Goal: Task Accomplishment & Management: Use online tool/utility

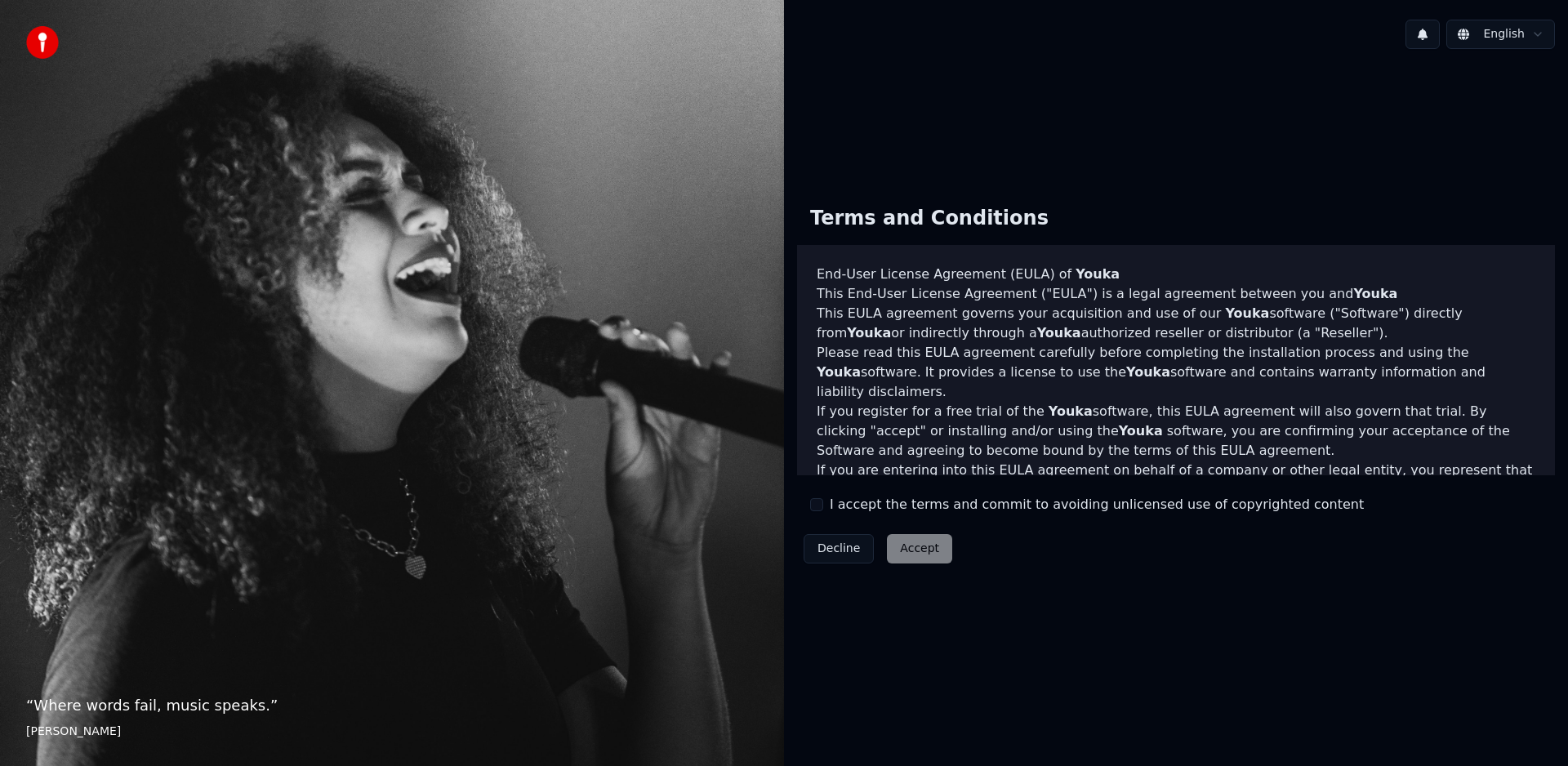
click at [890, 512] on label "I accept the terms and commit to avoiding unlicensed use of copyrighted content" at bounding box center [1097, 504] width 535 height 19
click at [823, 512] on button "I accept the terms and commit to avoiding unlicensed use of copyrighted content" at bounding box center [816, 504] width 13 height 13
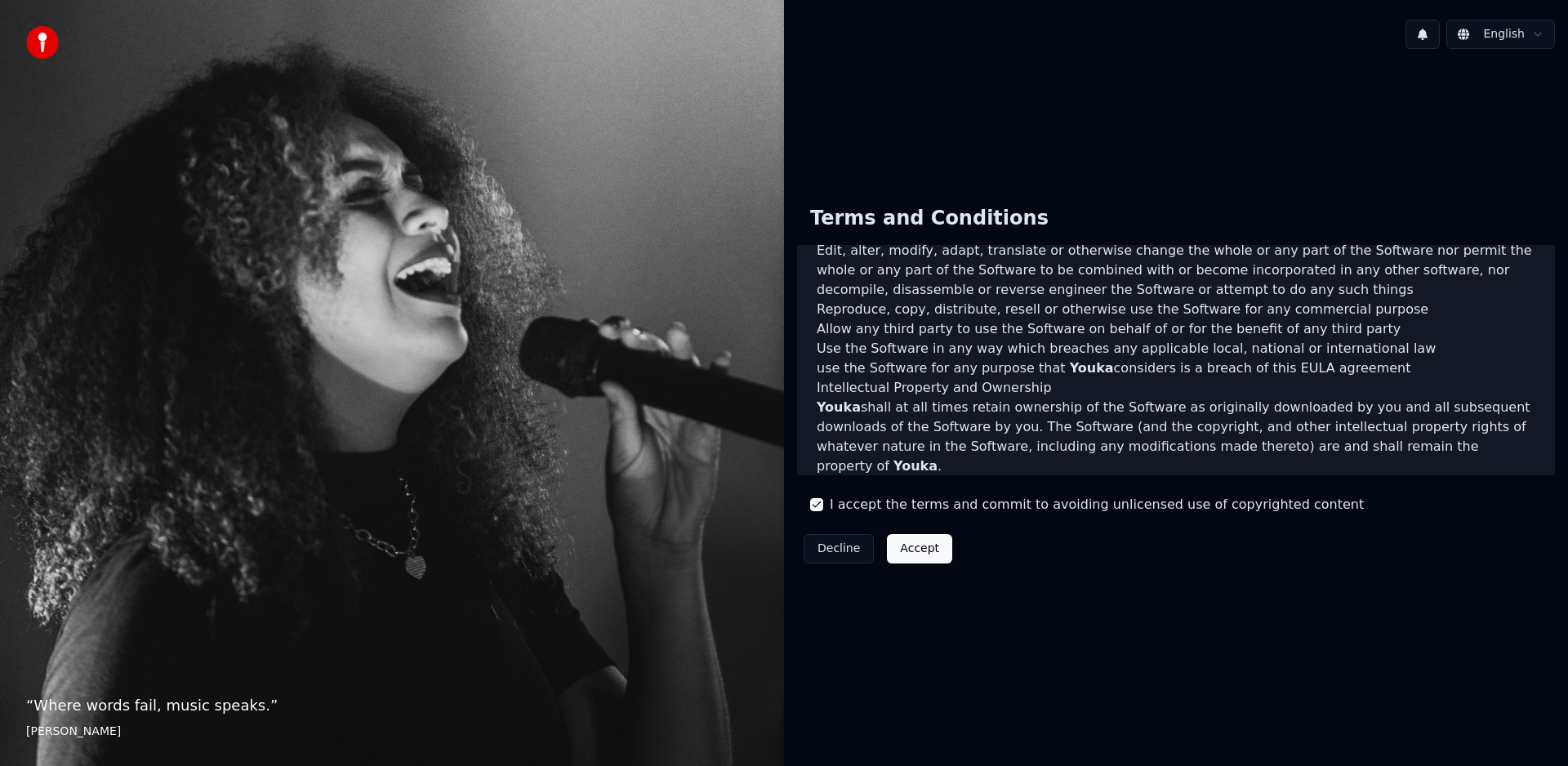
scroll to position [671, 0]
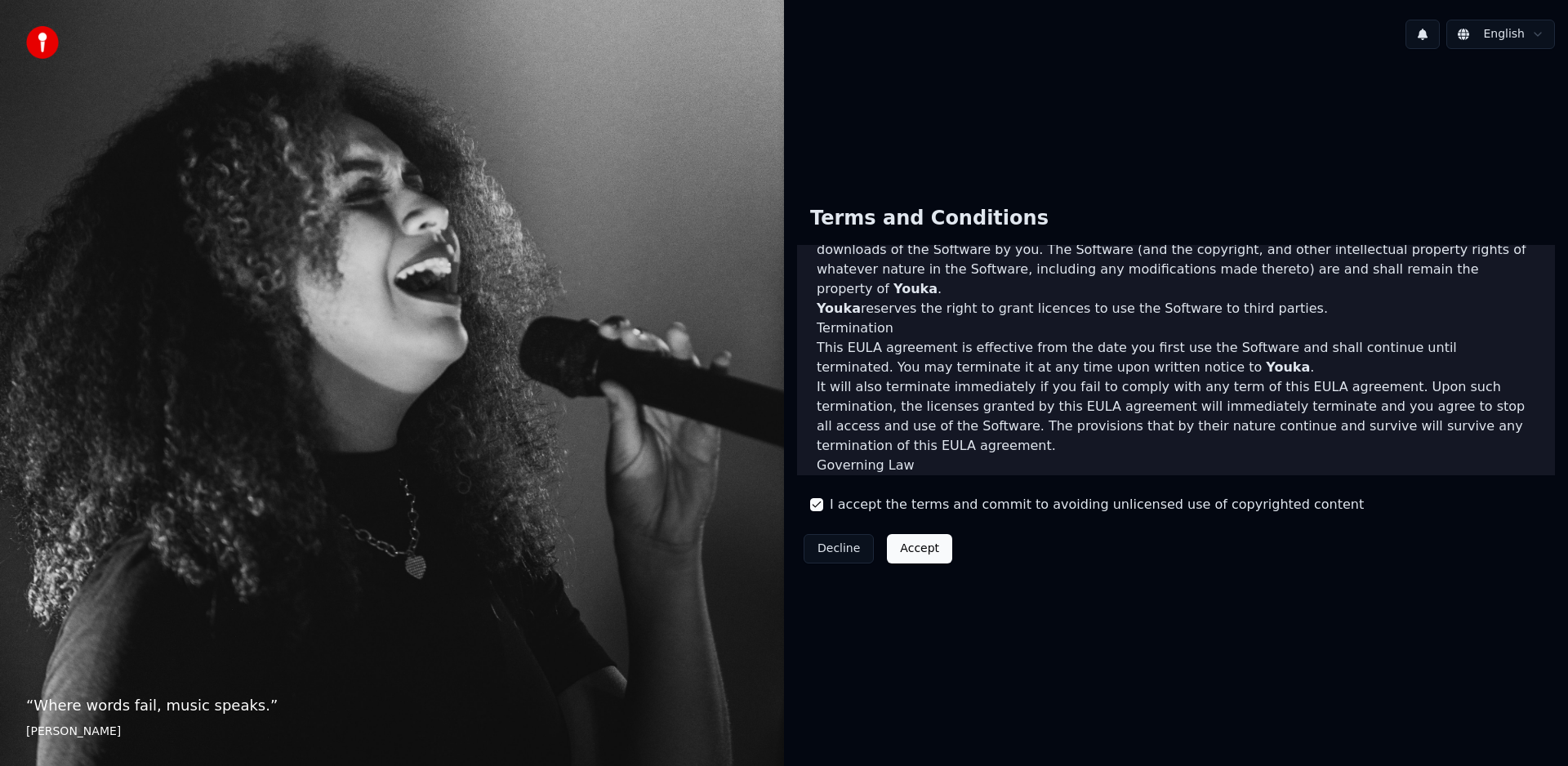
drag, startPoint x: 925, startPoint y: 546, endPoint x: 940, endPoint y: 569, distance: 27.5
click at [924, 546] on button "Accept" at bounding box center [919, 549] width 65 height 30
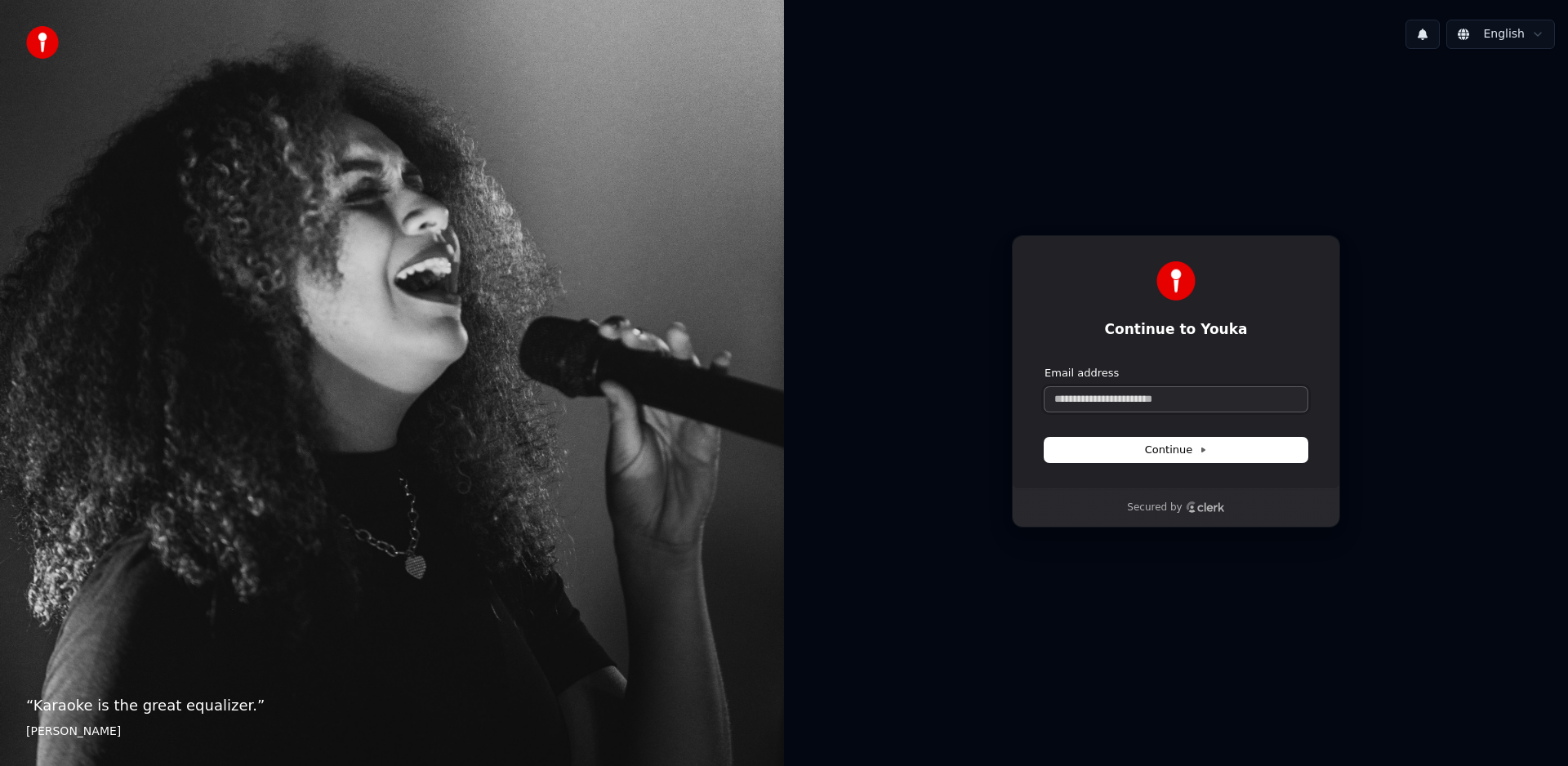
click at [1126, 404] on input "Email address" at bounding box center [1176, 399] width 263 height 25
click at [1529, 36] on button "English" at bounding box center [1500, 34] width 108 height 30
click at [1534, 33] on html "“ Karaoke is the great equalizer. ” Aisha Tyler English Continue to Youka Conti…" at bounding box center [784, 383] width 1568 height 766
click at [1179, 402] on input "Email address" at bounding box center [1176, 399] width 263 height 25
type input "*"
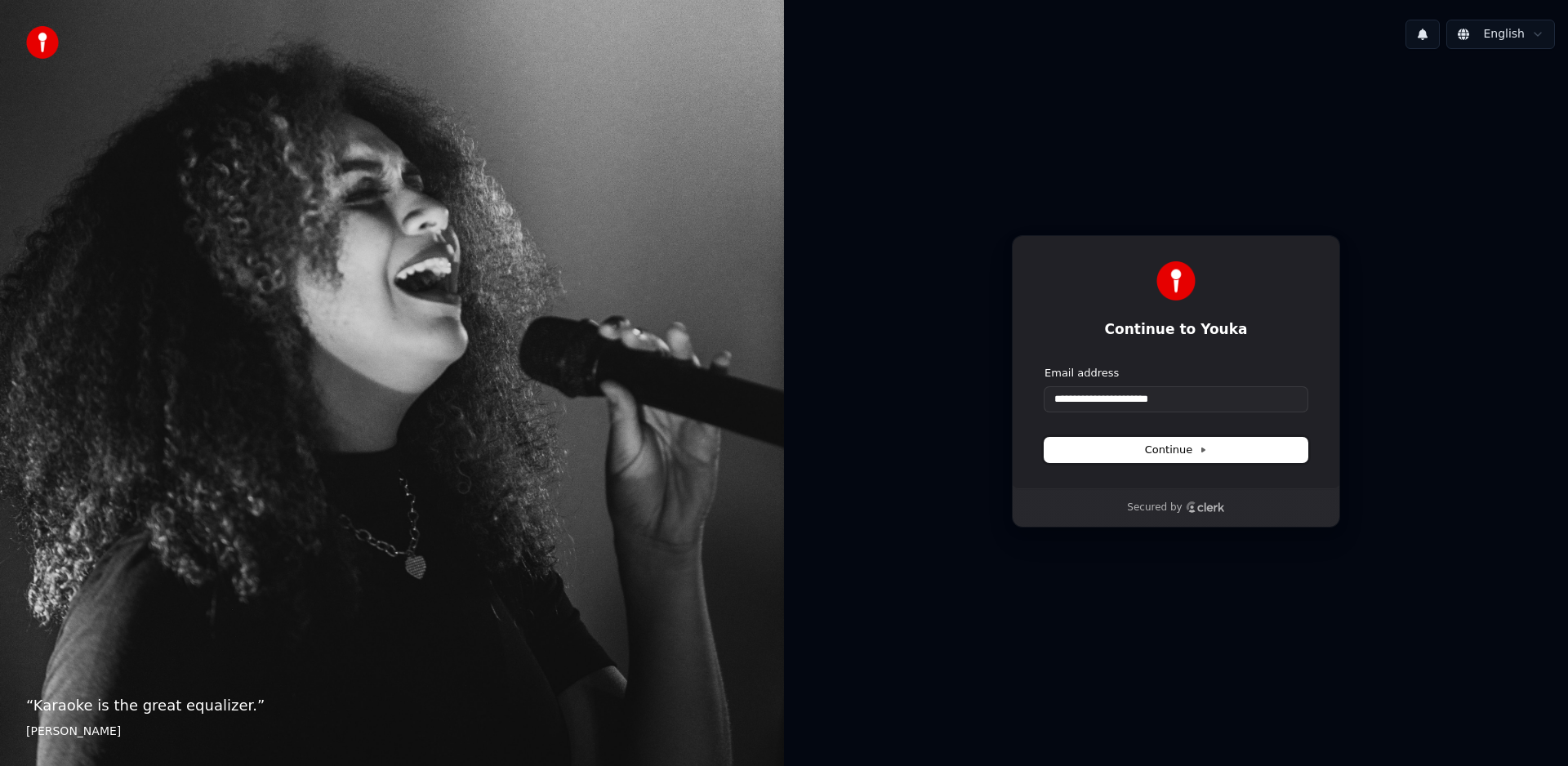
click at [1172, 452] on span "Continue" at bounding box center [1176, 449] width 62 height 14
type input "**********"
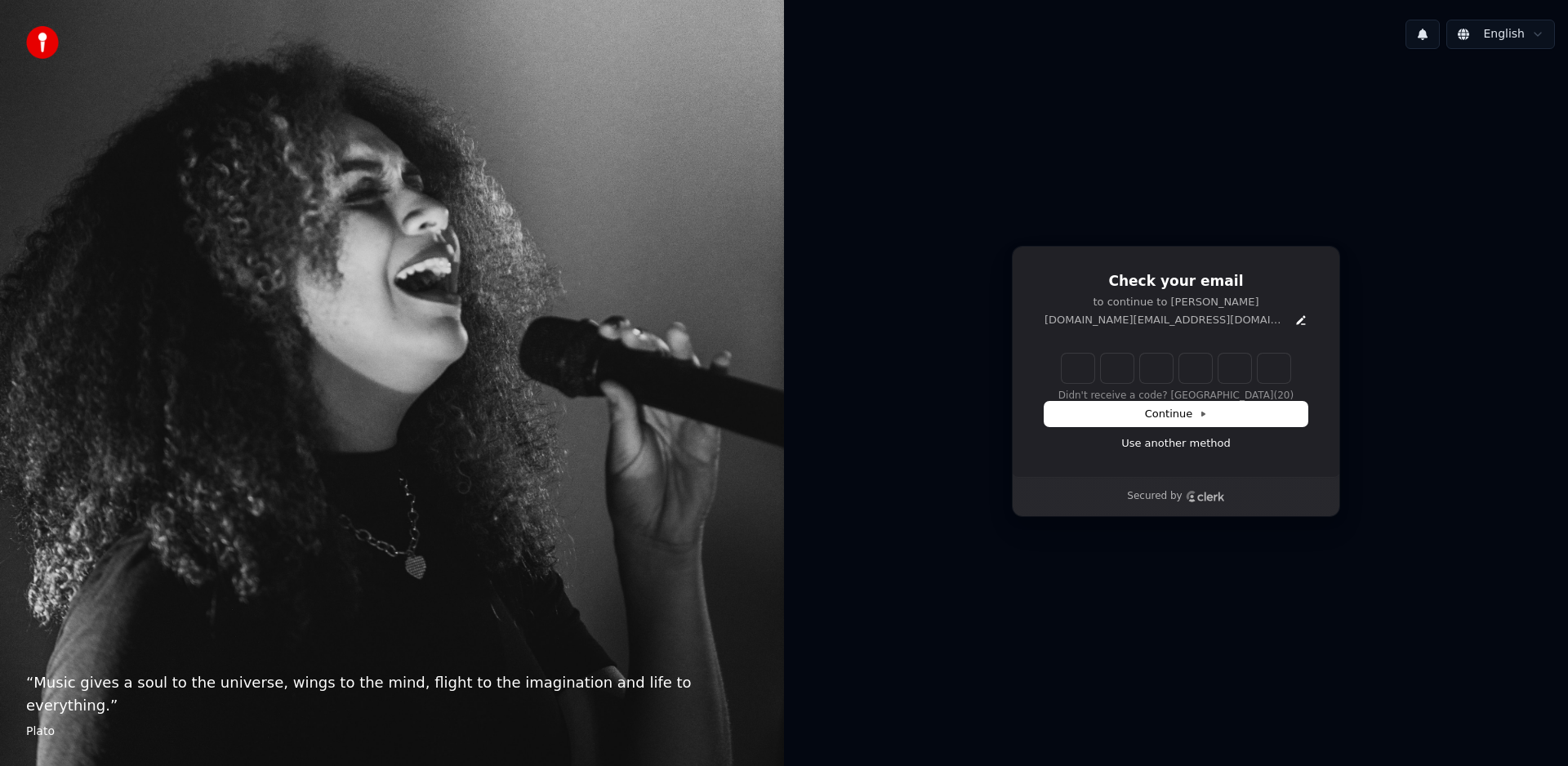
drag, startPoint x: 1080, startPoint y: 377, endPoint x: 1083, endPoint y: 360, distance: 17.3
click at [1080, 378] on input "Enter verification code" at bounding box center [1176, 368] width 228 height 30
type input "******"
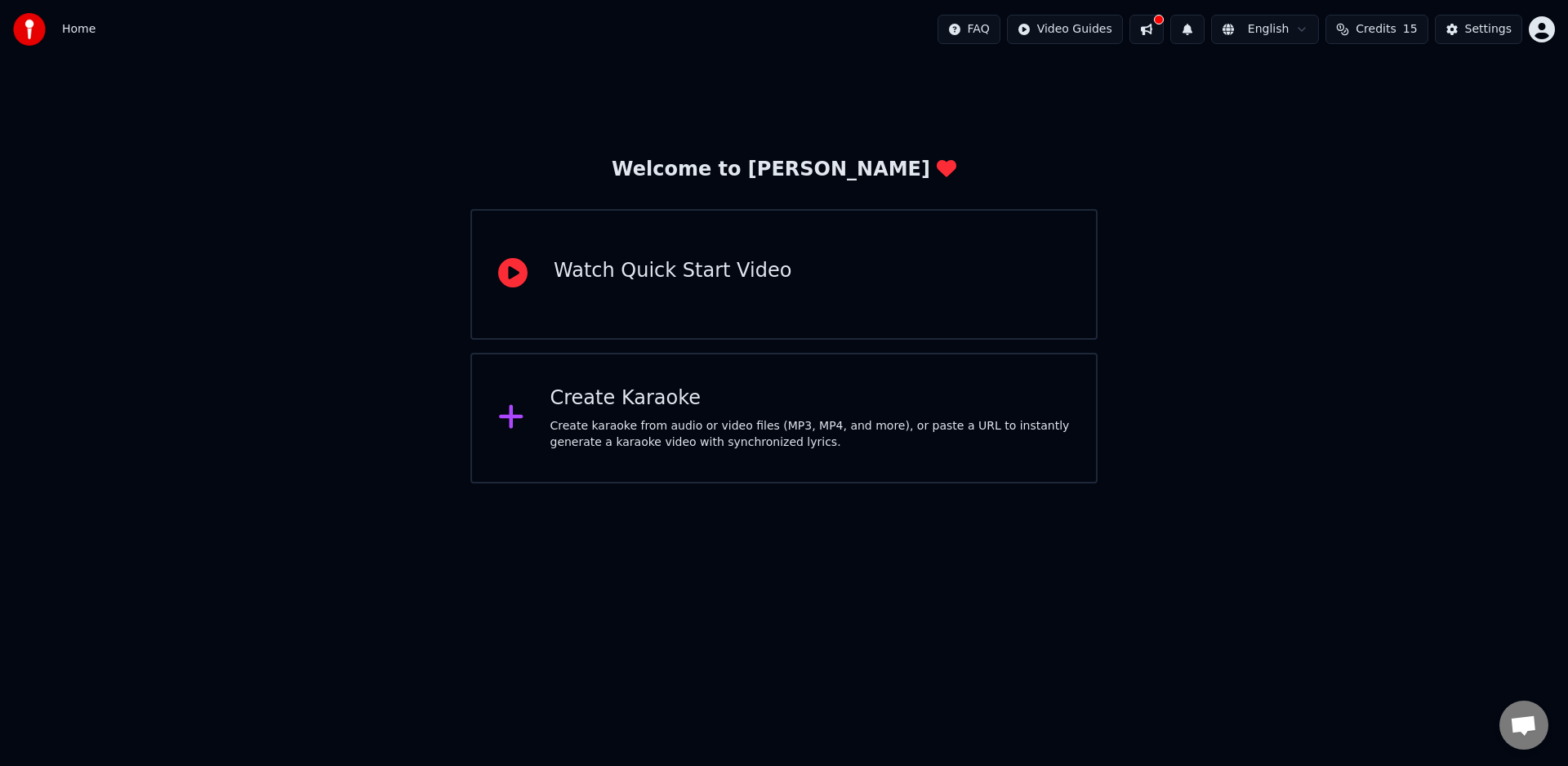
click at [1128, 484] on html "Home FAQ Video Guides English Credits 15 Settings Welcome to Youka Watch Quick …" at bounding box center [784, 242] width 1568 height 484
click at [895, 422] on div "Create karaoke from audio or video files (MP3, MP4, and more), or paste a URL t…" at bounding box center [810, 434] width 520 height 33
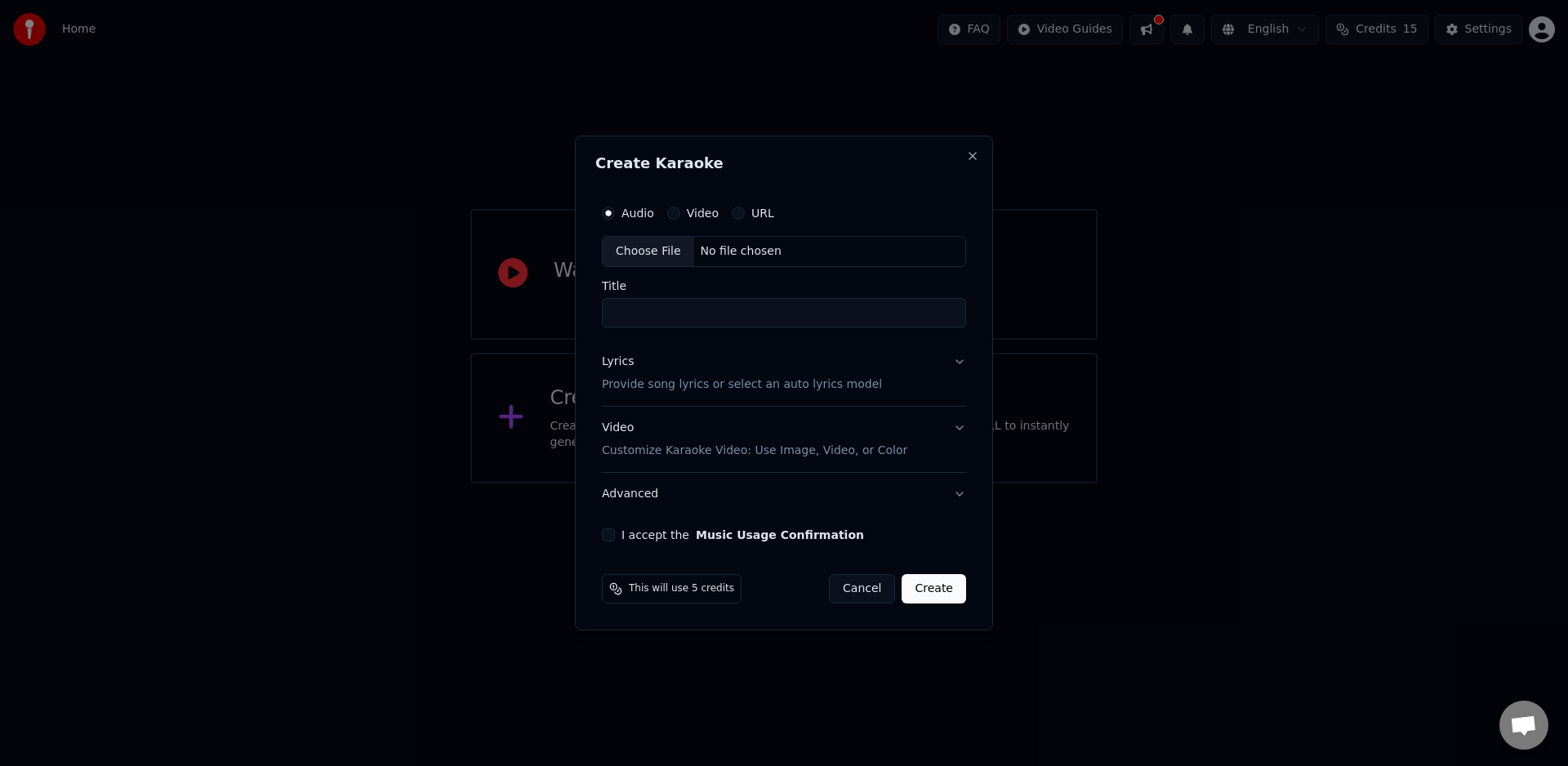
click at [701, 209] on label "Video" at bounding box center [703, 213] width 32 height 12
click at [680, 209] on button "Video" at bounding box center [673, 212] width 13 height 13
click at [672, 249] on div "Choose File" at bounding box center [649, 251] width 91 height 30
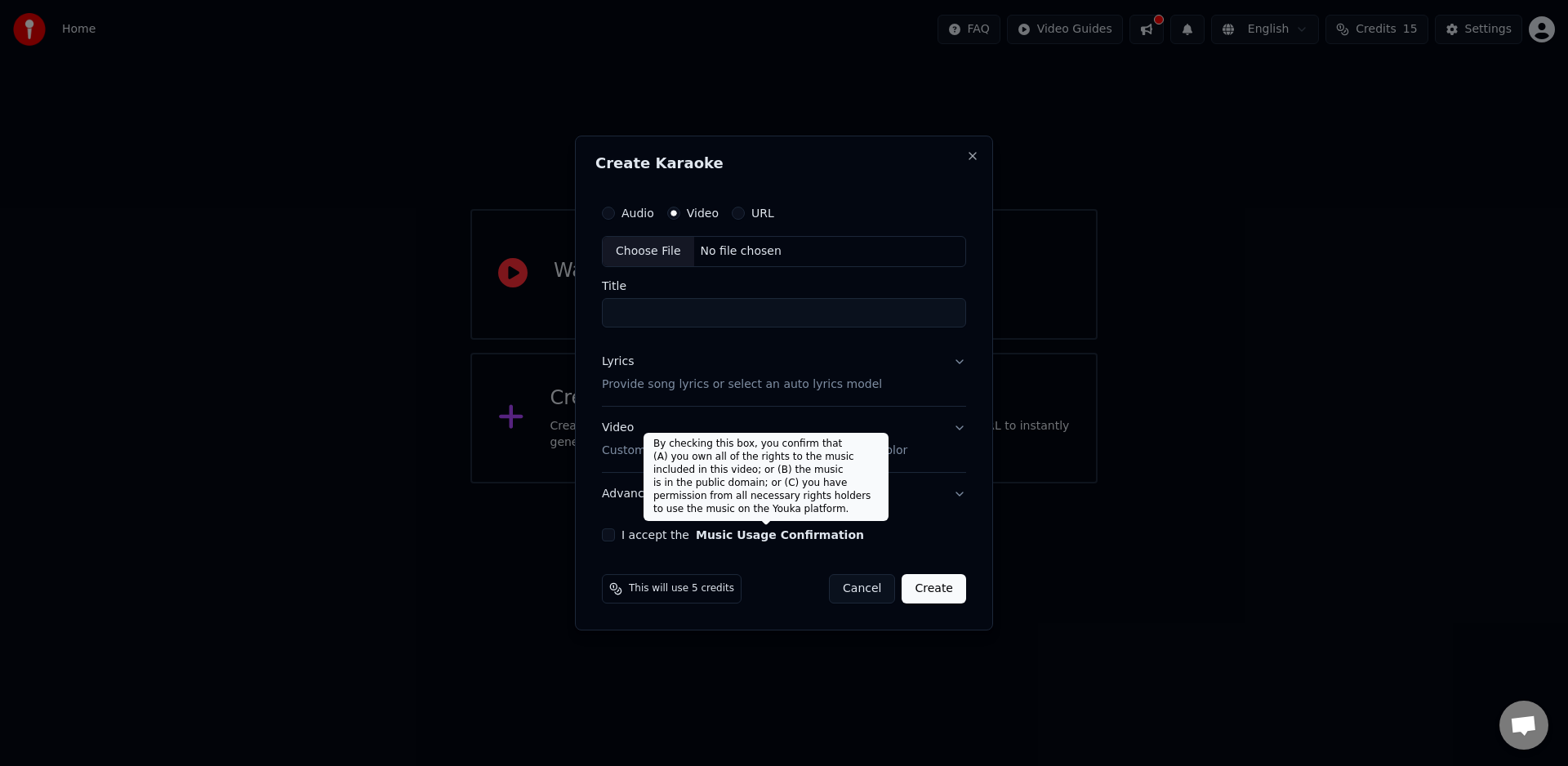
click at [731, 534] on button "Music Usage Confirmation" at bounding box center [780, 535] width 168 height 12
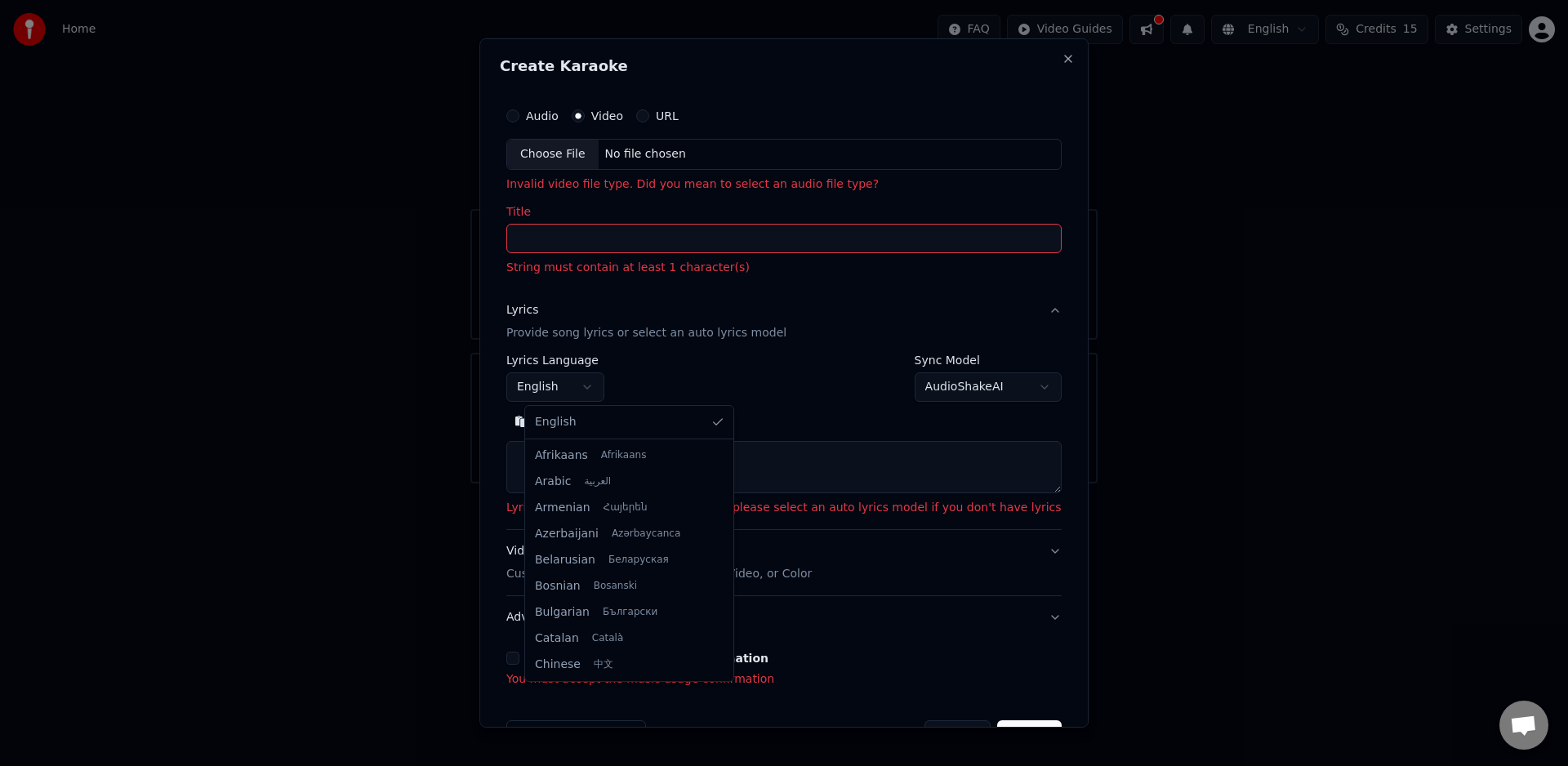
click at [607, 391] on body "**********" at bounding box center [784, 242] width 1568 height 484
select select "**"
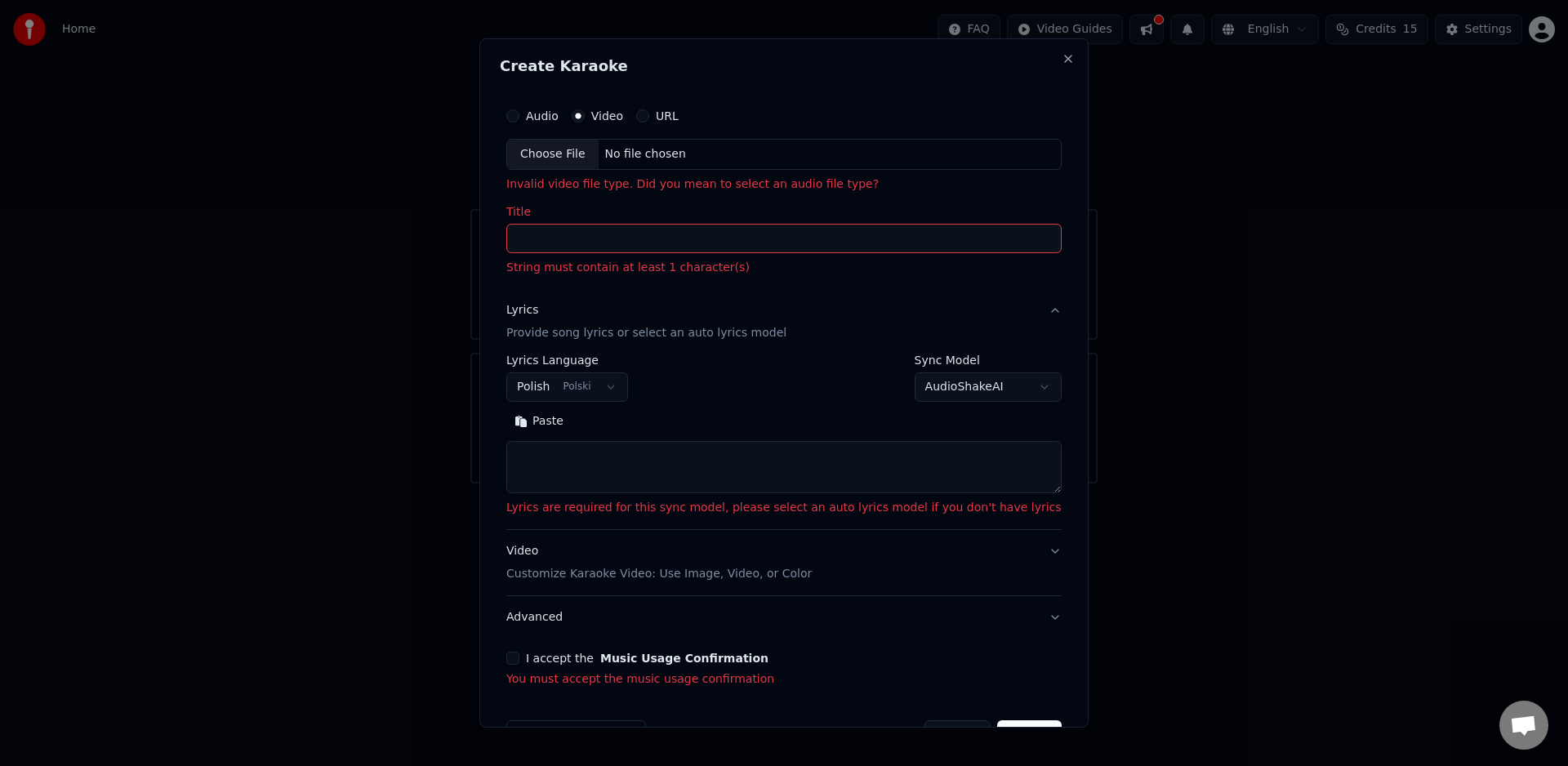
click at [987, 387] on body "**********" at bounding box center [784, 242] width 1568 height 484
click at [989, 389] on body "**********" at bounding box center [784, 242] width 1568 height 484
click at [1023, 313] on button "Lyrics Provide song lyrics or select an auto lyrics model" at bounding box center [784, 321] width 556 height 65
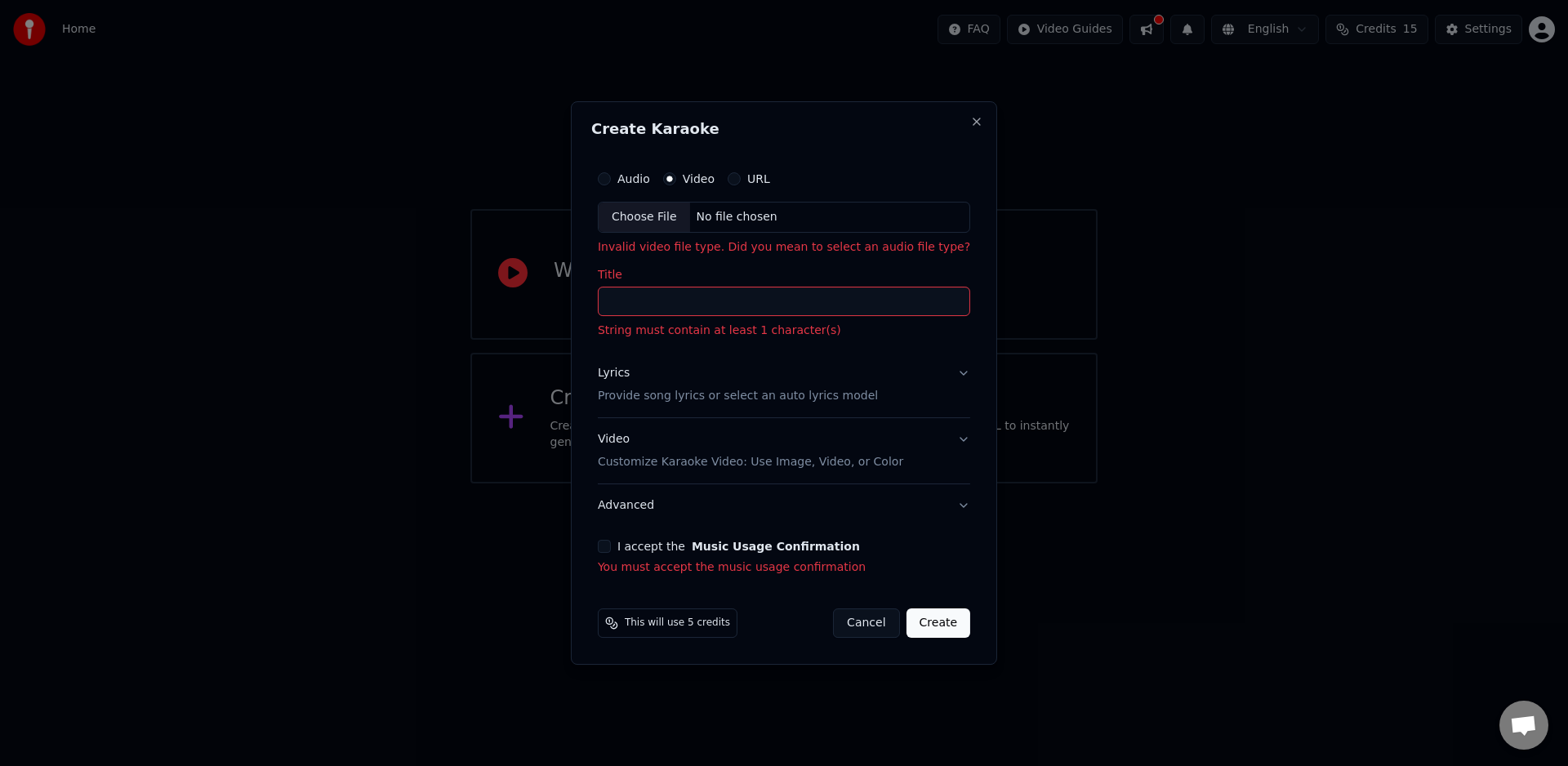
click at [815, 461] on p "Customize Karaoke Video: Use Image, Video, or Color" at bounding box center [750, 462] width 305 height 16
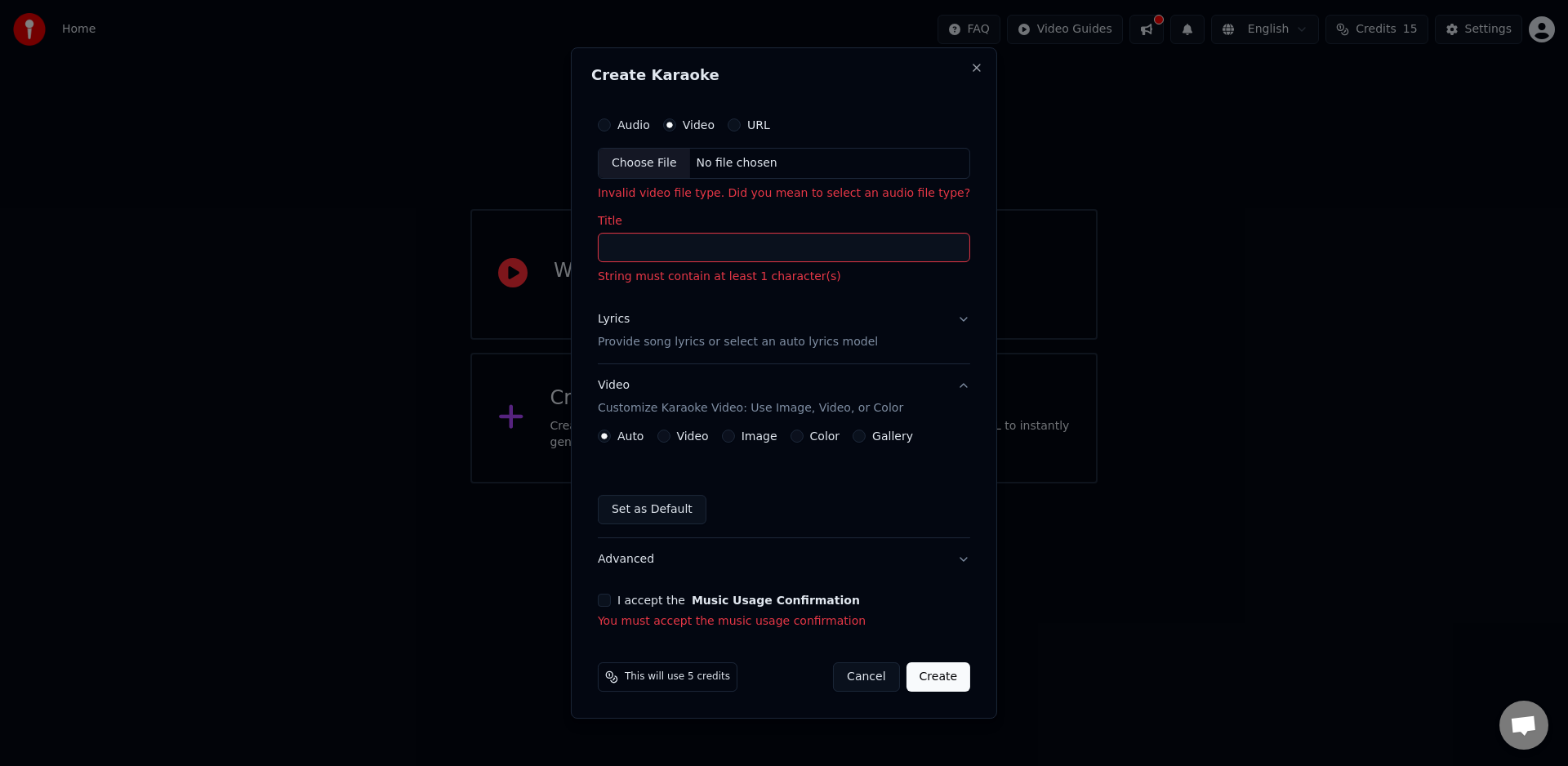
click at [667, 435] on button "Video" at bounding box center [662, 435] width 13 height 13
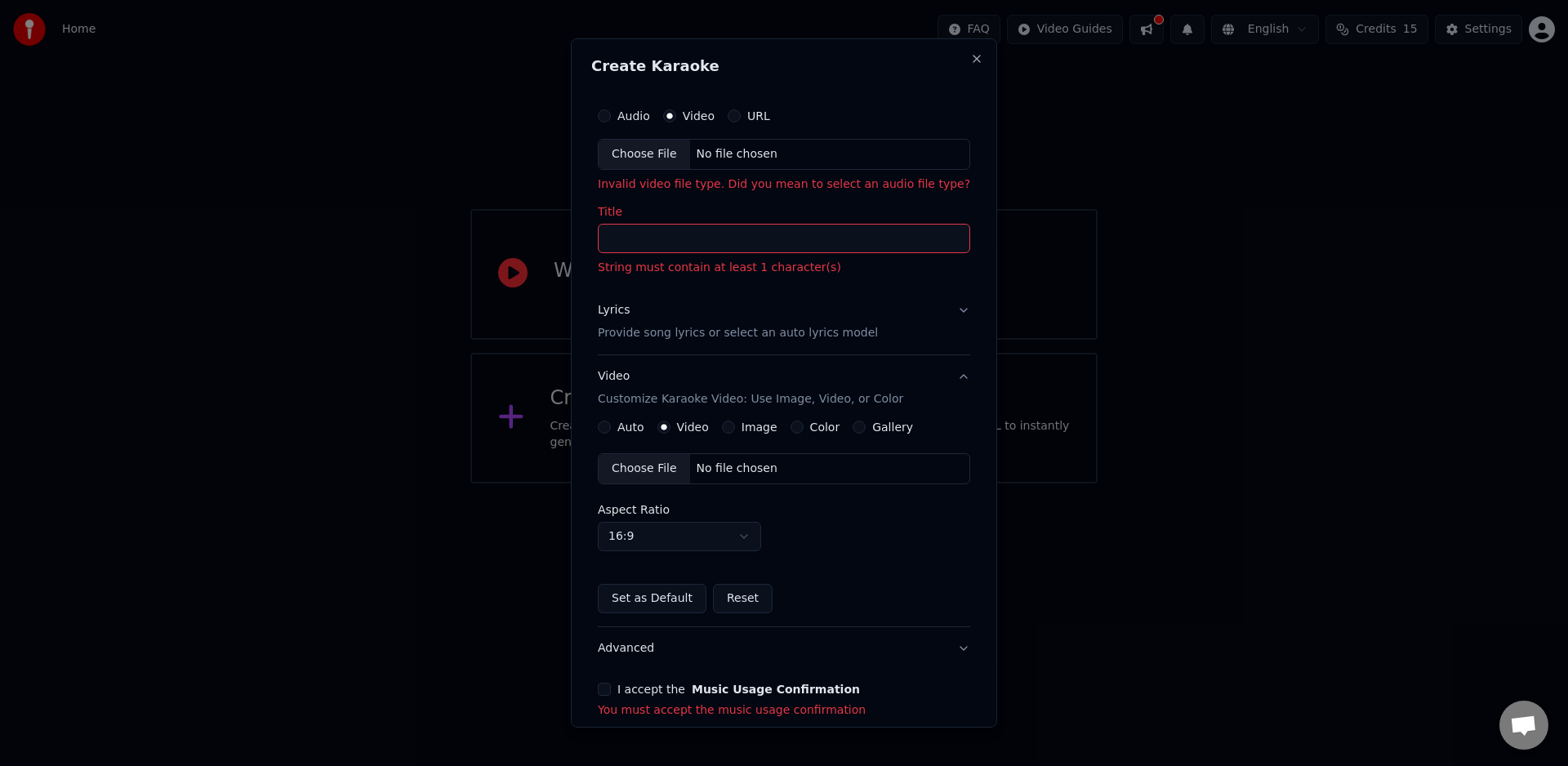
click at [752, 430] on label "Image" at bounding box center [759, 427] width 36 height 12
click at [735, 430] on button "Image" at bounding box center [728, 426] width 13 height 13
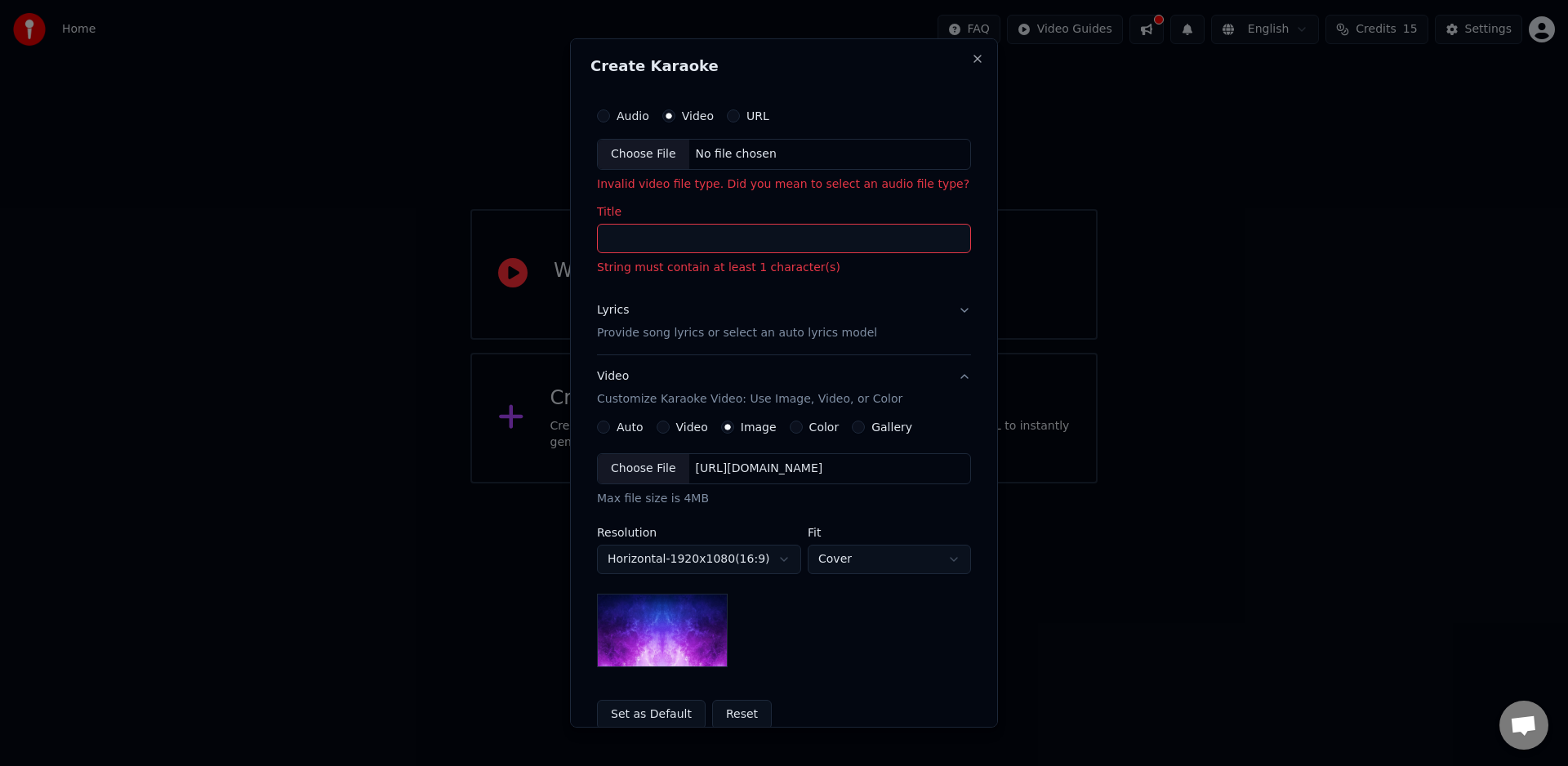
click at [662, 428] on div "Video" at bounding box center [682, 426] width 52 height 13
click at [658, 430] on button "Video" at bounding box center [662, 426] width 13 height 13
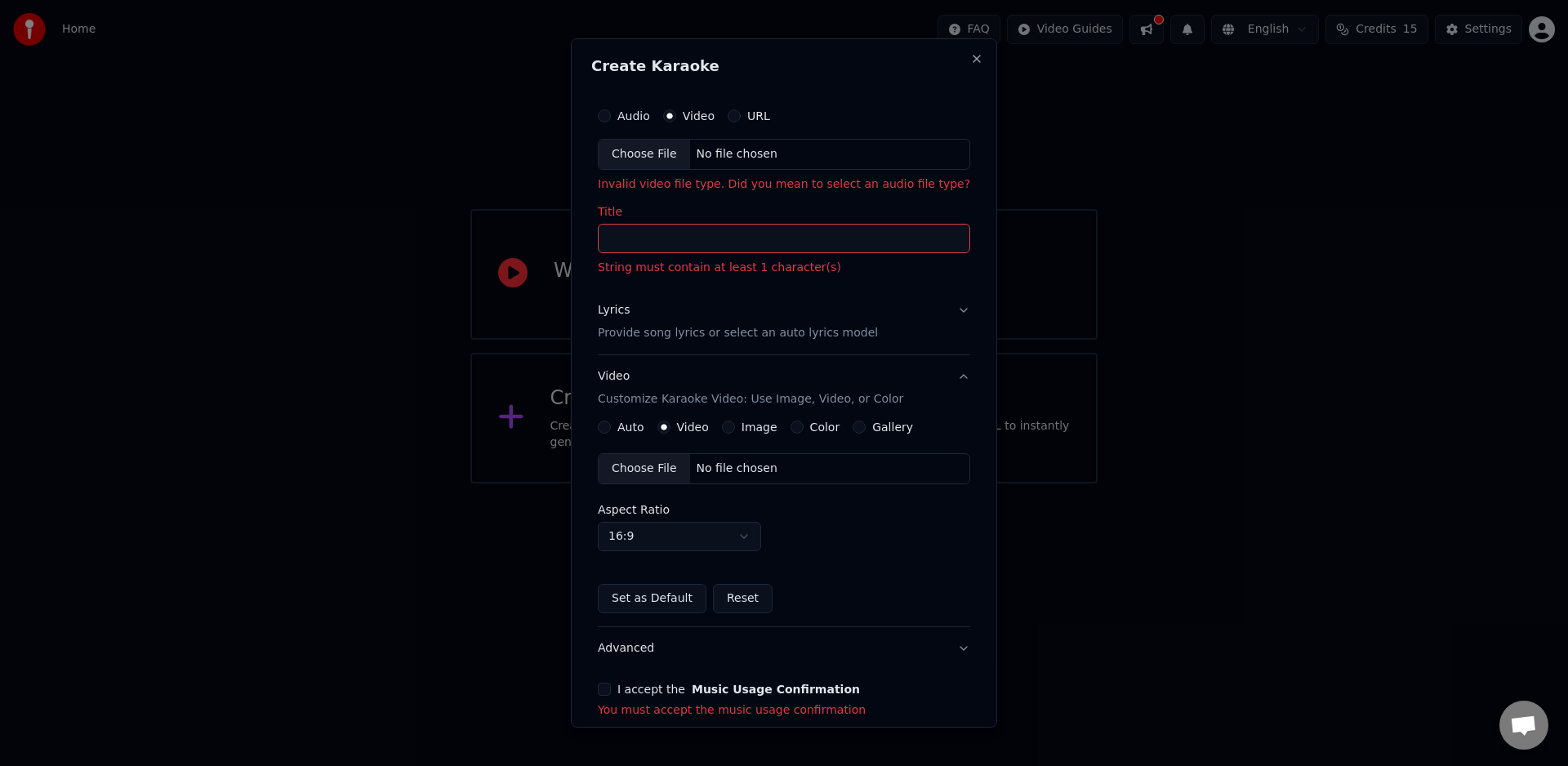
click at [670, 472] on div "Choose File" at bounding box center [644, 468] width 91 height 30
click at [748, 484] on body "Home FAQ Video Guides English Credits 15 Settings Welcome to Youka Watch Quick …" at bounding box center [784, 242] width 1568 height 484
drag, startPoint x: 710, startPoint y: 595, endPoint x: 723, endPoint y: 601, distance: 14.3
select select "****"
click at [776, 245] on input "Title" at bounding box center [784, 238] width 372 height 30
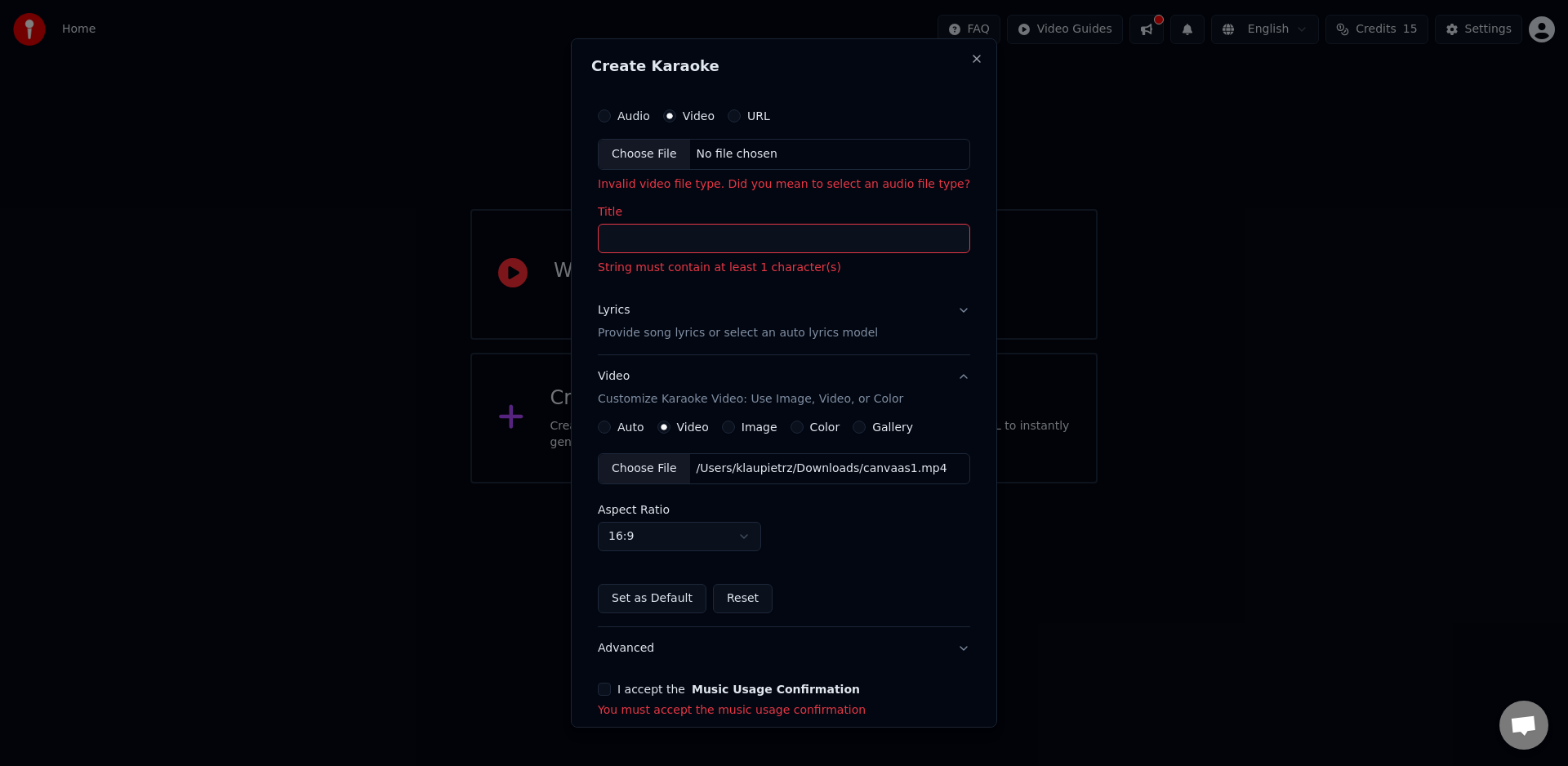
click at [671, 167] on div "Choose File" at bounding box center [644, 154] width 91 height 30
click at [831, 336] on p "Provide song lyrics or select an auto lyrics model" at bounding box center [737, 332] width 280 height 16
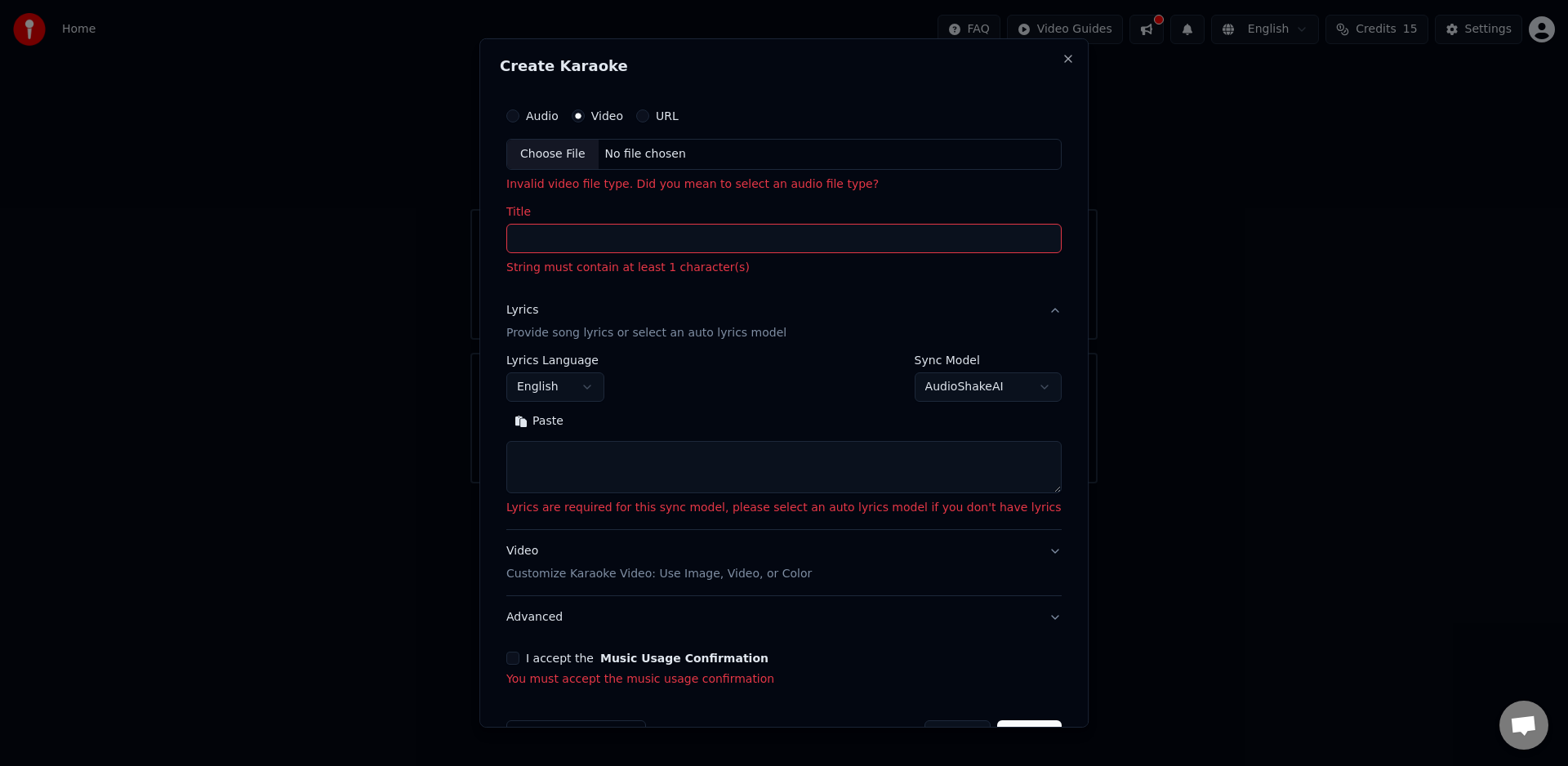
click at [776, 338] on p "Provide song lyrics or select an auto lyrics model" at bounding box center [646, 332] width 280 height 16
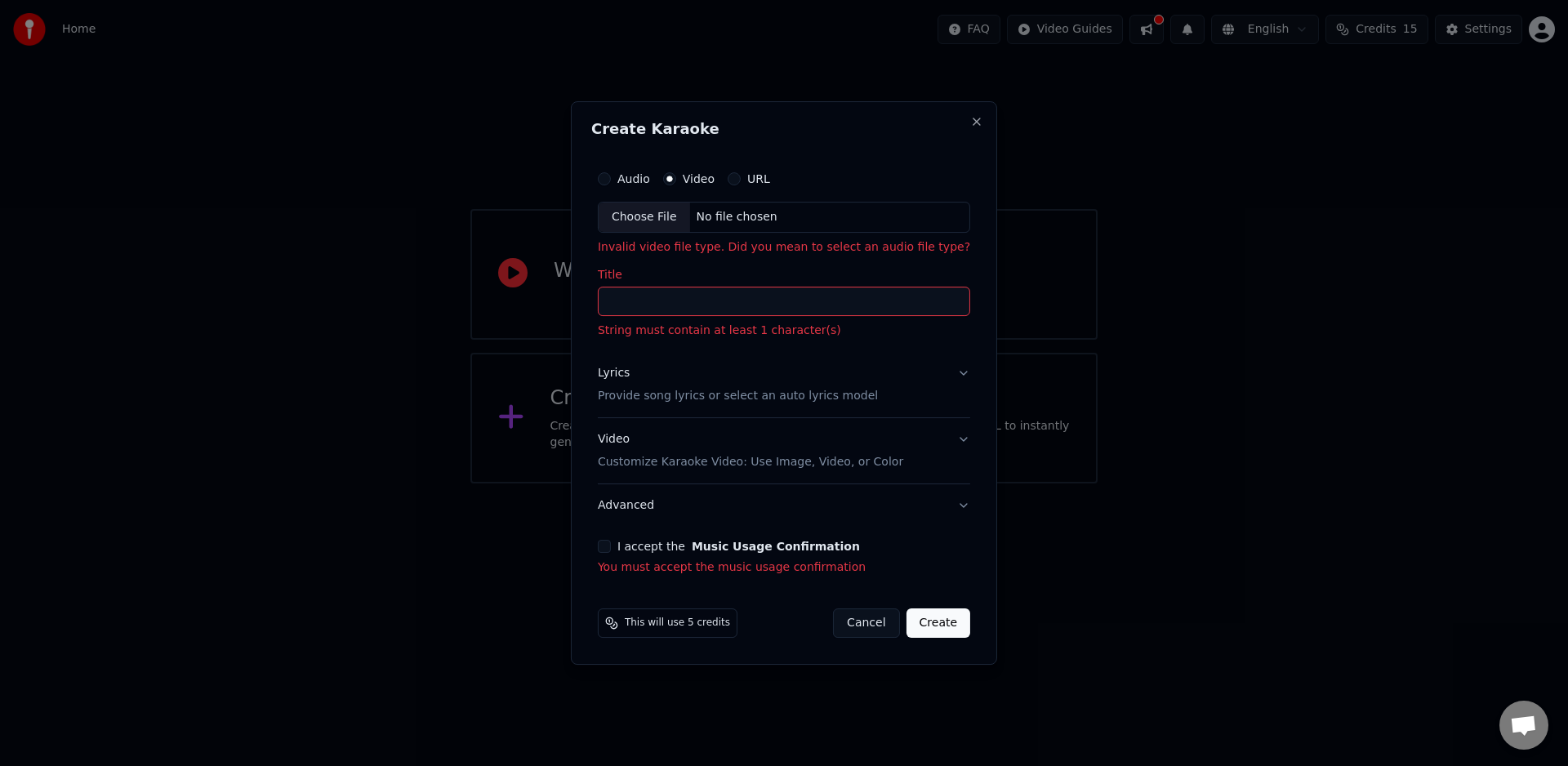
click at [959, 377] on button "Lyrics Provide song lyrics or select an auto lyrics model" at bounding box center [784, 384] width 372 height 65
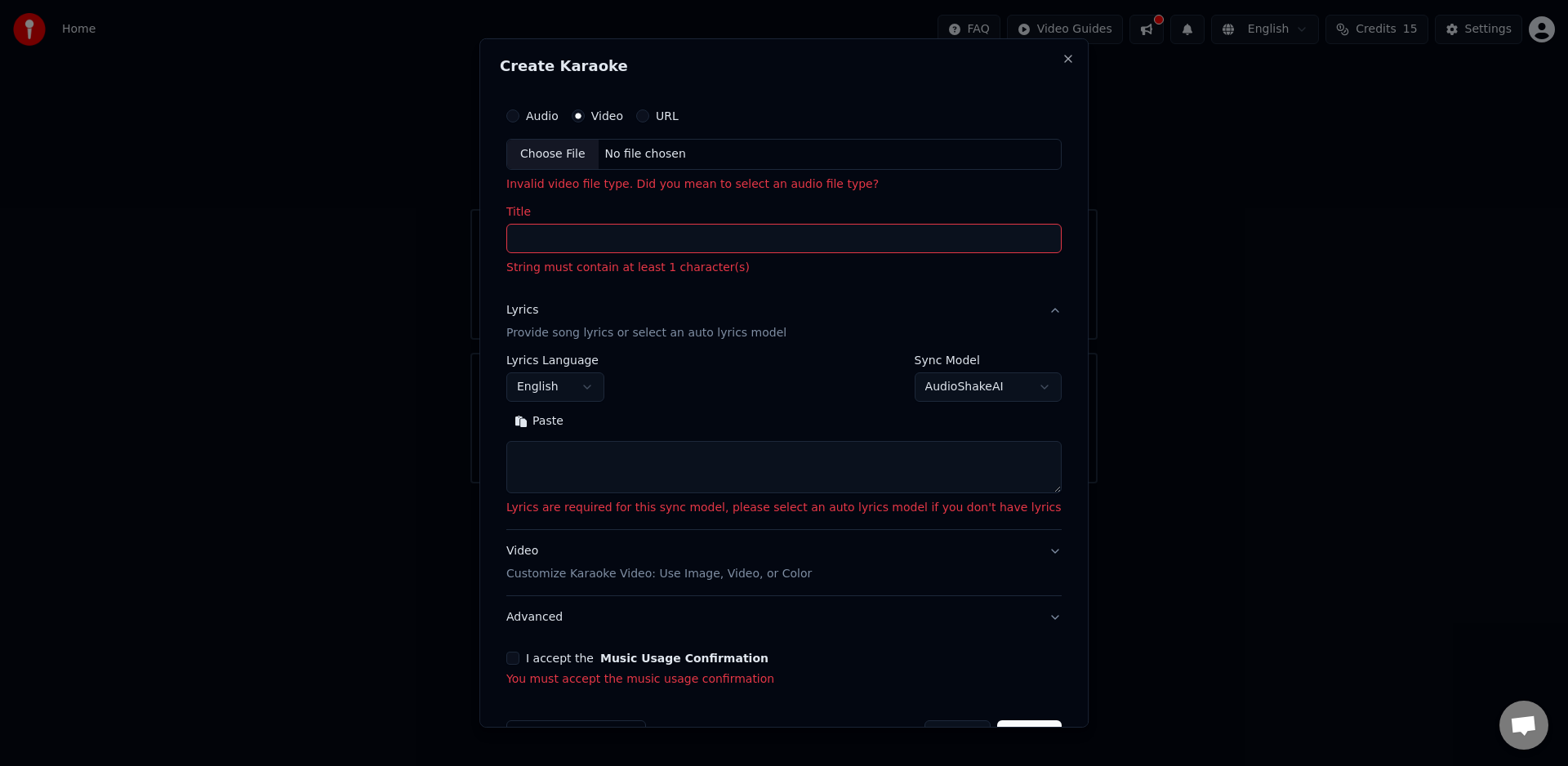
click at [666, 460] on textarea at bounding box center [784, 467] width 556 height 52
paste textarea "**********"
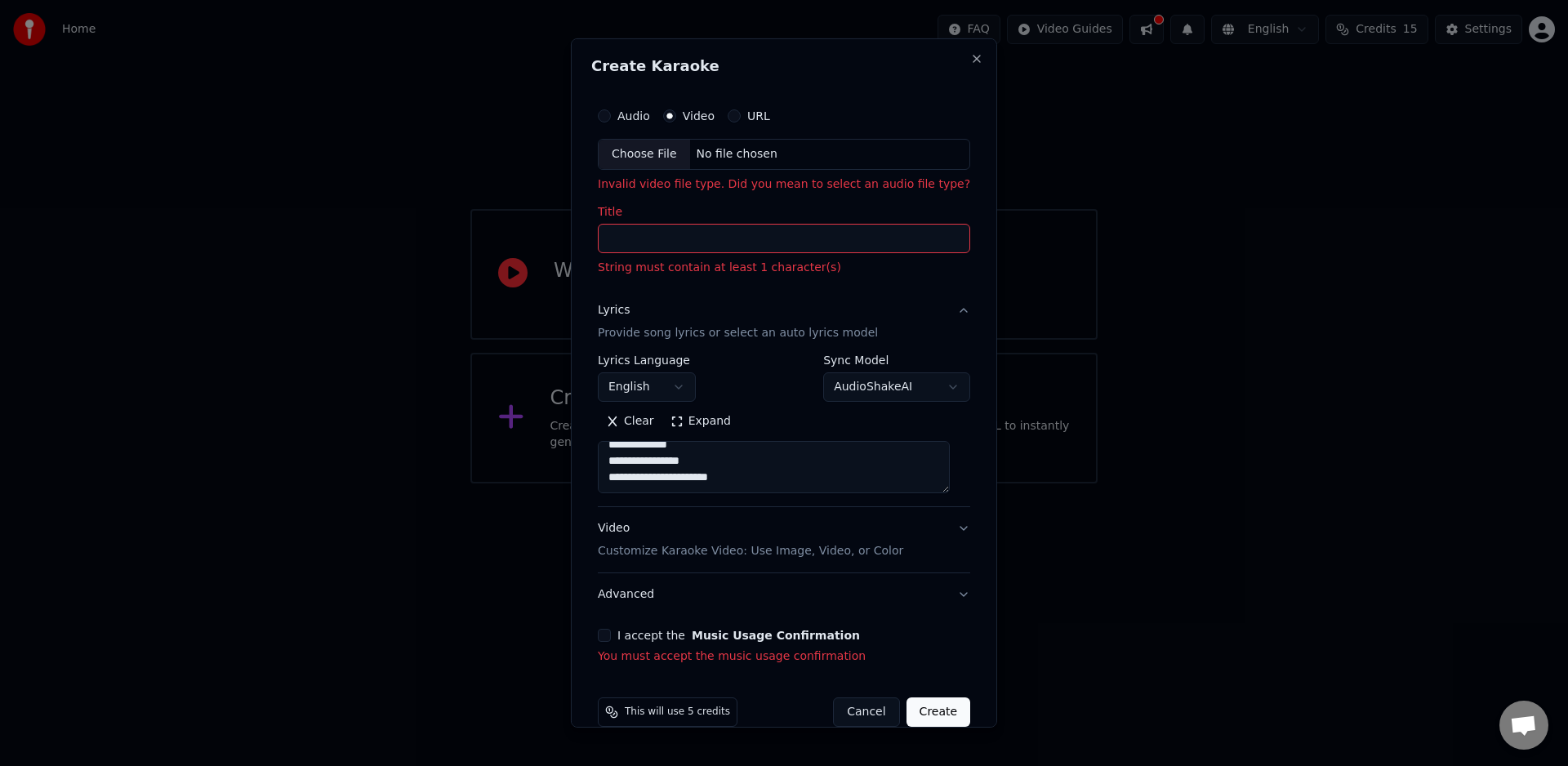
scroll to position [0, 0]
drag, startPoint x: 770, startPoint y: 458, endPoint x: 838, endPoint y: 484, distance: 72.8
click at [769, 460] on textarea "**********" at bounding box center [774, 467] width 352 height 52
drag, startPoint x: 826, startPoint y: 472, endPoint x: 584, endPoint y: 444, distance: 243.6
click at [582, 446] on div "**********" at bounding box center [784, 382] width 426 height 689
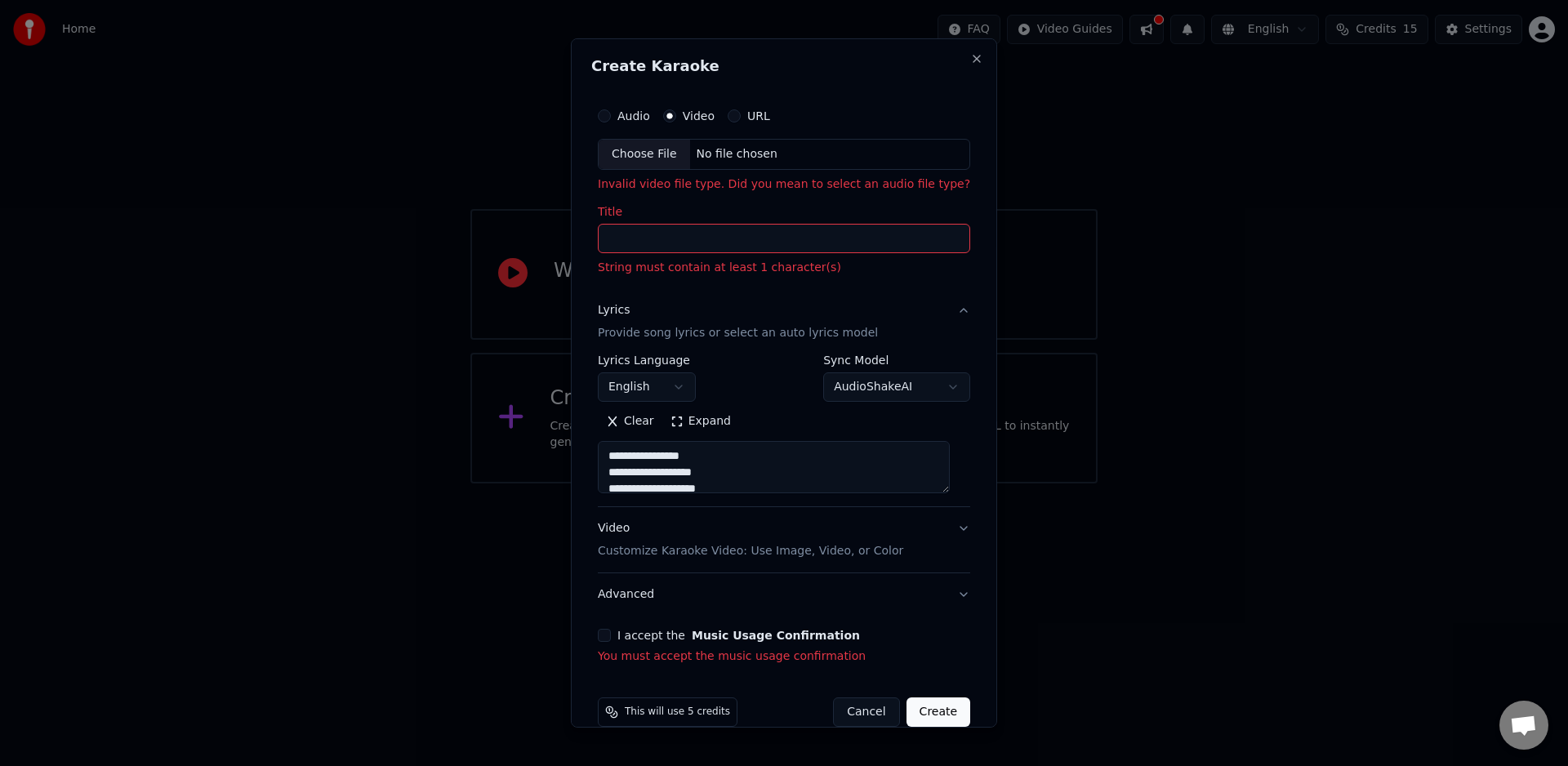
type textarea "**********"
click at [726, 243] on input "Title" at bounding box center [784, 238] width 372 height 30
paste input "**********"
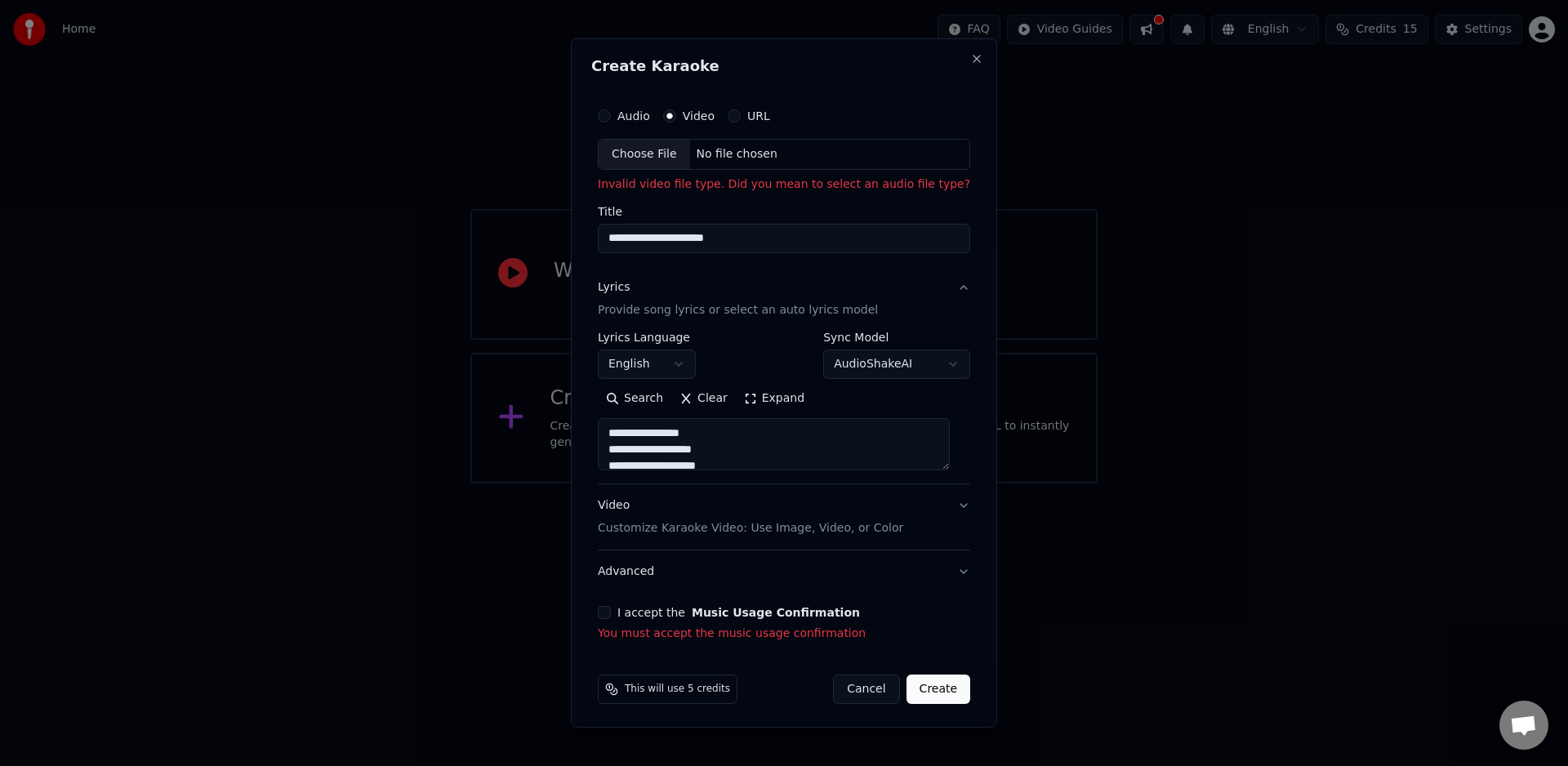
type input "**********"
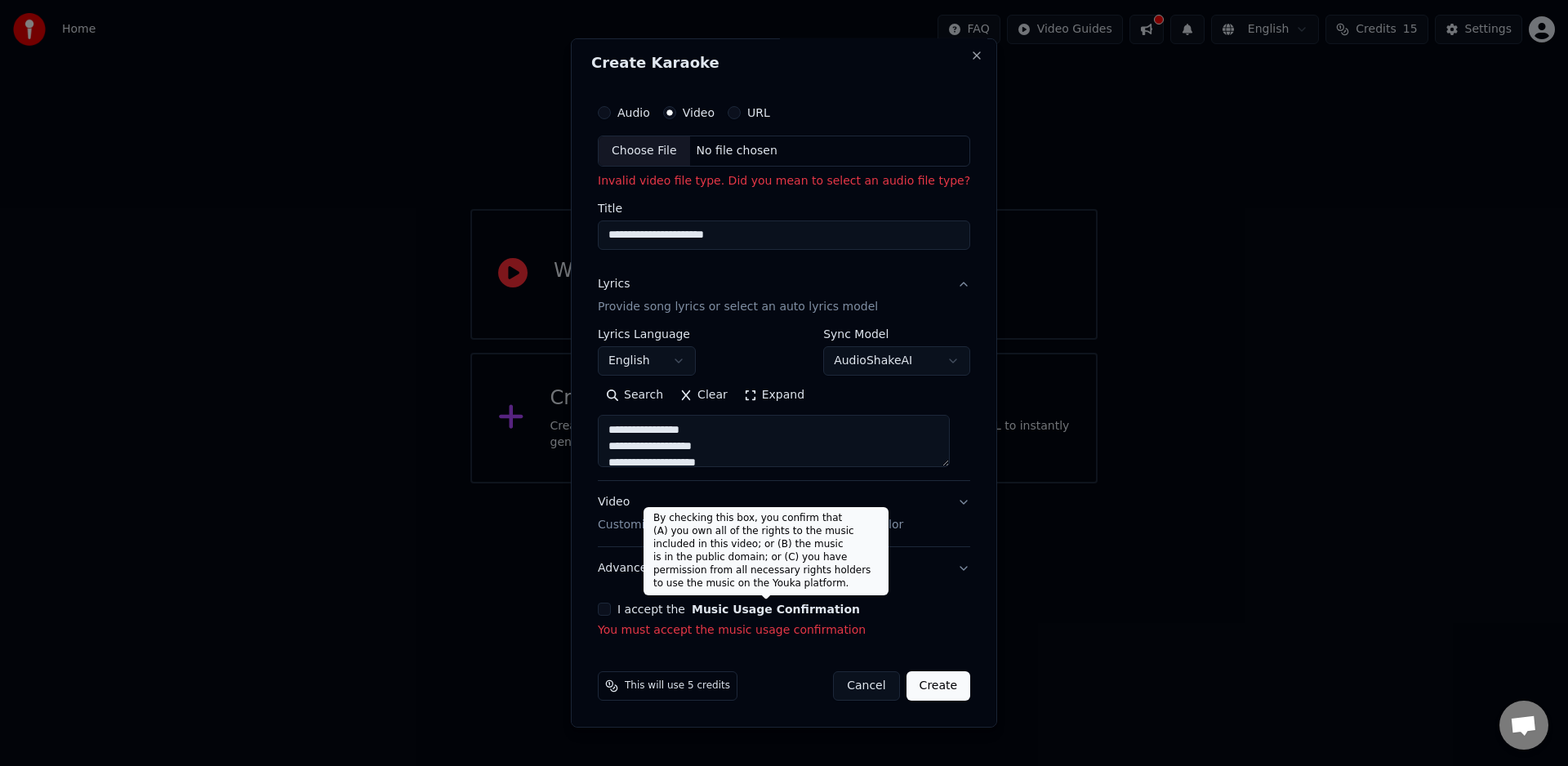
click at [773, 607] on button "Music Usage Confirmation" at bounding box center [776, 610] width 168 height 12
select select "**"
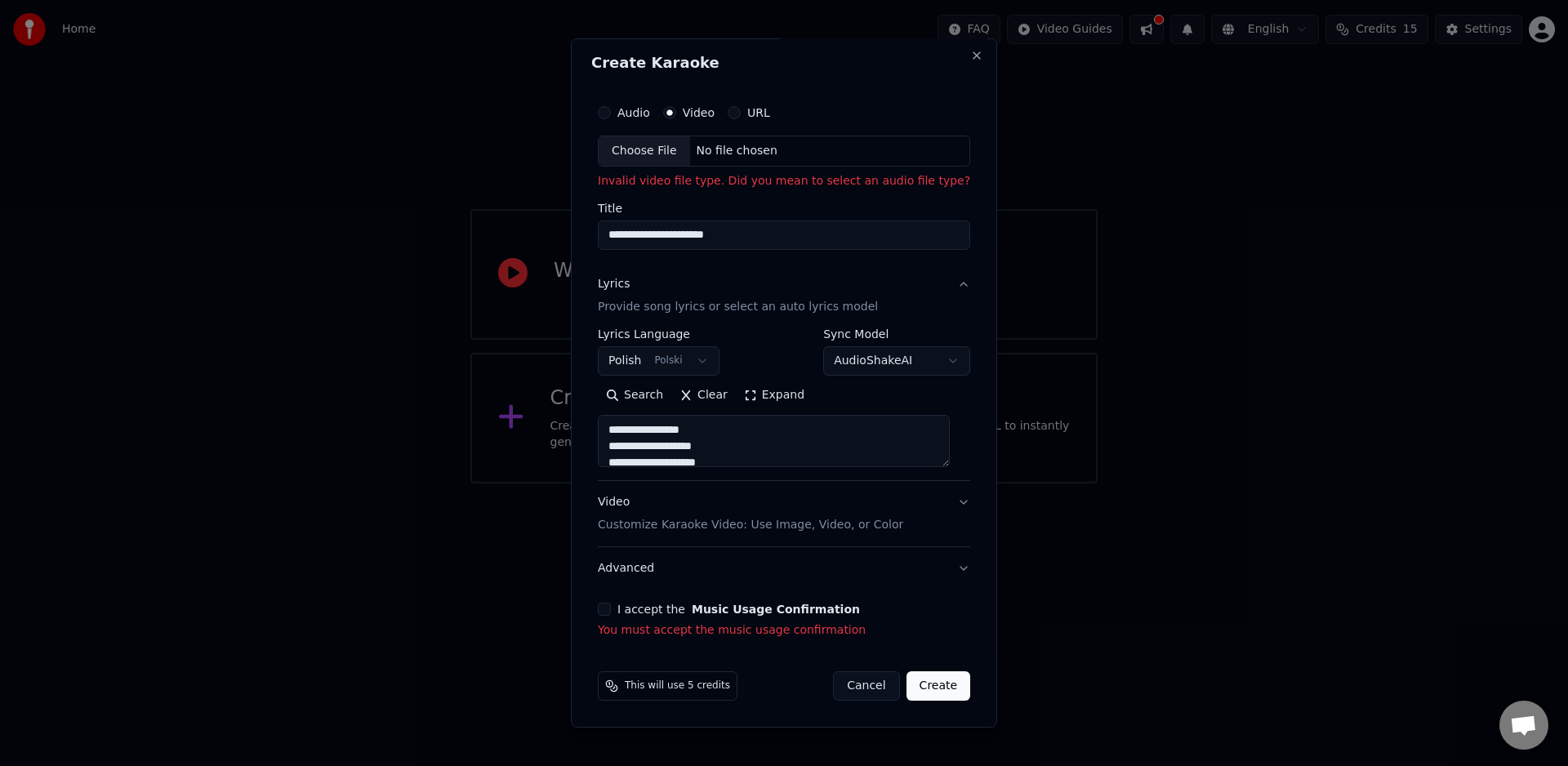
click at [611, 607] on button "I accept the Music Usage Confirmation" at bounding box center [604, 609] width 13 height 13
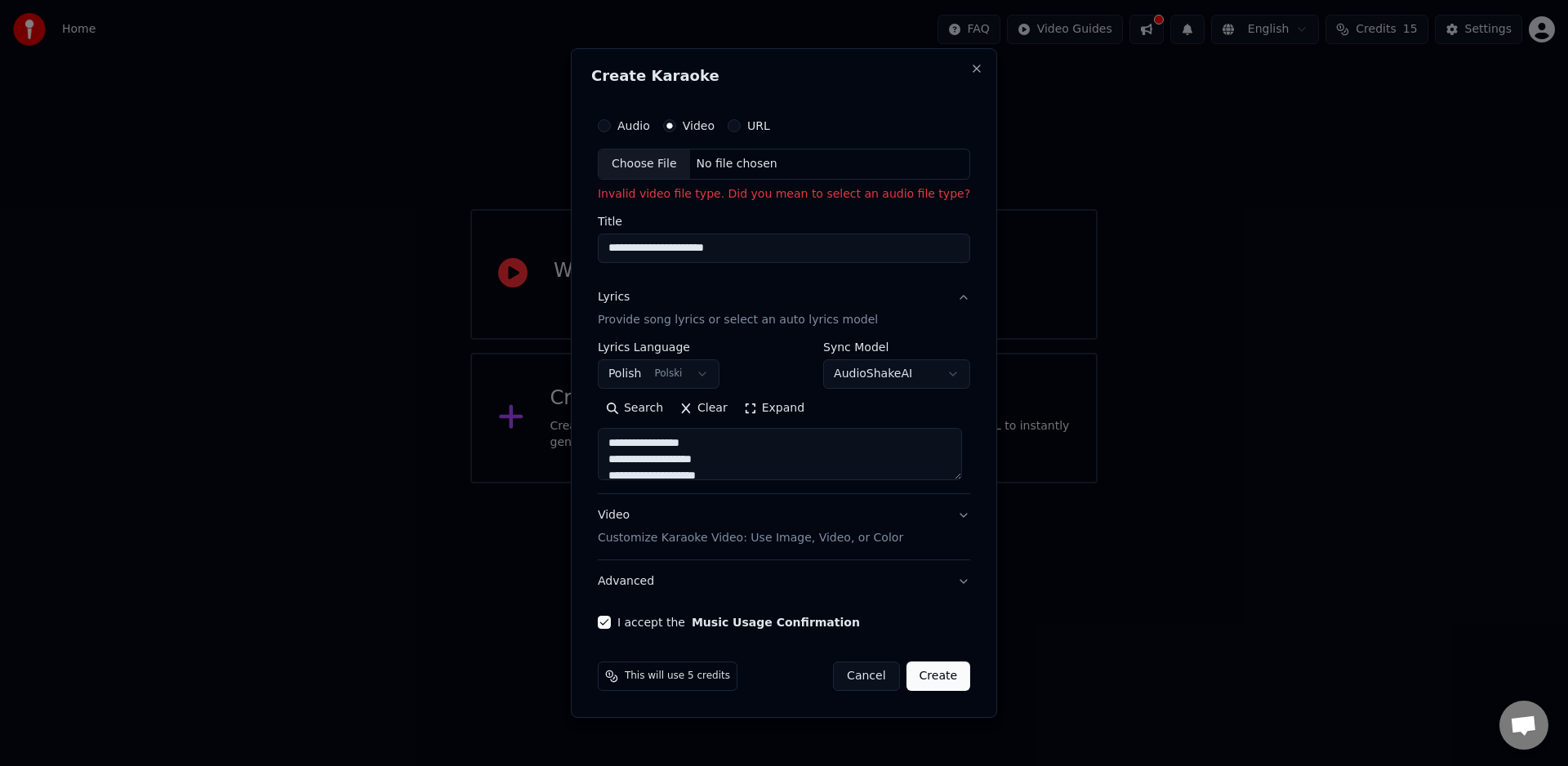
scroll to position [0, 0]
click at [735, 161] on div "No file chosen" at bounding box center [737, 163] width 94 height 16
type input "********"
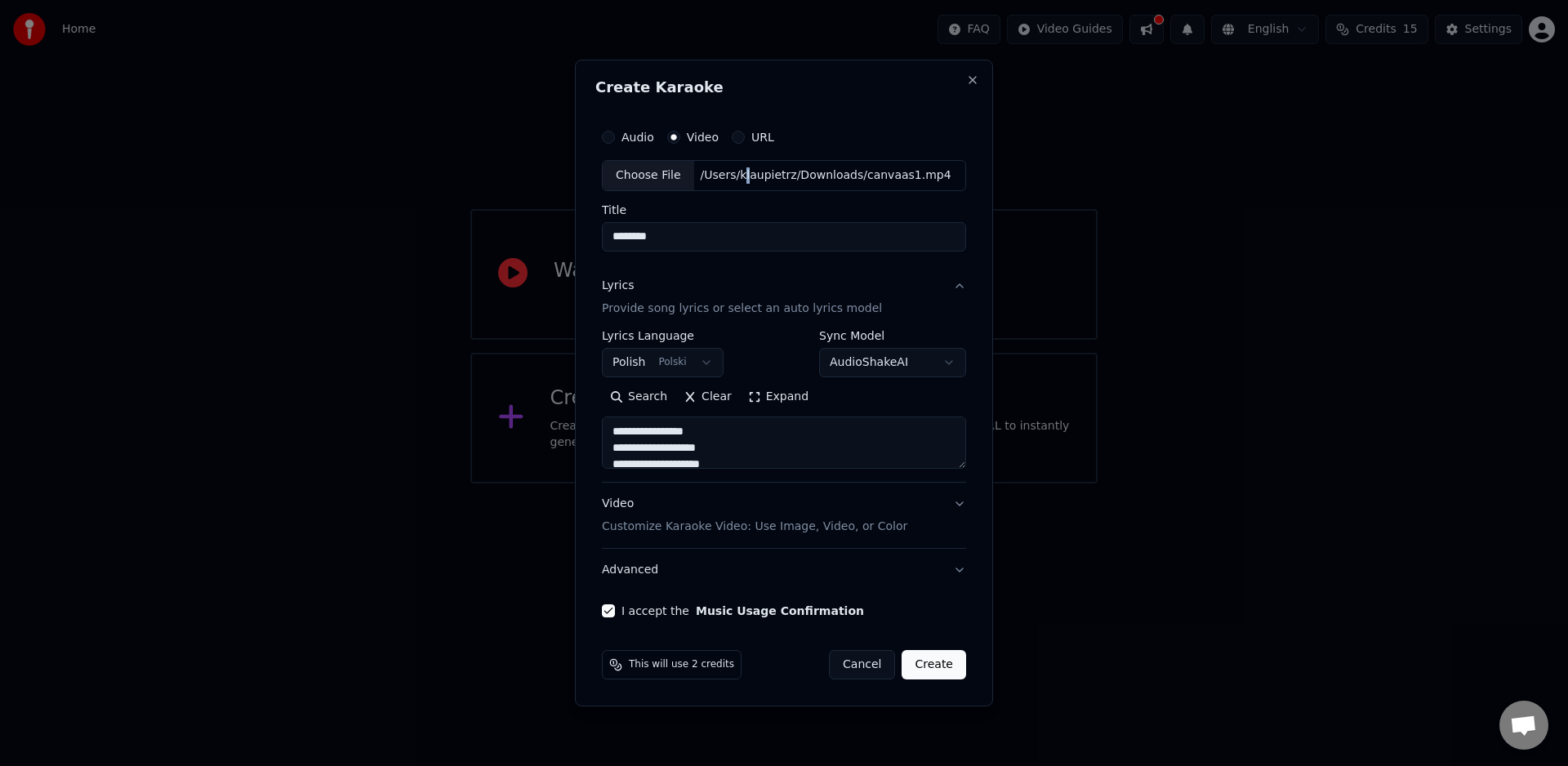
click at [663, 529] on p "Customize Karaoke Video: Use Image, Video, or Color" at bounding box center [754, 526] width 305 height 16
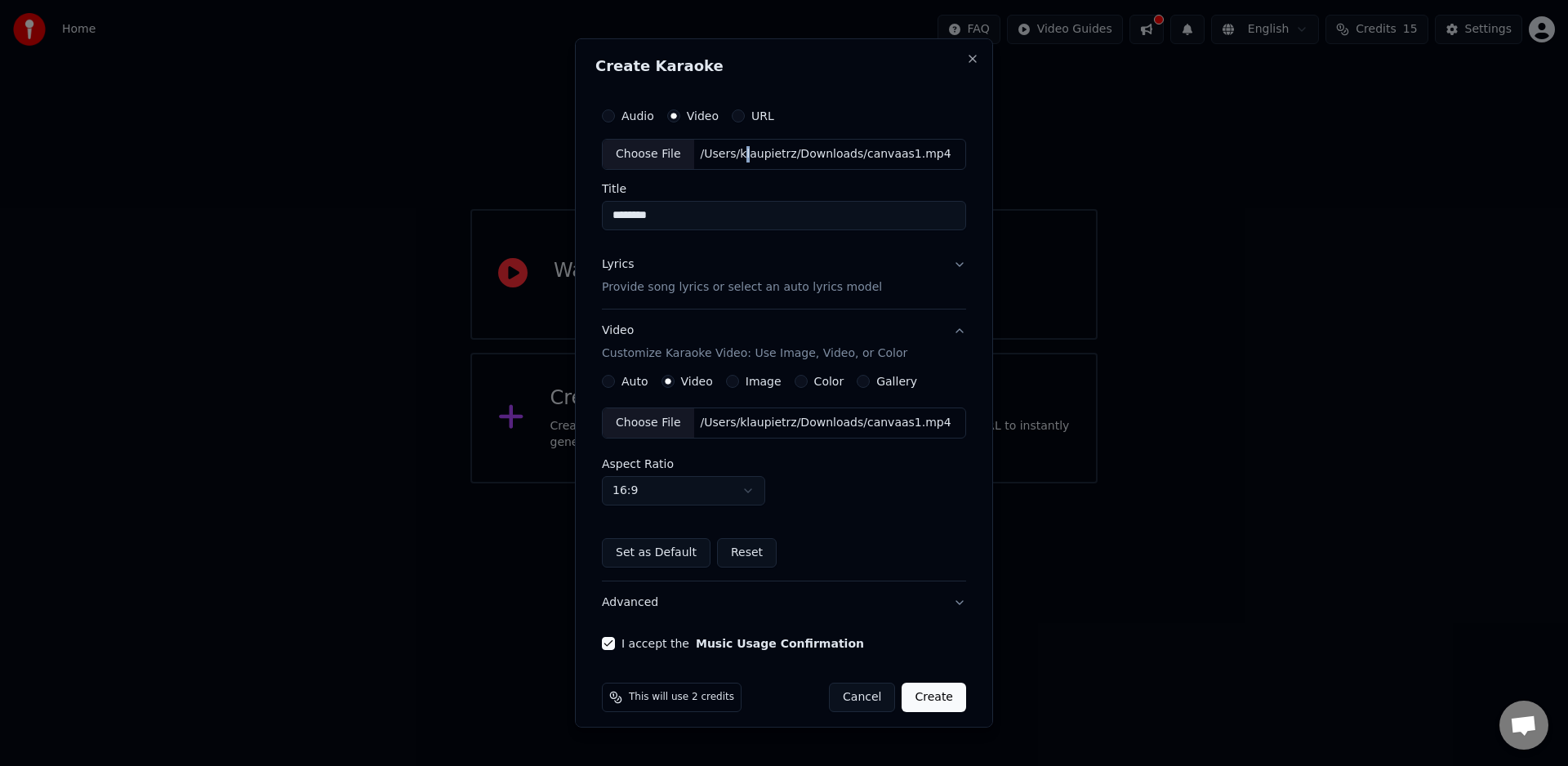
click at [747, 493] on button "16:9" at bounding box center [683, 490] width 163 height 30
click at [693, 549] on div "9:16" at bounding box center [684, 551] width 156 height 26
select select "****"
click at [949, 265] on button "Lyrics Provide song lyrics or select an auto lyrics model" at bounding box center [784, 276] width 365 height 65
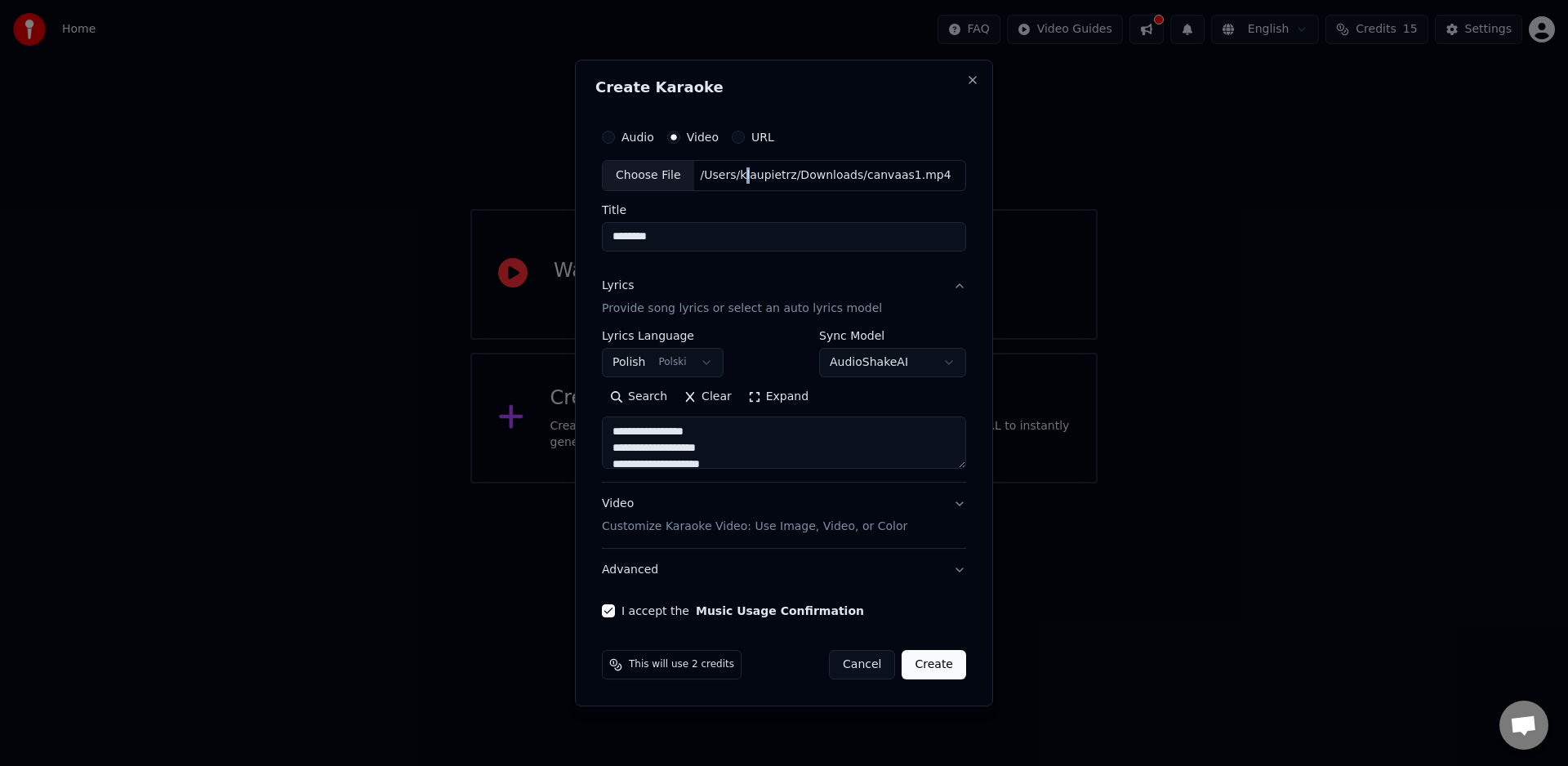
click at [957, 287] on button "Lyrics Provide song lyrics or select an auto lyrics model" at bounding box center [784, 297] width 365 height 65
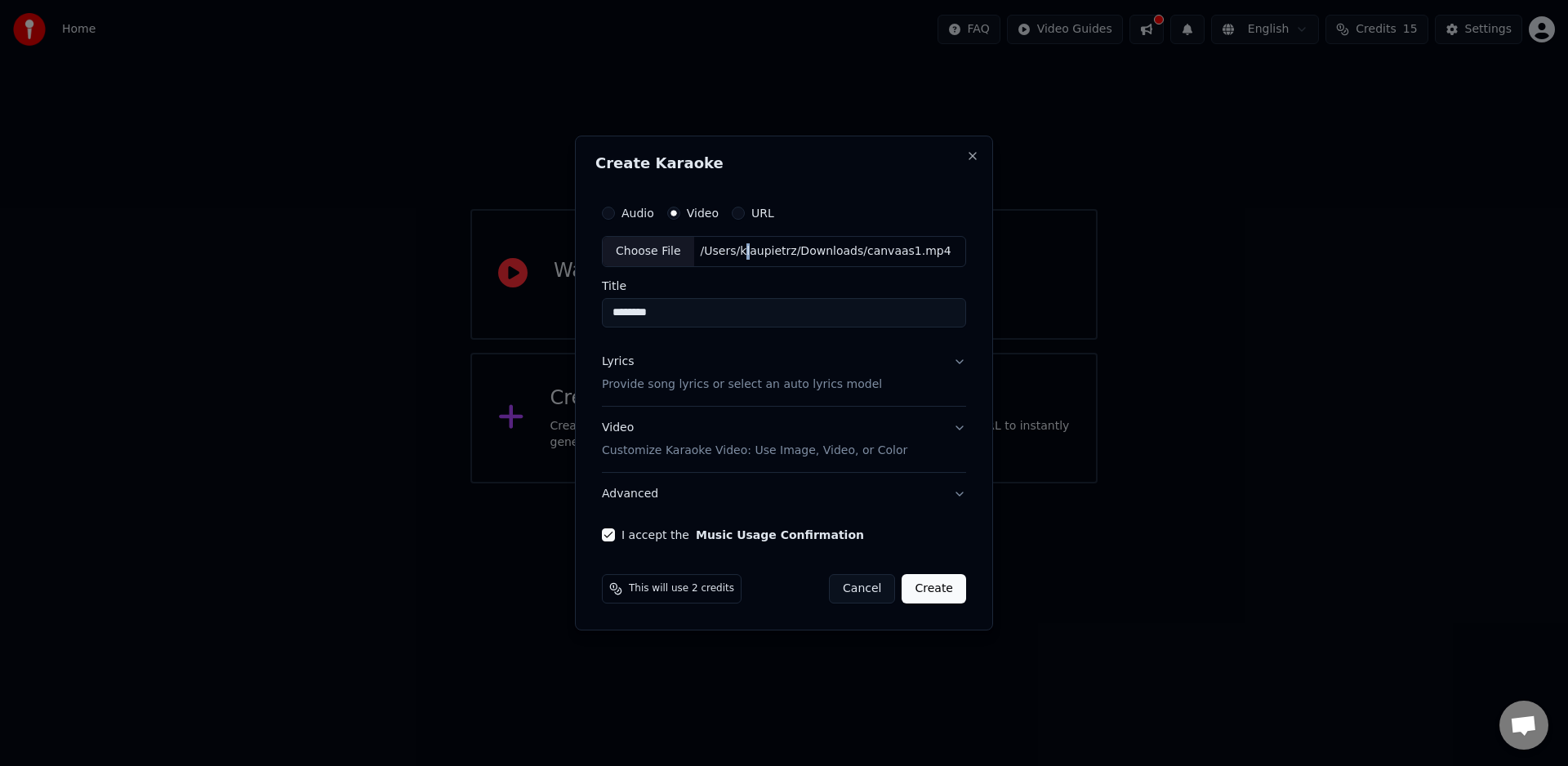
drag, startPoint x: 945, startPoint y: 590, endPoint x: 960, endPoint y: 513, distance: 78.4
click at [959, 513] on form "Audio Video URL Choose File /Users/klaupietrz/Downloads/canvaas1.mp4 Title ****…" at bounding box center [784, 400] width 377 height 419
click at [957, 497] on button "Advanced" at bounding box center [784, 494] width 365 height 42
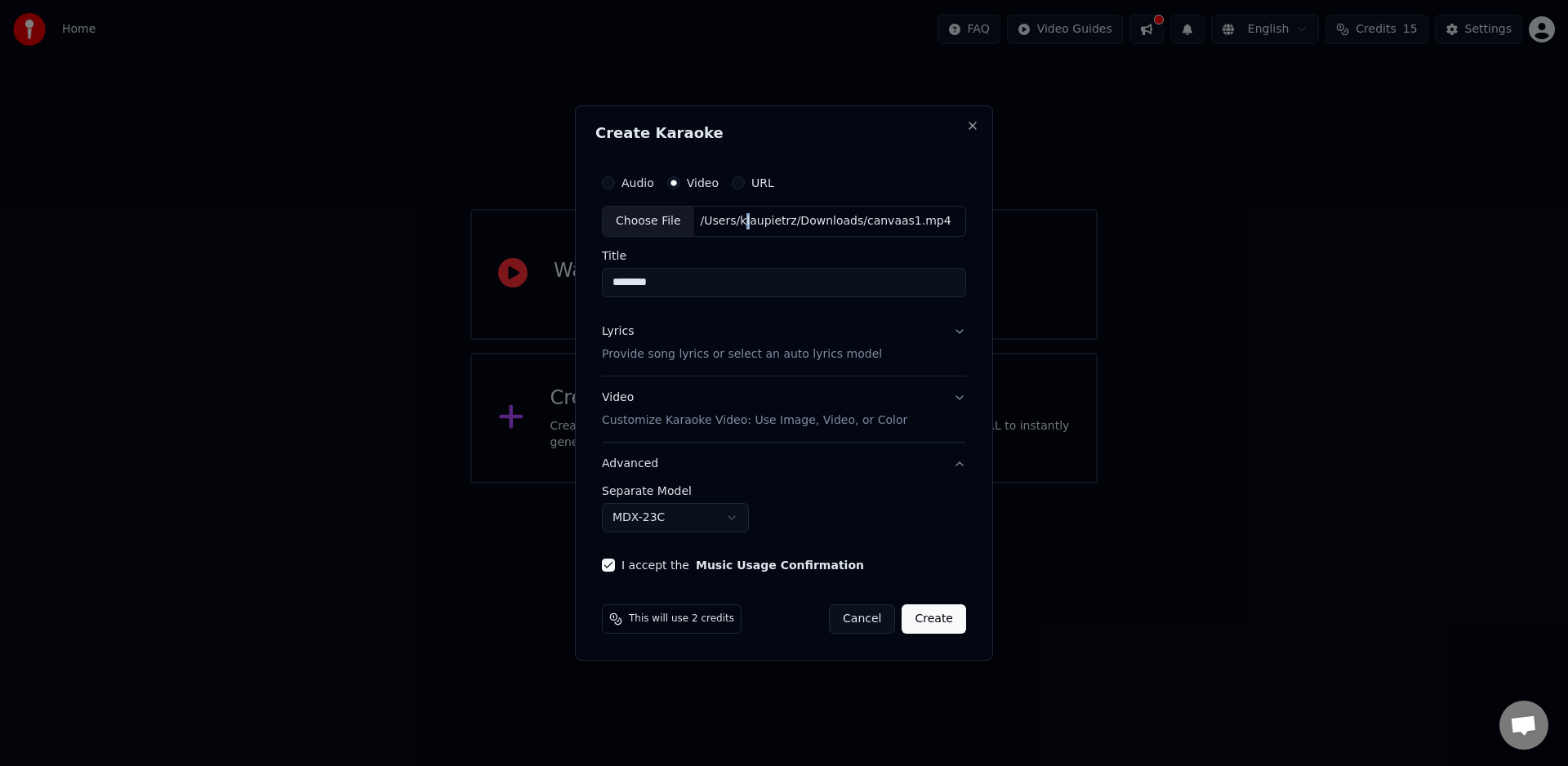
click at [727, 517] on button "MDX-23C" at bounding box center [676, 517] width 147 height 30
drag, startPoint x: 729, startPoint y: 518, endPoint x: 737, endPoint y: 525, distance: 10.6
click at [728, 484] on body "**********" at bounding box center [784, 242] width 1568 height 484
click at [846, 517] on div "**********" at bounding box center [784, 509] width 365 height 47
click at [960, 399] on button "Video Customize Karaoke Video: Use Image, Video, or Color" at bounding box center [784, 408] width 365 height 65
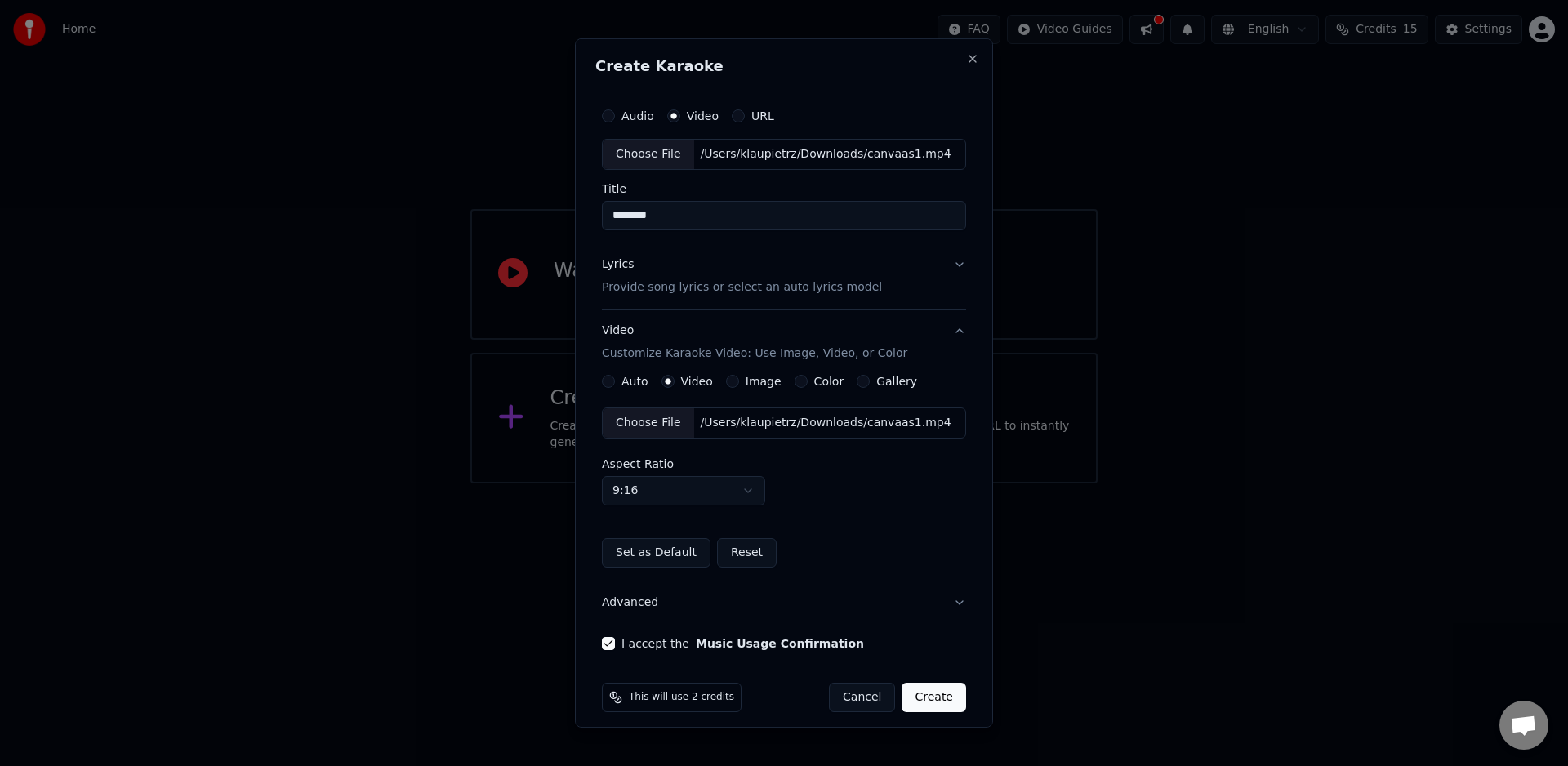
click at [804, 379] on div "Color" at bounding box center [820, 380] width 50 height 13
click at [797, 382] on button "Color" at bounding box center [801, 380] width 13 height 13
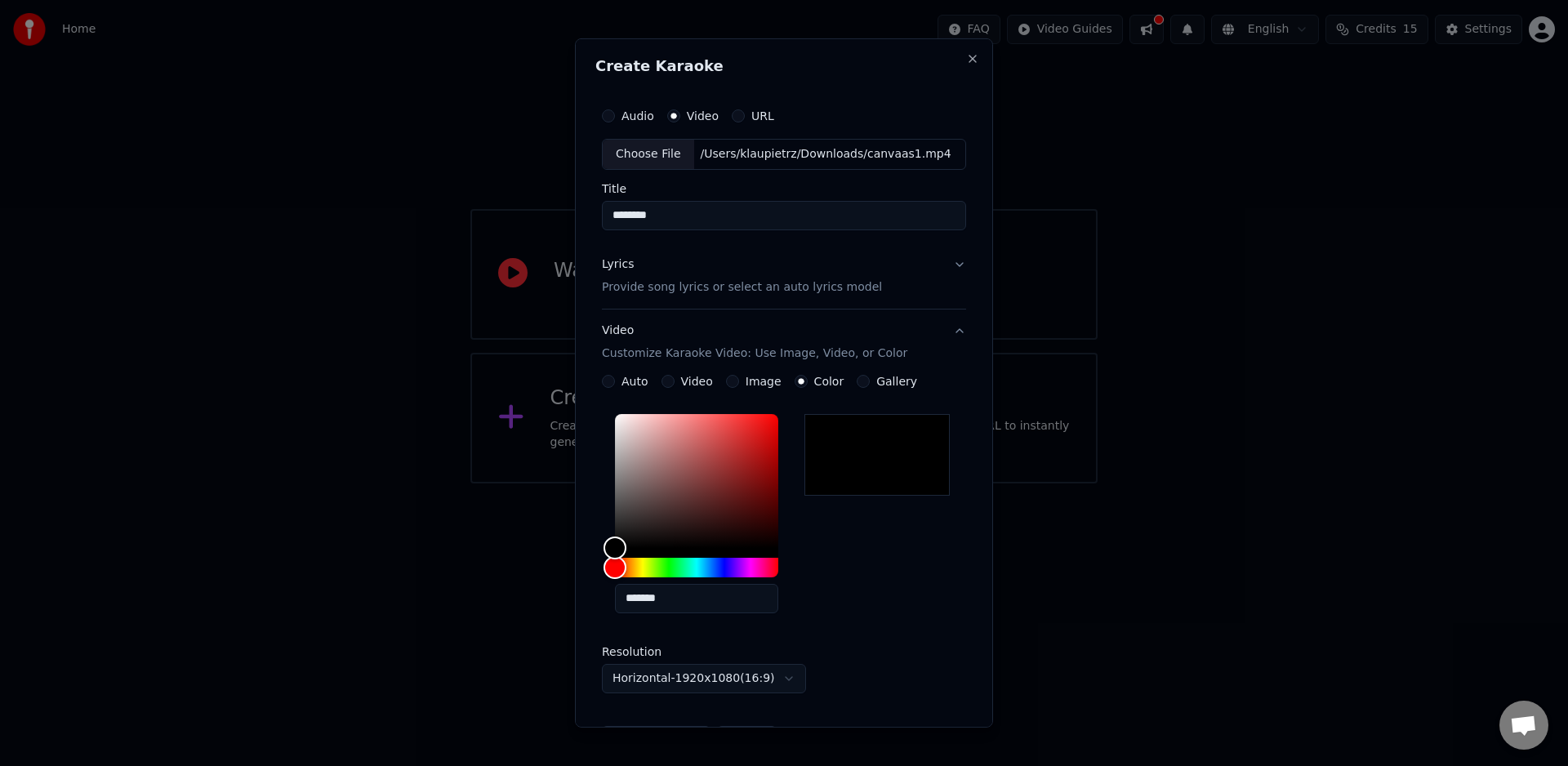
click at [865, 381] on div "Gallery" at bounding box center [886, 380] width 60 height 13
click at [857, 383] on button "Gallery" at bounding box center [863, 380] width 13 height 13
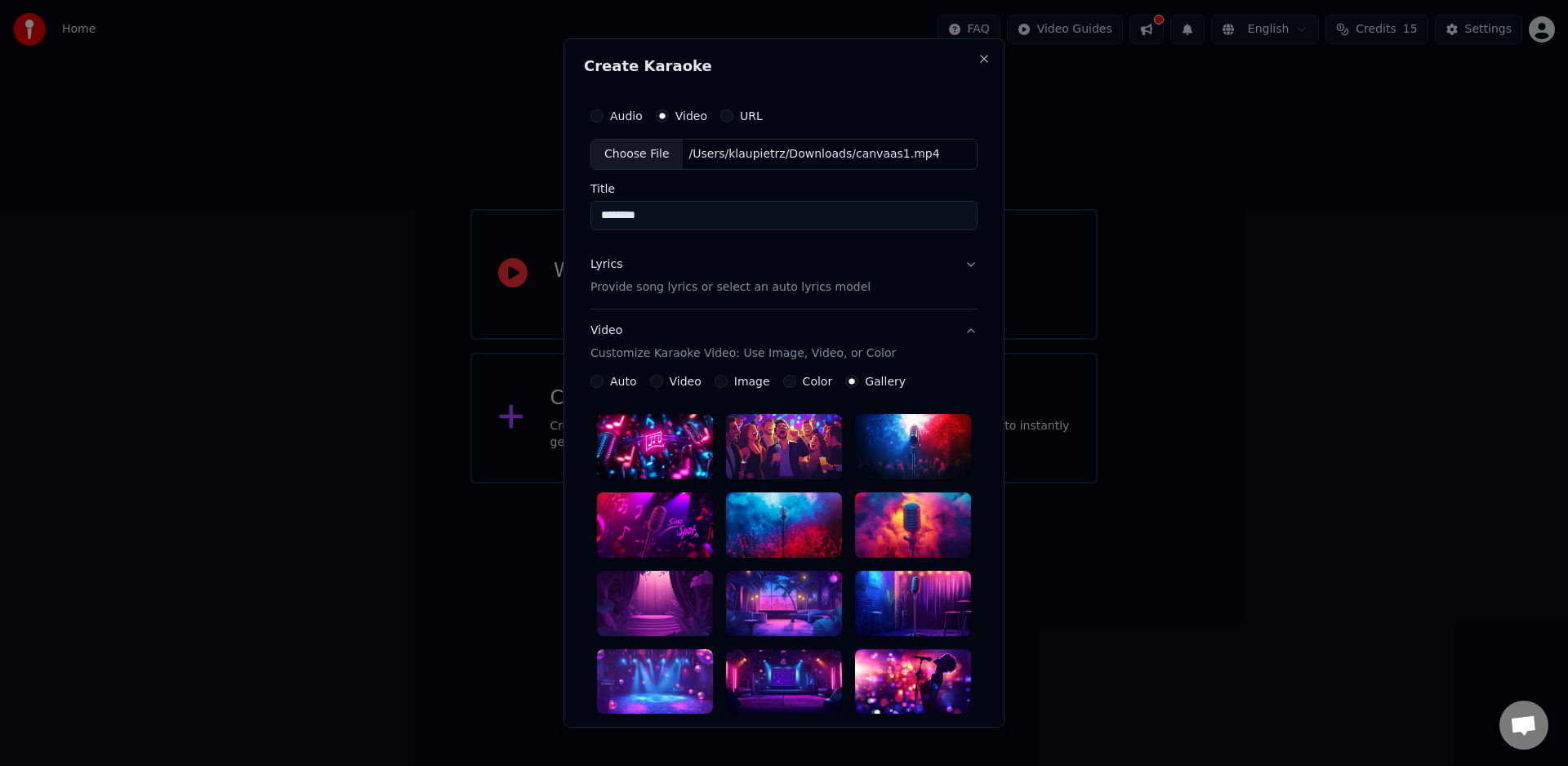
click at [653, 382] on button "Video" at bounding box center [656, 380] width 13 height 13
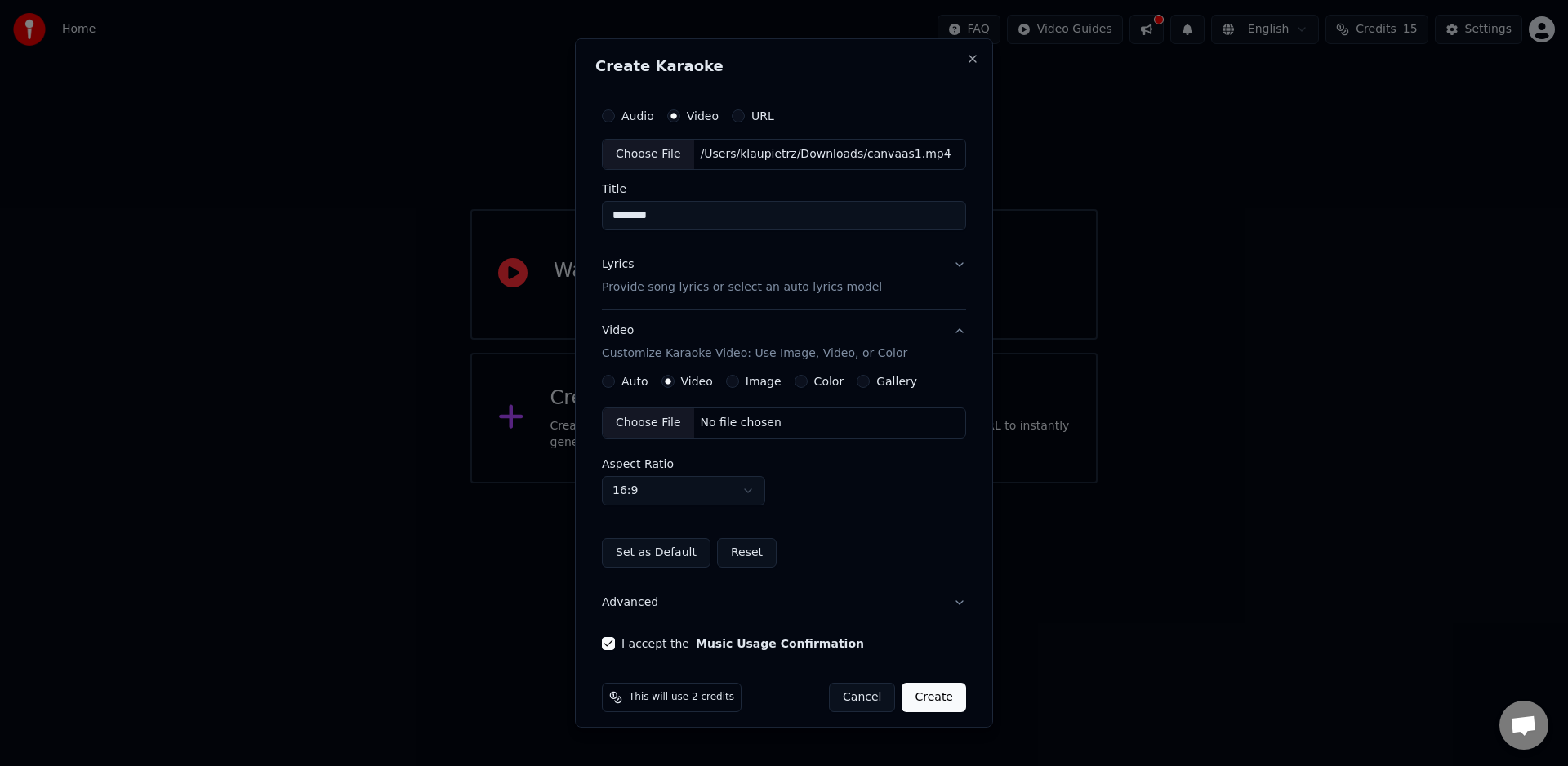
click at [662, 428] on div "Choose File" at bounding box center [649, 423] width 91 height 30
click at [750, 488] on button "16:9" at bounding box center [683, 490] width 163 height 30
click at [702, 554] on div "9:16" at bounding box center [684, 551] width 156 height 26
select select "****"
click at [902, 295] on button "Lyrics Provide song lyrics or select an auto lyrics model" at bounding box center [784, 276] width 365 height 65
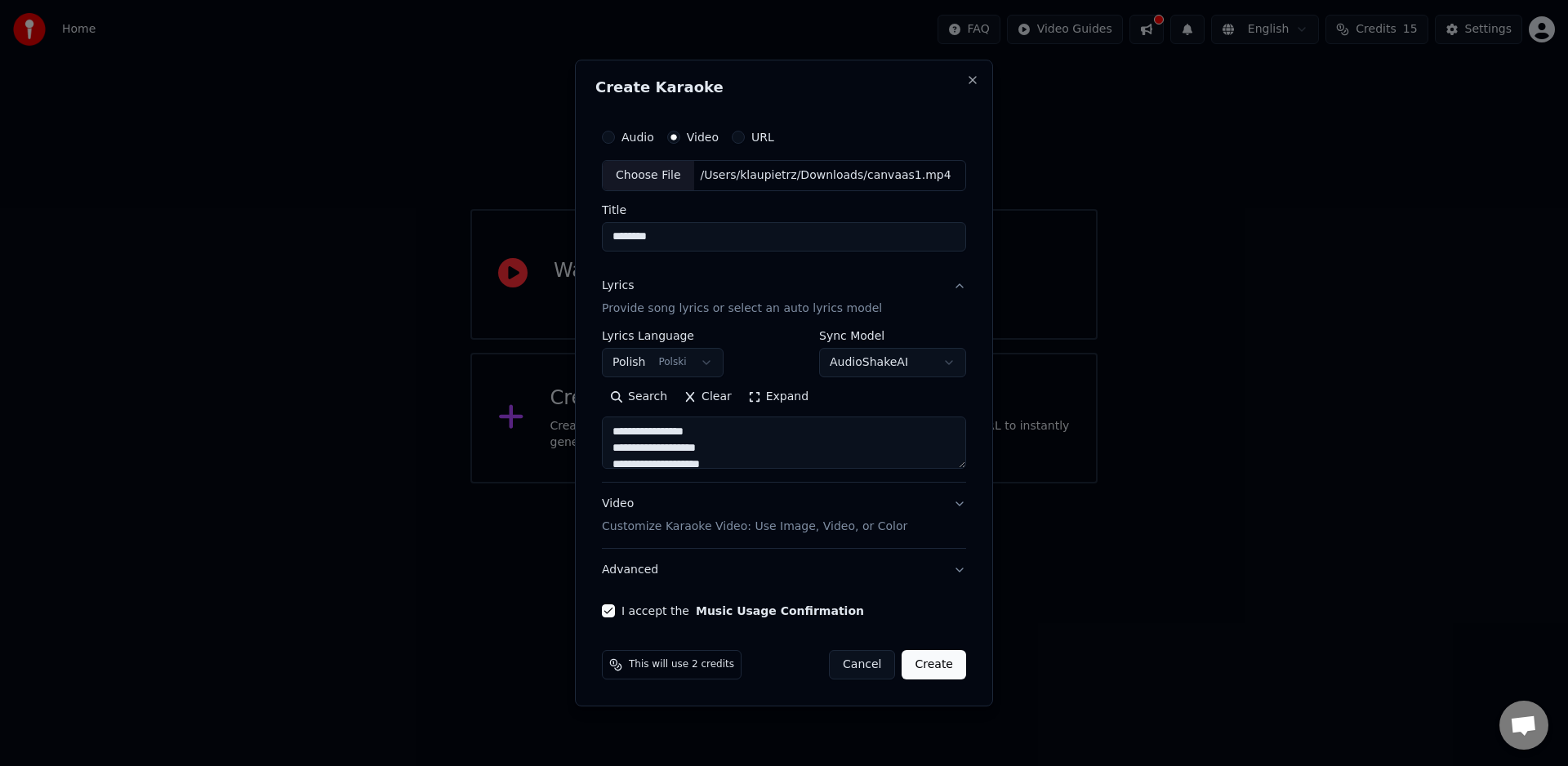
click at [902, 302] on button "Lyrics Provide song lyrics or select an auto lyrics model" at bounding box center [784, 297] width 365 height 65
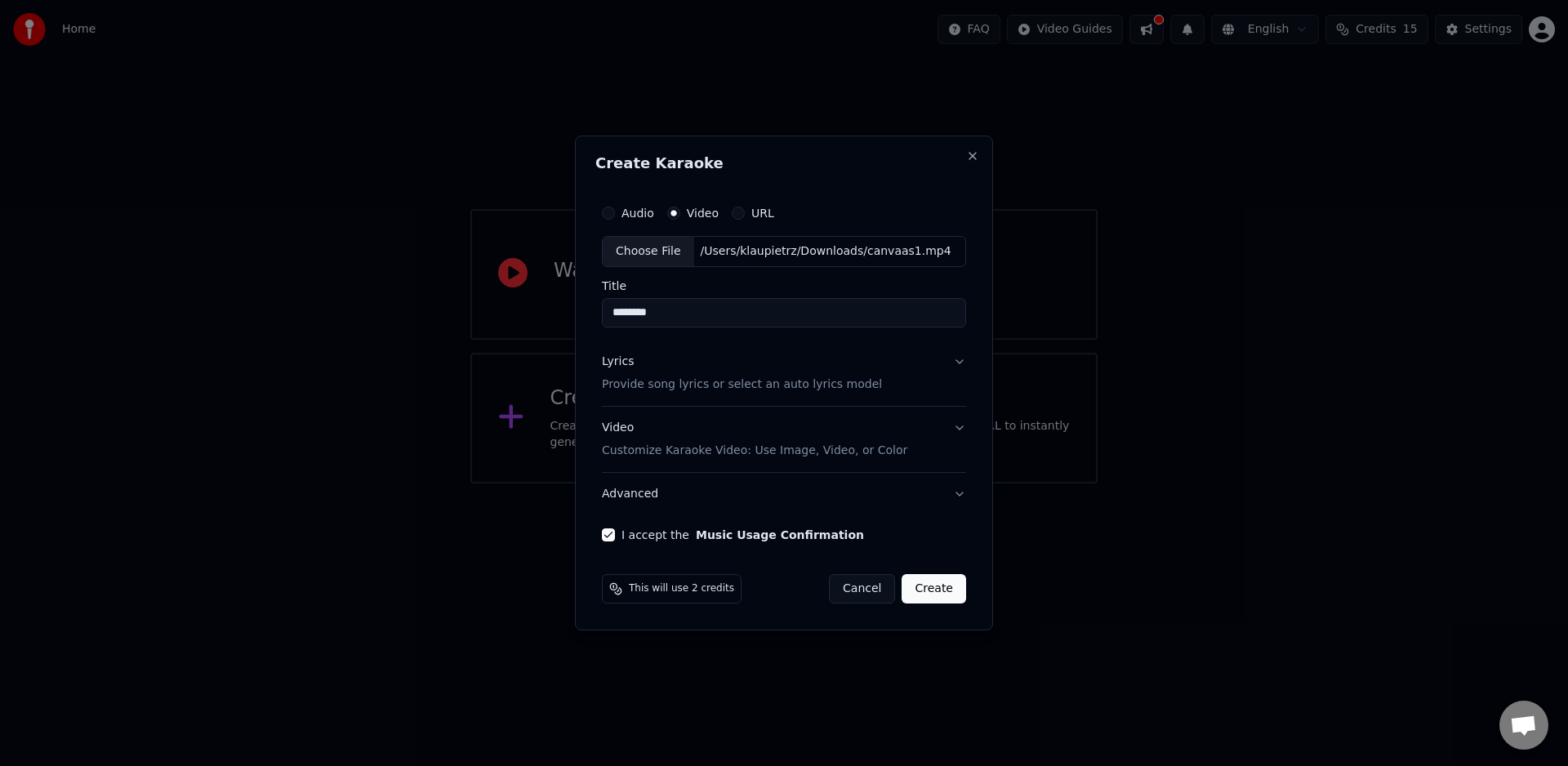
click at [910, 378] on button "Lyrics Provide song lyrics or select an auto lyrics model" at bounding box center [784, 373] width 365 height 65
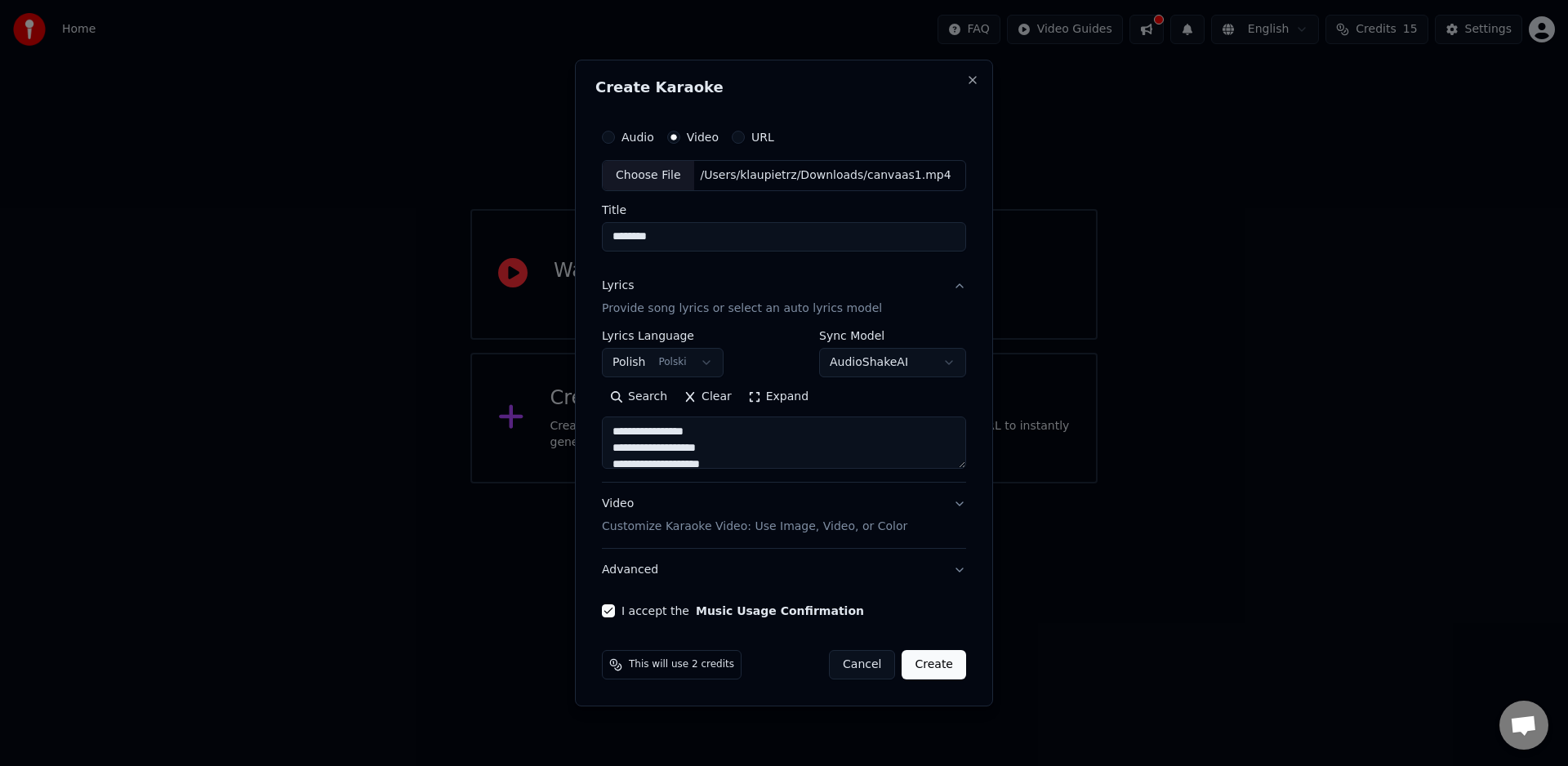
click at [965, 287] on button "Lyrics Provide song lyrics or select an auto lyrics model" at bounding box center [784, 297] width 365 height 65
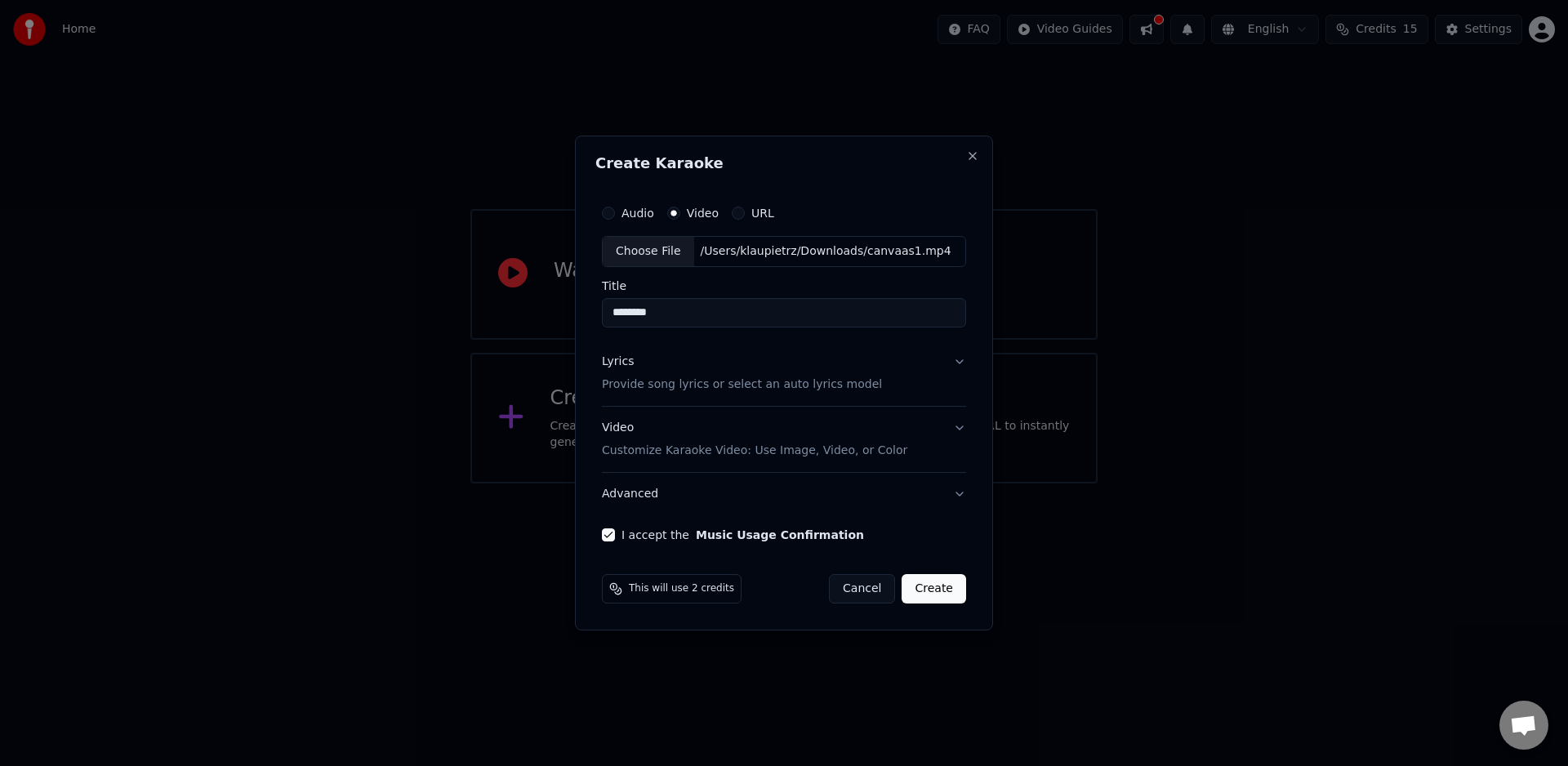
click at [958, 583] on button "Create" at bounding box center [934, 588] width 64 height 30
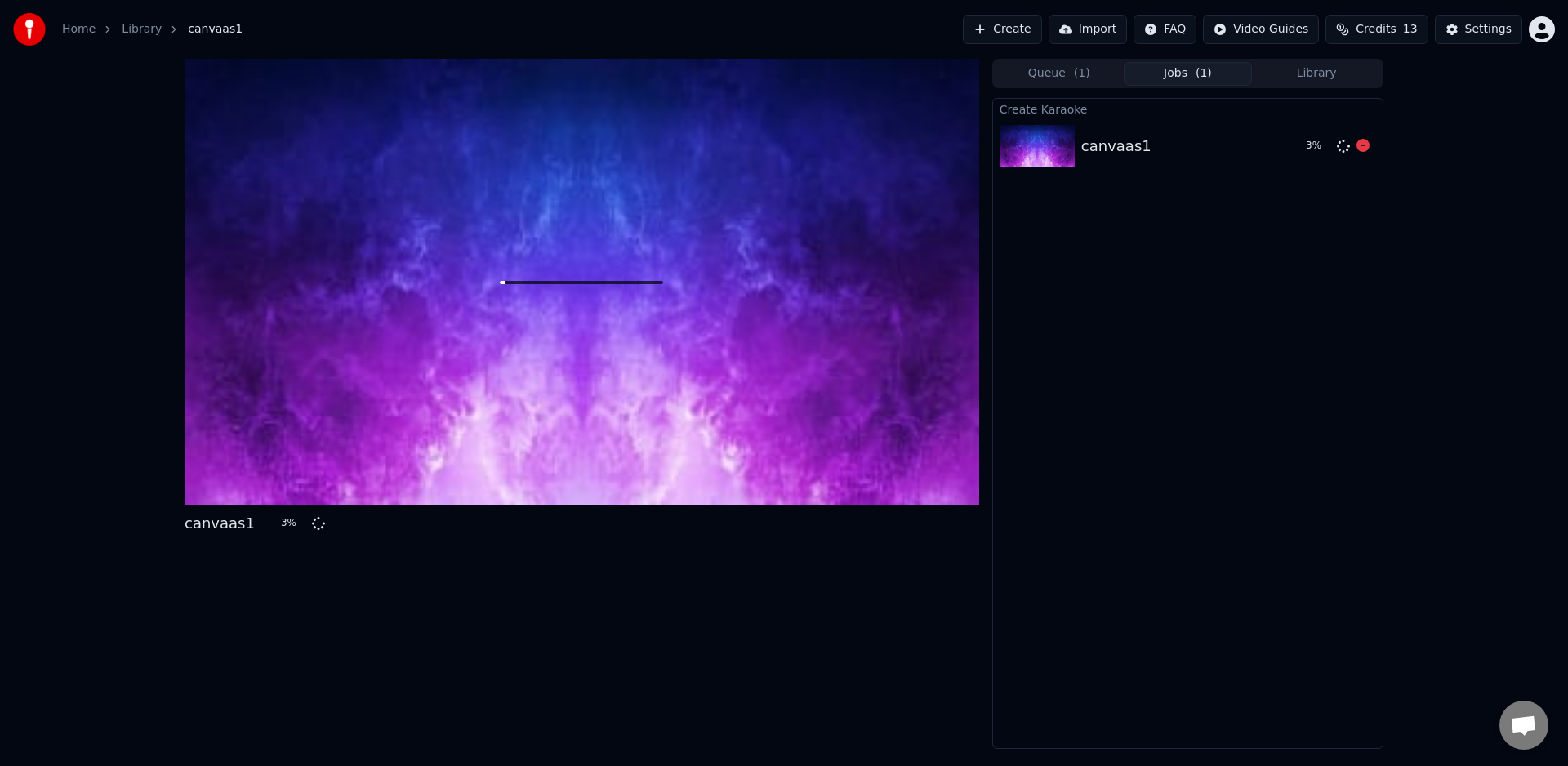
click at [1047, 150] on img at bounding box center [1037, 146] width 75 height 42
click at [1294, 35] on html "Home Library canvaas1 Create Import FAQ Video Guides Credits 13 Settings canvaa…" at bounding box center [784, 383] width 1568 height 766
click at [1293, 27] on html "Home Library canvaas1 Create Import FAQ Video Guides Credits 13 Settings canvaa…" at bounding box center [784, 383] width 1568 height 766
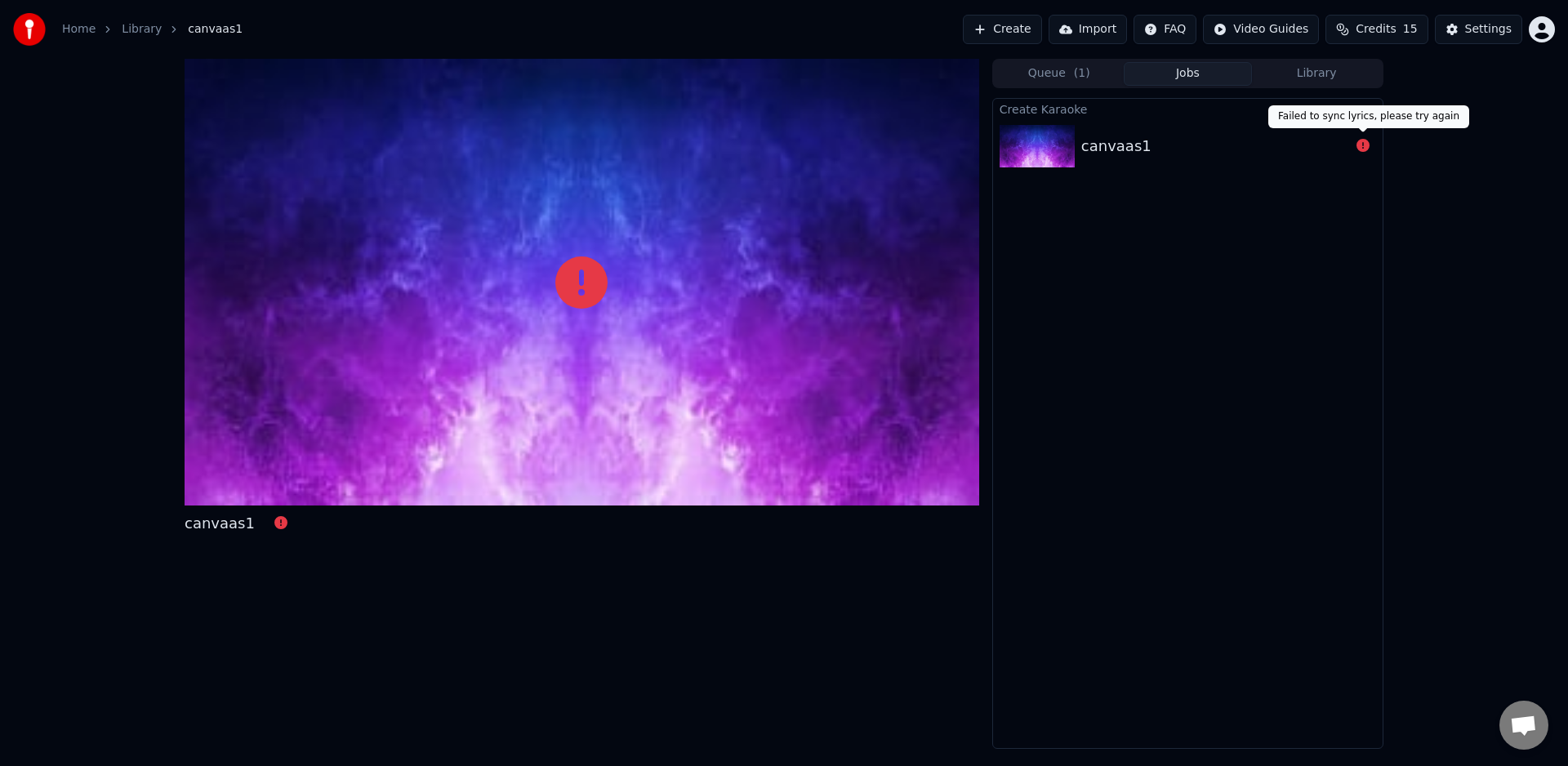
click at [1361, 146] on icon at bounding box center [1362, 145] width 13 height 13
click at [1361, 148] on icon at bounding box center [1362, 145] width 13 height 13
click at [1362, 144] on icon at bounding box center [1362, 145] width 13 height 13
click at [1363, 145] on icon at bounding box center [1362, 145] width 13 height 13
click at [1362, 146] on icon at bounding box center [1362, 145] width 13 height 13
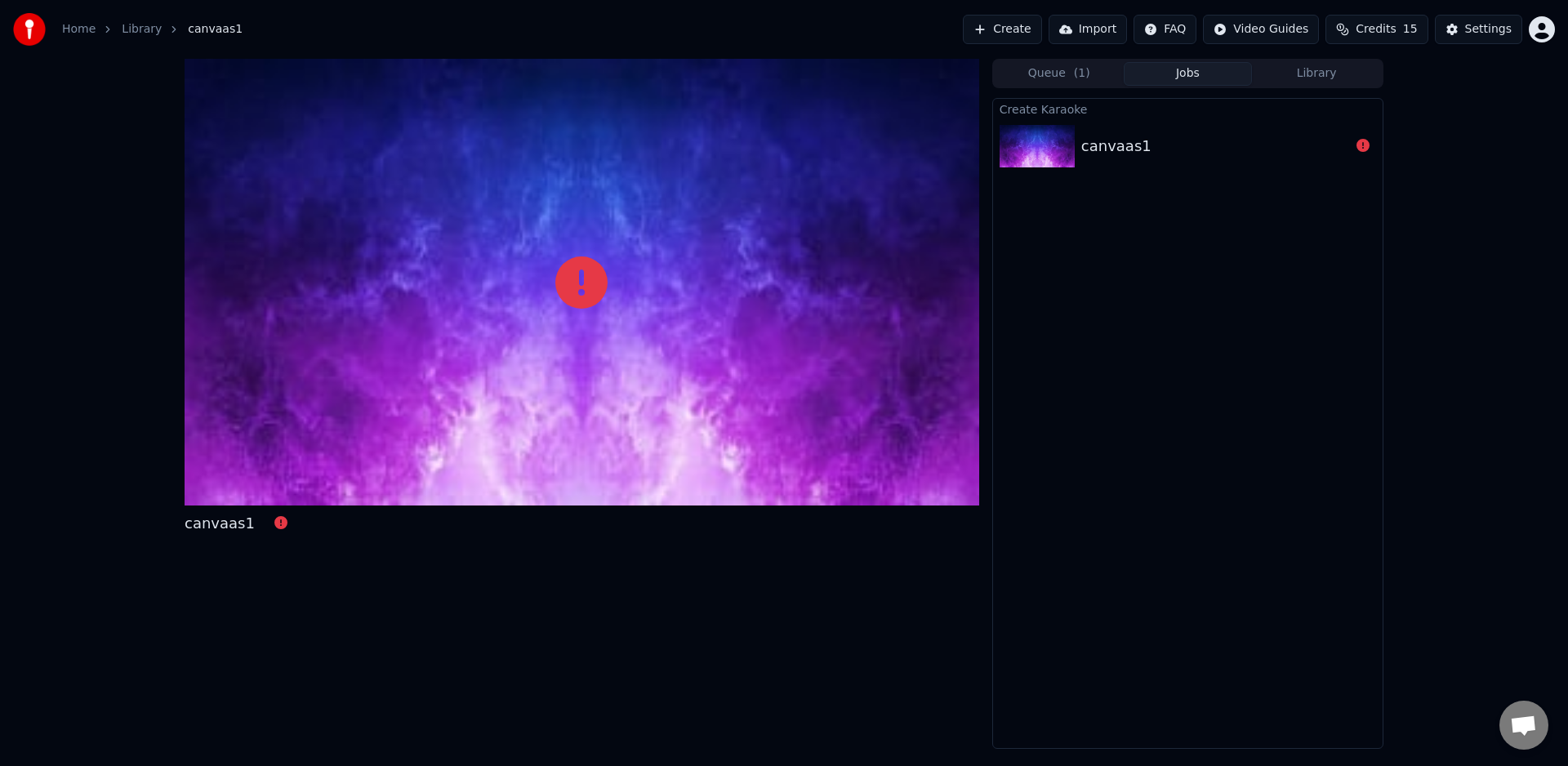
click at [133, 19] on div "Home Library canvaas1" at bounding box center [127, 29] width 229 height 33
click at [135, 31] on link "Library" at bounding box center [141, 29] width 40 height 16
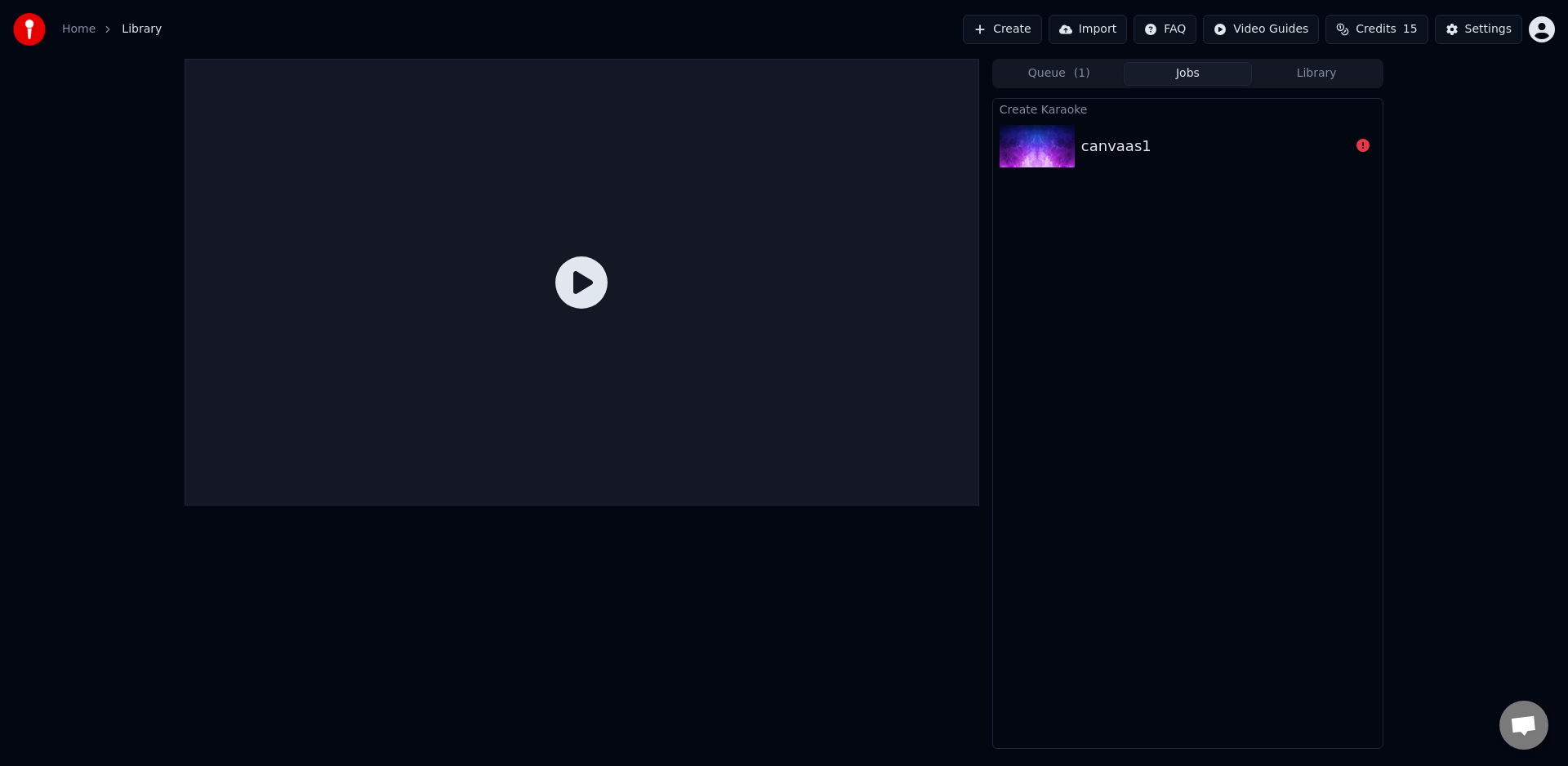
click at [575, 275] on icon at bounding box center [582, 282] width 52 height 52
click at [582, 285] on icon at bounding box center [582, 282] width 52 height 52
drag, startPoint x: 584, startPoint y: 321, endPoint x: 589, endPoint y: 333, distance: 13.0
click at [584, 323] on div at bounding box center [582, 282] width 795 height 446
drag, startPoint x: 592, startPoint y: 339, endPoint x: 594, endPoint y: 347, distance: 8.2
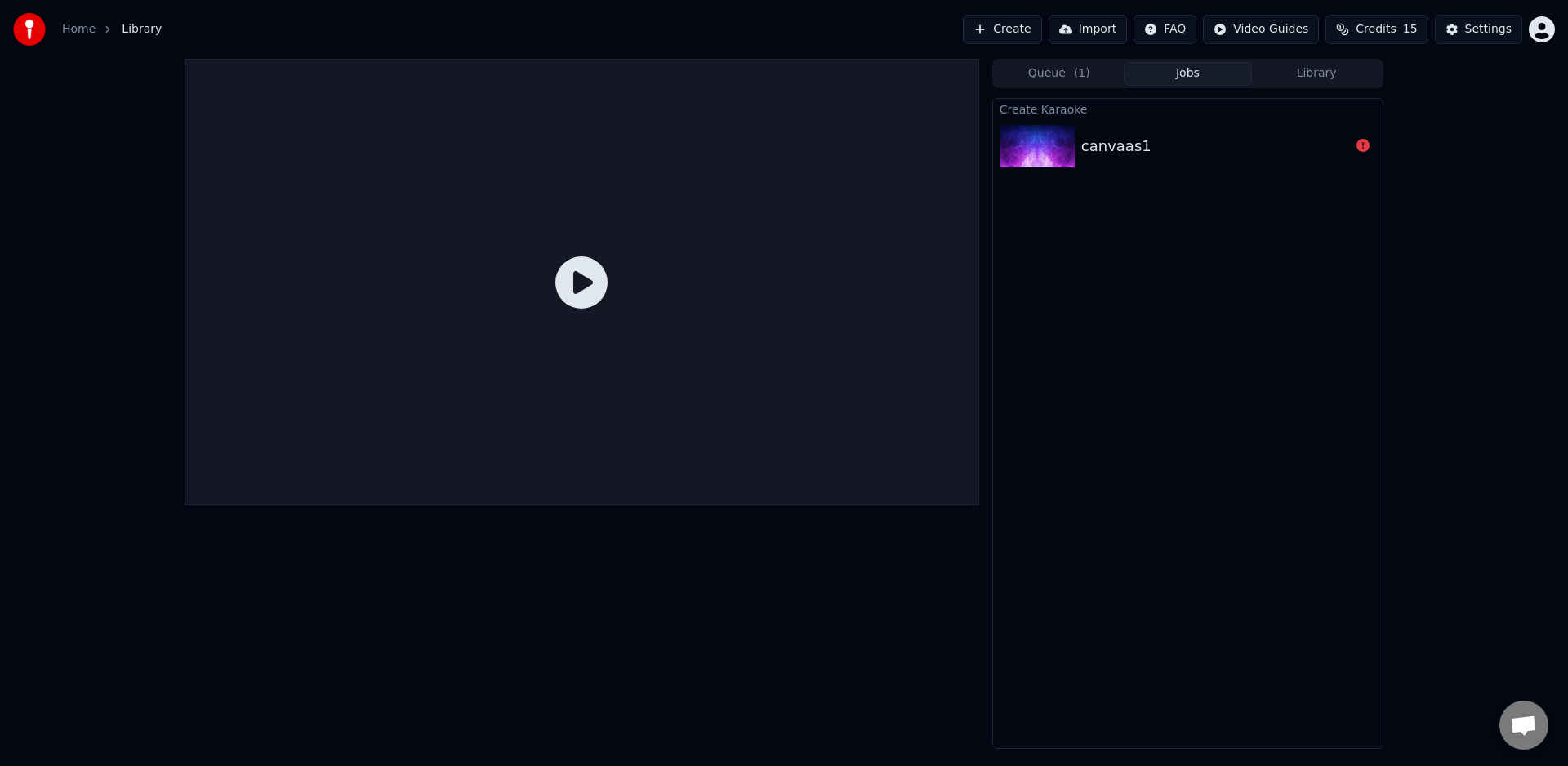
click at [593, 342] on div at bounding box center [582, 282] width 795 height 446
click at [593, 350] on div at bounding box center [582, 282] width 795 height 446
click at [594, 348] on div at bounding box center [582, 282] width 795 height 446
click at [596, 347] on div at bounding box center [582, 282] width 795 height 446
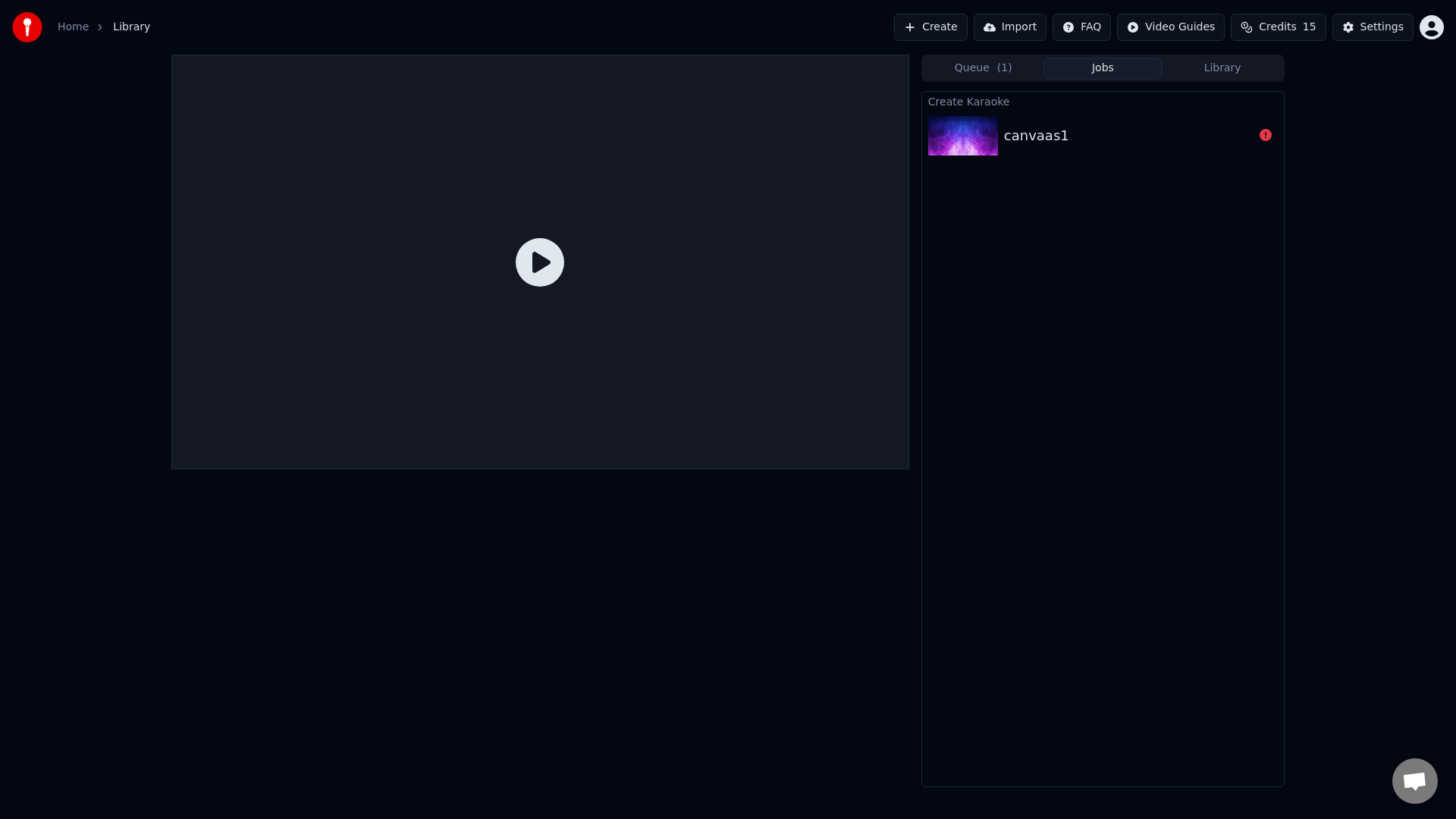
click at [909, 338] on div at bounding box center [540, 262] width 738 height 415
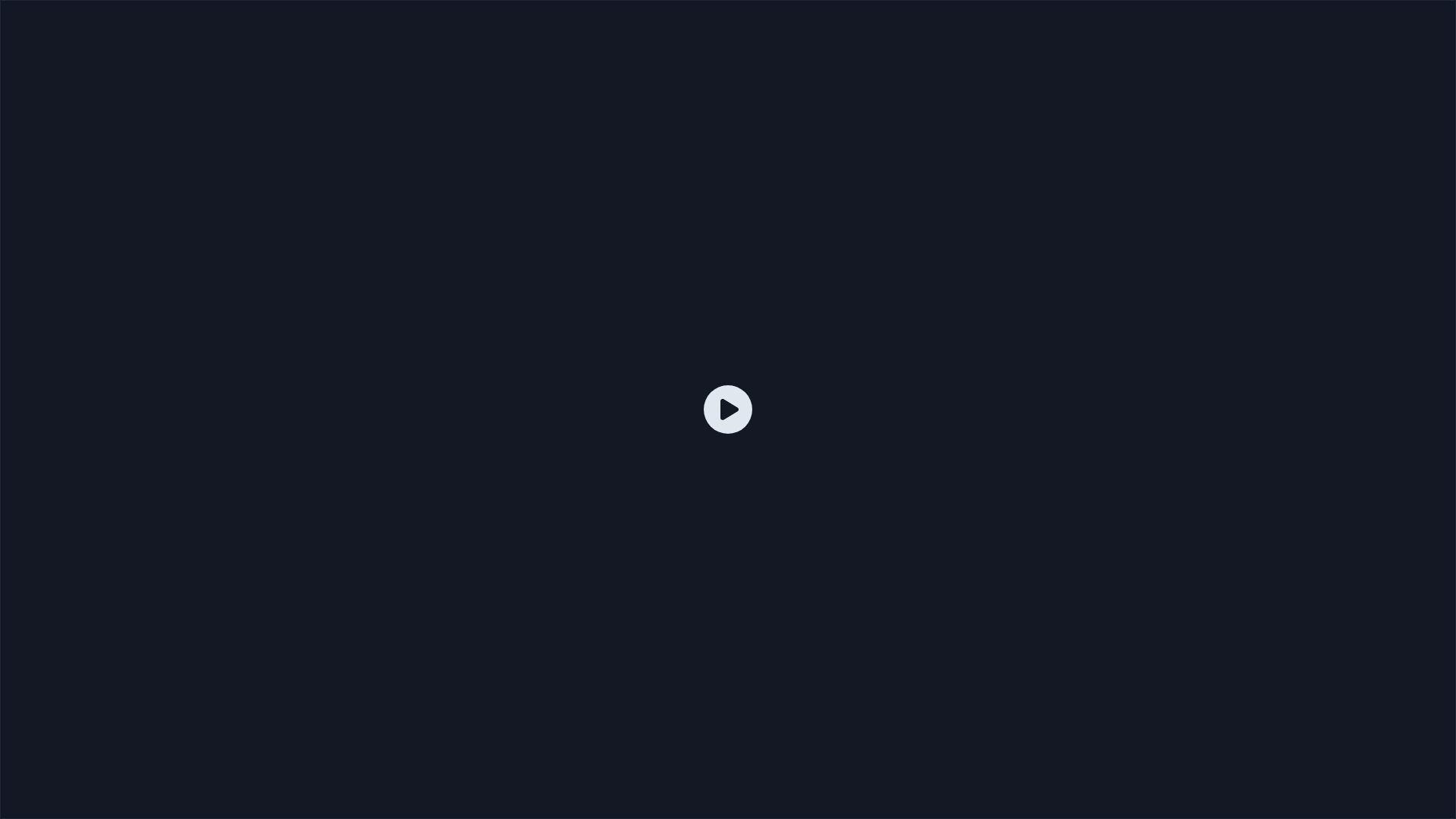
click at [993, 333] on div at bounding box center [728, 409] width 1456 height 819
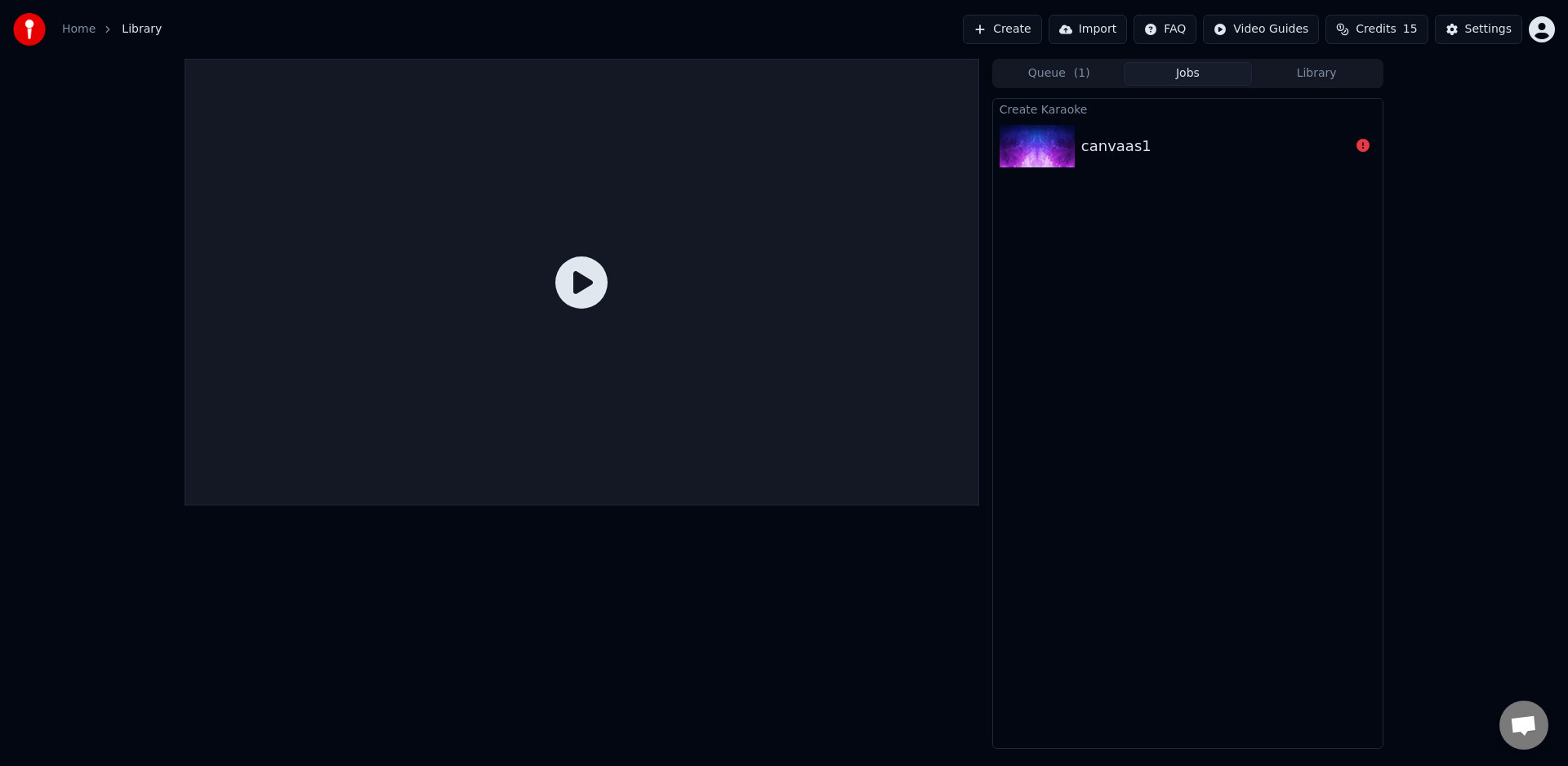
drag, startPoint x: 1180, startPoint y: 65, endPoint x: 1169, endPoint y: 73, distance: 13.6
click at [1179, 64] on button "Jobs" at bounding box center [1188, 74] width 129 height 24
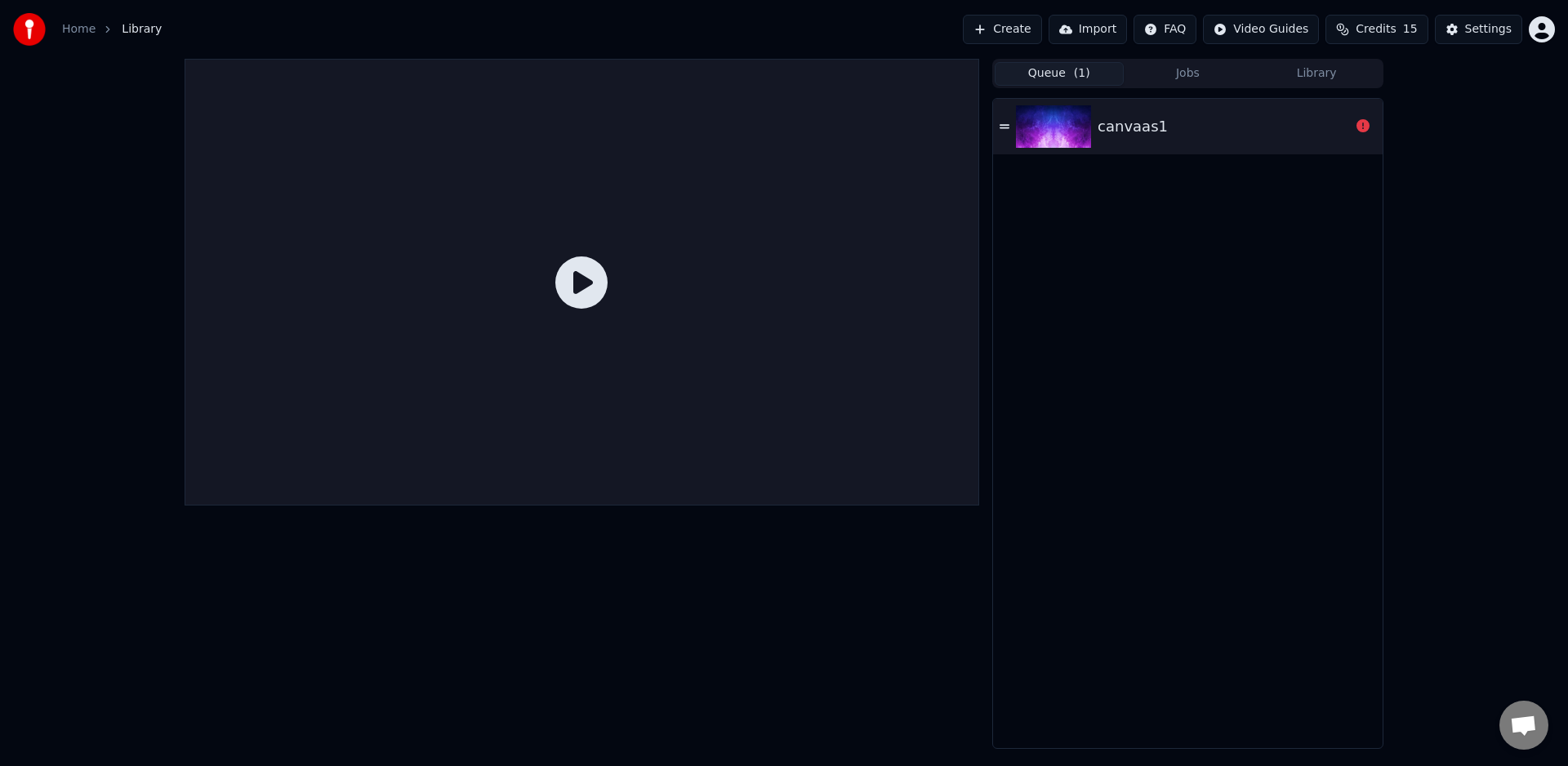
click at [1095, 80] on button "Queue ( 1 )" at bounding box center [1059, 74] width 129 height 24
click at [993, 30] on button "Create" at bounding box center [1003, 29] width 79 height 30
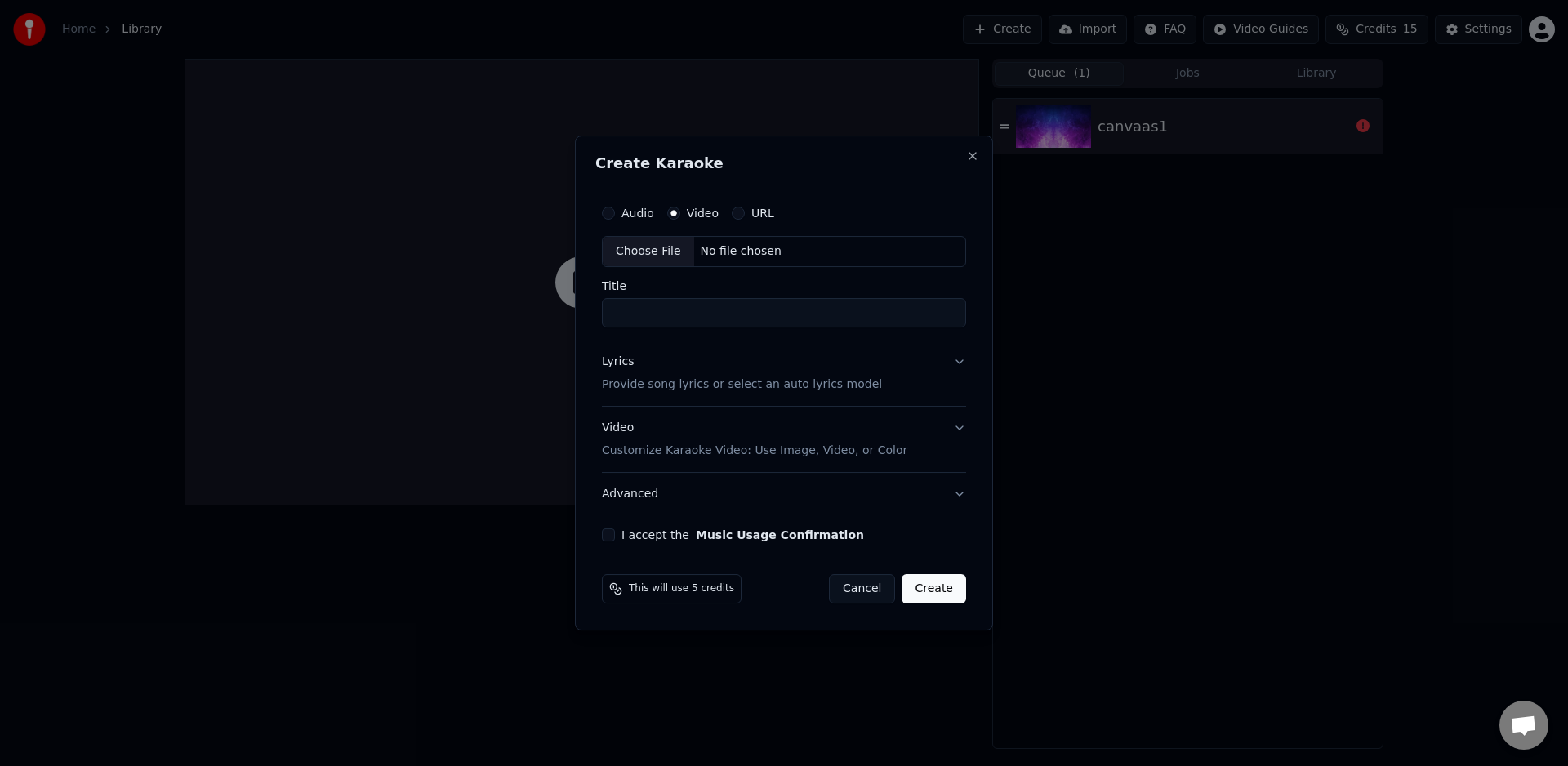
click at [623, 214] on label "Audio" at bounding box center [638, 213] width 33 height 12
click at [615, 214] on button "Audio" at bounding box center [608, 212] width 13 height 13
click at [670, 250] on div "Choose File" at bounding box center [649, 251] width 91 height 30
type input "**********"
click at [851, 386] on p "Provide song lyrics or select an auto lyrics model" at bounding box center [738, 384] width 280 height 16
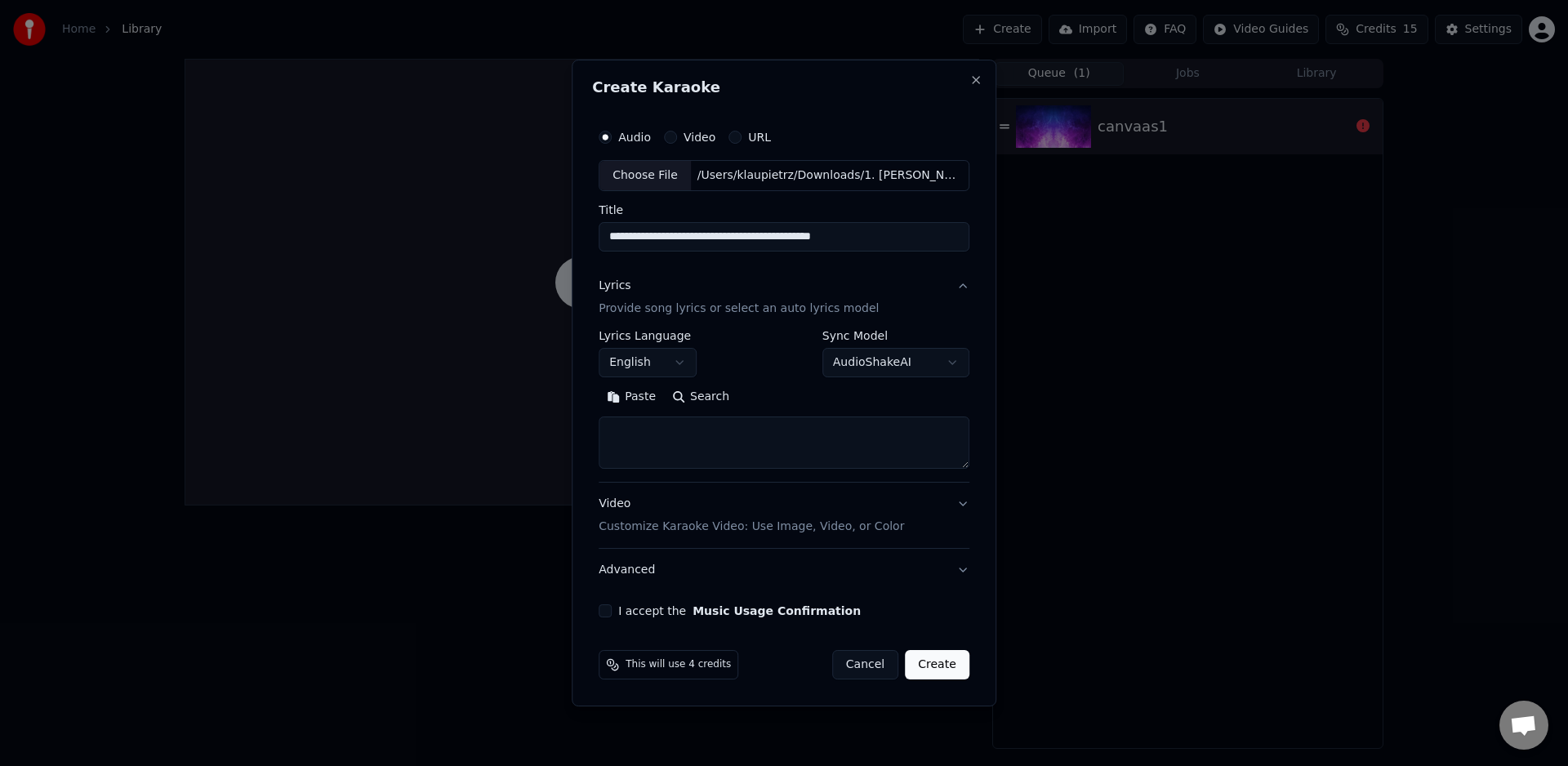
click at [853, 444] on textarea at bounding box center [784, 443] width 370 height 52
paste textarea "**********"
type textarea "**********"
click at [657, 361] on button "English" at bounding box center [648, 362] width 98 height 30
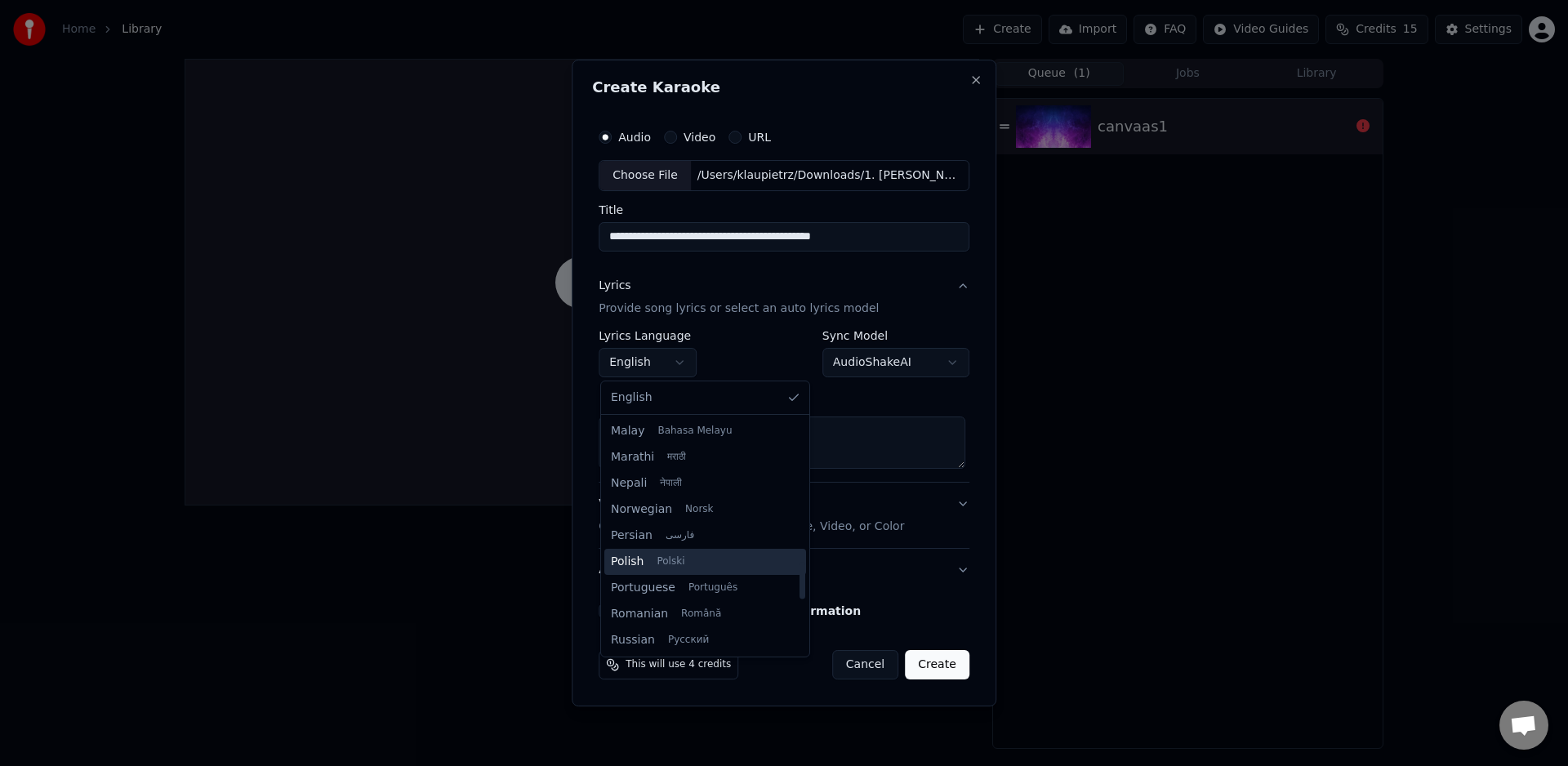
click at [652, 560] on span "Polish Polski" at bounding box center [651, 561] width 81 height 16
select select "**"
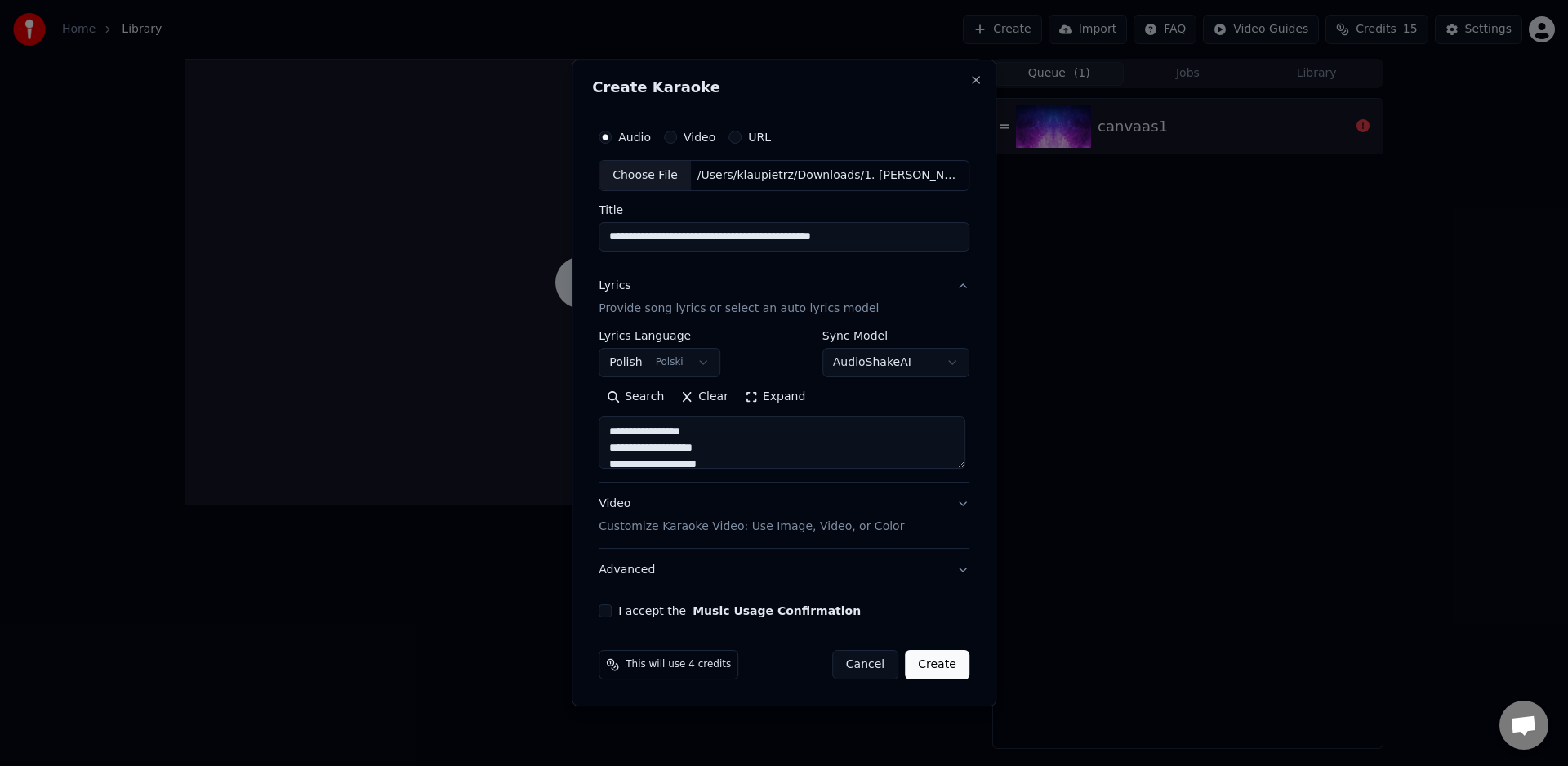
drag, startPoint x: 962, startPoint y: 506, endPoint x: 956, endPoint y: 525, distance: 19.9
click at [963, 520] on button "Video Customize Karaoke Video: Use Image, Video, or Color" at bounding box center [784, 515] width 370 height 65
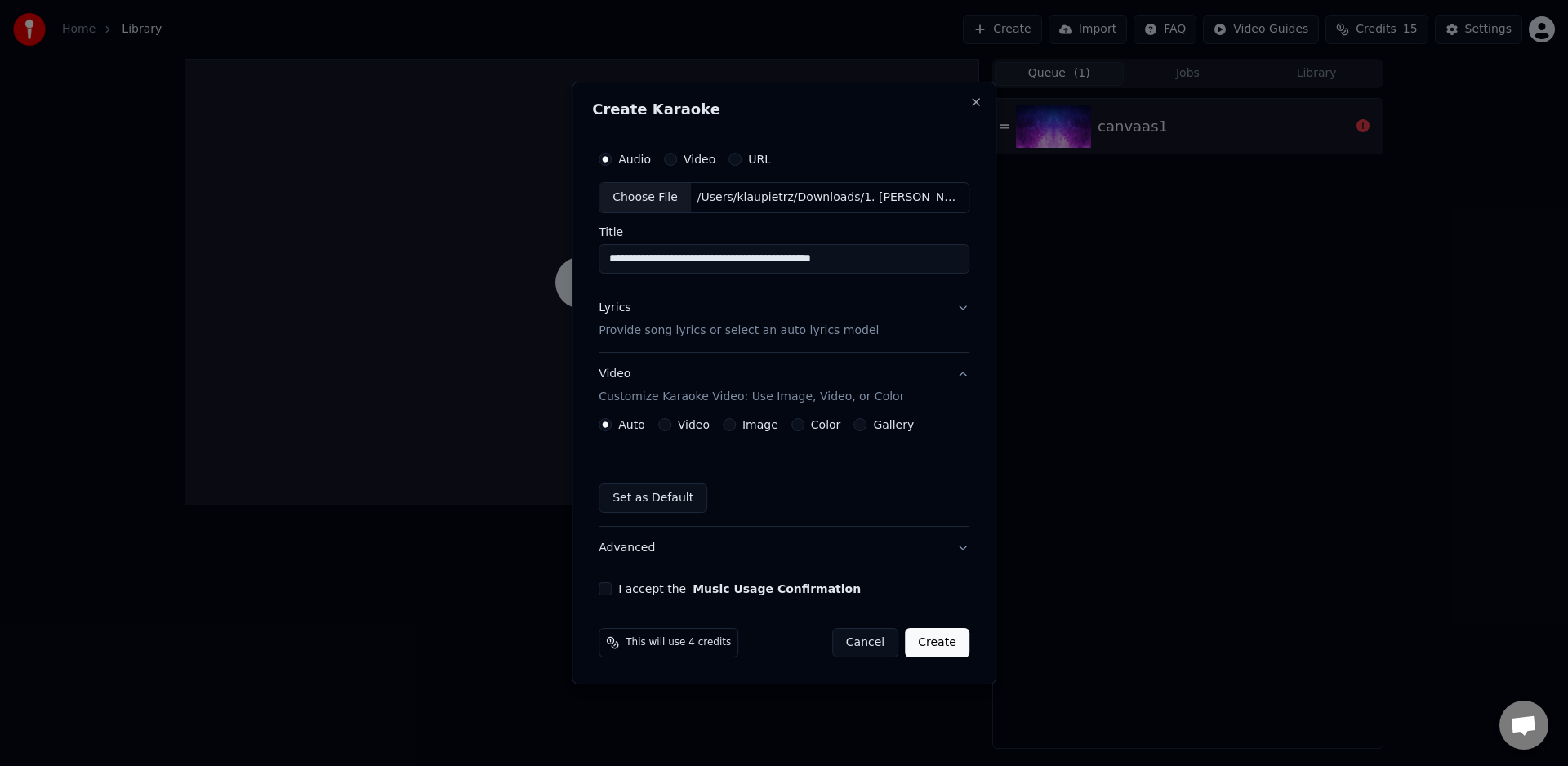
click at [799, 428] on div "Color" at bounding box center [816, 424] width 50 height 13
click at [792, 426] on button "Color" at bounding box center [798, 424] width 13 height 13
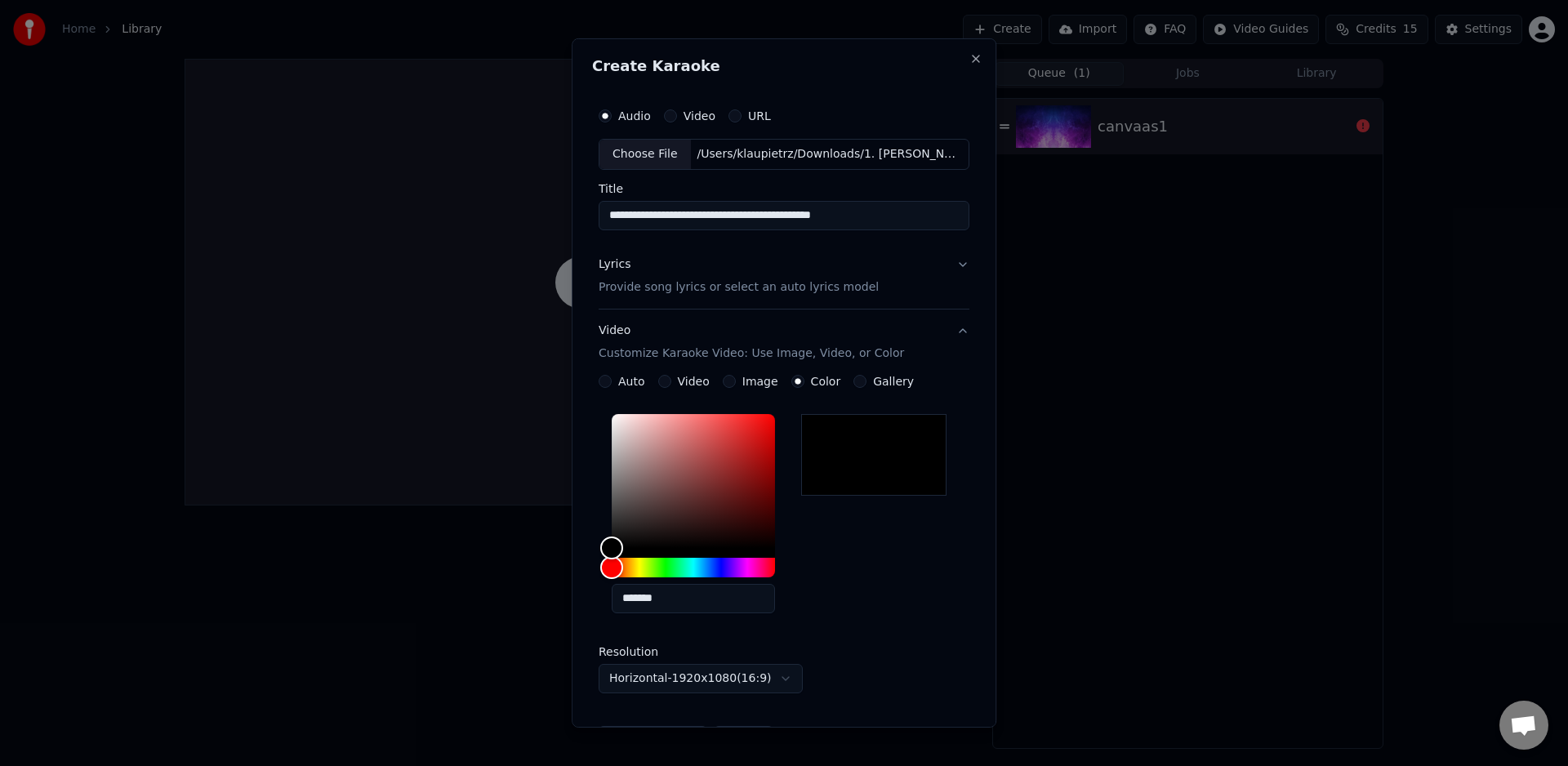
click at [600, 381] on button "Auto" at bounding box center [605, 380] width 13 height 13
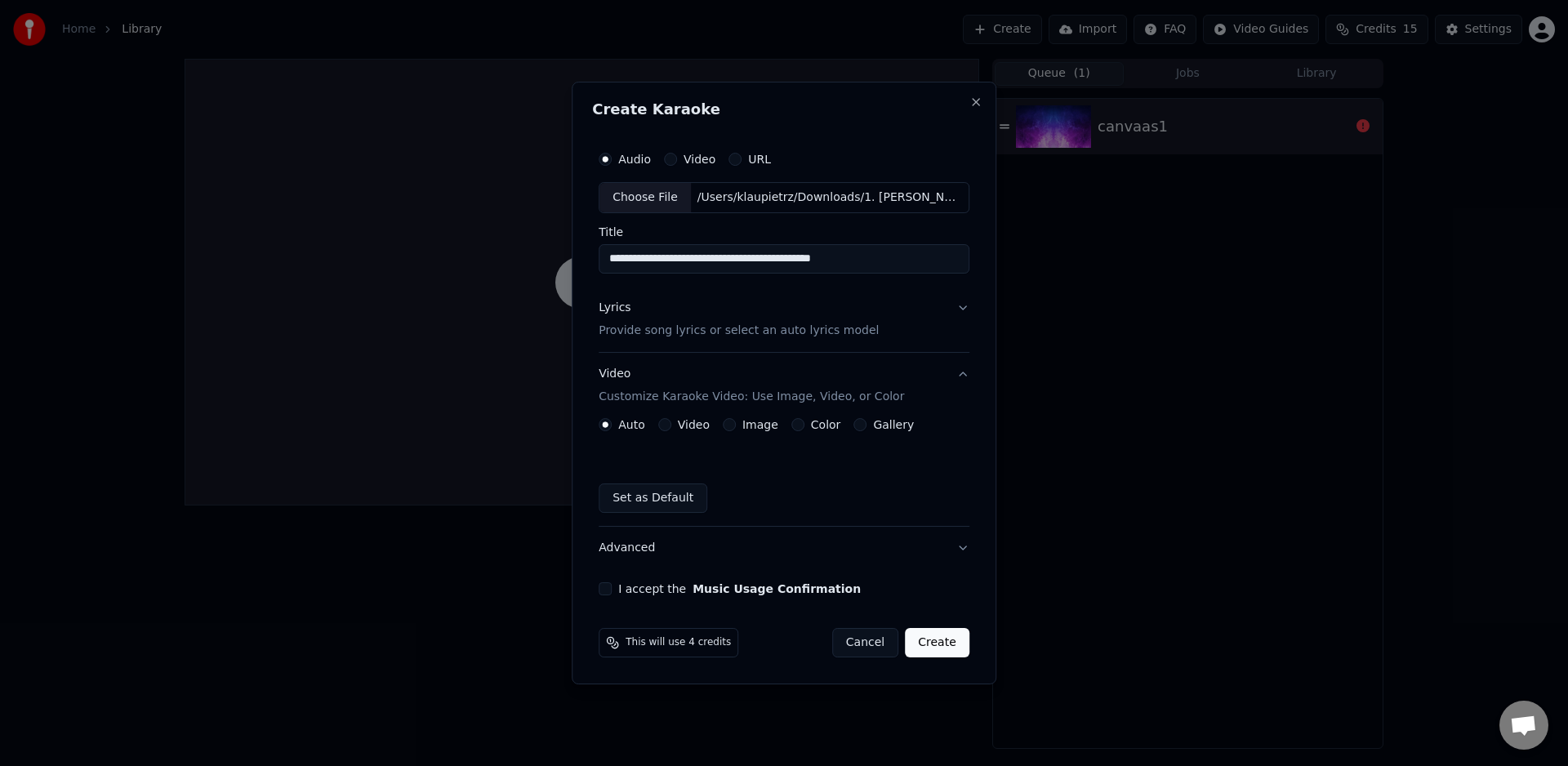
click at [639, 548] on button "Advanced" at bounding box center [784, 548] width 370 height 42
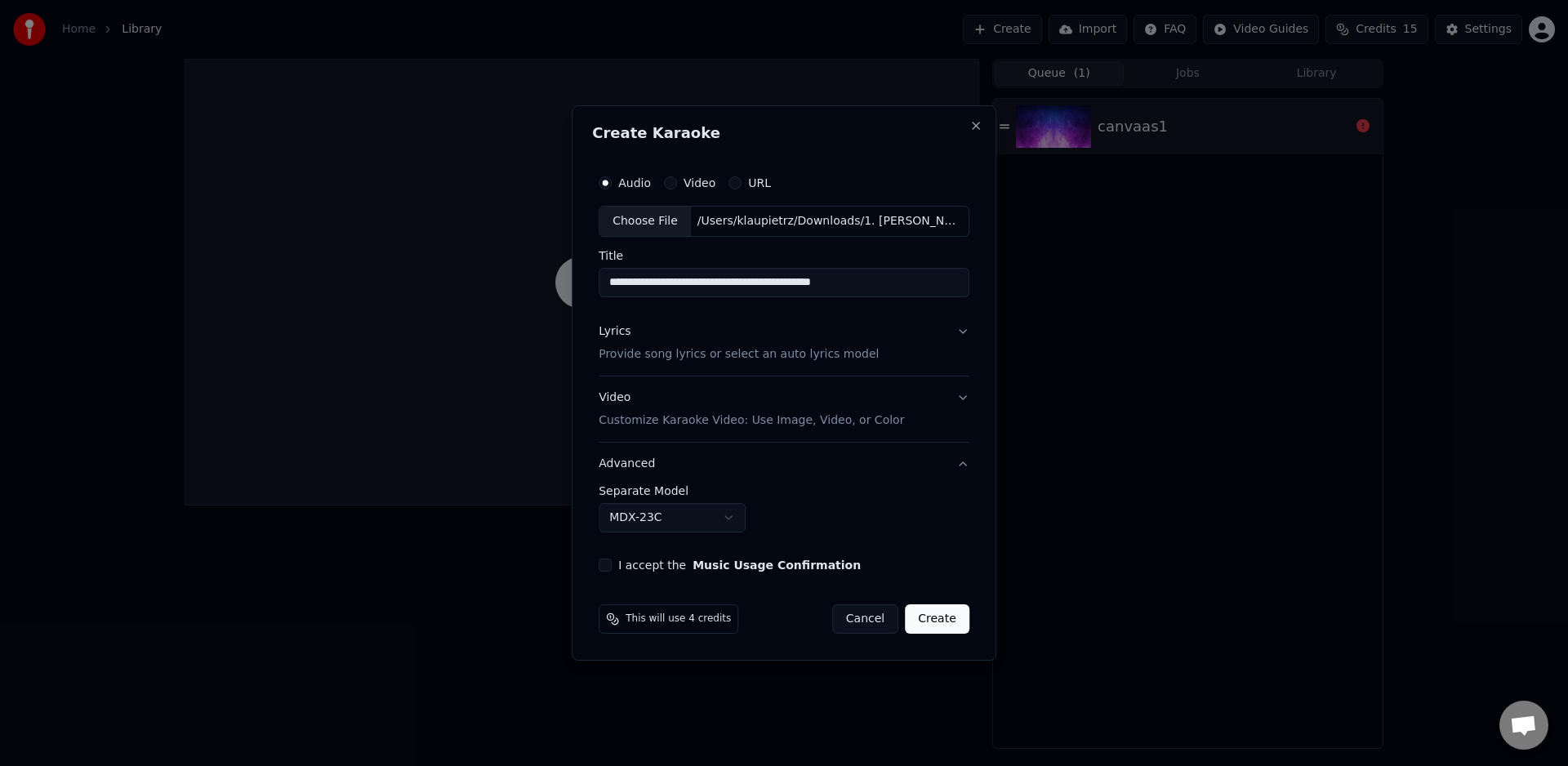
click at [633, 461] on button "Advanced" at bounding box center [784, 463] width 370 height 42
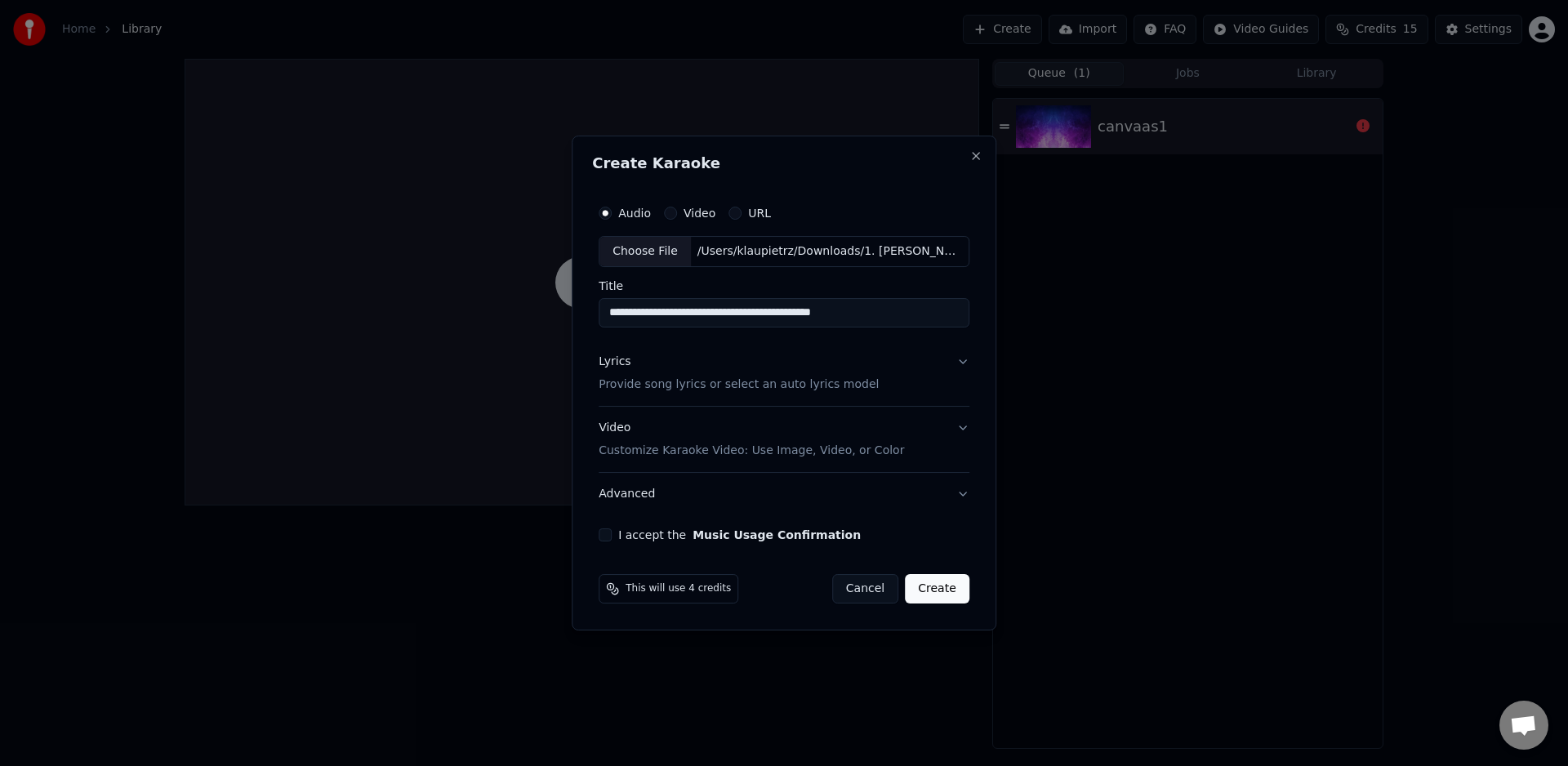
click at [649, 535] on label "I accept the Music Usage Confirmation" at bounding box center [739, 535] width 243 height 12
click at [611, 535] on button "I accept the Music Usage Confirmation" at bounding box center [605, 534] width 13 height 13
click at [666, 214] on button "Video" at bounding box center [670, 212] width 13 height 13
click at [867, 584] on button "Cancel" at bounding box center [862, 588] width 66 height 30
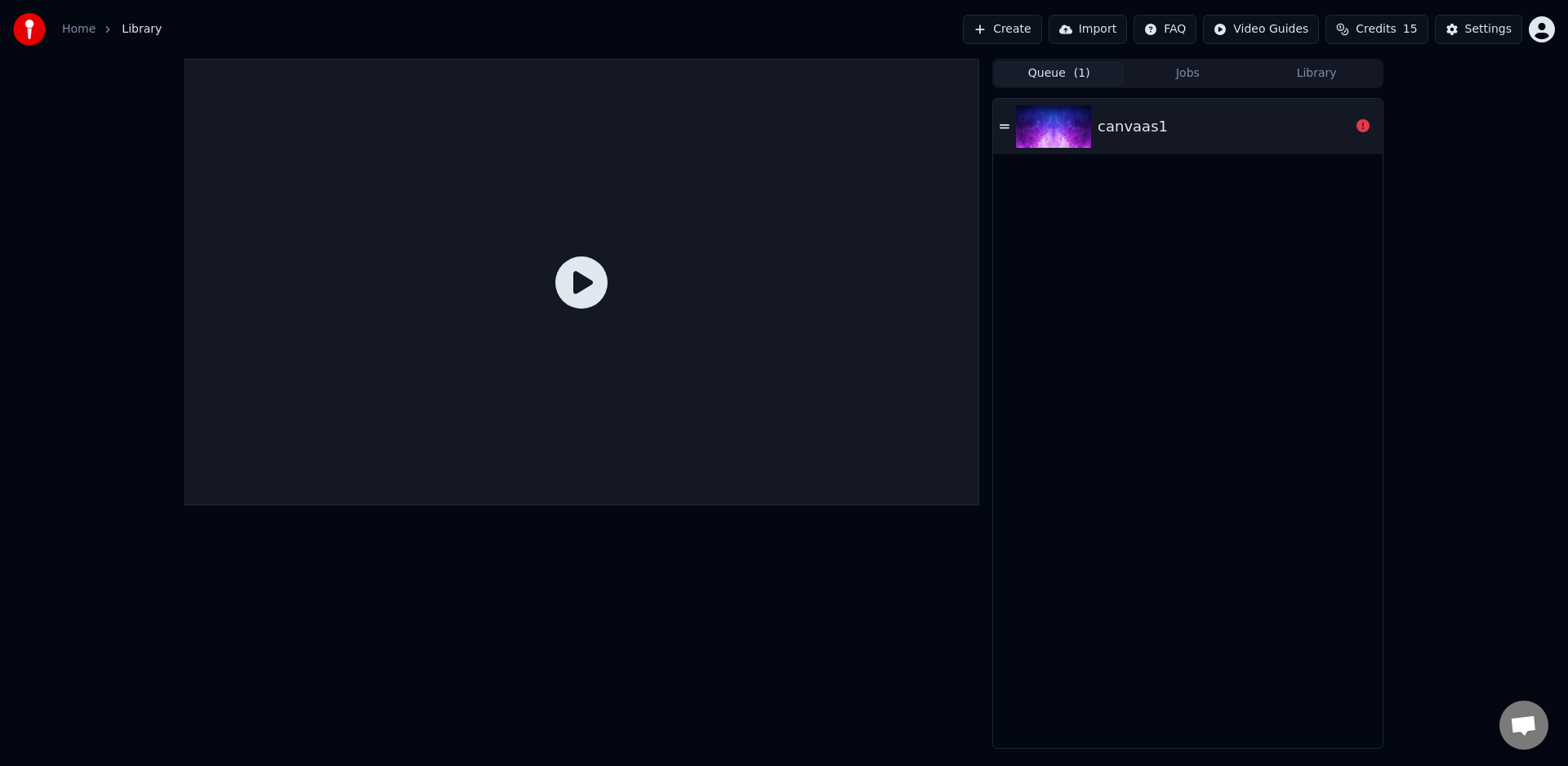
click at [999, 28] on button "Create" at bounding box center [1003, 29] width 79 height 30
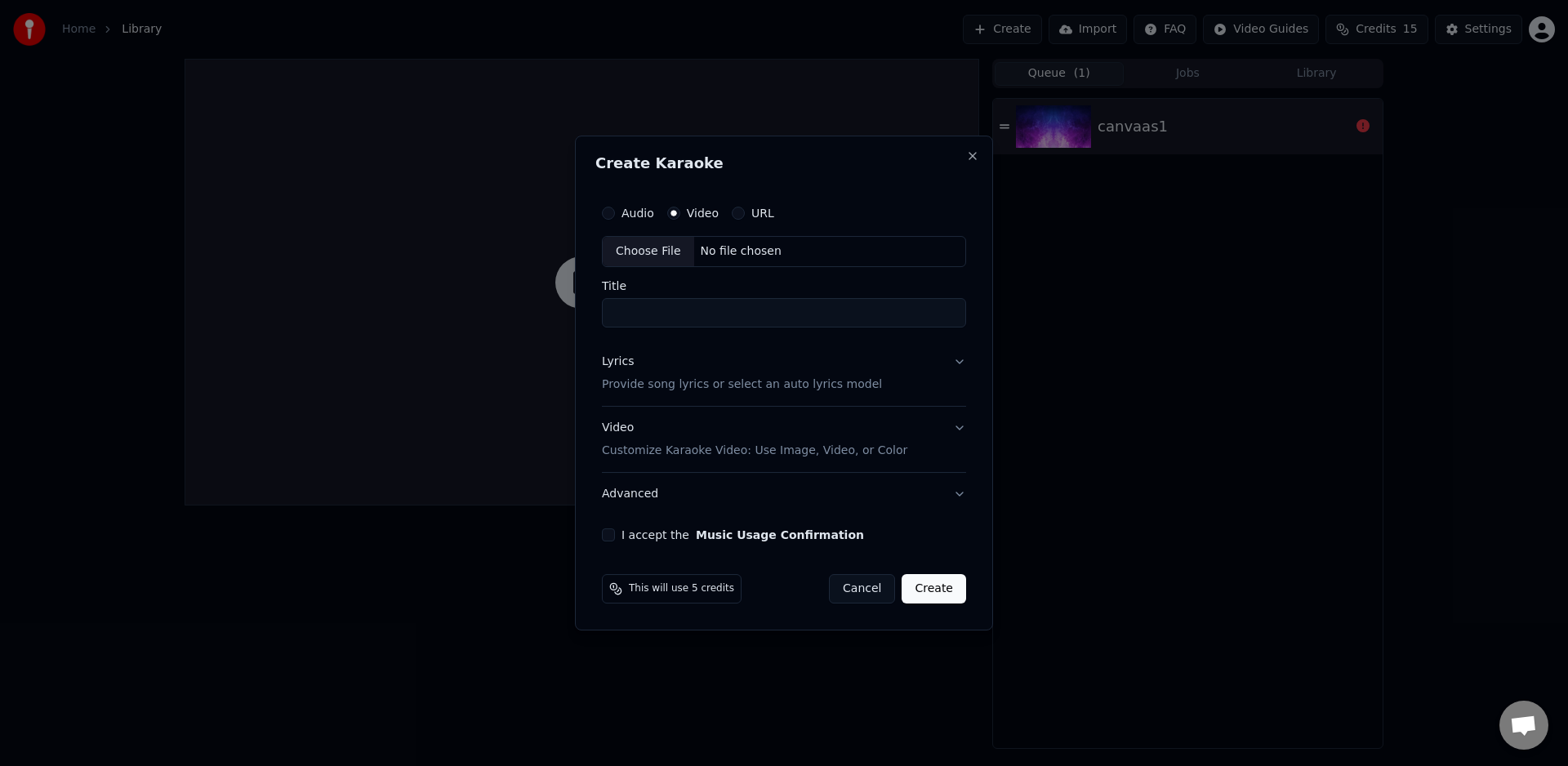
drag, startPoint x: 997, startPoint y: 30, endPoint x: 991, endPoint y: 42, distance: 13.4
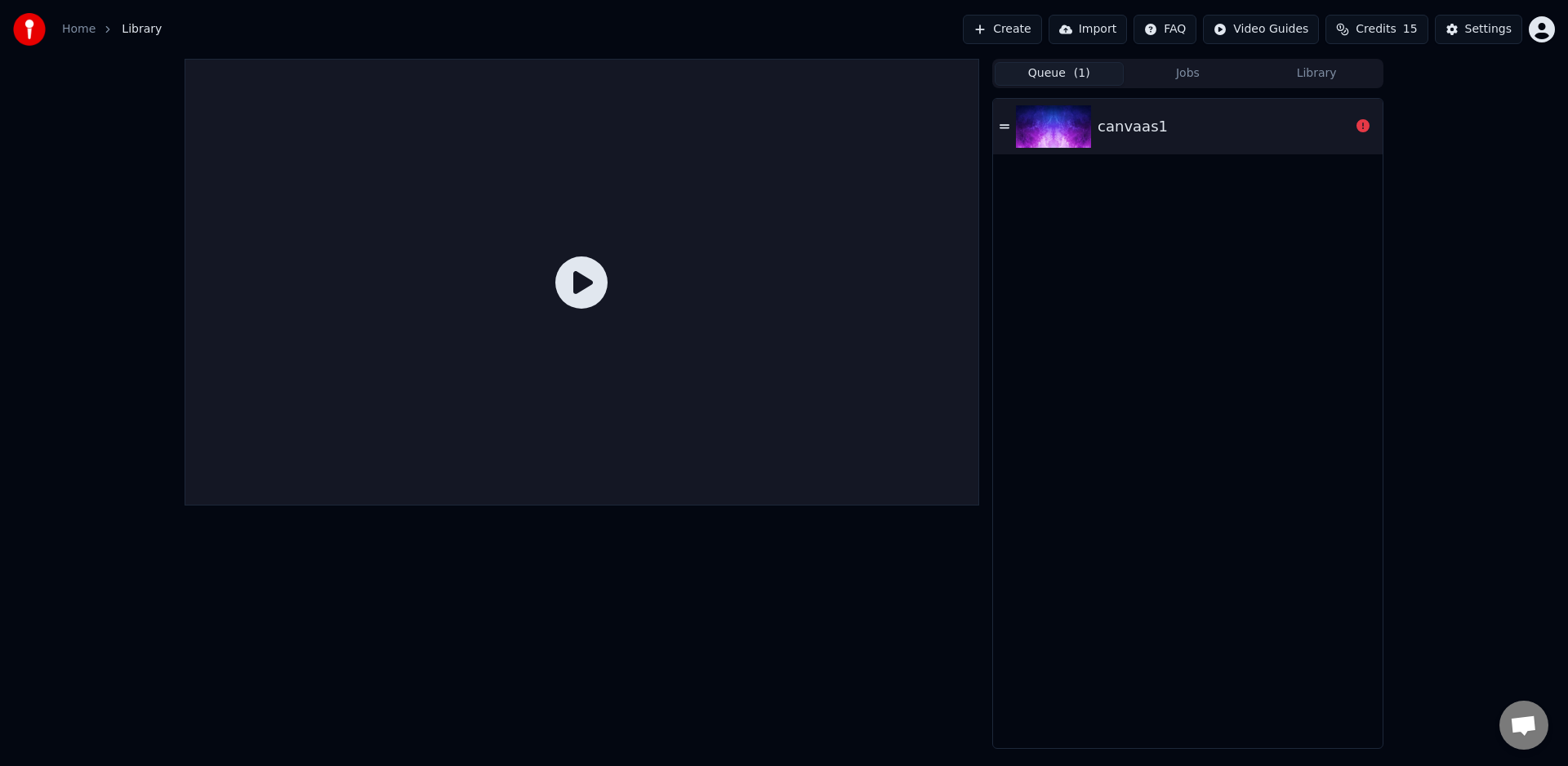
drag, startPoint x: 1088, startPoint y: 71, endPoint x: 1104, endPoint y: 80, distance: 18.4
click at [1088, 72] on button "Queue ( 1 )" at bounding box center [1059, 74] width 129 height 24
click at [1130, 140] on div "canvaas1" at bounding box center [1187, 127] width 390 height 56
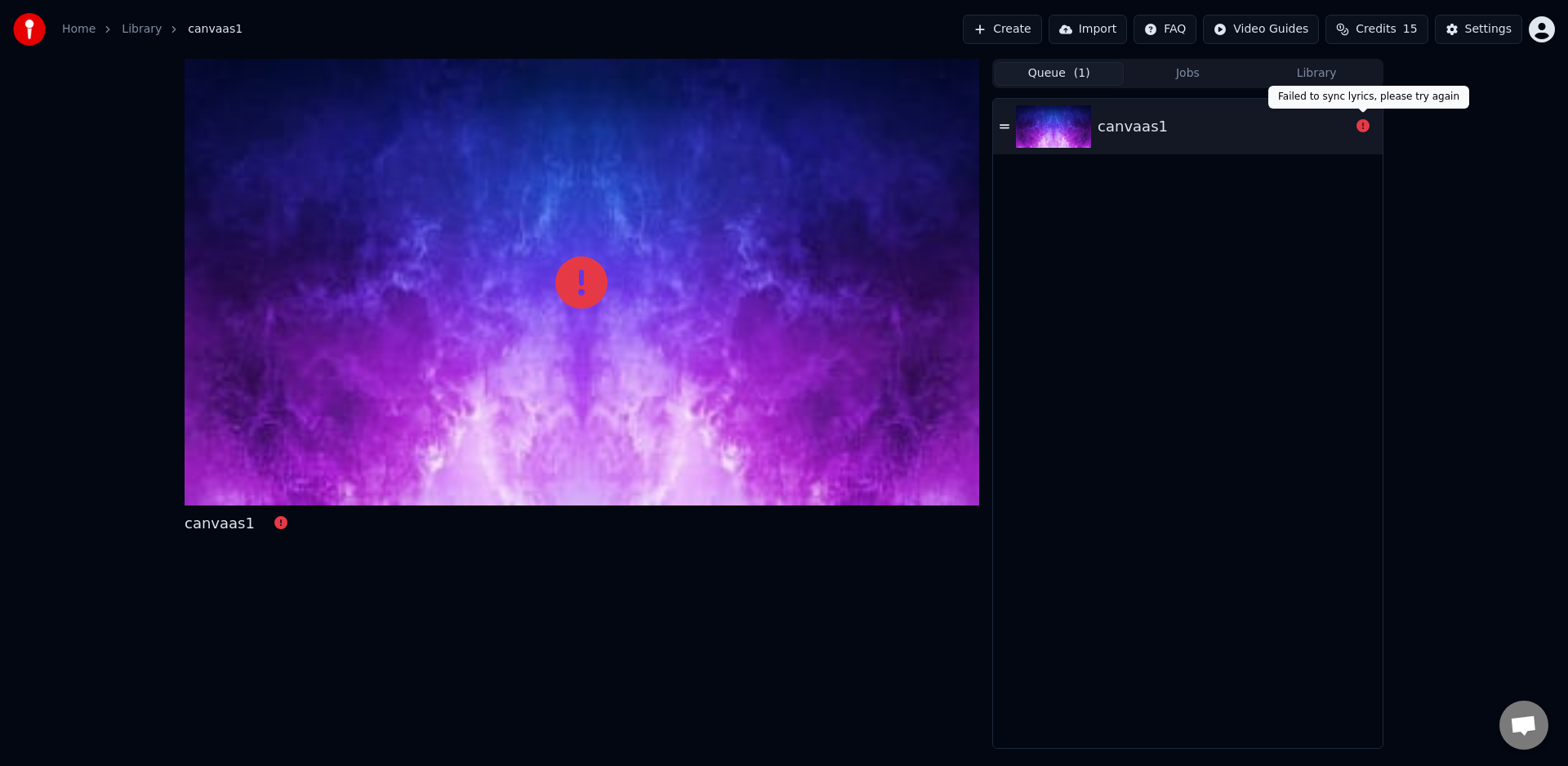
click at [1334, 144] on div "canvaas1" at bounding box center [1187, 127] width 390 height 56
click at [1363, 124] on icon at bounding box center [1362, 125] width 13 height 13
click at [1340, 194] on div "canvaas1" at bounding box center [1187, 424] width 390 height 649
click at [1324, 69] on button "Library" at bounding box center [1316, 74] width 129 height 24
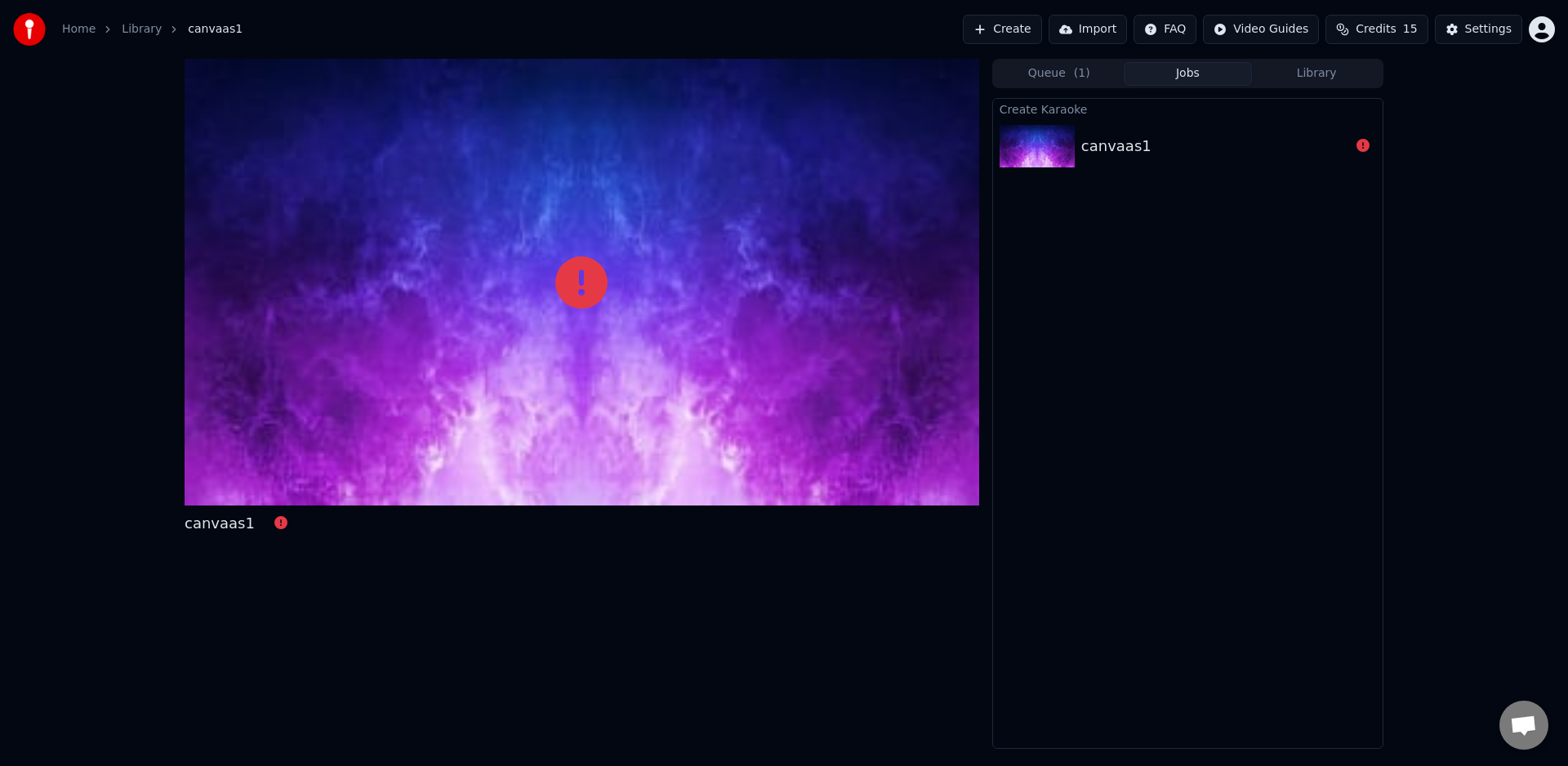
click at [1209, 78] on button "Jobs" at bounding box center [1188, 74] width 129 height 24
click at [1085, 75] on span "( 1 )" at bounding box center [1082, 73] width 16 height 16
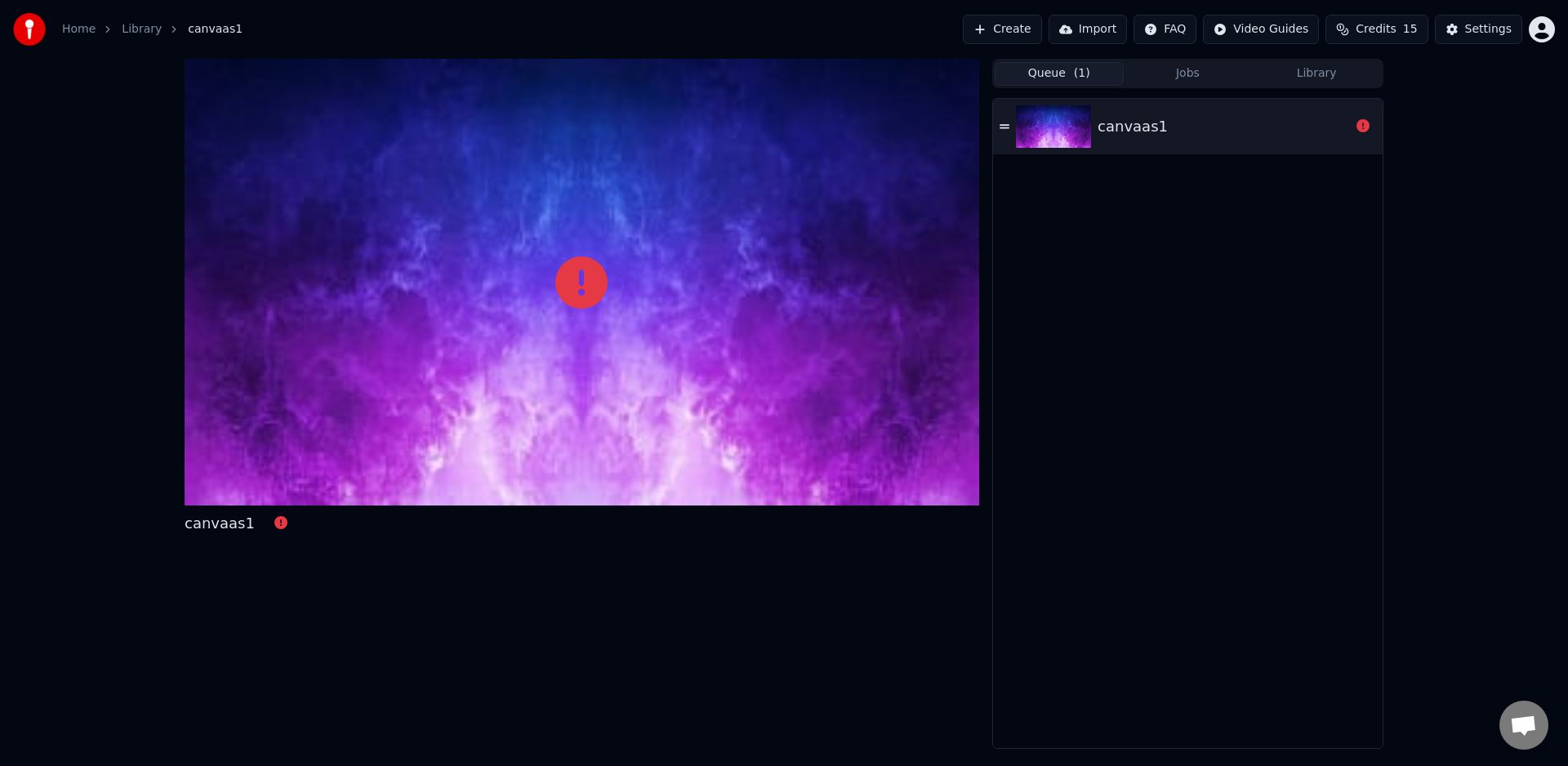
click at [135, 29] on link "Library" at bounding box center [141, 29] width 40 height 16
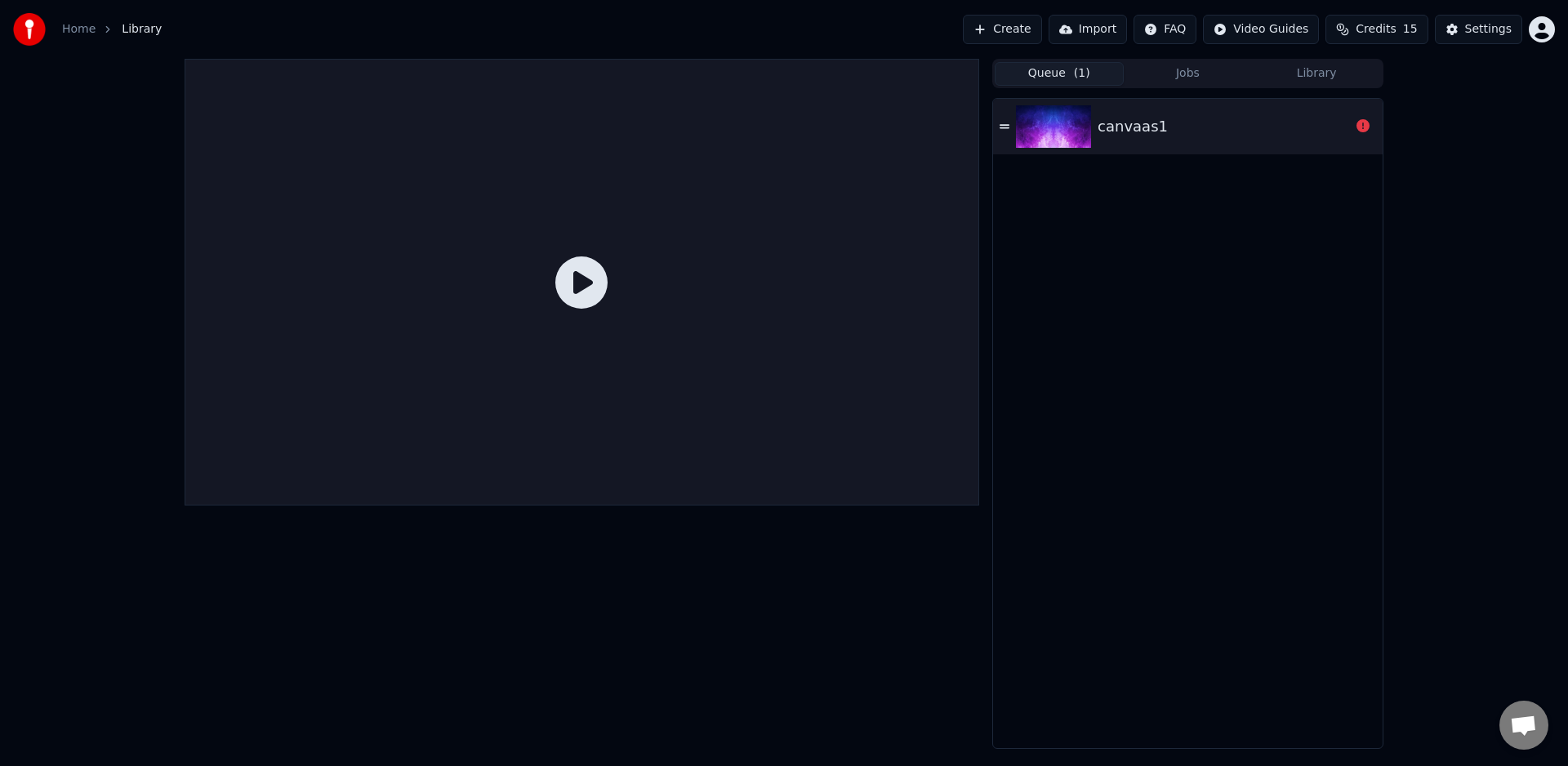
click at [80, 29] on link "Home" at bounding box center [79, 29] width 34 height 16
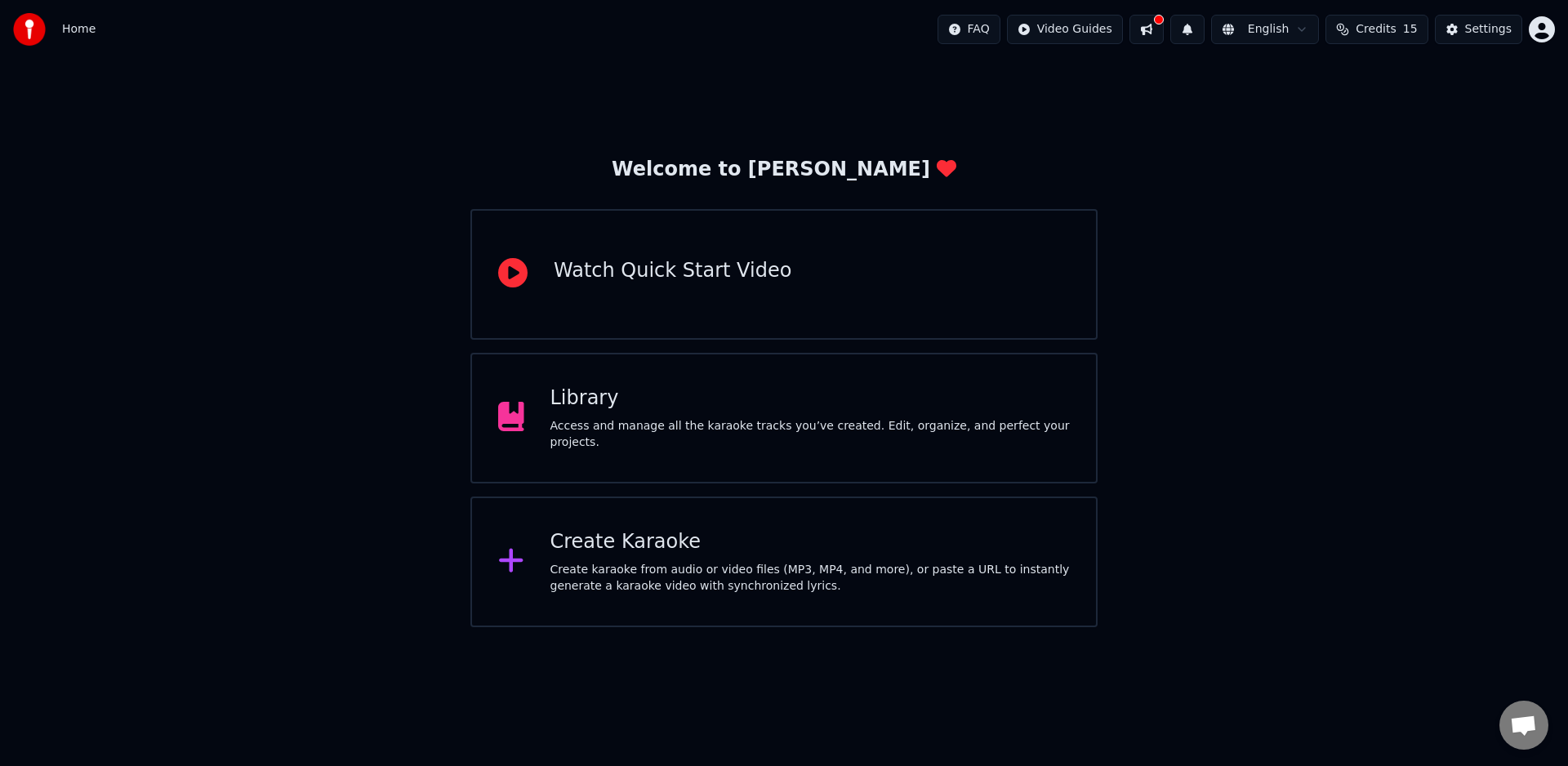
click at [781, 582] on div "Create karaoke from audio or video files (MP3, MP4, and more), or paste a URL t…" at bounding box center [810, 577] width 520 height 33
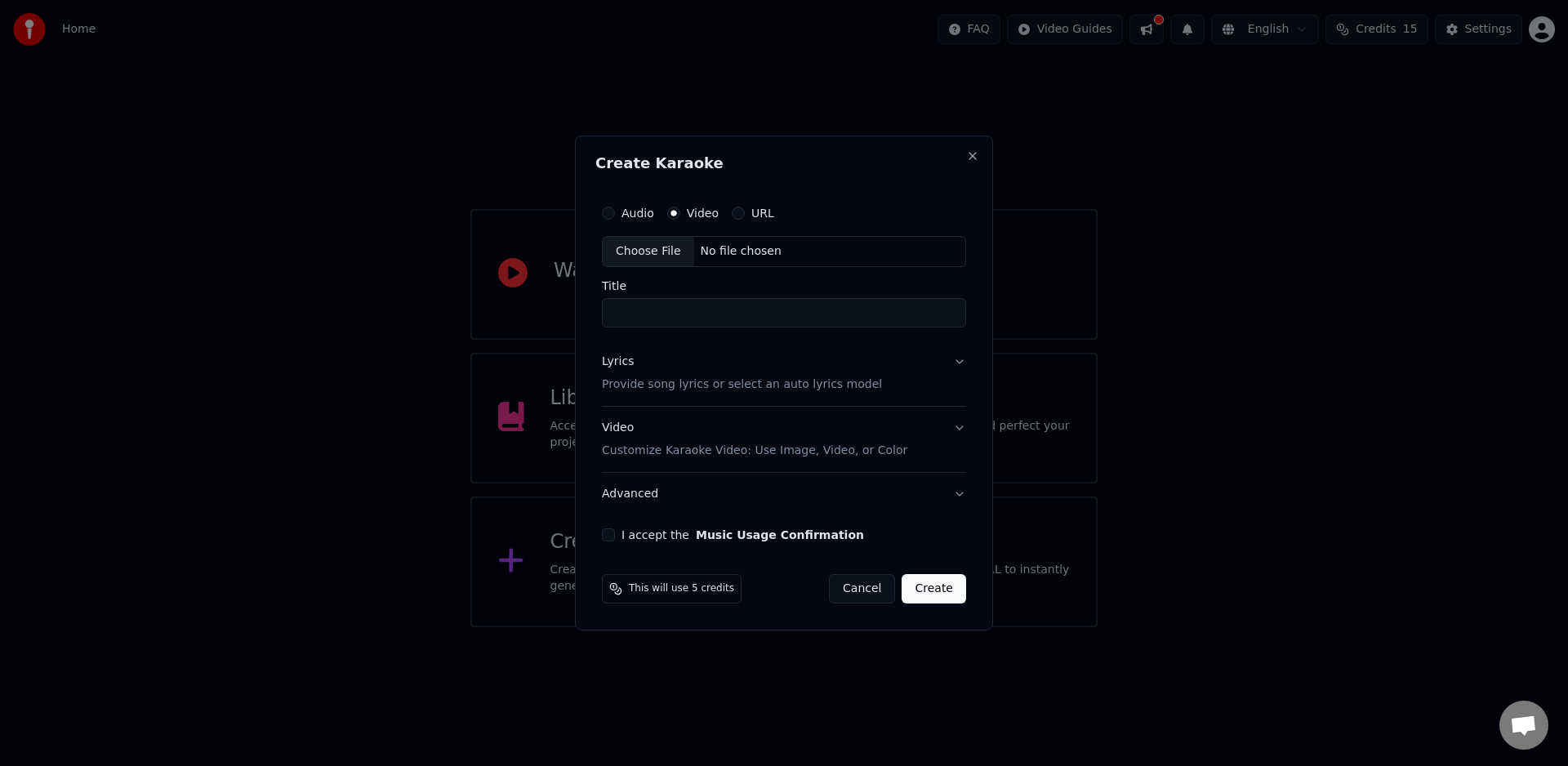
click at [954, 365] on button "Lyrics Provide song lyrics or select an auto lyrics model" at bounding box center [784, 373] width 365 height 65
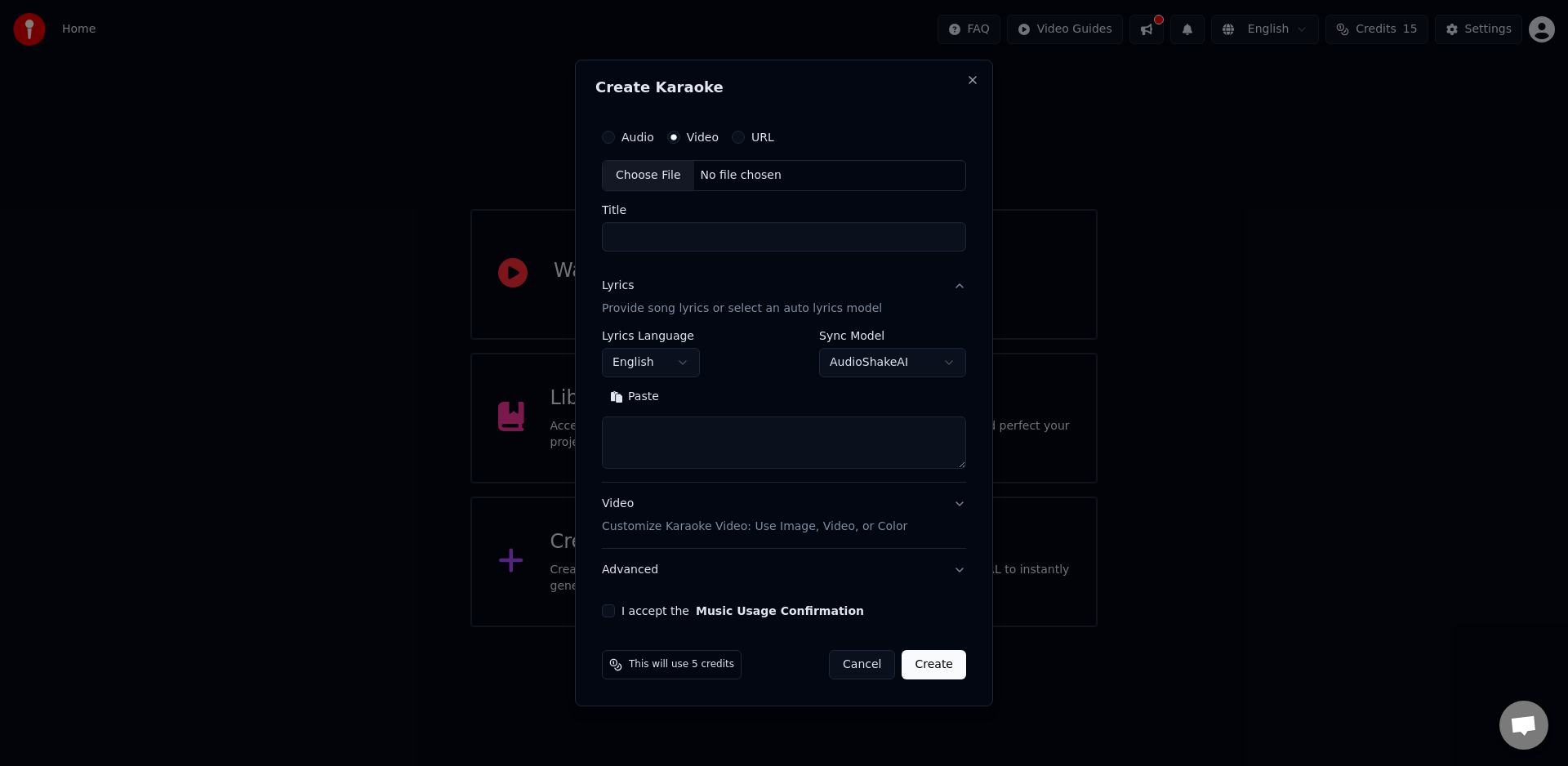
click at [932, 431] on textarea at bounding box center [784, 443] width 365 height 52
paste textarea "**********"
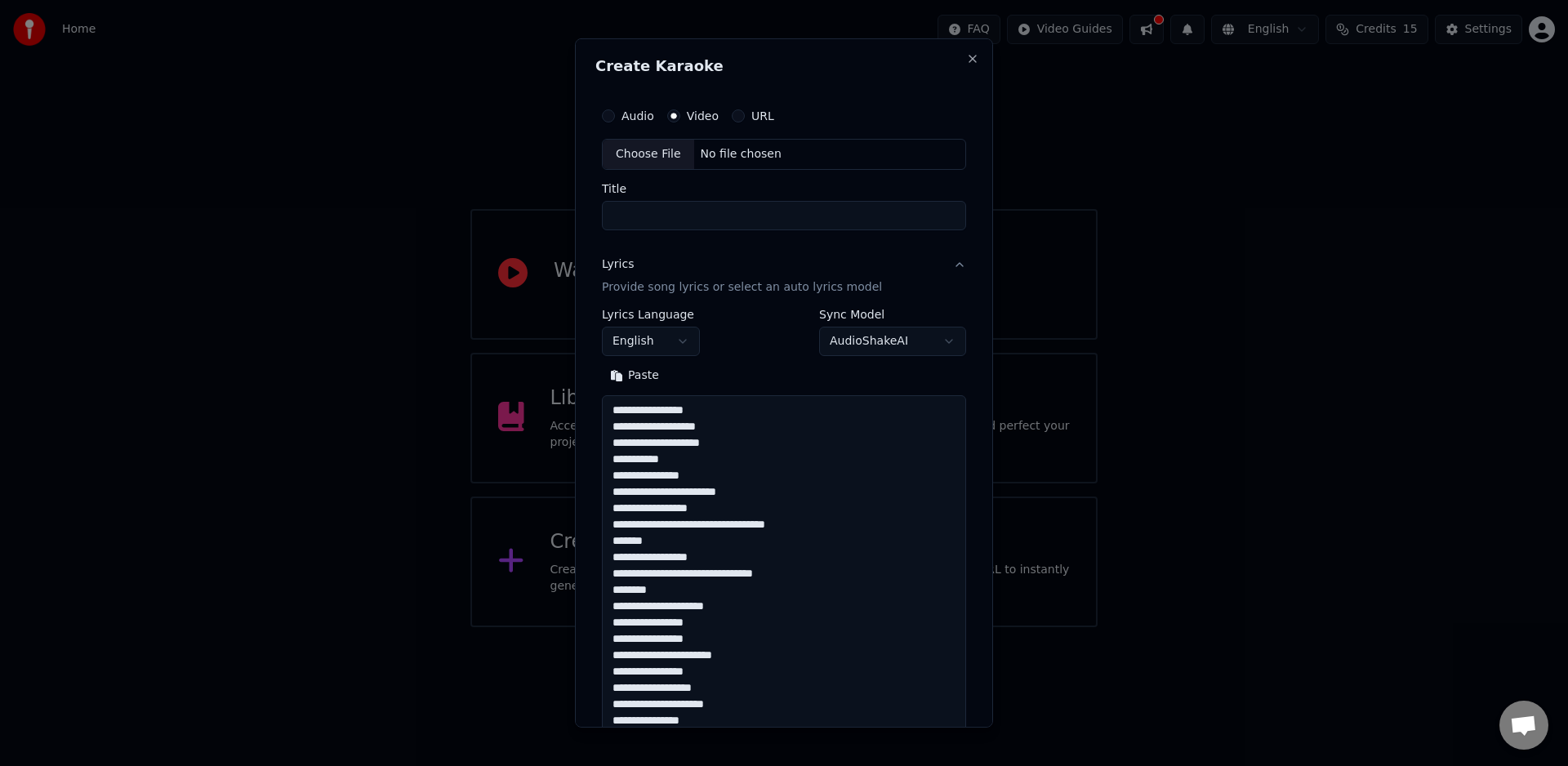
scroll to position [428, 0]
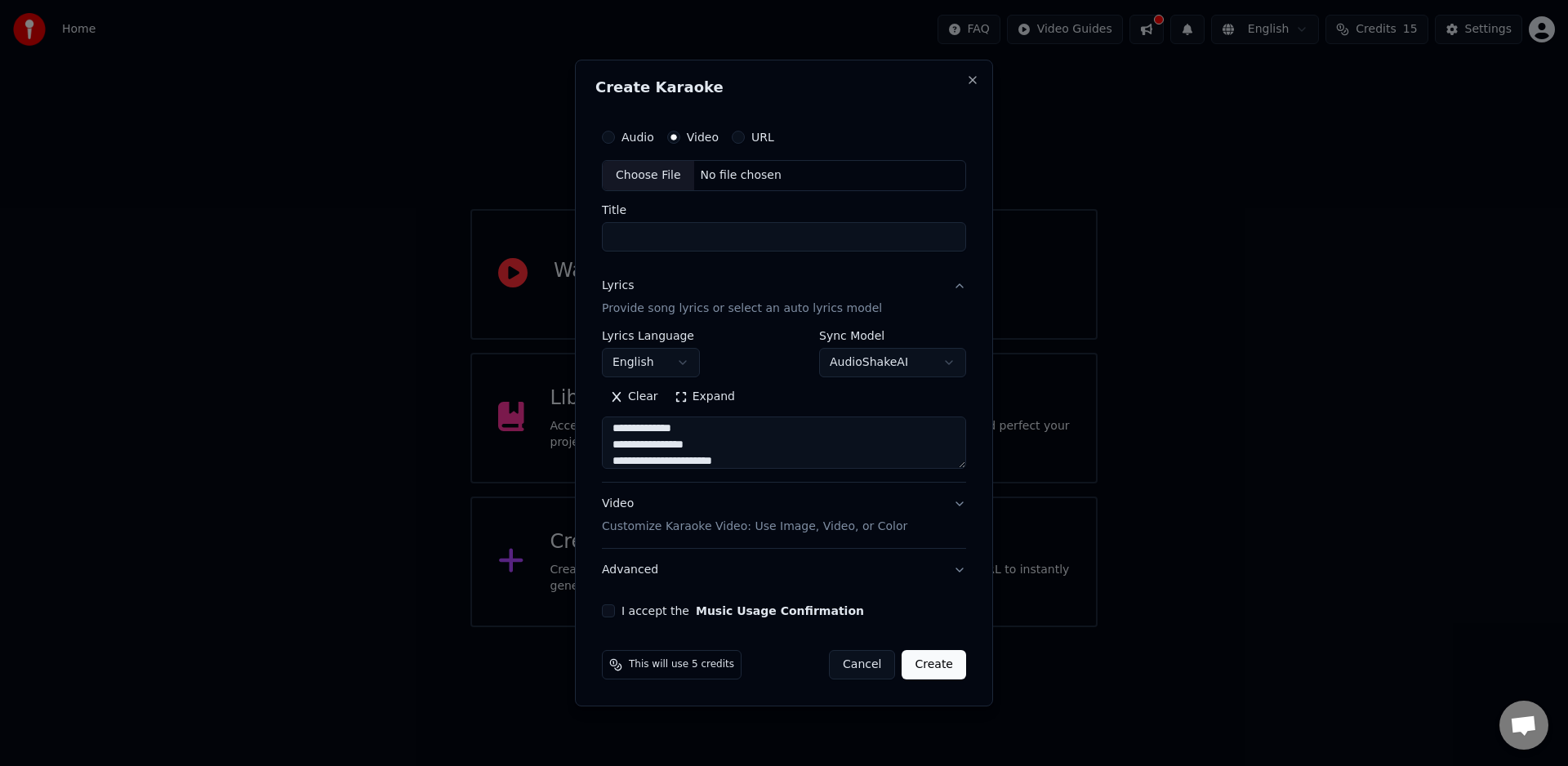
type textarea "**********"
click at [687, 365] on button "English" at bounding box center [651, 362] width 98 height 30
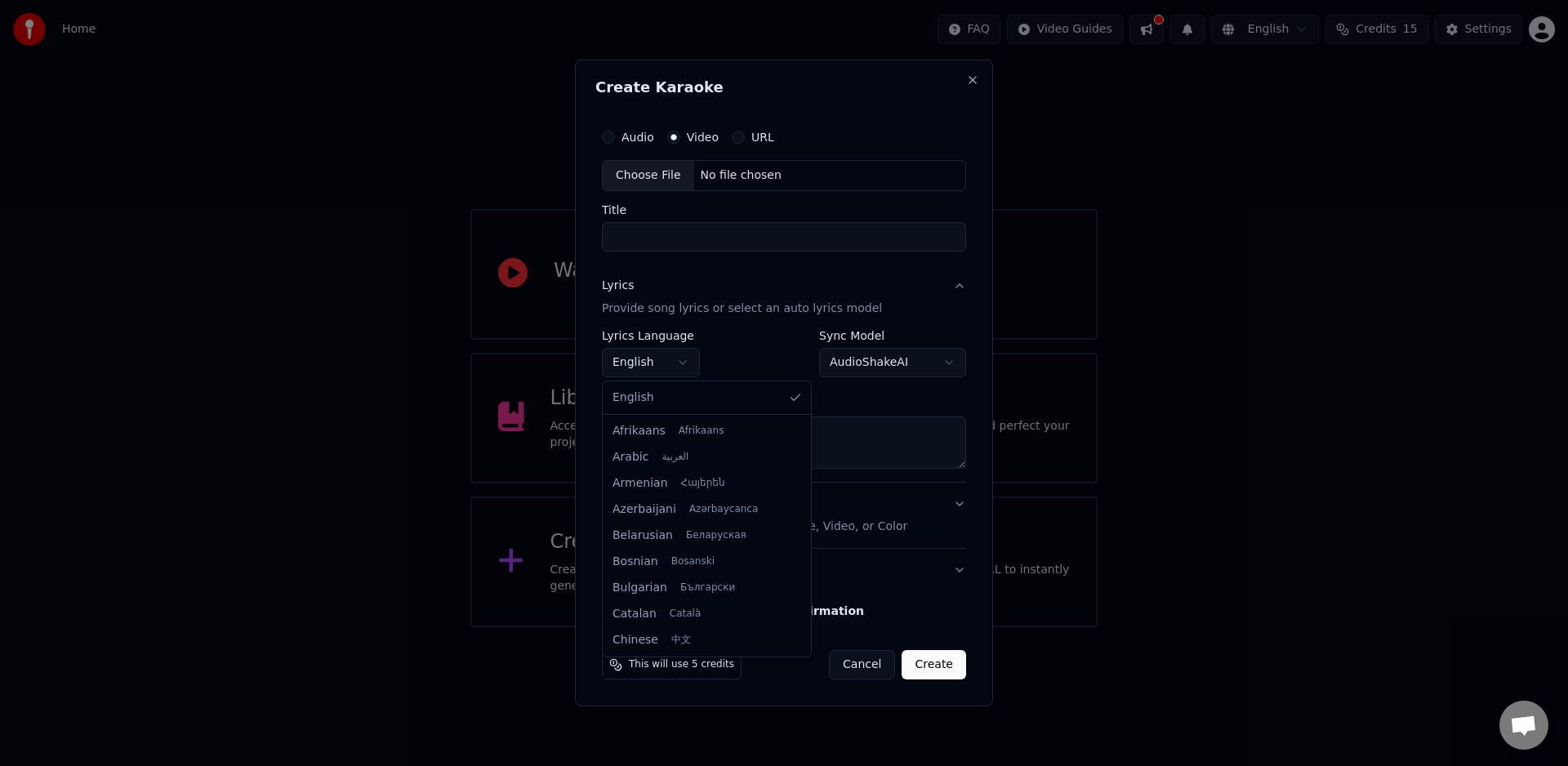
scroll to position [914, 0]
click at [638, 563] on span "Polish" at bounding box center [628, 561] width 33 height 16
select select "**"
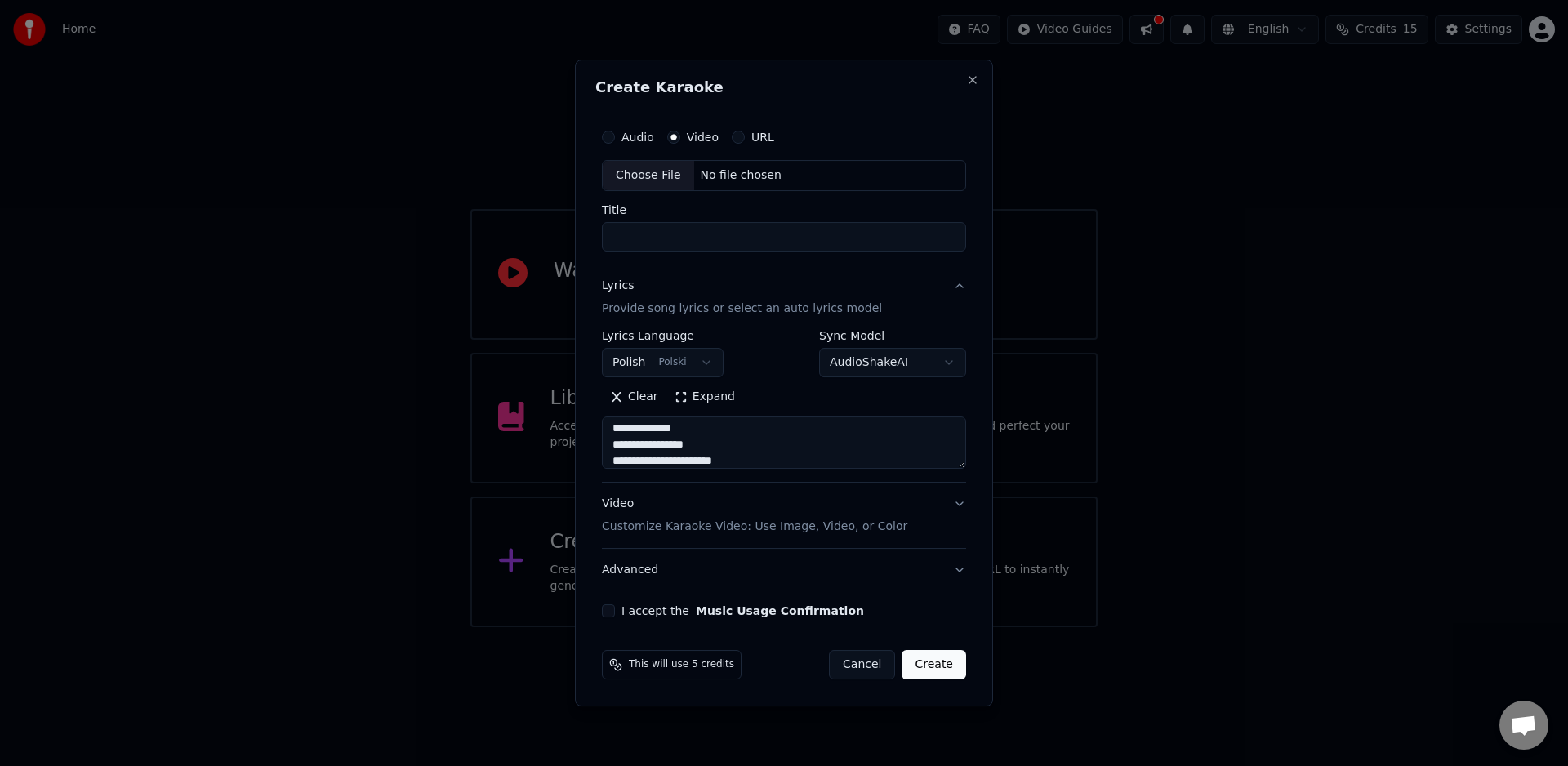
click at [880, 526] on p "Customize Karaoke Video: Use Image, Video, or Color" at bounding box center [754, 526] width 305 height 16
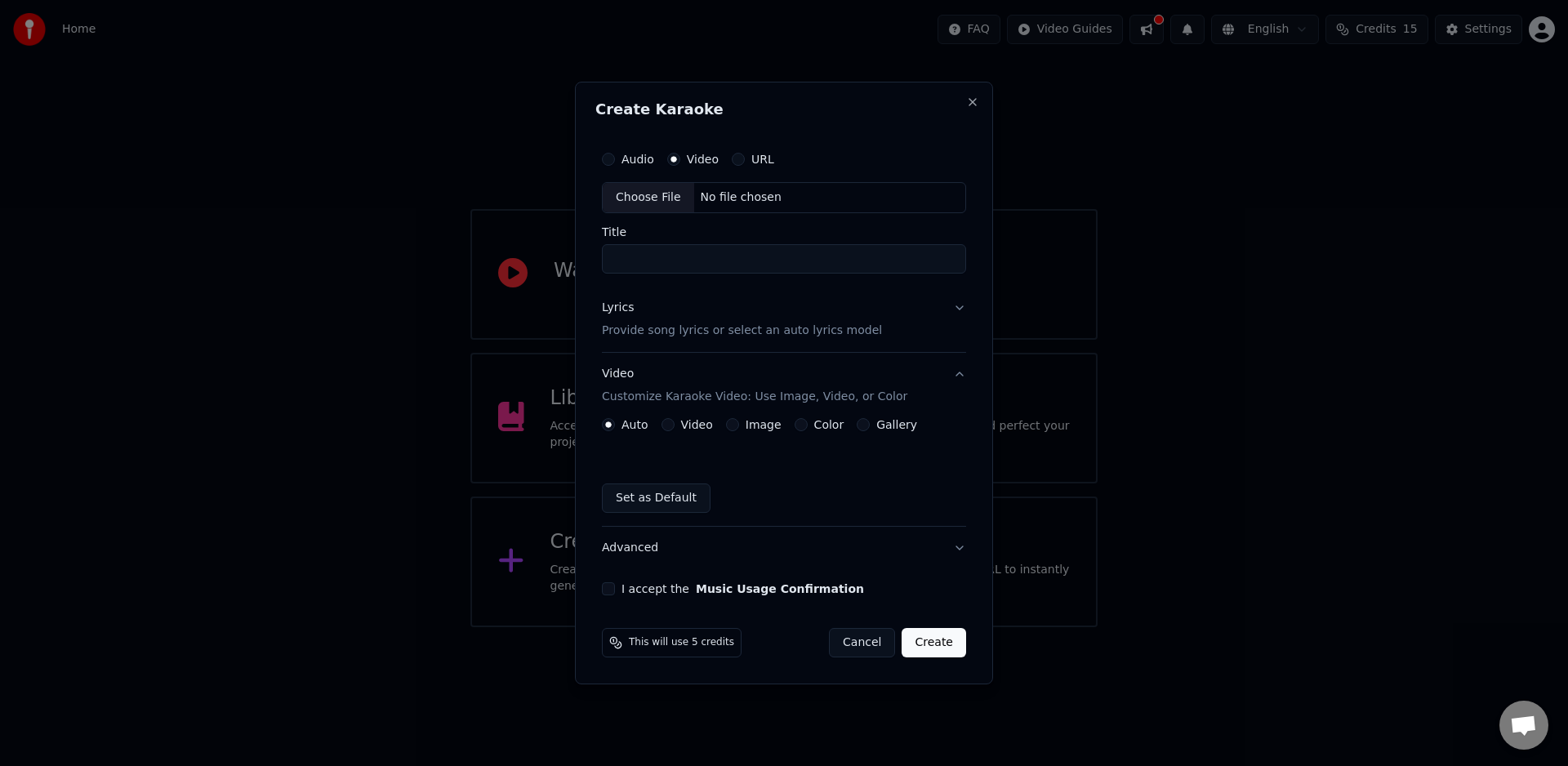
click at [676, 431] on div "Auto Video Image Color Gallery Set as Default" at bounding box center [784, 465] width 365 height 95
click at [692, 426] on label "Video" at bounding box center [697, 424] width 32 height 12
click at [675, 426] on button "Video" at bounding box center [667, 424] width 13 height 13
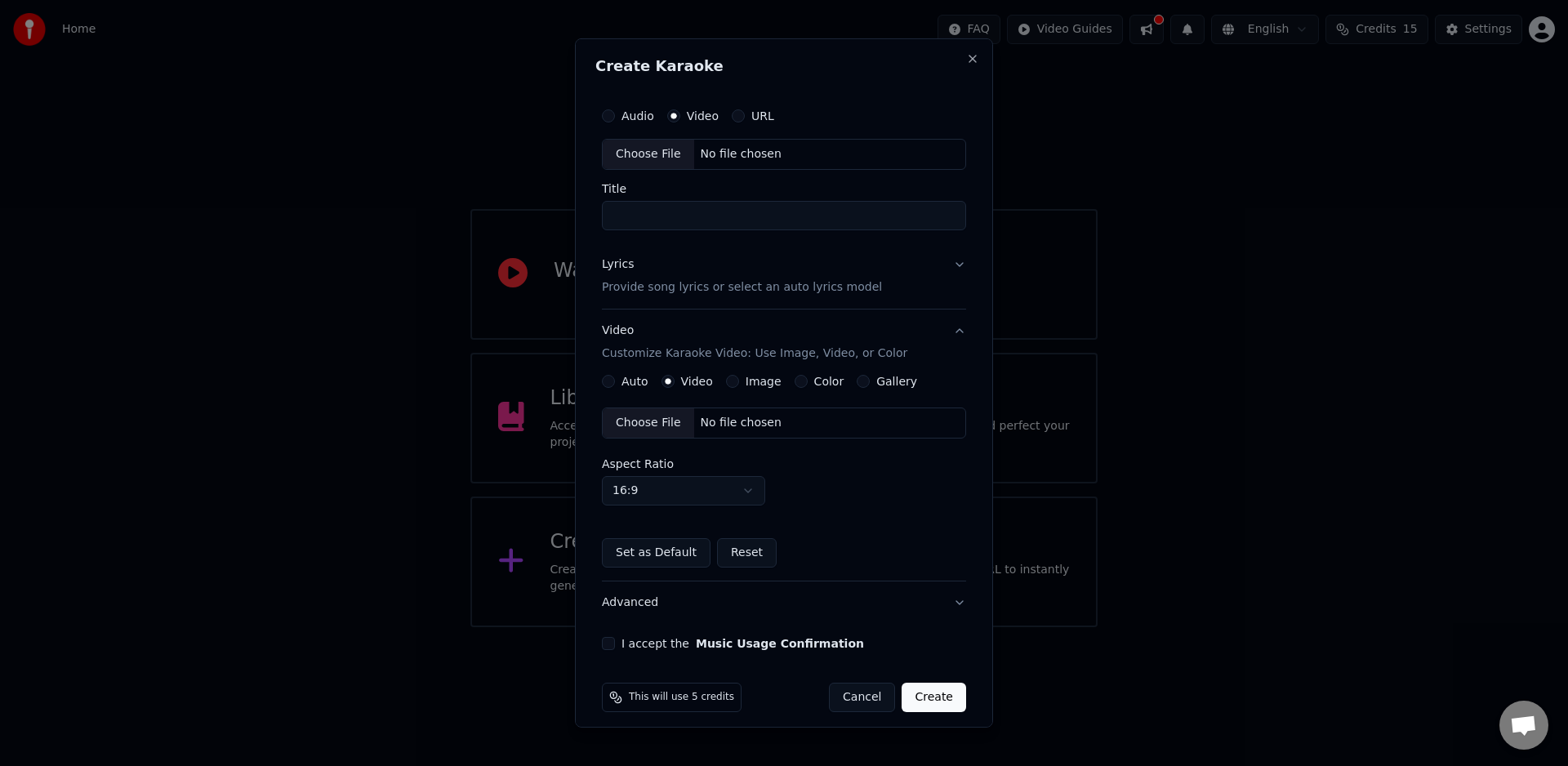
click at [659, 420] on div "Choose File" at bounding box center [649, 423] width 91 height 30
click at [773, 213] on input "Title" at bounding box center [784, 216] width 365 height 30
type input "*****"
drag, startPoint x: 917, startPoint y: 531, endPoint x: 925, endPoint y: 532, distance: 8.1
click at [917, 529] on div "Auto Video Image Color Gallery Choose File /Users/klaupietrz/Downloads/canvaas1…" at bounding box center [784, 471] width 365 height 193
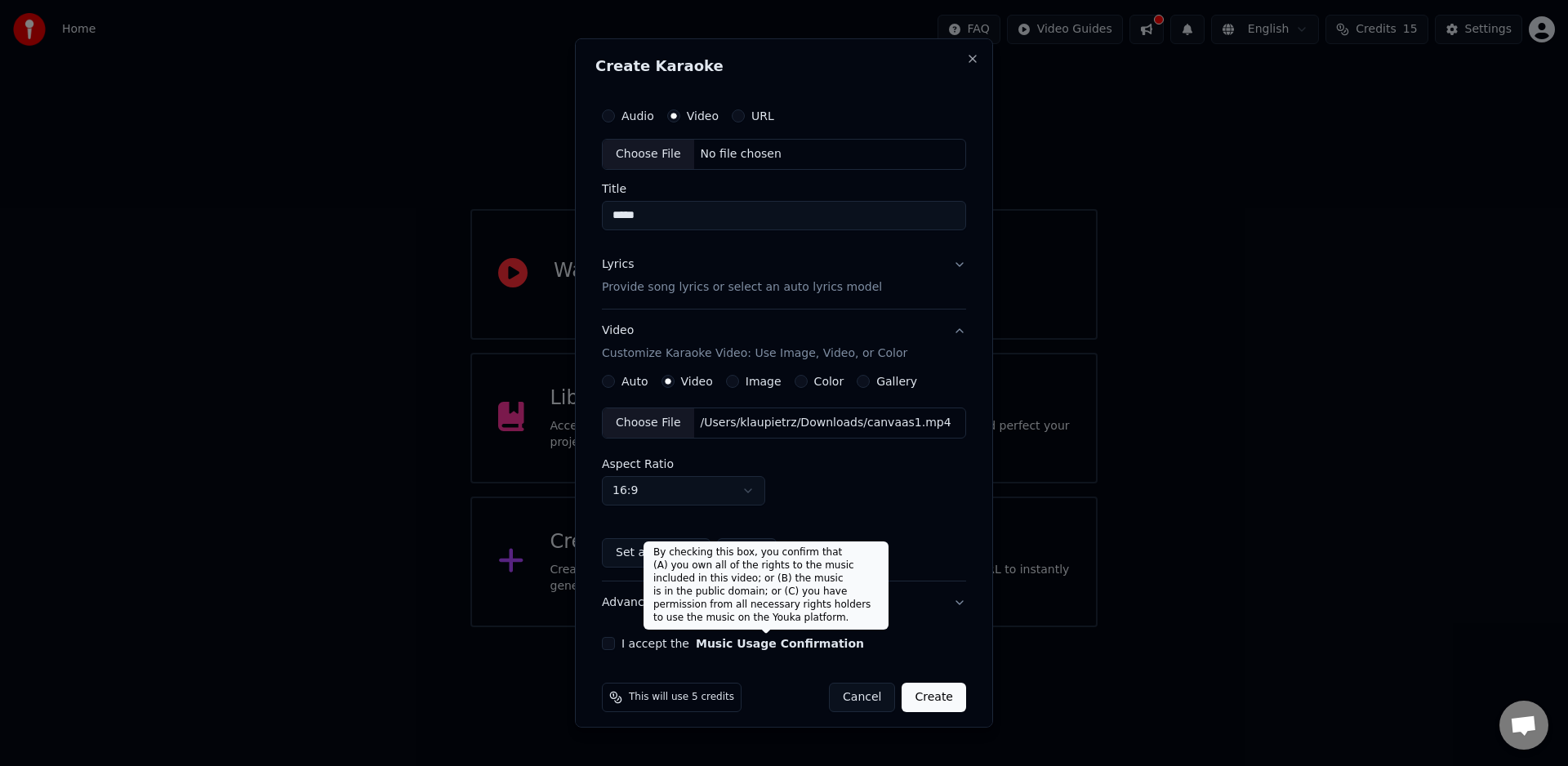
click at [822, 643] on button "Music Usage Confirmation" at bounding box center [780, 643] width 168 height 12
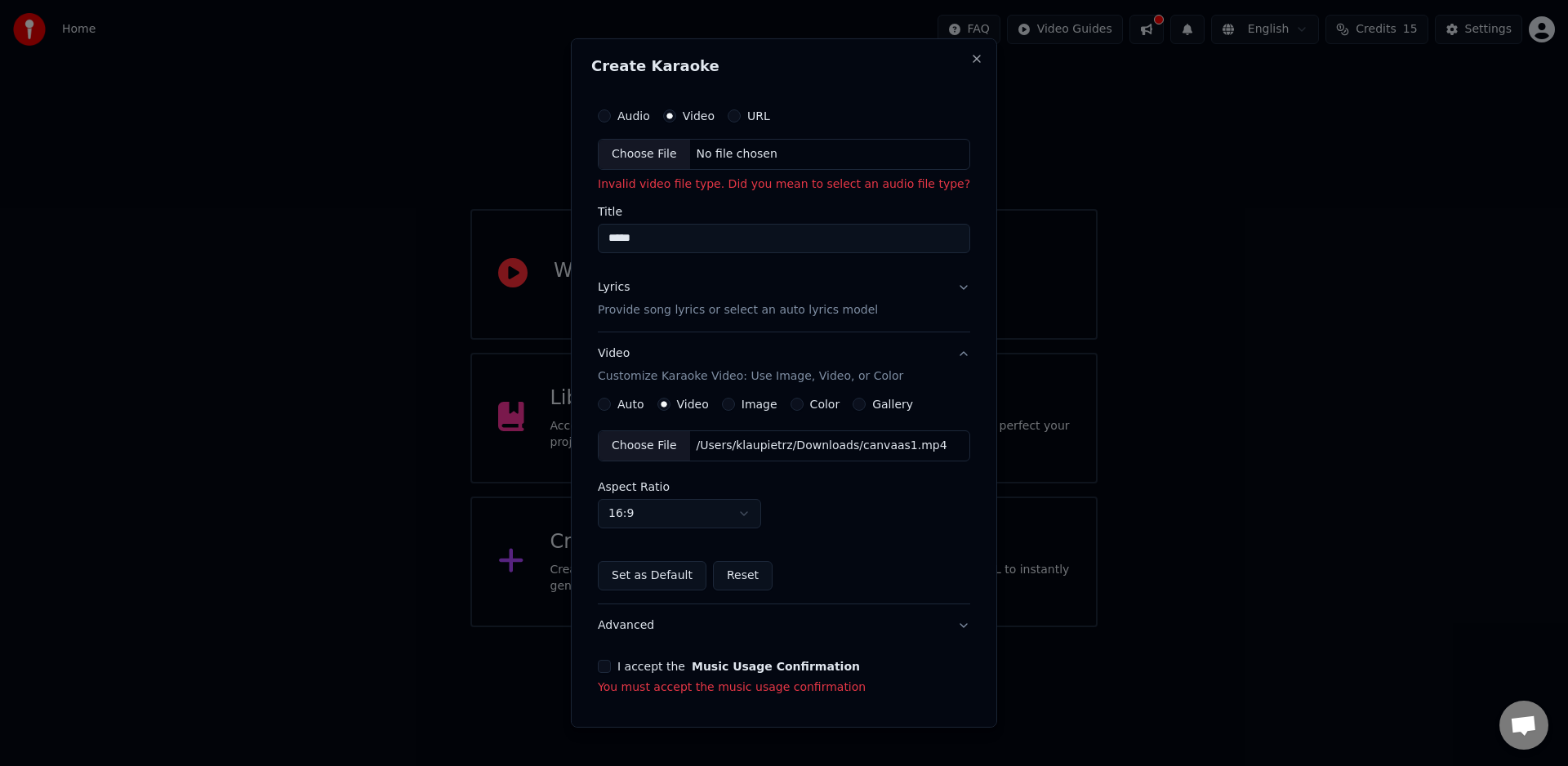
click at [656, 151] on div "Choose File" at bounding box center [644, 154] width 91 height 30
click at [616, 119] on div "Audio" at bounding box center [624, 115] width 52 height 13
click at [611, 114] on button "Audio" at bounding box center [604, 115] width 13 height 13
click at [657, 153] on div "Choose File" at bounding box center [648, 154] width 91 height 30
type input "**********"
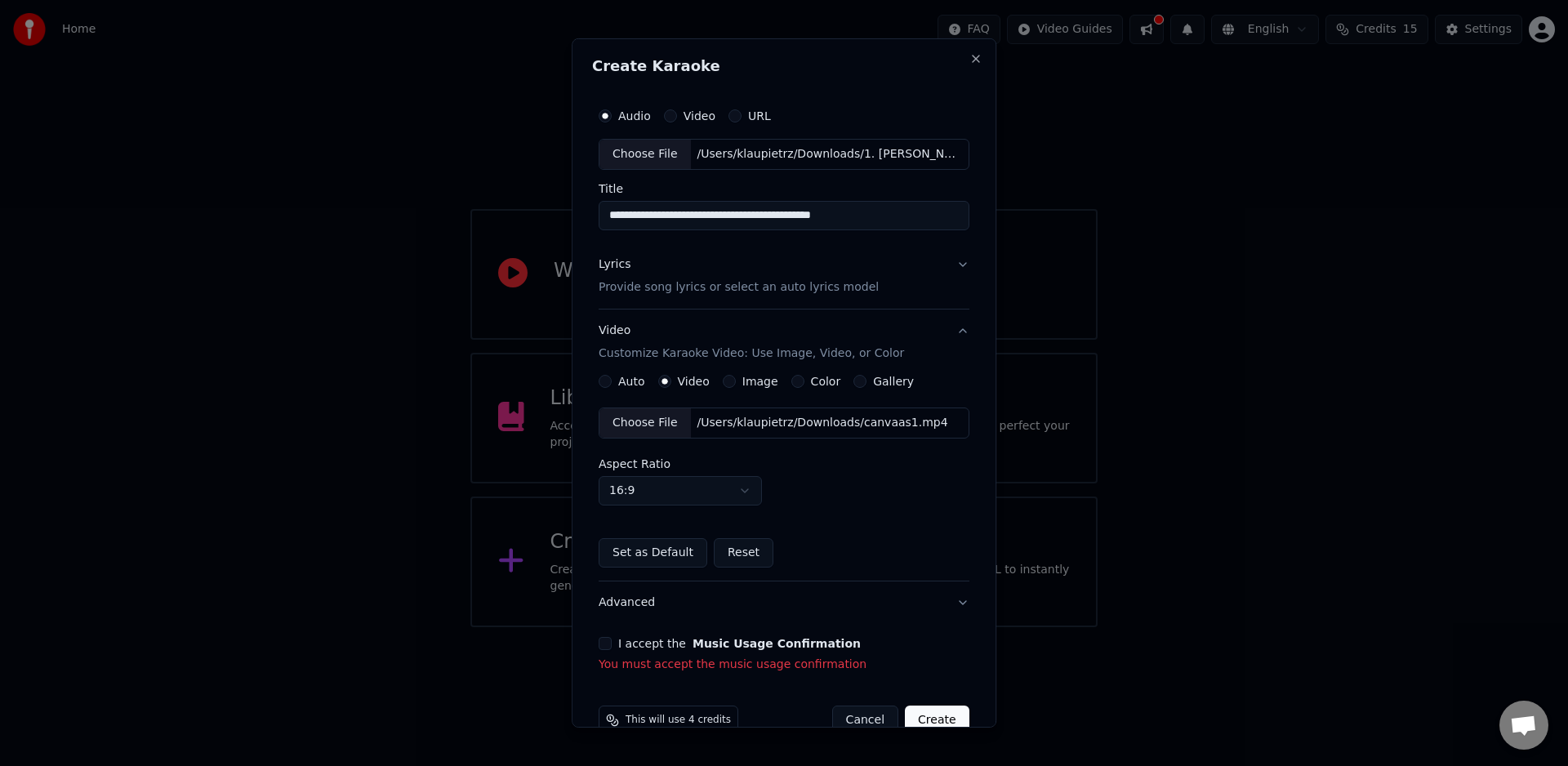
click at [814, 289] on p "Provide song lyrics or select an auto lyrics model" at bounding box center [738, 287] width 280 height 16
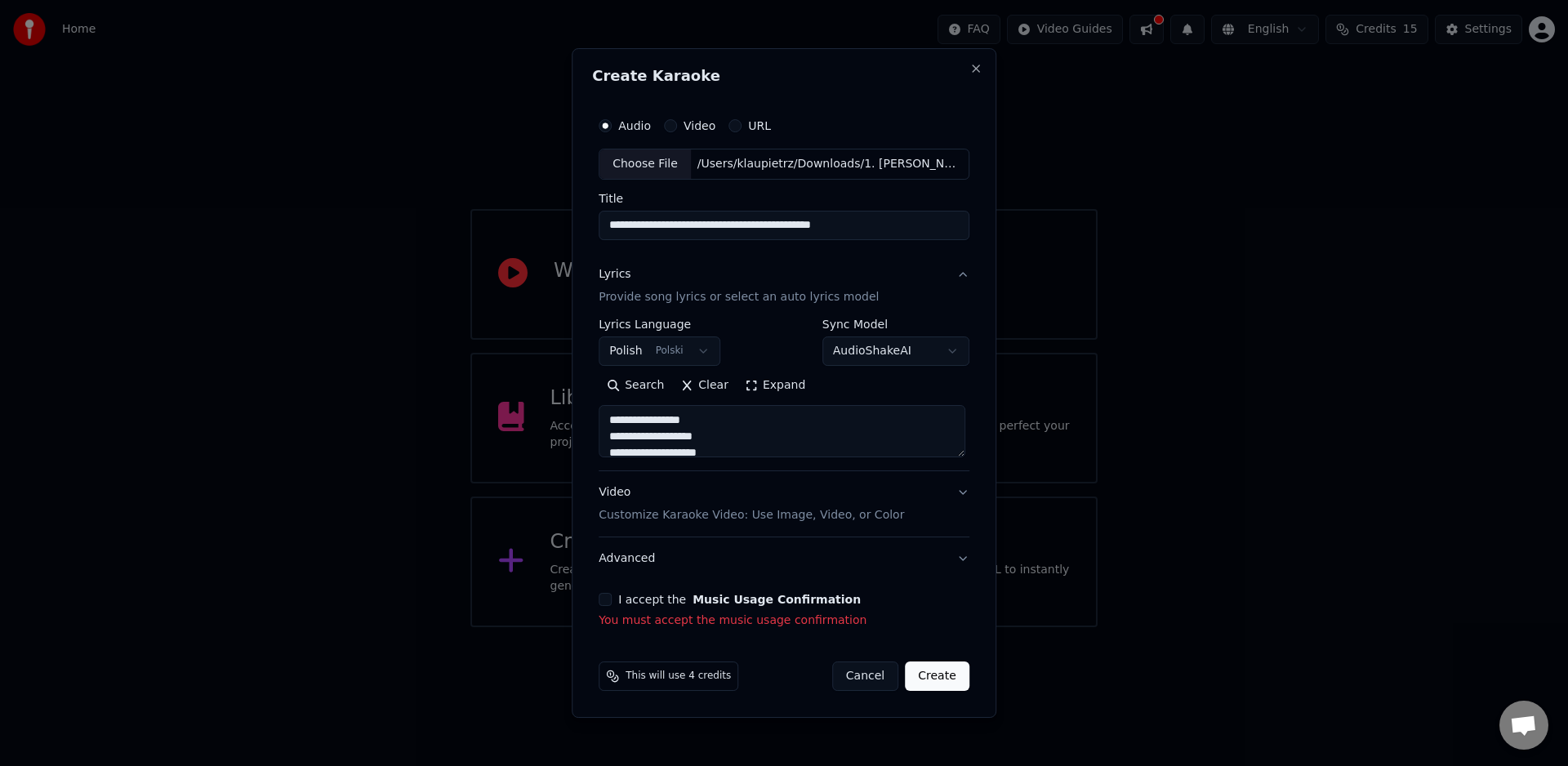
click at [863, 515] on p "Customize Karaoke Video: Use Image, Video, or Color" at bounding box center [751, 515] width 305 height 16
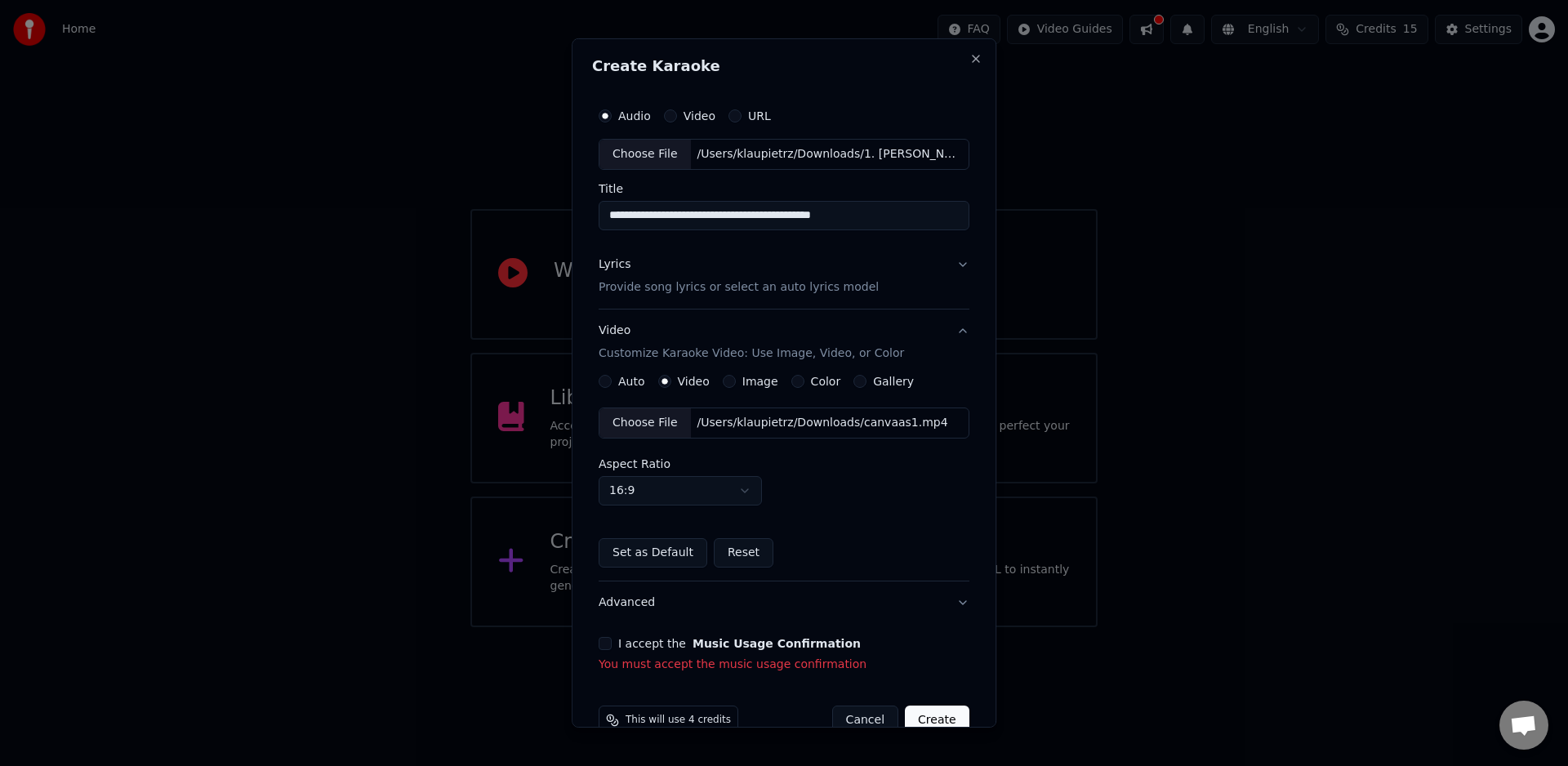
click at [715, 493] on button "16:9" at bounding box center [680, 490] width 163 height 30
click at [679, 557] on div "9:16" at bounding box center [677, 551] width 156 height 26
select select "****"
click at [953, 604] on button "Advanced" at bounding box center [784, 603] width 370 height 42
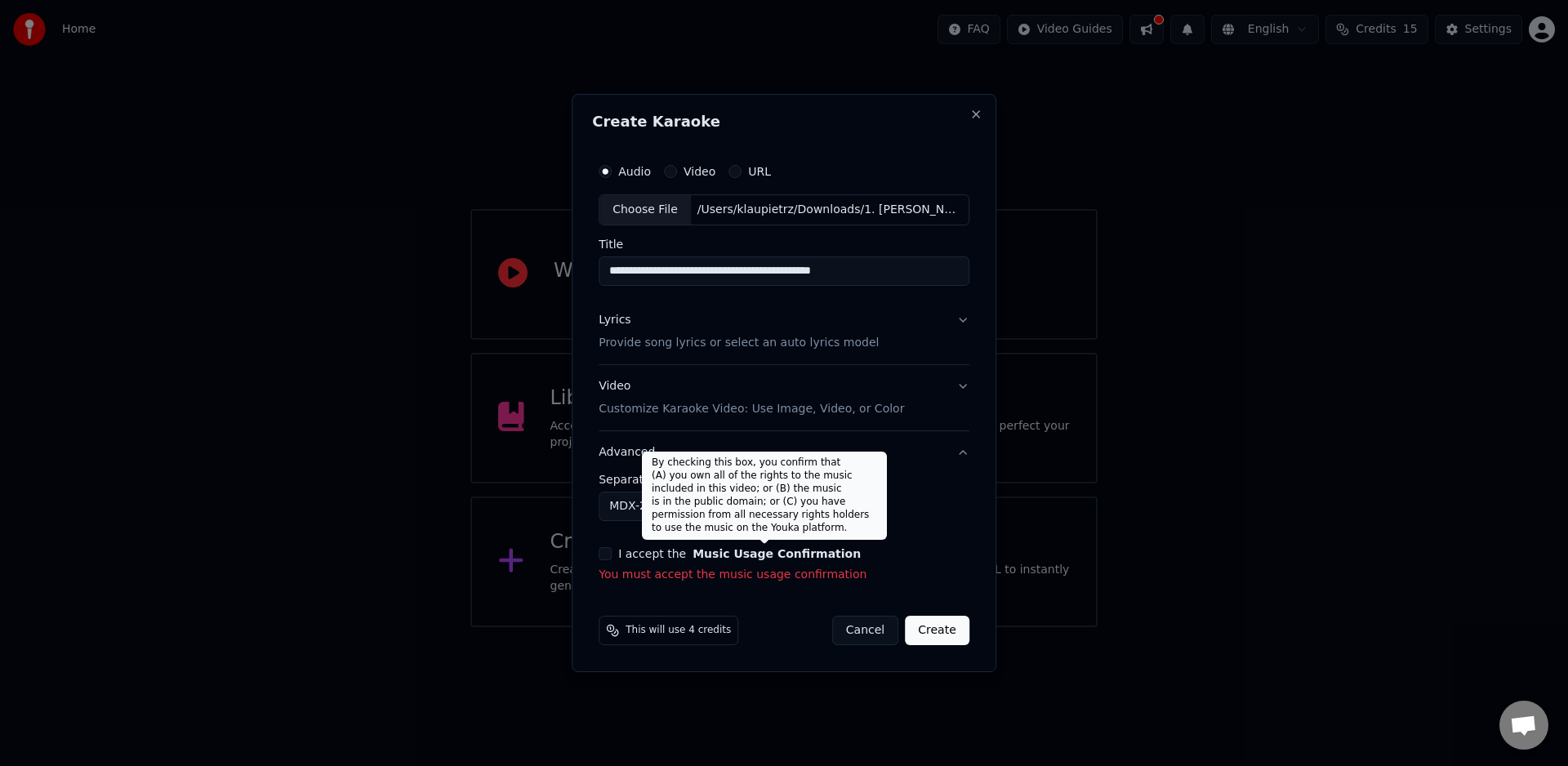
click at [729, 557] on button "Music Usage Confirmation" at bounding box center [776, 554] width 168 height 12
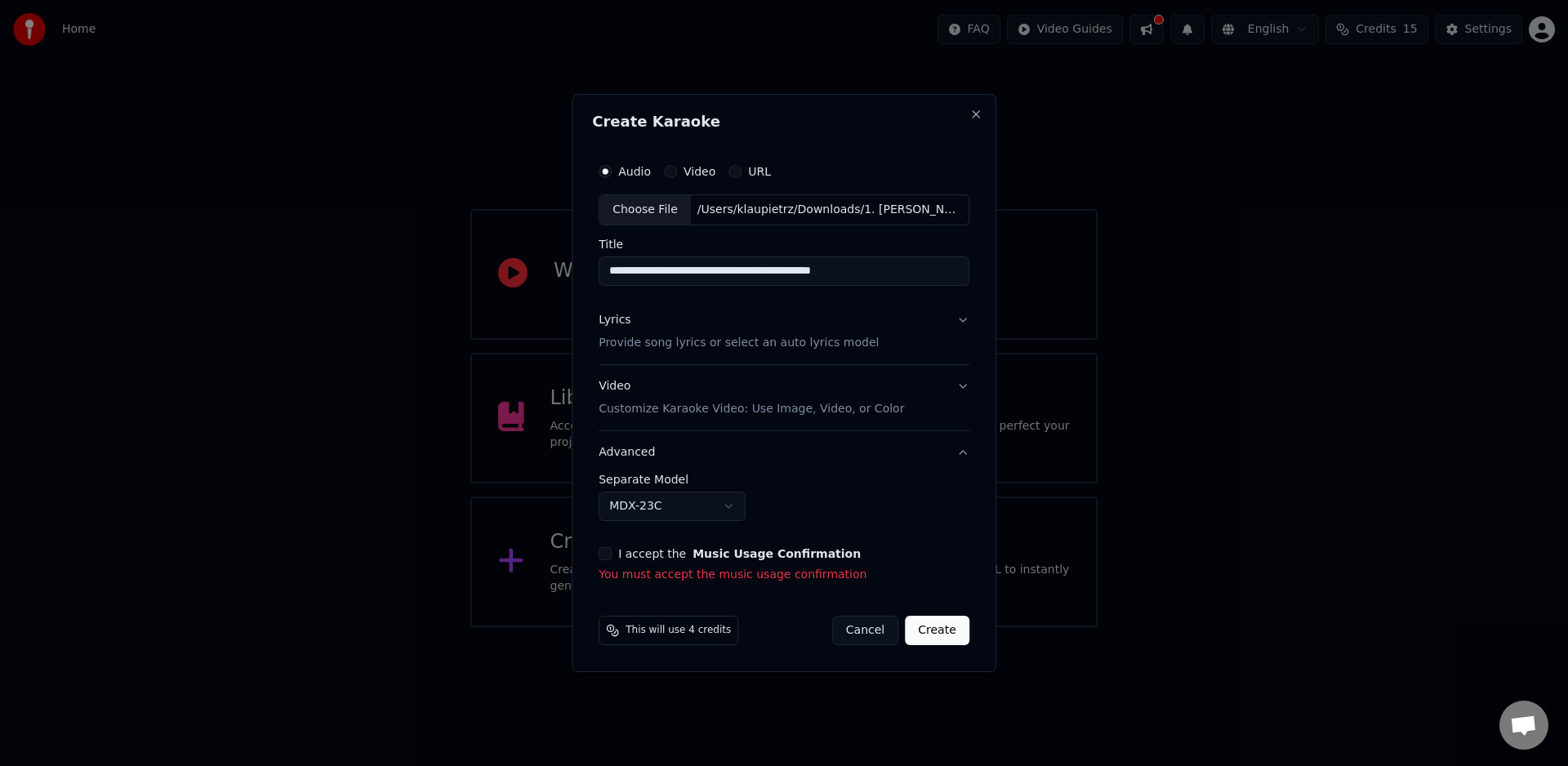
click at [600, 551] on button "I accept the Music Usage Confirmation" at bounding box center [605, 553] width 13 height 13
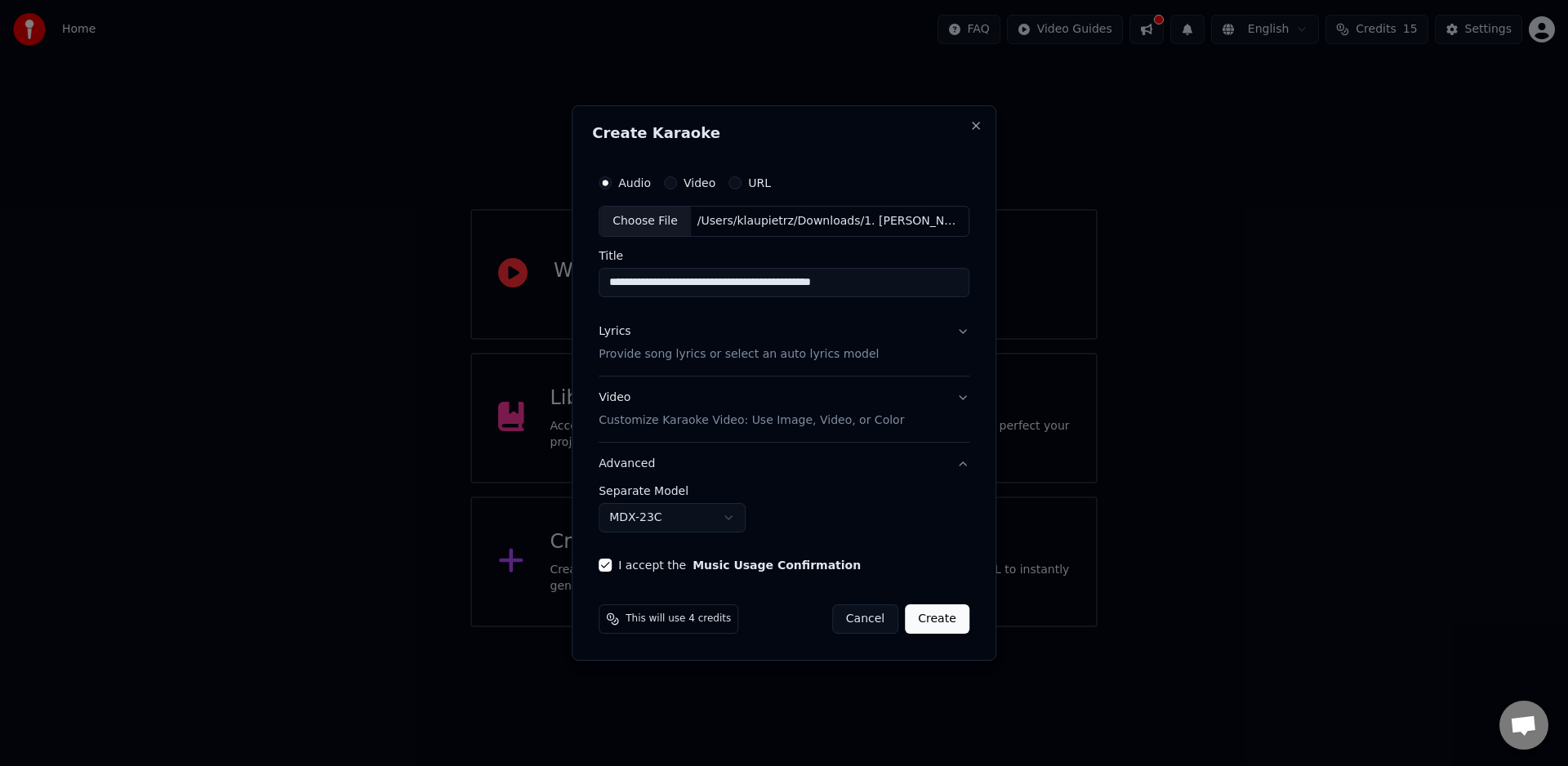
click at [962, 620] on button "Create" at bounding box center [937, 619] width 64 height 30
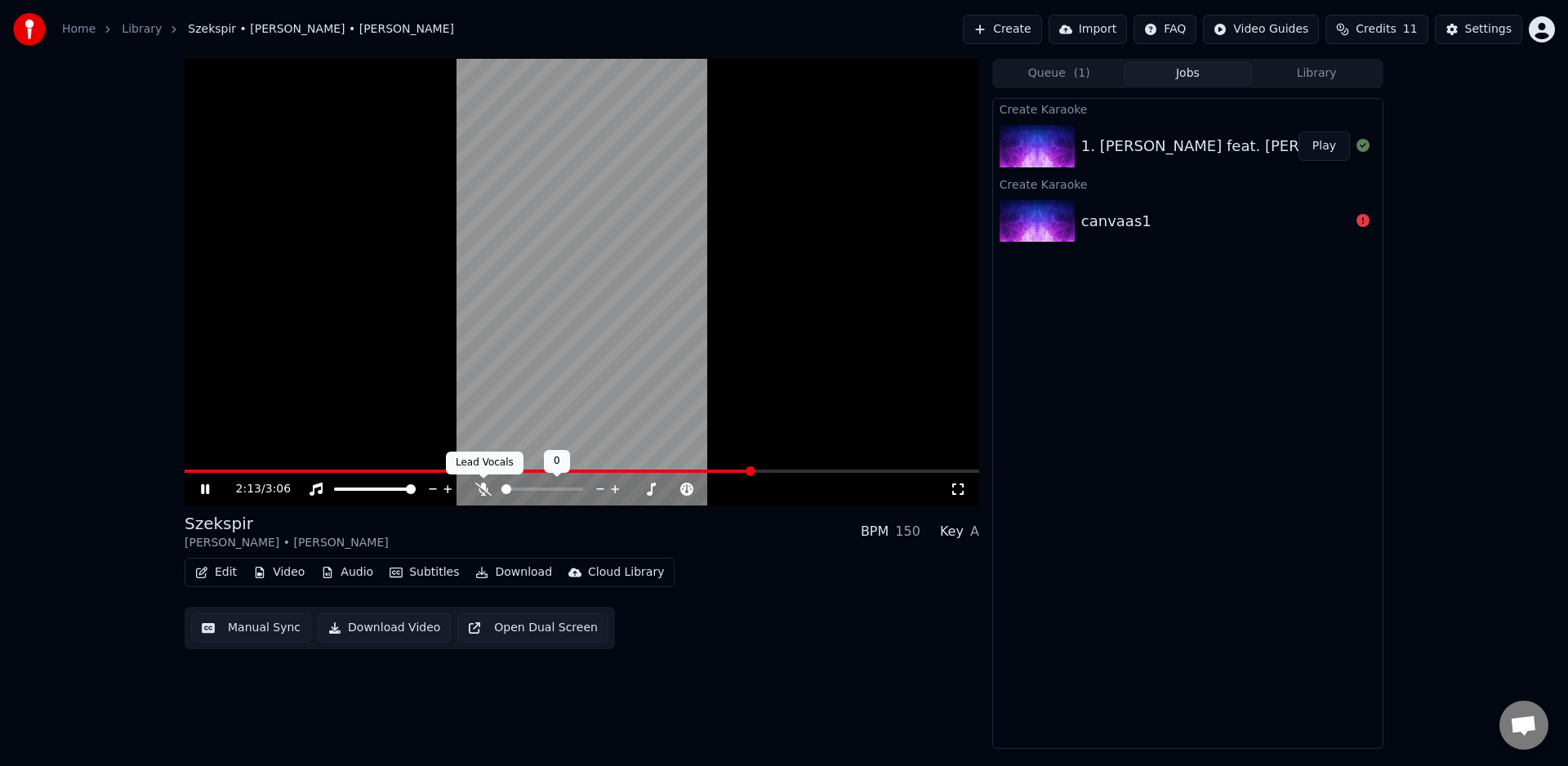
click at [485, 488] on icon at bounding box center [483, 489] width 16 height 13
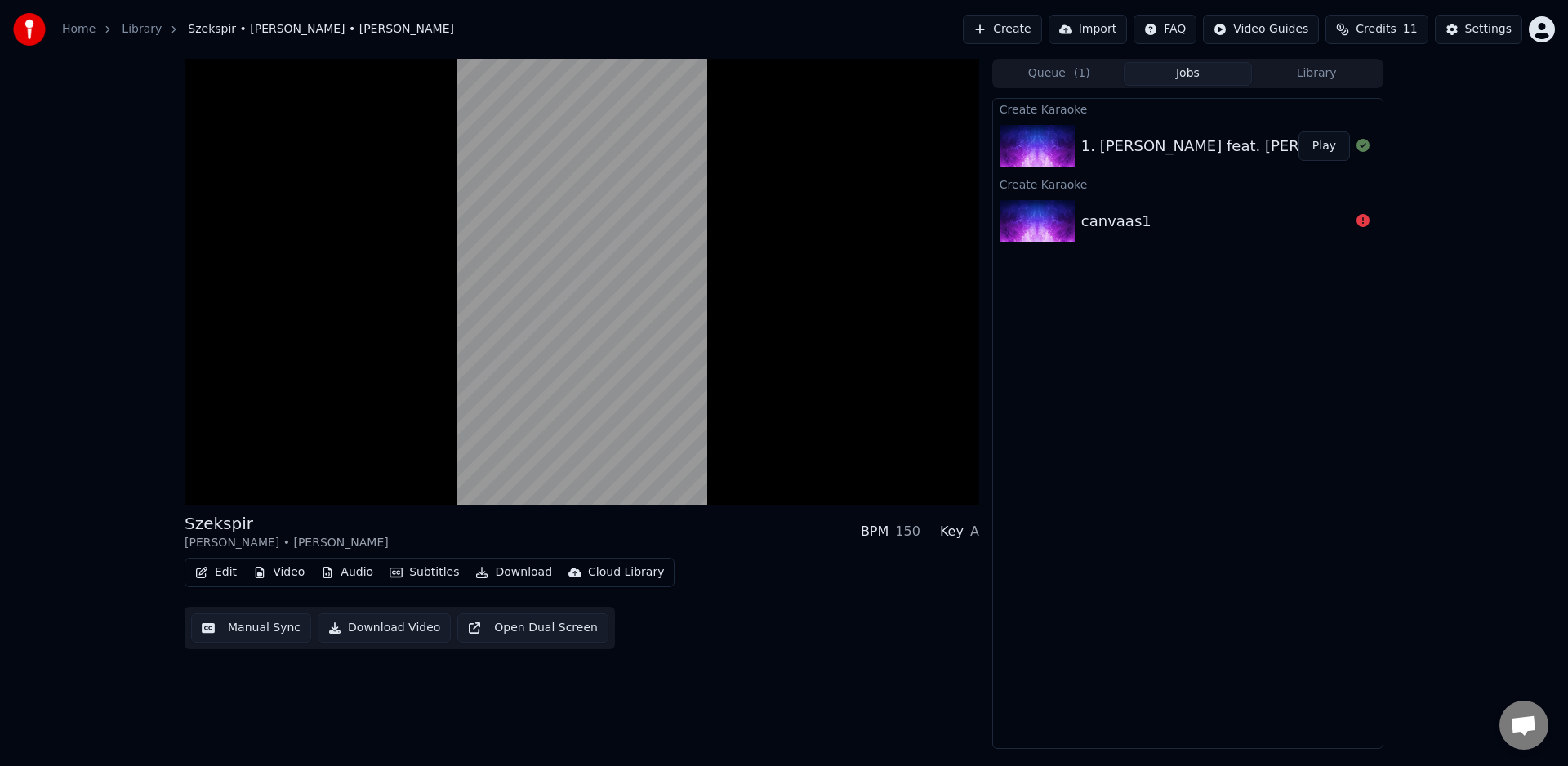
click at [283, 571] on button "Video" at bounding box center [279, 572] width 64 height 23
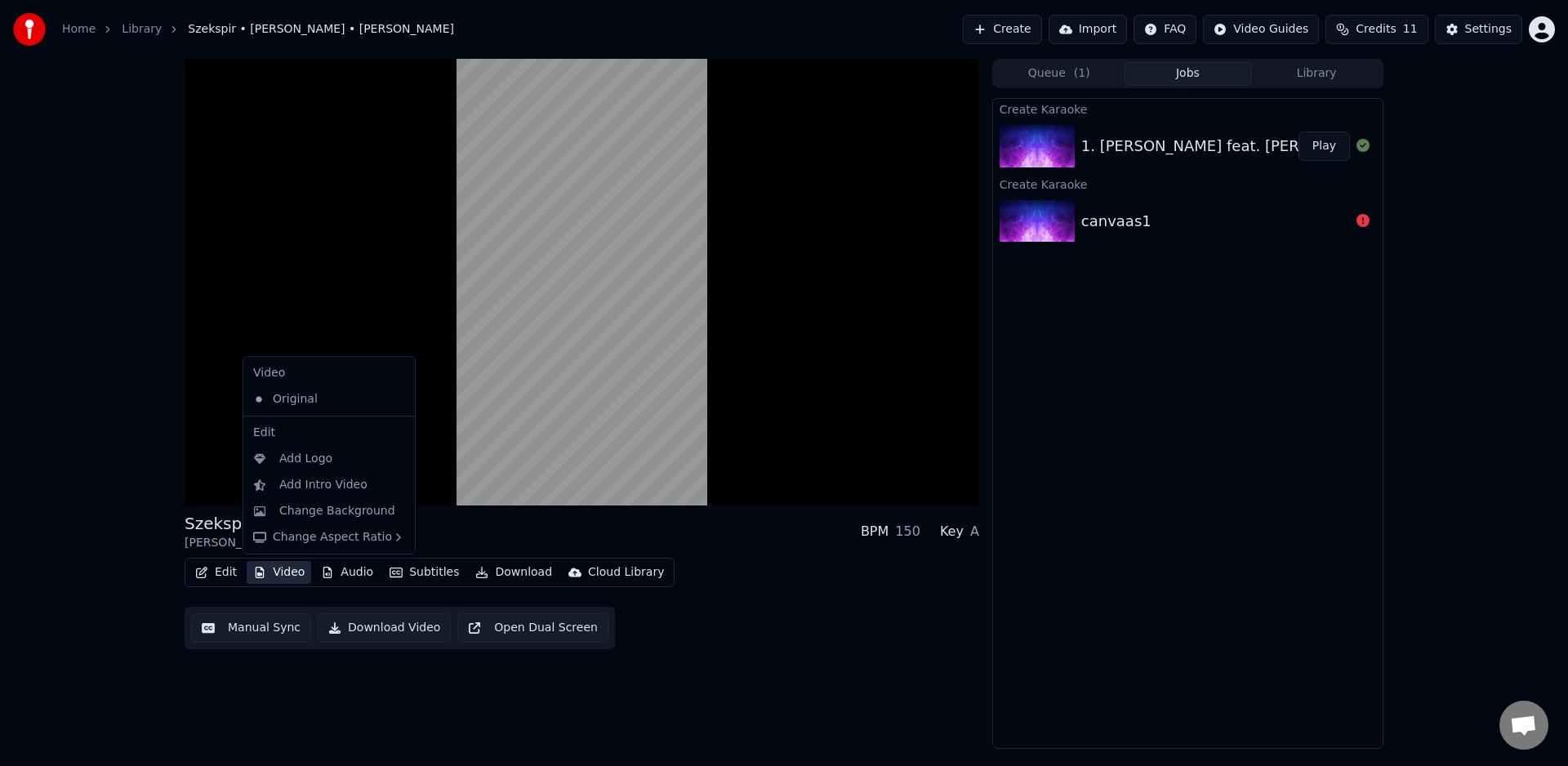
click at [288, 574] on button "Video" at bounding box center [279, 572] width 64 height 23
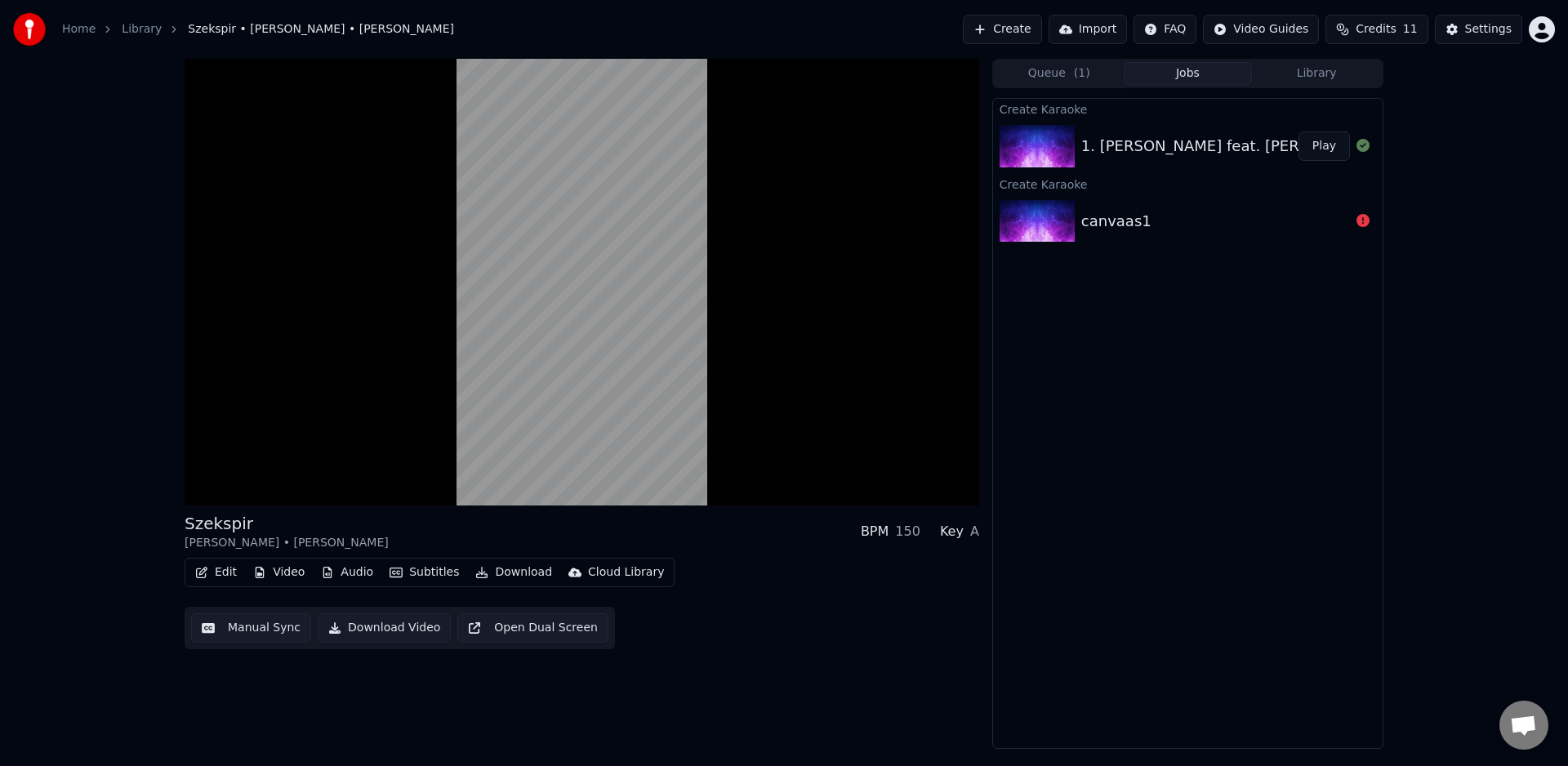
click at [288, 576] on button "Video" at bounding box center [279, 572] width 64 height 23
click at [287, 577] on button "Video" at bounding box center [279, 572] width 64 height 23
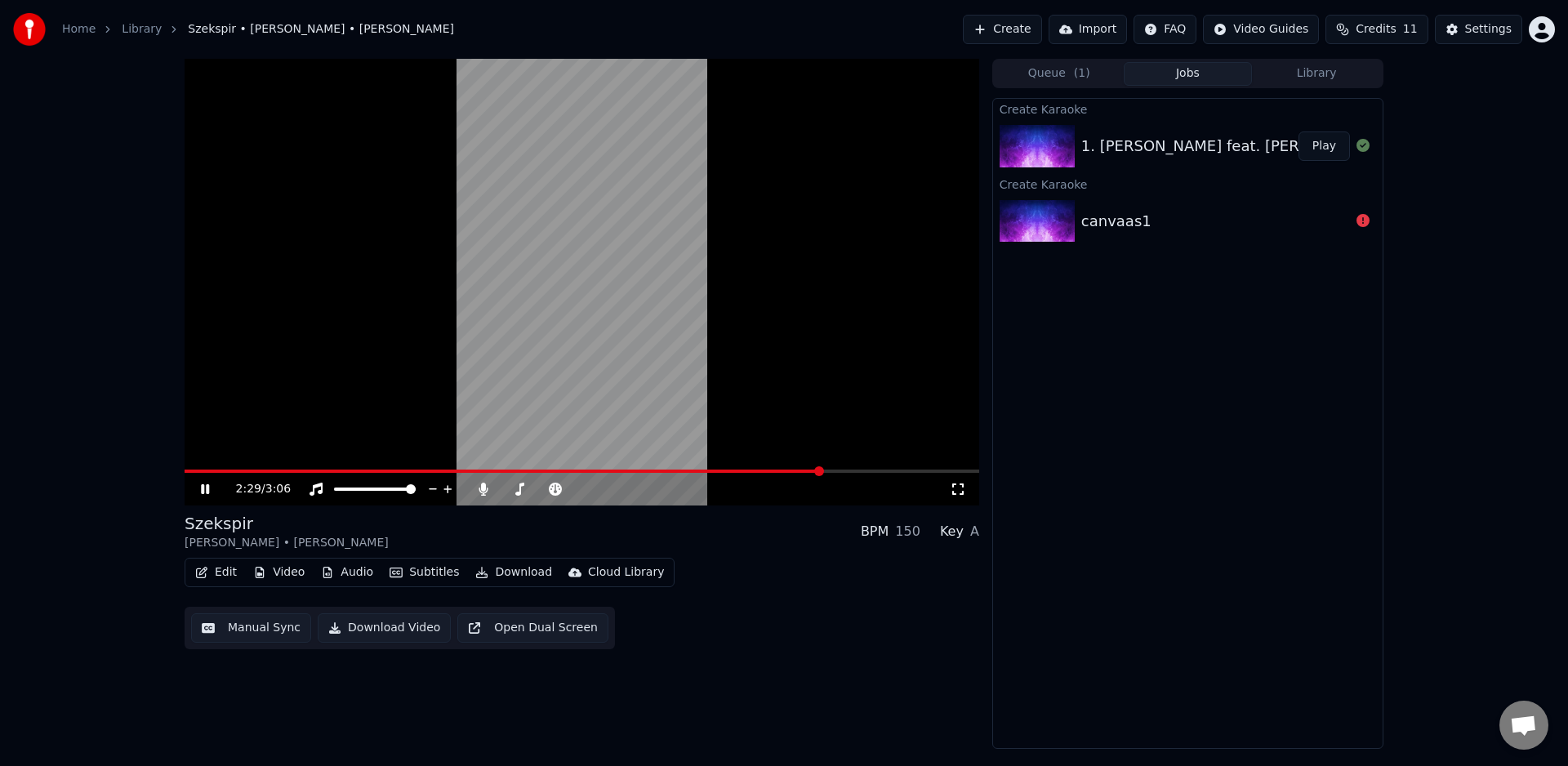
click at [196, 469] on span at bounding box center [503, 471] width 638 height 3
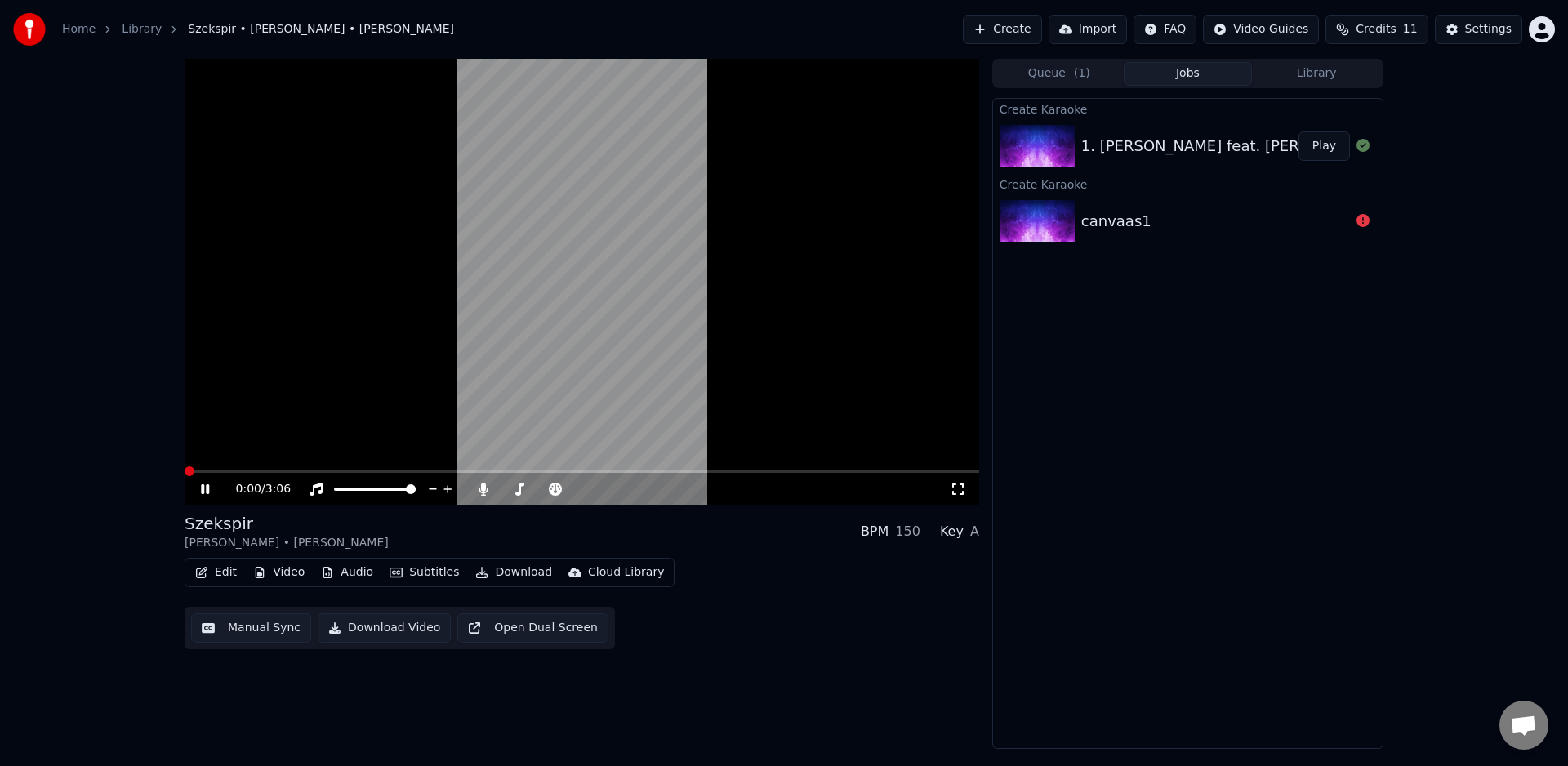
click at [184, 473] on span at bounding box center [184, 471] width 0 height 3
click at [206, 489] on icon at bounding box center [206, 490] width 8 height 10
click at [222, 574] on button "Edit" at bounding box center [216, 572] width 55 height 23
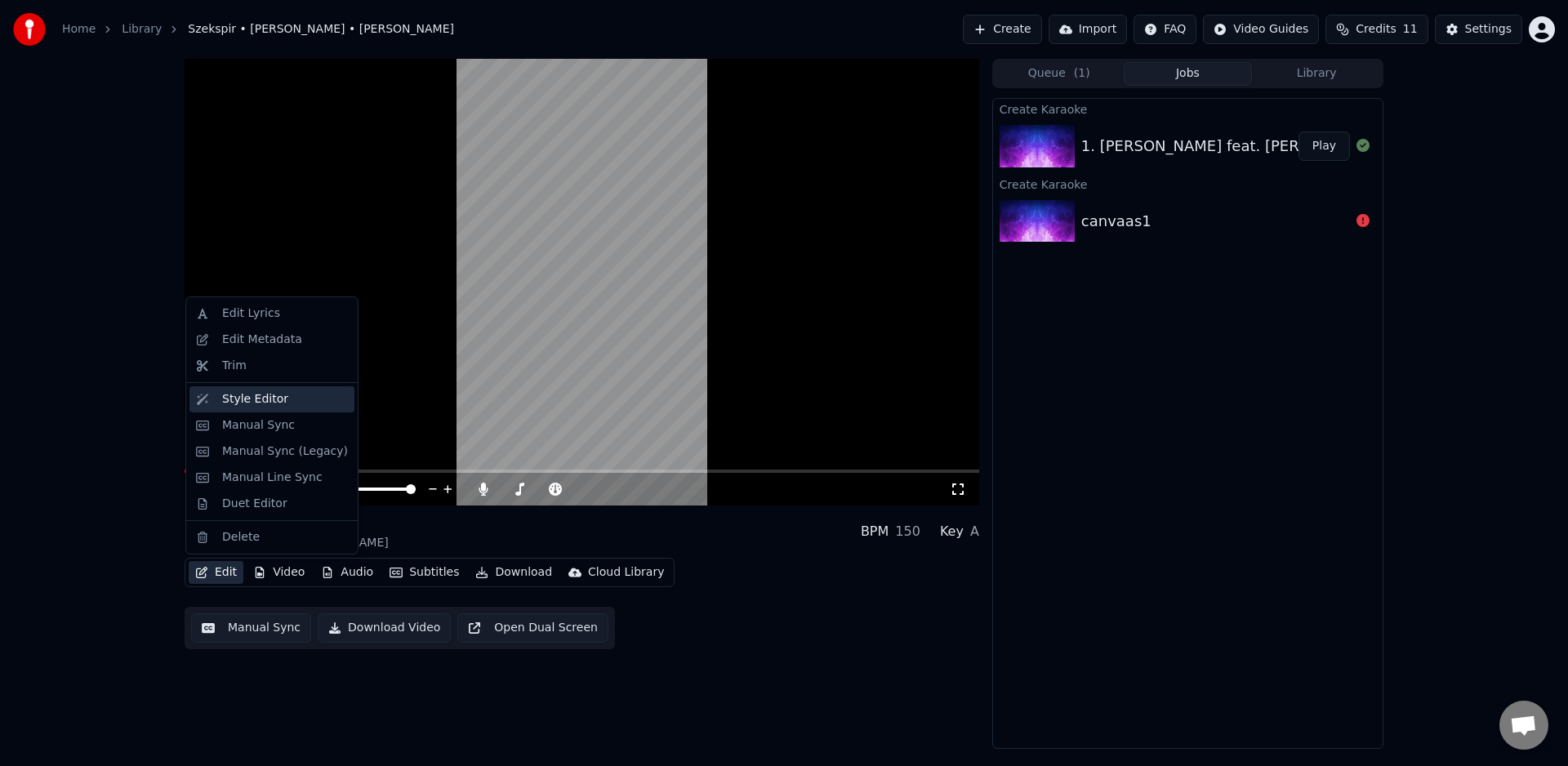
click at [271, 402] on div "Style Editor" at bounding box center [255, 399] width 66 height 16
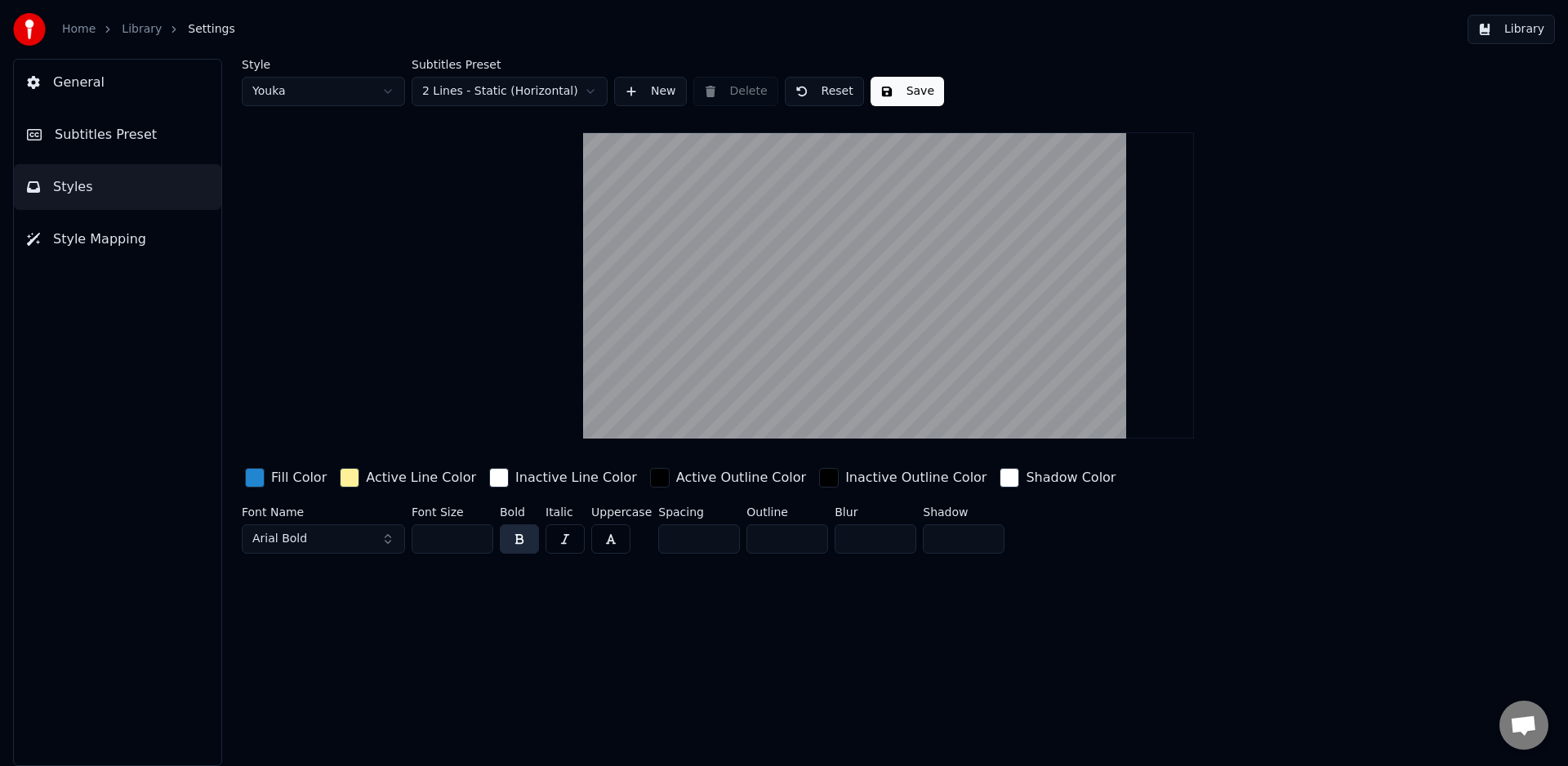
click at [250, 479] on div "button" at bounding box center [255, 477] width 19 height 19
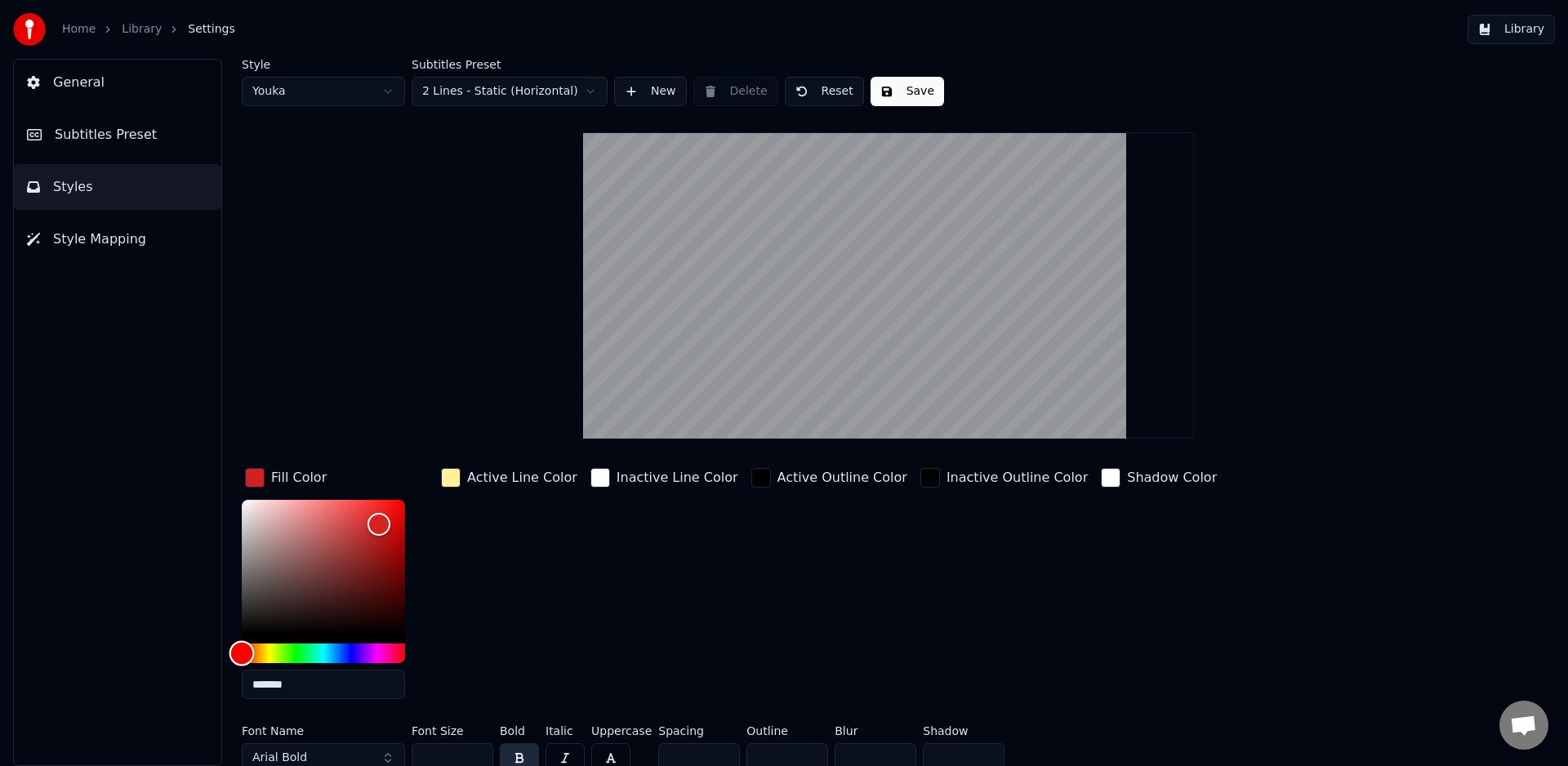
drag, startPoint x: 259, startPoint y: 650, endPoint x: 233, endPoint y: 655, distance: 26.5
click at [242, 655] on div "Hue" at bounding box center [323, 653] width 163 height 19
drag, startPoint x: 387, startPoint y: 521, endPoint x: 405, endPoint y: 498, distance: 29.2
click at [404, 491] on div "Color" at bounding box center [406, 501] width 25 height 25
drag, startPoint x: 400, startPoint y: 502, endPoint x: 386, endPoint y: 528, distance: 29.5
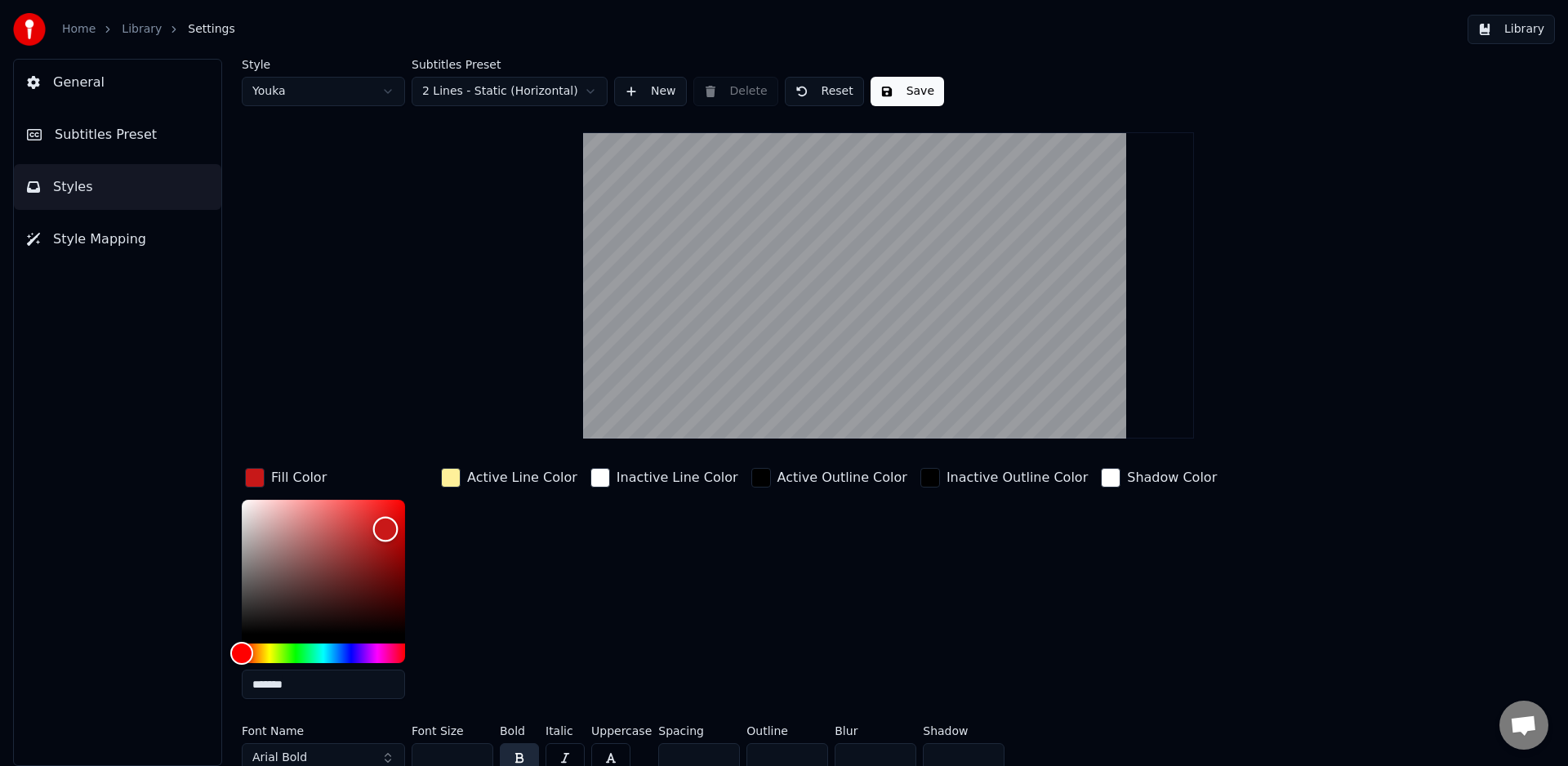
click at [386, 528] on div "Color" at bounding box center [386, 529] width 25 height 25
drag, startPoint x: 380, startPoint y: 528, endPoint x: 364, endPoint y: 533, distance: 16.8
click at [360, 528] on div "Color" at bounding box center [363, 528] width 25 height 25
type input "*******"
click at [451, 478] on div "button" at bounding box center [450, 477] width 19 height 19
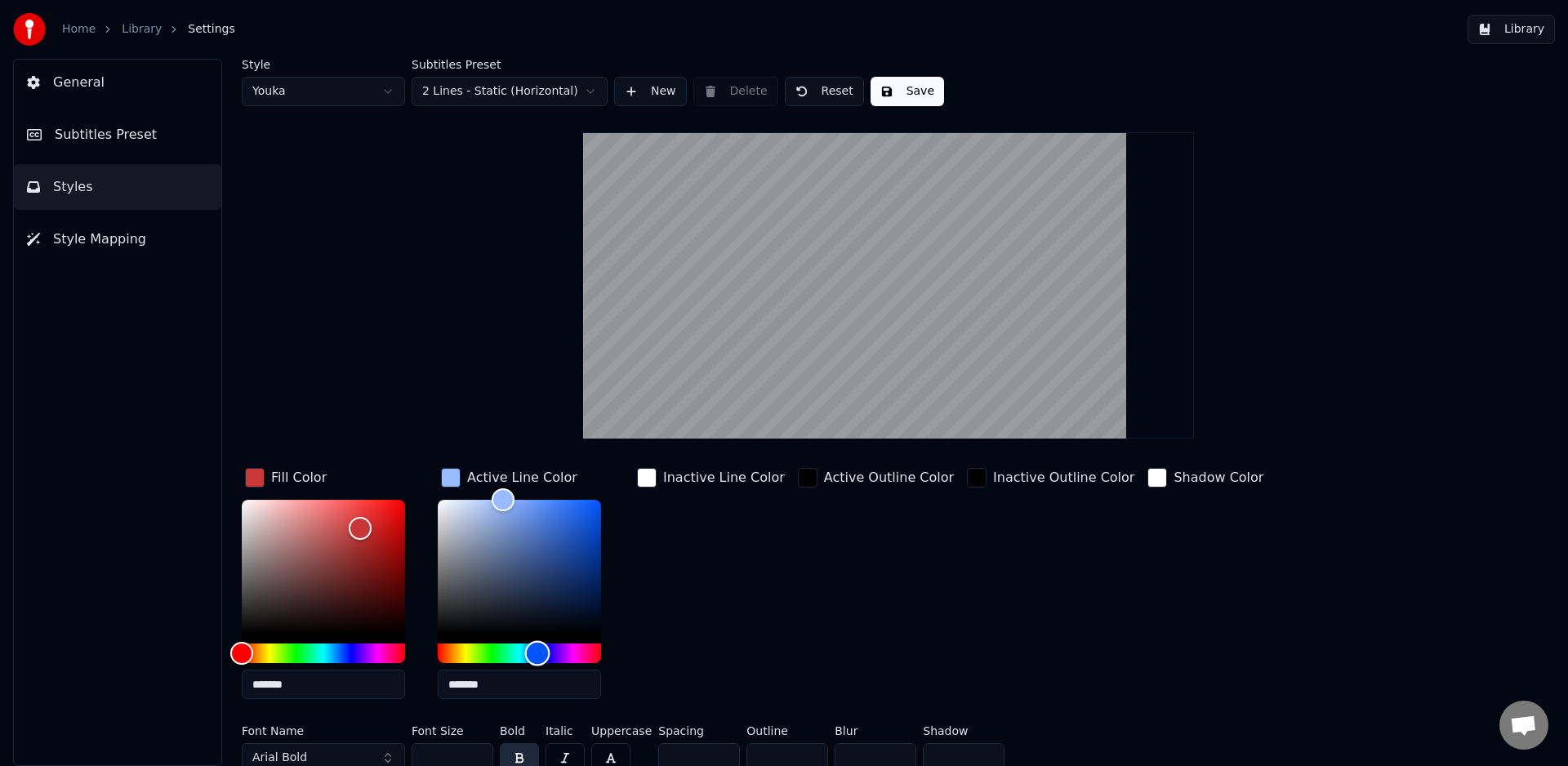
type input "*******"
click at [536, 648] on div "Hue" at bounding box center [519, 653] width 163 height 19
click at [666, 533] on div "Inactive Line Color" at bounding box center [710, 588] width 155 height 248
click at [688, 555] on div "Inactive Line Color" at bounding box center [710, 588] width 155 height 248
click at [1001, 560] on div "Inactive Outline Color" at bounding box center [1051, 588] width 174 height 248
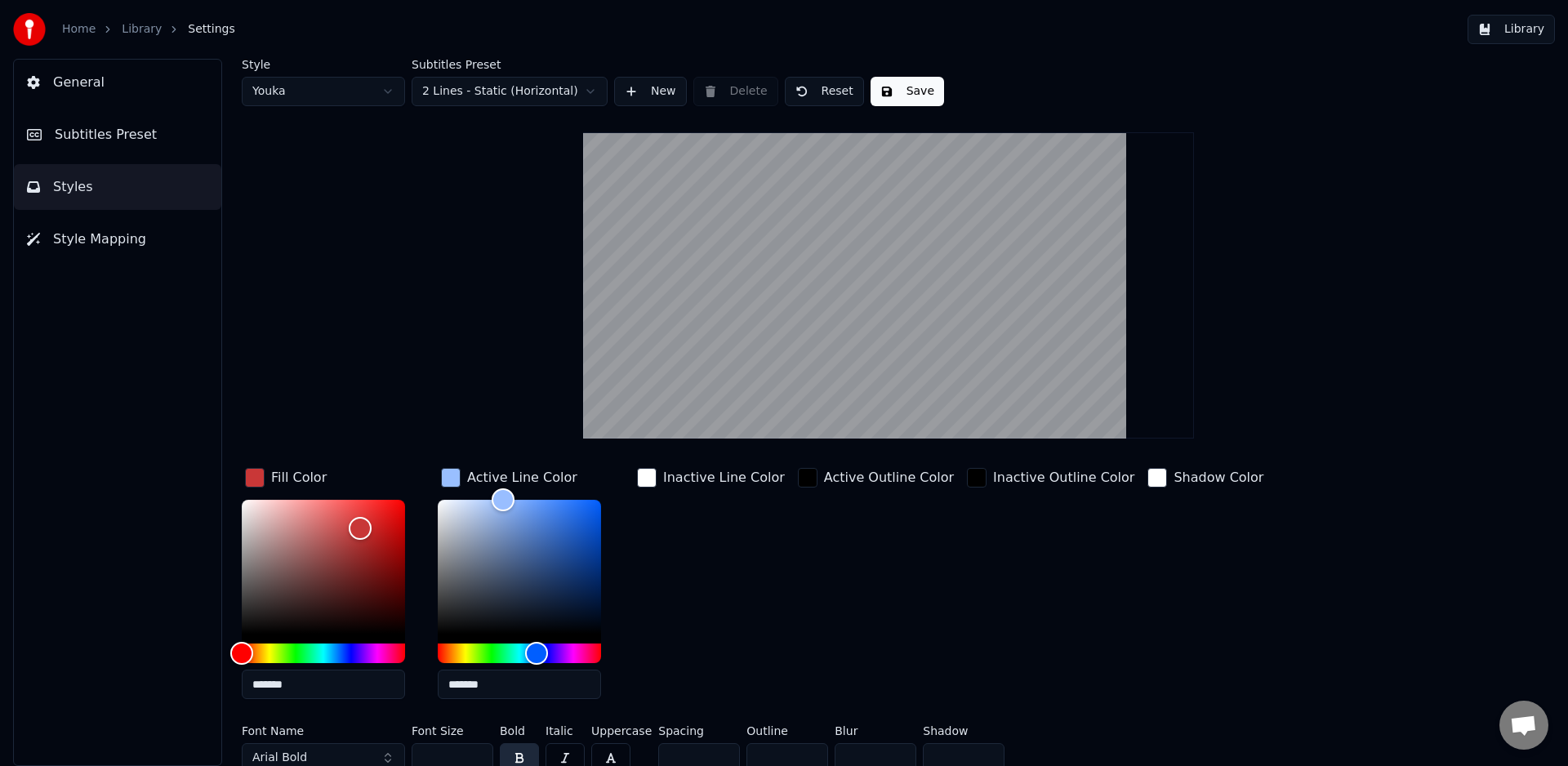
click at [869, 269] on video at bounding box center [889, 285] width 611 height 306
click at [572, 91] on button "2 Lines - Static (Horizontal)" at bounding box center [510, 91] width 196 height 30
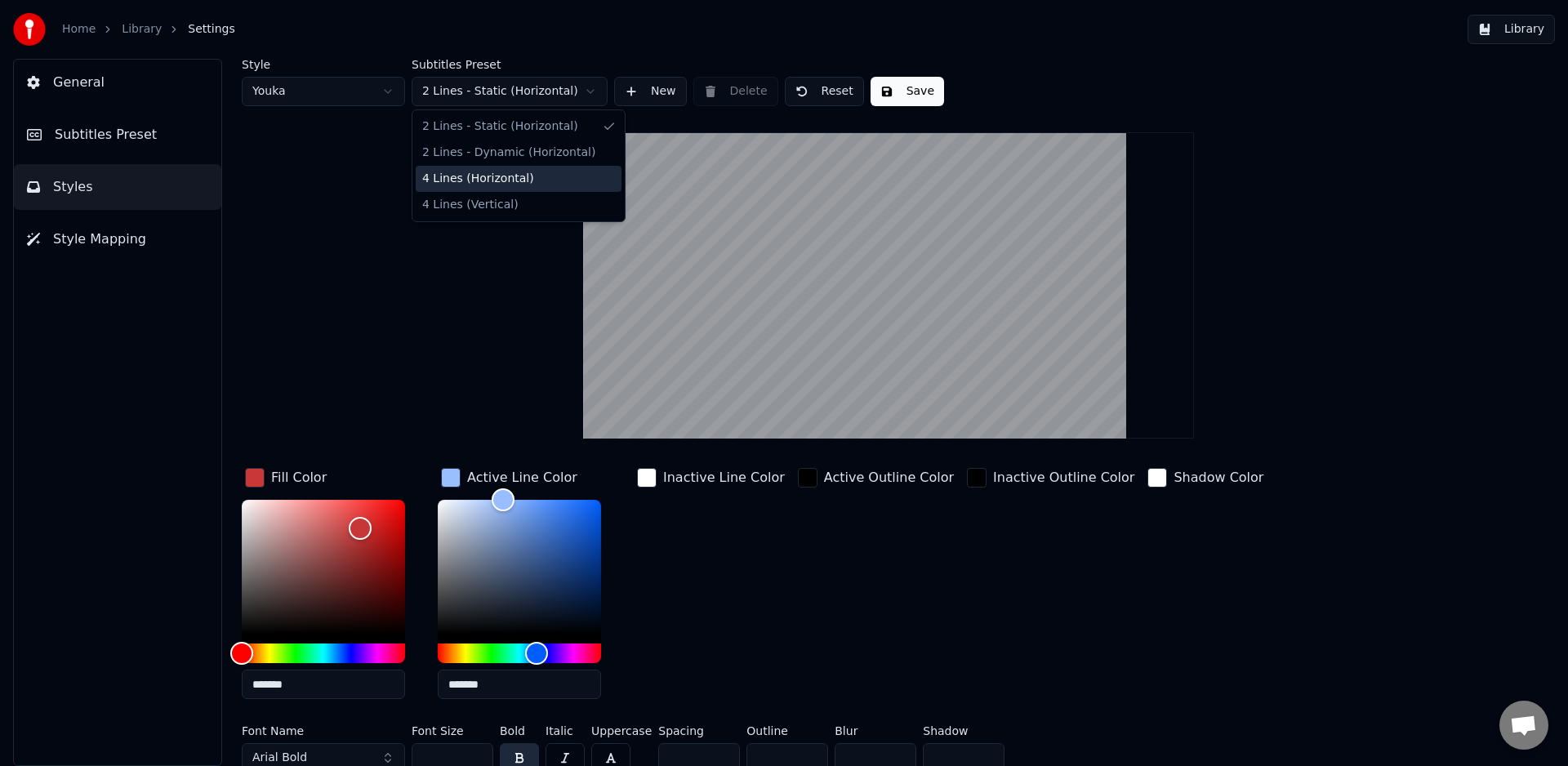
click at [502, 178] on span "4 Lines (Horizontal)" at bounding box center [478, 178] width 112 height 16
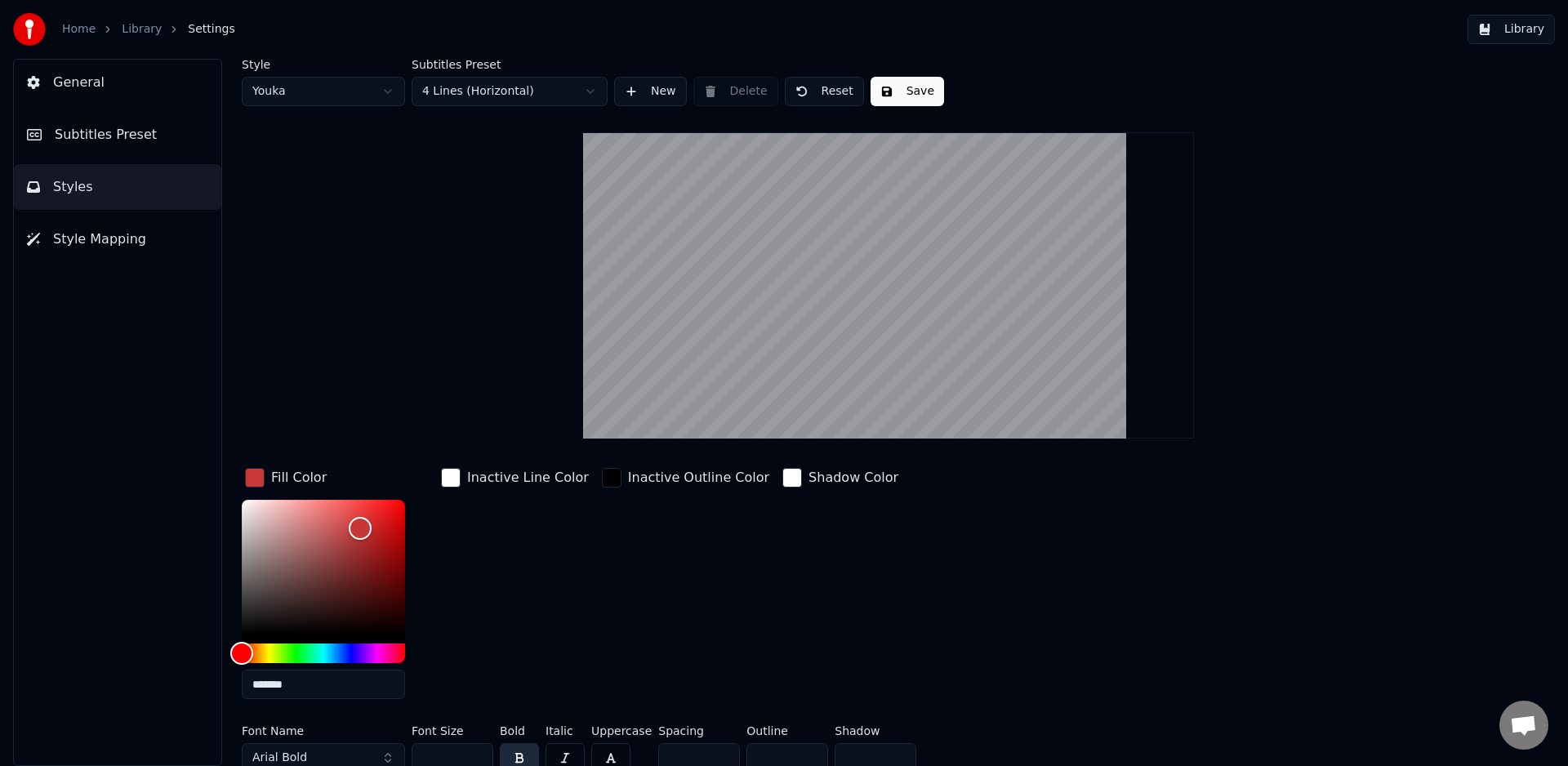
click at [513, 84] on button "4 Lines (Horizontal)" at bounding box center [510, 91] width 196 height 30
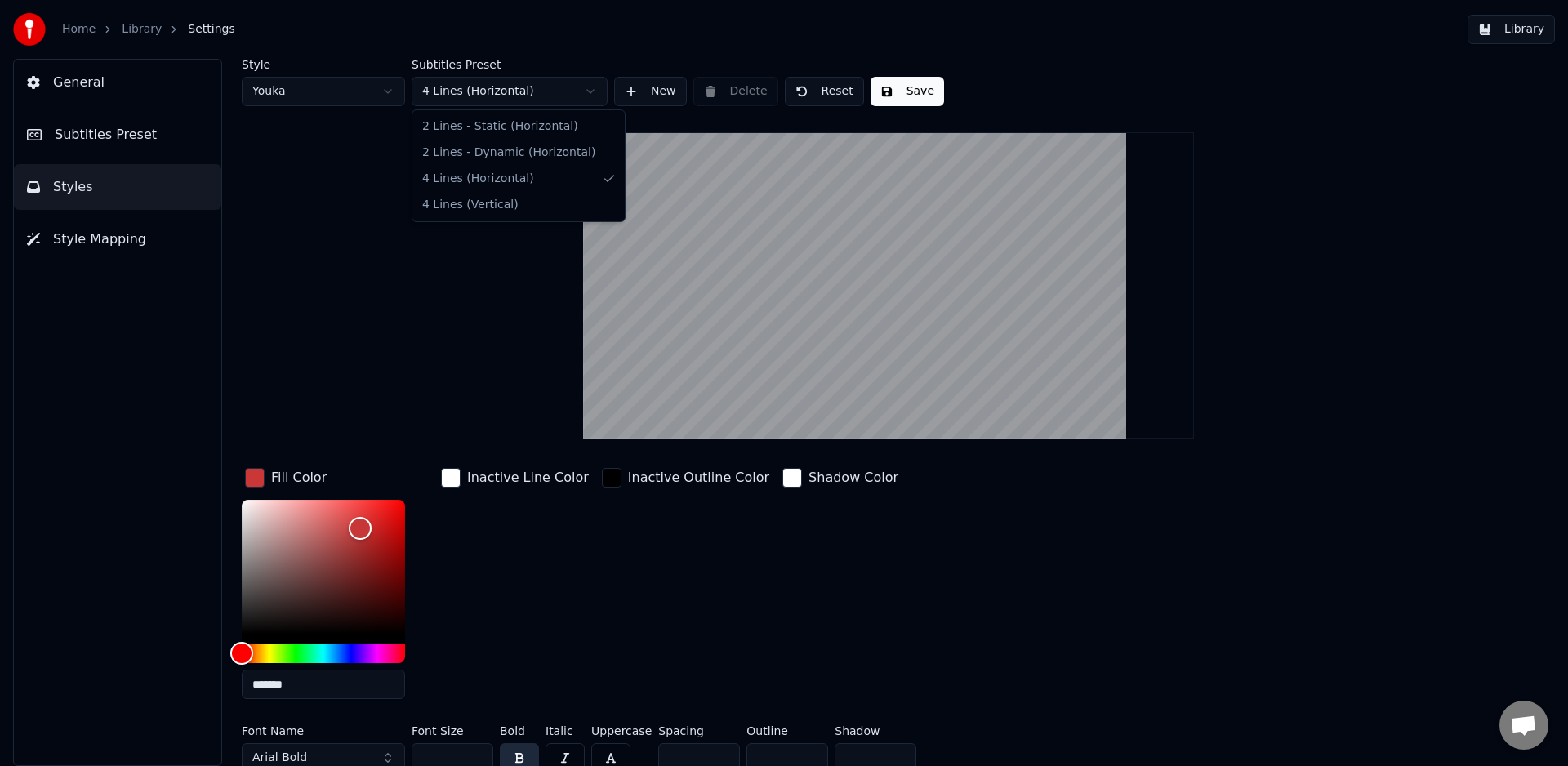
click at [513, 89] on html "Home Library Settings Library General Subtitles Preset Styles Style Mapping Sty…" at bounding box center [784, 383] width 1568 height 766
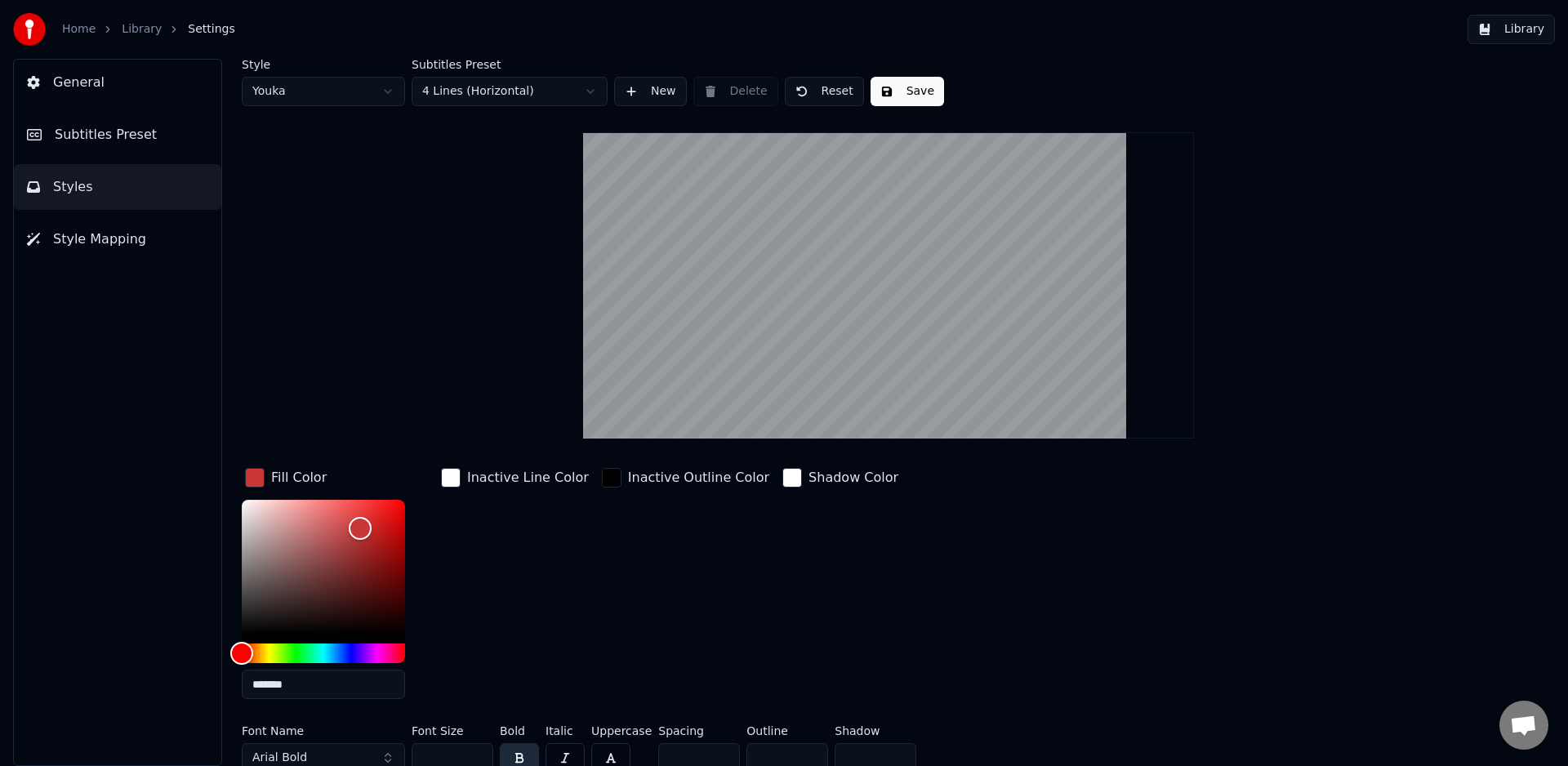
click at [514, 94] on button "4 Lines (Horizontal)" at bounding box center [510, 91] width 196 height 30
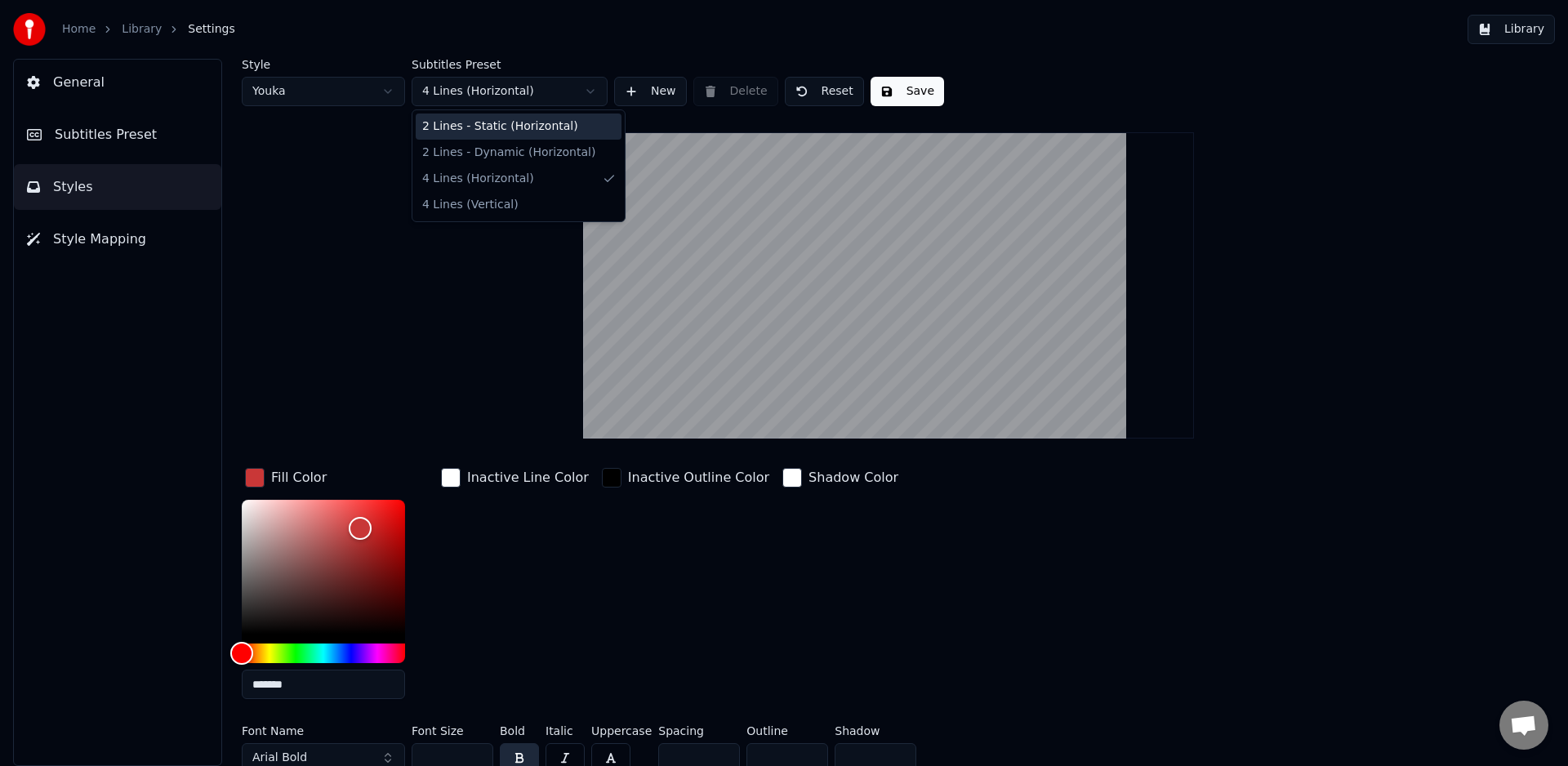
click at [527, 123] on span "2 Lines - Static (Horizontal)" at bounding box center [500, 126] width 156 height 16
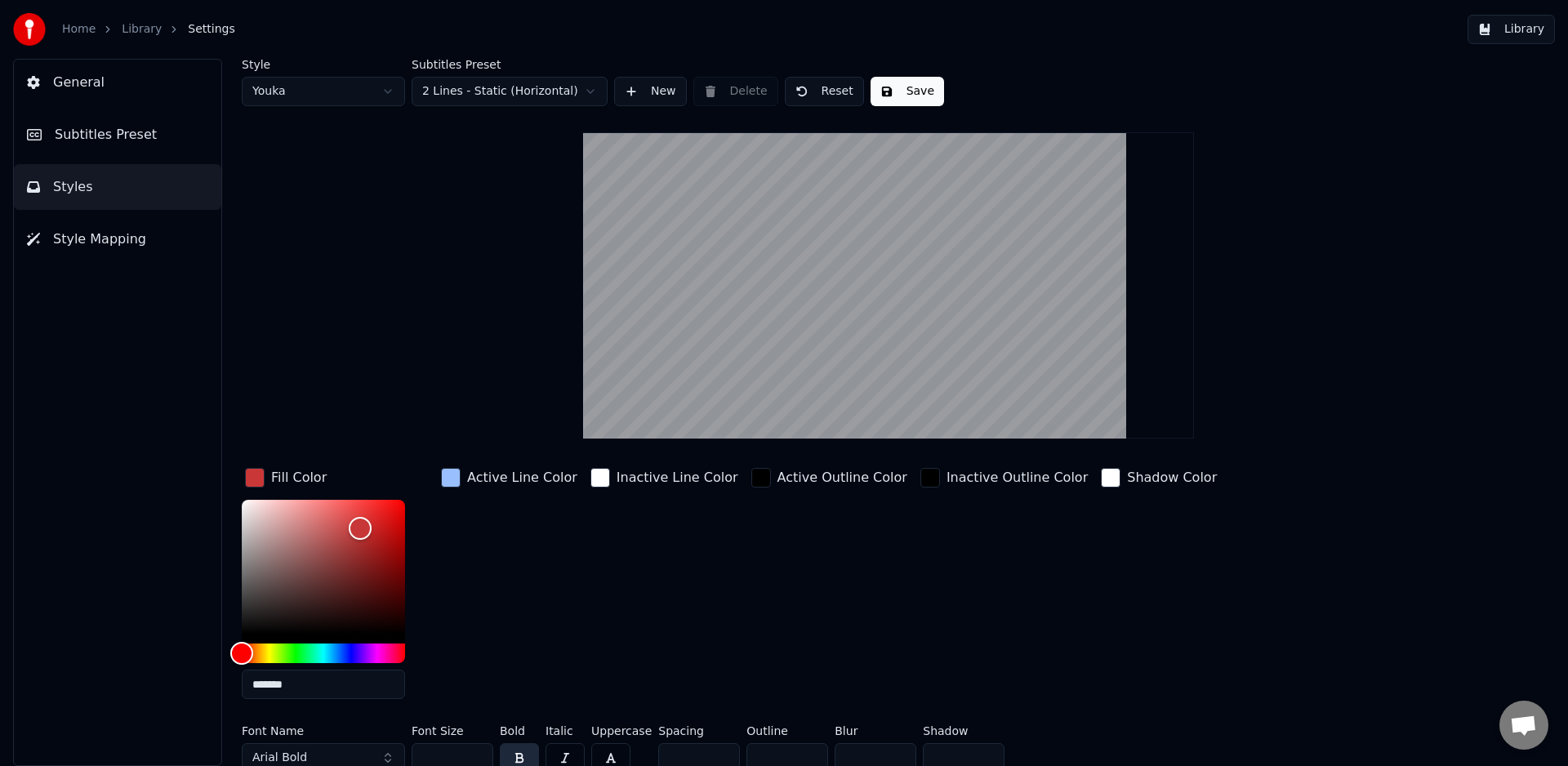
scroll to position [12, 0]
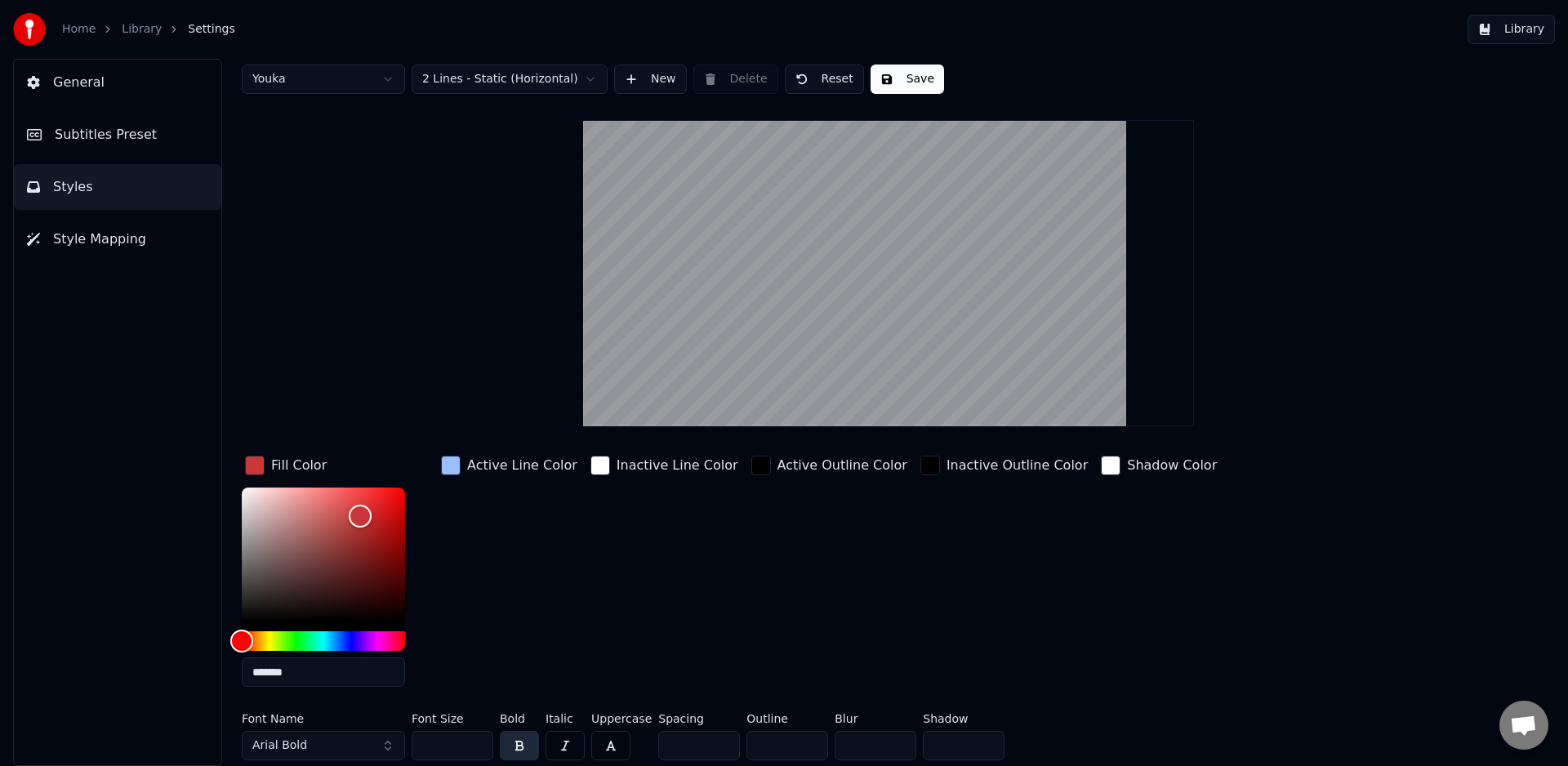
click at [474, 748] on input "**" at bounding box center [452, 745] width 82 height 30
click at [474, 748] on input "**" at bounding box center [452, 745] width 82 height 30
click at [475, 749] on input "**" at bounding box center [452, 745] width 82 height 30
click at [476, 748] on input "**" at bounding box center [452, 745] width 82 height 30
click at [476, 749] on input "**" at bounding box center [452, 745] width 82 height 30
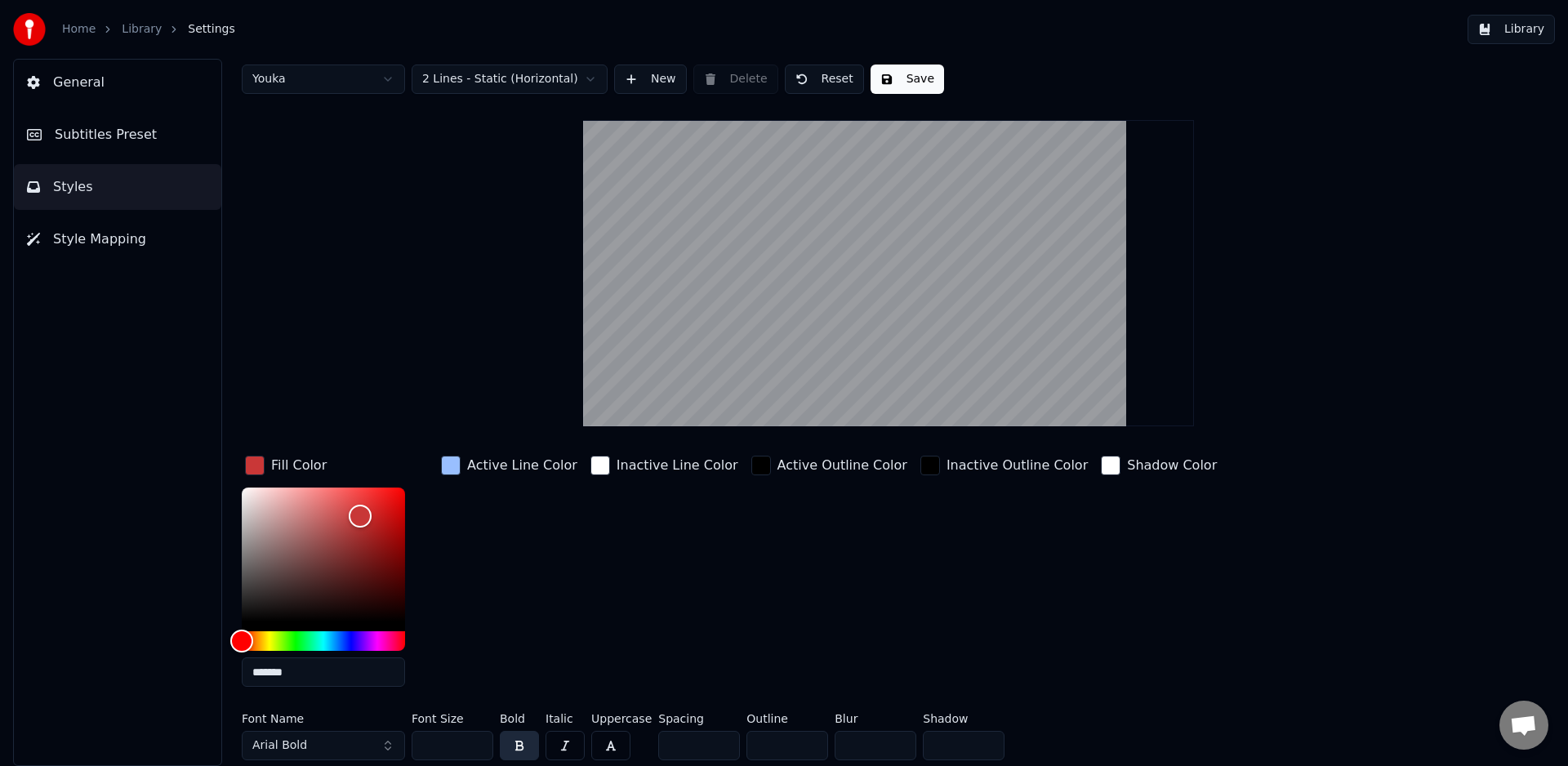
click at [476, 749] on input "**" at bounding box center [452, 745] width 82 height 30
click at [477, 747] on input "**" at bounding box center [452, 745] width 82 height 30
click at [476, 748] on input "**" at bounding box center [452, 745] width 82 height 30
click at [474, 750] on input "**" at bounding box center [452, 745] width 82 height 30
click at [474, 749] on input "**" at bounding box center [452, 745] width 82 height 30
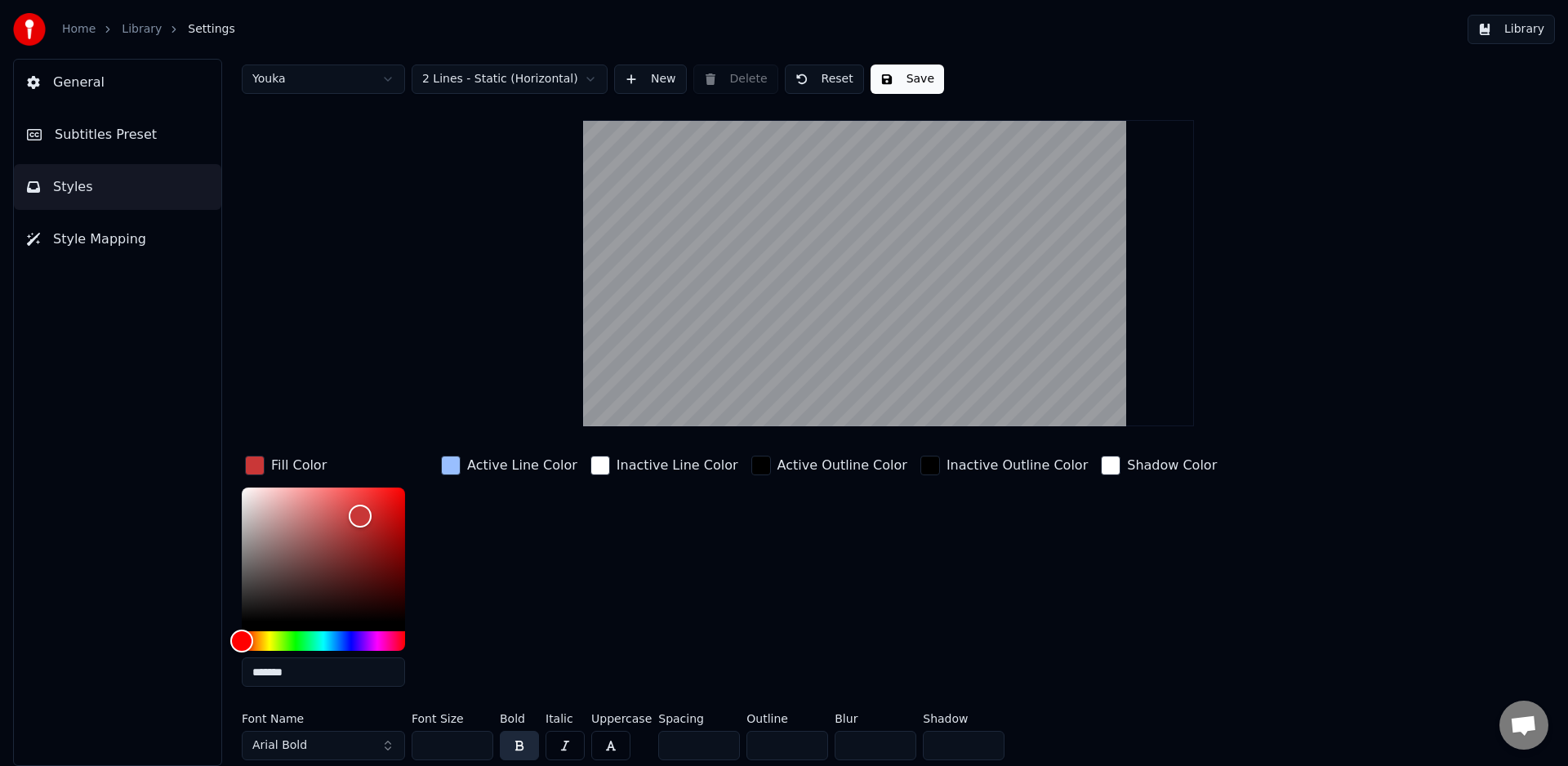
click at [475, 749] on input "**" at bounding box center [452, 745] width 82 height 30
click at [476, 749] on input "**" at bounding box center [452, 745] width 82 height 30
drag, startPoint x: 450, startPoint y: 741, endPoint x: 397, endPoint y: 716, distance: 58.6
click at [387, 735] on div "Font Name Arial Bold Font Size ** Bold Italic Uppercase Spacing * Outline * Blu…" at bounding box center [791, 740] width 1098 height 54
type input "*"
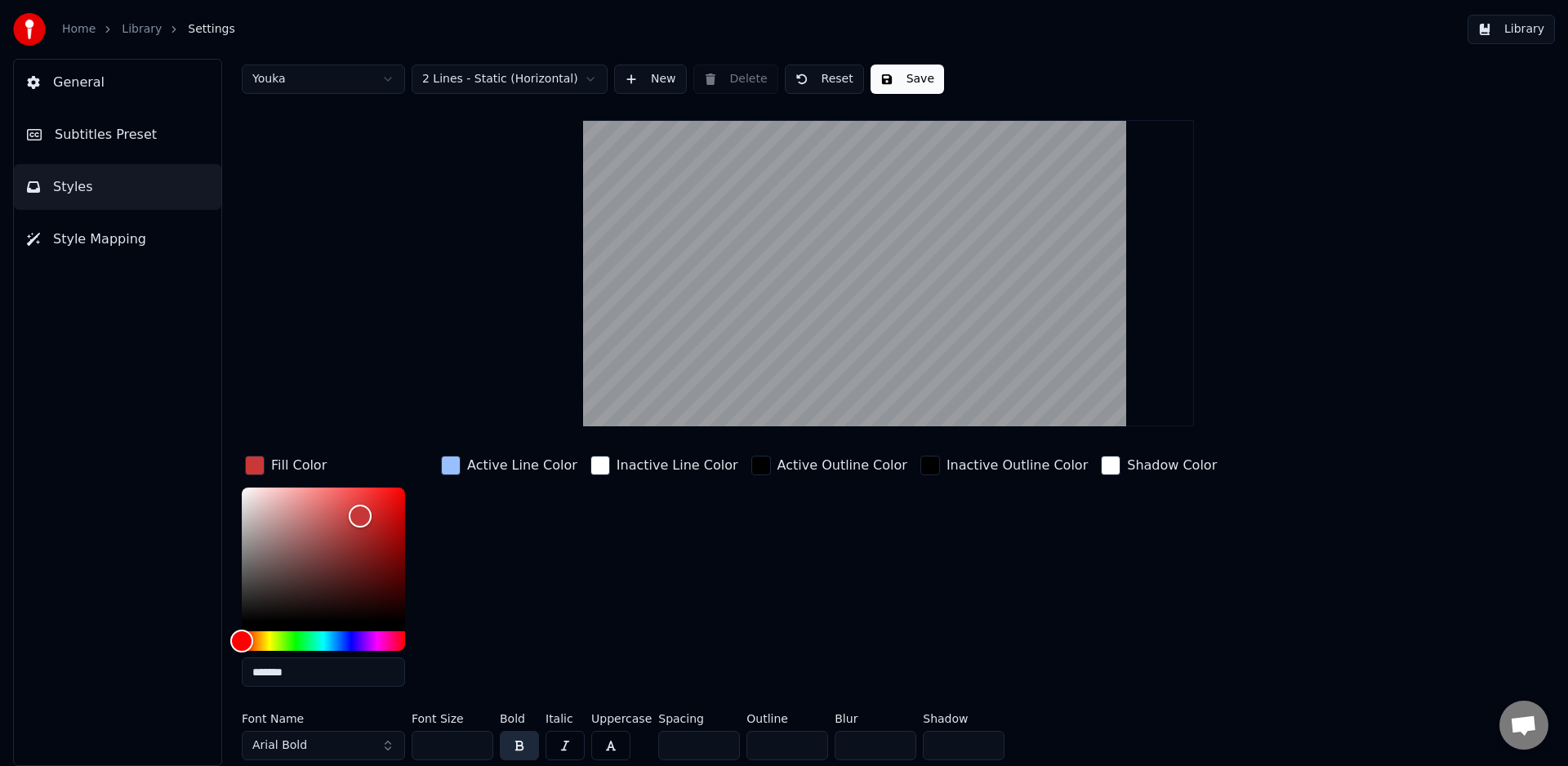
type input "**"
click at [906, 85] on button "Save" at bounding box center [907, 79] width 74 height 30
click at [913, 87] on button "Done" at bounding box center [908, 79] width 76 height 30
click at [905, 83] on button "Save" at bounding box center [907, 79] width 74 height 30
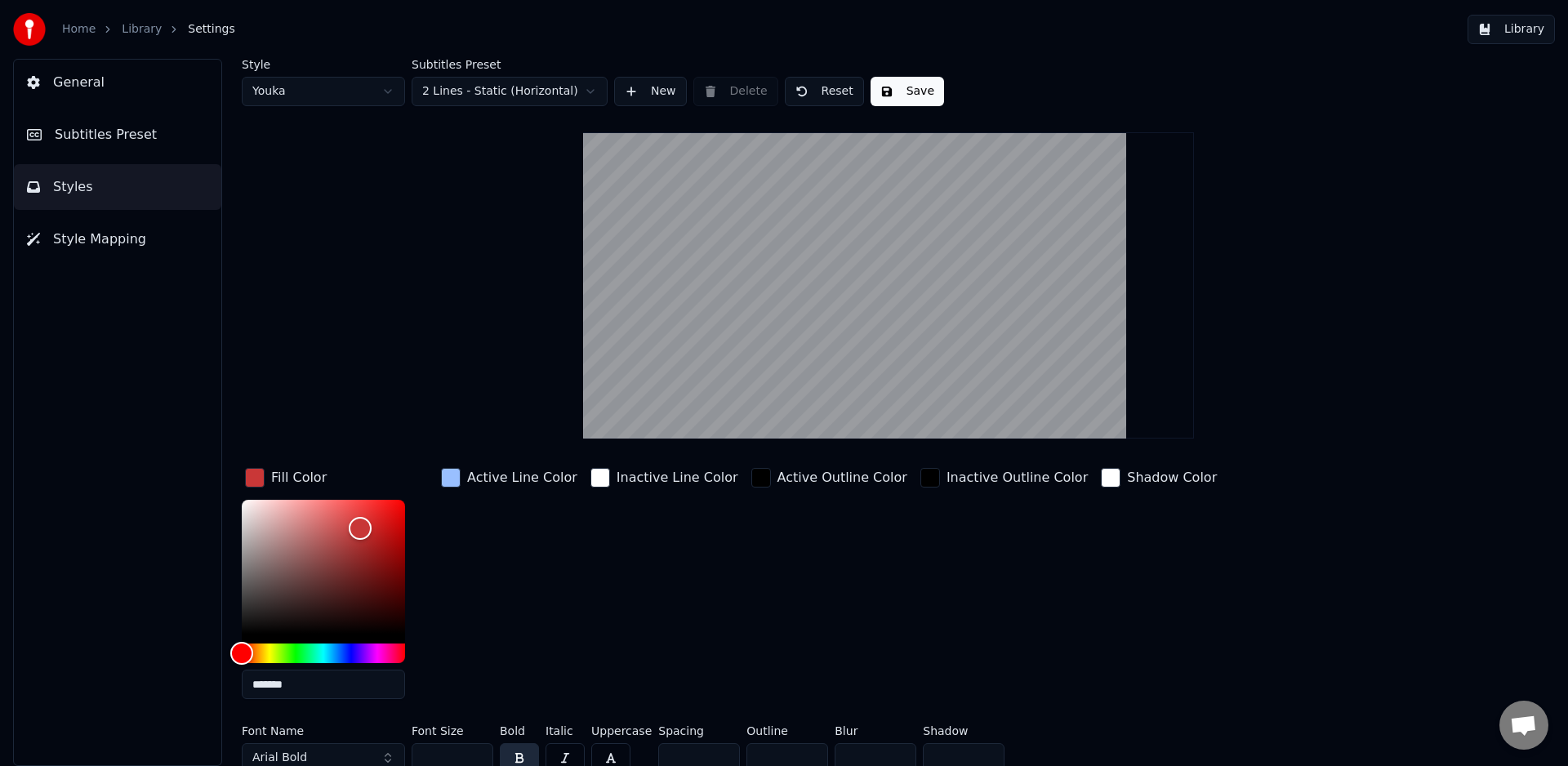
click at [1258, 345] on div "Style Youka Subtitles Preset 2 Lines - Static (Horizontal) New Delete Reset Sav…" at bounding box center [889, 419] width 1294 height 720
click at [294, 345] on div "Style Youka Subtitles Preset 2 Lines - Static (Horizontal) New Delete Reset Sav…" at bounding box center [889, 419] width 1294 height 720
click at [96, 136] on span "Subtitles Preset" at bounding box center [106, 134] width 102 height 19
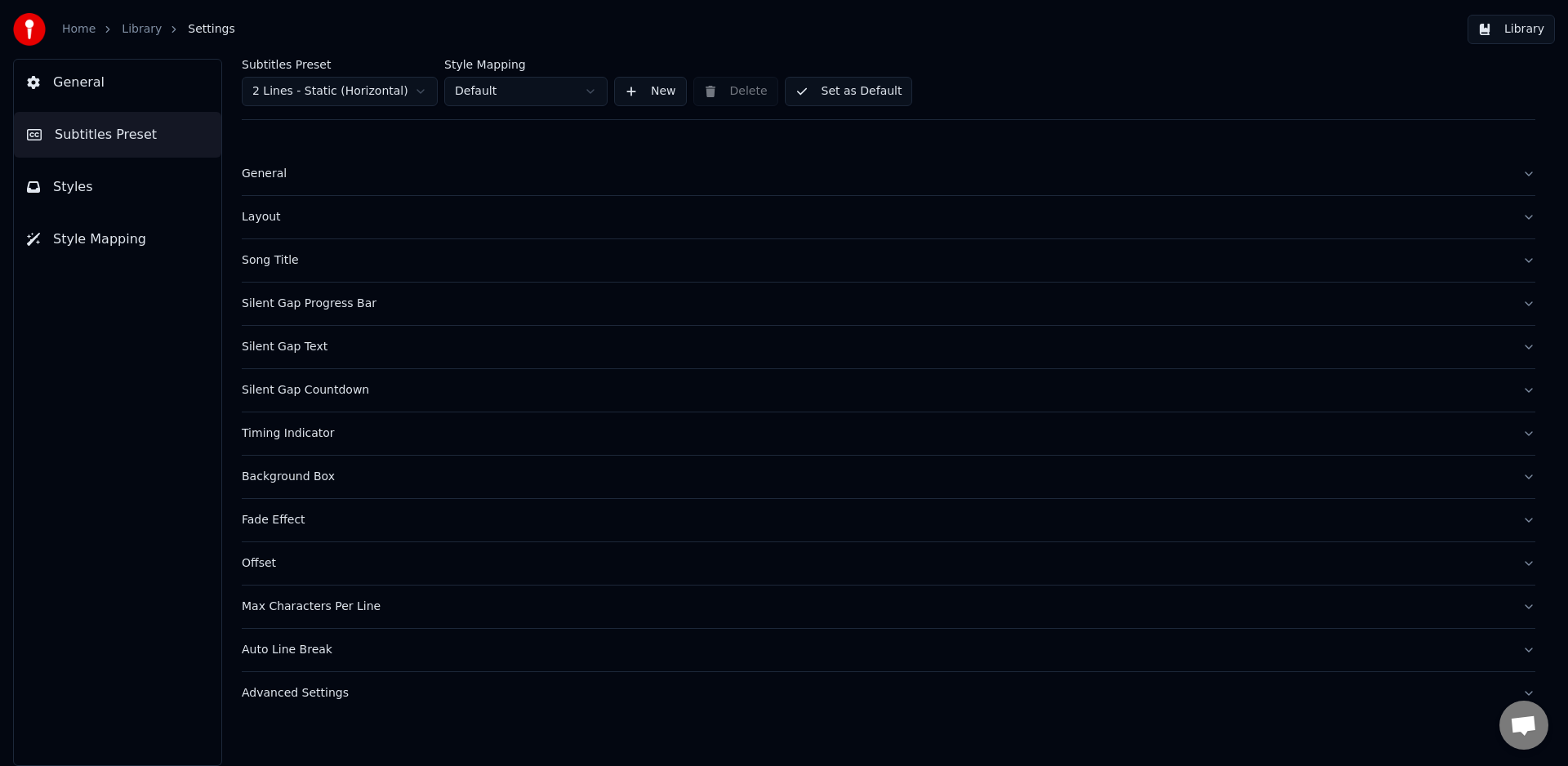
click at [62, 193] on span "Styles" at bounding box center [73, 187] width 40 height 19
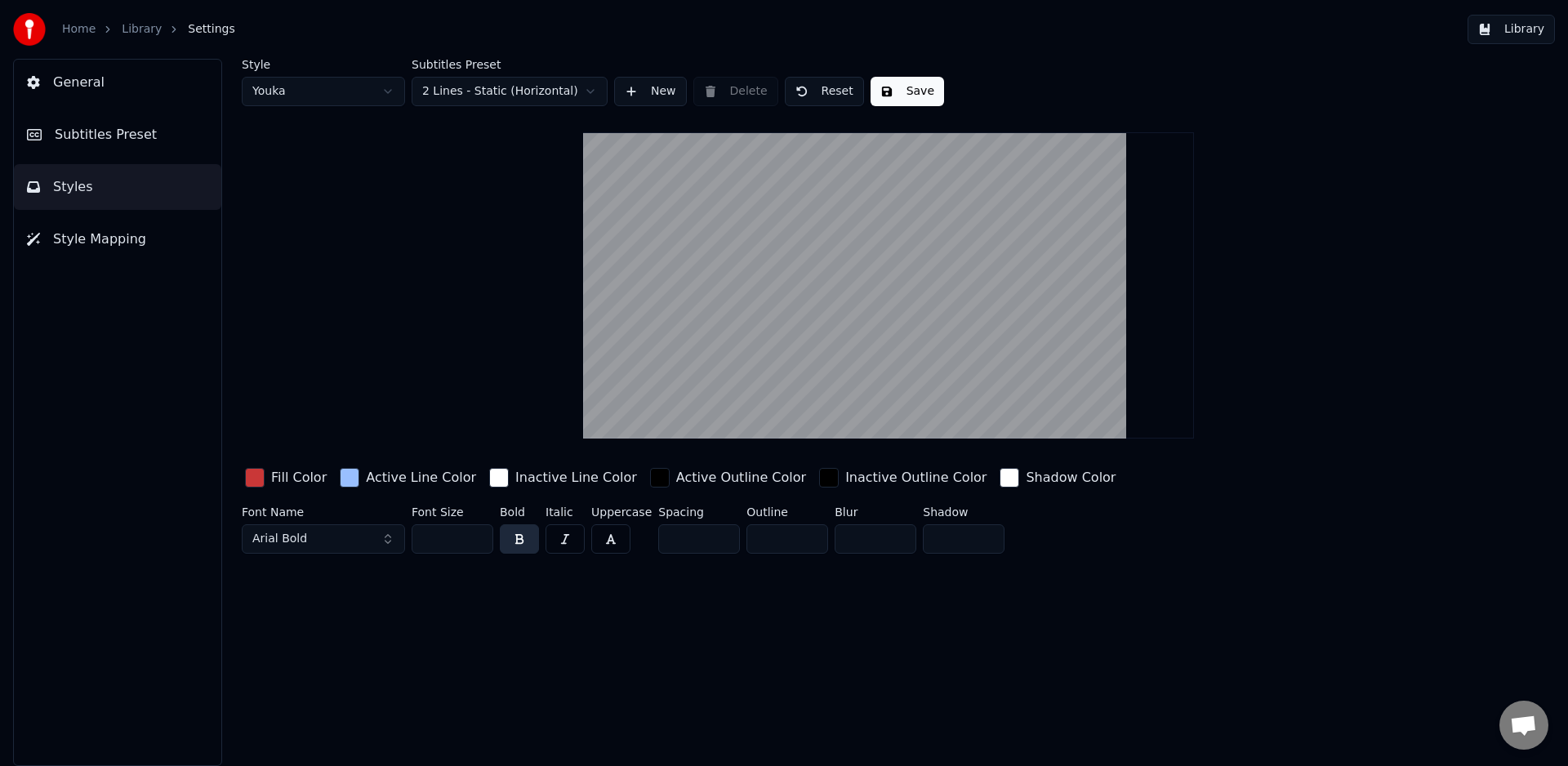
click at [71, 84] on span "General" at bounding box center [79, 82] width 52 height 19
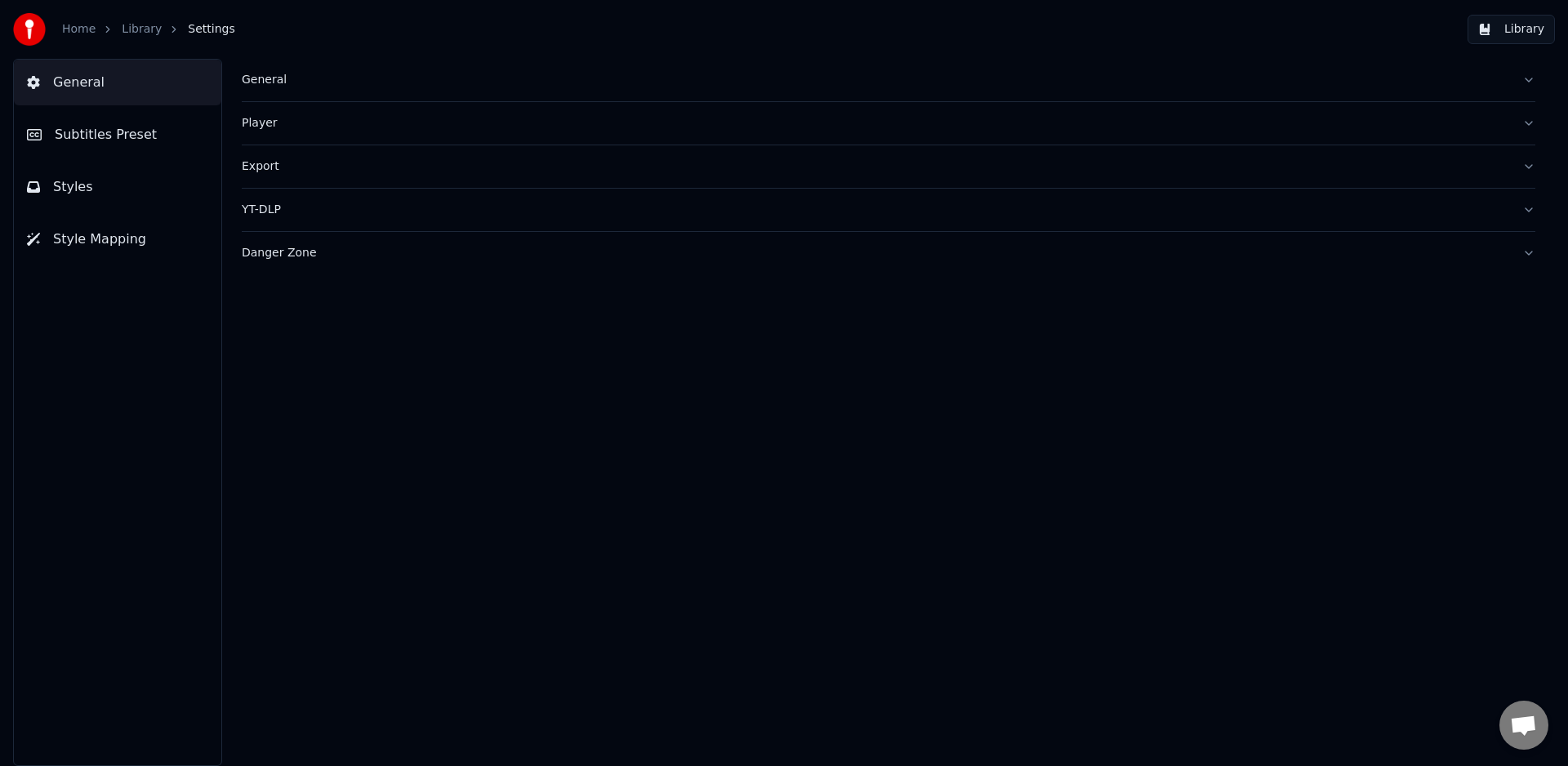
click at [135, 143] on span "Subtitles Preset" at bounding box center [106, 134] width 102 height 19
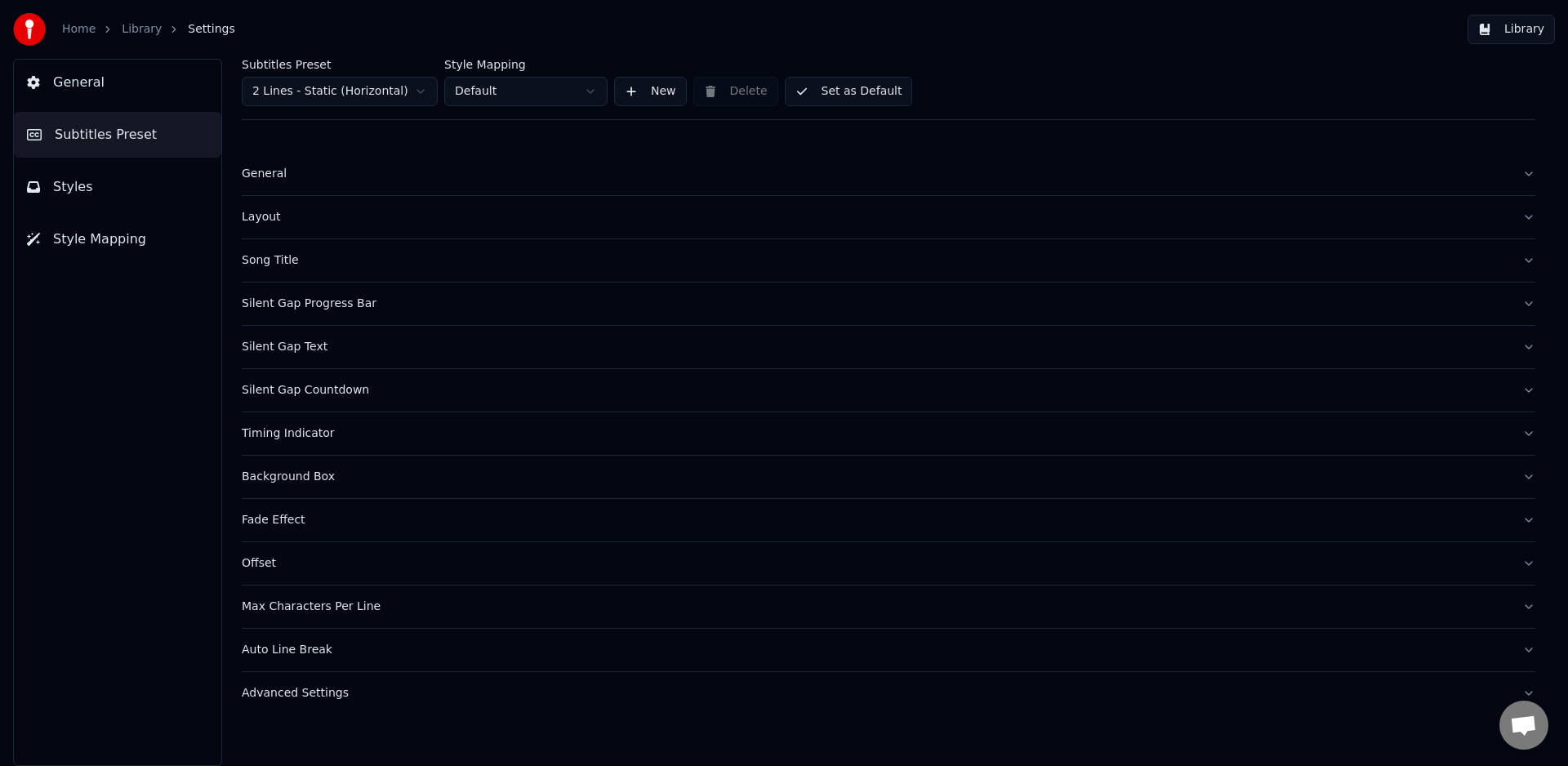
click at [107, 182] on button "Styles" at bounding box center [117, 187] width 207 height 46
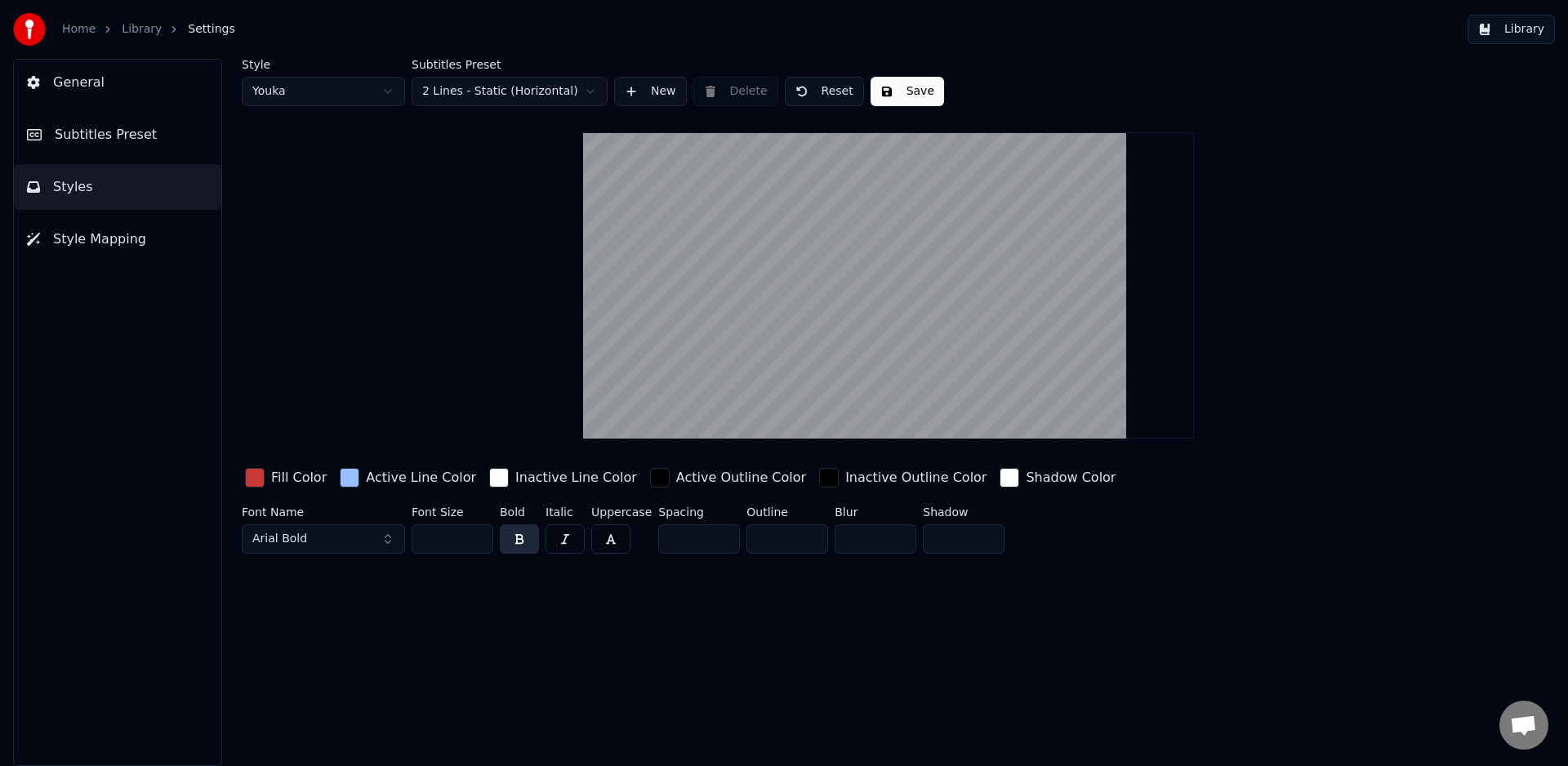
click at [1481, 26] on button "Library" at bounding box center [1510, 29] width 87 height 30
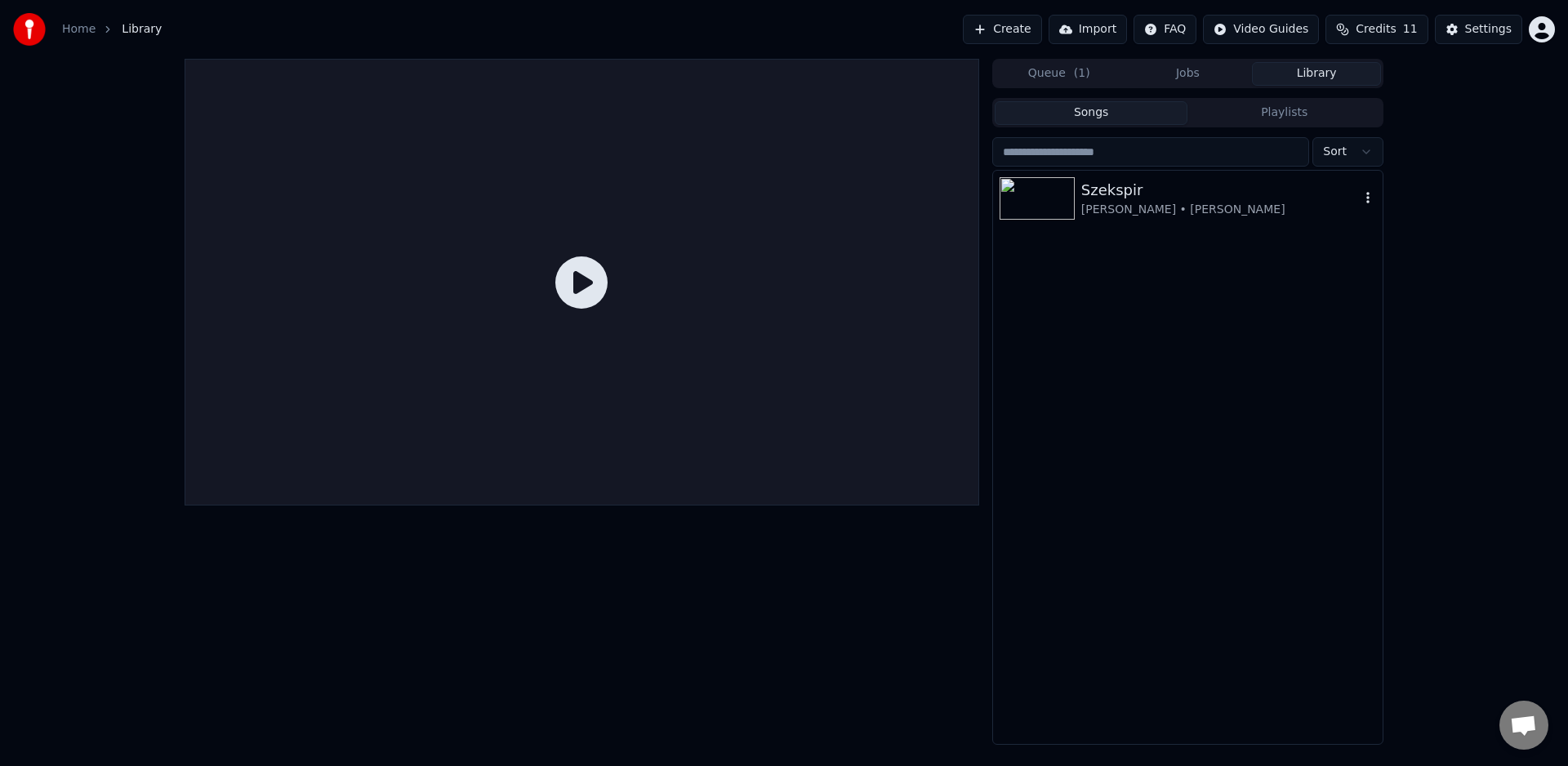
click at [1218, 200] on div "Szekspir" at bounding box center [1220, 189] width 278 height 23
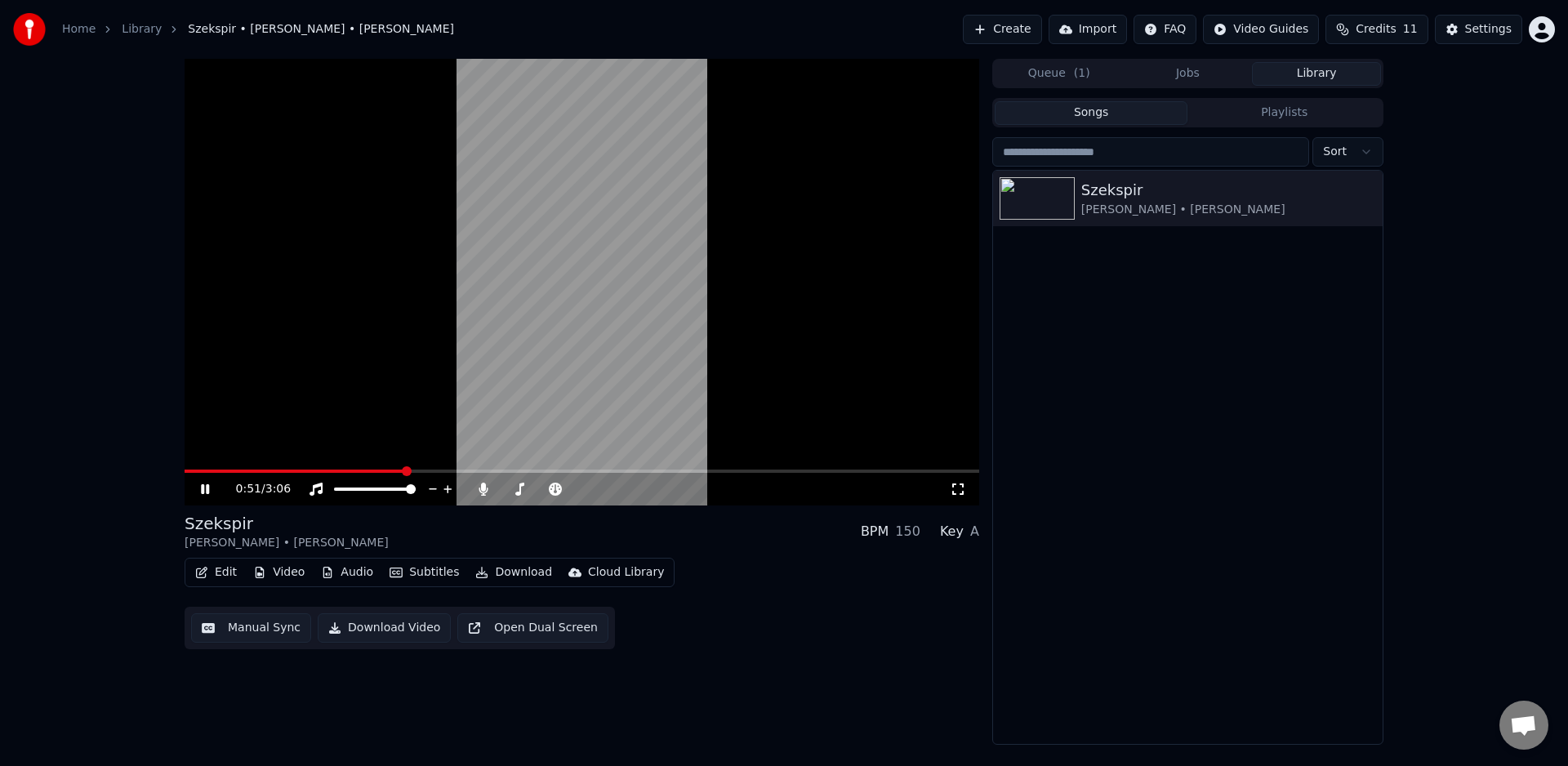
click at [200, 493] on icon at bounding box center [217, 489] width 38 height 13
click at [439, 570] on button "Subtitles" at bounding box center [425, 572] width 83 height 23
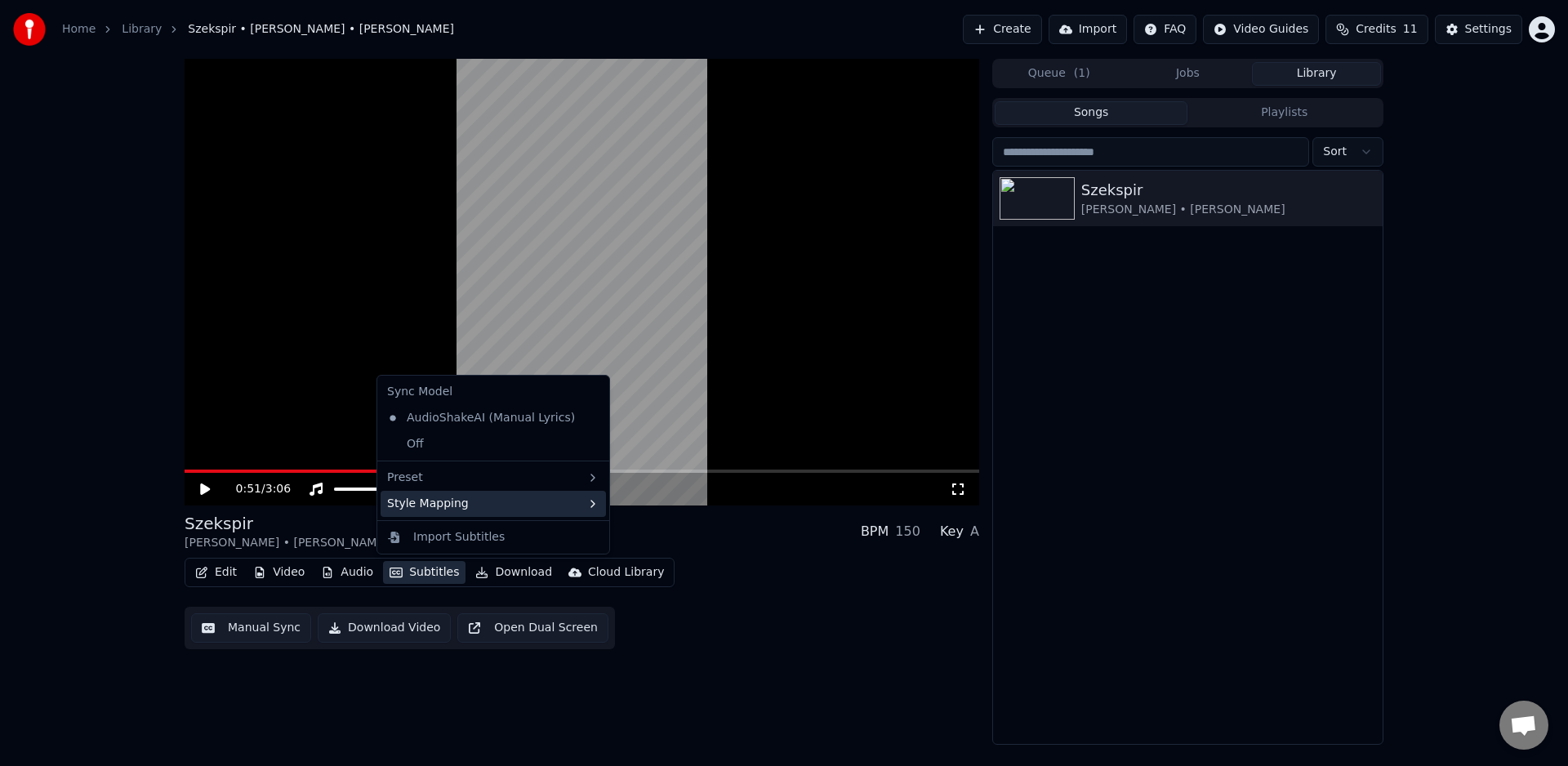
click at [451, 502] on div "Style Mapping" at bounding box center [493, 503] width 226 height 26
click at [451, 506] on div "Style Mapping" at bounding box center [493, 503] width 226 height 26
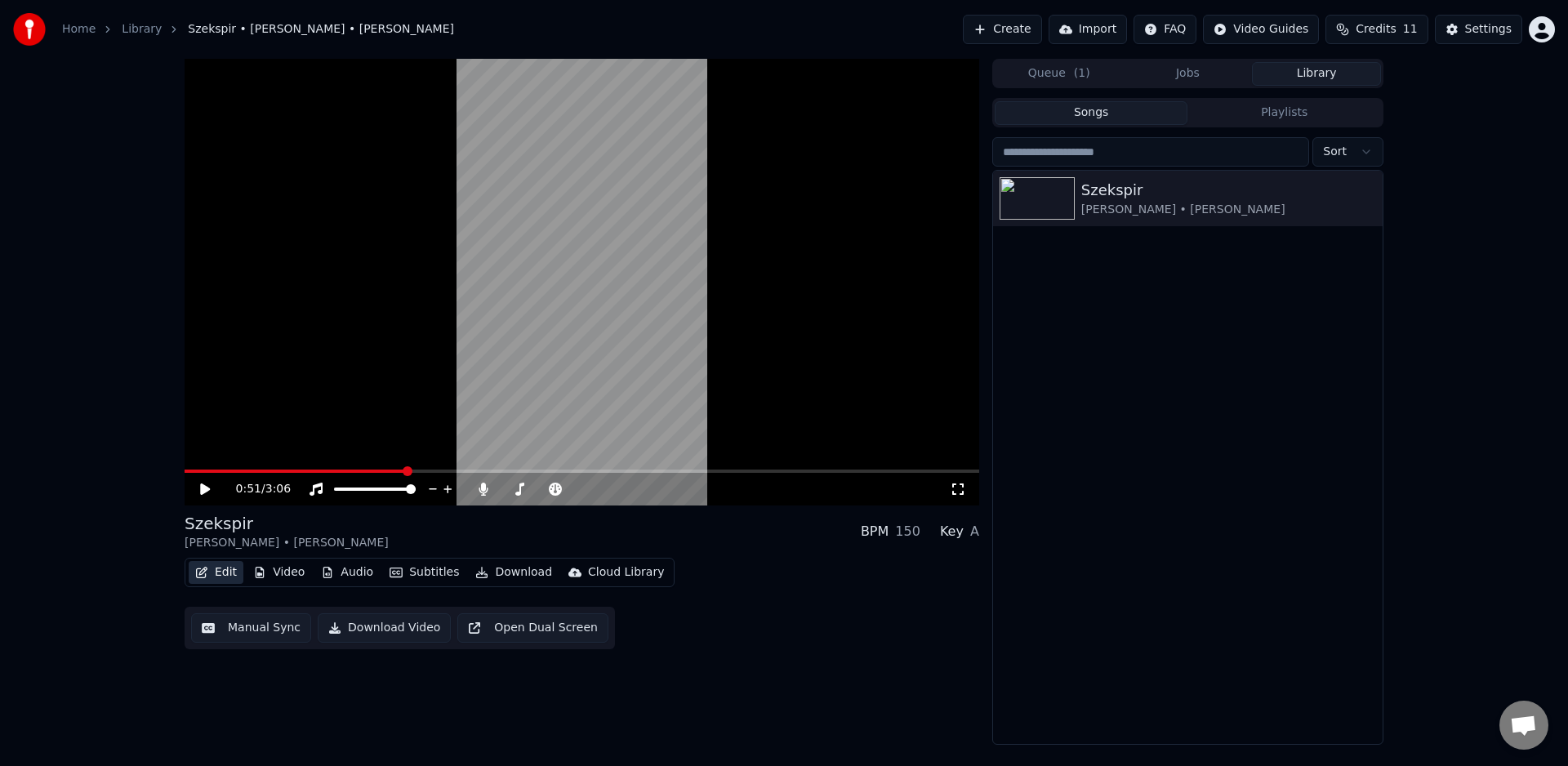
click at [217, 572] on button "Edit" at bounding box center [216, 572] width 55 height 23
click at [230, 571] on button "Edit" at bounding box center [216, 572] width 55 height 23
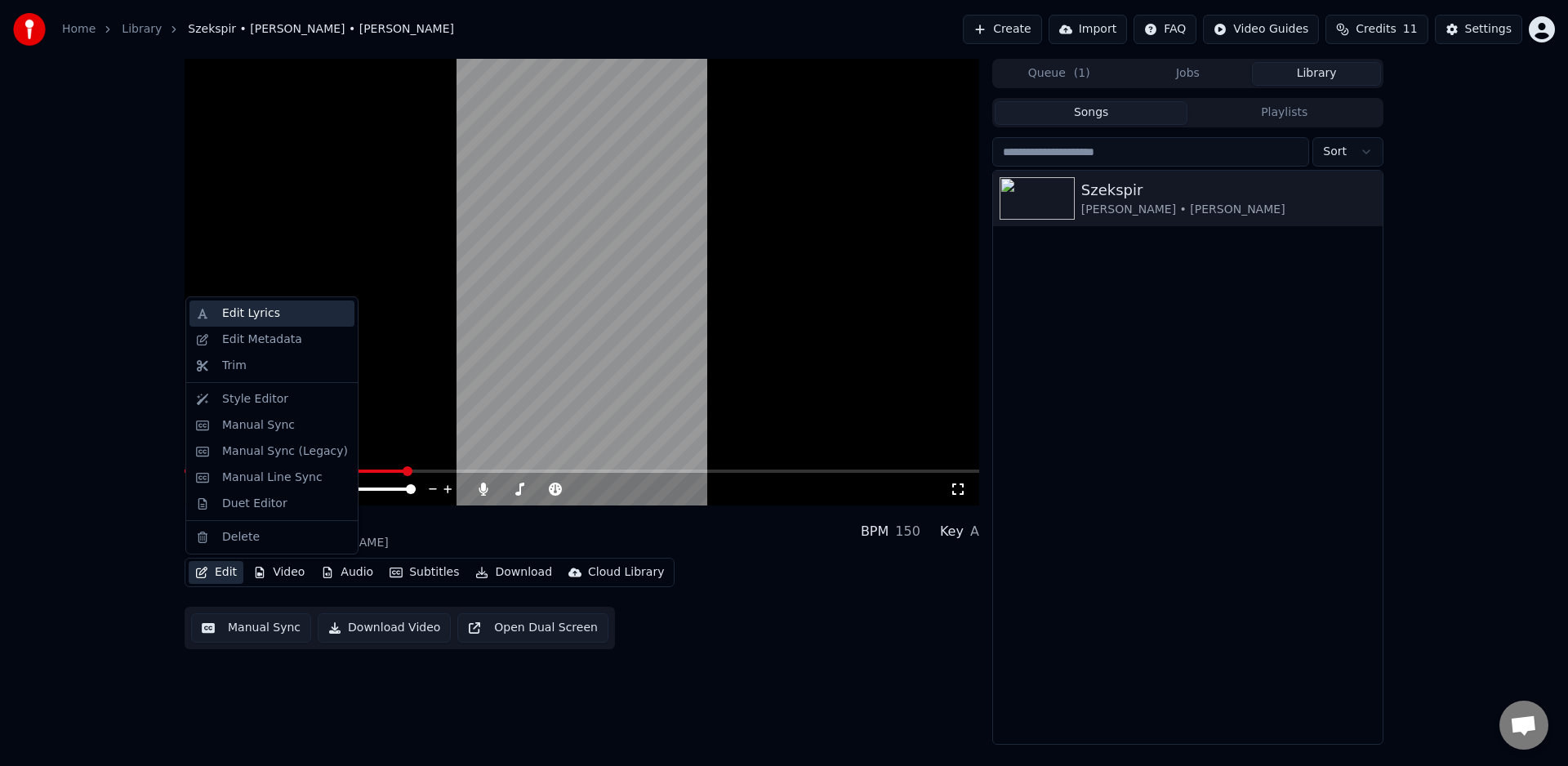
click at [272, 315] on div "Edit Lyrics" at bounding box center [251, 313] width 58 height 16
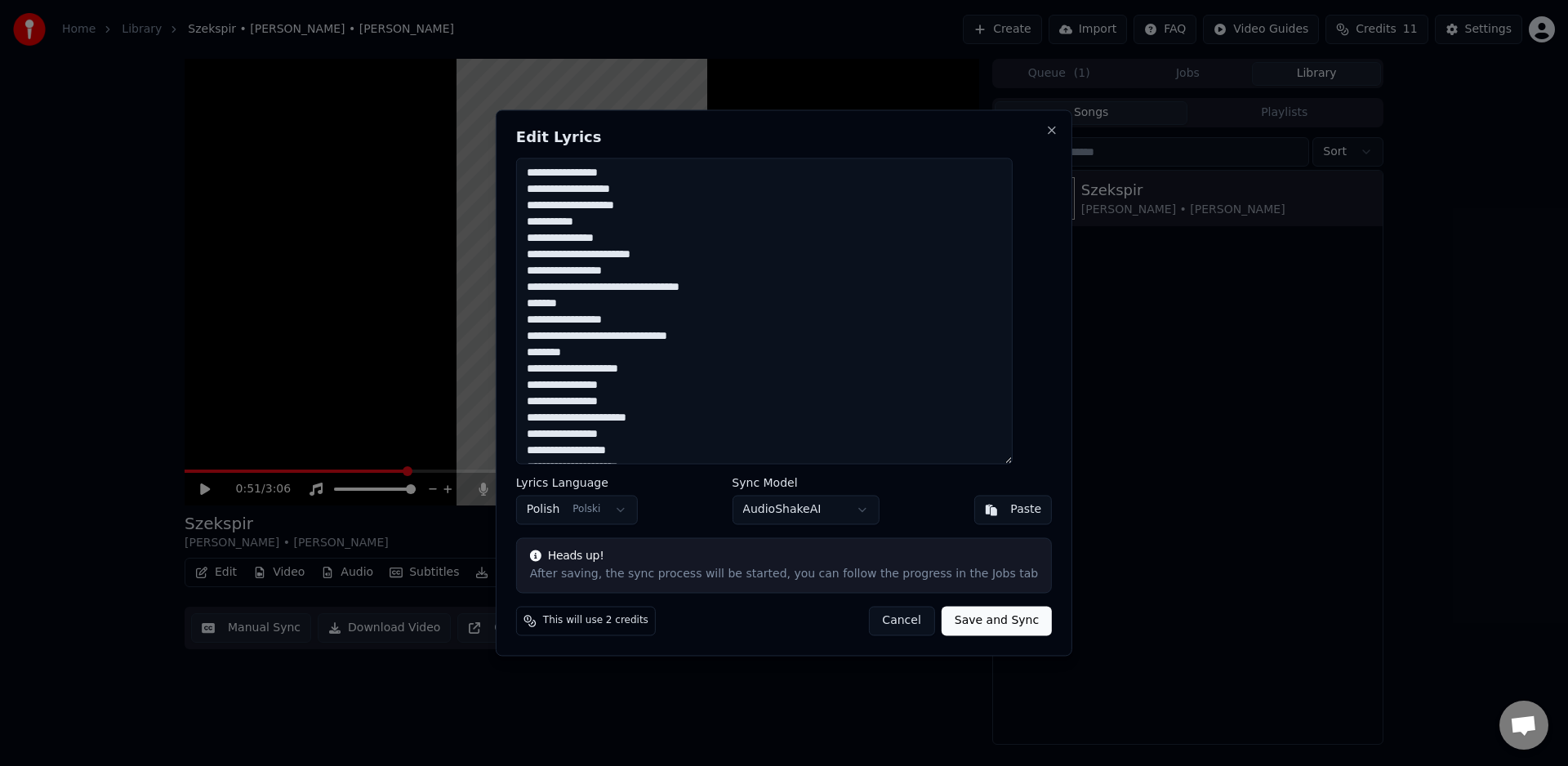
click at [901, 616] on button "Cancel" at bounding box center [902, 621] width 66 height 30
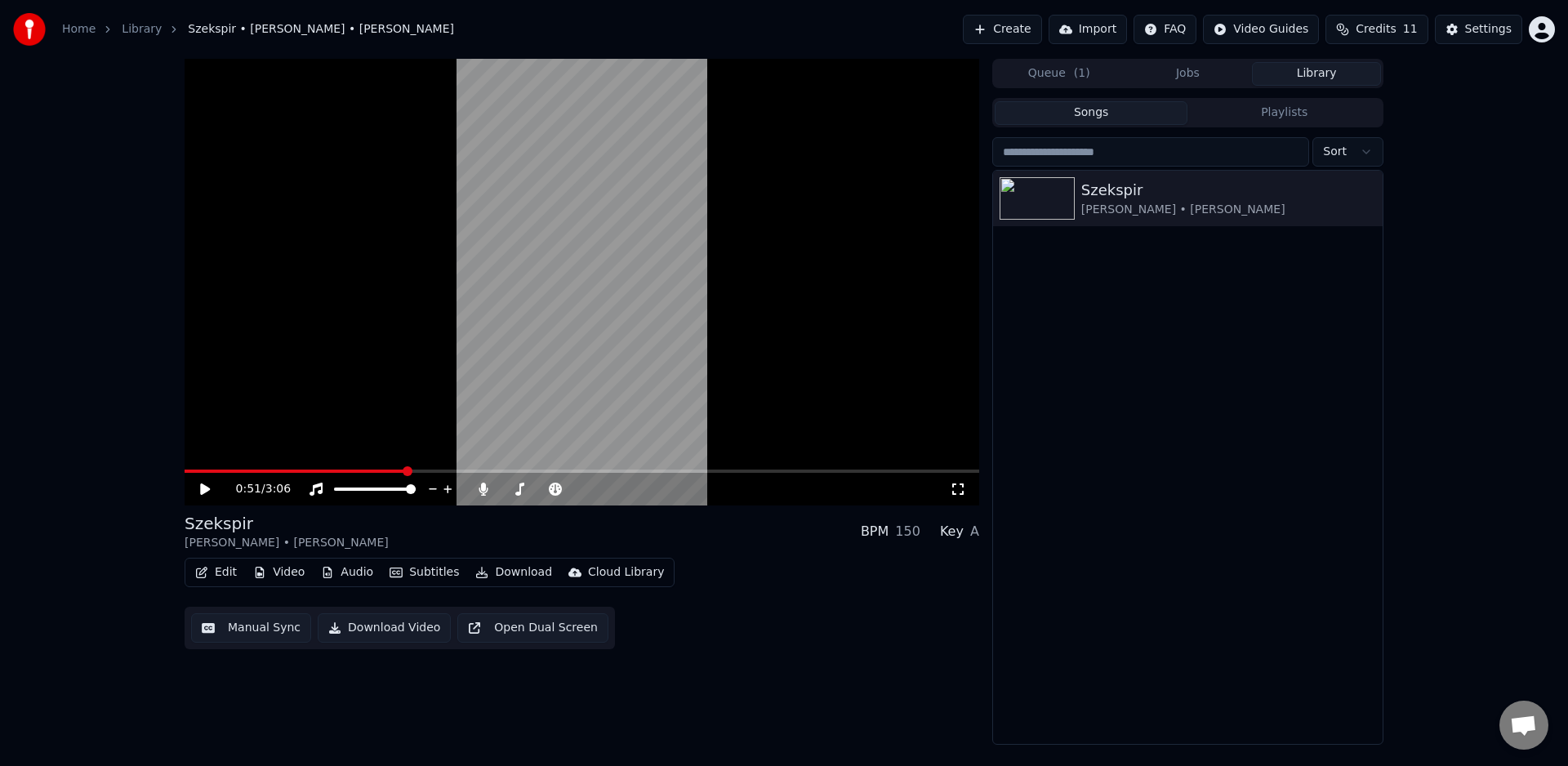
click at [221, 577] on button "Edit" at bounding box center [216, 572] width 55 height 23
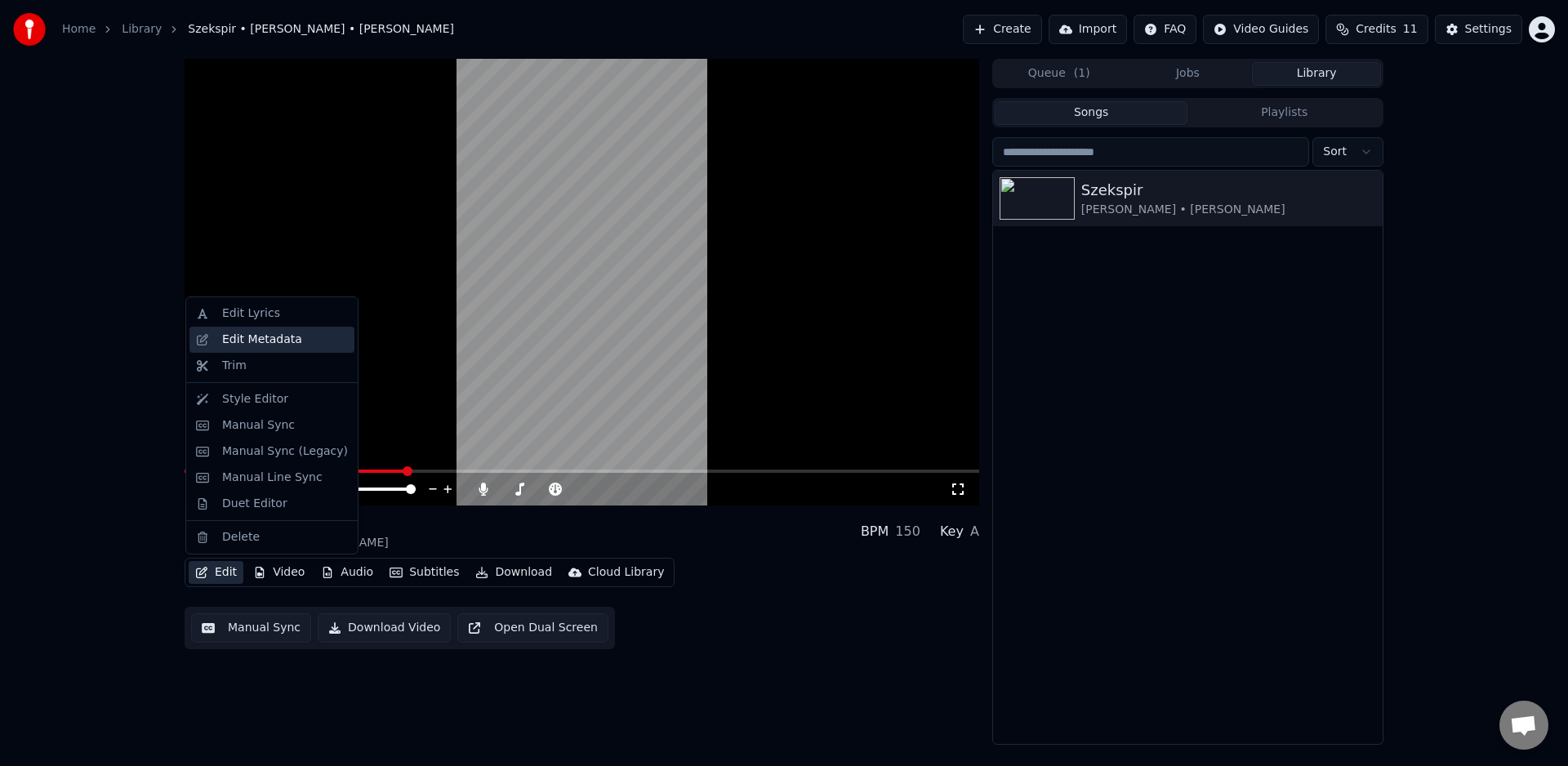
click at [282, 341] on div "Edit Metadata" at bounding box center [262, 339] width 80 height 16
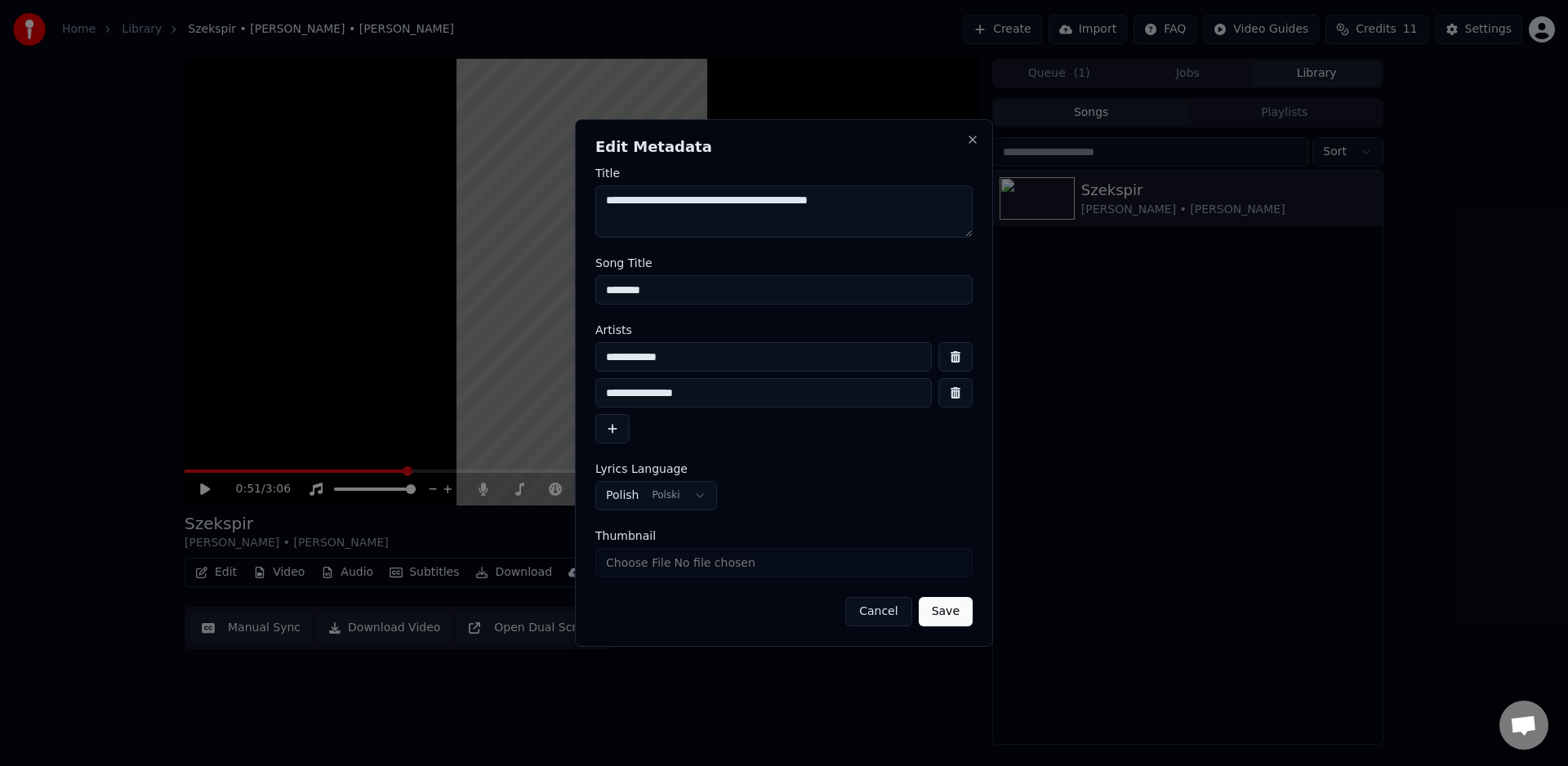
drag, startPoint x: 619, startPoint y: 201, endPoint x: 609, endPoint y: 190, distance: 14.9
click at [597, 200] on textarea "**********" at bounding box center [784, 211] width 377 height 52
click at [870, 196] on textarea "**********" at bounding box center [784, 211] width 377 height 52
paste textarea "**********"
type textarea "**********"
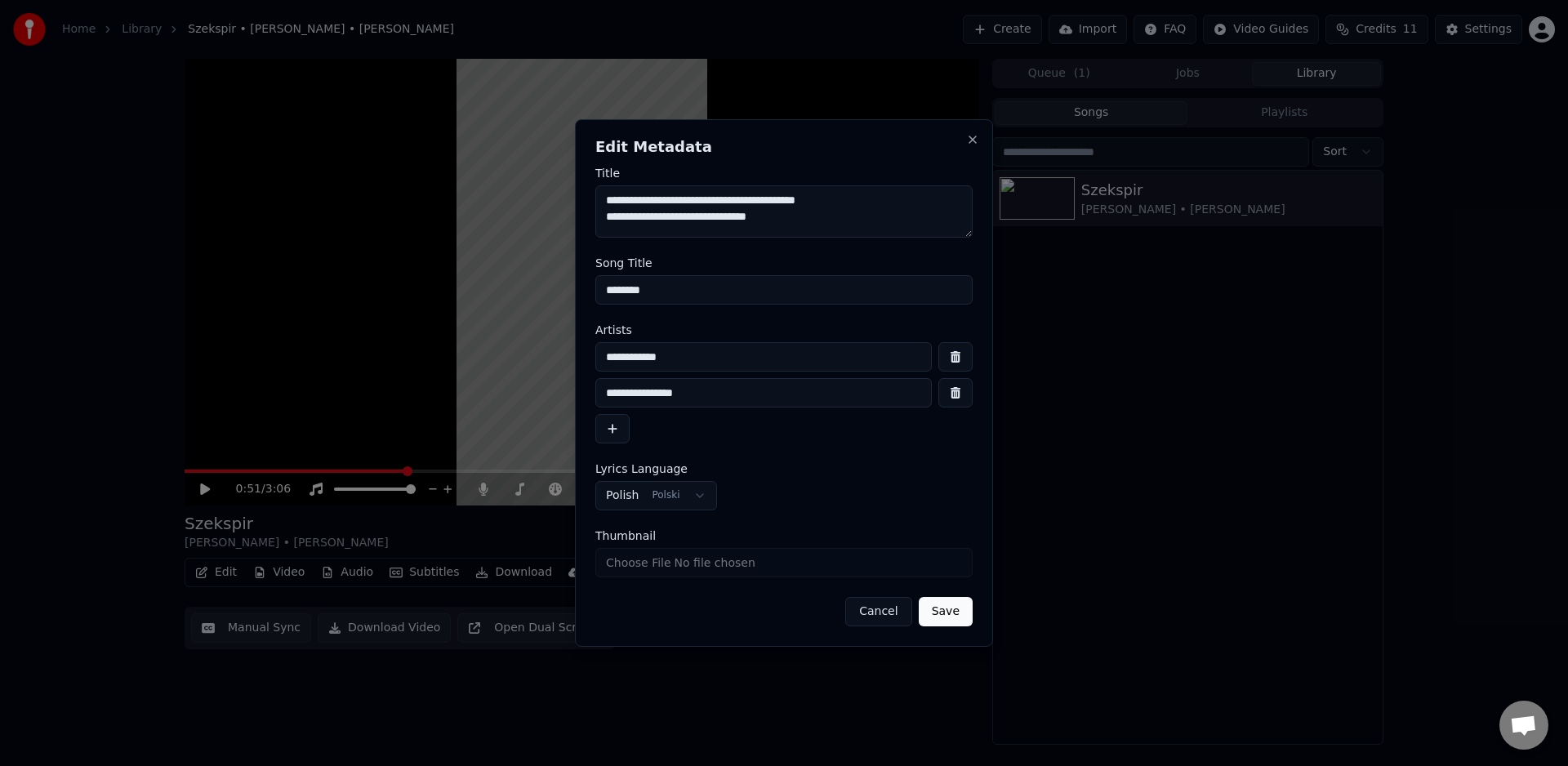
click at [763, 457] on form "**********" at bounding box center [784, 397] width 377 height 459
click at [945, 607] on button "Save" at bounding box center [946, 611] width 54 height 30
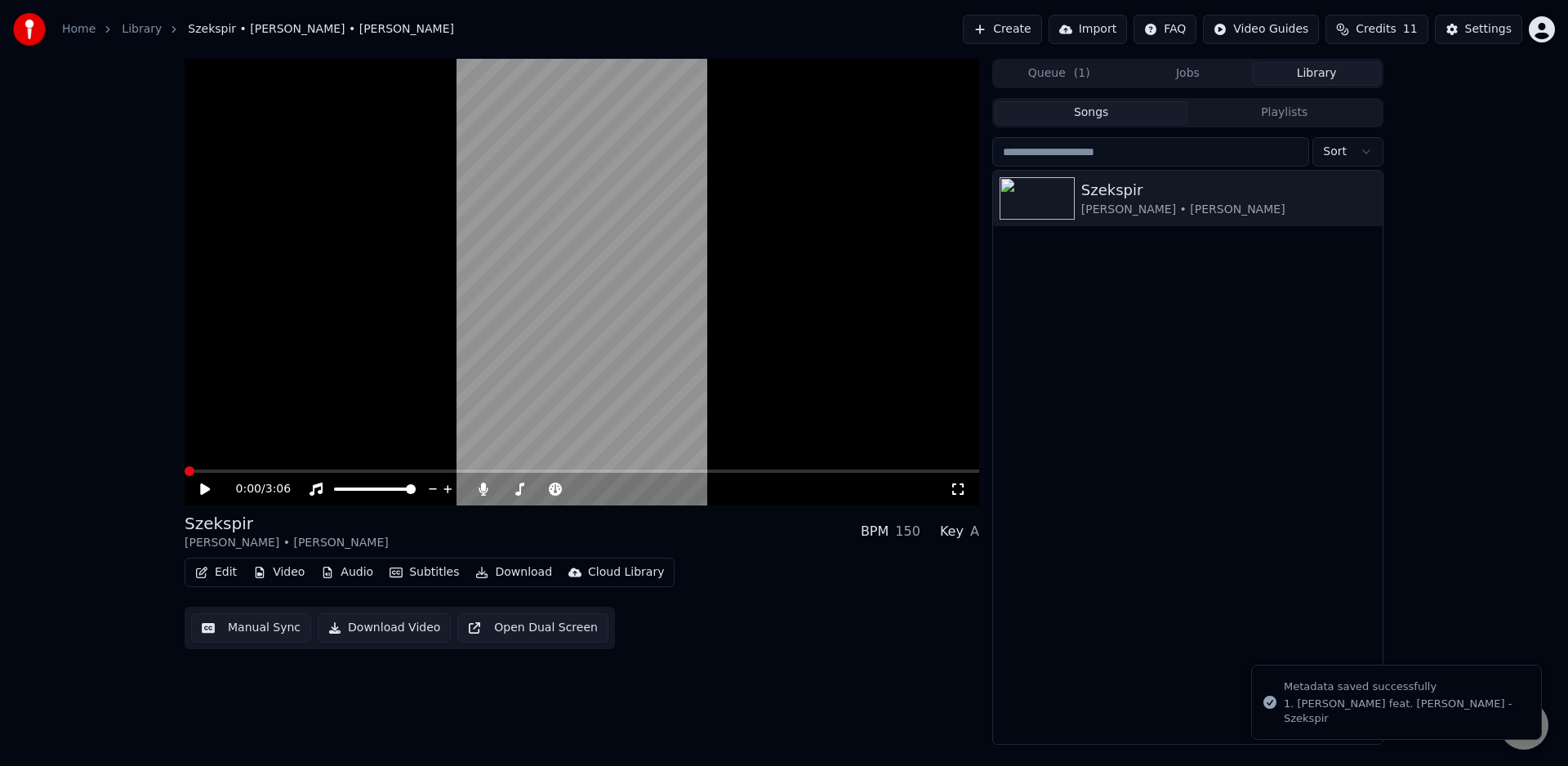
click at [184, 469] on span at bounding box center [184, 471] width 0 height 3
click at [508, 470] on span at bounding box center [582, 471] width 795 height 3
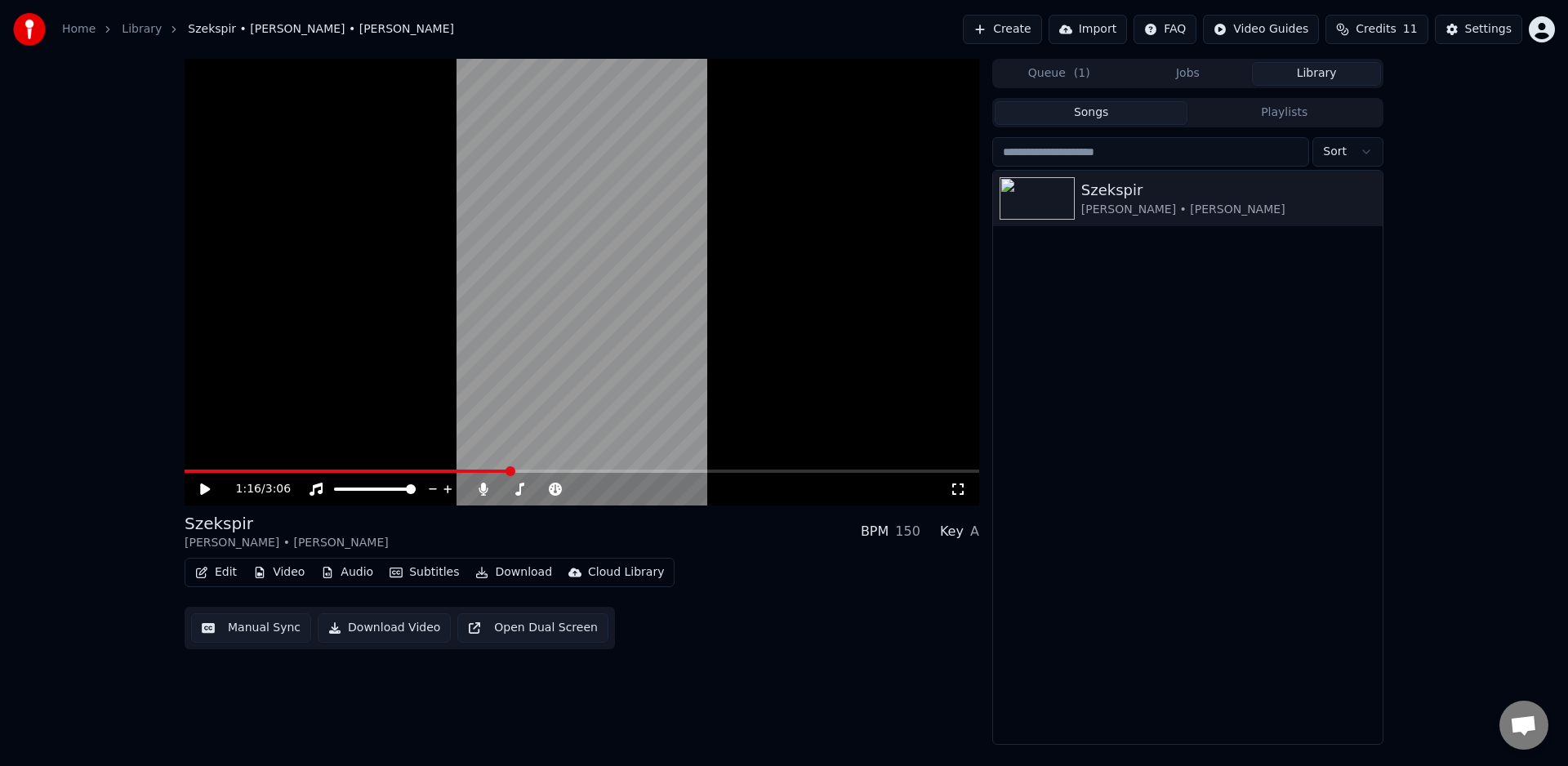
click at [569, 473] on span at bounding box center [582, 471] width 795 height 3
click at [666, 470] on span at bounding box center [582, 471] width 795 height 3
drag, startPoint x: 186, startPoint y: 468, endPoint x: 178, endPoint y: 479, distance: 13.6
click at [168, 473] on div "1:54 / 3:06 Szekspir [PERSON_NAME] • [PERSON_NAME] BPM 150 Key A Edit Video Aud…" at bounding box center [784, 402] width 1568 height 686
click at [184, 473] on span at bounding box center [430, 471] width 491 height 3
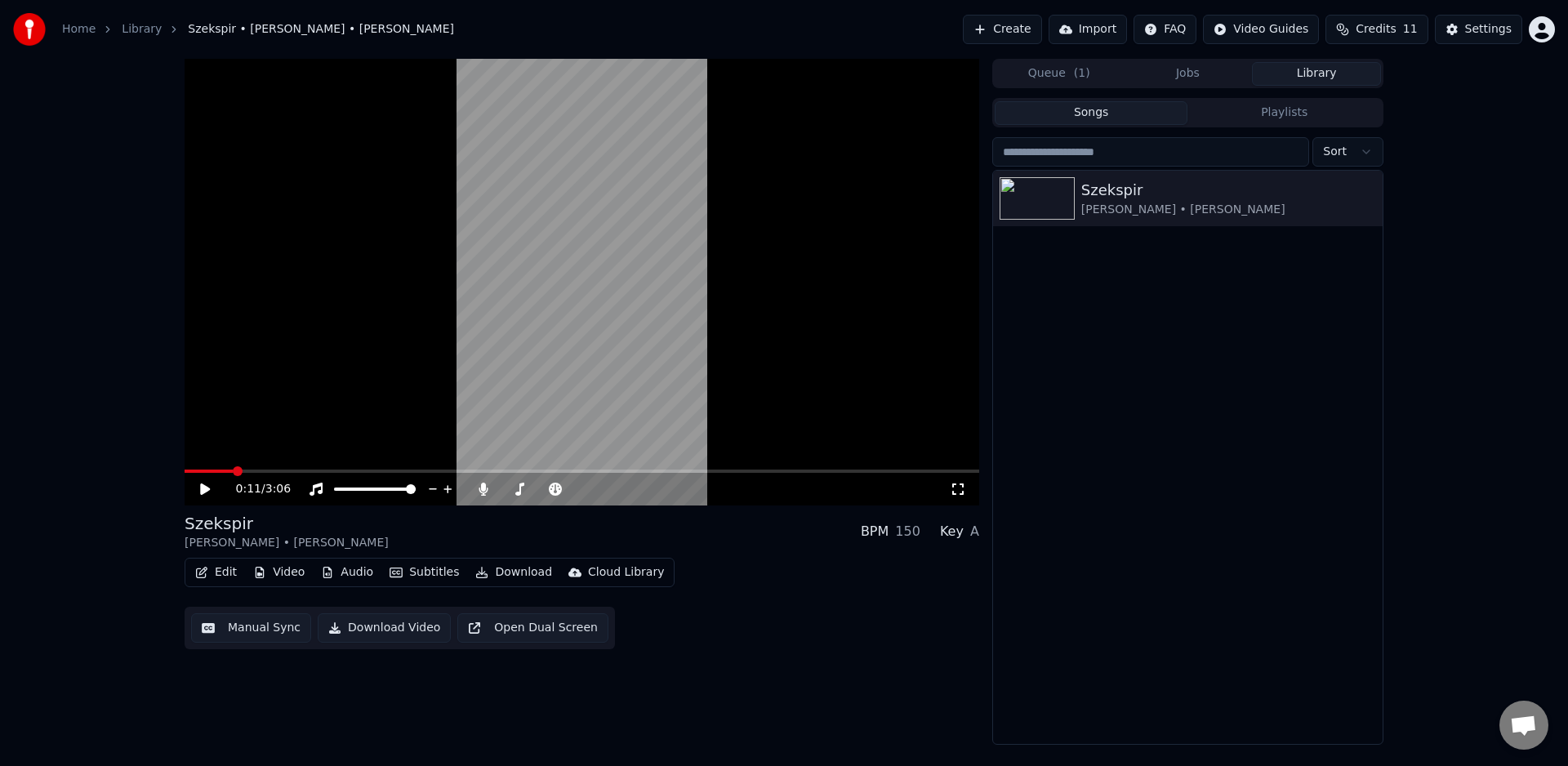
click at [216, 577] on button "Edit" at bounding box center [216, 572] width 55 height 23
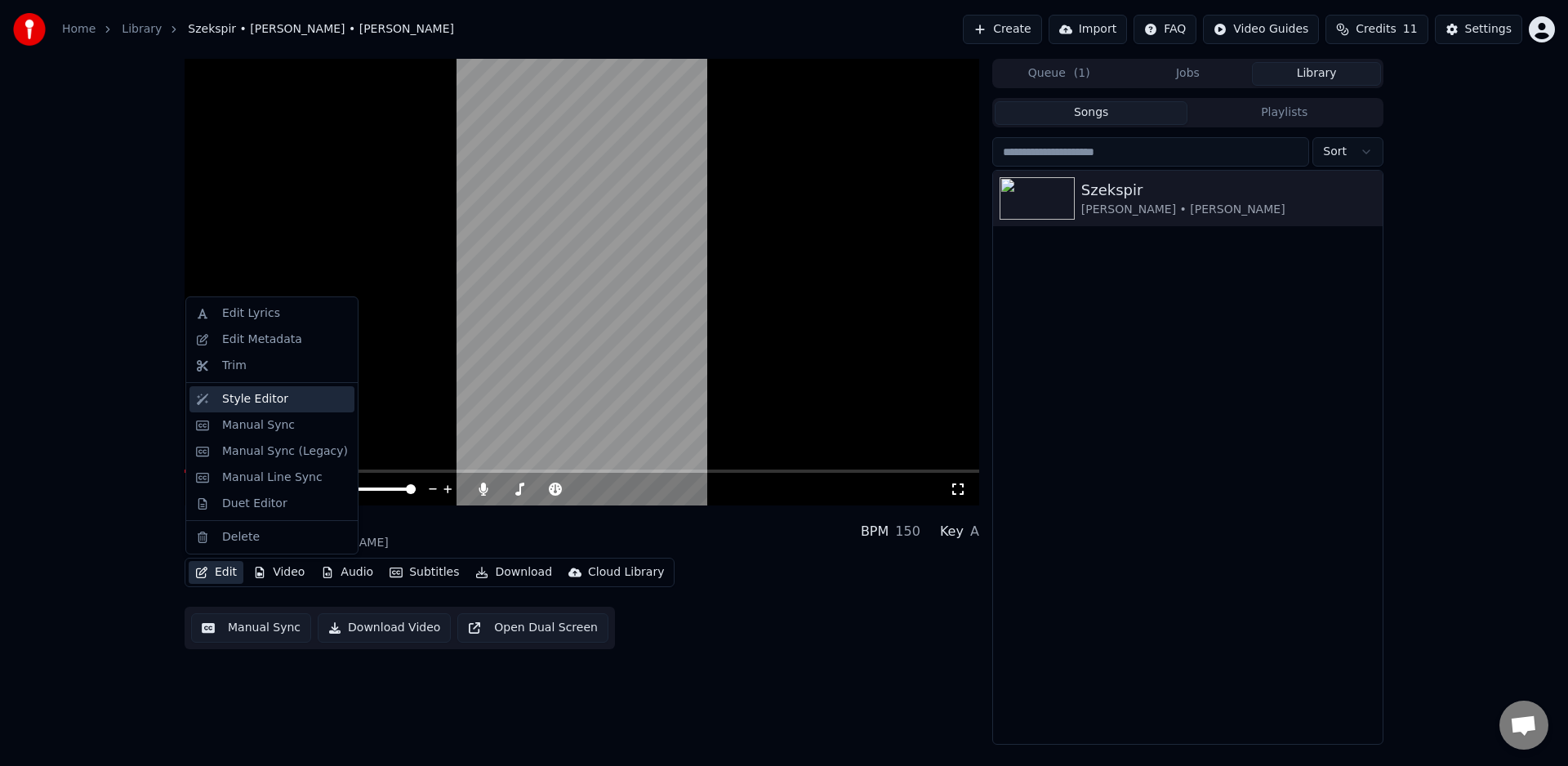
click at [268, 402] on div "Style Editor" at bounding box center [255, 399] width 66 height 16
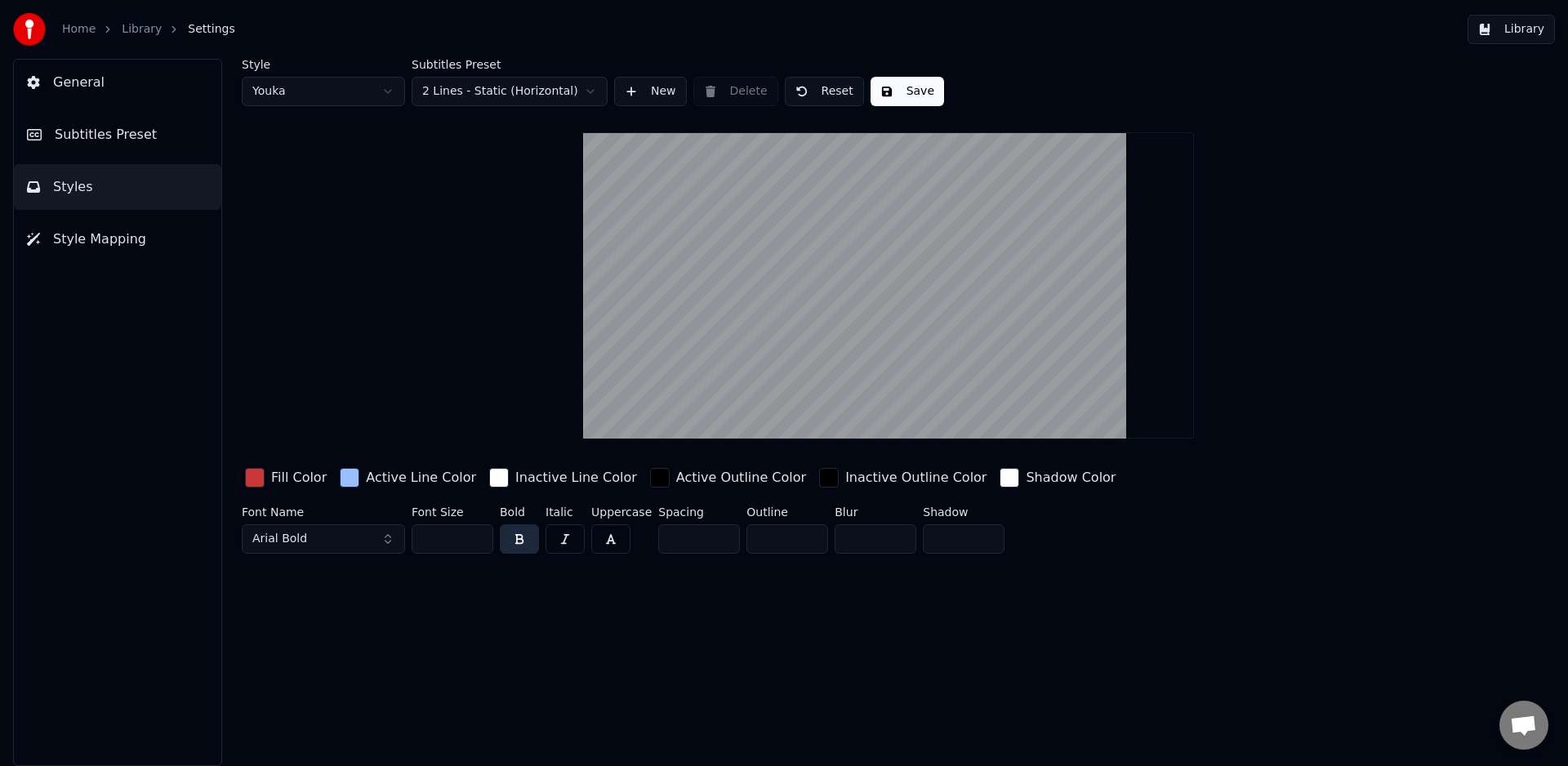
click at [348, 474] on div "button" at bounding box center [349, 477] width 19 height 19
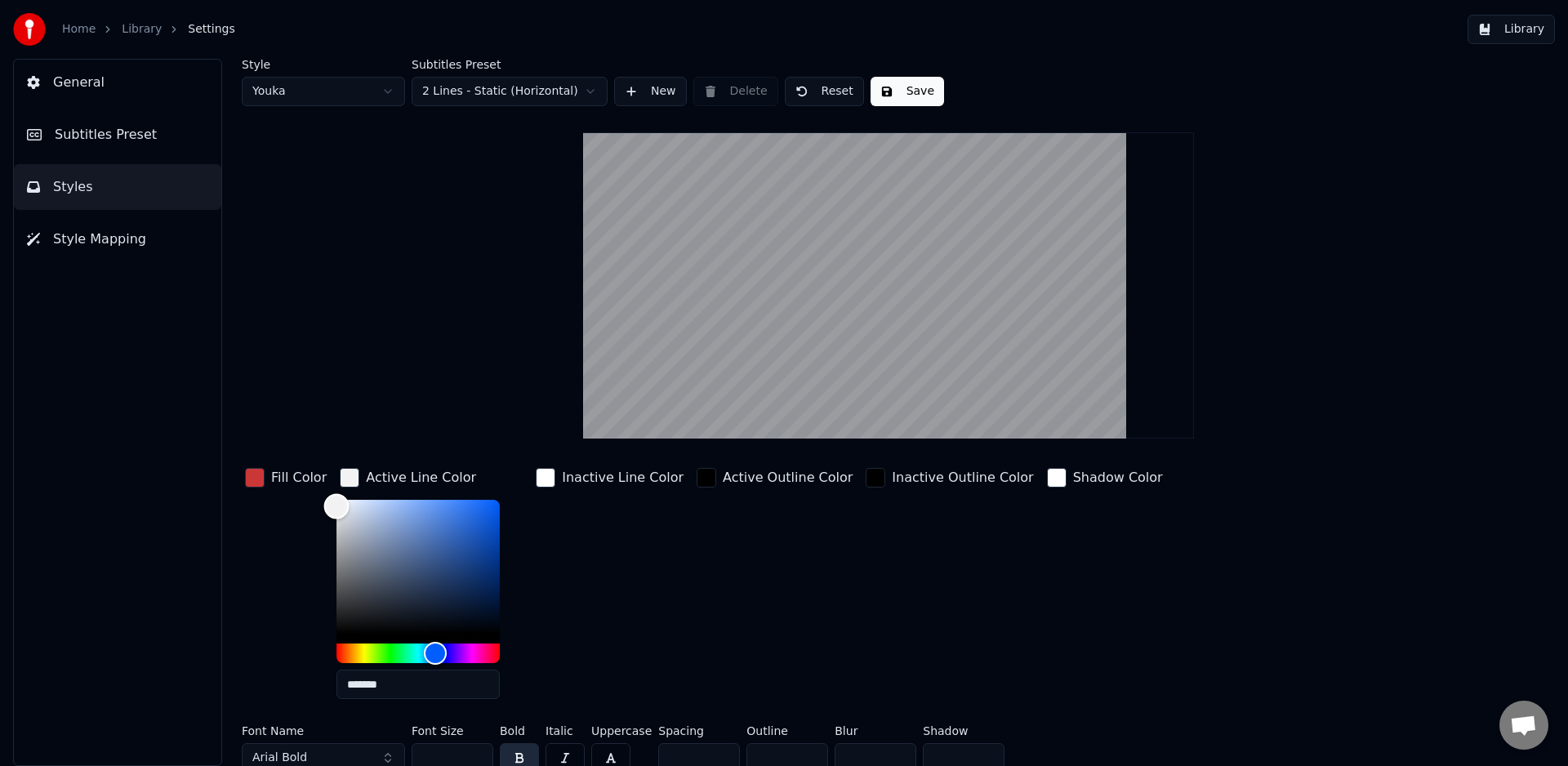
type input "*******"
drag, startPoint x: 336, startPoint y: 517, endPoint x: 327, endPoint y: 492, distance: 26.6
click at [317, 490] on div "Fill Color Active Line Color ******* Inactive Line Color Active Outline Color I…" at bounding box center [791, 588] width 1098 height 248
click at [540, 477] on div "button" at bounding box center [546, 477] width 19 height 19
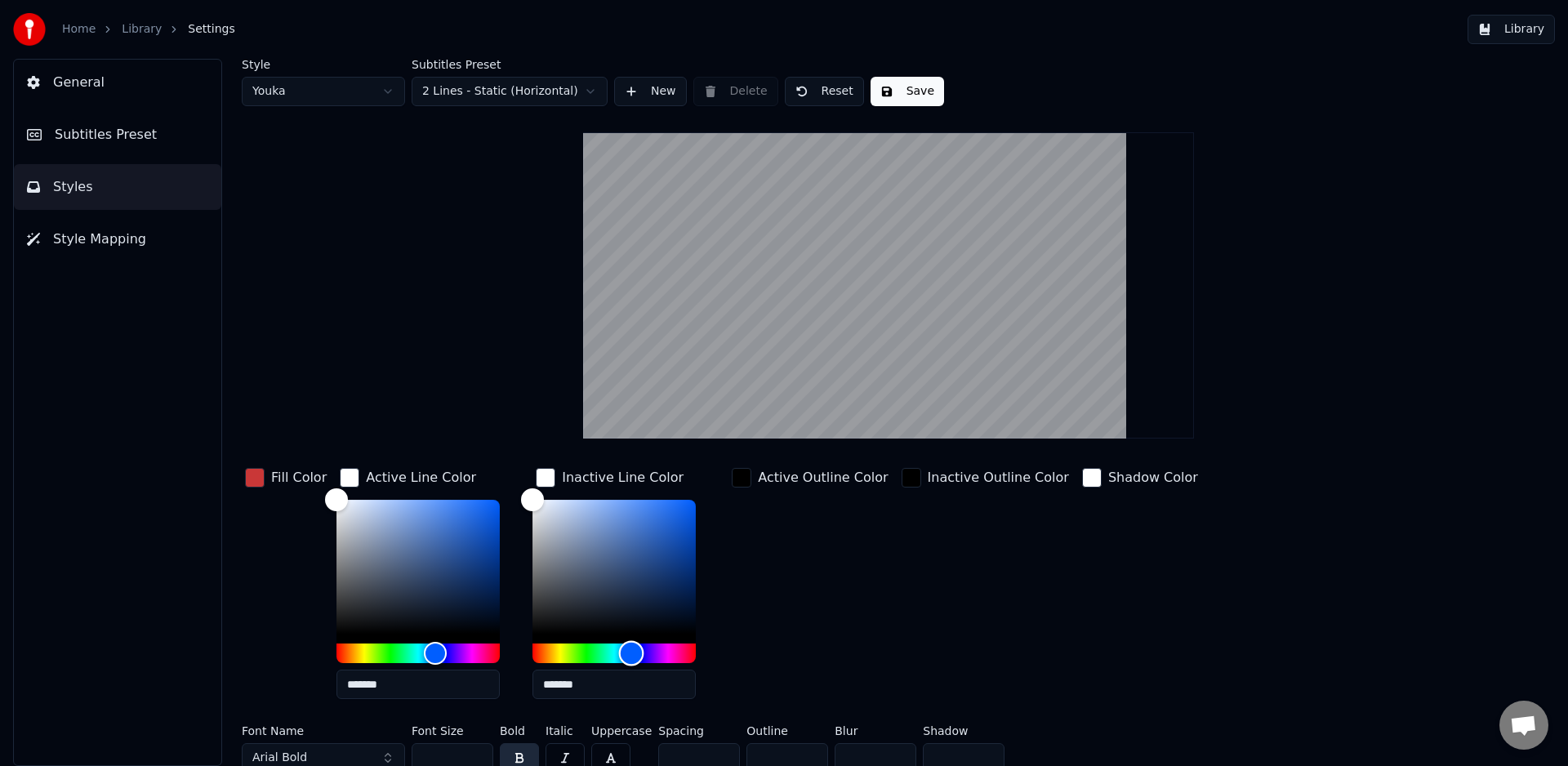
drag, startPoint x: 628, startPoint y: 643, endPoint x: 603, endPoint y: 587, distance: 61.3
click at [628, 643] on div "Hue" at bounding box center [614, 653] width 163 height 19
drag, startPoint x: 531, startPoint y: 498, endPoint x: 580, endPoint y: 512, distance: 51.0
click at [568, 495] on div "Color" at bounding box center [574, 501] width 25 height 25
type input "*******"
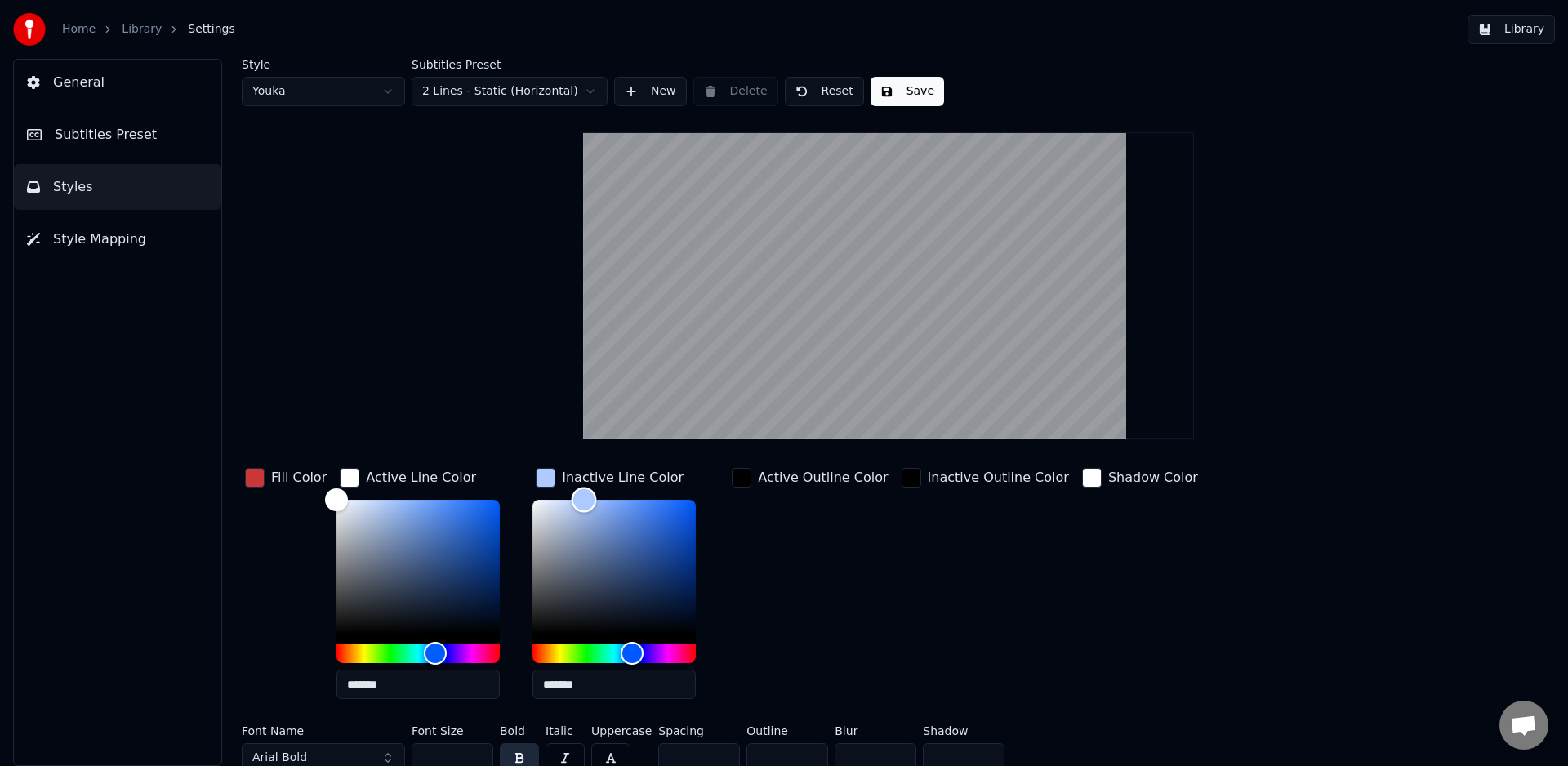
drag, startPoint x: 566, startPoint y: 495, endPoint x: 580, endPoint y: 493, distance: 14.1
click at [580, 493] on div "Color" at bounding box center [584, 501] width 25 height 25
click at [839, 551] on div "Active Outline Color" at bounding box center [809, 588] width 162 height 248
click at [906, 356] on video at bounding box center [889, 285] width 611 height 306
click at [491, 248] on div "Style Youka Subtitles Preset 2 Lines - Static (Horizontal) New Delete Reset Sav…" at bounding box center [889, 419] width 1294 height 720
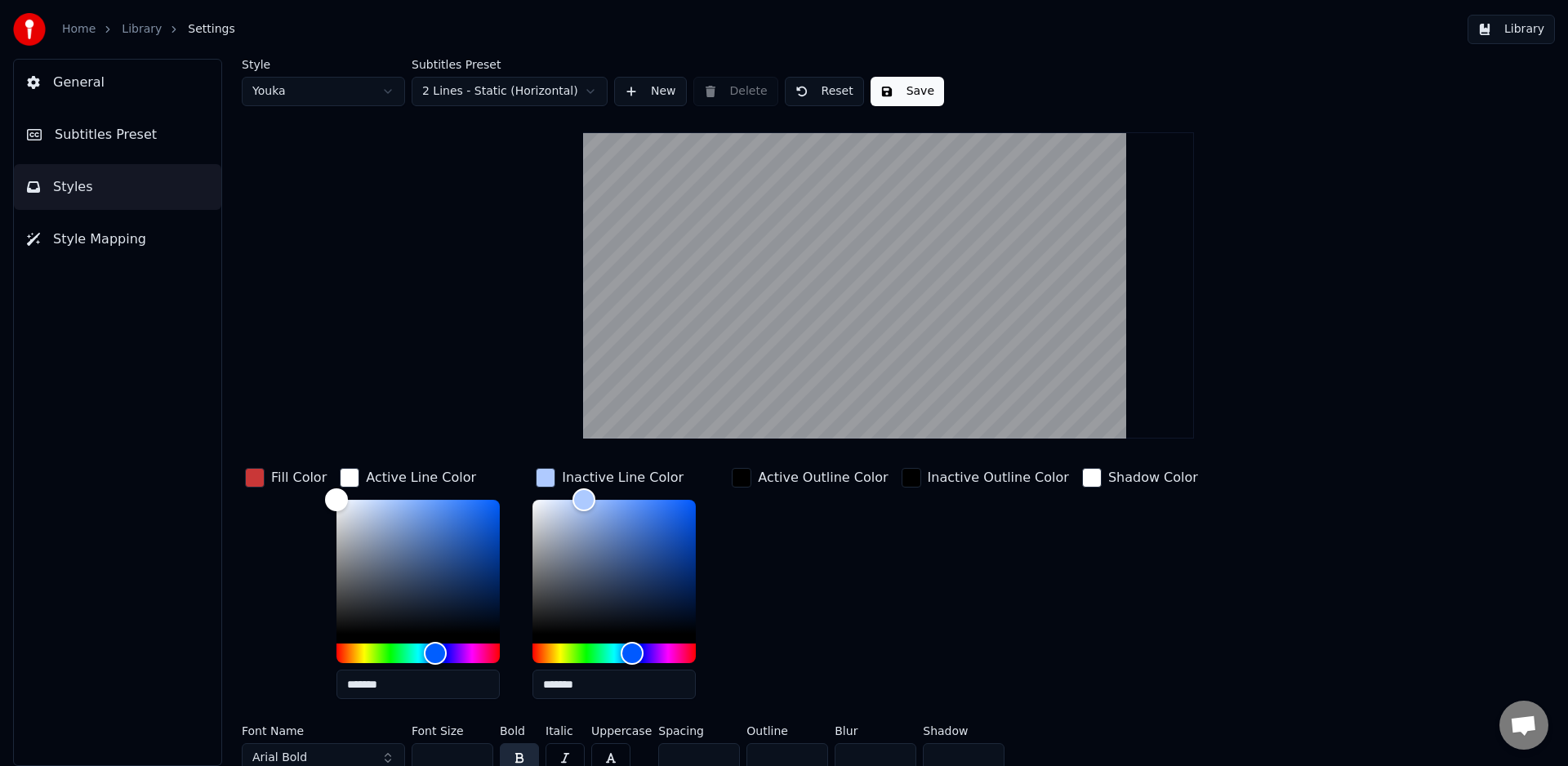
click at [510, 303] on div "Style Youka Subtitles Preset 2 Lines - Static (Horizontal) New Delete Reset Sav…" at bounding box center [889, 419] width 1294 height 720
click at [868, 207] on video at bounding box center [889, 285] width 611 height 306
click at [872, 212] on video at bounding box center [889, 285] width 611 height 306
click at [869, 254] on video at bounding box center [889, 285] width 611 height 306
click at [836, 536] on div "Active Outline Color" at bounding box center [809, 588] width 162 height 248
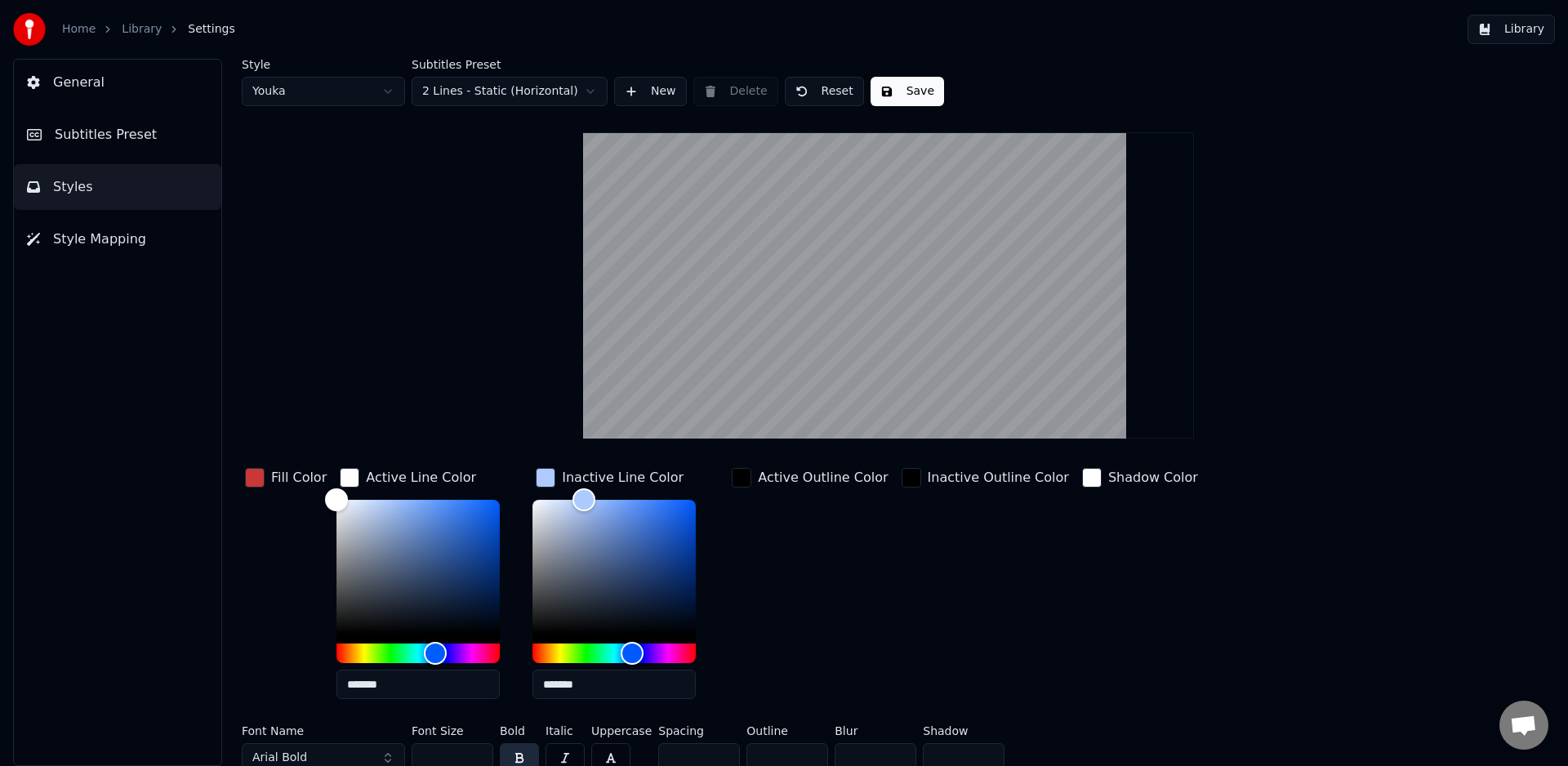
click at [878, 379] on video at bounding box center [889, 285] width 611 height 306
click at [255, 483] on div "button" at bounding box center [255, 477] width 19 height 19
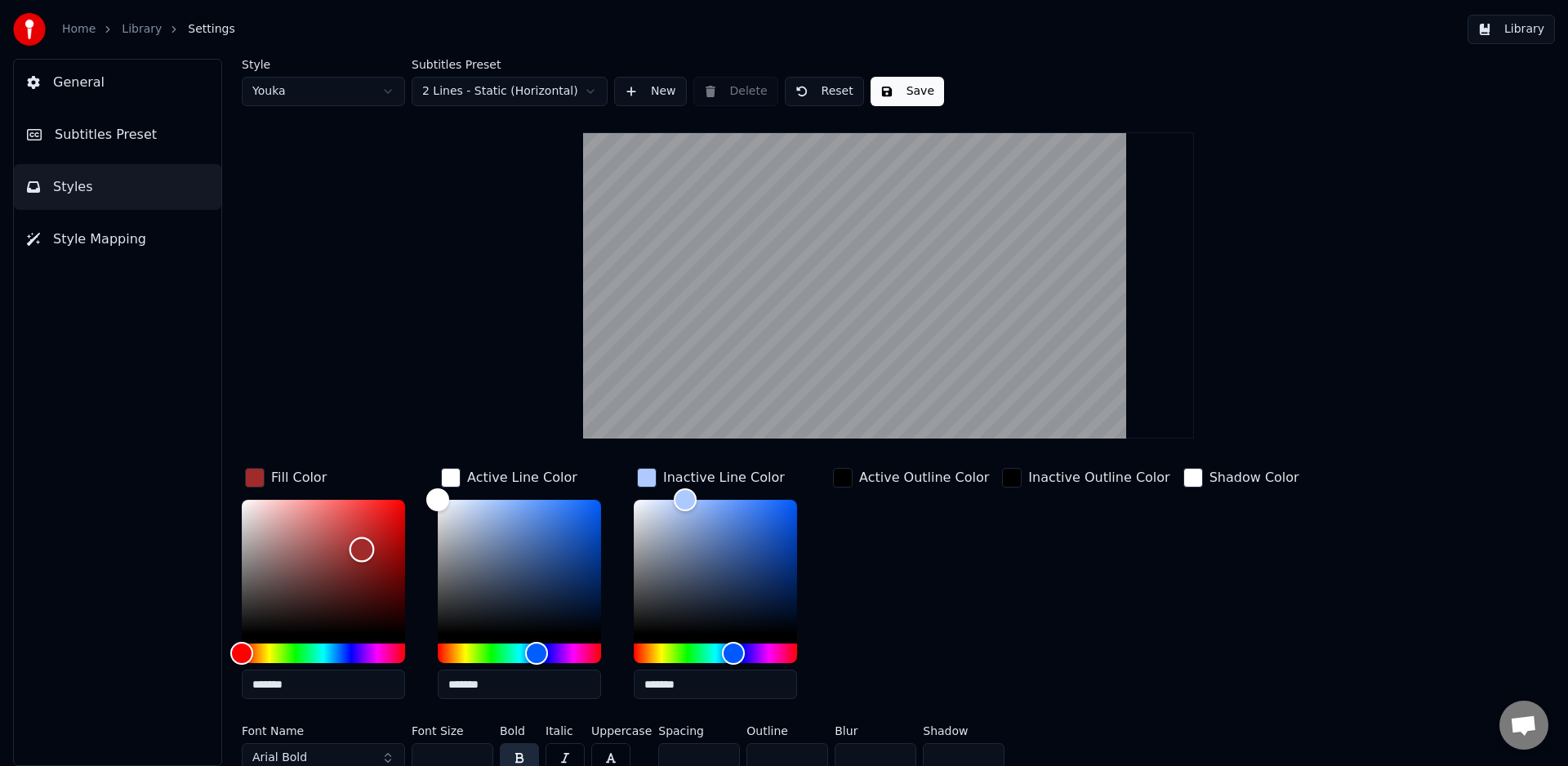
drag, startPoint x: 365, startPoint y: 532, endPoint x: 364, endPoint y: 551, distance: 19.0
click at [360, 553] on div "Color" at bounding box center [362, 550] width 25 height 25
drag, startPoint x: 352, startPoint y: 544, endPoint x: 339, endPoint y: 542, distance: 13.2
click at [334, 543] on div "Color" at bounding box center [335, 544] width 25 height 25
type input "*******"
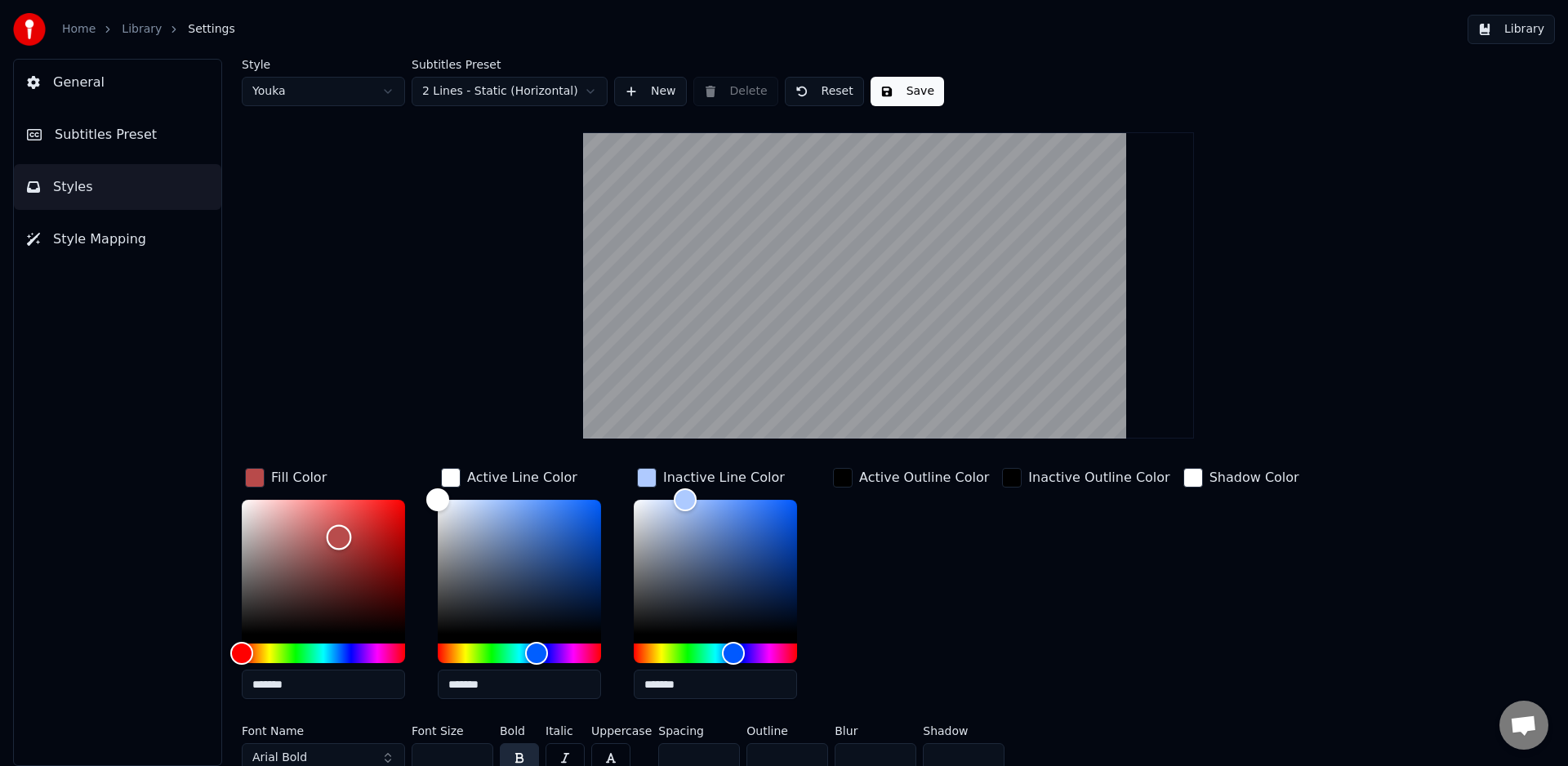
drag, startPoint x: 339, startPoint y: 536, endPoint x: 347, endPoint y: 523, distance: 15.3
click at [347, 525] on div "Color" at bounding box center [339, 538] width 25 height 25
click at [387, 345] on div "Style Youka Subtitles Preset 2 Lines - Static (Horizontal) New Delete Reset Sav…" at bounding box center [889, 419] width 1294 height 720
click at [381, 345] on div "Style Youka Subtitles Preset 2 Lines - Static (Horizontal) New Delete Reset Sav…" at bounding box center [889, 419] width 1294 height 720
click at [1554, 298] on div "Style Youka Subtitles Preset 2 Lines - Static (Horizontal) New Delete Reset Sav…" at bounding box center [888, 413] width 1359 height 707
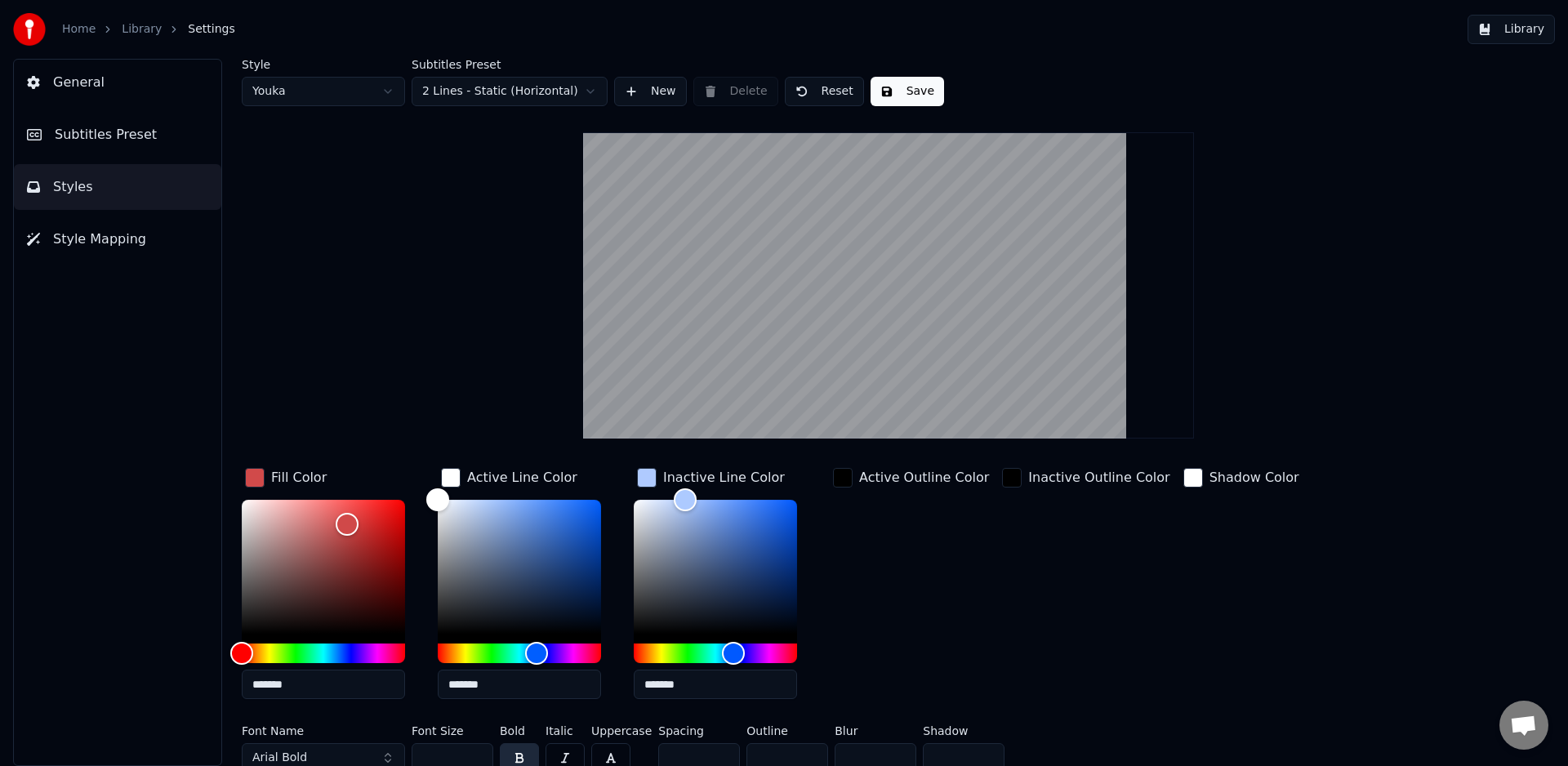
click at [911, 221] on video at bounding box center [889, 285] width 611 height 306
drag, startPoint x: 914, startPoint y: 224, endPoint x: 913, endPoint y: 256, distance: 32.0
click at [914, 222] on video at bounding box center [889, 285] width 611 height 306
drag, startPoint x: 913, startPoint y: 265, endPoint x: 913, endPoint y: 276, distance: 11.0
click at [913, 267] on video at bounding box center [889, 285] width 611 height 306
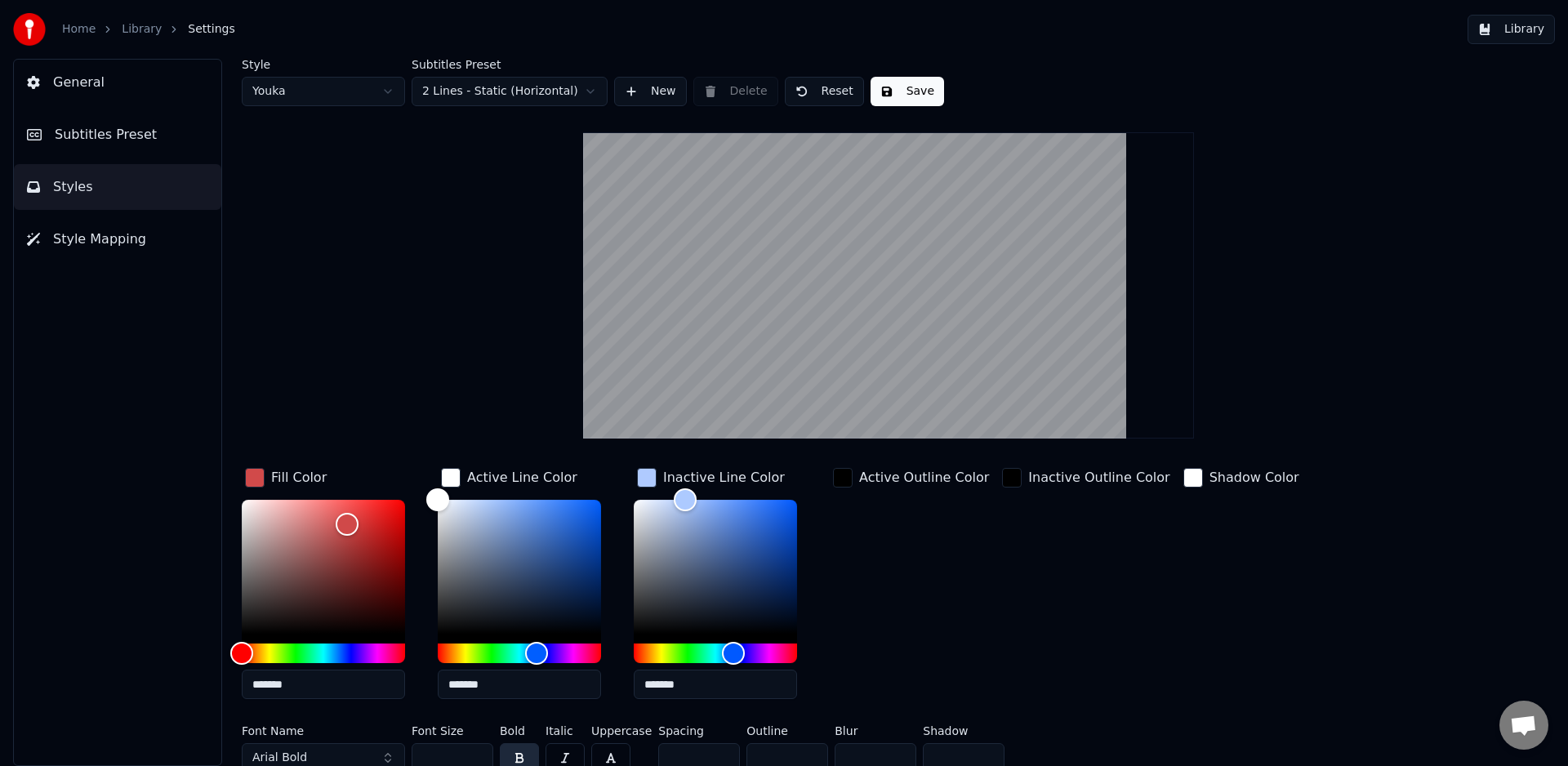
click at [898, 349] on video at bounding box center [889, 285] width 611 height 306
click at [907, 378] on video at bounding box center [889, 285] width 611 height 306
click at [908, 385] on video at bounding box center [889, 285] width 611 height 306
click at [907, 385] on video at bounding box center [889, 285] width 611 height 306
click at [907, 386] on video at bounding box center [889, 285] width 611 height 306
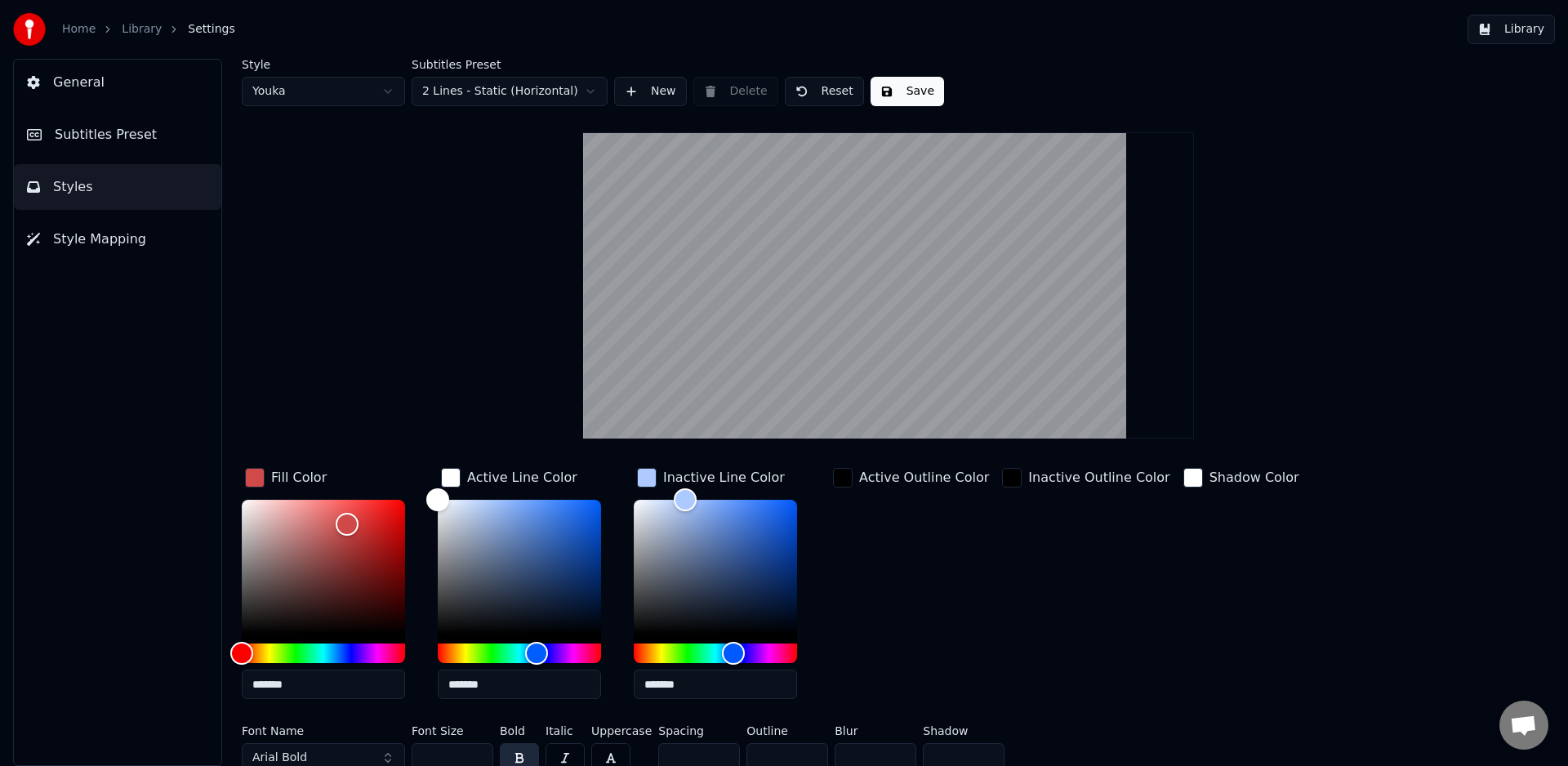
click at [906, 386] on video at bounding box center [889, 285] width 611 height 306
click at [951, 610] on div "Active Outline Color" at bounding box center [911, 588] width 162 height 248
click at [885, 262] on video at bounding box center [889, 285] width 611 height 306
click at [118, 130] on span "Subtitles Preset" at bounding box center [106, 134] width 102 height 19
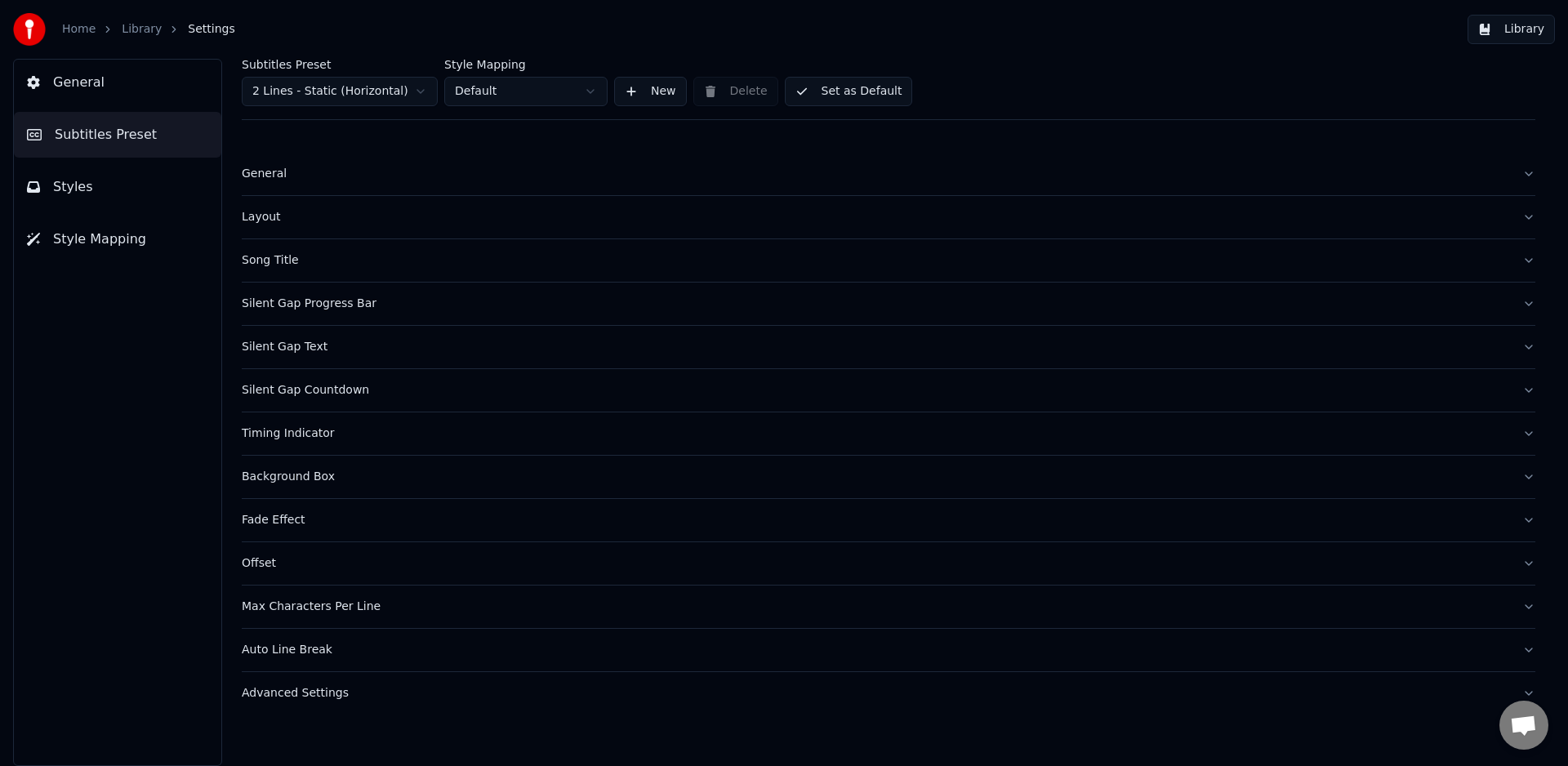
click at [265, 178] on div "General" at bounding box center [875, 173] width 1268 height 16
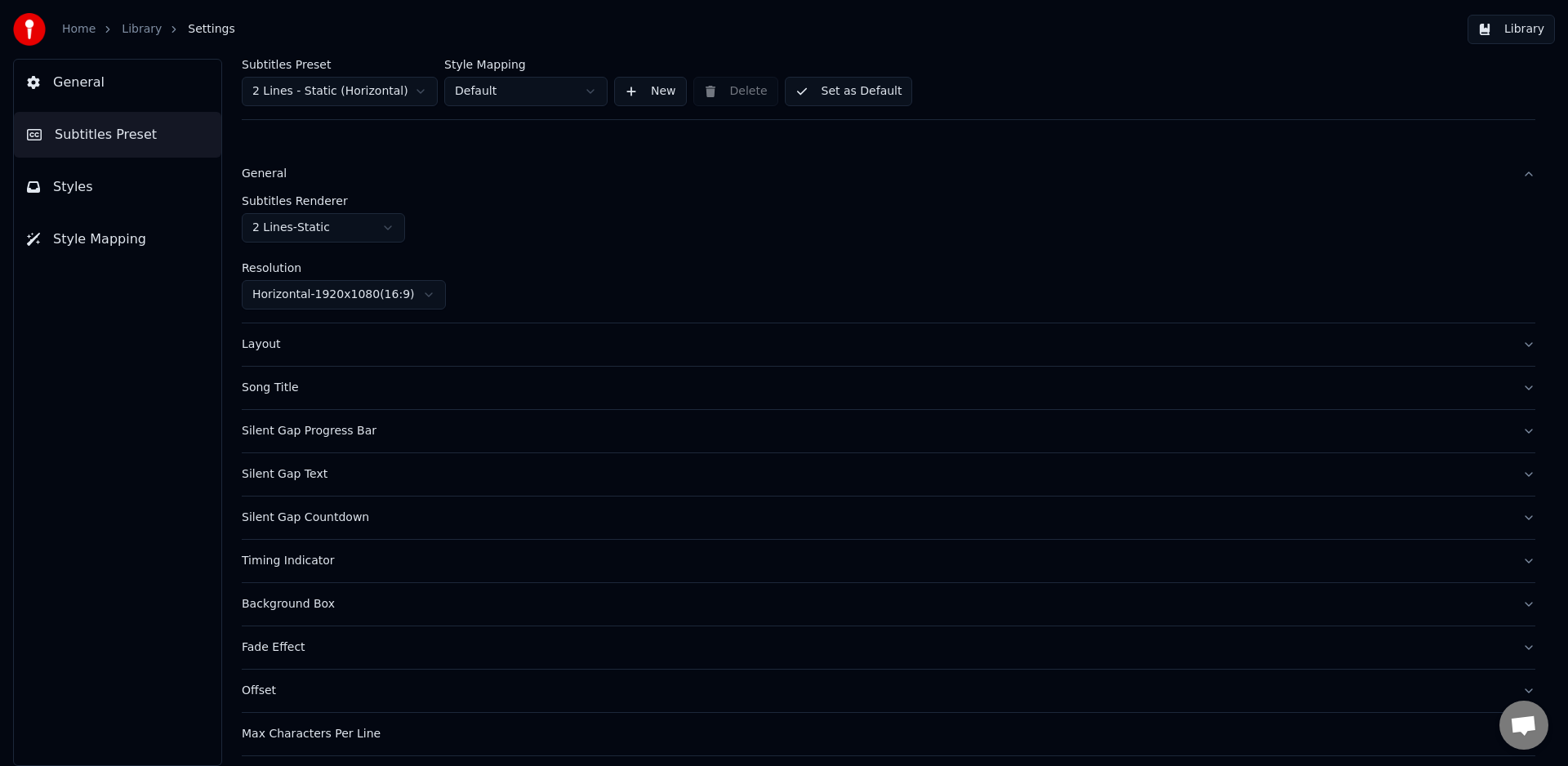
click at [266, 177] on div "General" at bounding box center [875, 173] width 1268 height 16
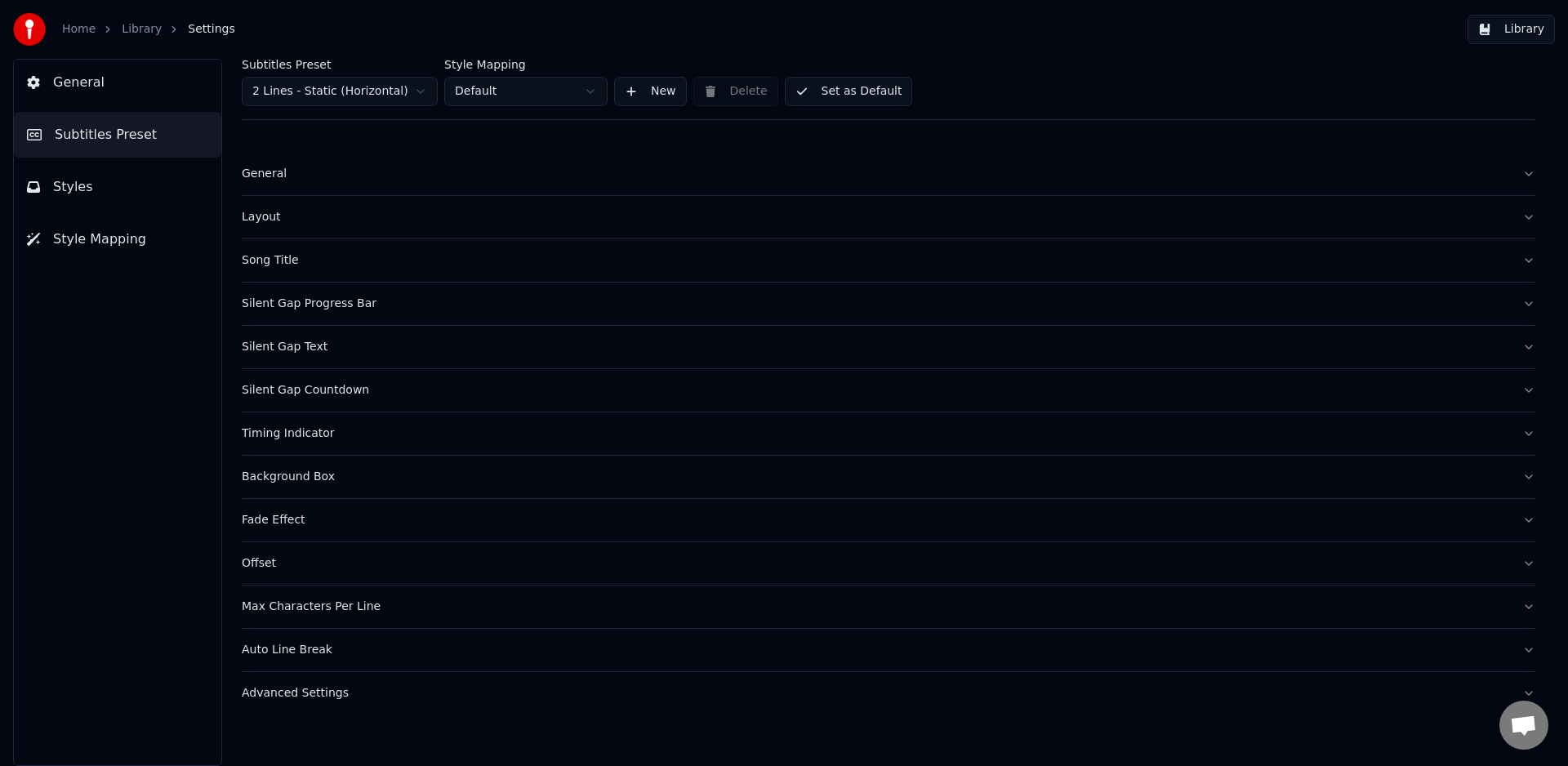
click at [274, 254] on div "Song Title" at bounding box center [875, 260] width 1268 height 16
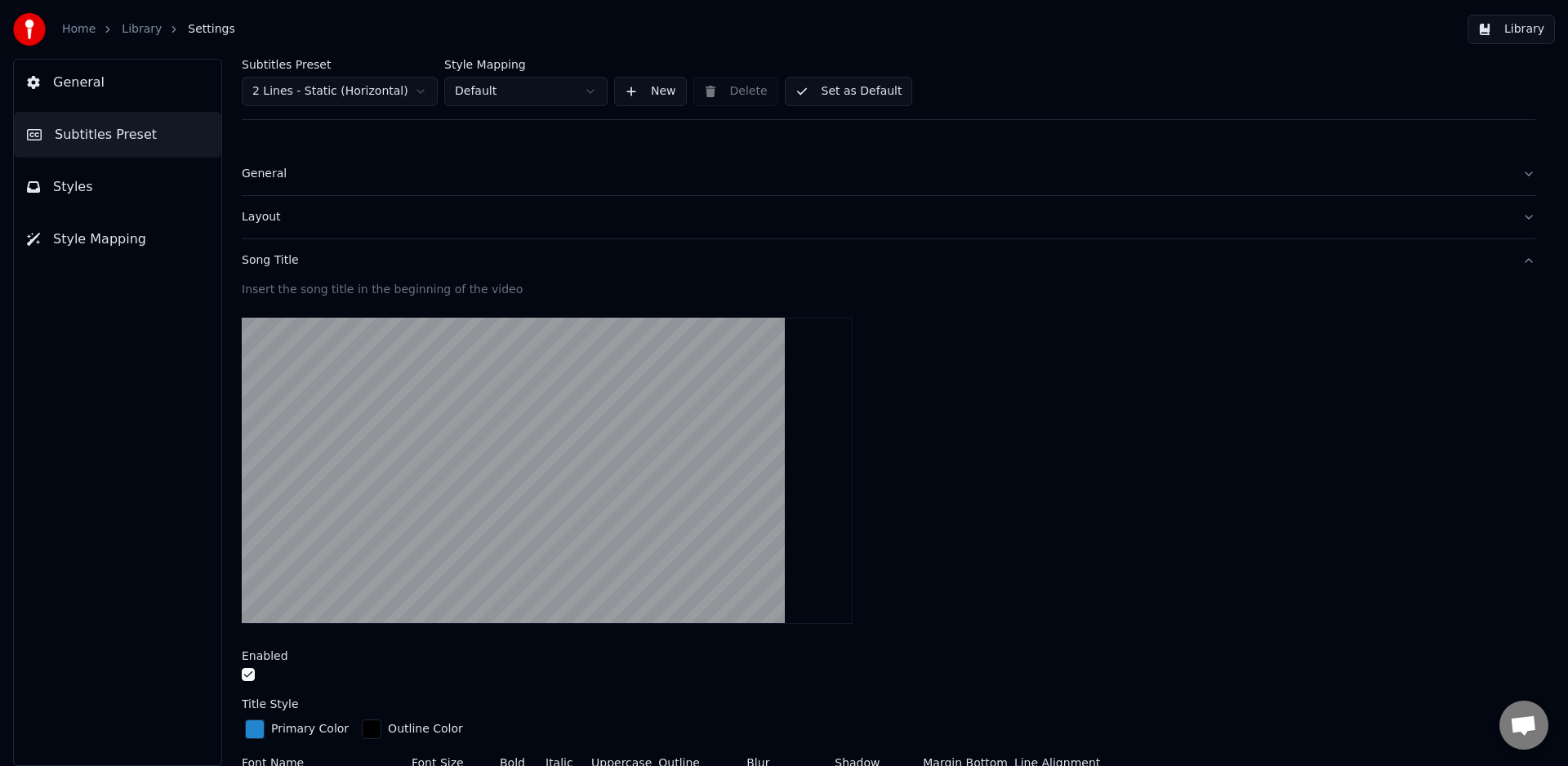
click at [533, 459] on video at bounding box center [547, 471] width 611 height 306
click at [535, 446] on video at bounding box center [547, 471] width 611 height 306
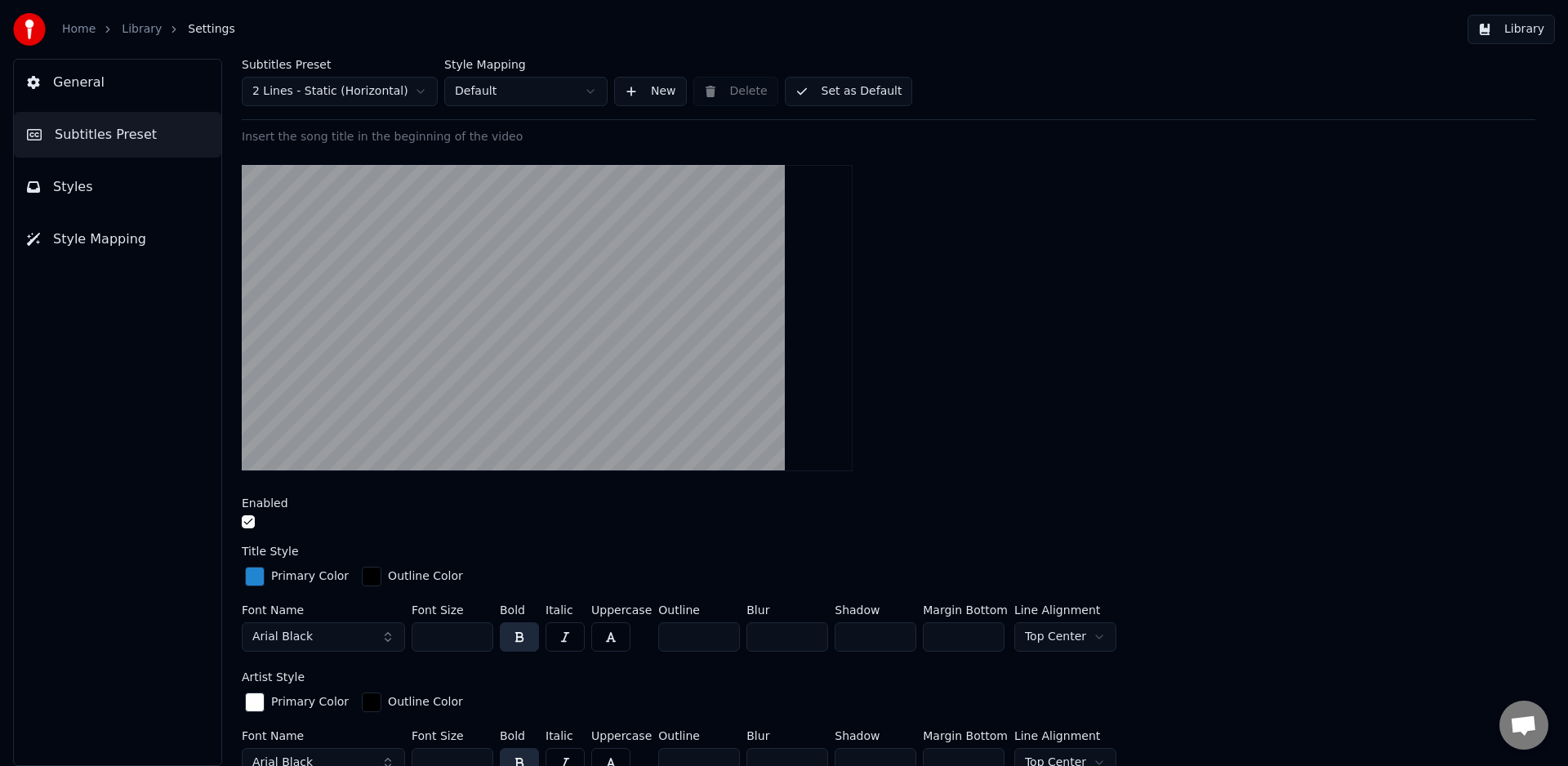
scroll to position [265, 0]
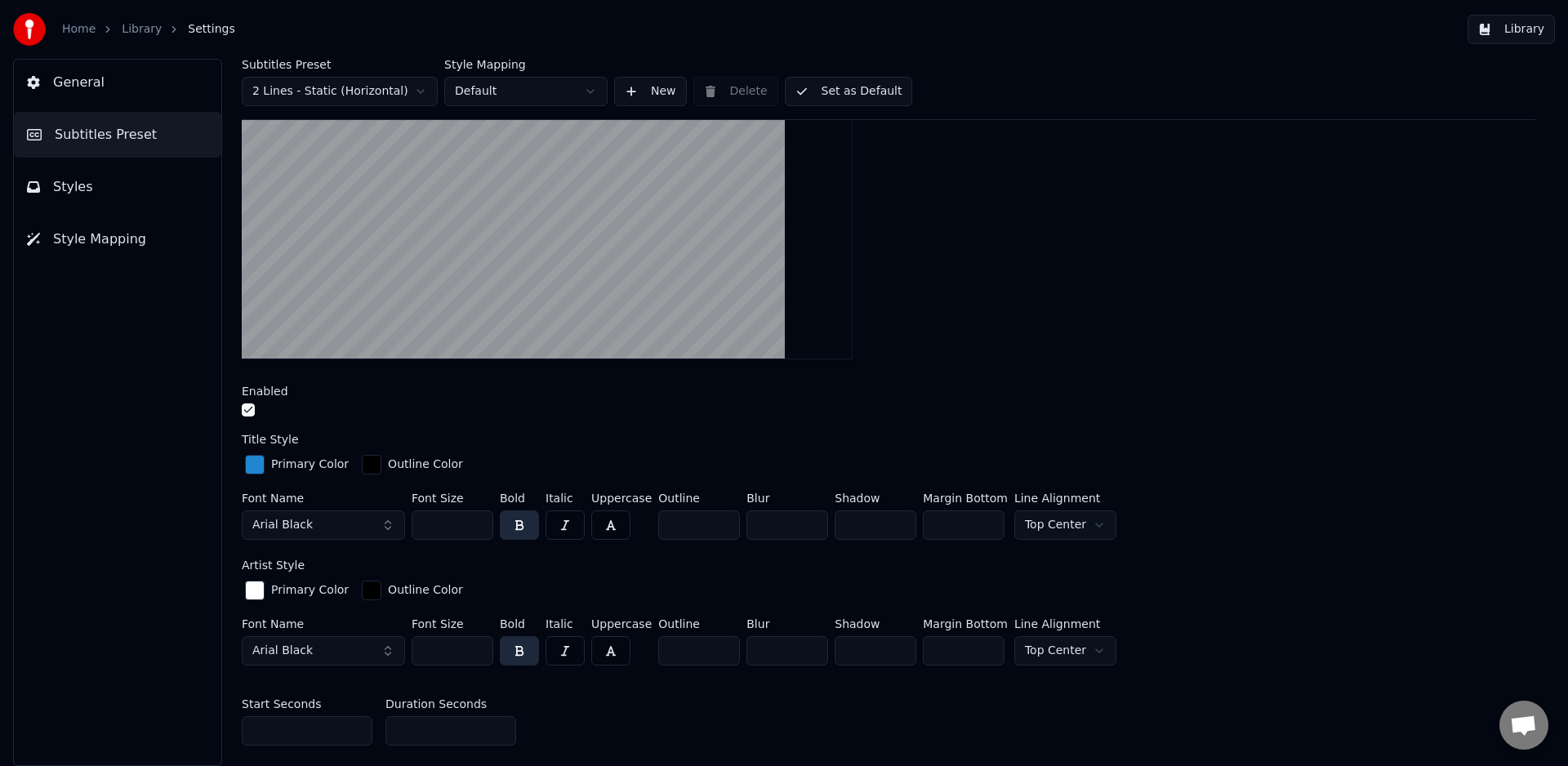
click at [255, 464] on div "button" at bounding box center [255, 464] width 19 height 19
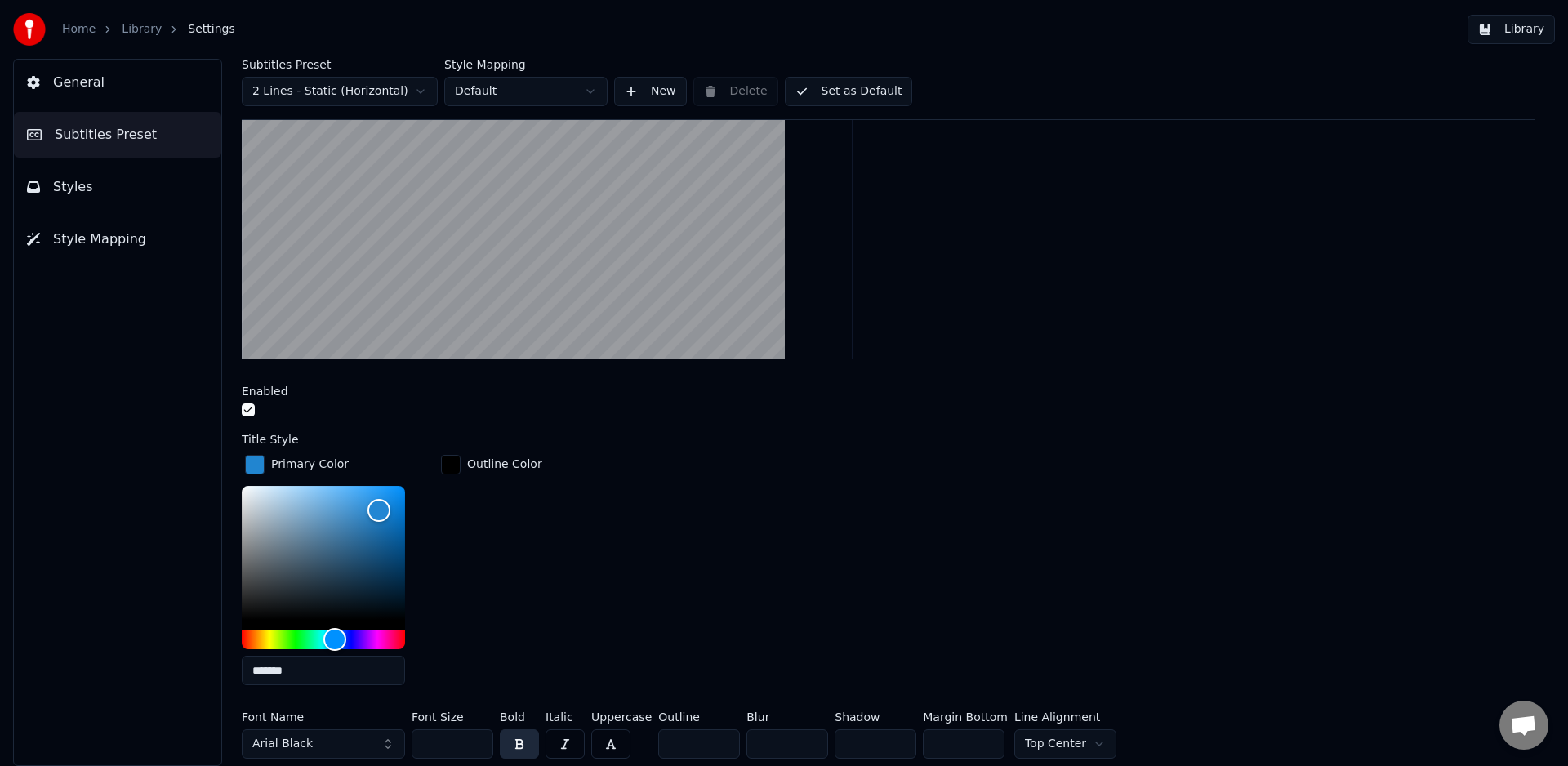
click at [72, 83] on span "General" at bounding box center [79, 82] width 52 height 19
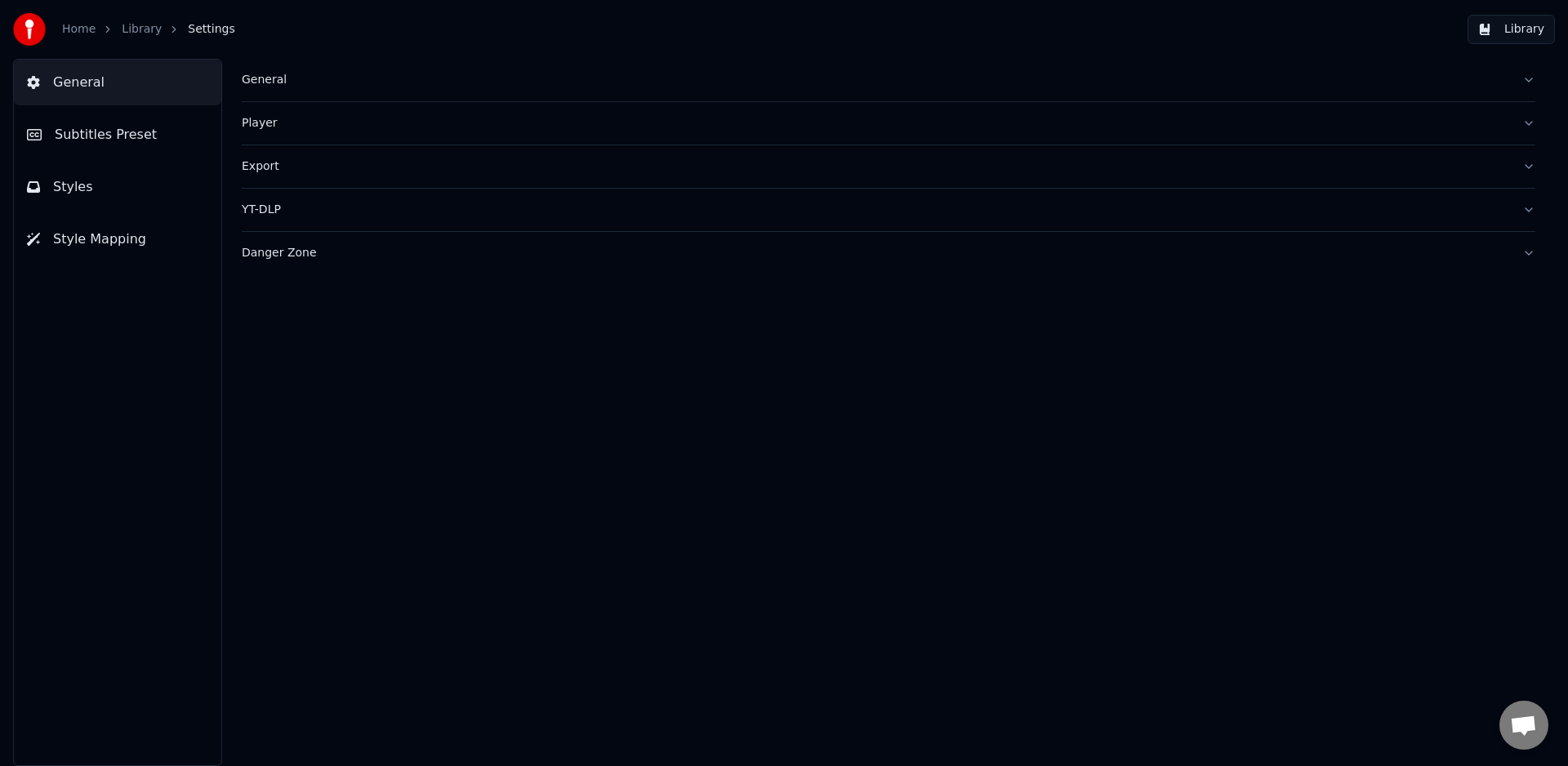
click at [124, 144] on span "Subtitles Preset" at bounding box center [106, 134] width 102 height 19
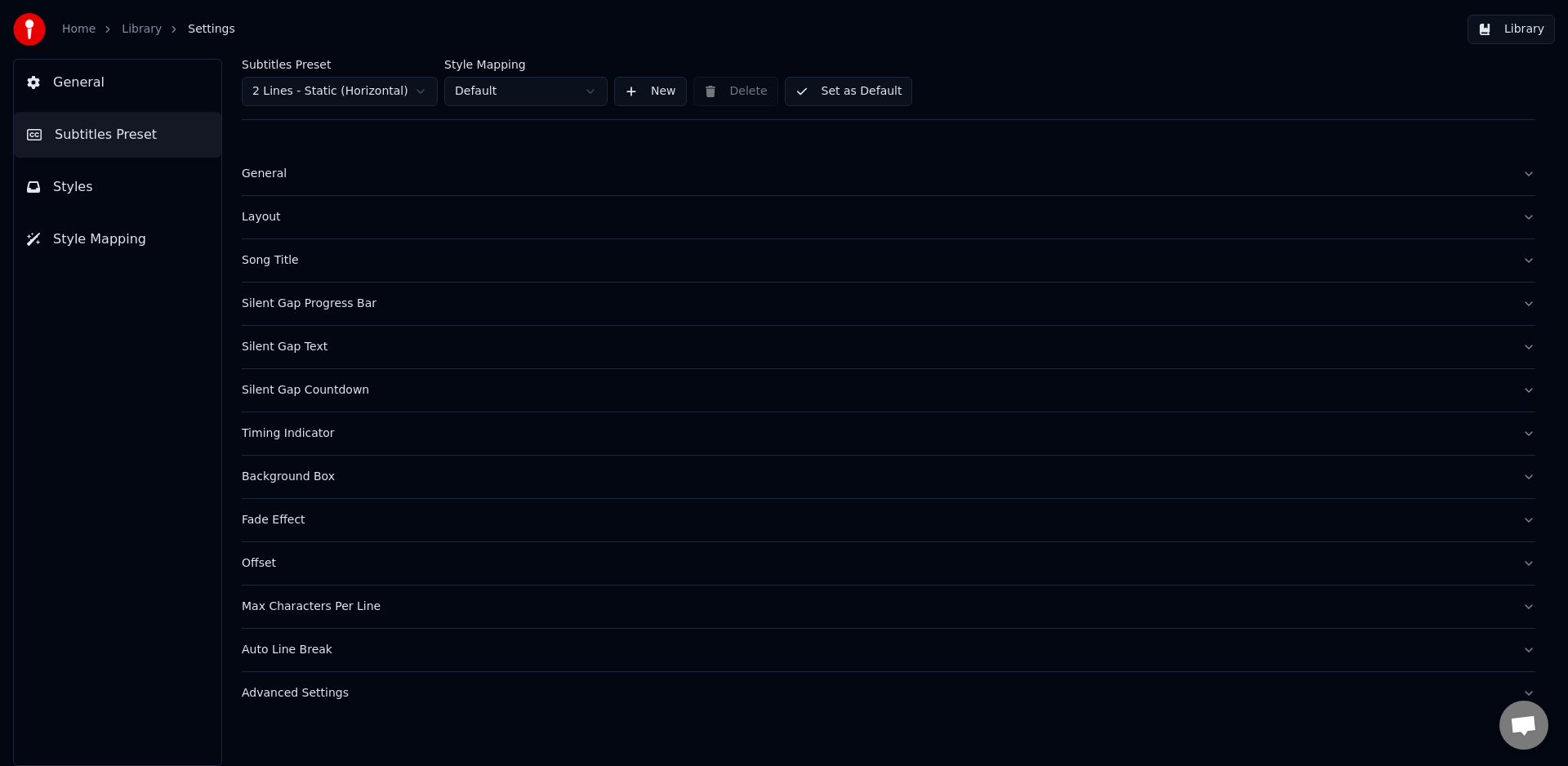
click at [299, 263] on div "Song Title" at bounding box center [875, 260] width 1268 height 16
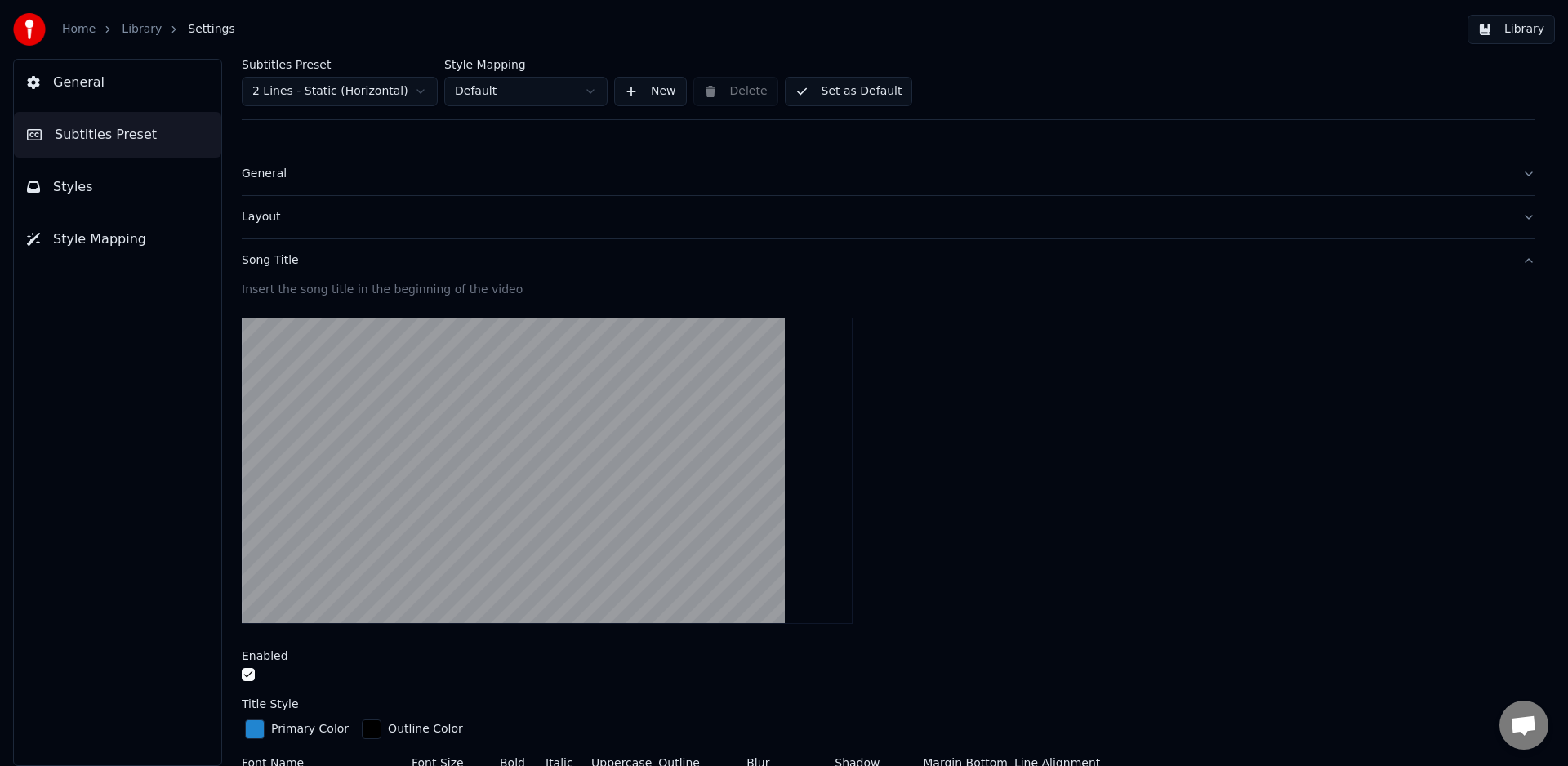
click at [289, 260] on div "Song Title" at bounding box center [875, 260] width 1268 height 16
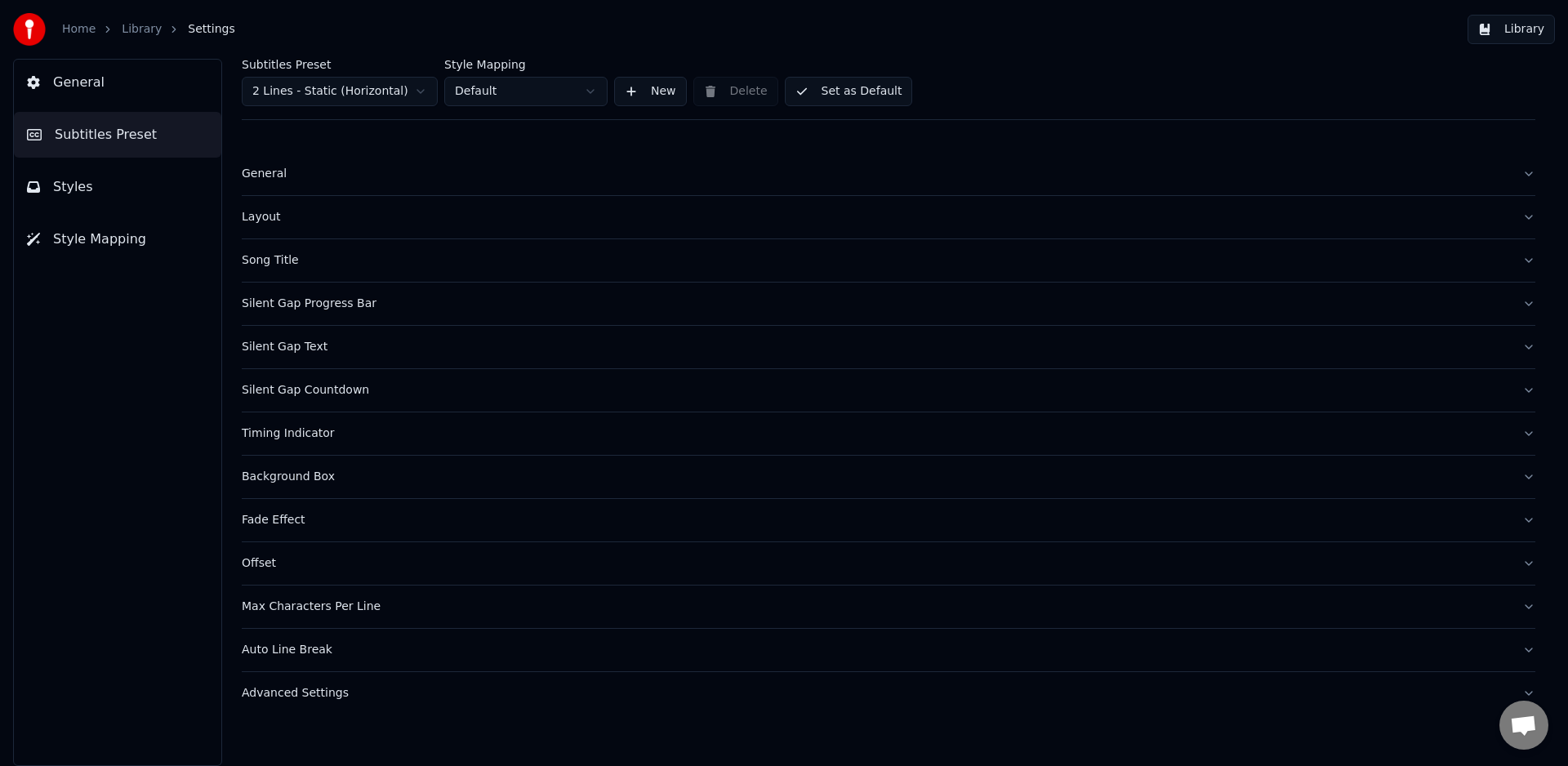
click at [269, 217] on div "Layout" at bounding box center [875, 216] width 1268 height 16
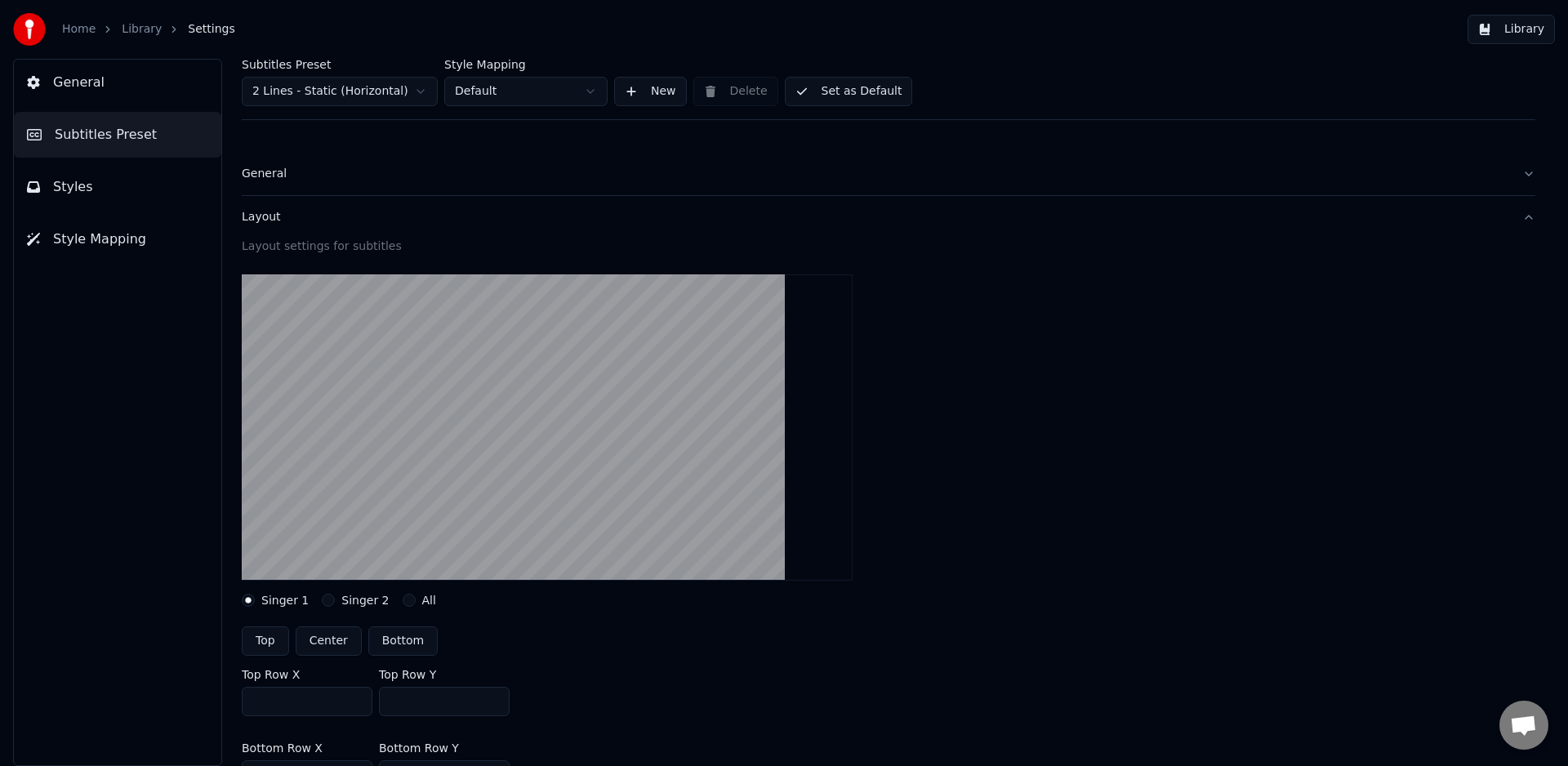
click at [272, 211] on div "Layout" at bounding box center [875, 216] width 1268 height 16
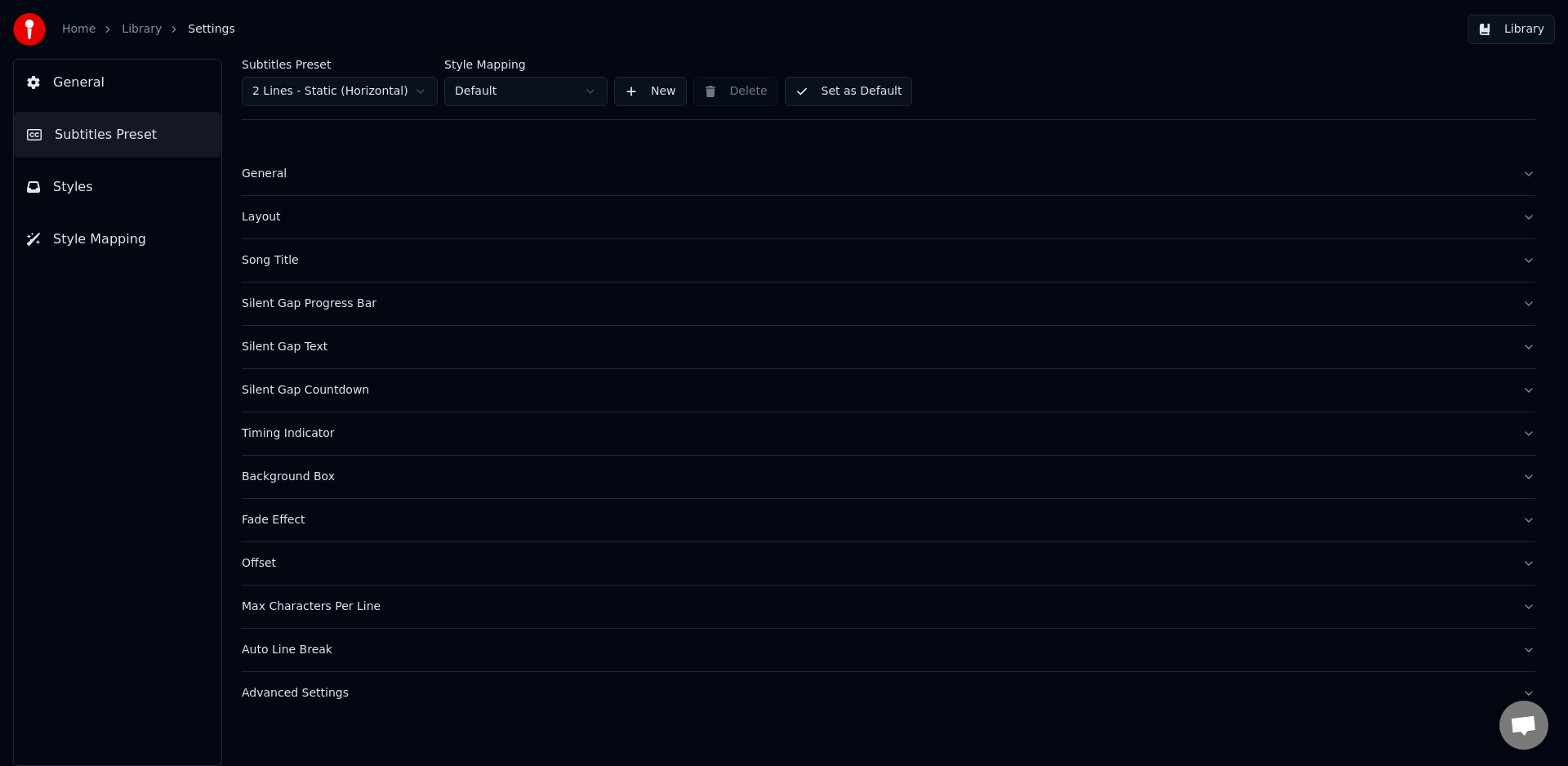
click at [143, 29] on link "Library" at bounding box center [141, 29] width 40 height 16
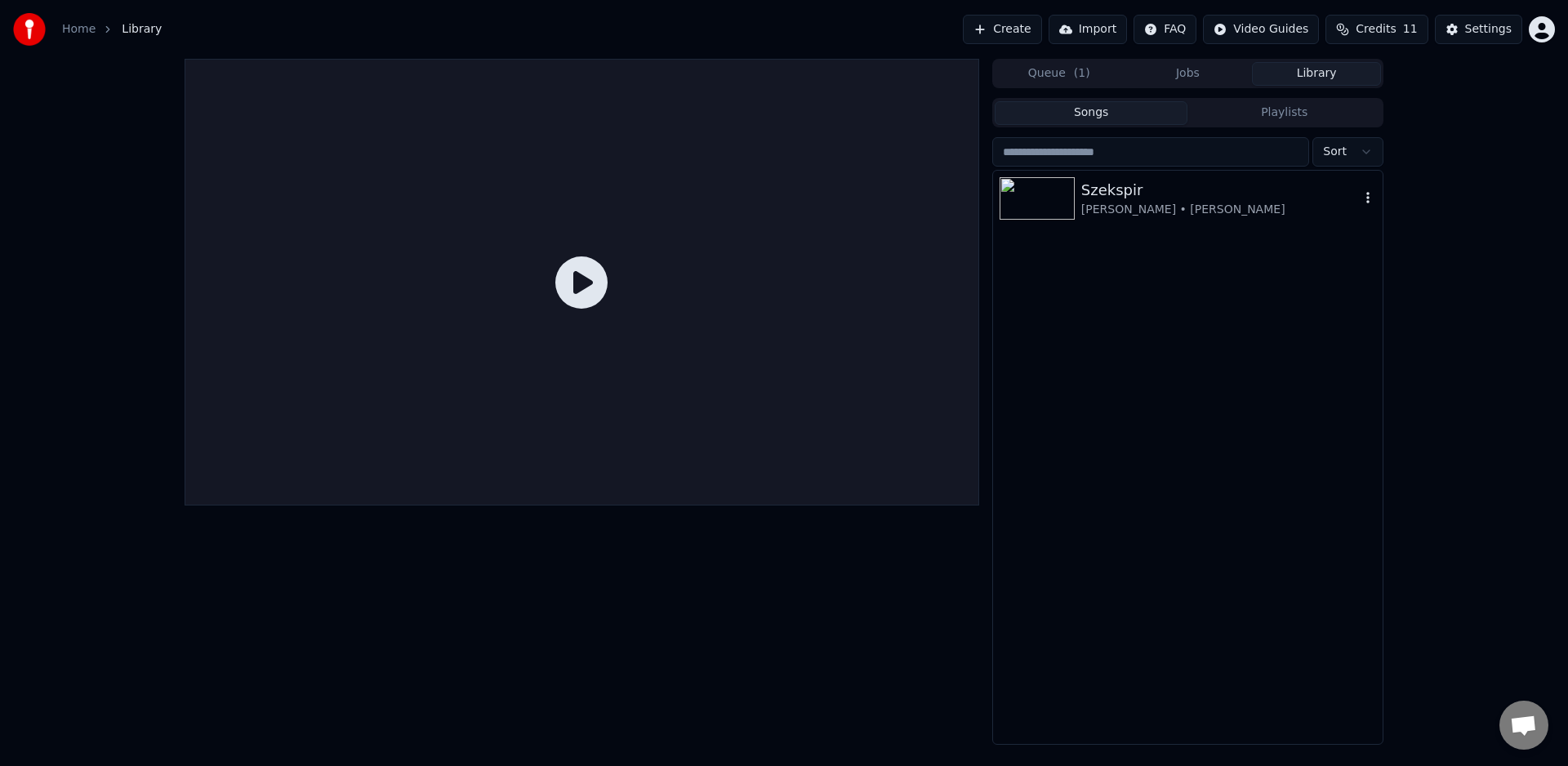
click at [1090, 196] on div "Szekspir" at bounding box center [1220, 189] width 278 height 23
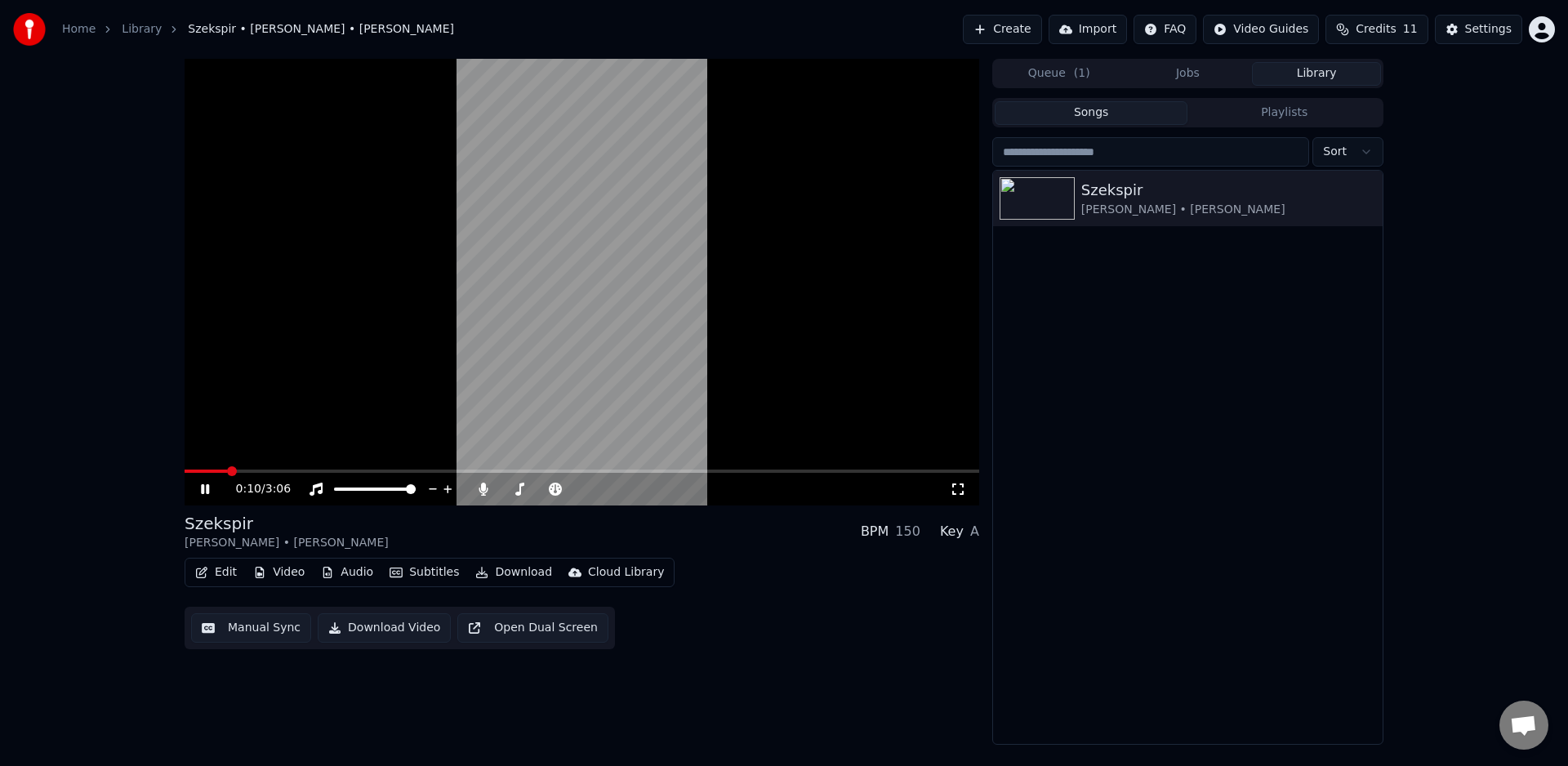
click at [227, 469] on span at bounding box center [582, 471] width 795 height 3
click at [245, 469] on span at bounding box center [582, 471] width 795 height 3
click at [204, 488] on icon at bounding box center [217, 489] width 38 height 13
click at [221, 573] on button "Edit" at bounding box center [216, 572] width 55 height 23
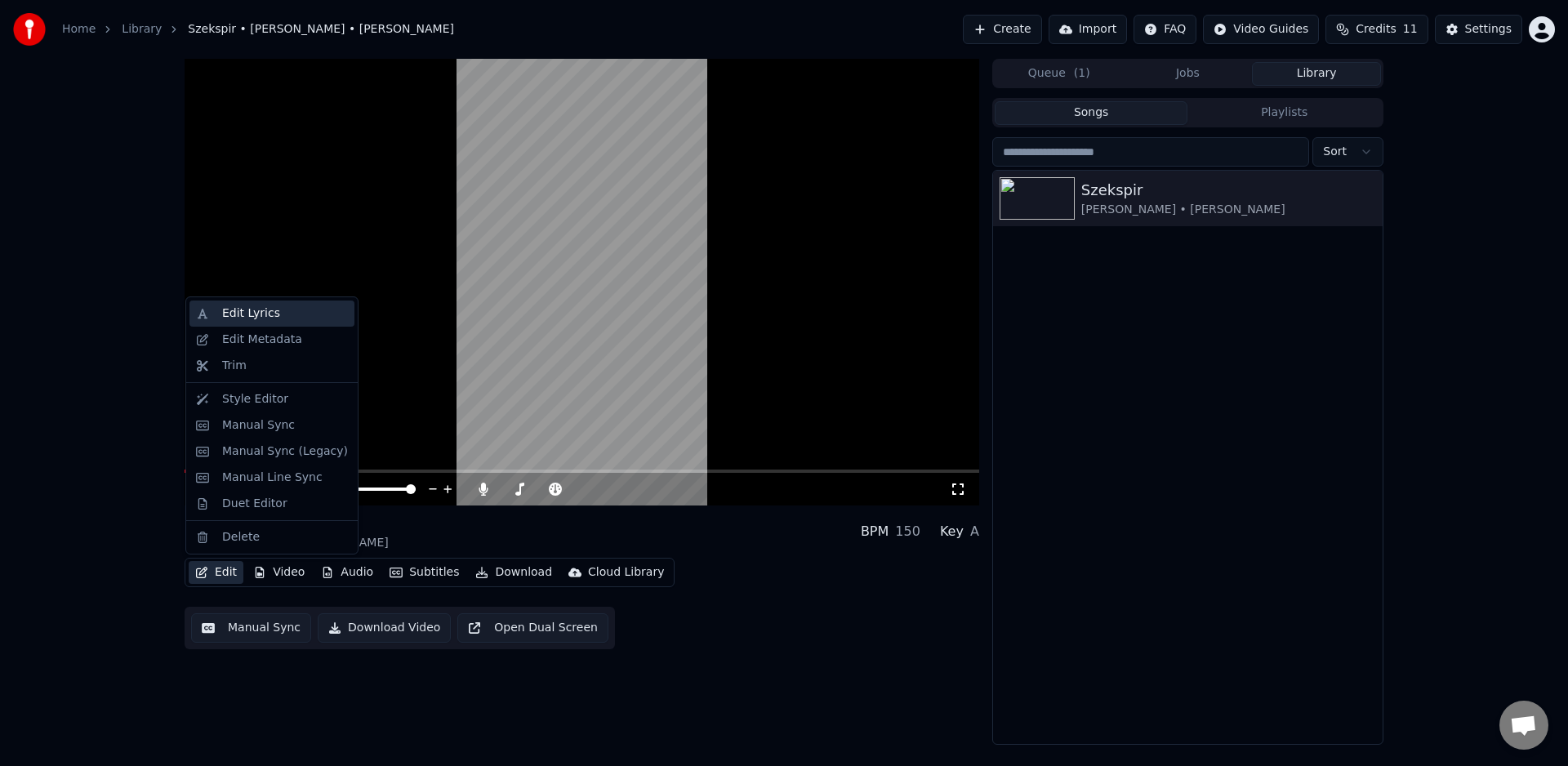
click at [260, 315] on div "Edit Lyrics" at bounding box center [251, 313] width 58 height 16
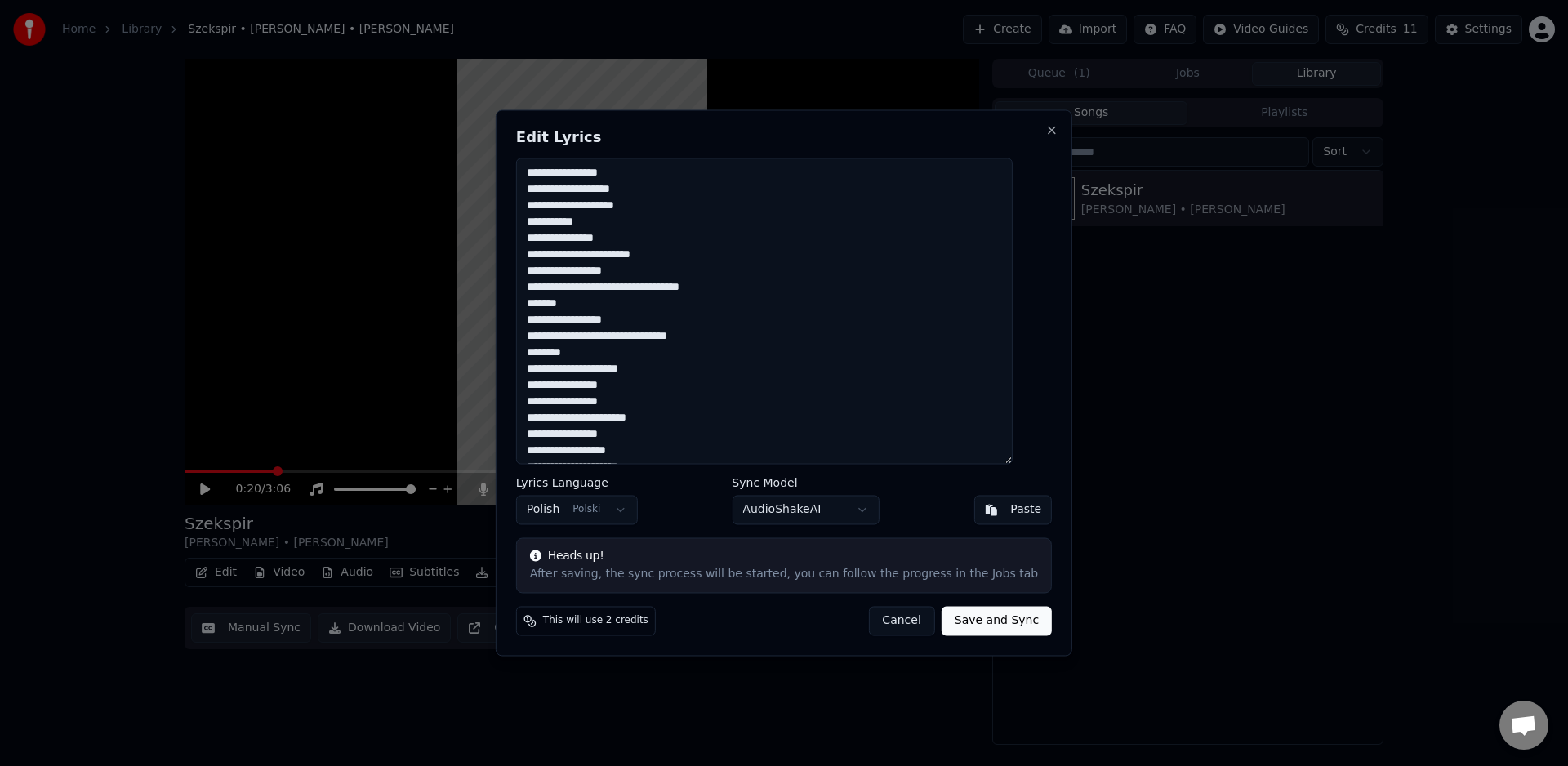
click at [886, 625] on button "Cancel" at bounding box center [902, 621] width 66 height 30
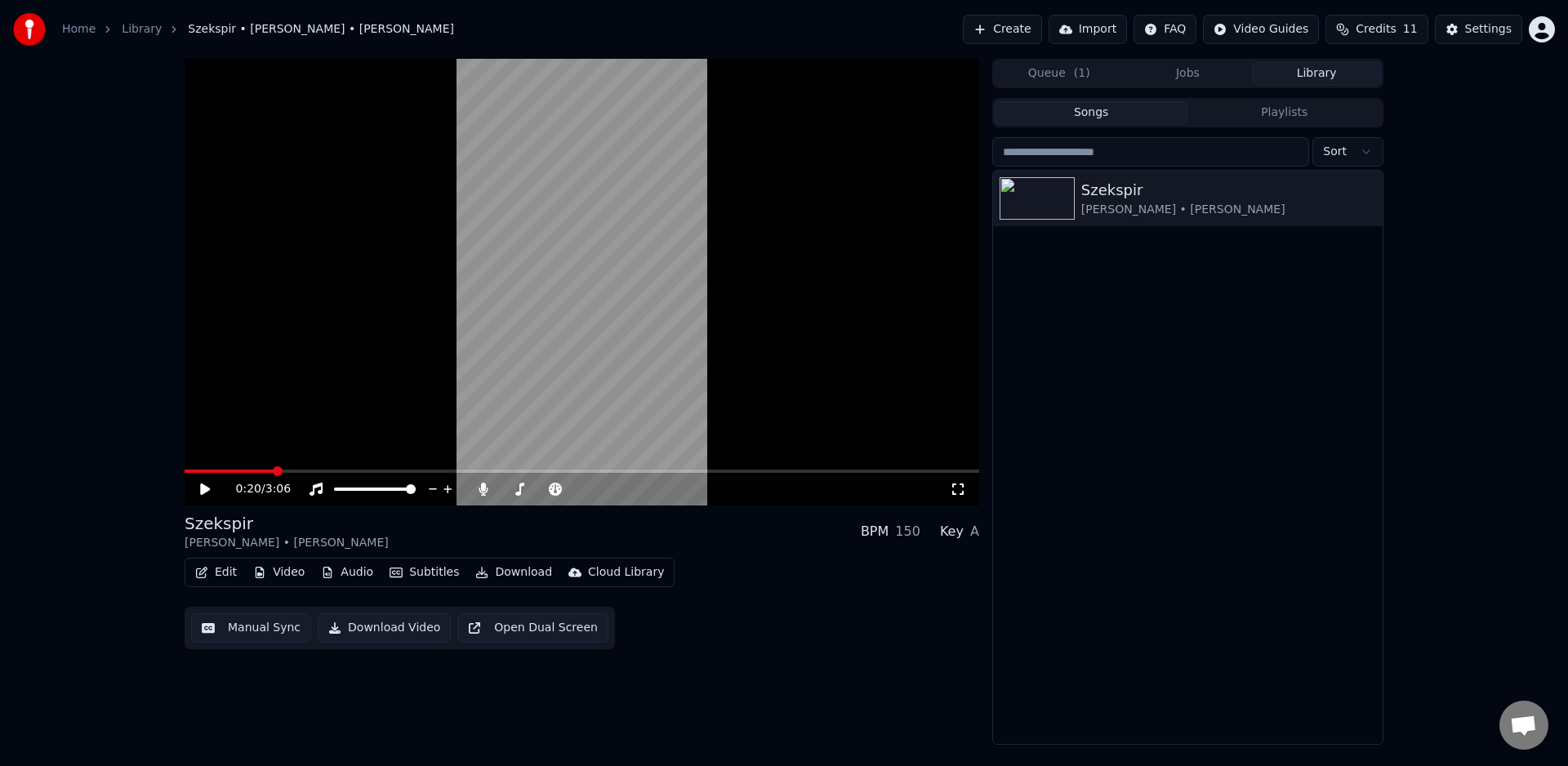
click at [202, 488] on icon at bounding box center [206, 490] width 10 height 12
click at [206, 490] on icon at bounding box center [206, 490] width 8 height 10
click at [224, 574] on button "Edit" at bounding box center [216, 572] width 55 height 23
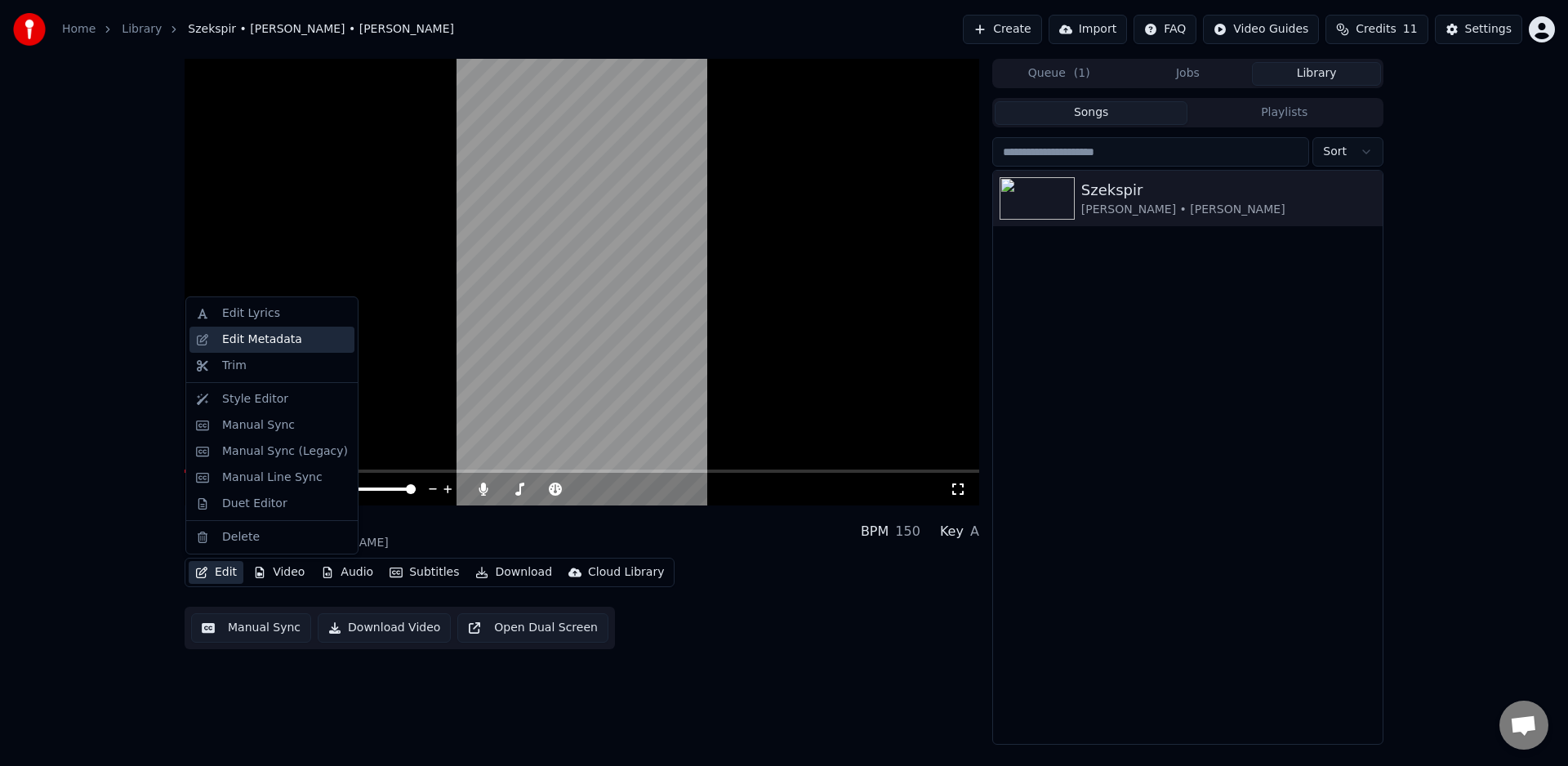
click at [280, 337] on div "Edit Metadata" at bounding box center [262, 339] width 80 height 16
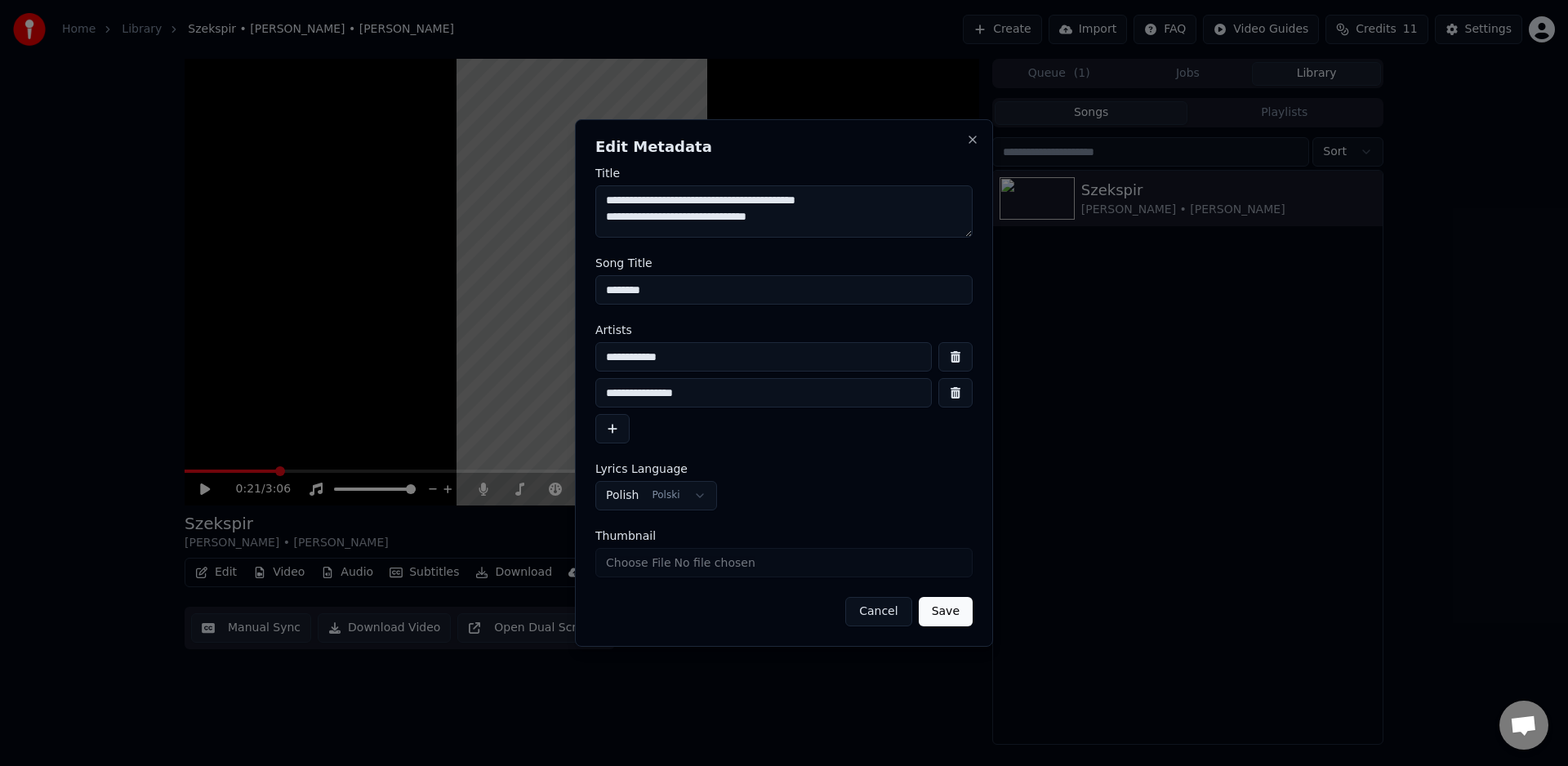
drag, startPoint x: 955, startPoint y: 613, endPoint x: 954, endPoint y: 622, distance: 9.1
click at [954, 615] on button "Save" at bounding box center [946, 611] width 54 height 30
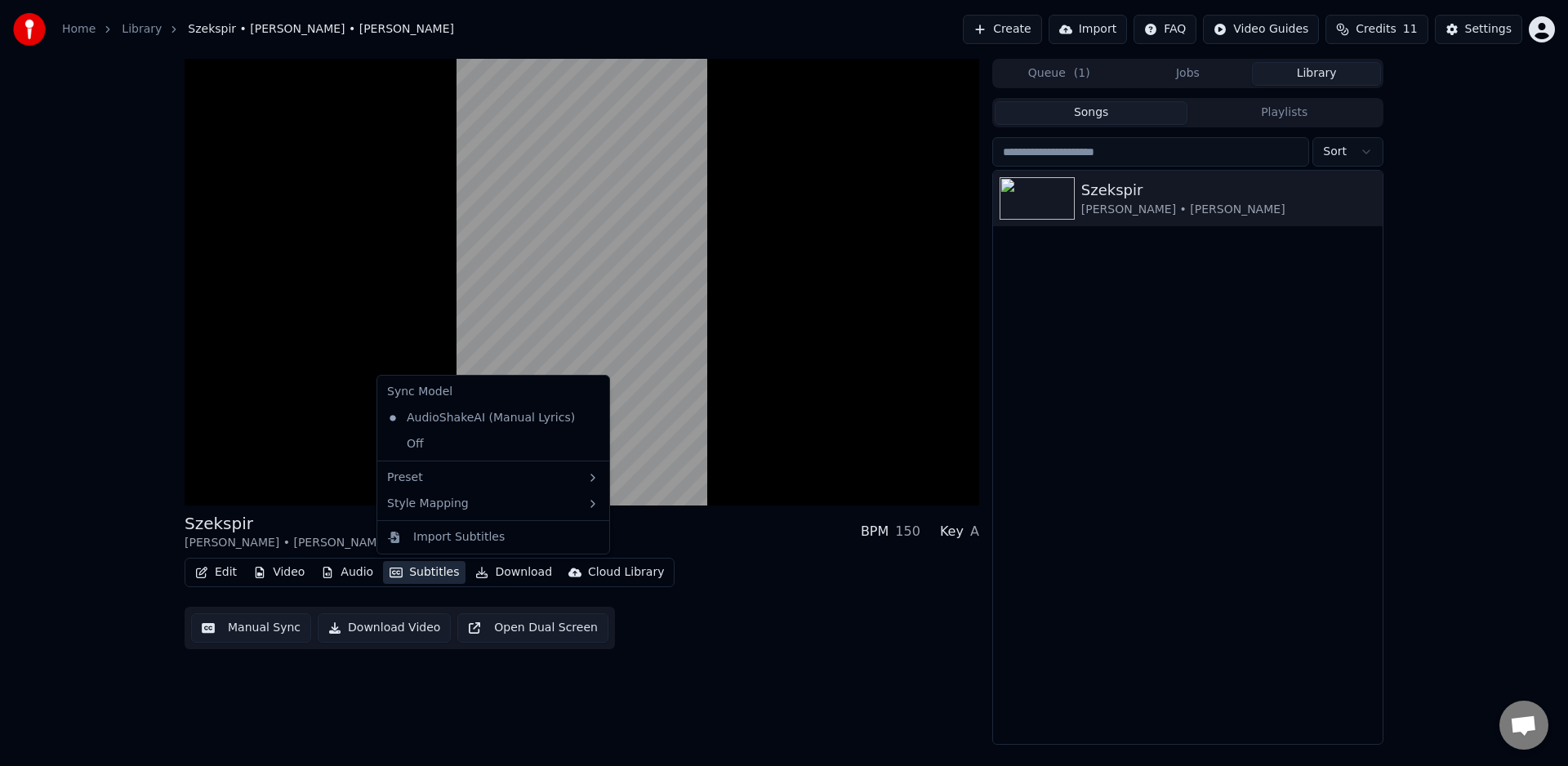
click at [412, 575] on button "Subtitles" at bounding box center [425, 572] width 83 height 23
click at [419, 574] on button "Subtitles" at bounding box center [425, 572] width 83 height 23
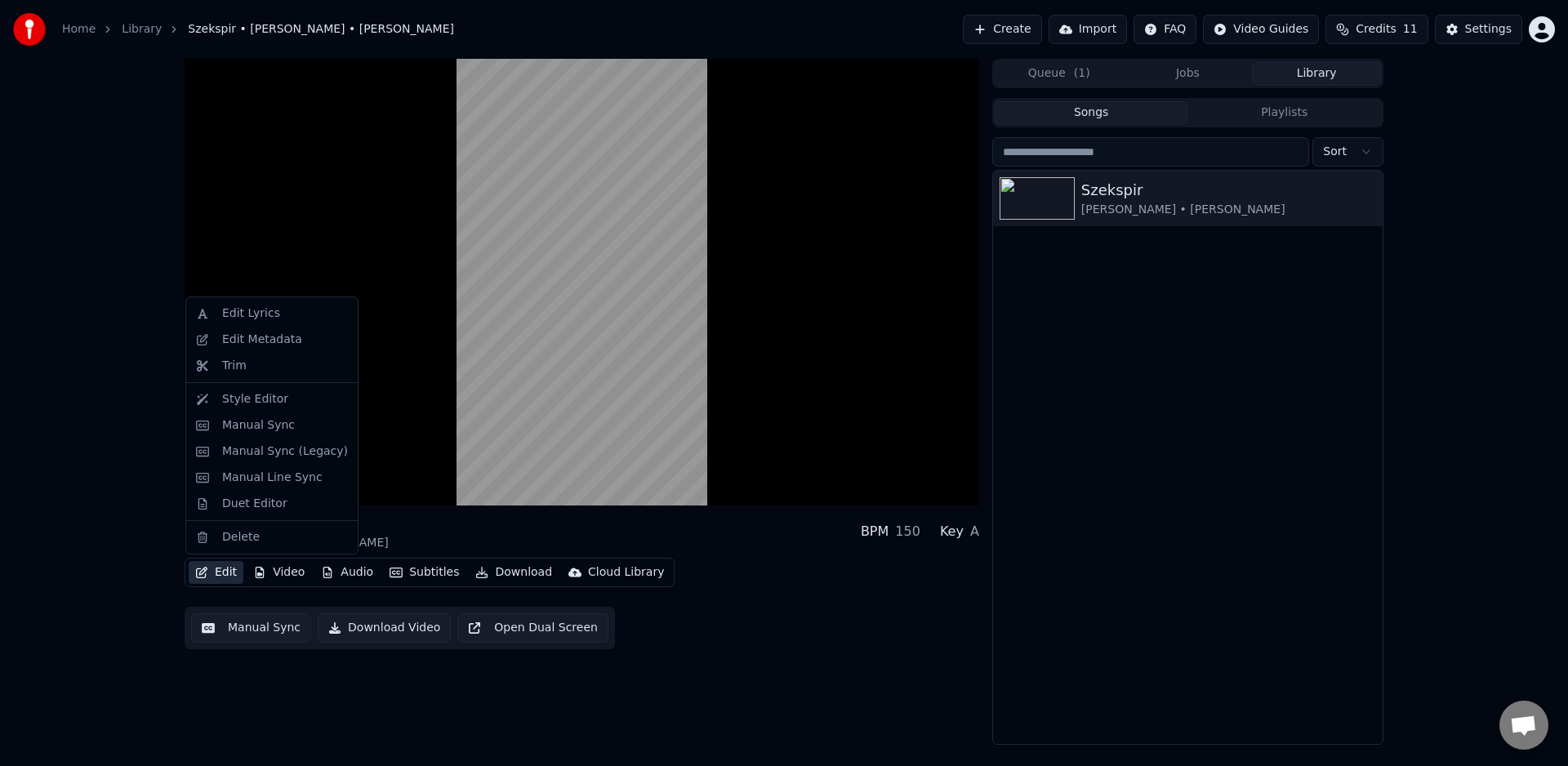
click at [221, 572] on button "Edit" at bounding box center [216, 572] width 55 height 23
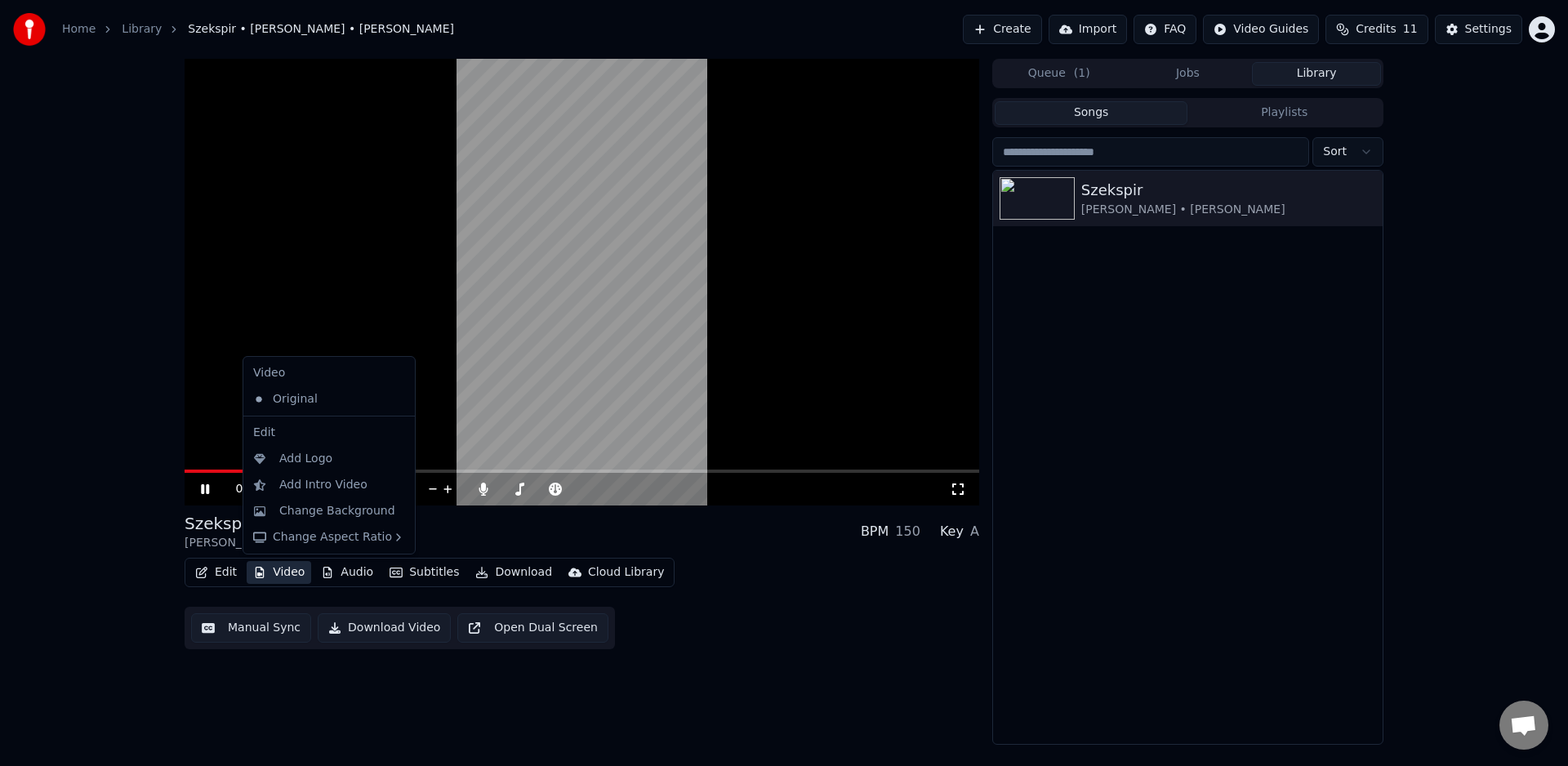
click at [1110, 364] on div "Szekspir [PERSON_NAME] • [PERSON_NAME]" at bounding box center [1187, 457] width 390 height 573
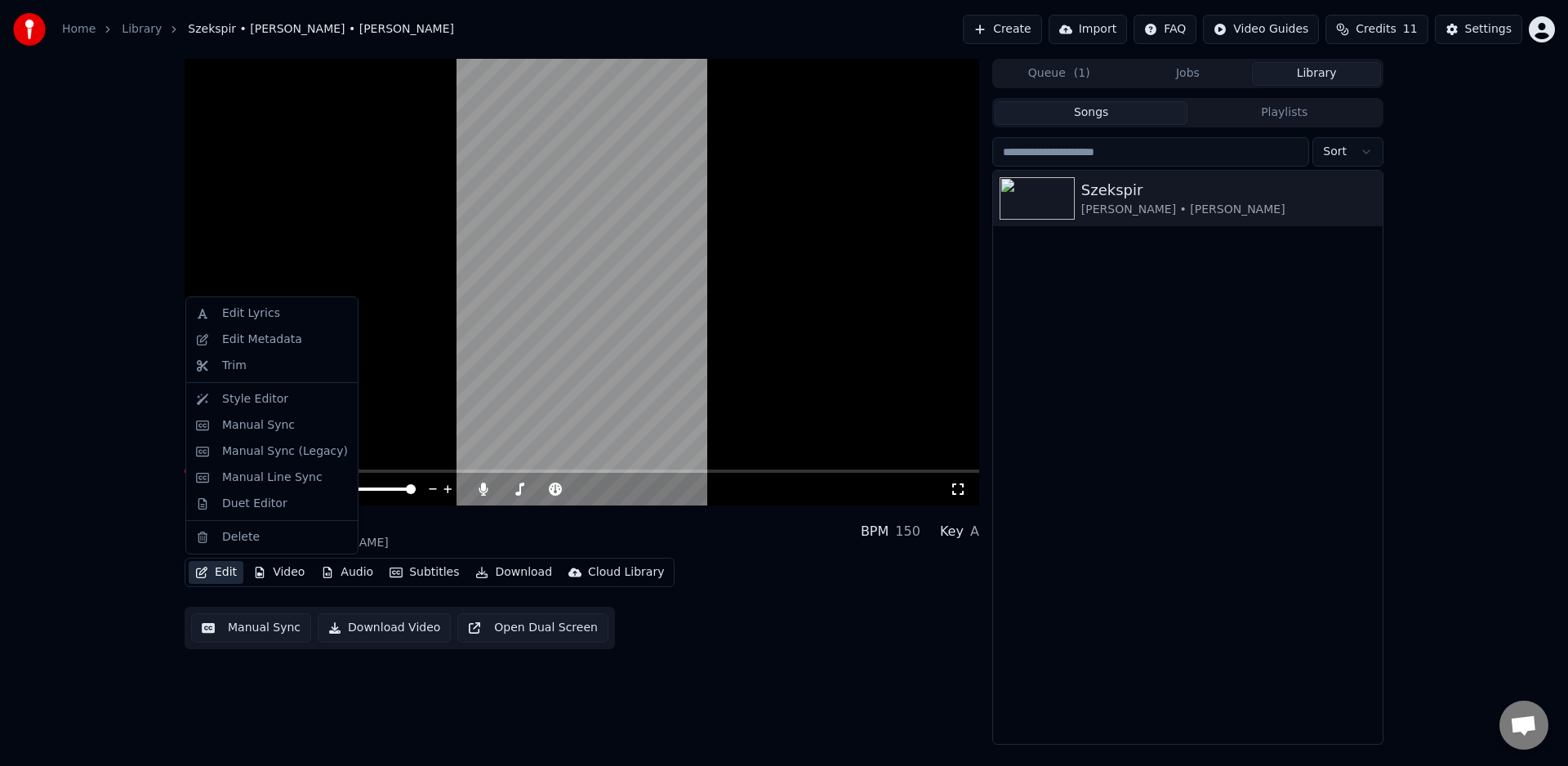
click at [216, 576] on button "Edit" at bounding box center [216, 572] width 55 height 23
click at [250, 402] on div "Style Editor" at bounding box center [255, 399] width 66 height 16
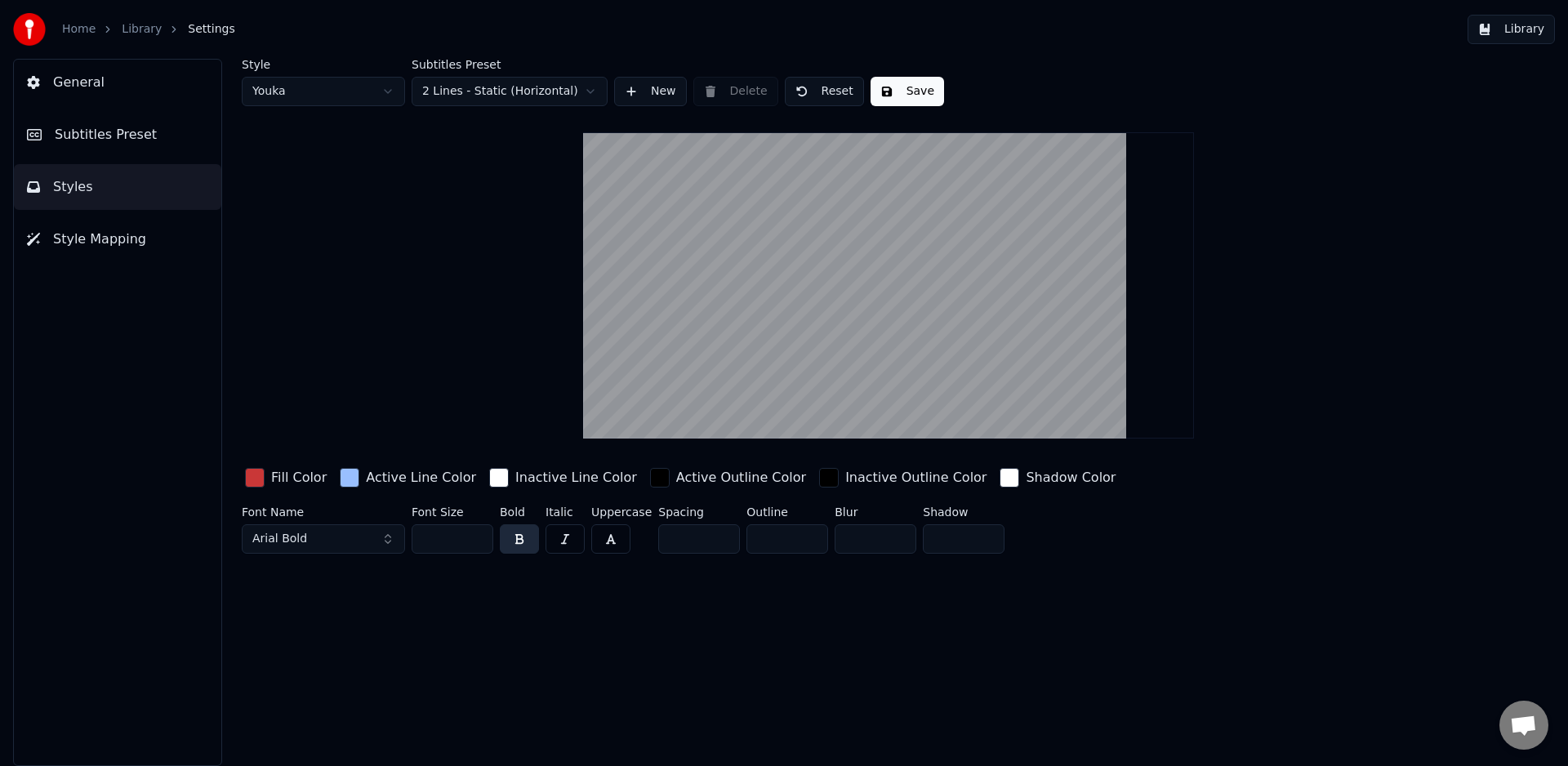
click at [348, 479] on div "button" at bounding box center [349, 477] width 19 height 19
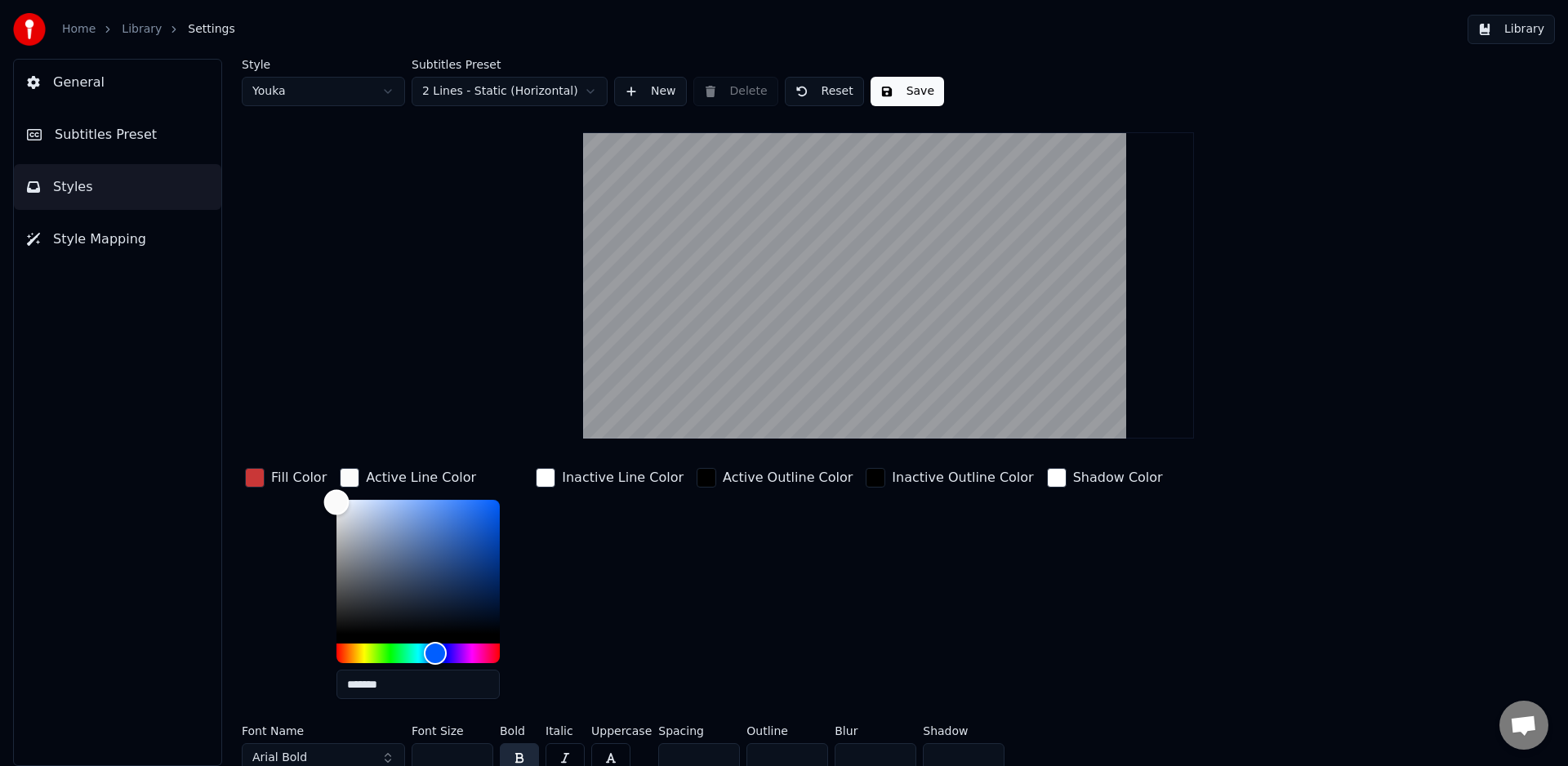
drag, startPoint x: 364, startPoint y: 523, endPoint x: 302, endPoint y: 474, distance: 79.0
click at [303, 475] on div "Fill Color Active Line Color ******* Inactive Line Color Active Outline Color I…" at bounding box center [791, 588] width 1098 height 248
type input "*******"
click at [327, 501] on div "Color" at bounding box center [337, 501] width 25 height 25
click at [541, 478] on div "button" at bounding box center [546, 477] width 19 height 19
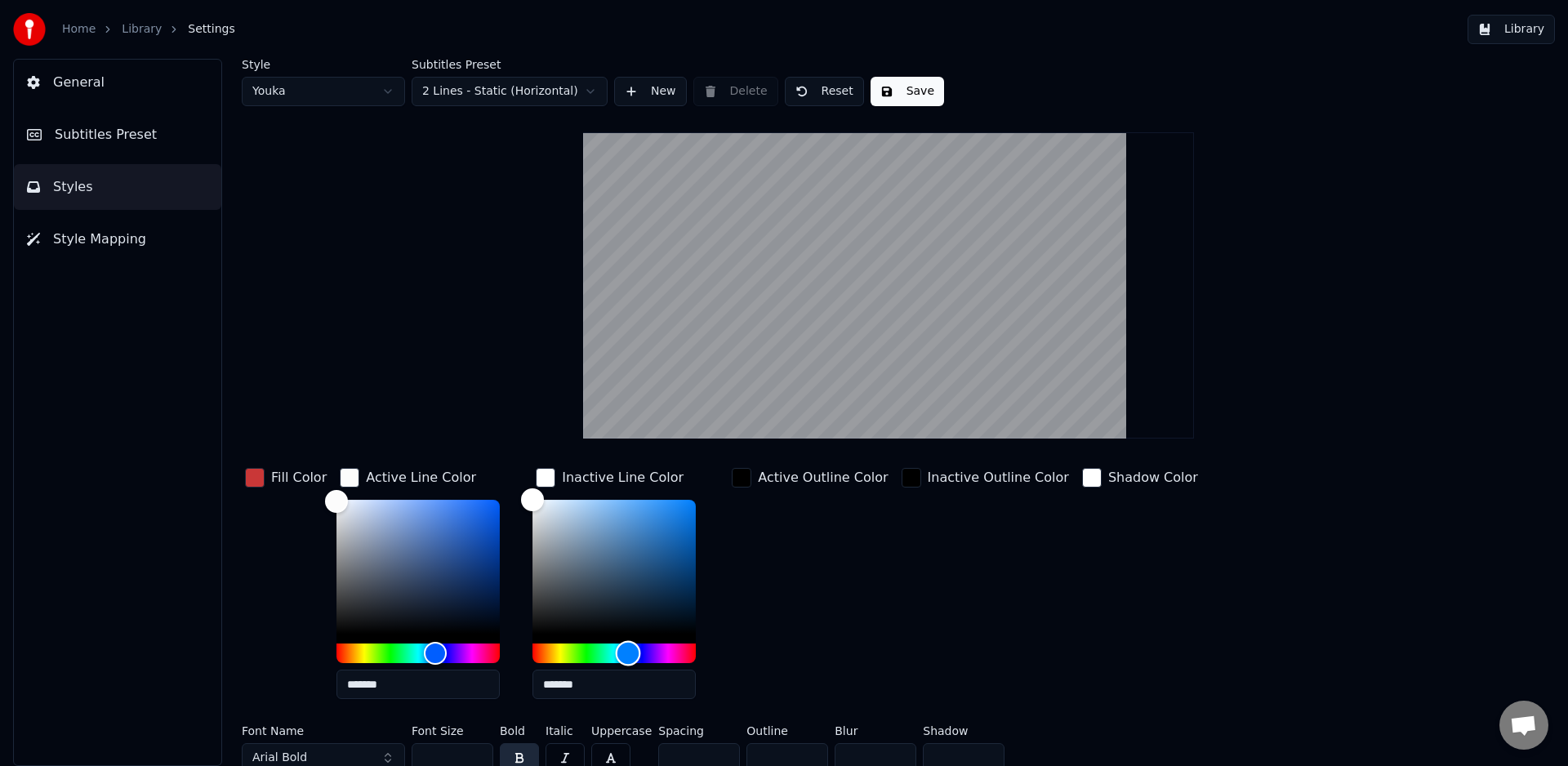
drag, startPoint x: 626, startPoint y: 646, endPoint x: 621, endPoint y: 613, distance: 33.4
click at [622, 626] on div at bounding box center [614, 581] width 163 height 163
click at [572, 500] on div "Color" at bounding box center [614, 566] width 163 height 134
drag, startPoint x: 569, startPoint y: 517, endPoint x: 592, endPoint y: 534, distance: 28.6
click at [592, 534] on div "Color" at bounding box center [596, 535] width 25 height 25
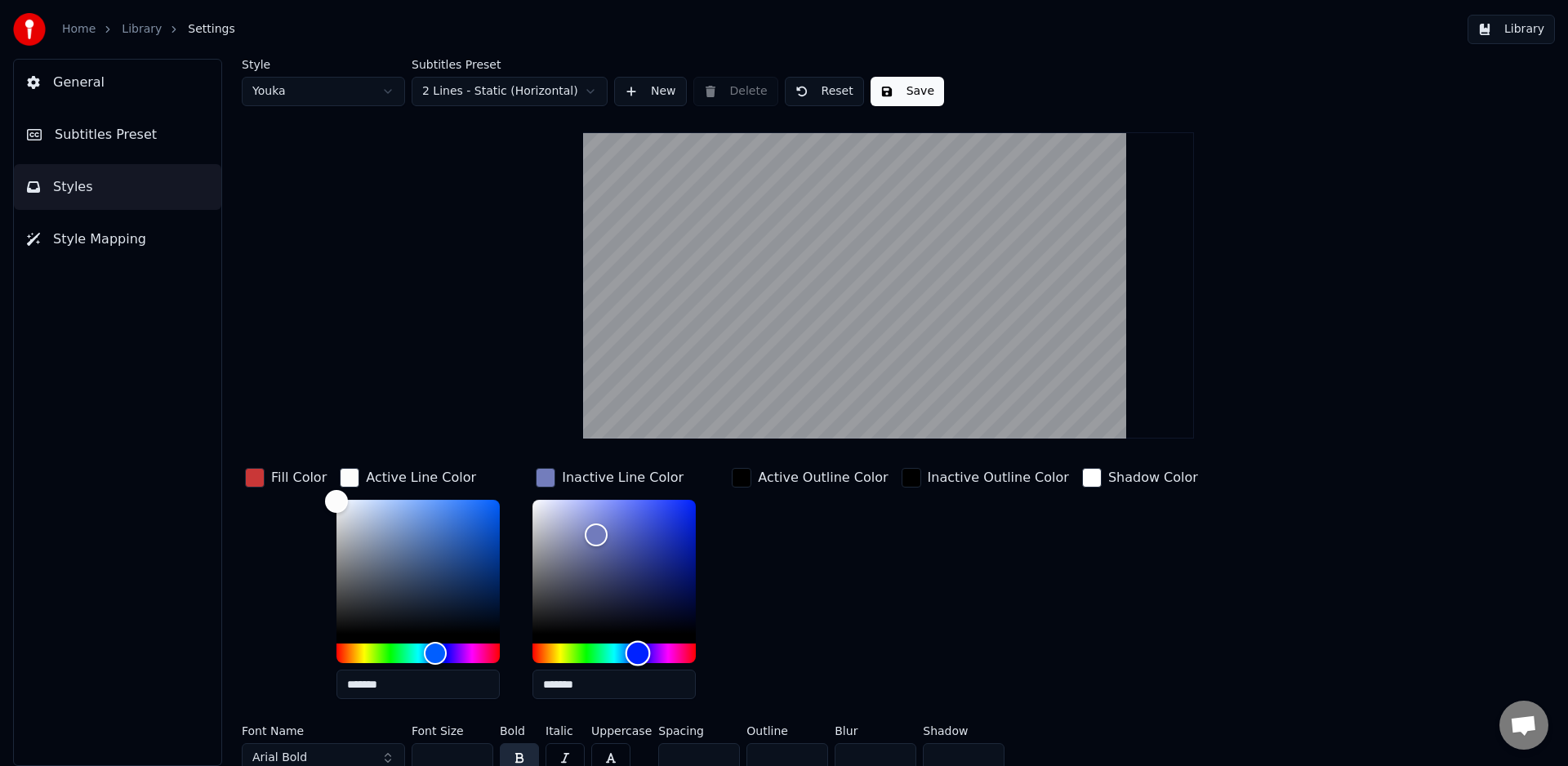
drag, startPoint x: 628, startPoint y: 648, endPoint x: 638, endPoint y: 651, distance: 10.4
click at [638, 651] on div "Hue" at bounding box center [639, 654] width 25 height 25
click at [627, 648] on div "Hue" at bounding box center [630, 654] width 25 height 25
type input "*******"
click at [597, 528] on div "Color" at bounding box center [601, 529] width 25 height 25
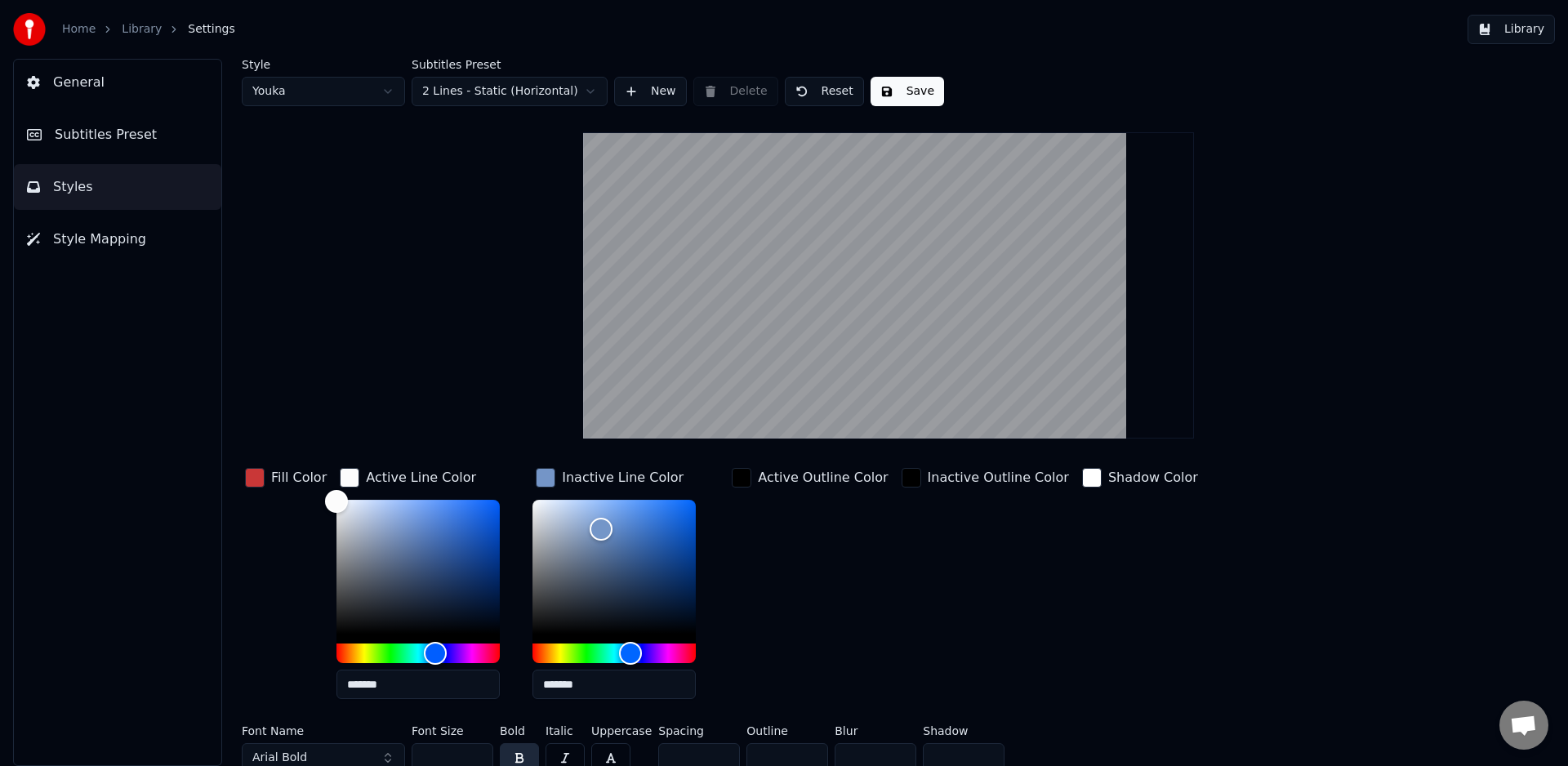
drag, startPoint x: 599, startPoint y: 684, endPoint x: 509, endPoint y: 684, distance: 90.0
click at [507, 681] on div "Fill Color Active Line Color ******* Inactive Line Color ******* Active Outline…" at bounding box center [791, 588] width 1098 height 248
click at [277, 481] on div "Fill Color" at bounding box center [299, 477] width 56 height 19
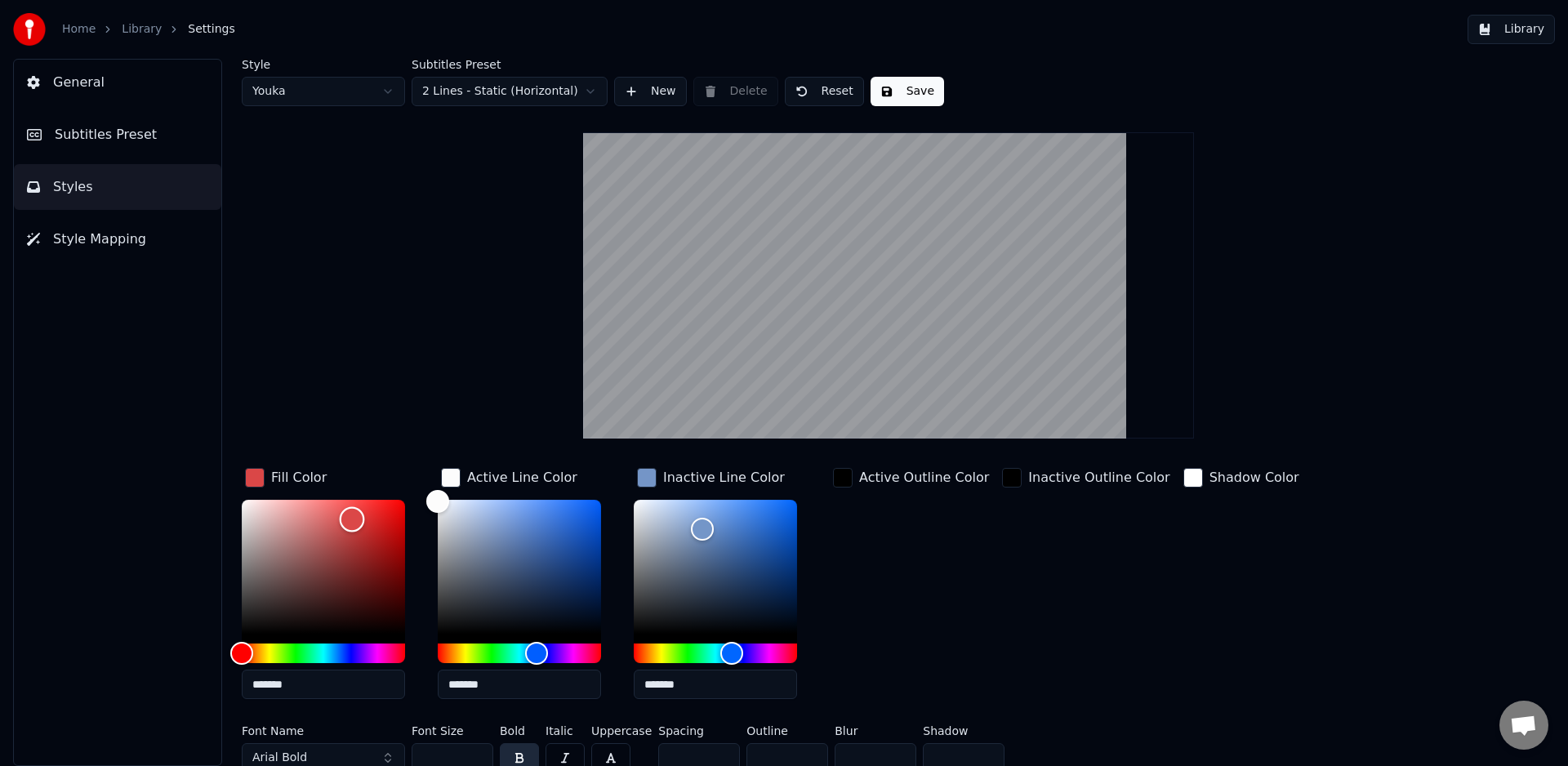
drag, startPoint x: 365, startPoint y: 523, endPoint x: 348, endPoint y: 517, distance: 18.0
click at [348, 517] on div "Color" at bounding box center [353, 520] width 25 height 25
type input "*******"
drag, startPoint x: 345, startPoint y: 507, endPoint x: 340, endPoint y: 514, distance: 8.6
click at [340, 514] on div "Color" at bounding box center [345, 511] width 25 height 25
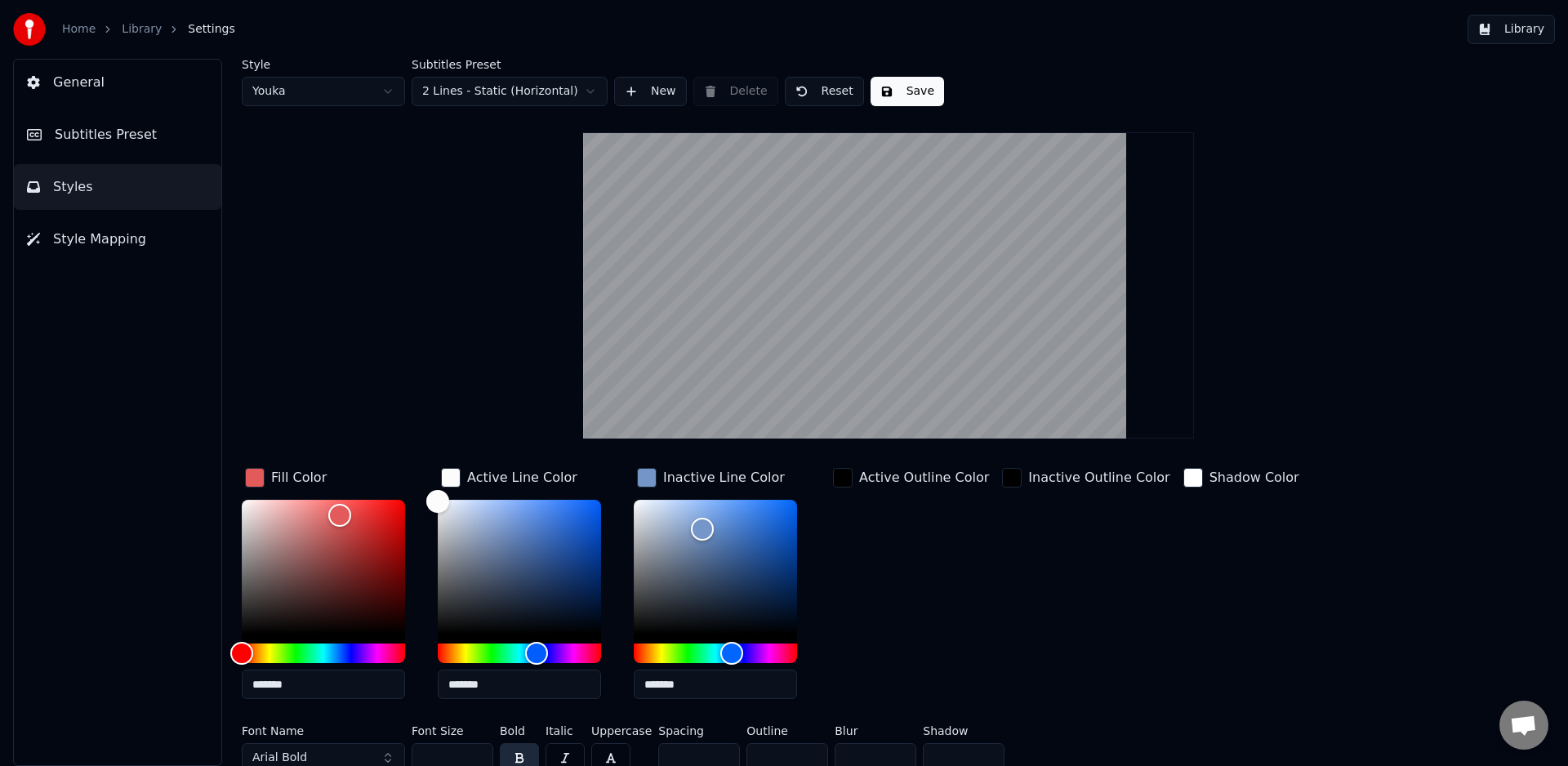
click at [1083, 609] on div "Inactive Outline Color" at bounding box center [1086, 588] width 174 height 248
click at [906, 90] on button "Save" at bounding box center [907, 91] width 74 height 30
click at [136, 132] on span "Subtitles Preset" at bounding box center [106, 134] width 102 height 19
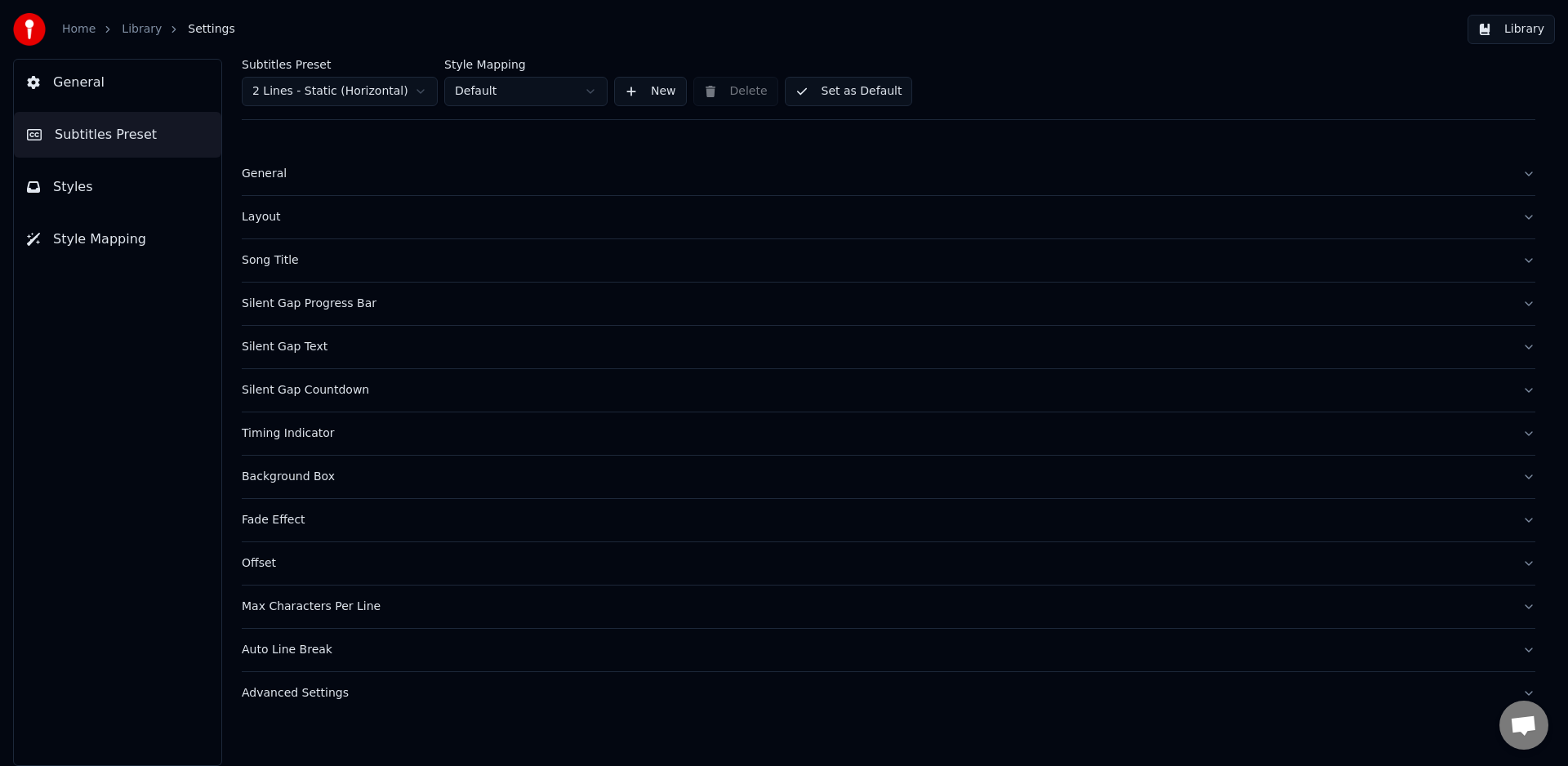
click at [286, 255] on div "Song Title" at bounding box center [875, 260] width 1268 height 16
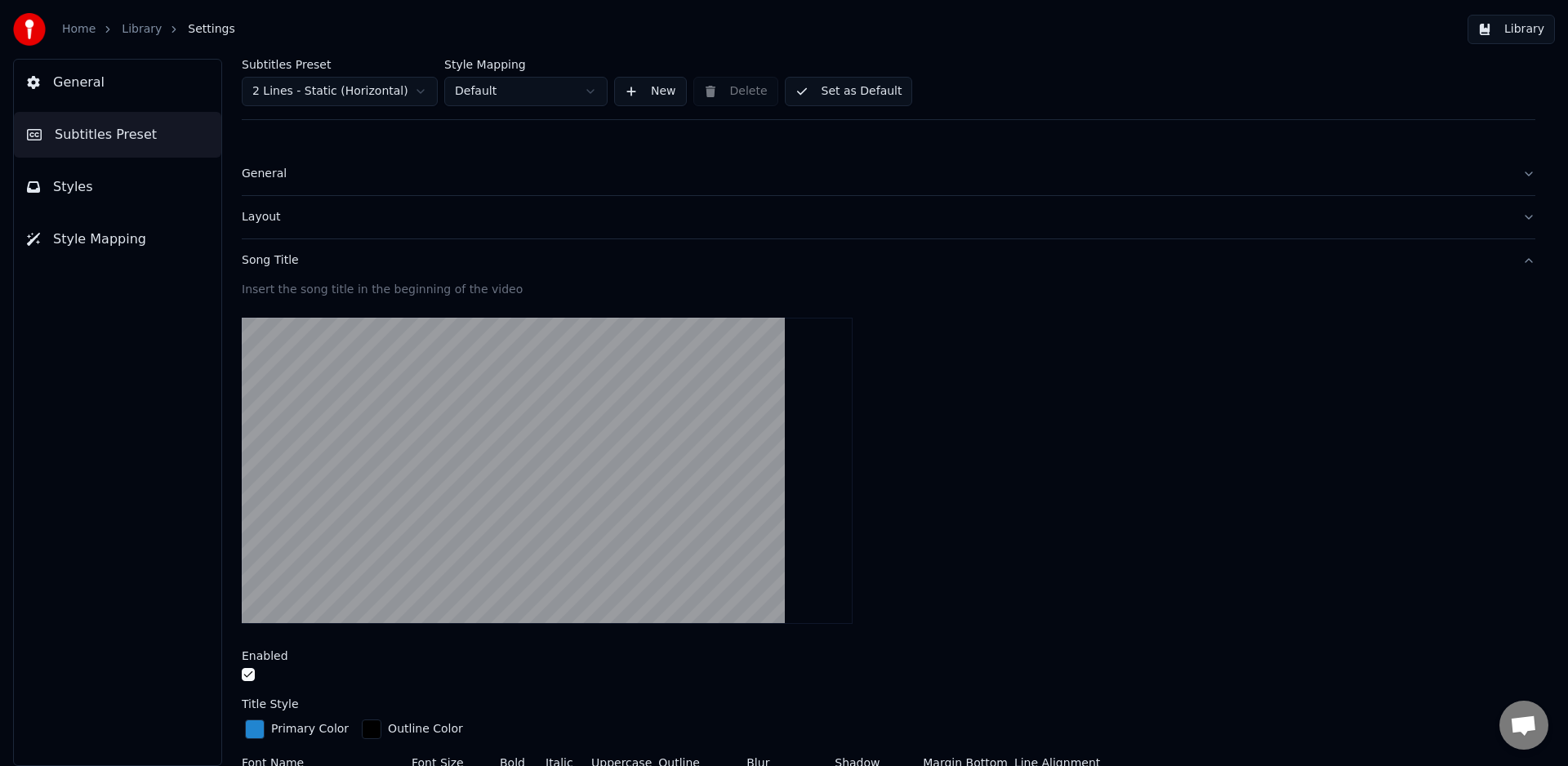
click at [255, 733] on div "button" at bounding box center [255, 729] width 19 height 19
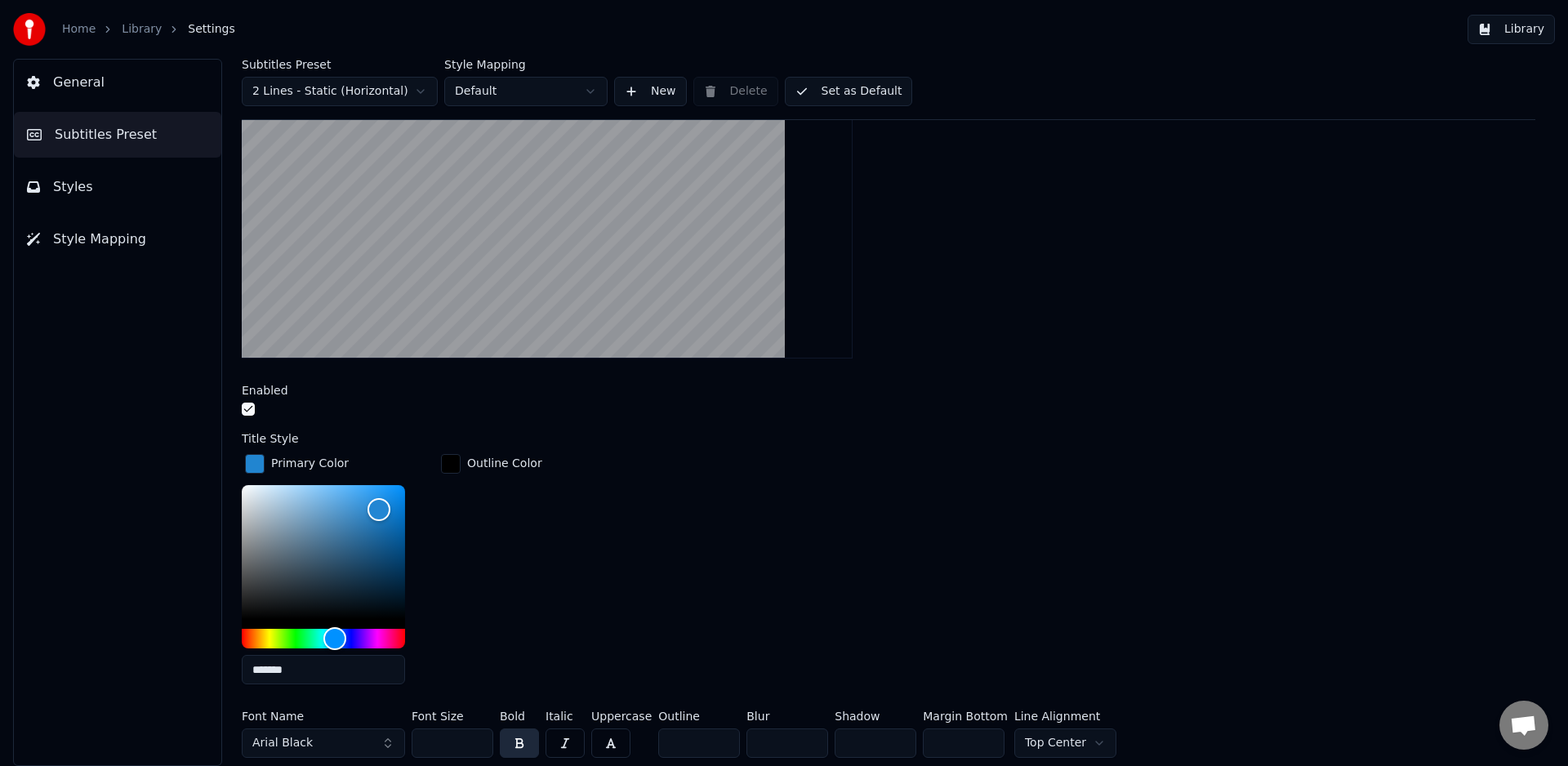
scroll to position [227, 0]
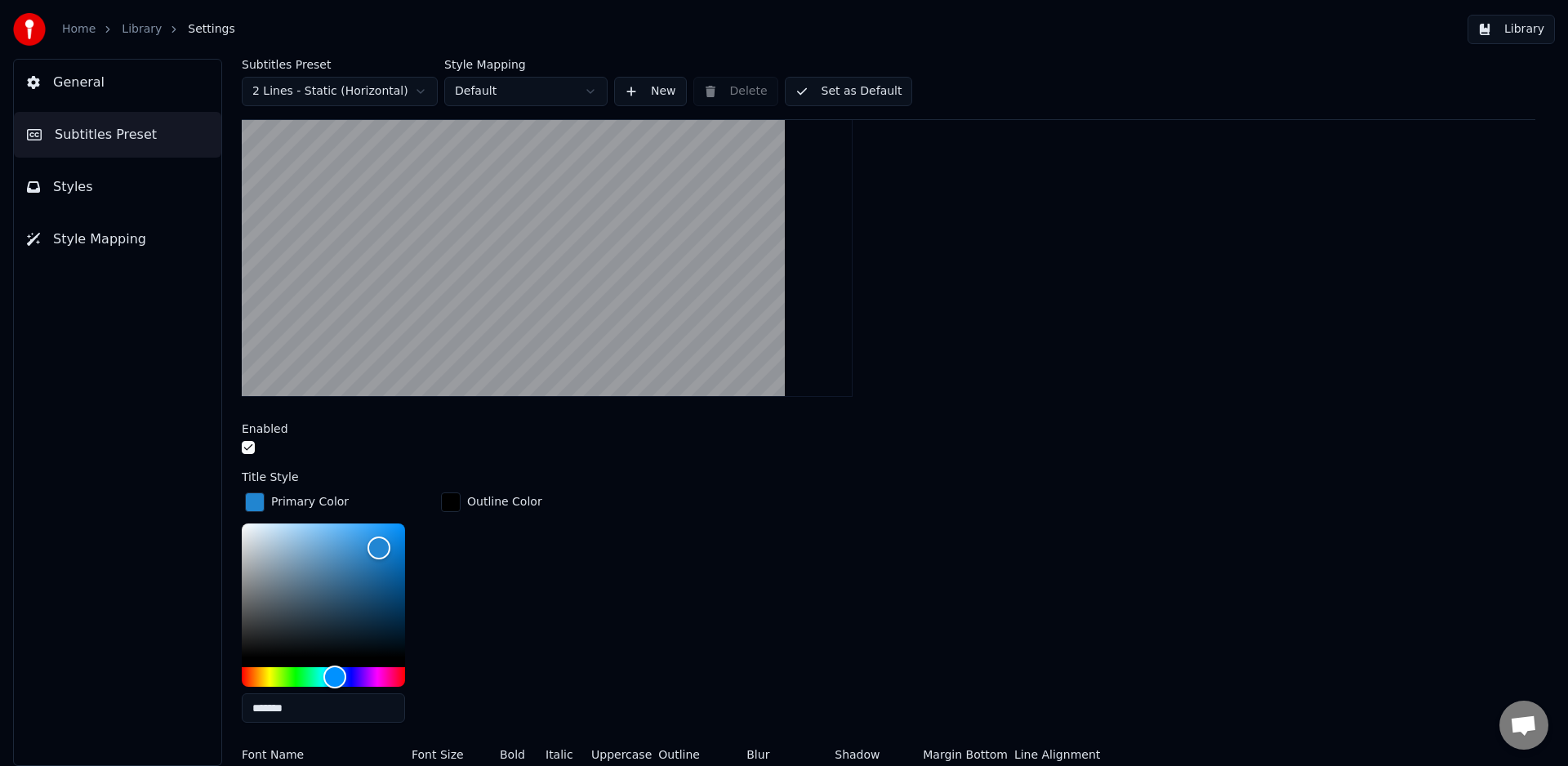
click at [255, 498] on div "button" at bounding box center [255, 501] width 19 height 19
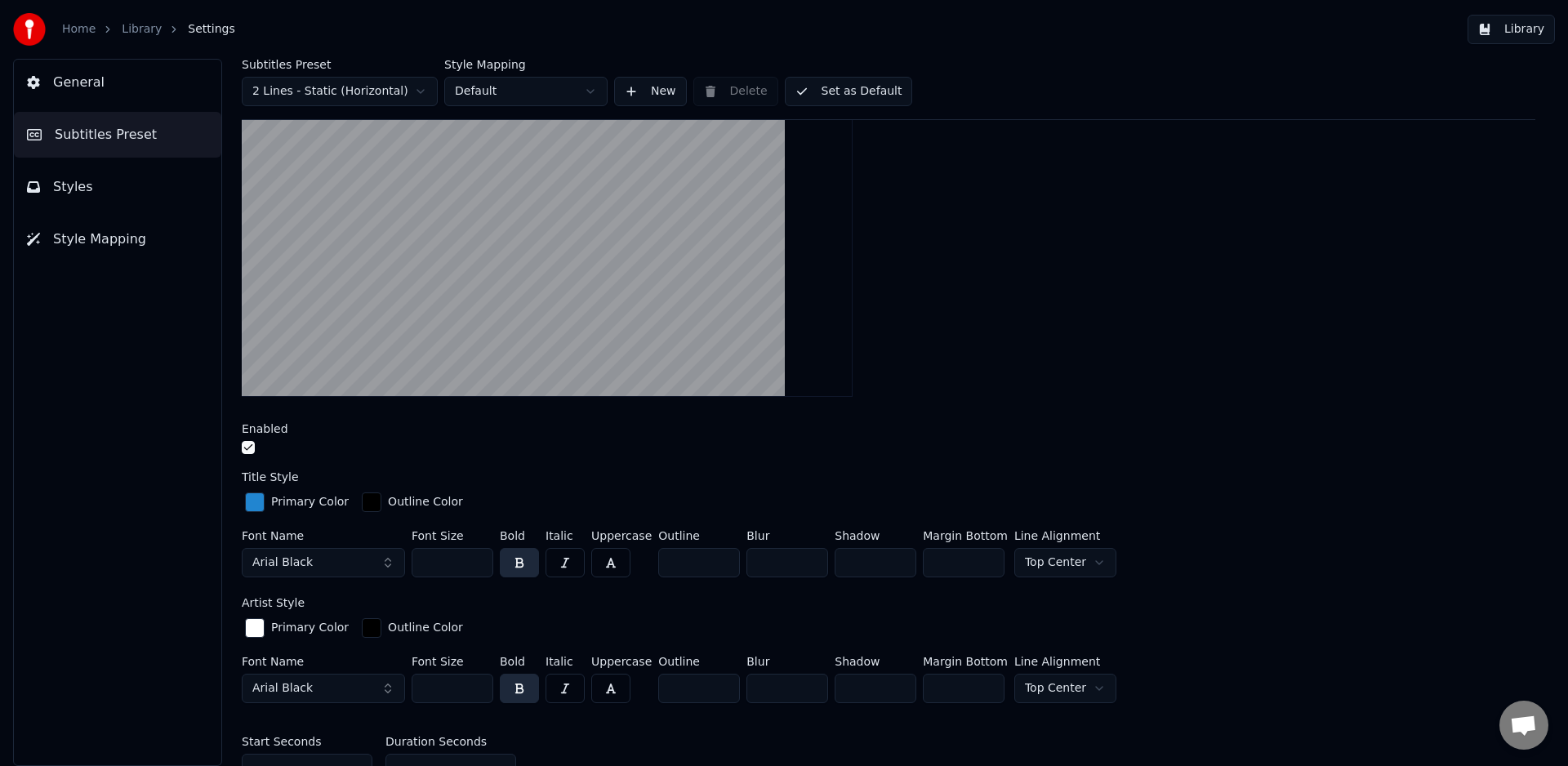
click at [255, 499] on div "button" at bounding box center [255, 501] width 19 height 19
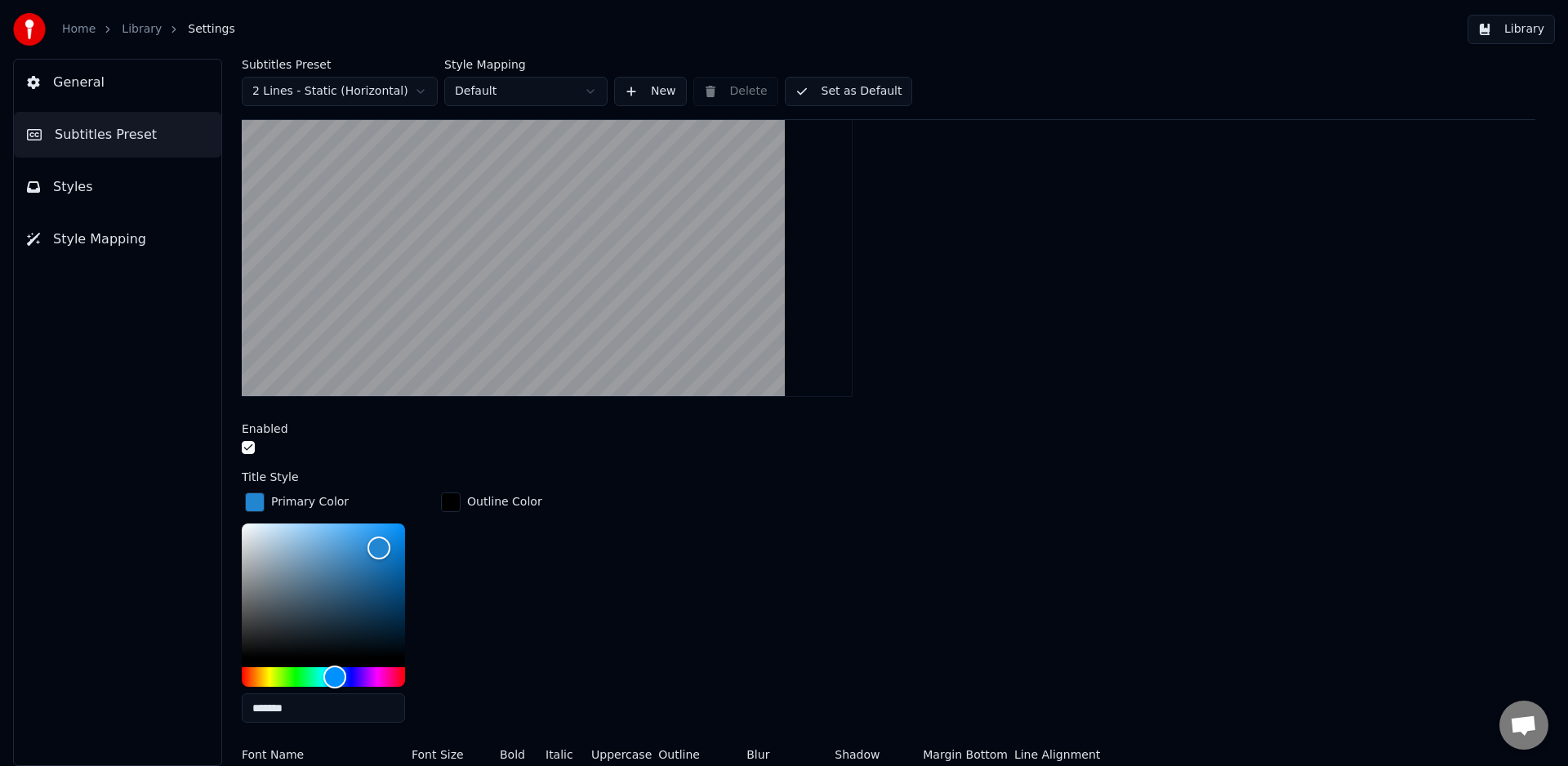
click at [530, 170] on video at bounding box center [547, 243] width 611 height 306
click at [311, 703] on input "*******" at bounding box center [323, 708] width 163 height 30
drag, startPoint x: 300, startPoint y: 707, endPoint x: 219, endPoint y: 703, distance: 81.1
click at [221, 707] on div "Subtitles Preset 2 Lines - Static (Horizontal) Style Mapping Default New Delete…" at bounding box center [888, 413] width 1359 height 707
type input "******"
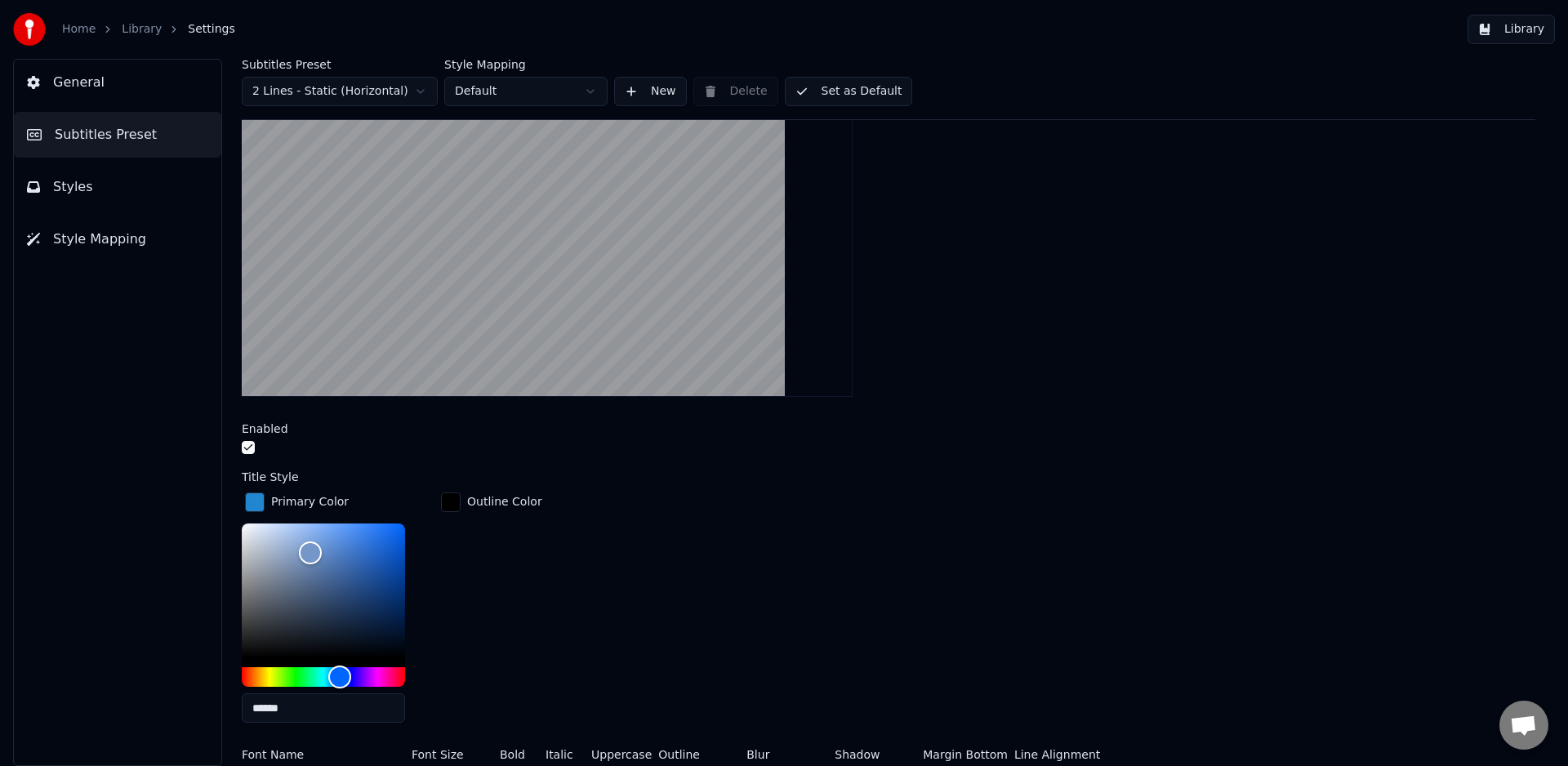
drag, startPoint x: 492, startPoint y: 643, endPoint x: 551, endPoint y: 637, distance: 59.3
click at [493, 643] on div "Outline Color" at bounding box center [491, 612] width 107 height 247
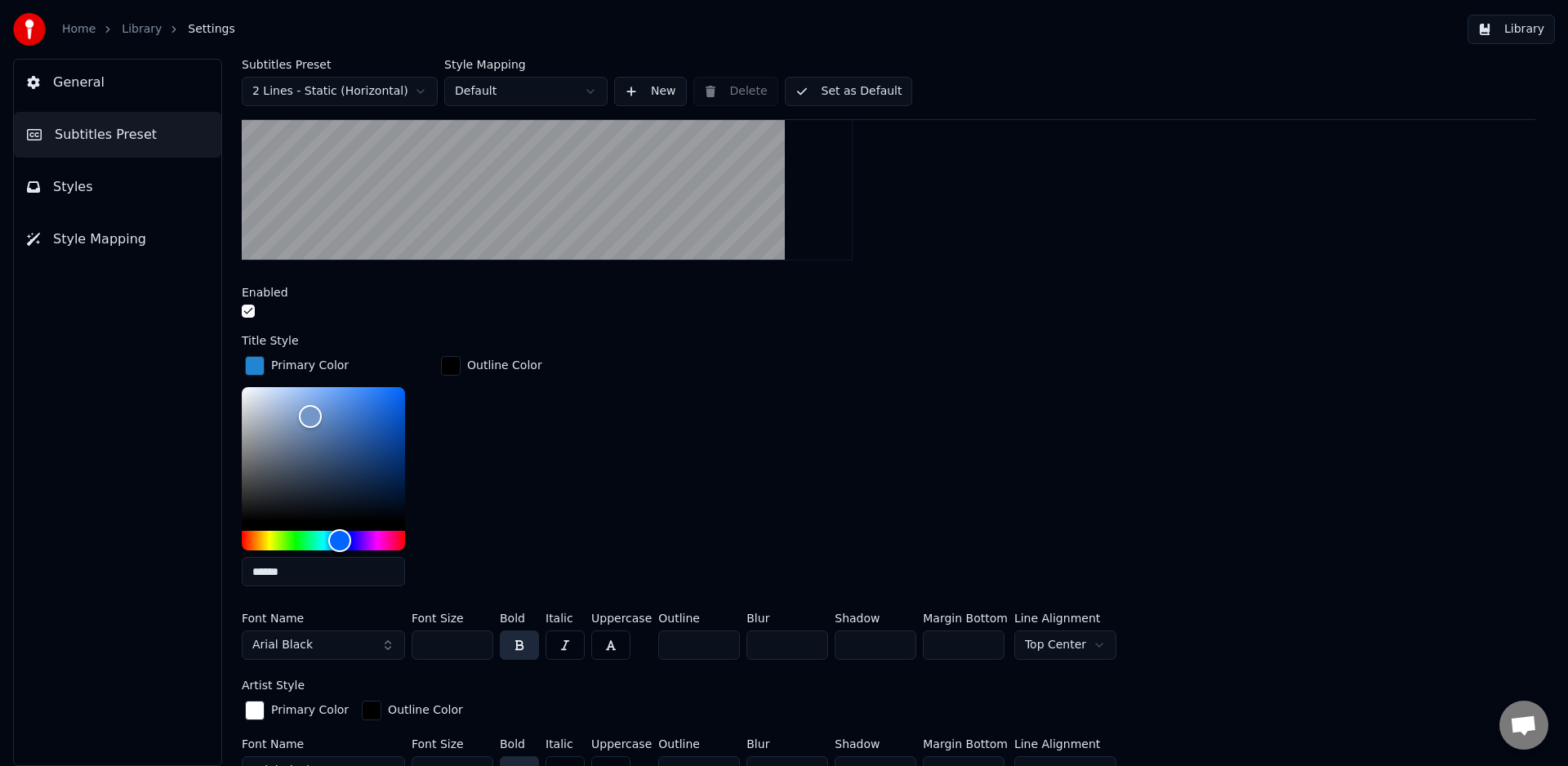
scroll to position [345, 0]
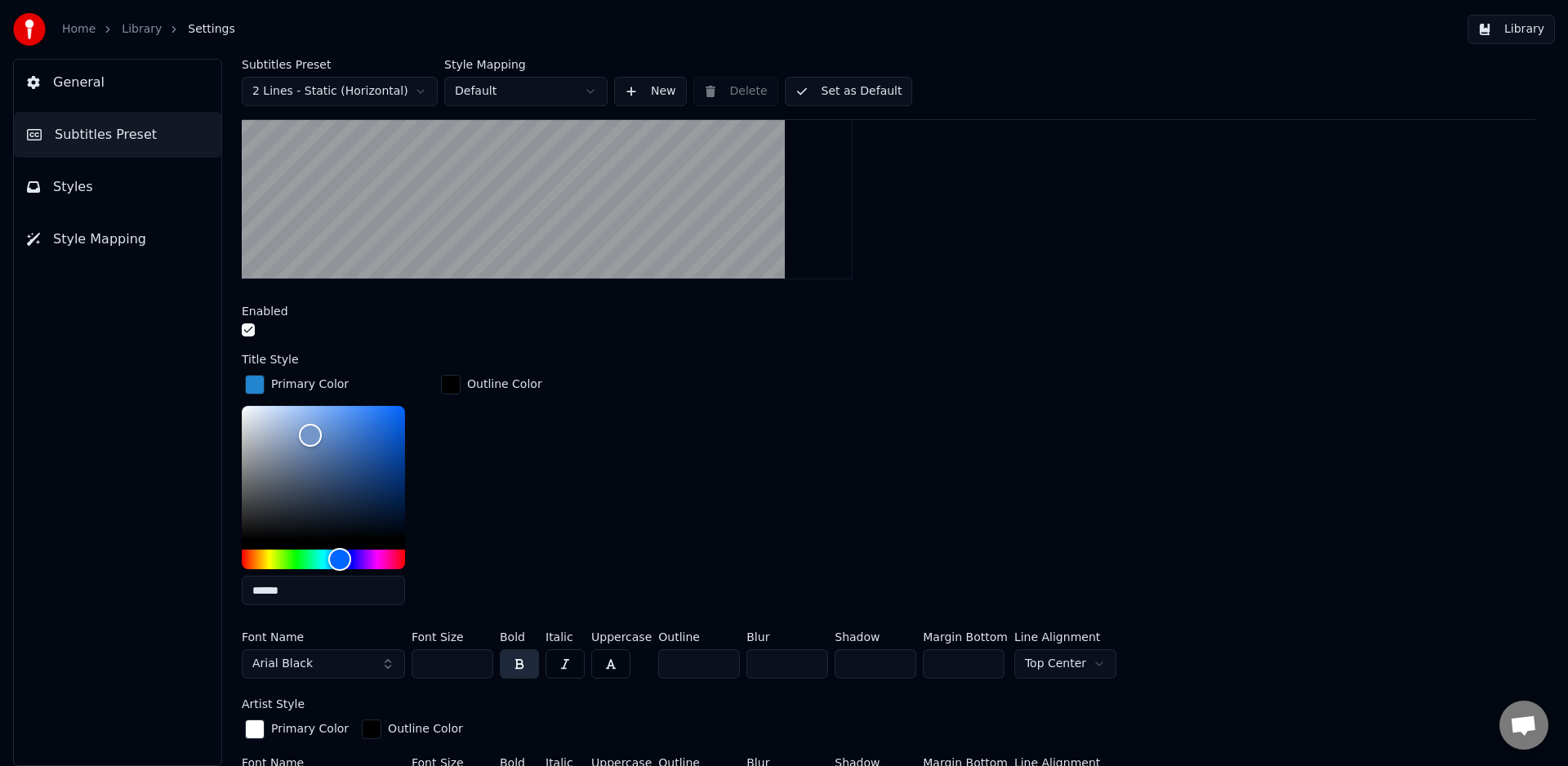
drag, startPoint x: 452, startPoint y: 666, endPoint x: 411, endPoint y: 655, distance: 42.4
click at [404, 658] on div "Font Name Arial Black Font Size *** Bold Italic Uppercase Outline * Blur * Shad…" at bounding box center [889, 658] width 1294 height 54
type input "***"
click at [616, 710] on div "Artist Style Primary Color Outline Color Font Name Arial Black Font Size *** Bo…" at bounding box center [889, 754] width 1294 height 112
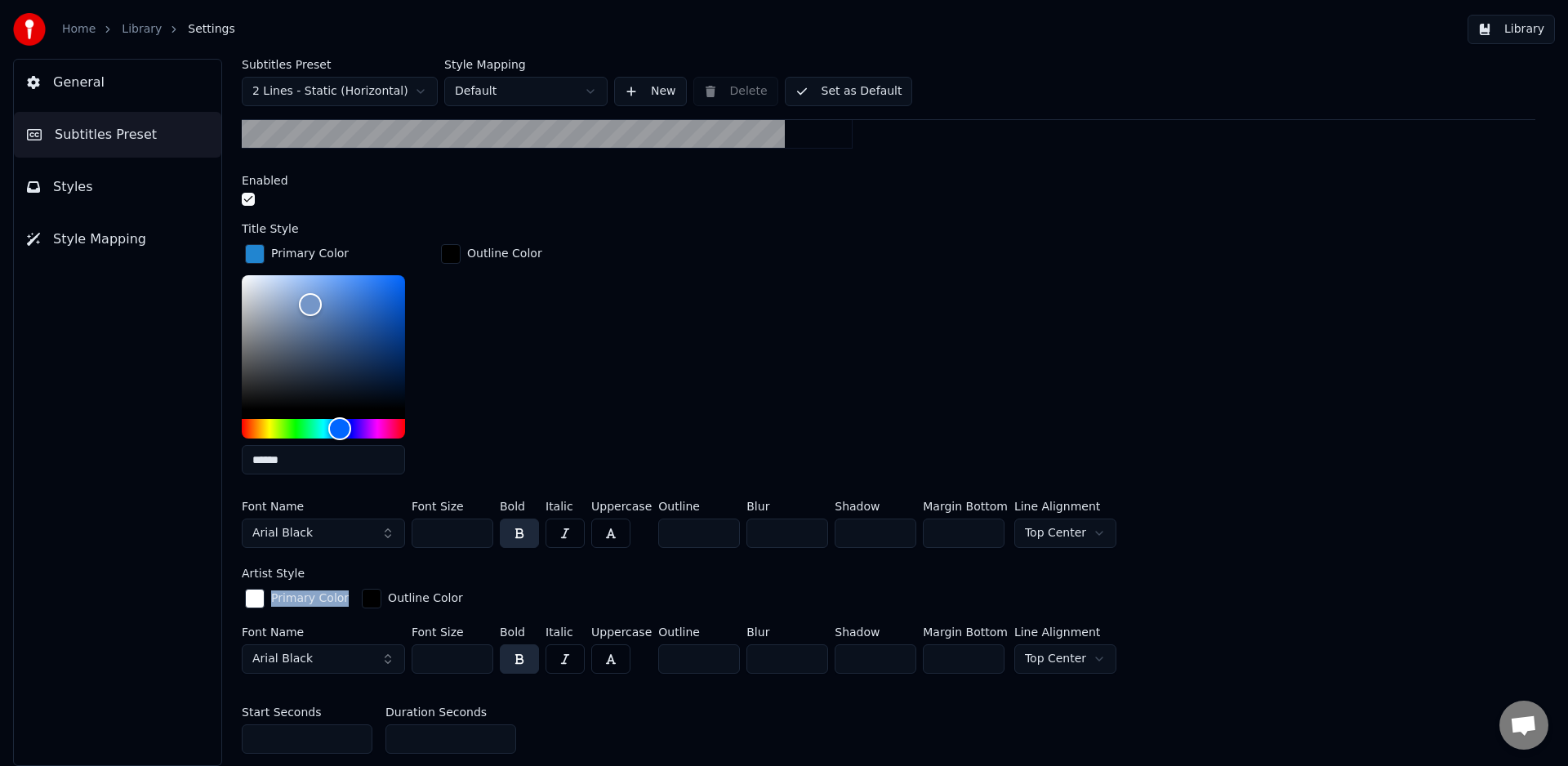
scroll to position [504, 0]
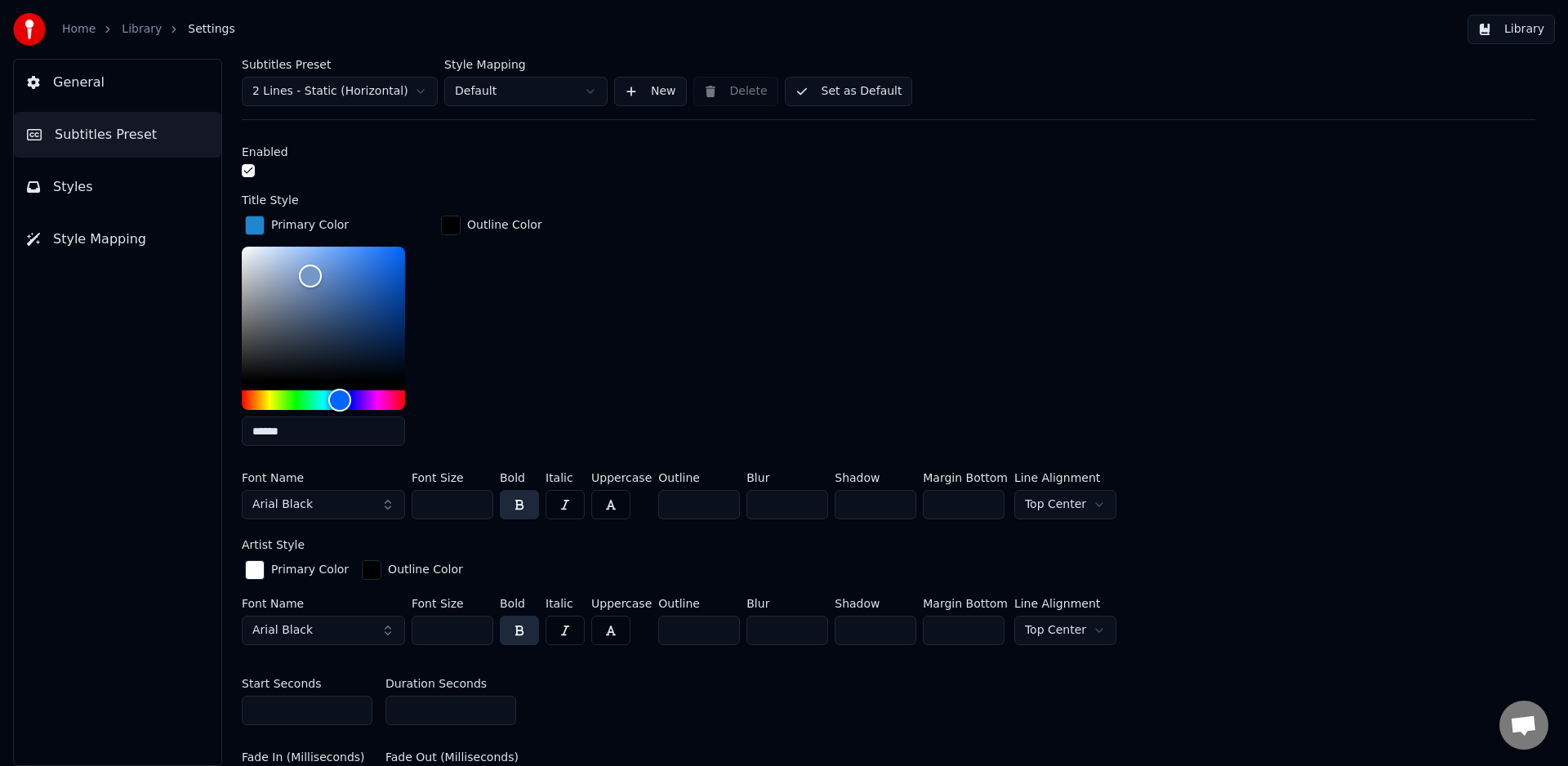
click at [464, 624] on input "***" at bounding box center [452, 630] width 82 height 30
drag, startPoint x: 452, startPoint y: 626, endPoint x: 398, endPoint y: 624, distance: 54.0
click at [387, 635] on div "Font Name Arial Black Font Size *** Bold Italic Uppercase Outline * Blur * Shad…" at bounding box center [889, 625] width 1294 height 54
drag, startPoint x: 443, startPoint y: 619, endPoint x: 457, endPoint y: 573, distance: 48.1
click at [447, 631] on input "***" at bounding box center [452, 630] width 82 height 30
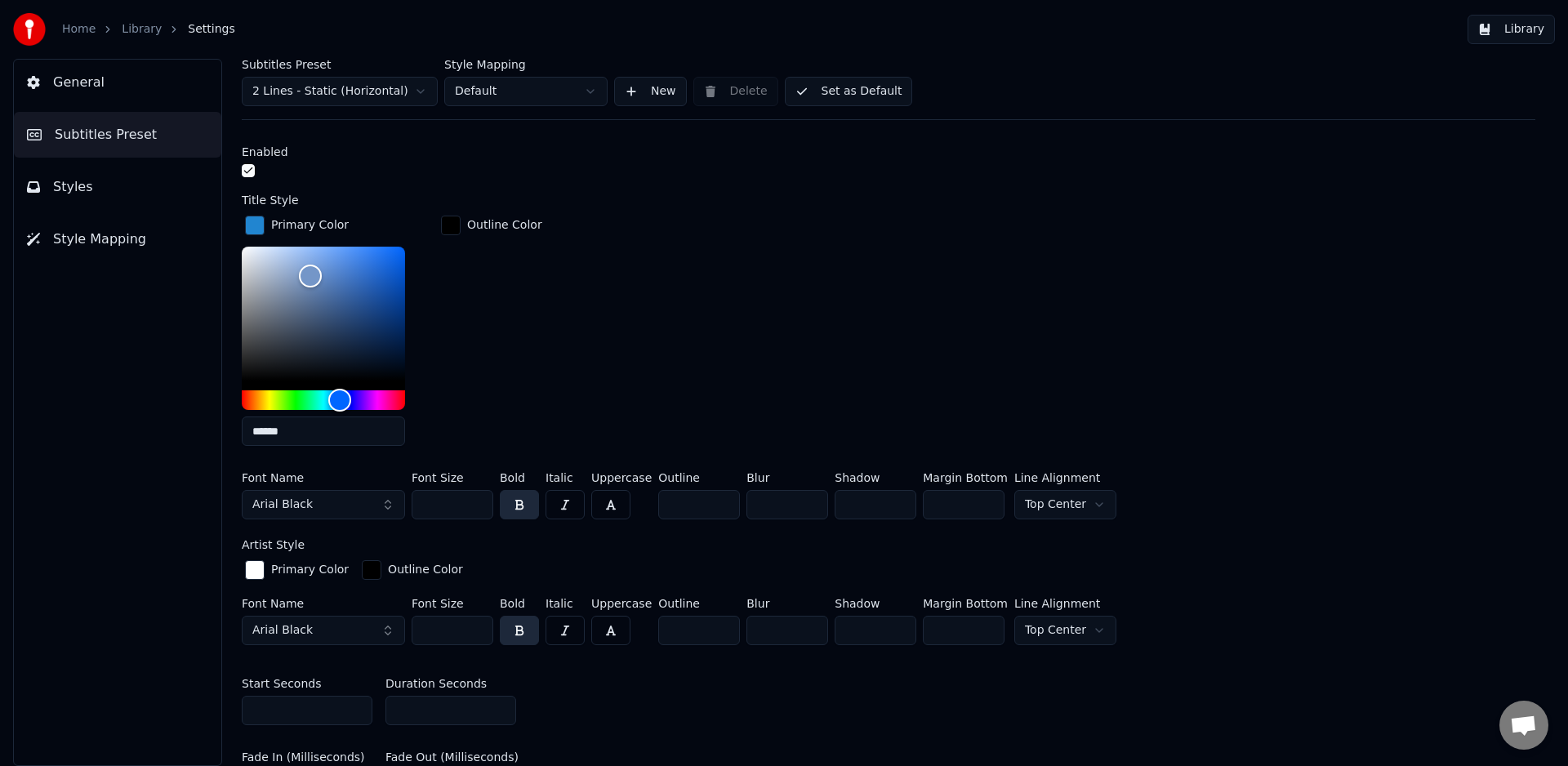
type input "**"
click at [624, 694] on div "Start Seconds * Duration Seconds *" at bounding box center [889, 701] width 1294 height 74
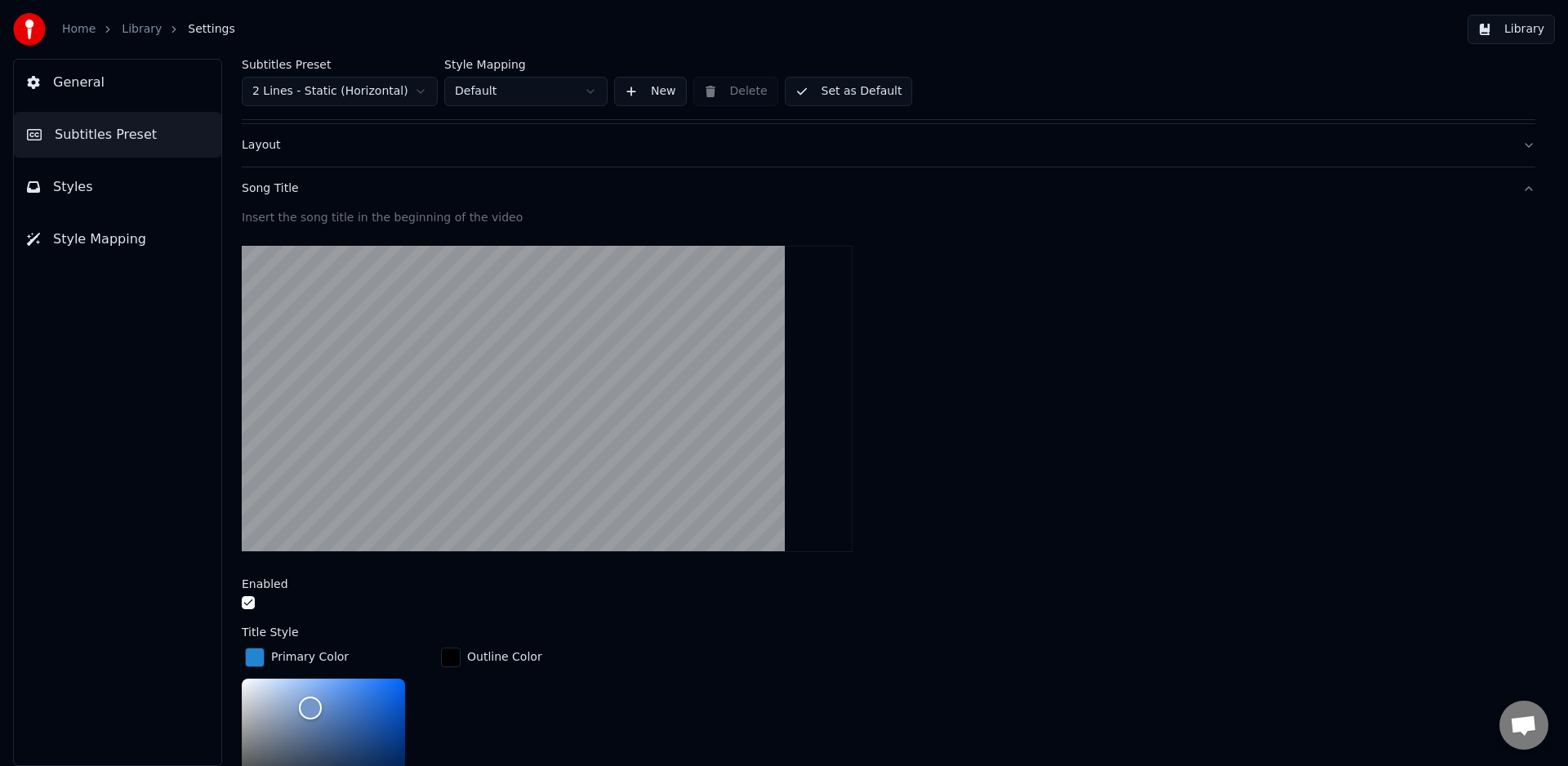
scroll to position [0, 0]
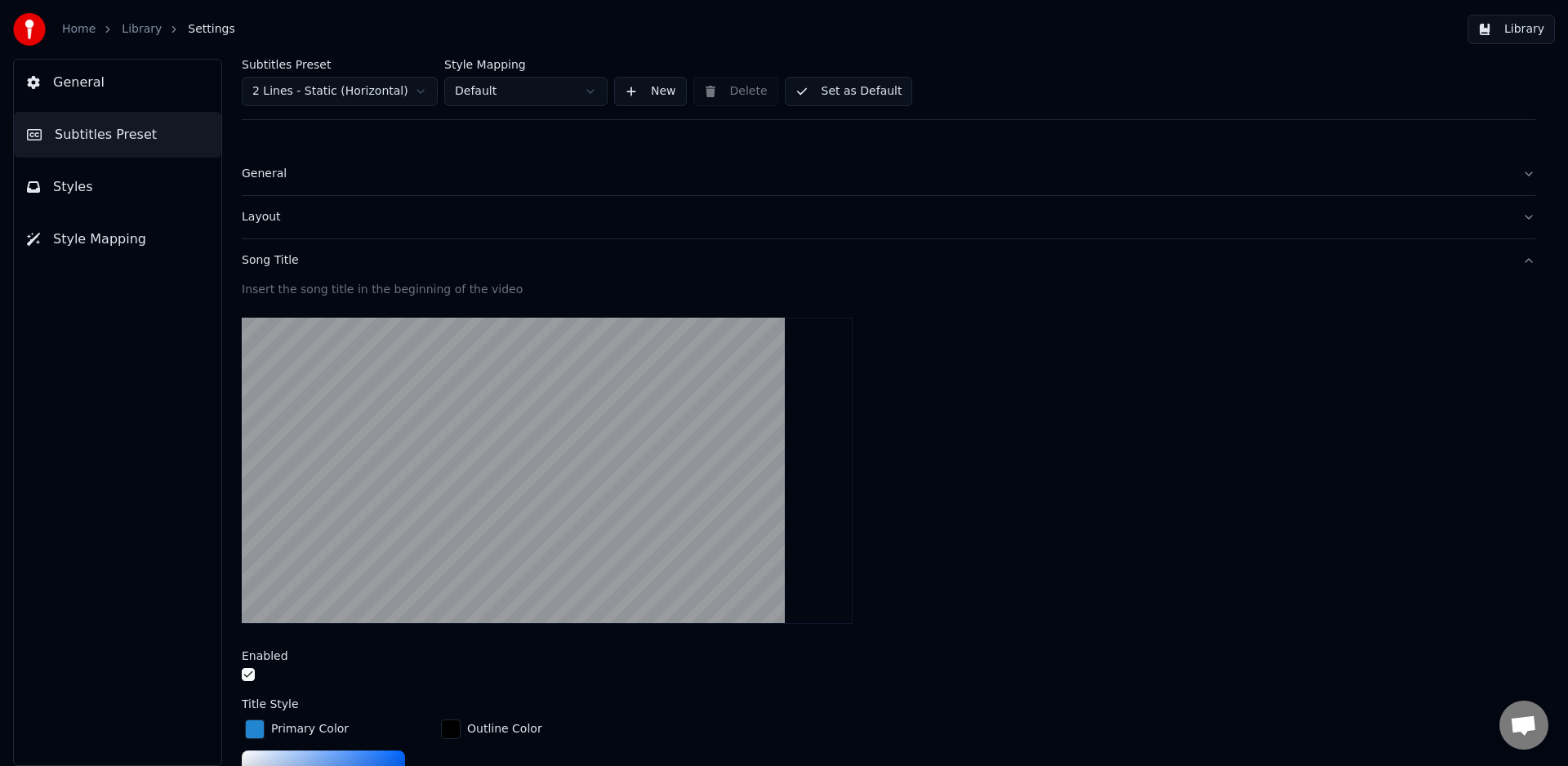
click at [861, 91] on button "Set as Default" at bounding box center [849, 91] width 129 height 30
click at [83, 187] on span "Styles" at bounding box center [73, 187] width 40 height 19
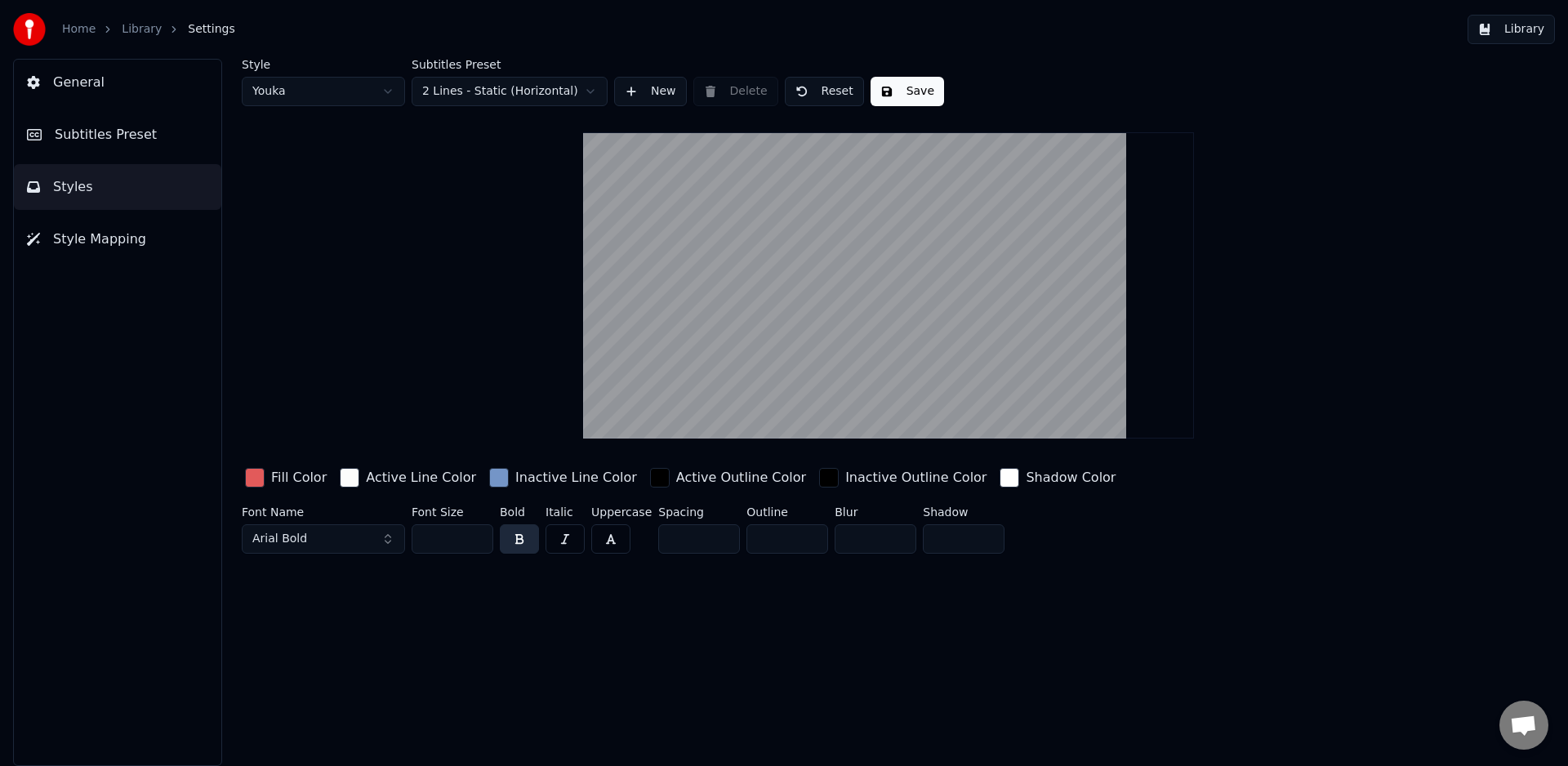
click at [109, 241] on span "Style Mapping" at bounding box center [100, 238] width 93 height 19
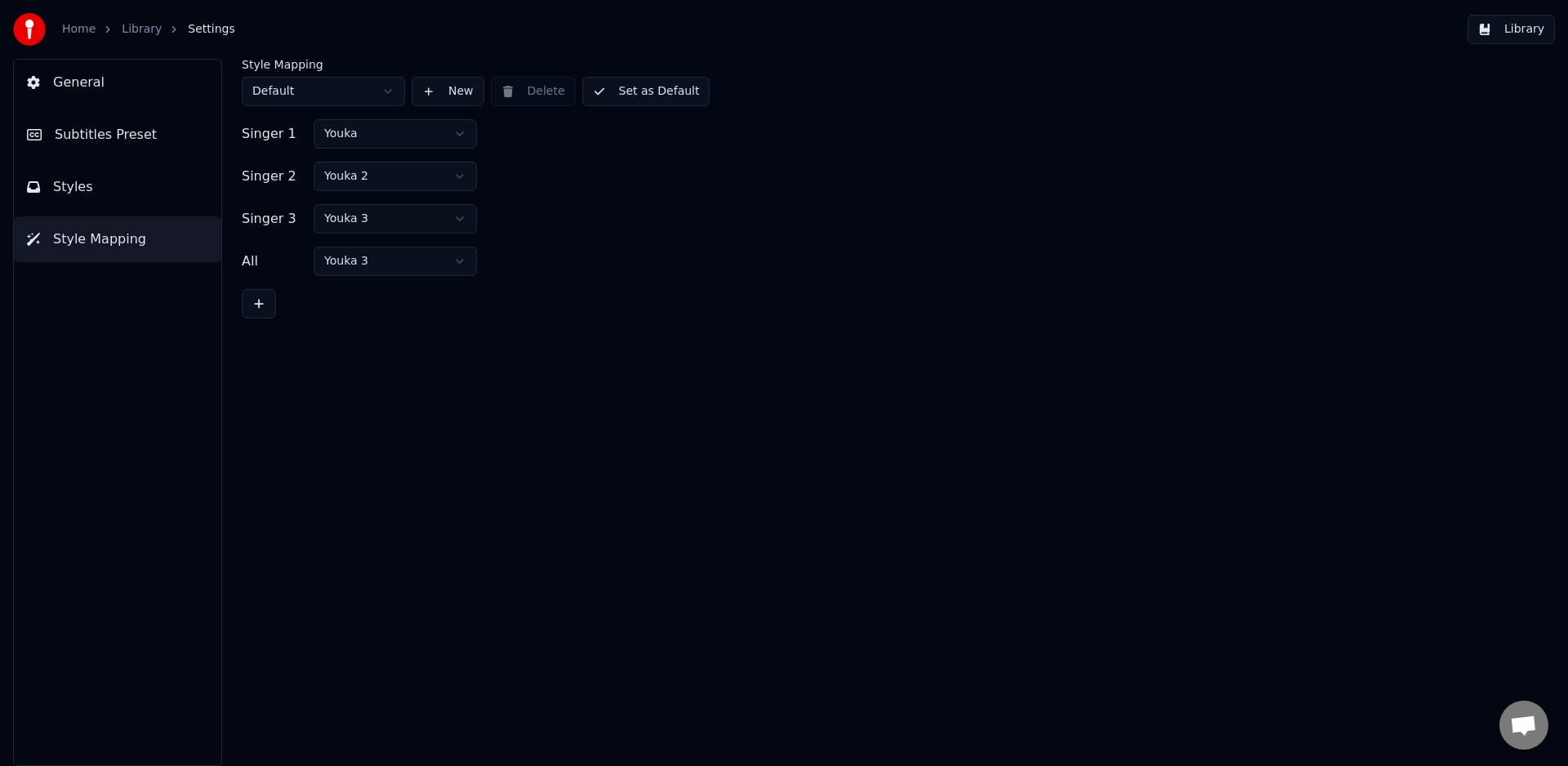
click at [112, 243] on span "Style Mapping" at bounding box center [100, 238] width 93 height 19
click at [108, 129] on span "Subtitles Preset" at bounding box center [106, 134] width 102 height 19
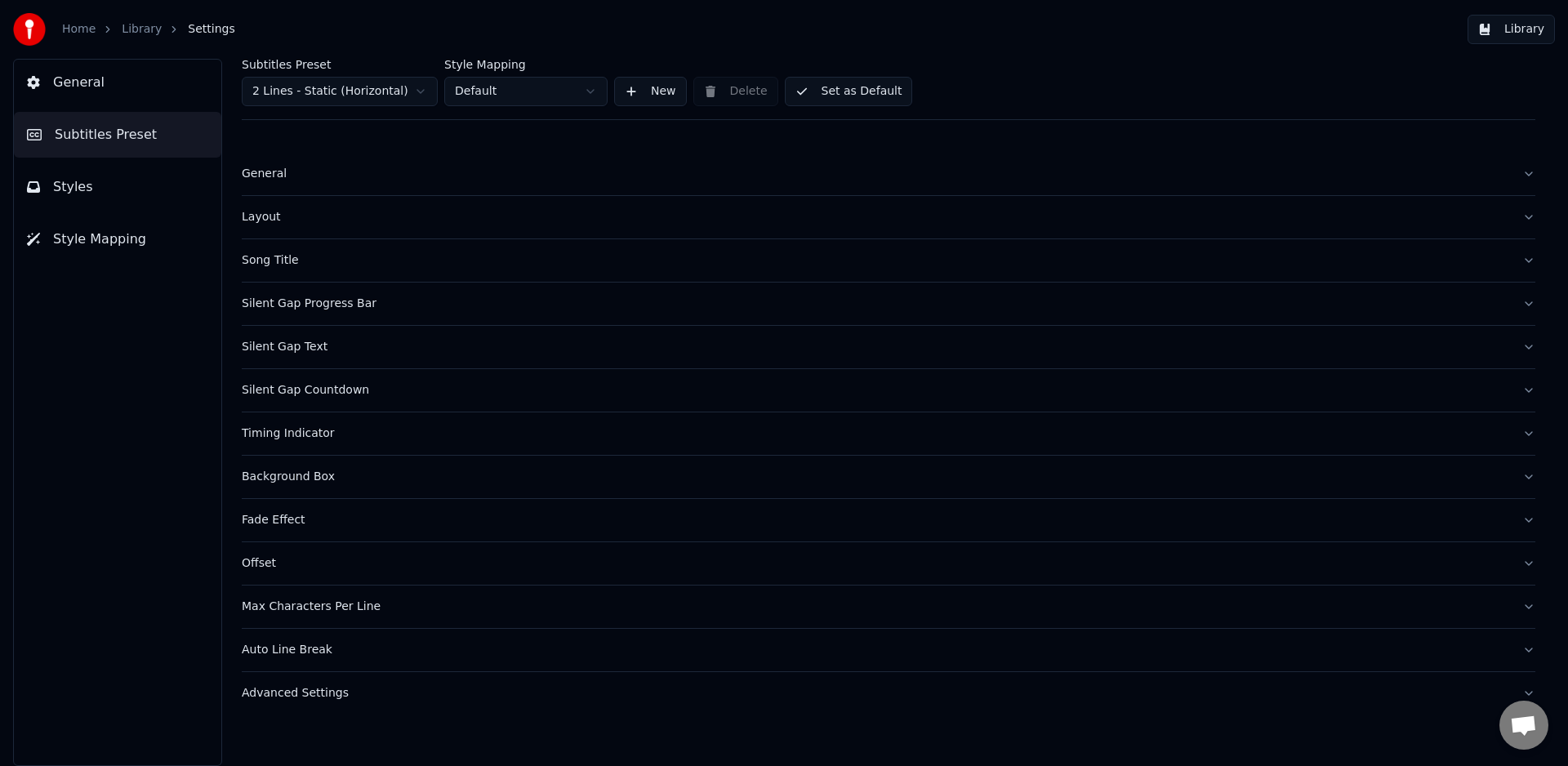
click at [100, 82] on button "General" at bounding box center [117, 82] width 207 height 46
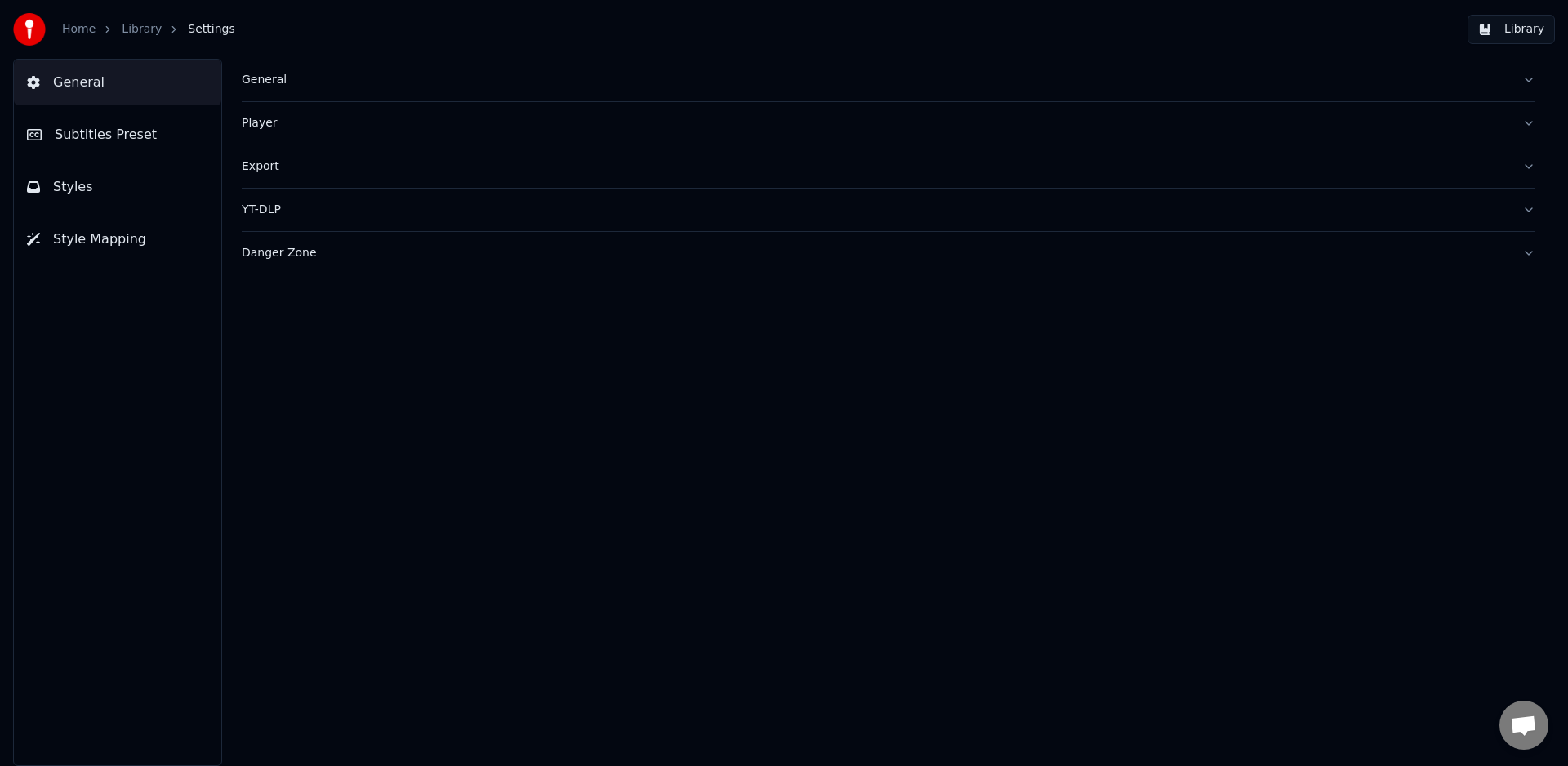
click at [140, 21] on link "Library" at bounding box center [141, 29] width 40 height 16
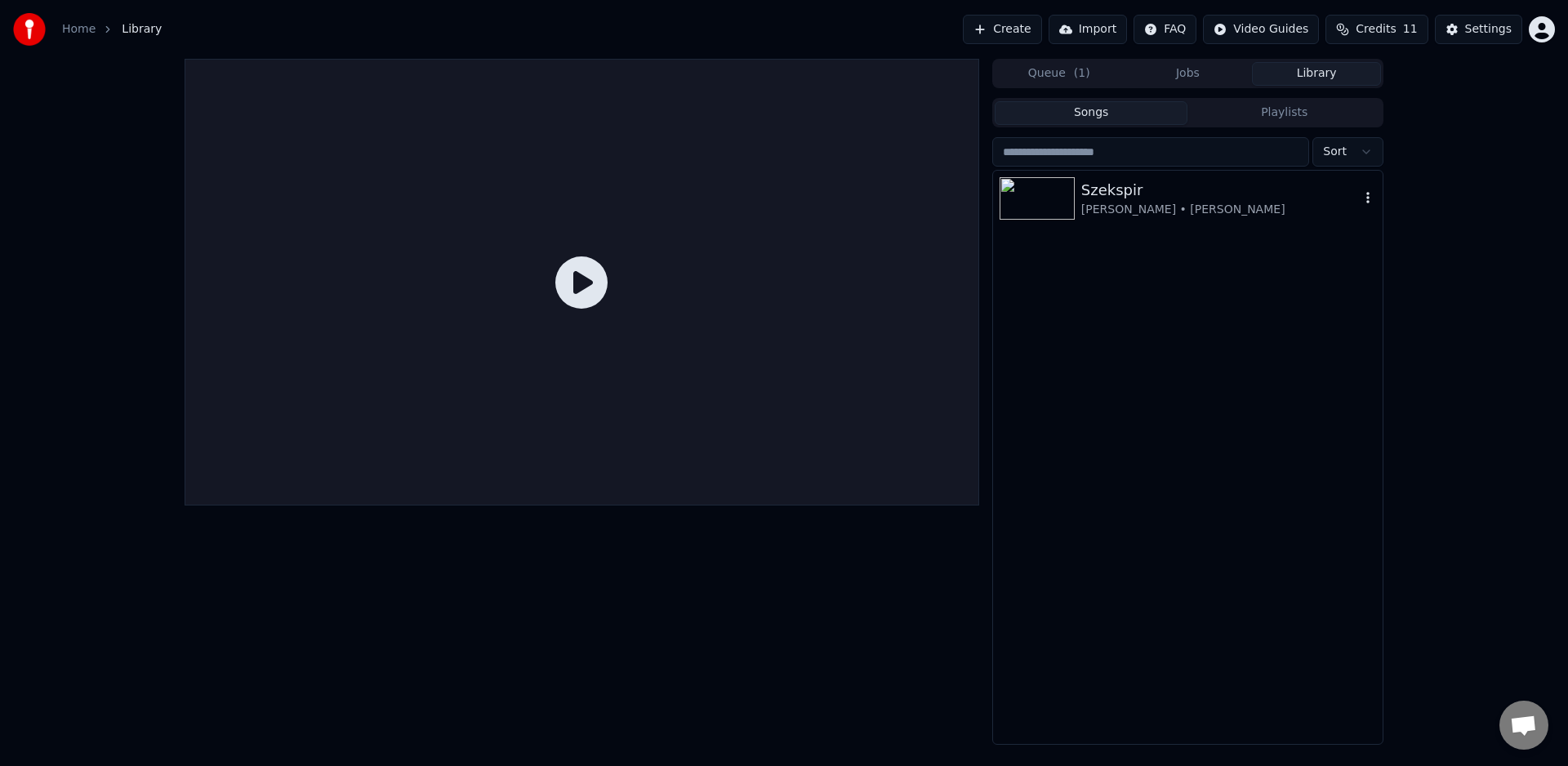
click at [1223, 203] on div "[PERSON_NAME] • [PERSON_NAME]" at bounding box center [1220, 210] width 278 height 16
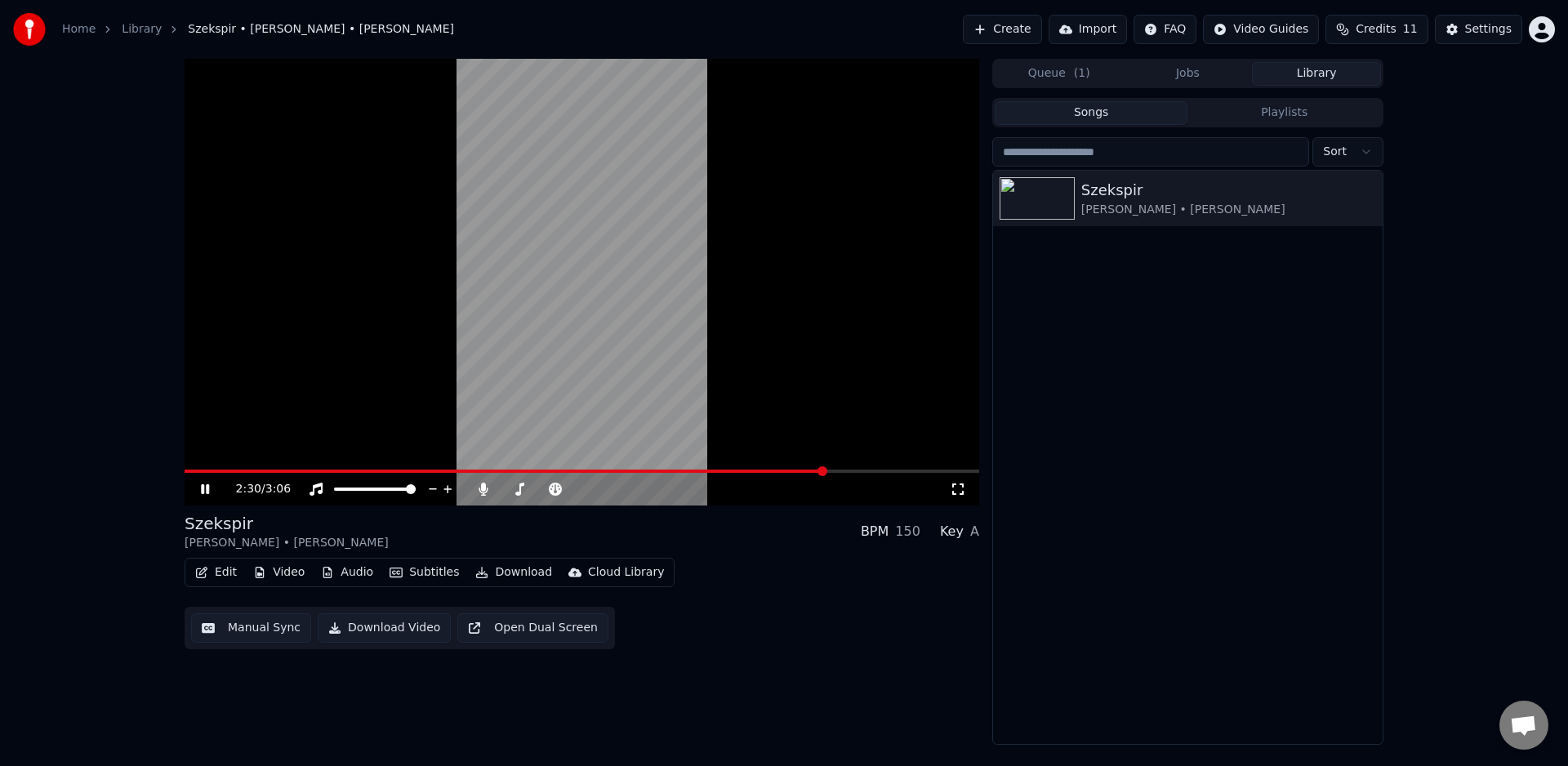
click at [827, 472] on span at bounding box center [582, 471] width 795 height 3
click at [821, 470] on span at bounding box center [540, 471] width 710 height 3
click at [732, 468] on div "2:35 / 3:06" at bounding box center [582, 282] width 795 height 446
click at [202, 489] on icon at bounding box center [206, 490] width 10 height 12
click at [474, 465] on video at bounding box center [582, 282] width 795 height 446
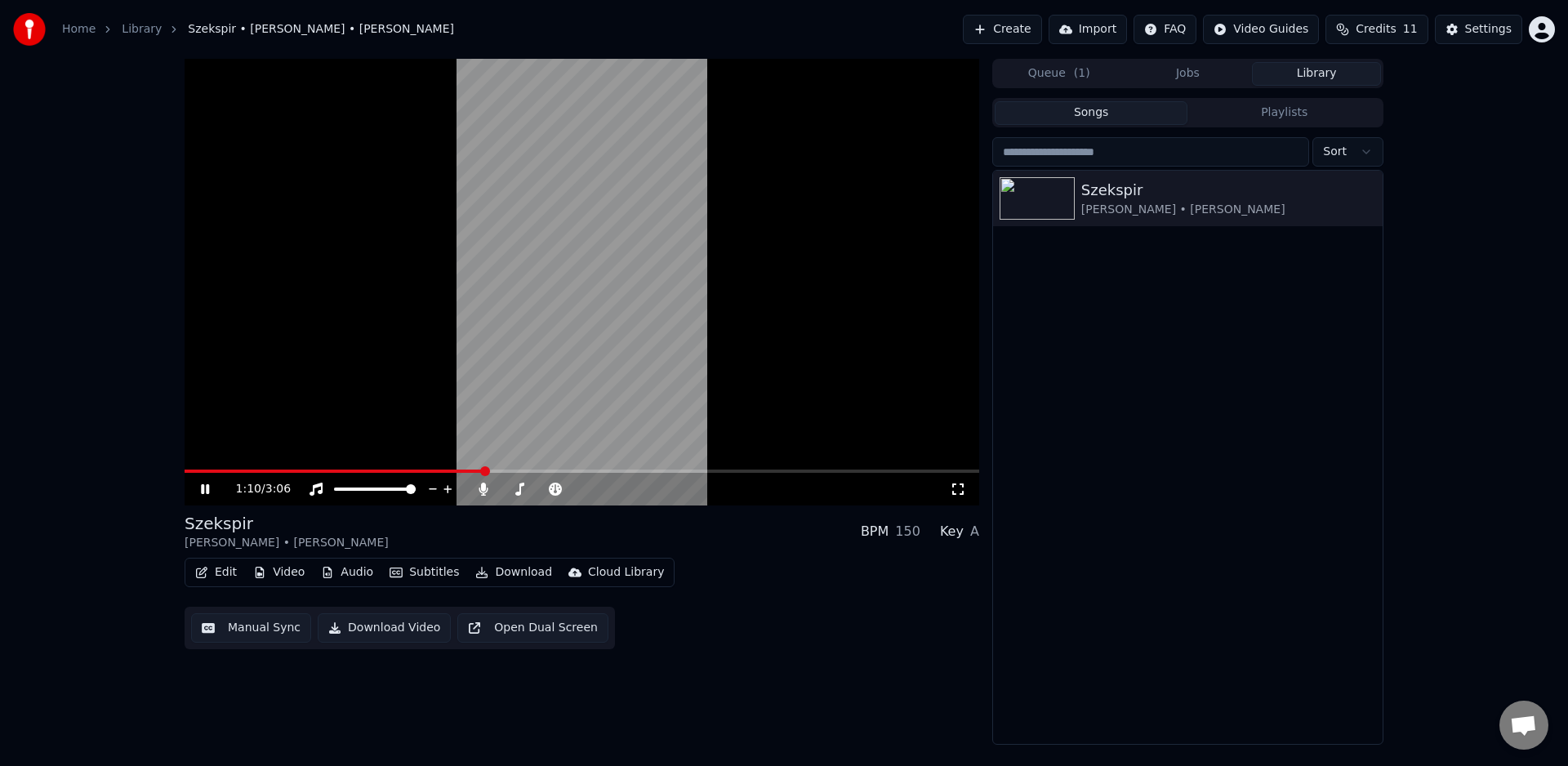
click at [482, 472] on span at bounding box center [333, 471] width 299 height 3
click at [255, 471] on span at bounding box center [353, 471] width 337 height 3
click at [198, 492] on icon at bounding box center [217, 489] width 38 height 13
click at [481, 472] on span at bounding box center [347, 471] width 325 height 3
click at [452, 472] on span at bounding box center [332, 471] width 296 height 3
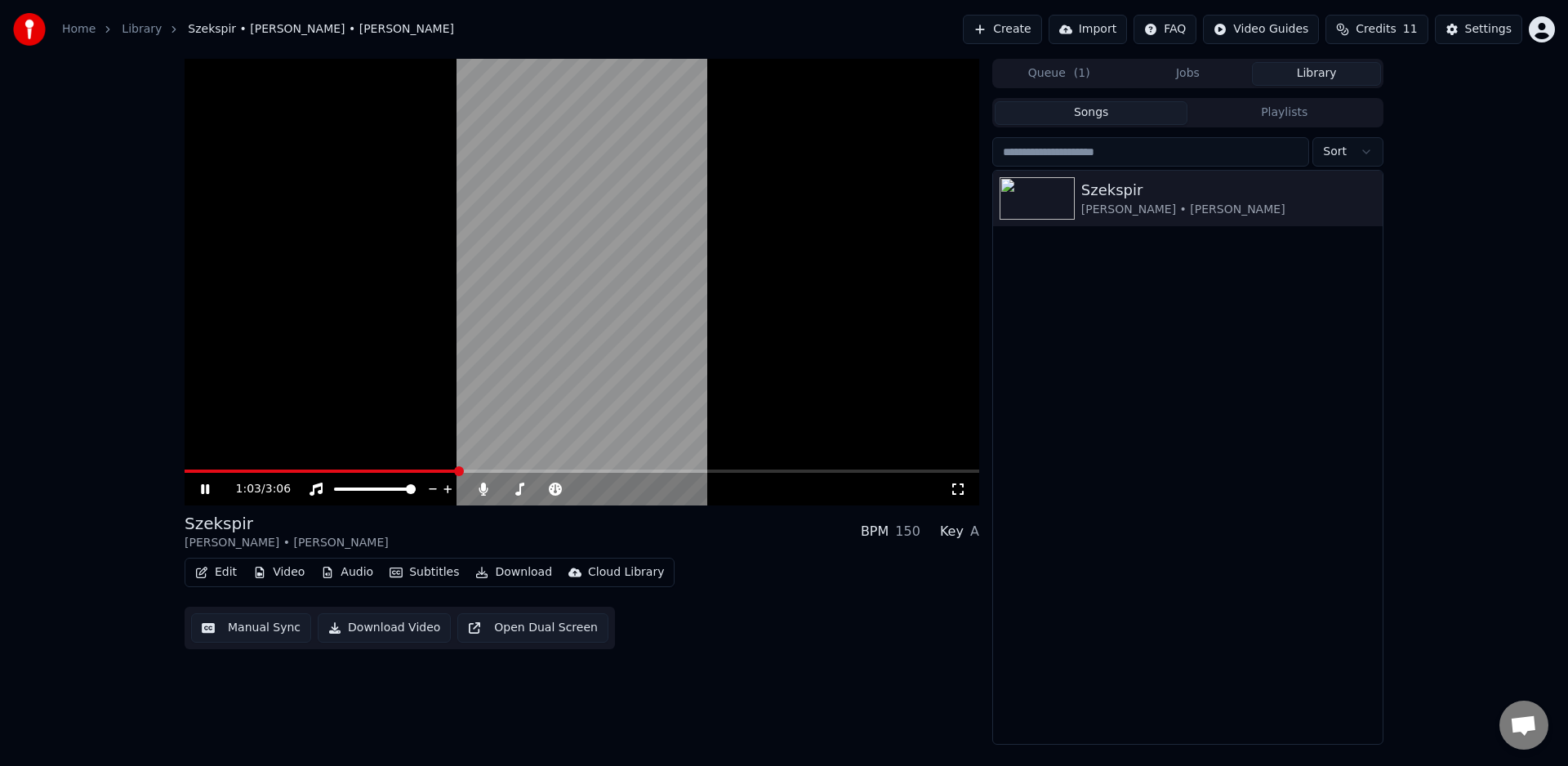
click at [429, 472] on span at bounding box center [321, 471] width 274 height 3
click at [410, 473] on div "0:57 / 3:06" at bounding box center [582, 487] width 795 height 36
click at [203, 490] on icon at bounding box center [206, 490] width 8 height 10
click at [353, 571] on button "Audio" at bounding box center [347, 572] width 65 height 23
click at [354, 575] on button "Audio" at bounding box center [347, 572] width 65 height 23
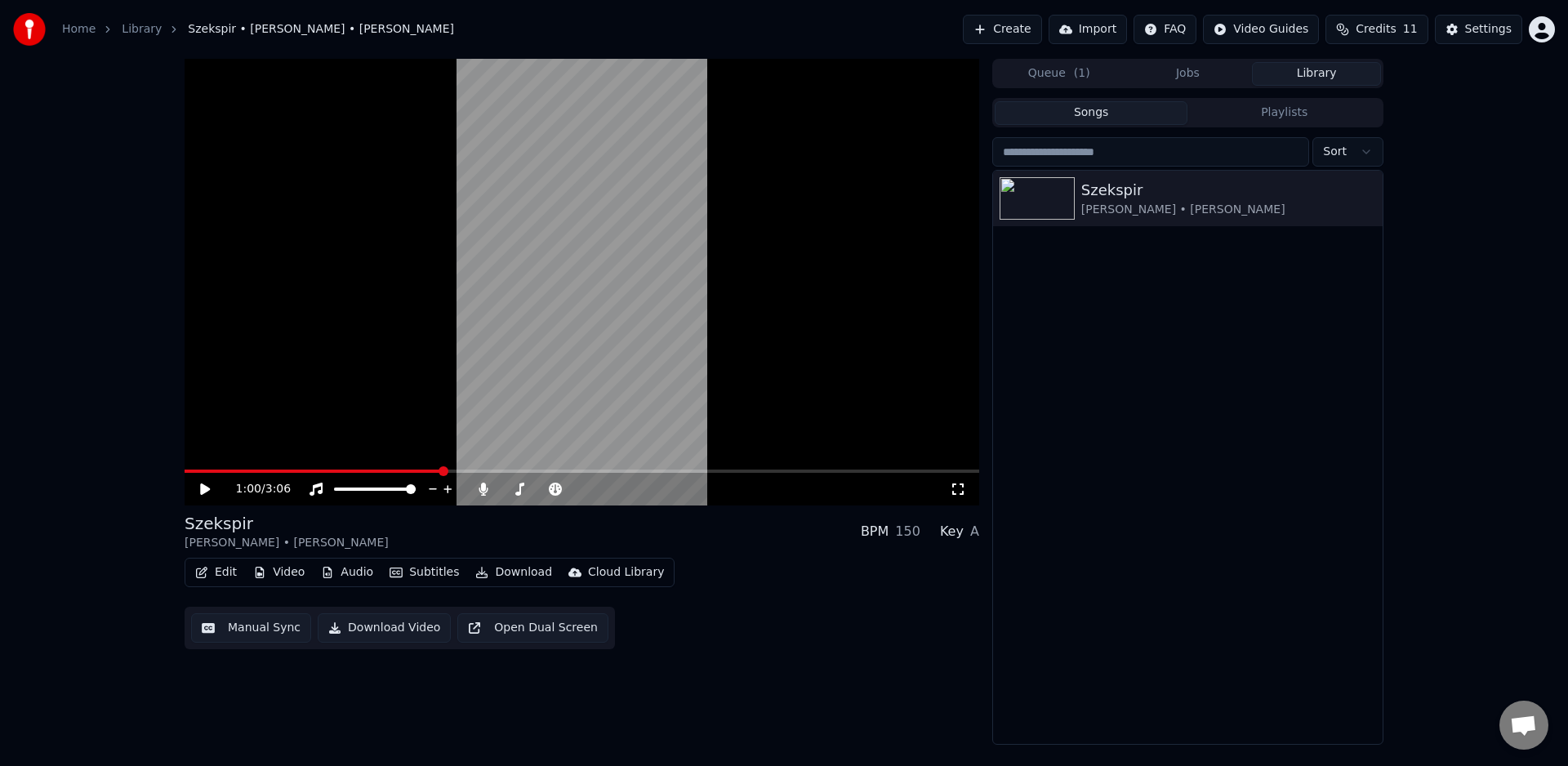
click at [269, 629] on button "Manual Sync" at bounding box center [251, 627] width 120 height 30
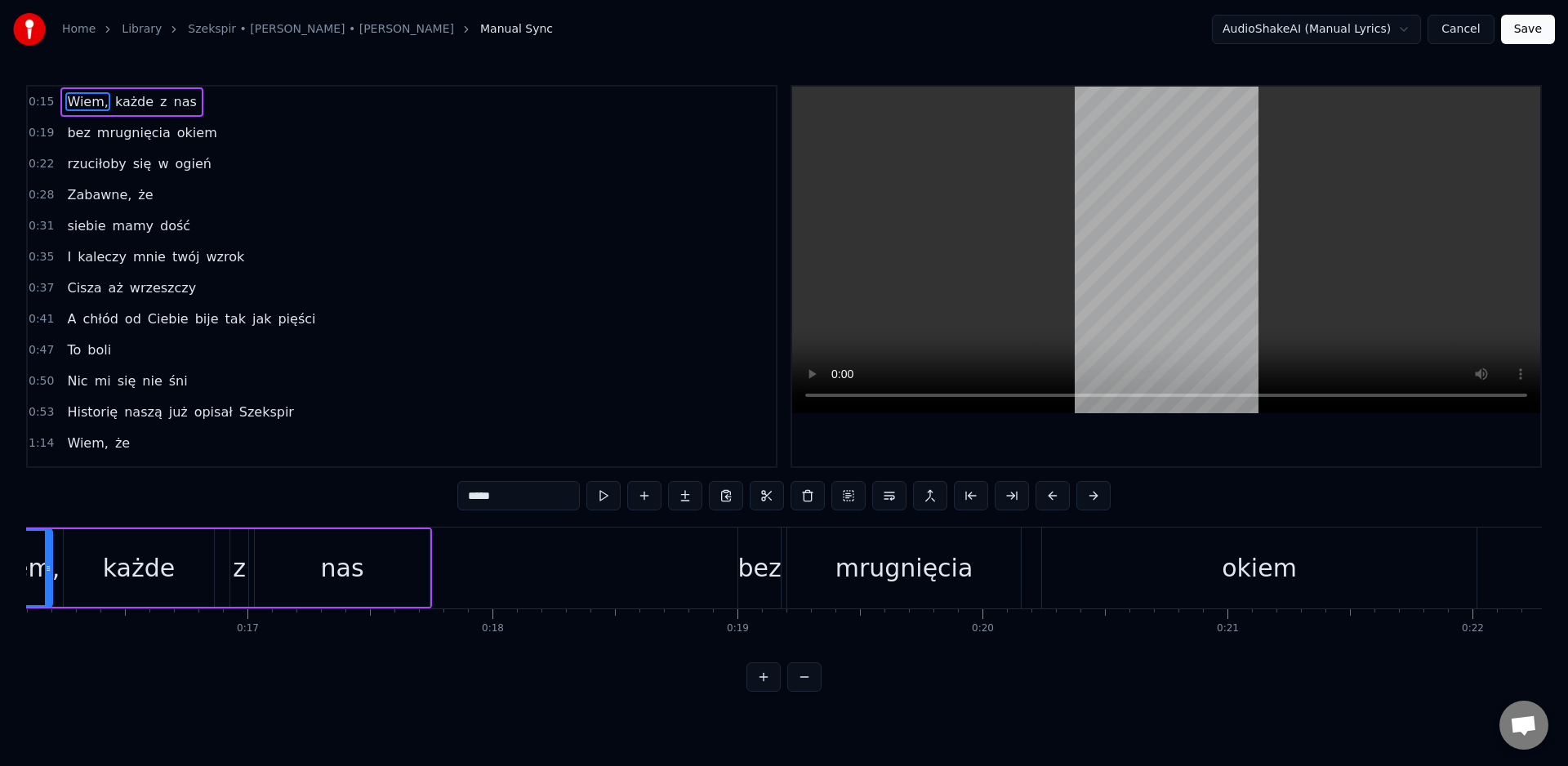
scroll to position [0, 3888]
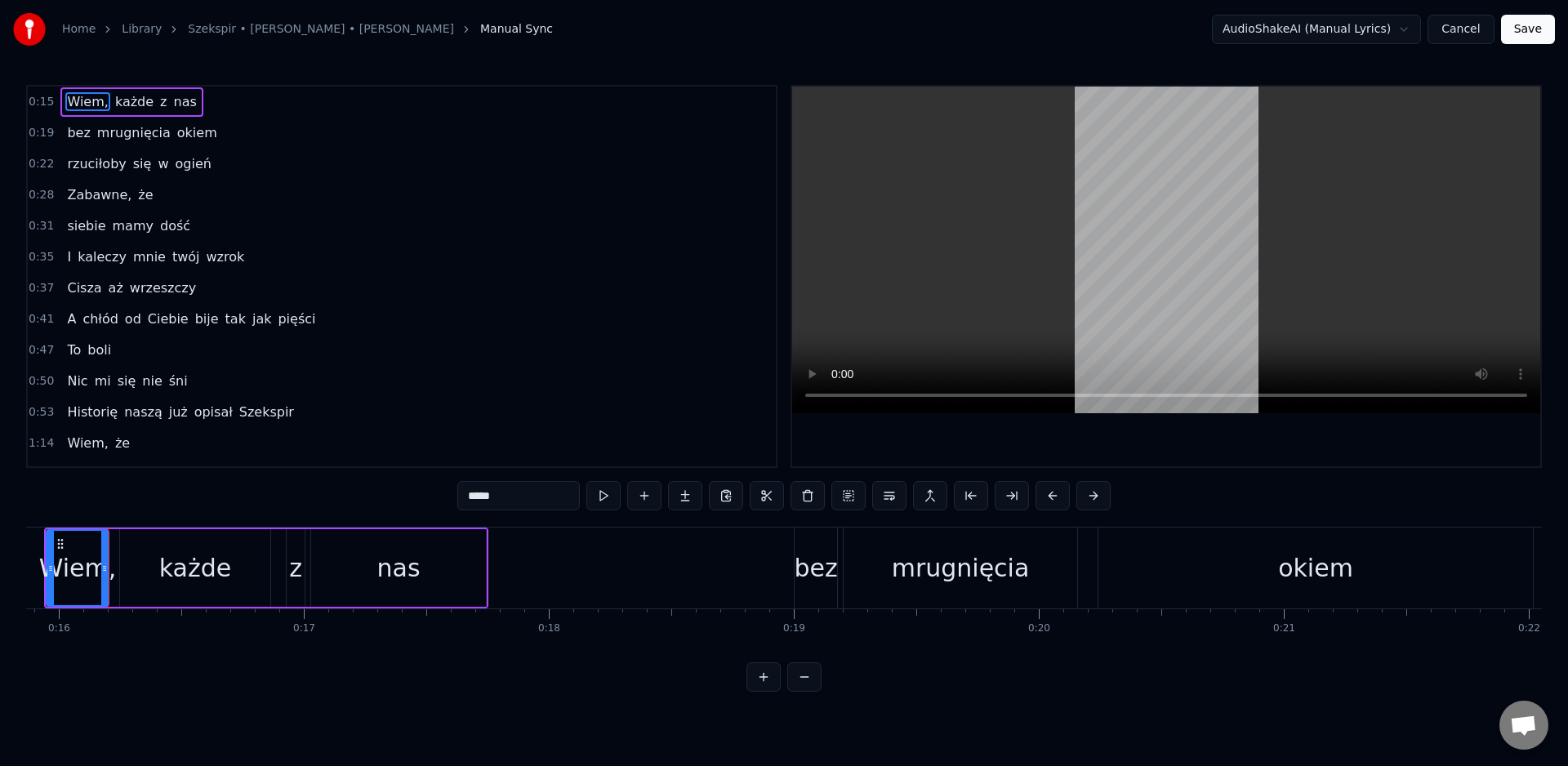
click at [1203, 588] on div "okiem" at bounding box center [1316, 568] width 435 height 81
type input "*****"
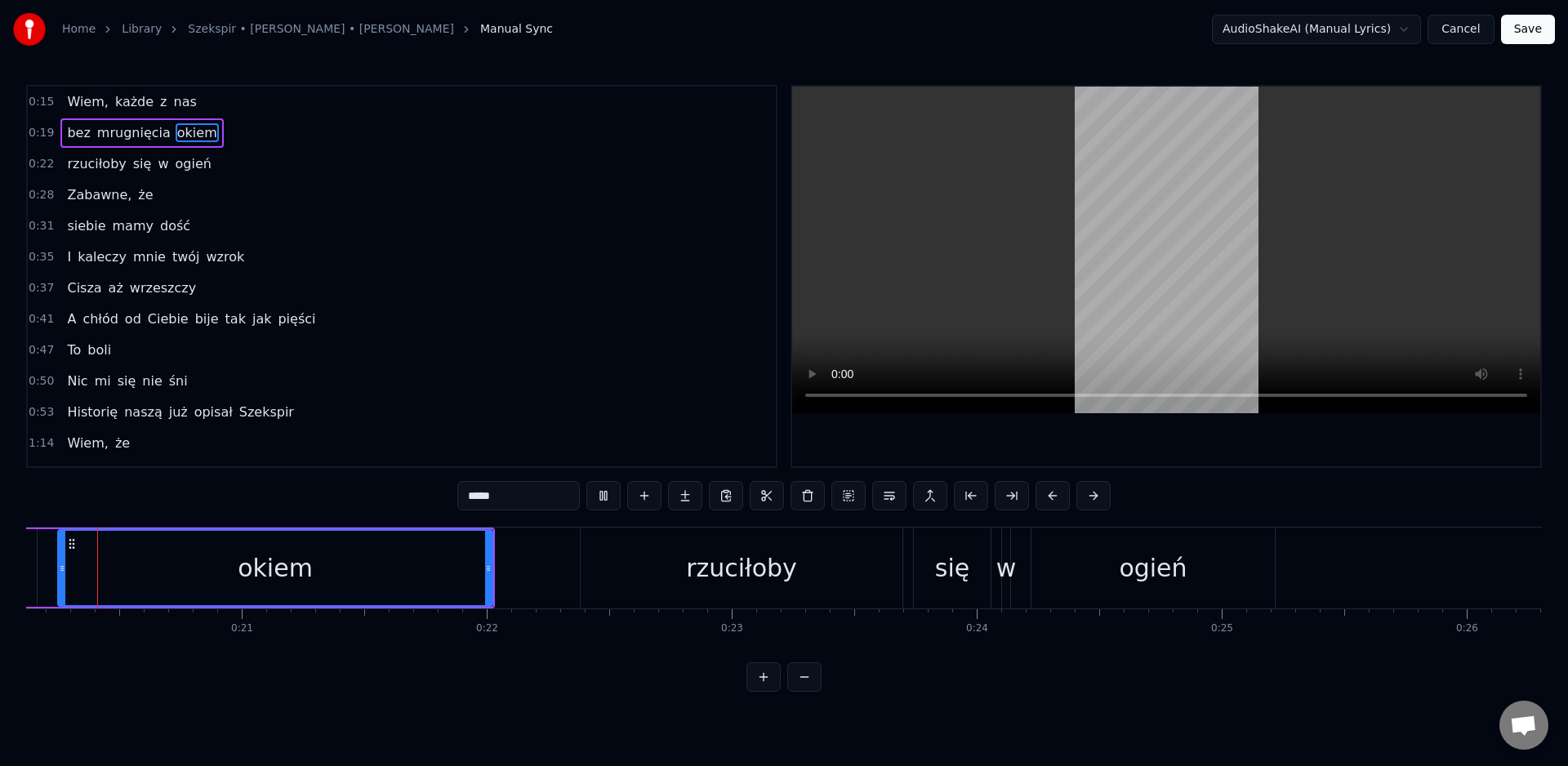
scroll to position [0, 4934]
click at [601, 491] on button at bounding box center [603, 495] width 35 height 30
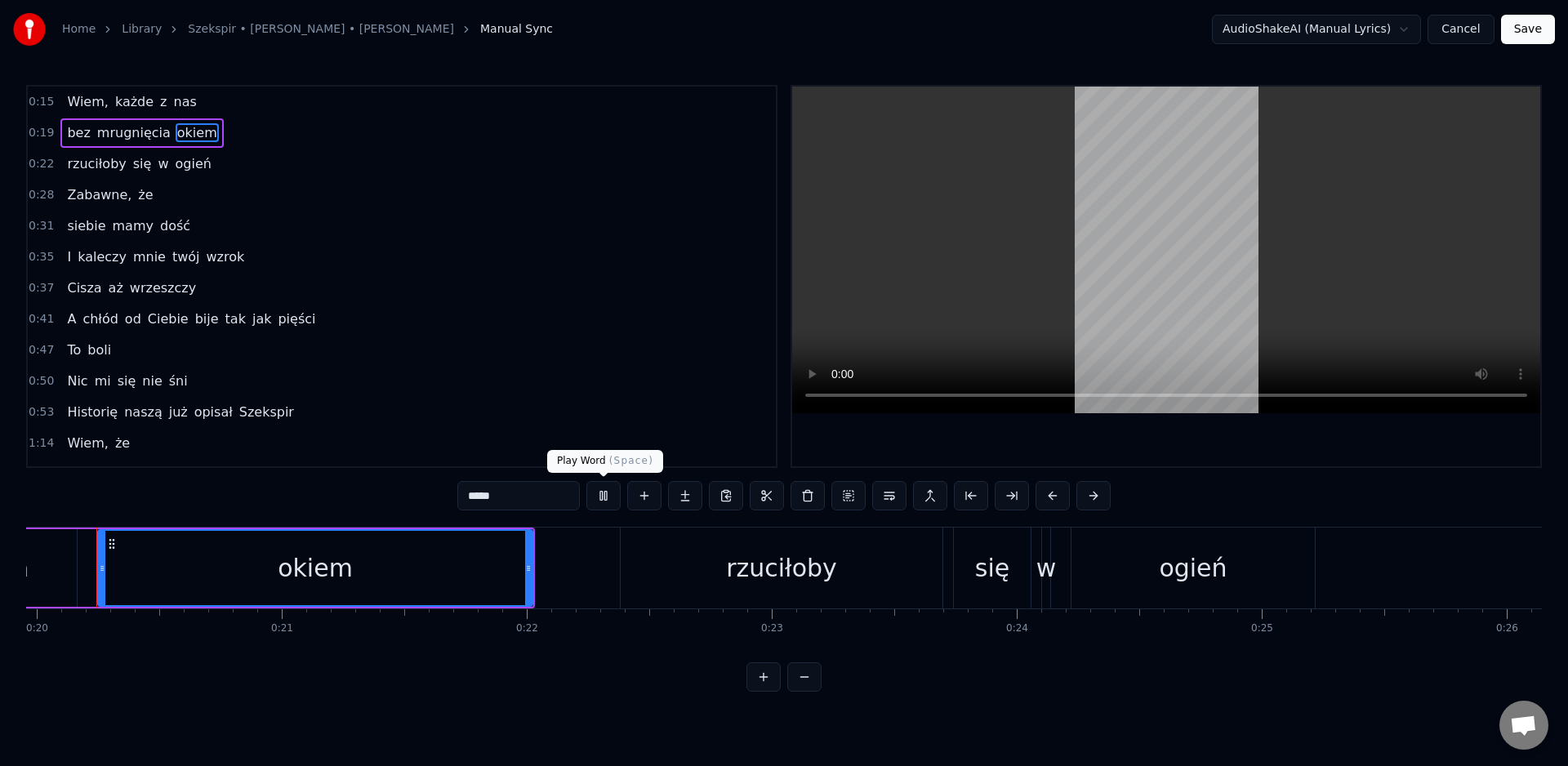
scroll to position [0, 4877]
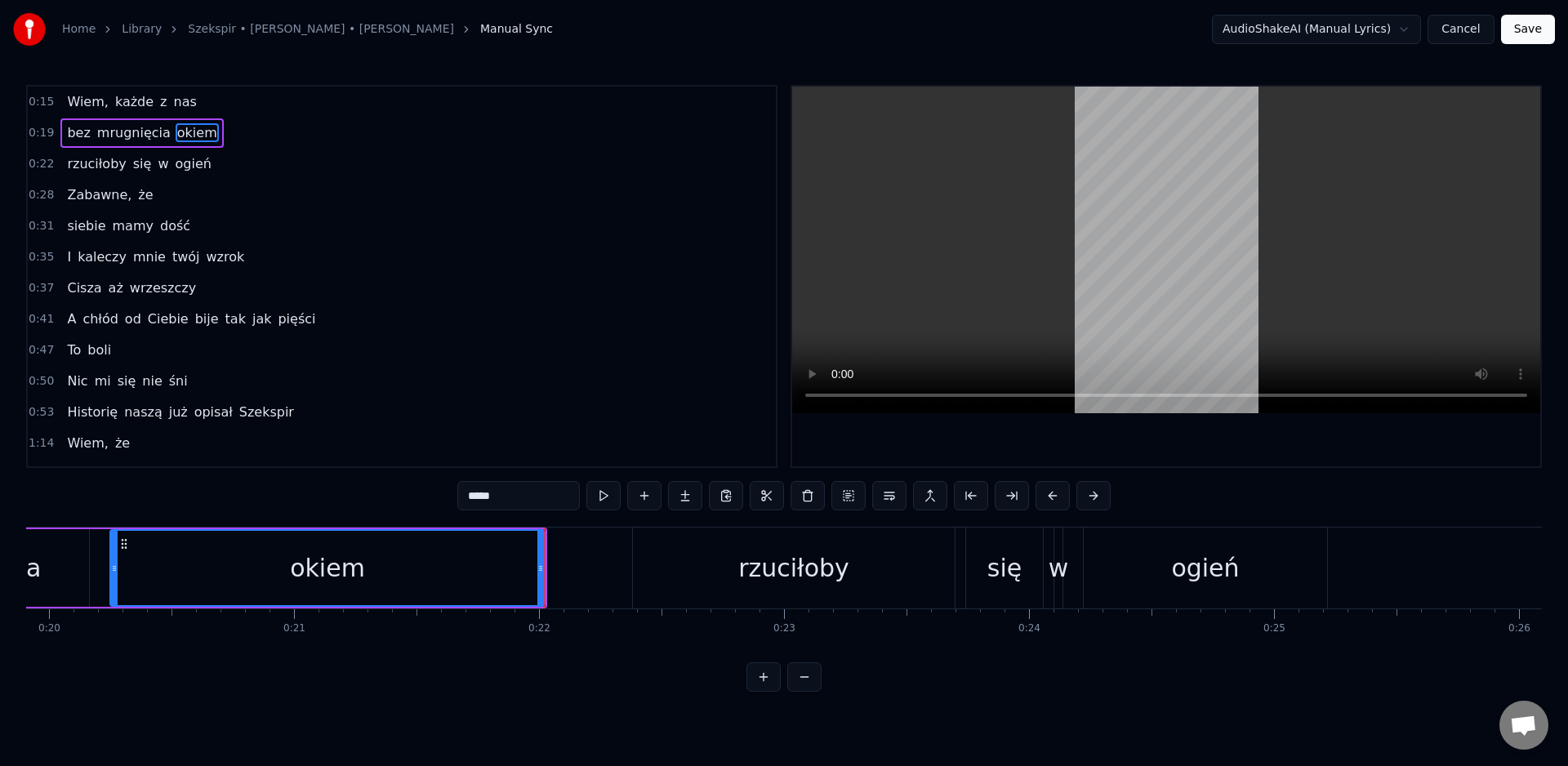
click at [586, 481] on button at bounding box center [603, 495] width 35 height 30
click at [761, 577] on div "rzuciłoby" at bounding box center [793, 567] width 111 height 36
type input "*********"
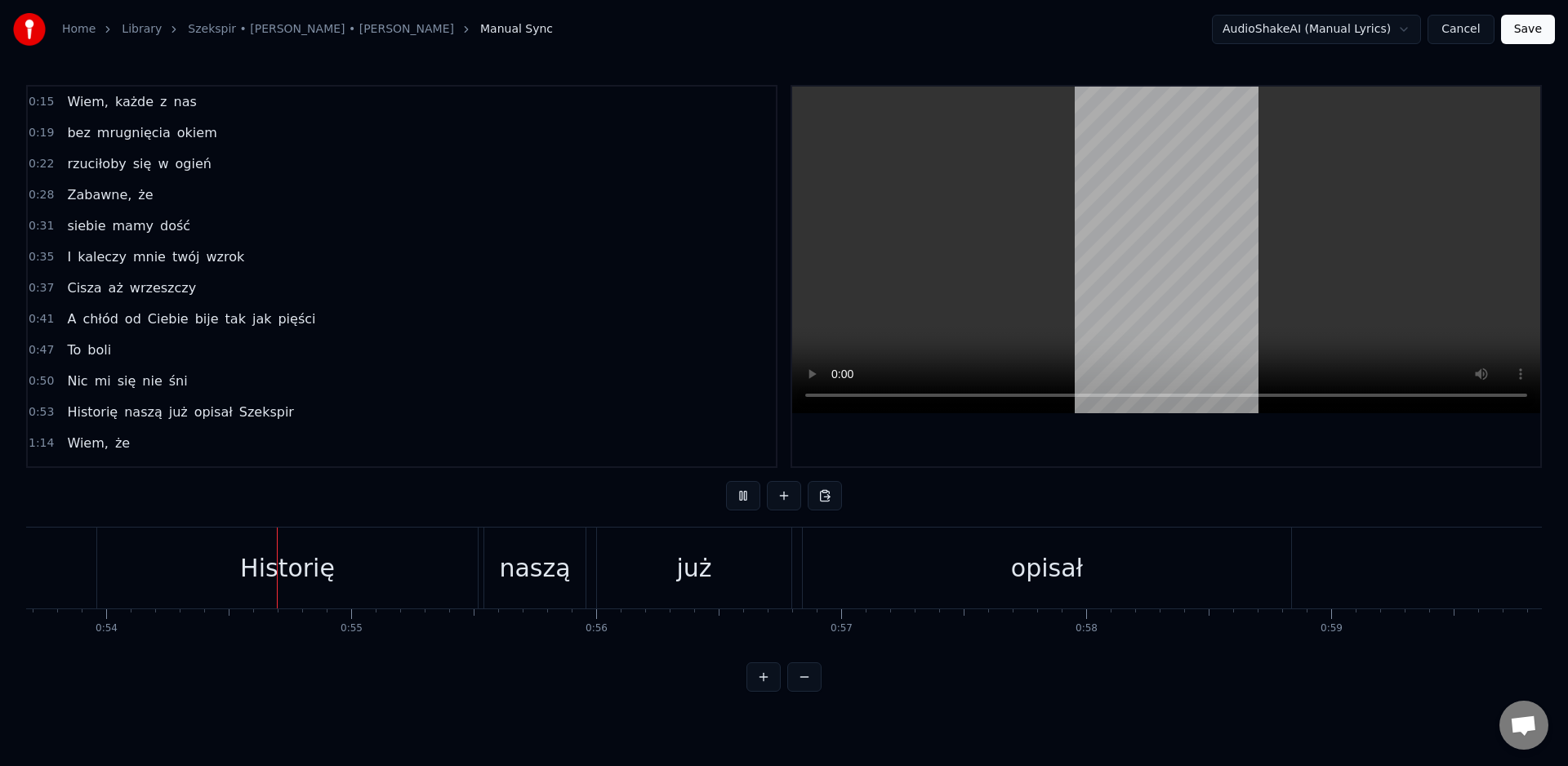
scroll to position [0, 13189]
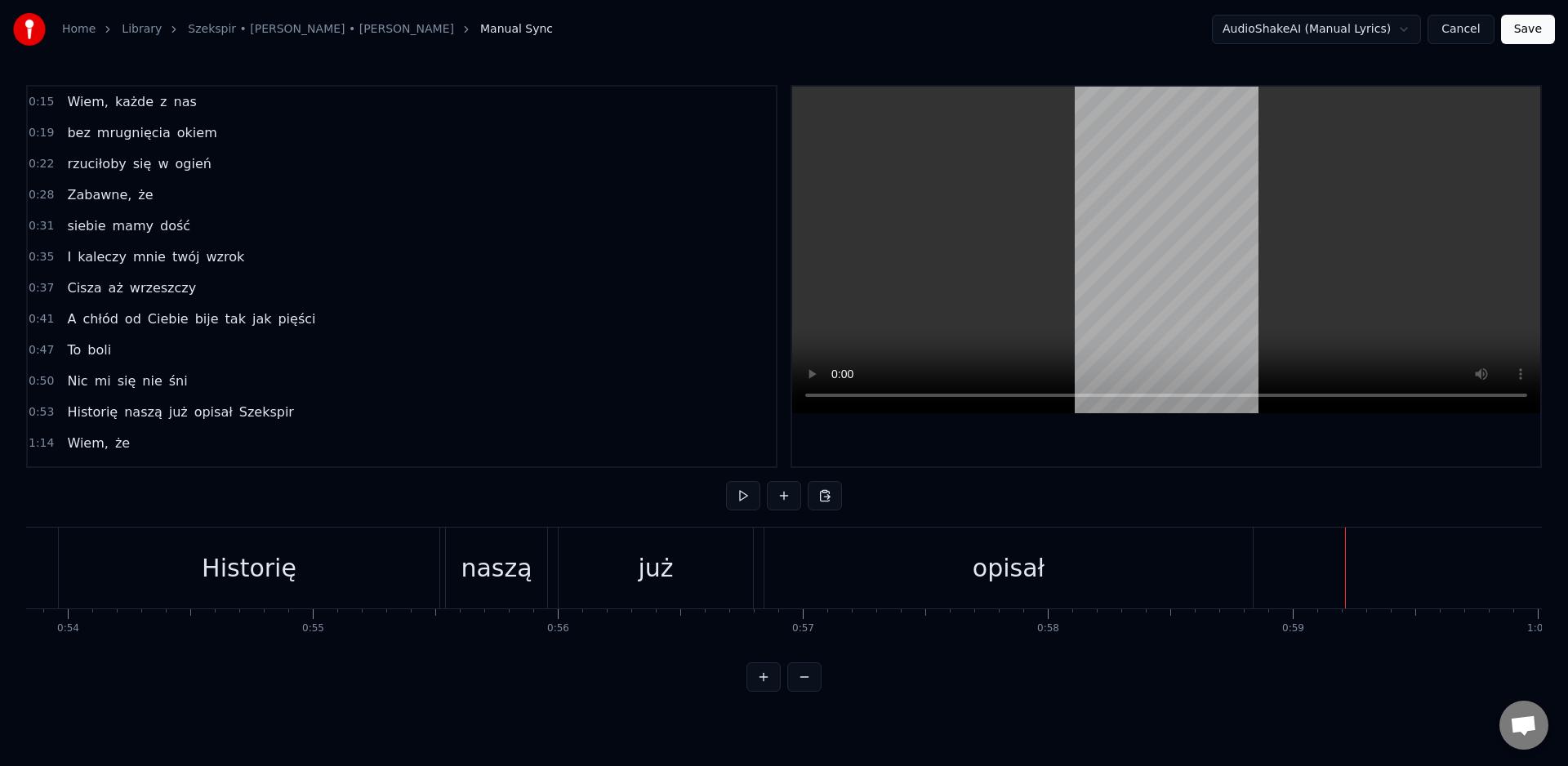
click at [882, 582] on div "opisał" at bounding box center [1008, 568] width 488 height 81
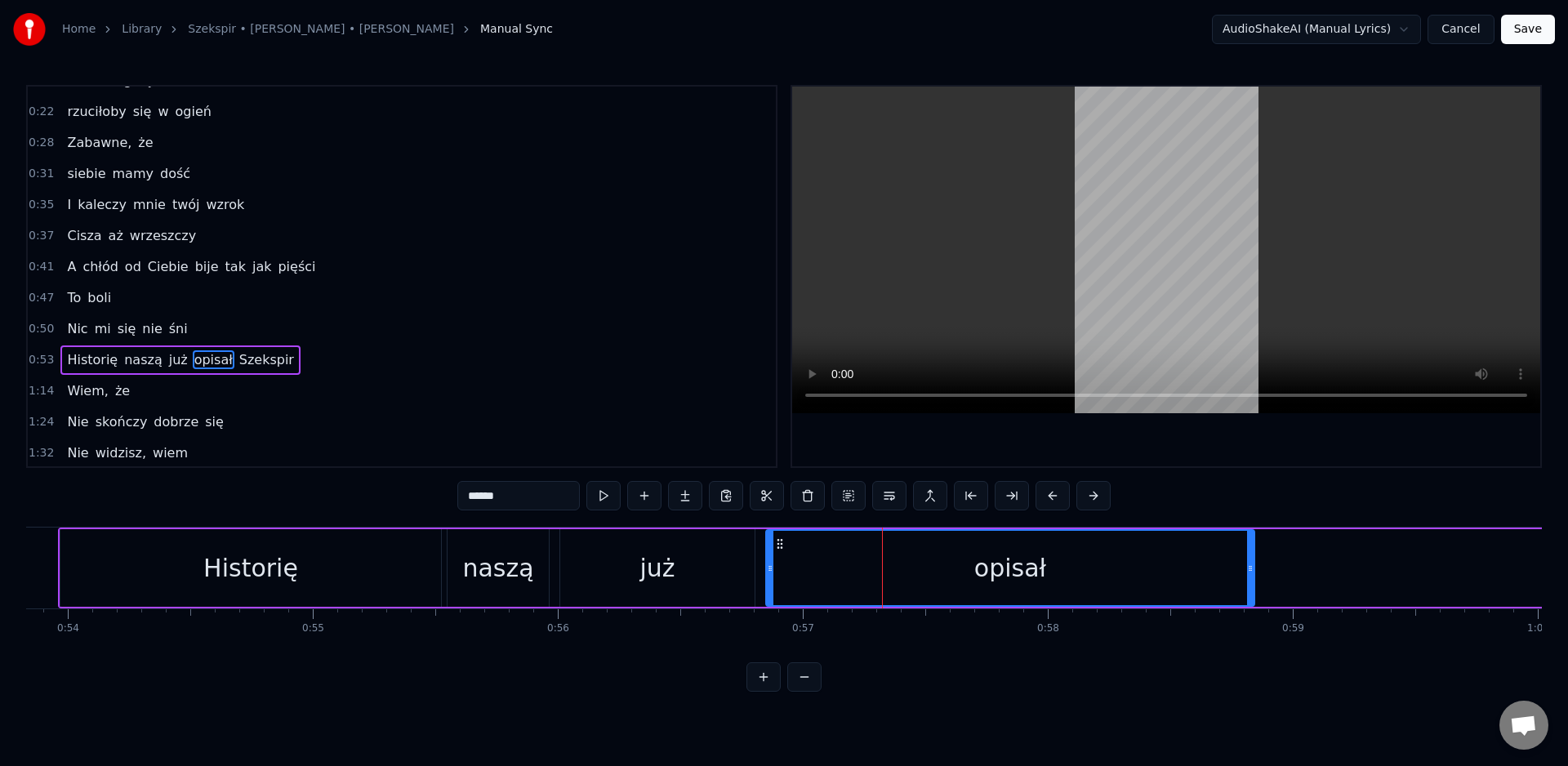
scroll to position [136, 0]
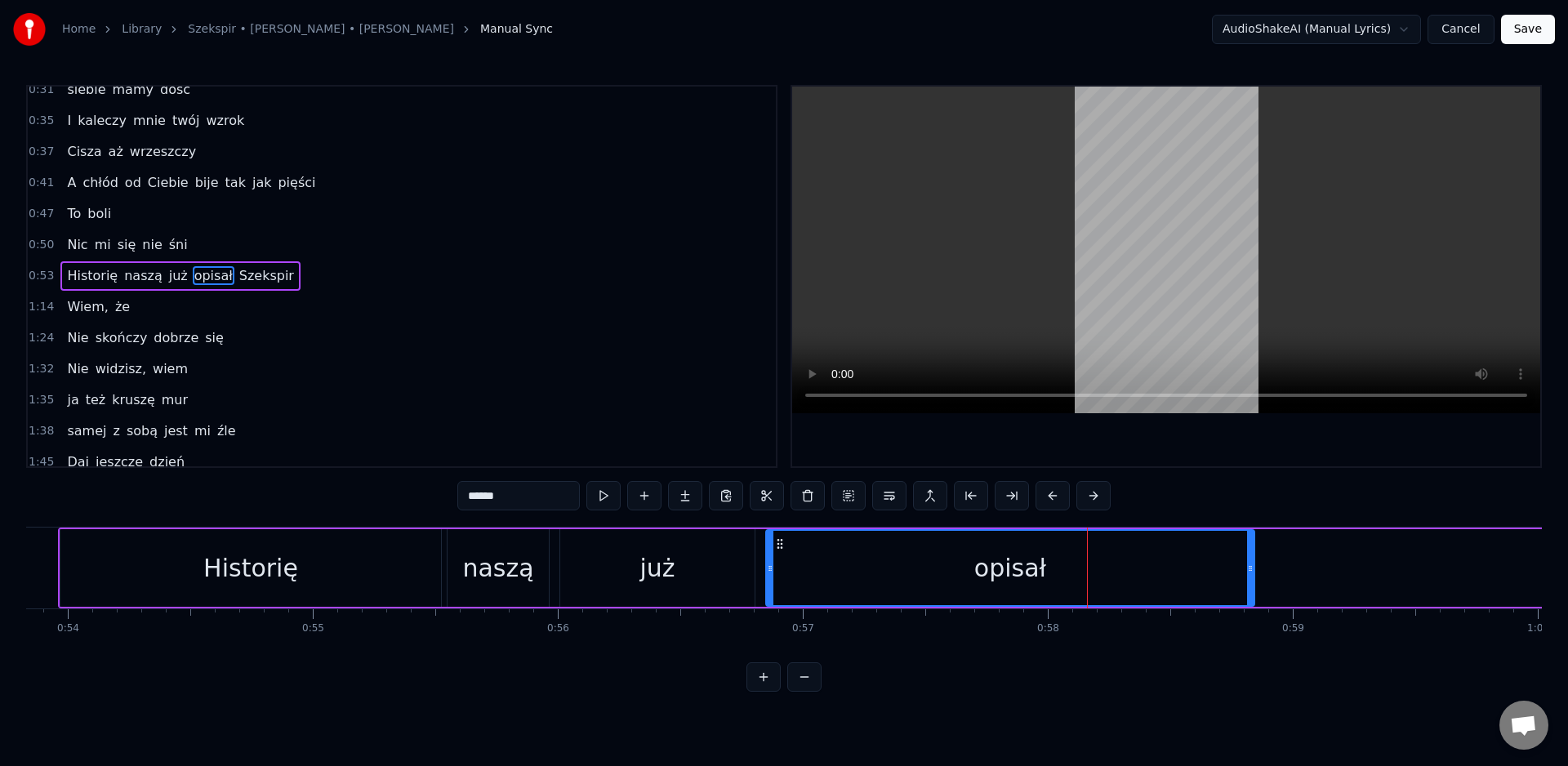
click at [802, 576] on div "opisał" at bounding box center [1011, 568] width 487 height 74
click at [1252, 578] on div at bounding box center [1251, 568] width 7 height 74
click at [984, 581] on div "opisał" at bounding box center [1010, 567] width 72 height 36
click at [1251, 581] on div at bounding box center [1251, 568] width 7 height 74
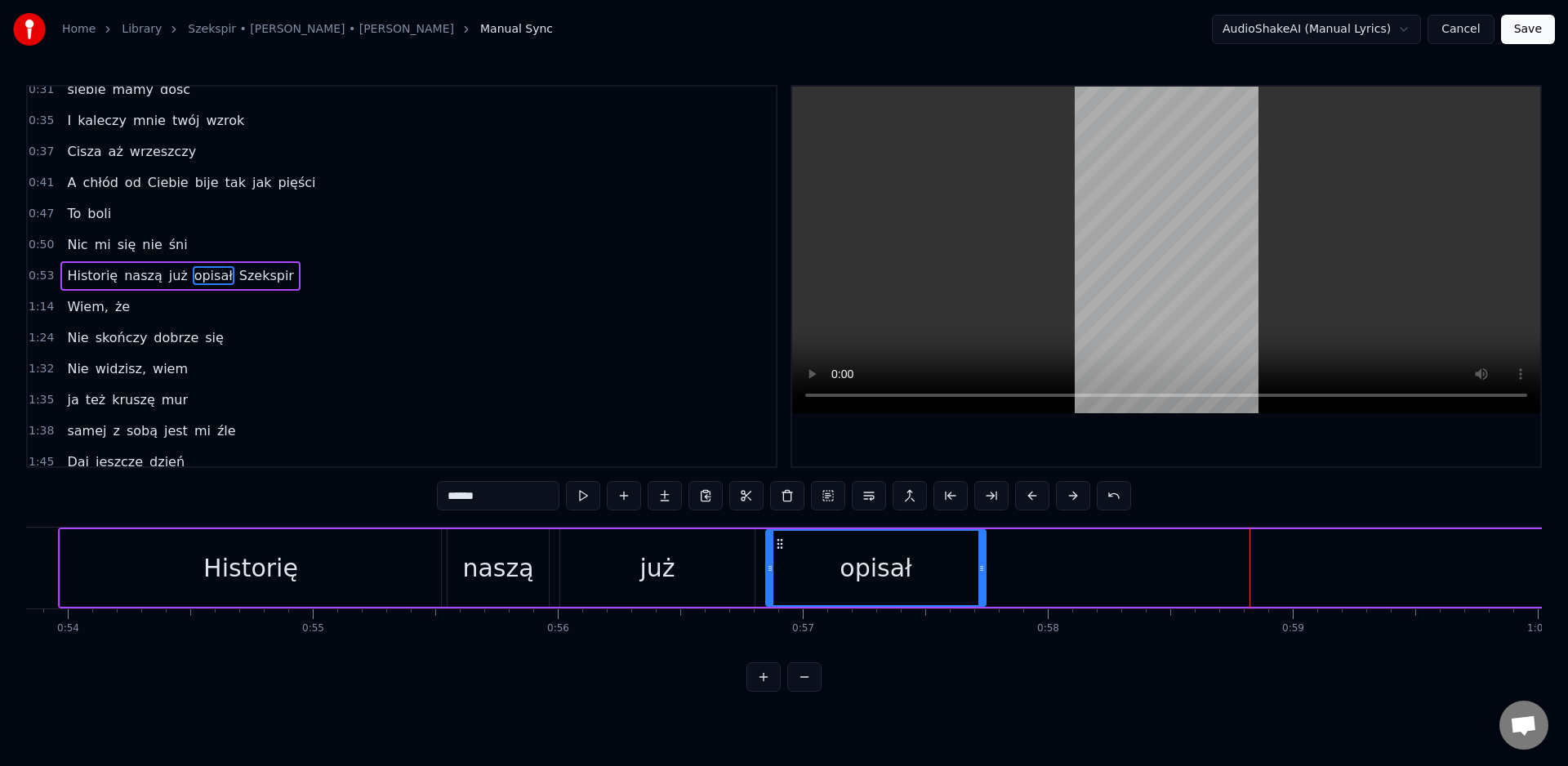
drag, startPoint x: 1251, startPoint y: 577, endPoint x: 982, endPoint y: 591, distance: 269.4
click at [982, 591] on div at bounding box center [982, 568] width 7 height 74
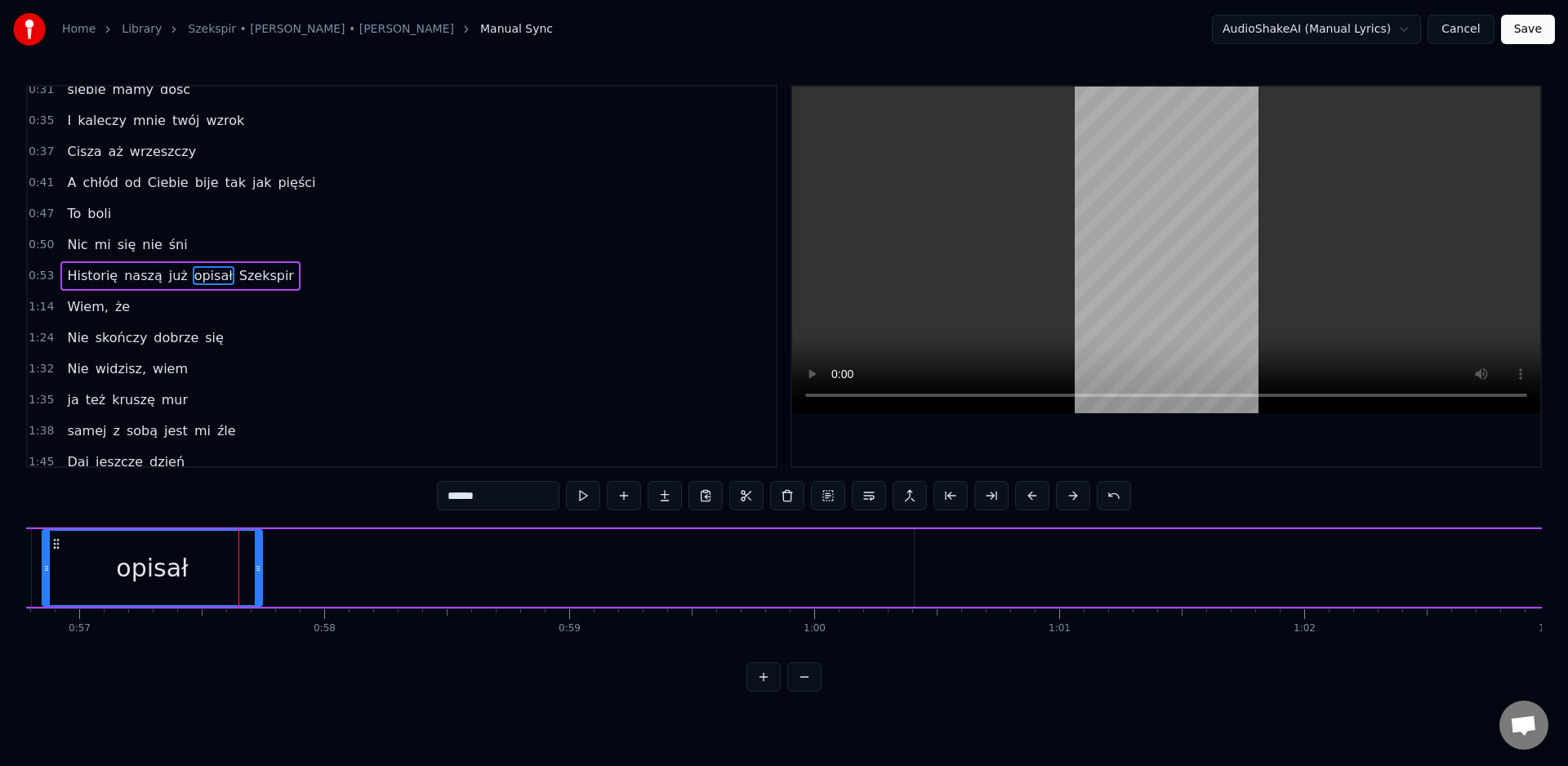
scroll to position [0, 13963]
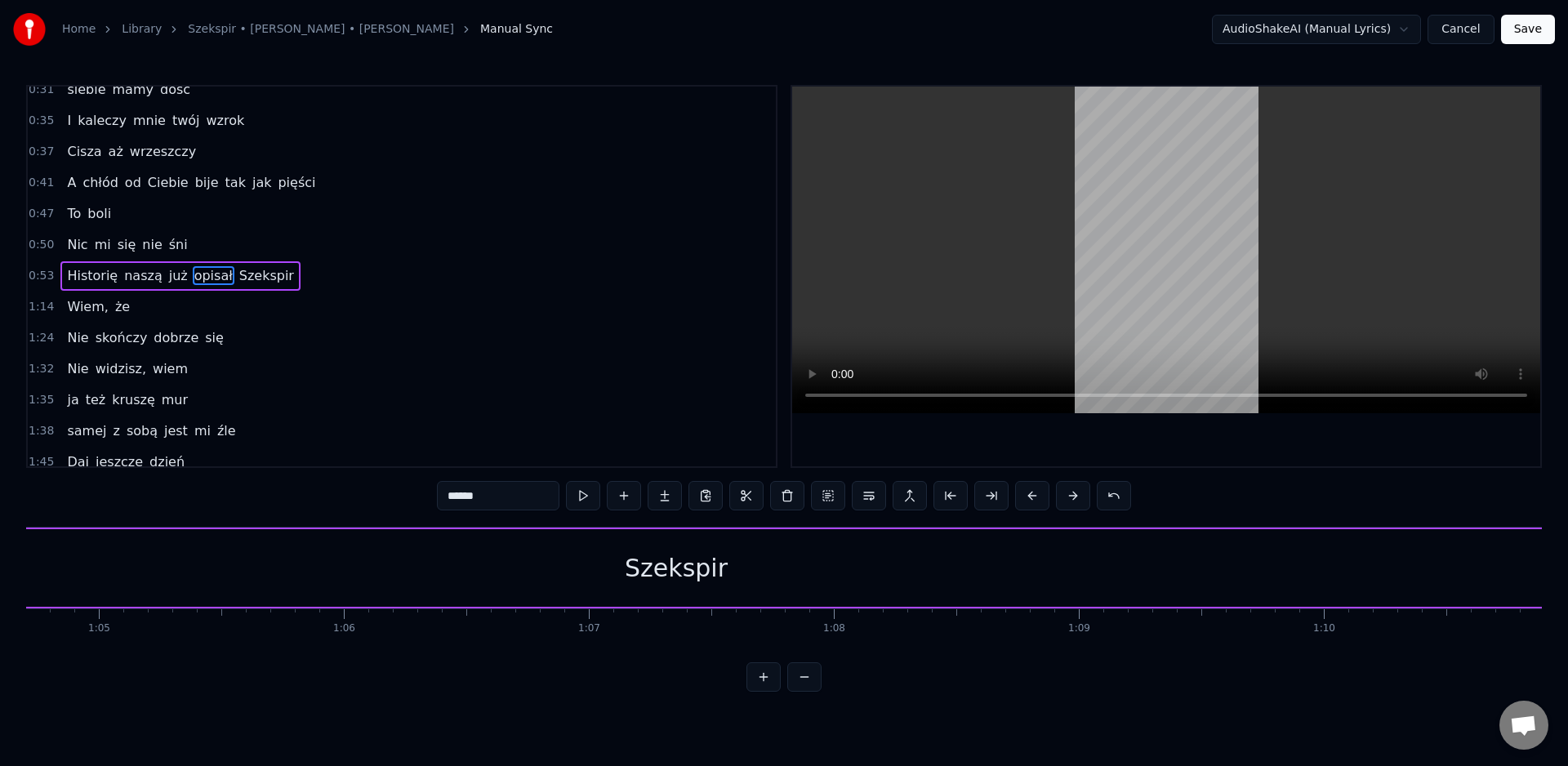
click at [687, 566] on div "Szekspir" at bounding box center [677, 567] width 103 height 36
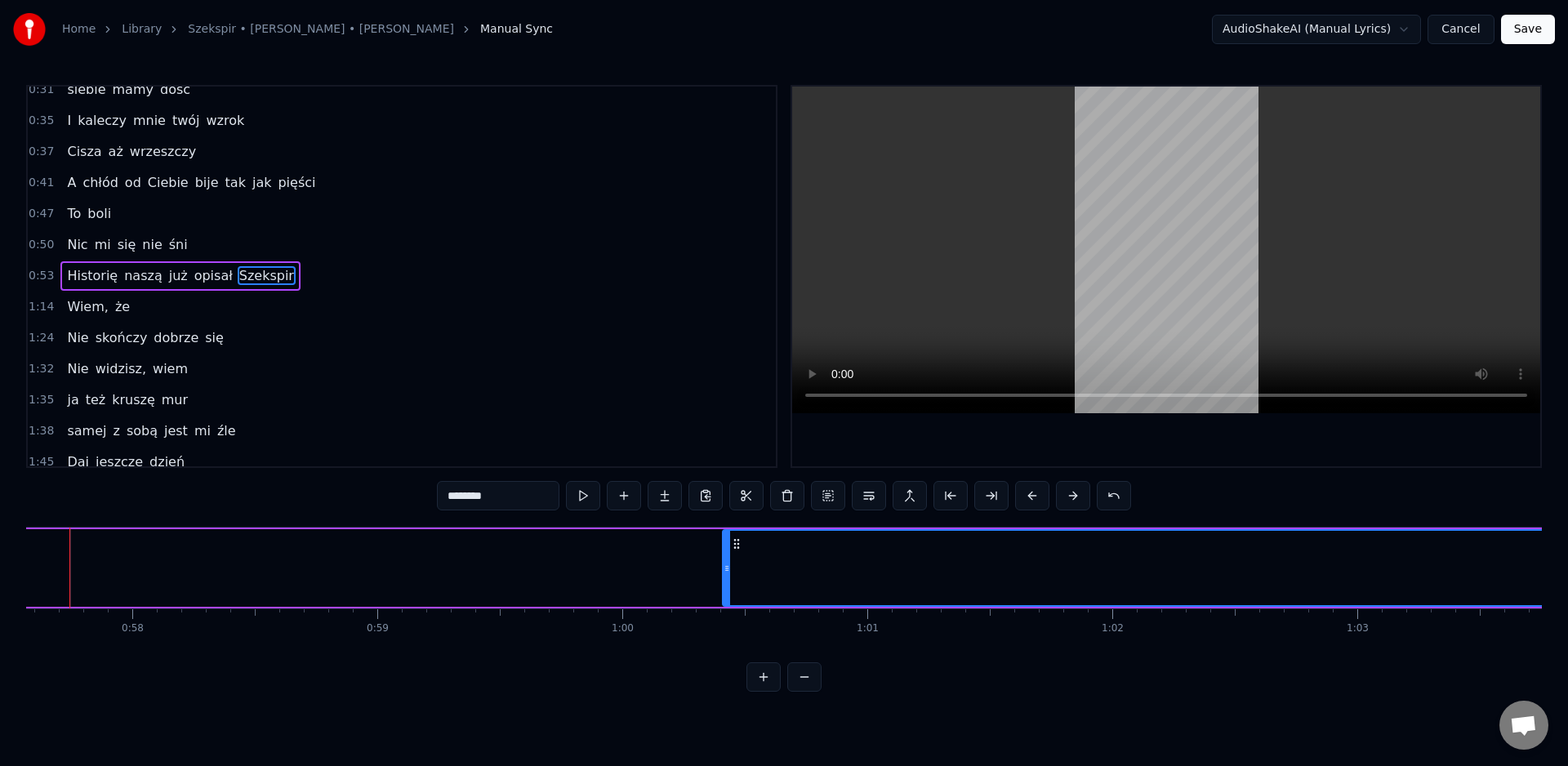
scroll to position [0, 14066]
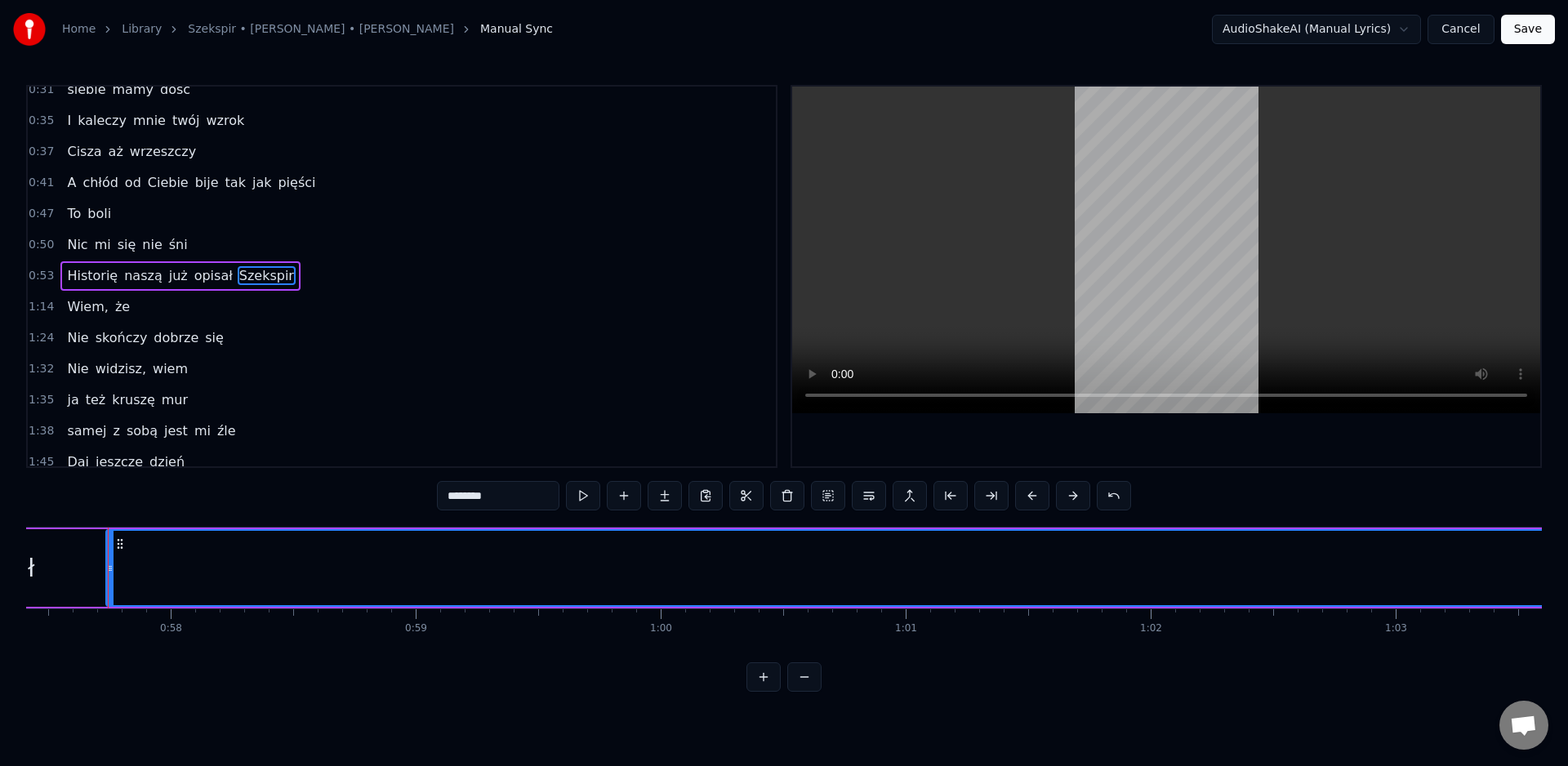
drag, startPoint x: 761, startPoint y: 572, endPoint x: 123, endPoint y: 600, distance: 638.6
click at [111, 591] on div at bounding box center [111, 568] width 7 height 74
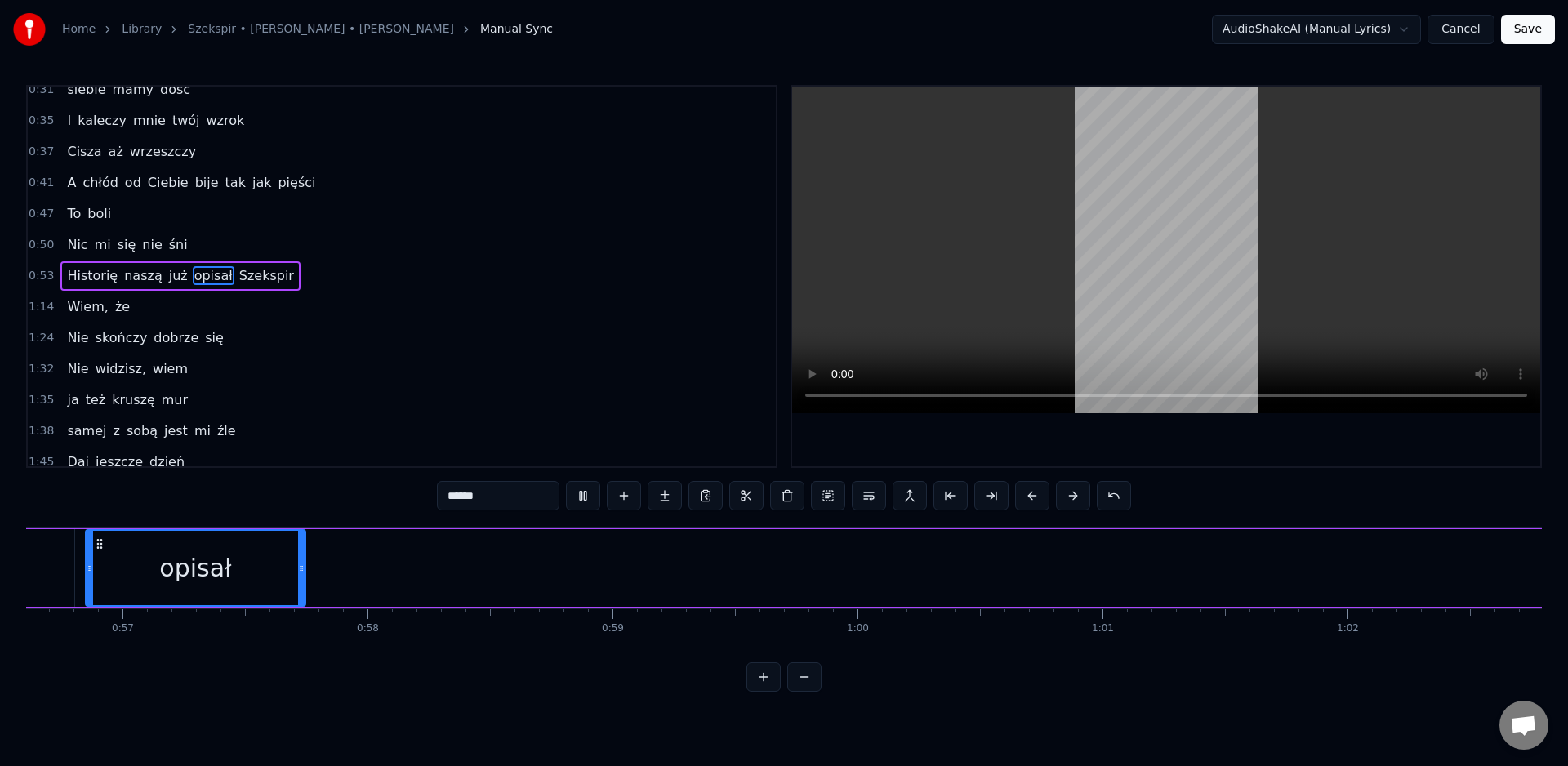
scroll to position [0, 13846]
type input "********"
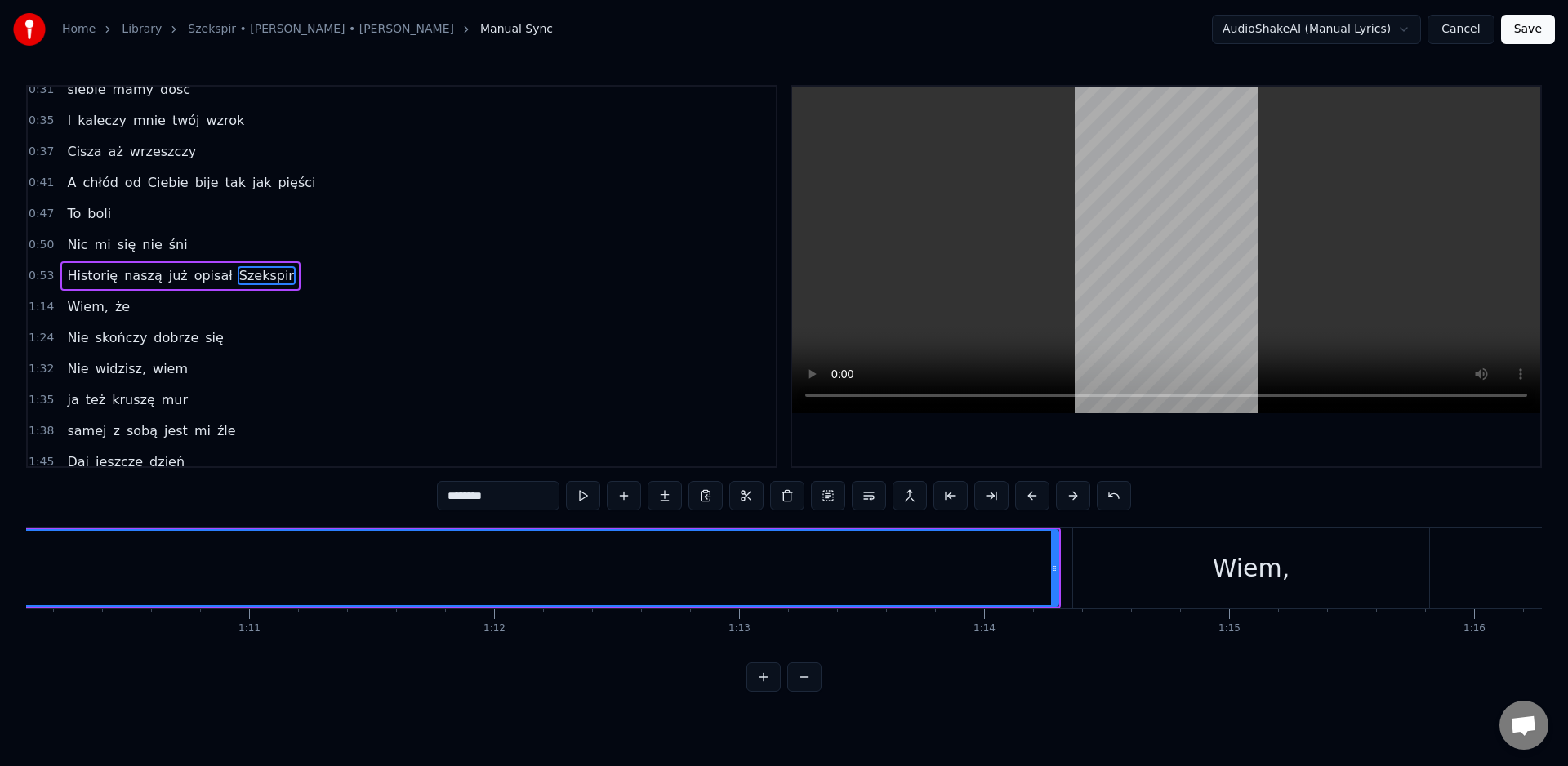
scroll to position [0, 17198]
drag, startPoint x: 1033, startPoint y: 575, endPoint x: 902, endPoint y: 577, distance: 131.0
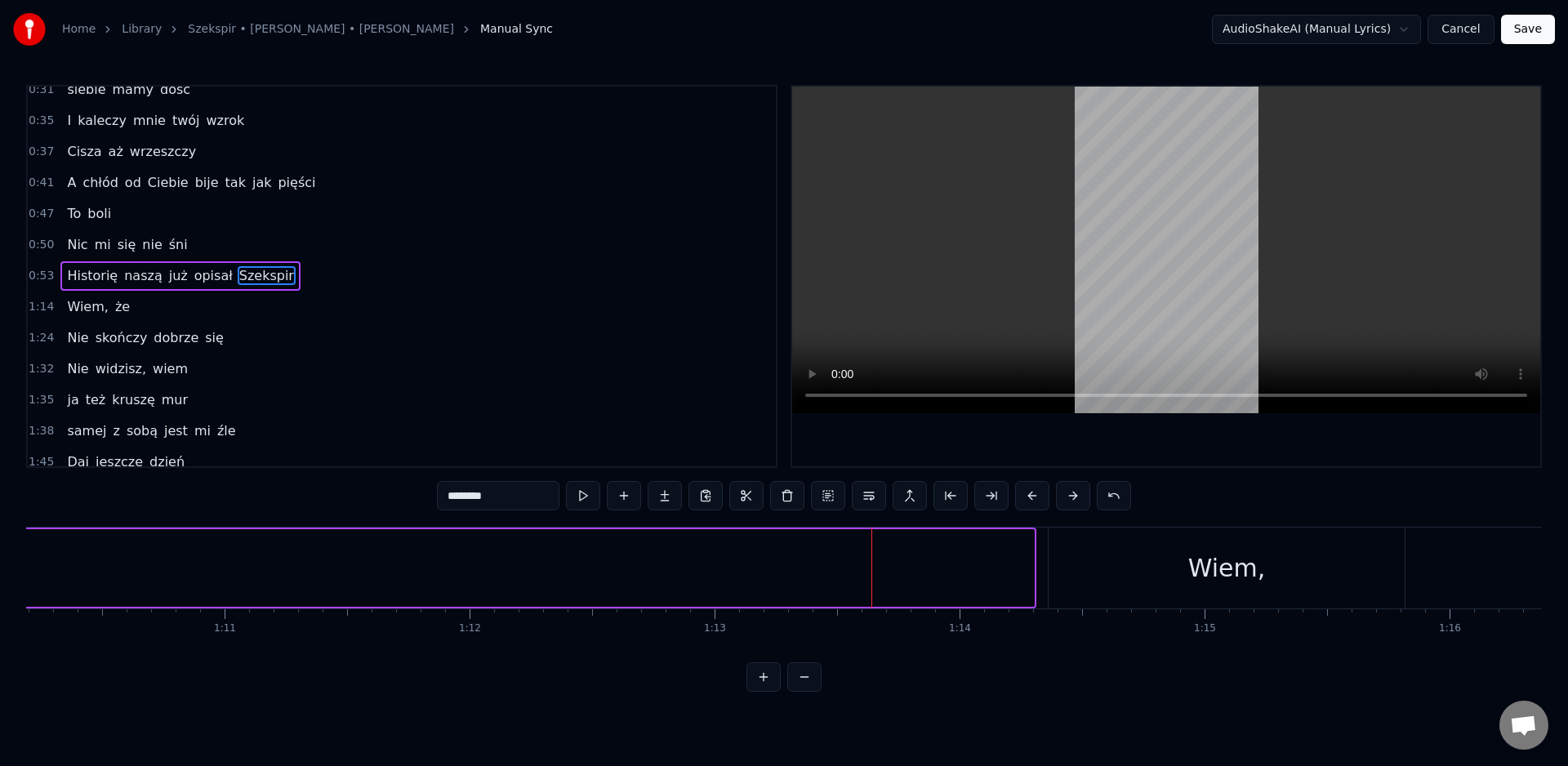
drag, startPoint x: 1031, startPoint y: 566, endPoint x: 0, endPoint y: 599, distance: 1031.5
click at [0, 604] on div "Home Library Szekspir • [PERSON_NAME] • [PERSON_NAME] Manual Sync AudioShakeAI …" at bounding box center [784, 346] width 1568 height 692
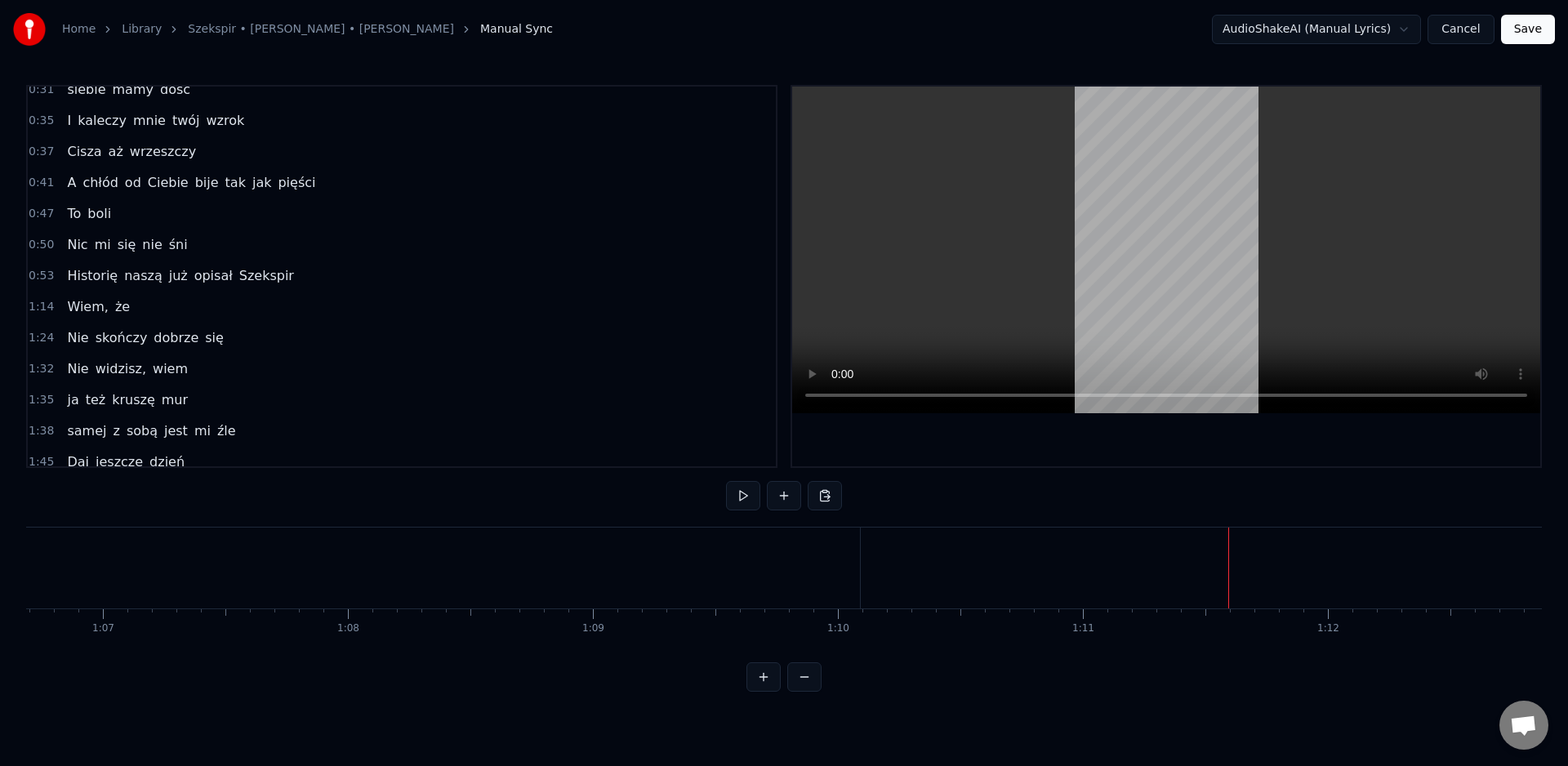
scroll to position [0, 16487]
drag, startPoint x: 1082, startPoint y: 568, endPoint x: 1063, endPoint y: 568, distance: 19.0
click at [607, 662] on div "0:15 Wiem, każde z nas 0:19 bez mrugnięcia okiem 0:22 rzuciłoby się w ogień 0:2…" at bounding box center [784, 388] width 1516 height 607
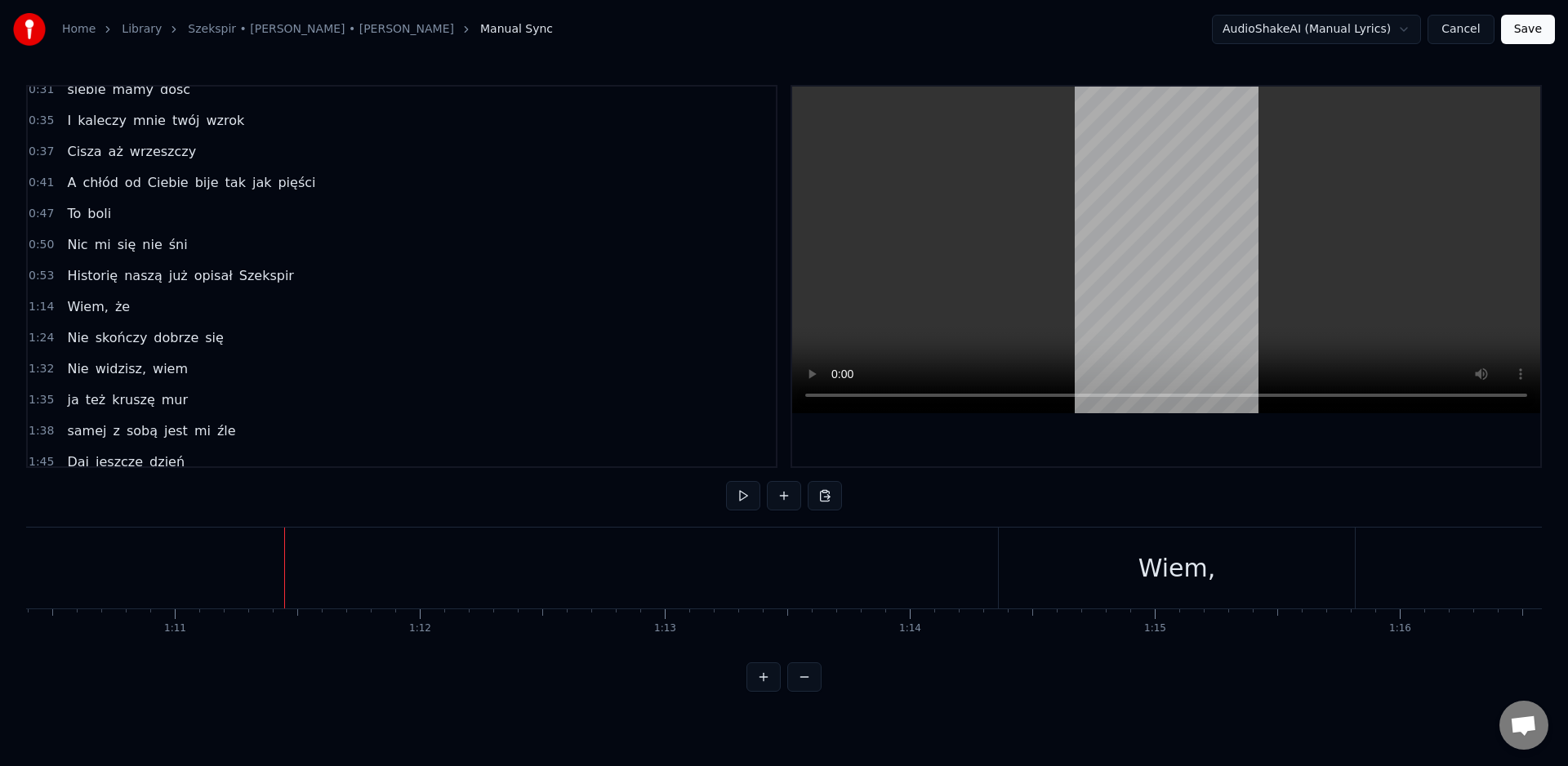
scroll to position [0, 17273]
click at [975, 579] on div "Wiem," at bounding box center [1152, 568] width 356 height 81
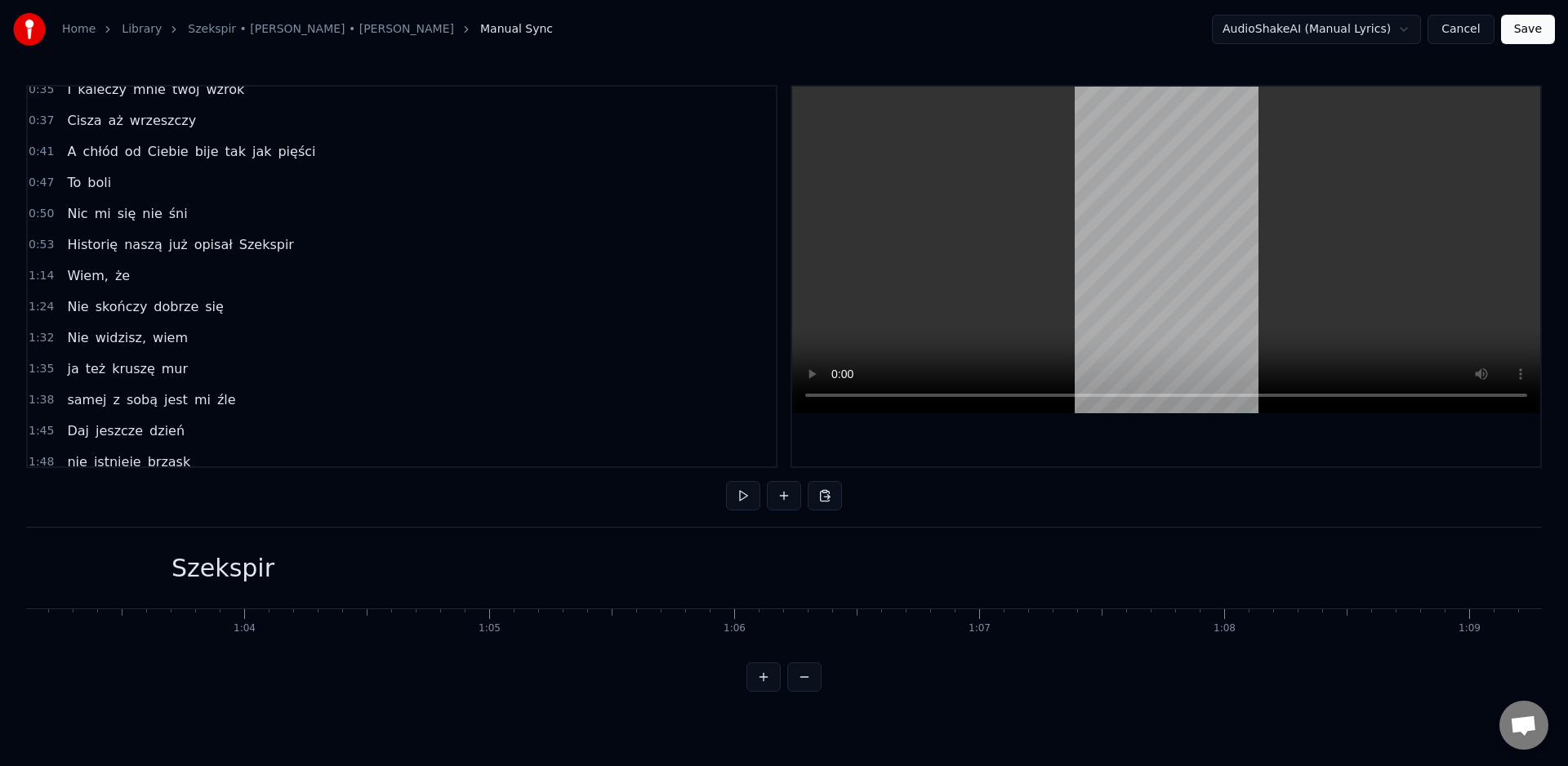
scroll to position [0, 15390]
click at [328, 569] on div "Szekspir" at bounding box center [297, 567] width 103 height 36
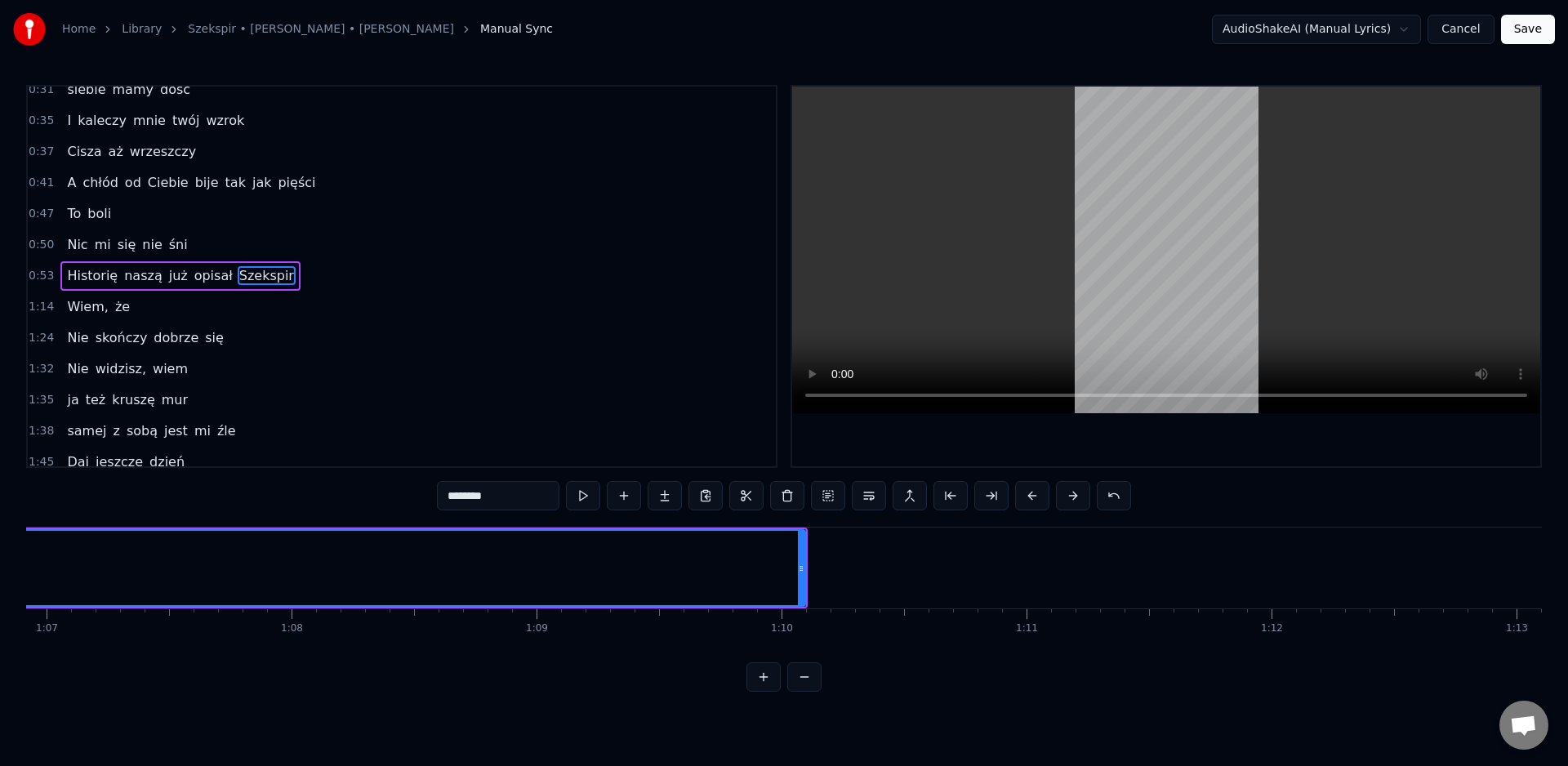
scroll to position [0, 16616]
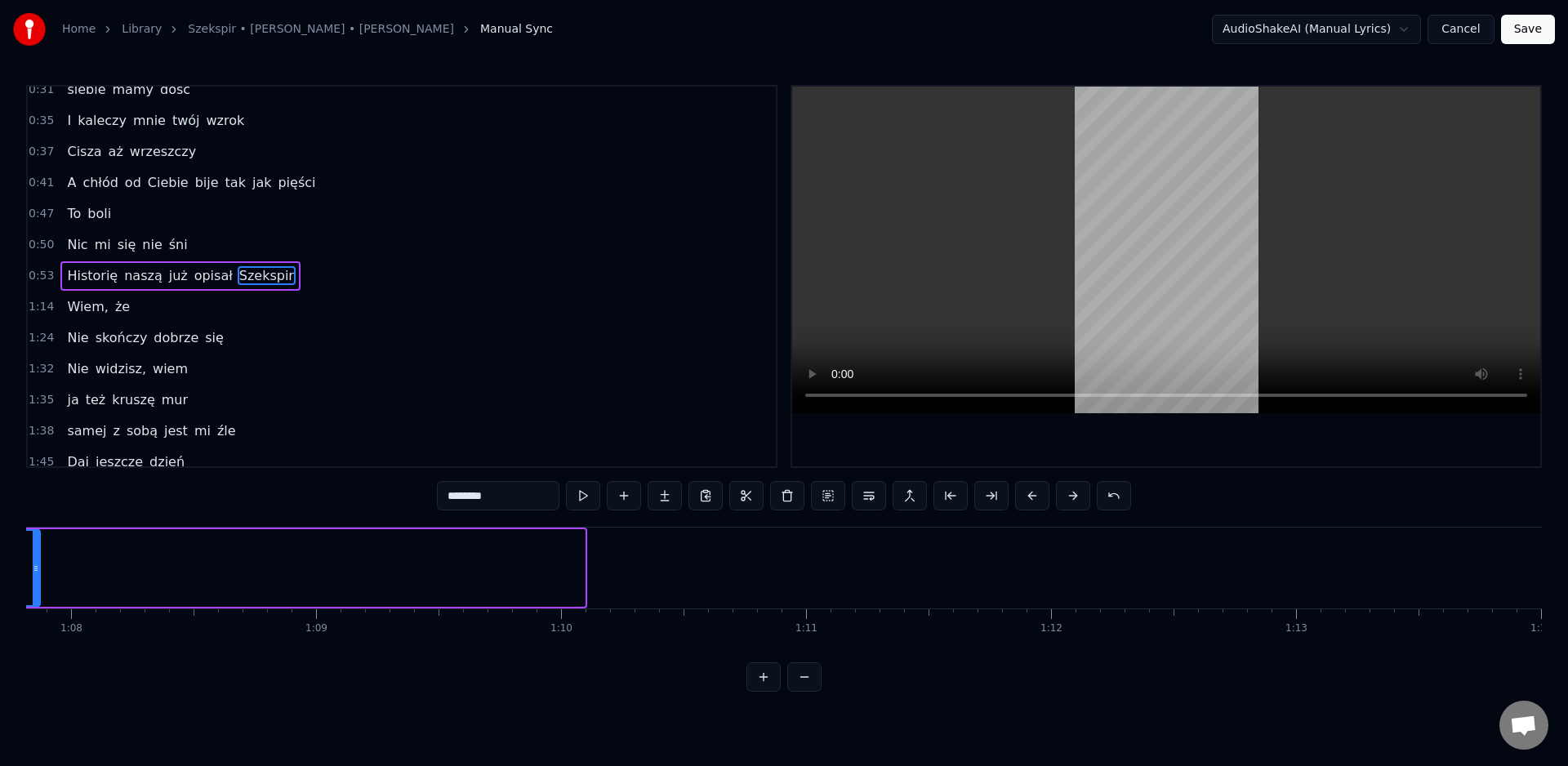
drag, startPoint x: 580, startPoint y: 565, endPoint x: 118, endPoint y: 603, distance: 463.6
click at [36, 567] on icon at bounding box center [36, 567] width 7 height 13
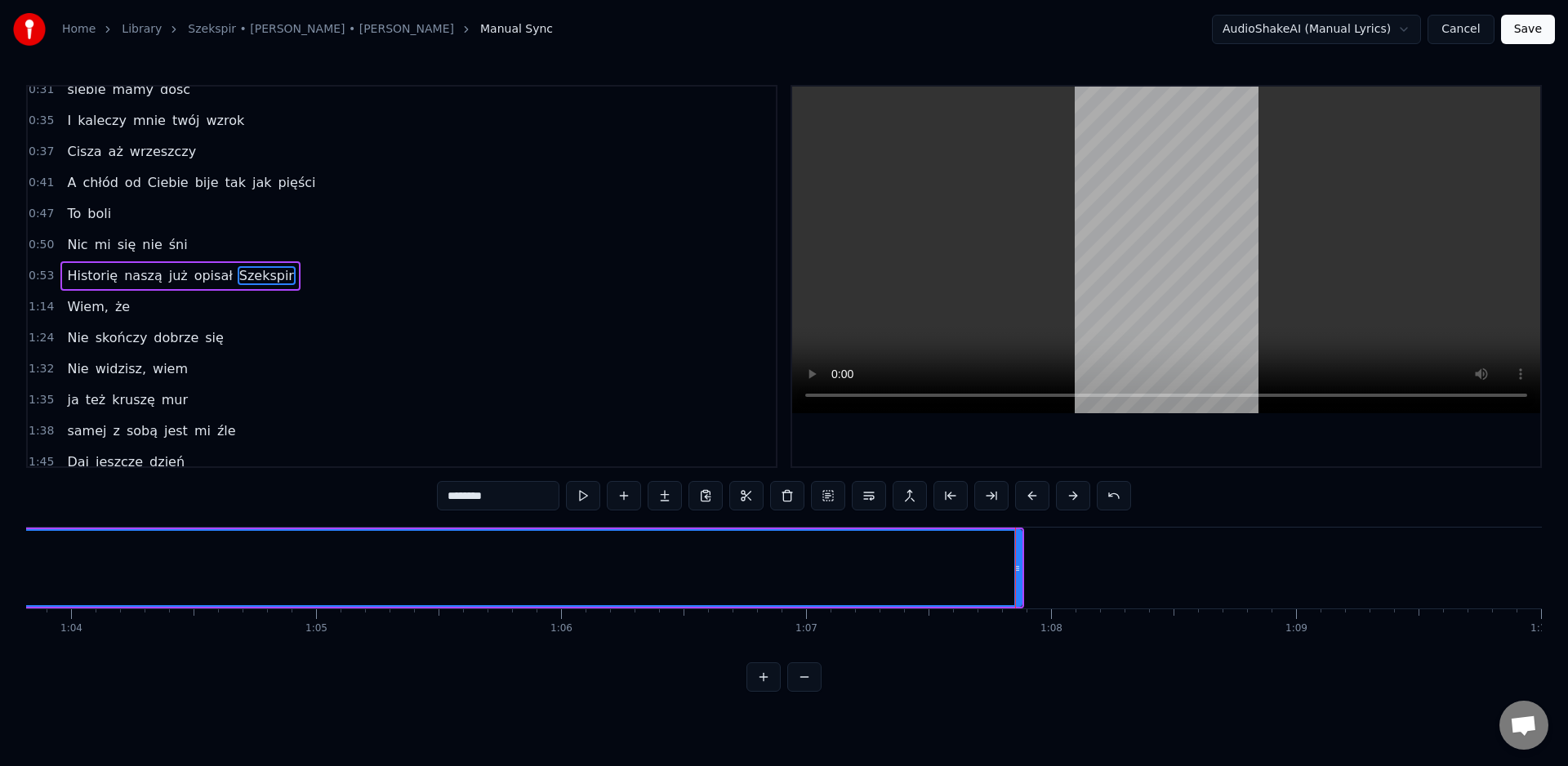
scroll to position [0, 15685]
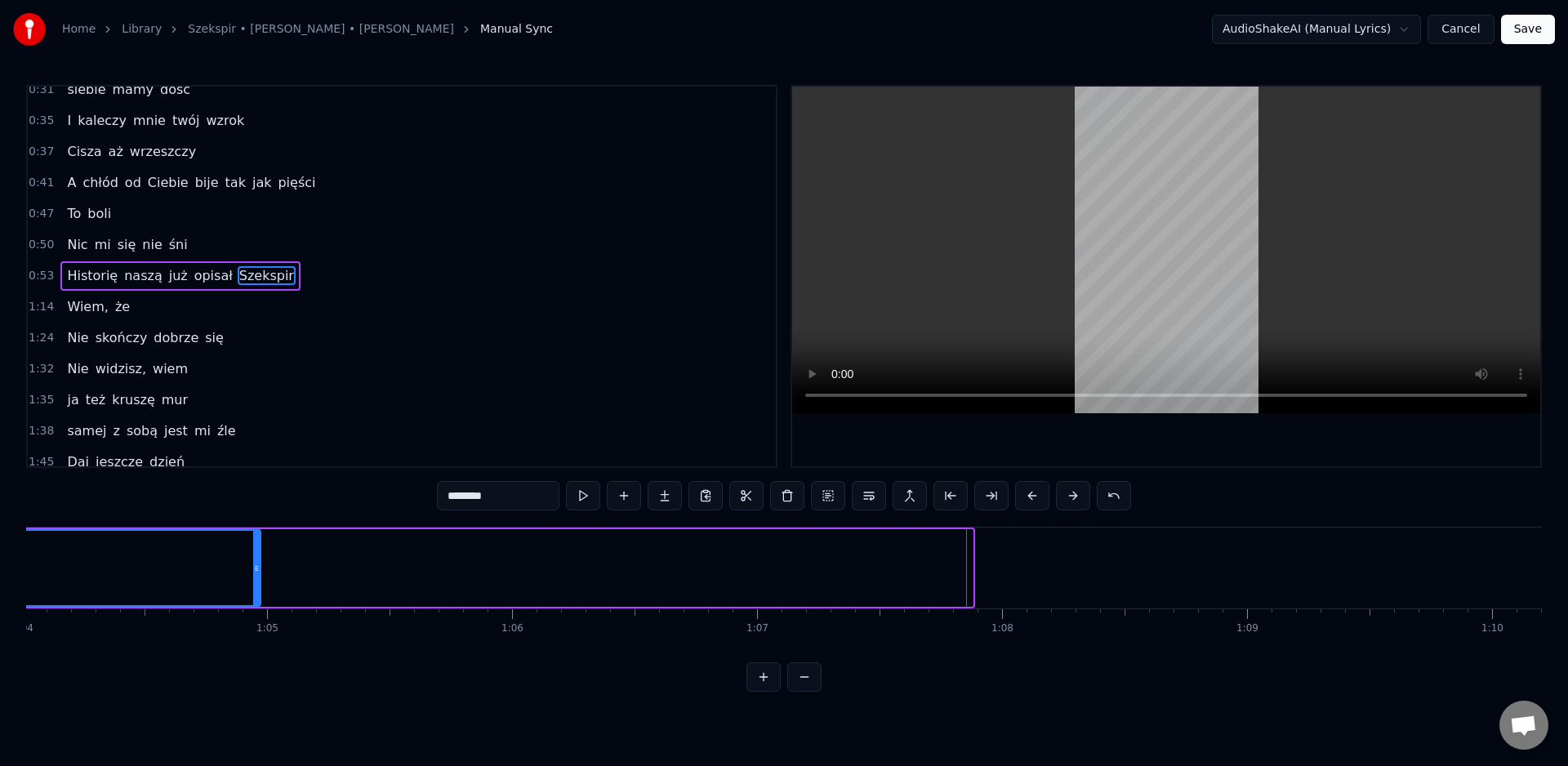
drag, startPoint x: 967, startPoint y: 567, endPoint x: 299, endPoint y: 599, distance: 668.8
click at [257, 583] on div at bounding box center [256, 568] width 7 height 74
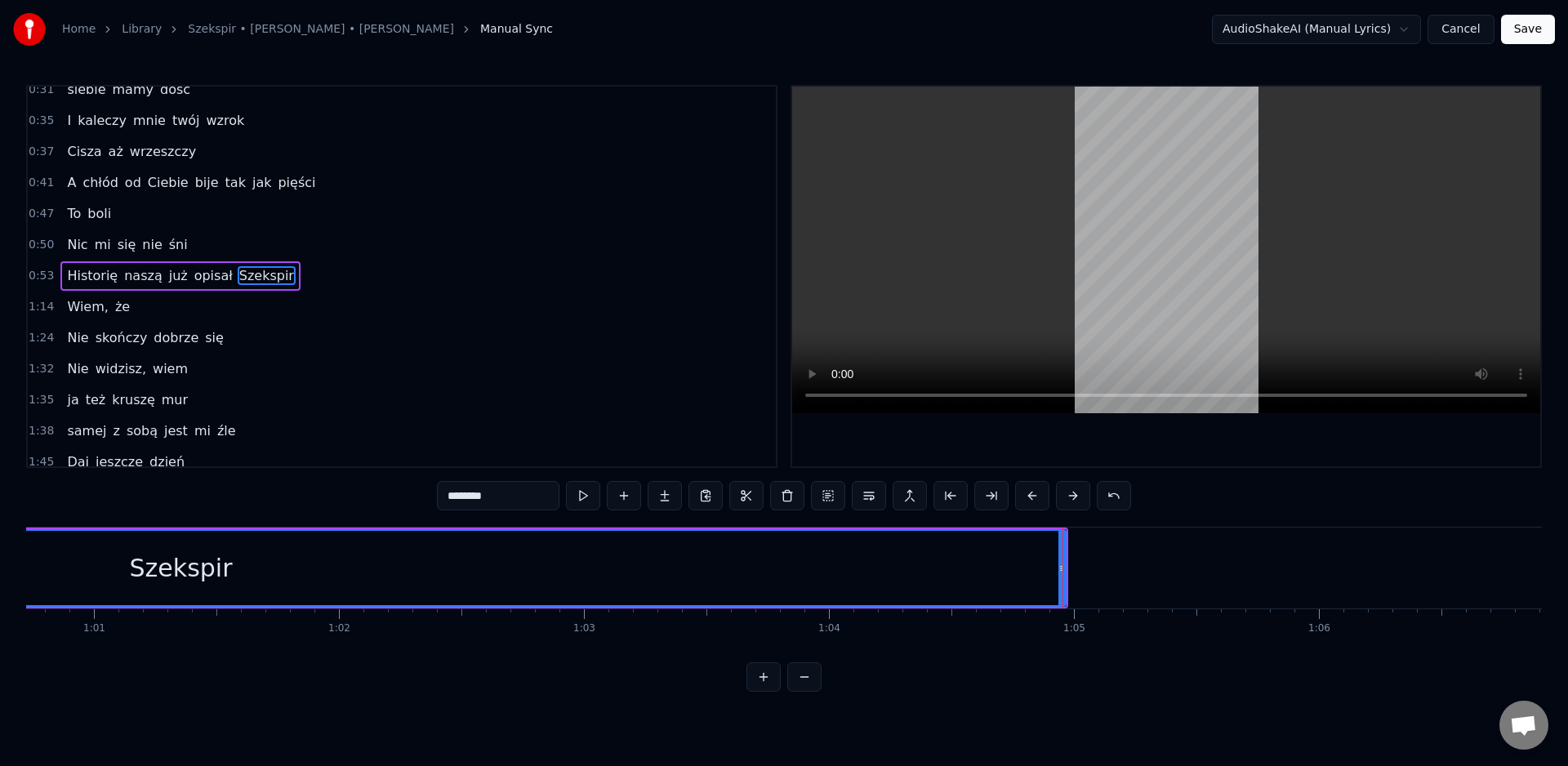
scroll to position [0, 14805]
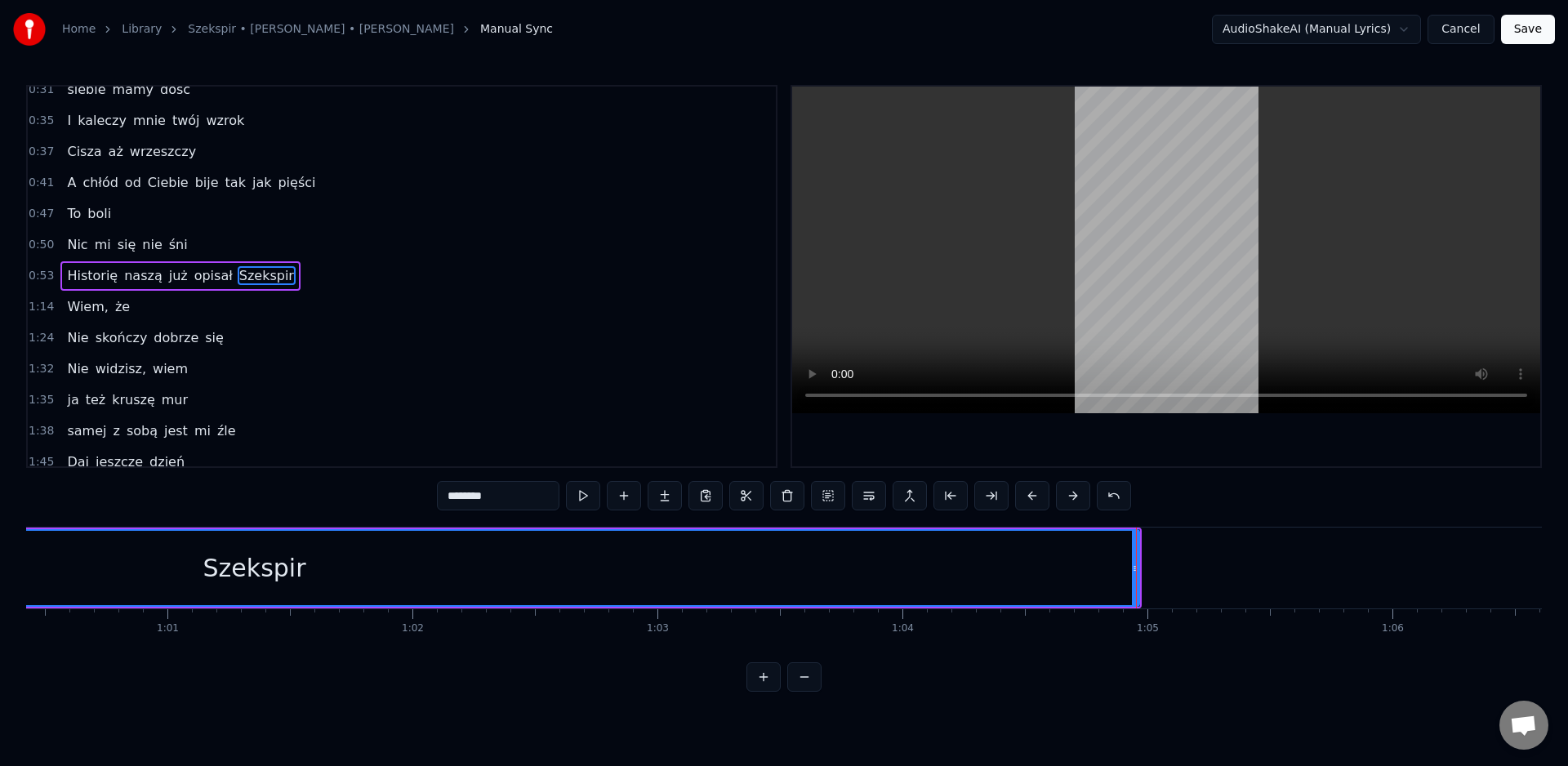
drag, startPoint x: 1138, startPoint y: 571, endPoint x: 946, endPoint y: 574, distance: 192.0
click at [940, 575] on div "Szekspir" at bounding box center [255, 568] width 1772 height 78
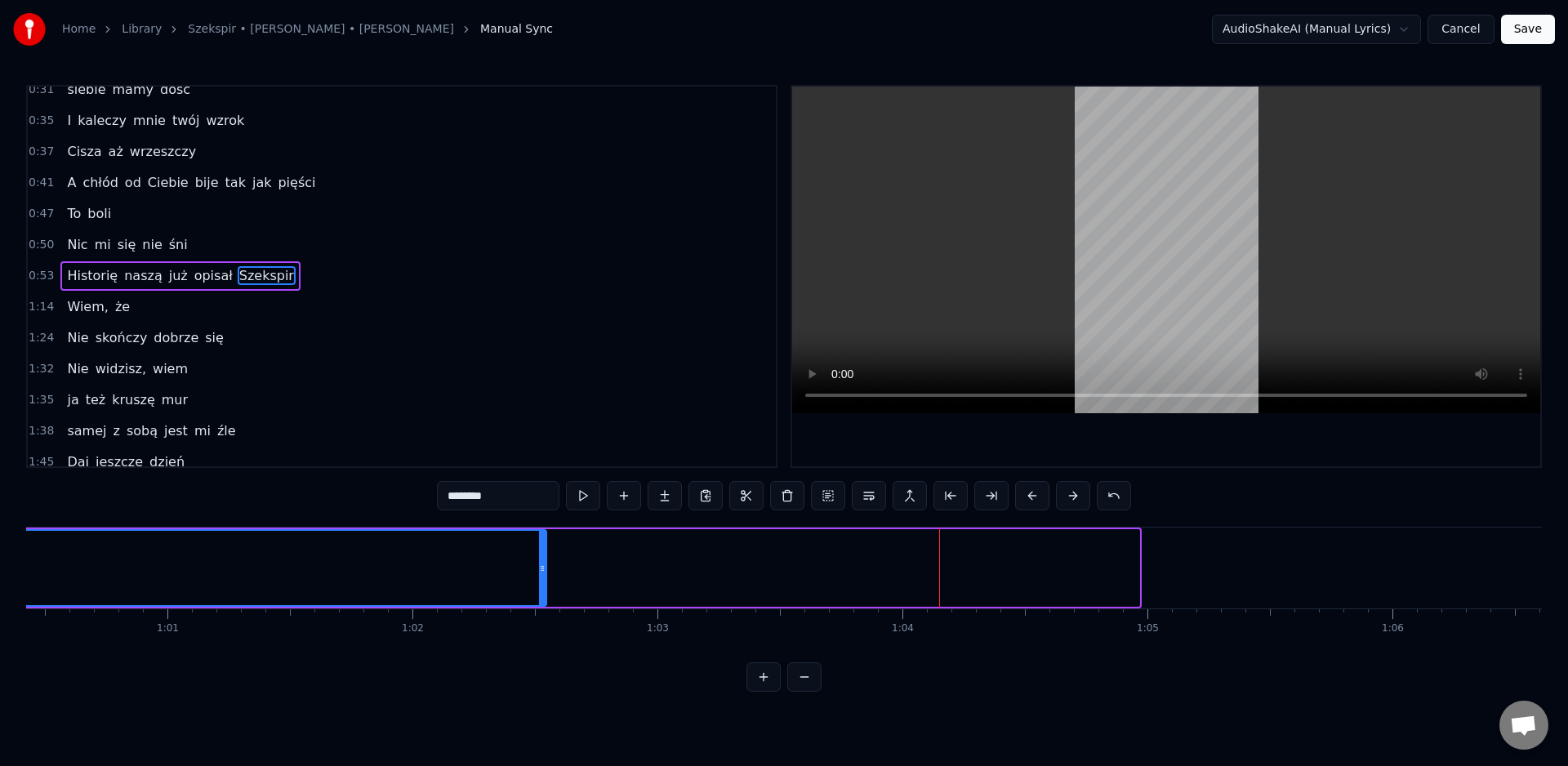
drag, startPoint x: 1136, startPoint y: 572, endPoint x: 584, endPoint y: 622, distance: 554.3
click at [539, 590] on div at bounding box center [542, 568] width 7 height 74
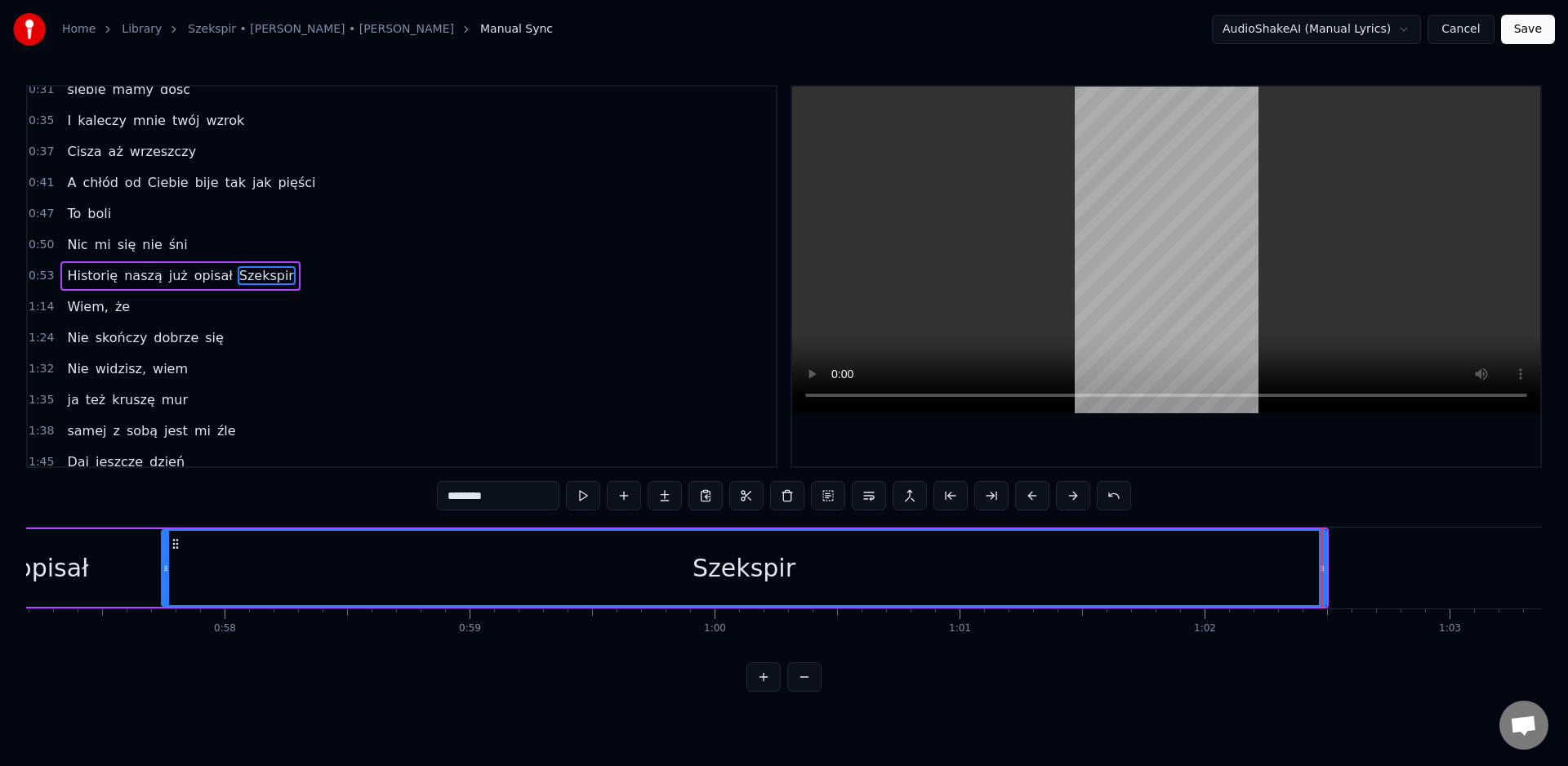
scroll to position [0, 14062]
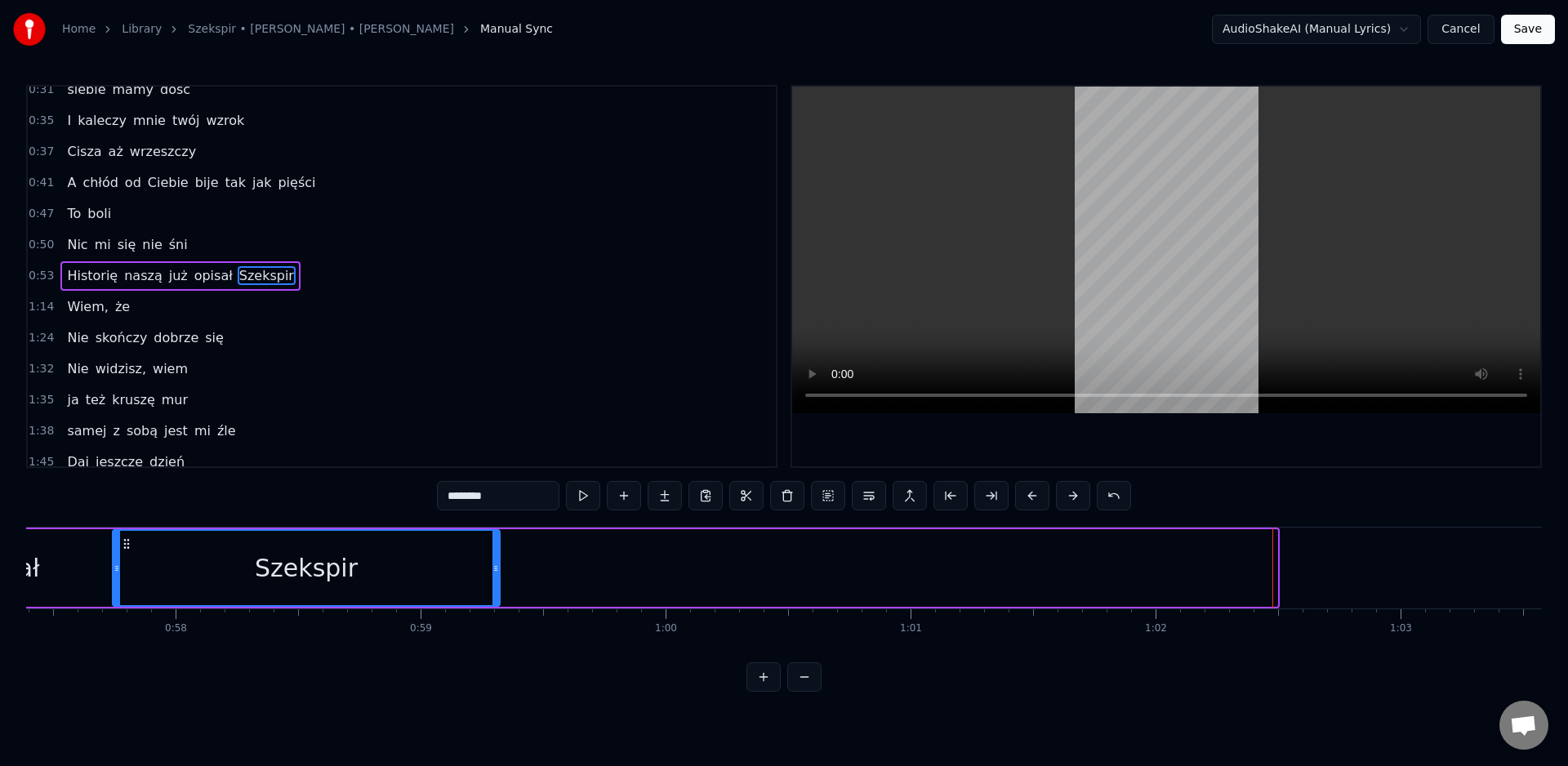
drag, startPoint x: 1274, startPoint y: 573, endPoint x: 501, endPoint y: 577, distance: 773.0
click at [499, 577] on div at bounding box center [496, 568] width 7 height 74
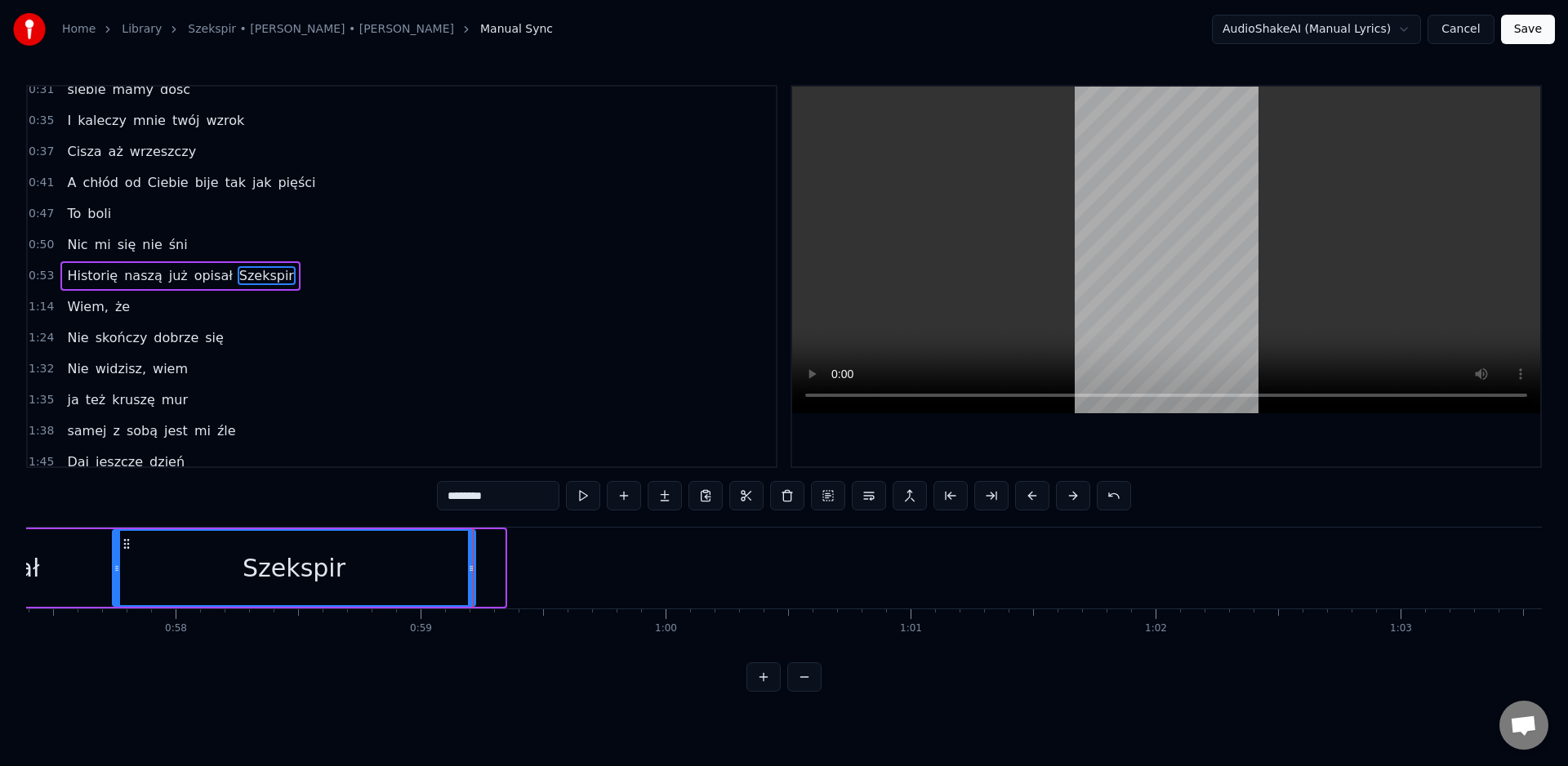
drag, startPoint x: 502, startPoint y: 566, endPoint x: 470, endPoint y: 573, distance: 32.8
click at [470, 568] on icon at bounding box center [471, 567] width 7 height 13
click at [137, 573] on div "Szekspir" at bounding box center [293, 568] width 359 height 74
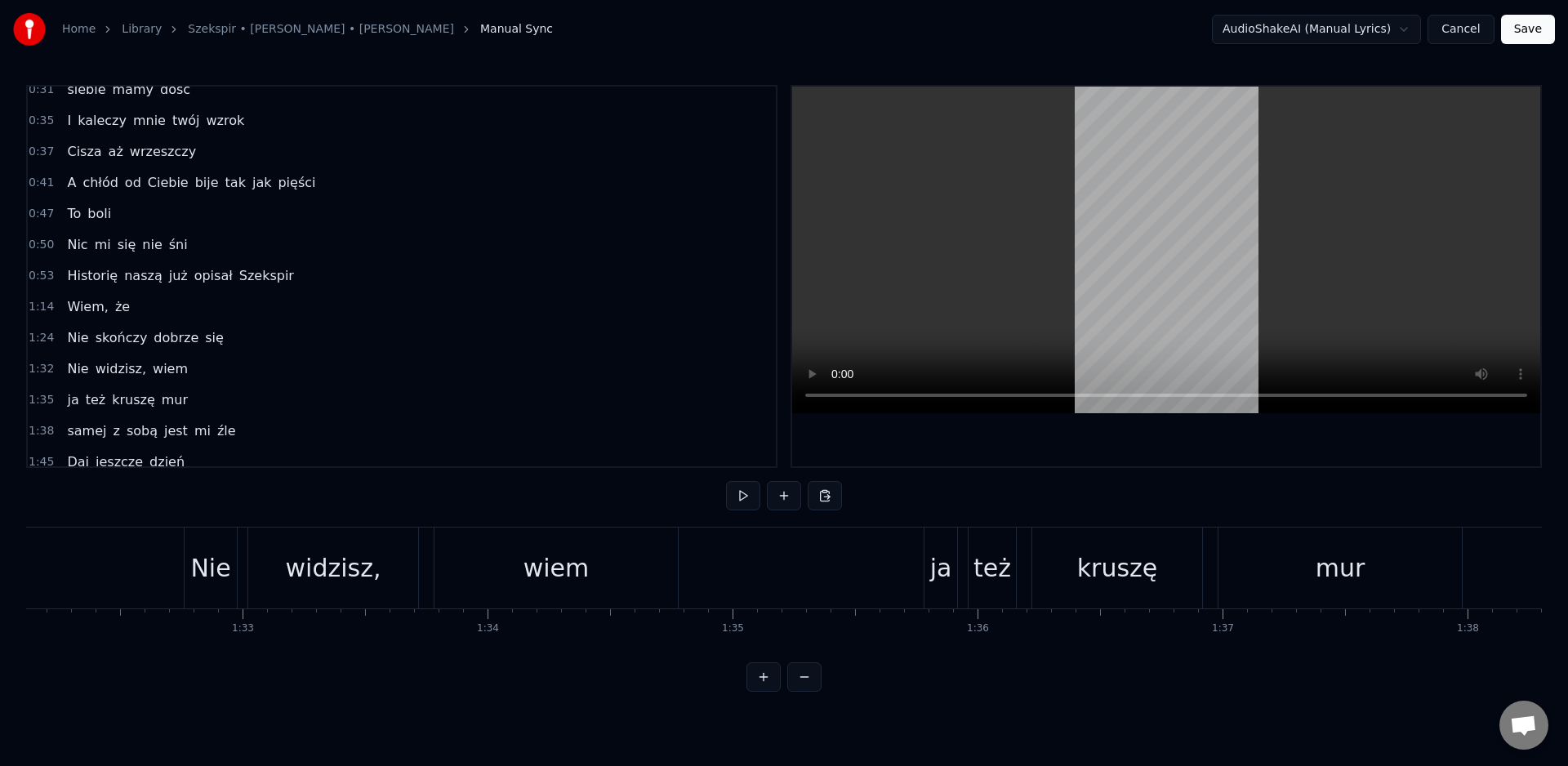
scroll to position [0, 22595]
click at [905, 572] on div "ja" at bounding box center [916, 568] width 33 height 81
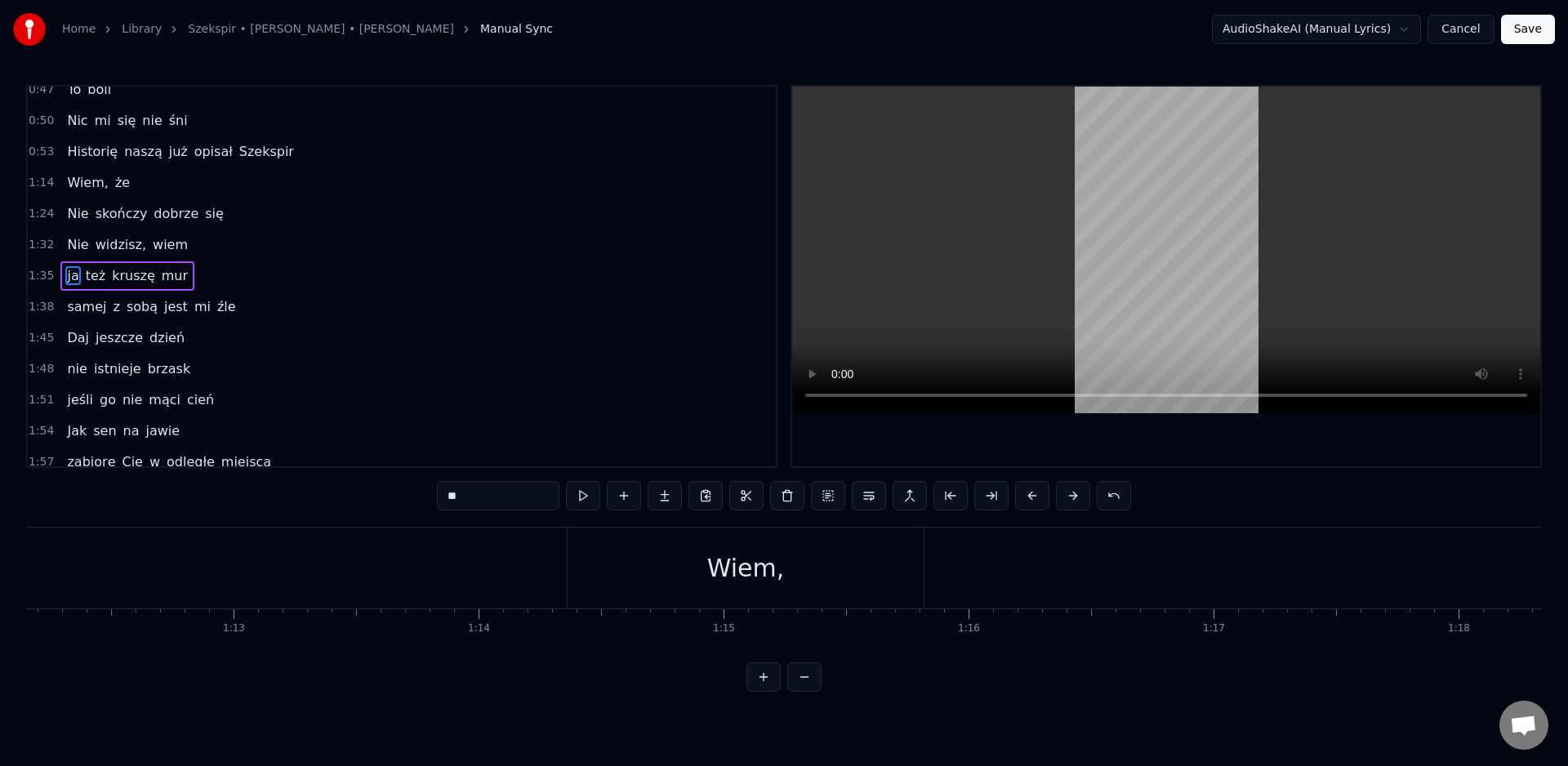
scroll to position [0, 17655]
click at [748, 576] on div "Wiem," at bounding box center [770, 567] width 78 height 36
type input "*****"
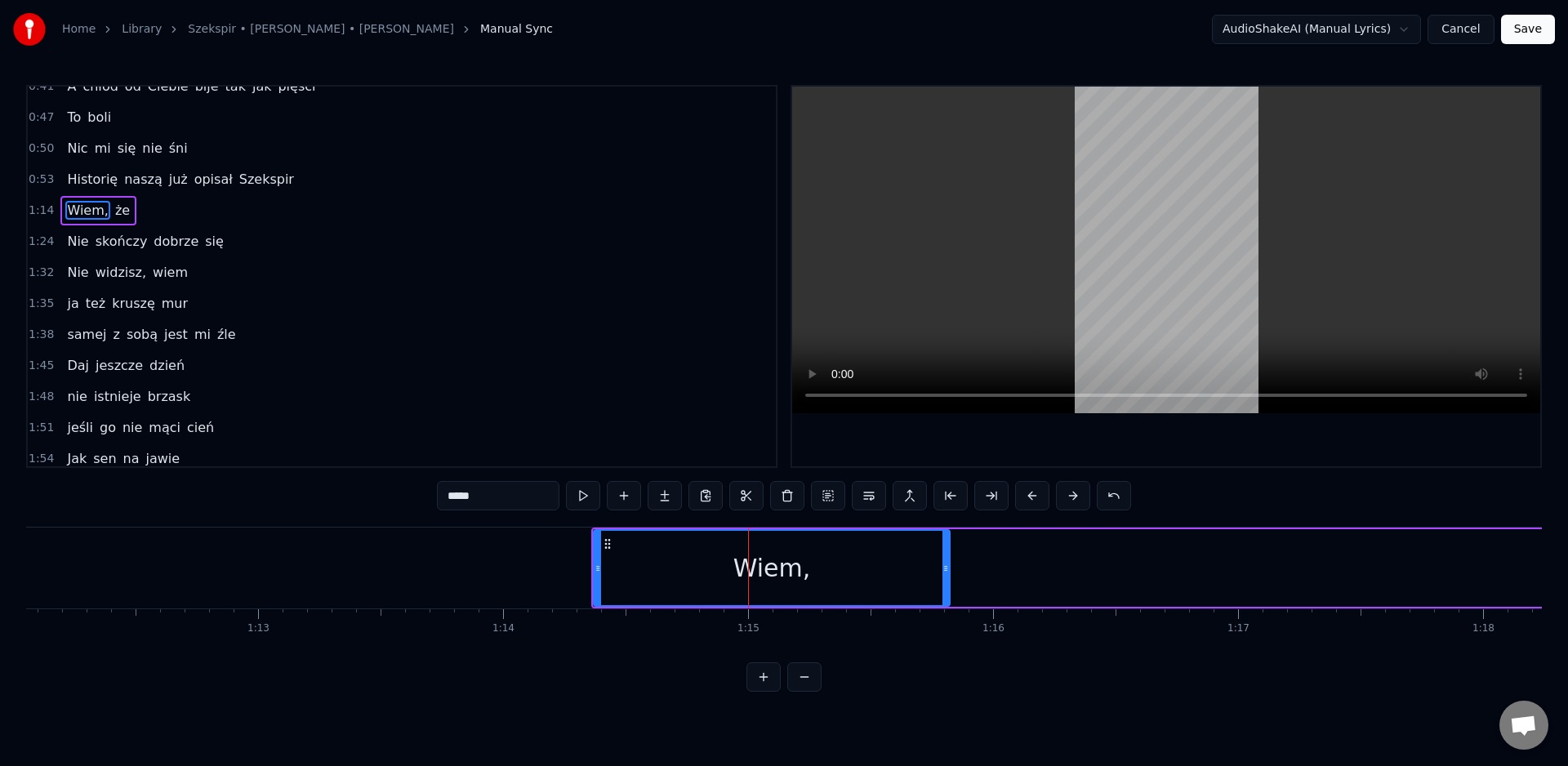
scroll to position [167, 0]
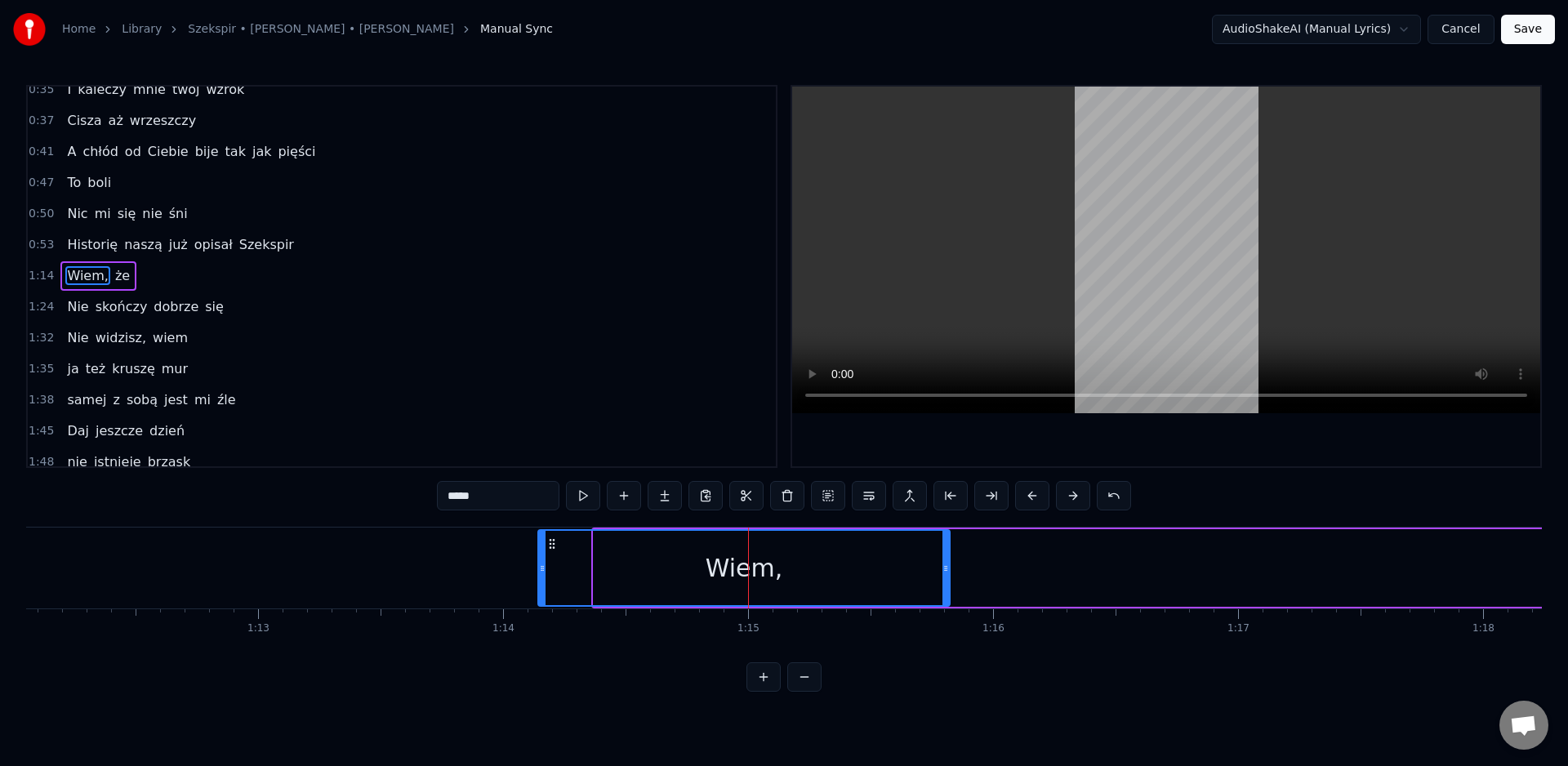
drag, startPoint x: 596, startPoint y: 575, endPoint x: 589, endPoint y: 571, distance: 8.1
click at [546, 569] on div at bounding box center [542, 568] width 7 height 74
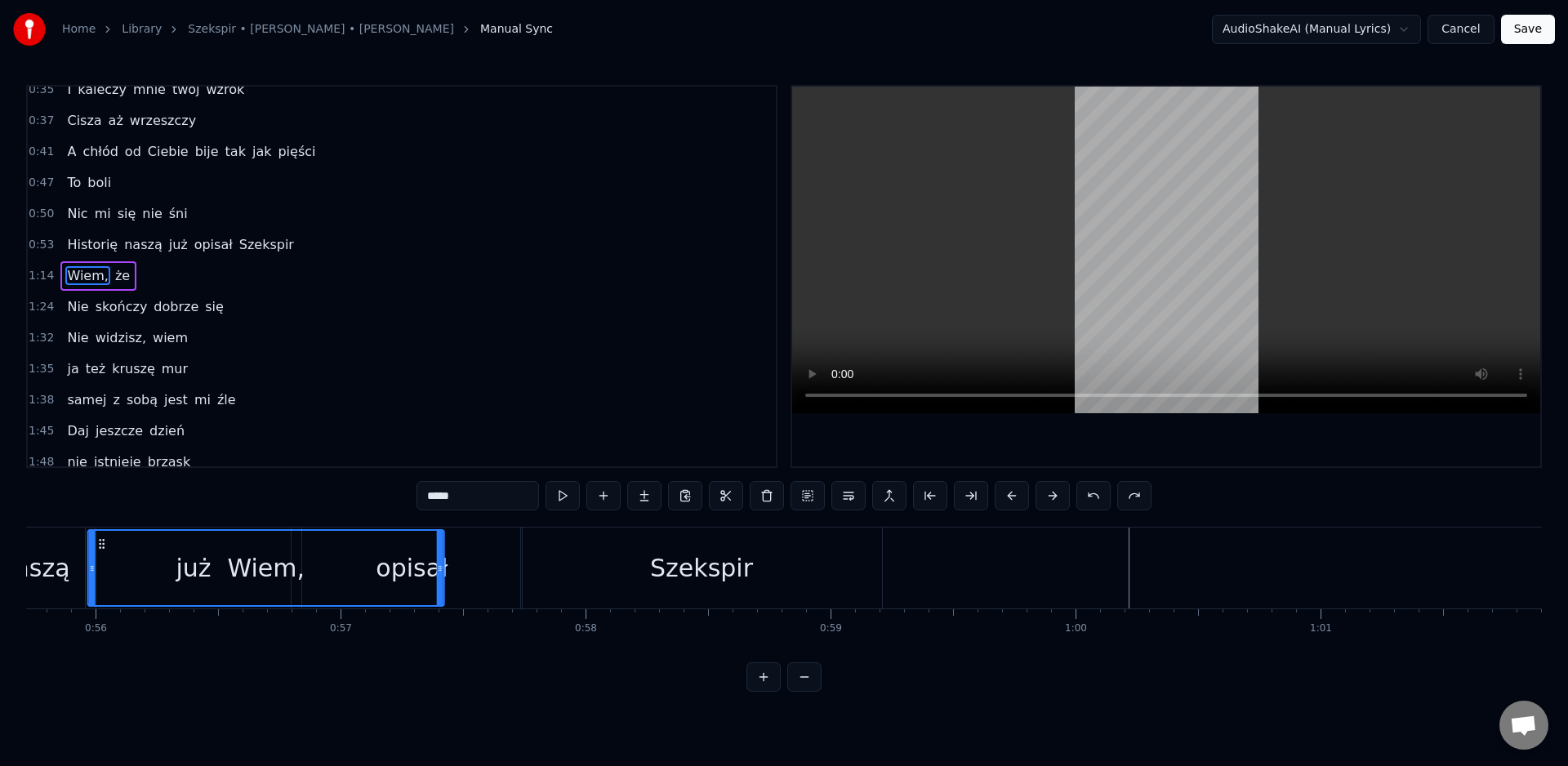
scroll to position [0, 13553]
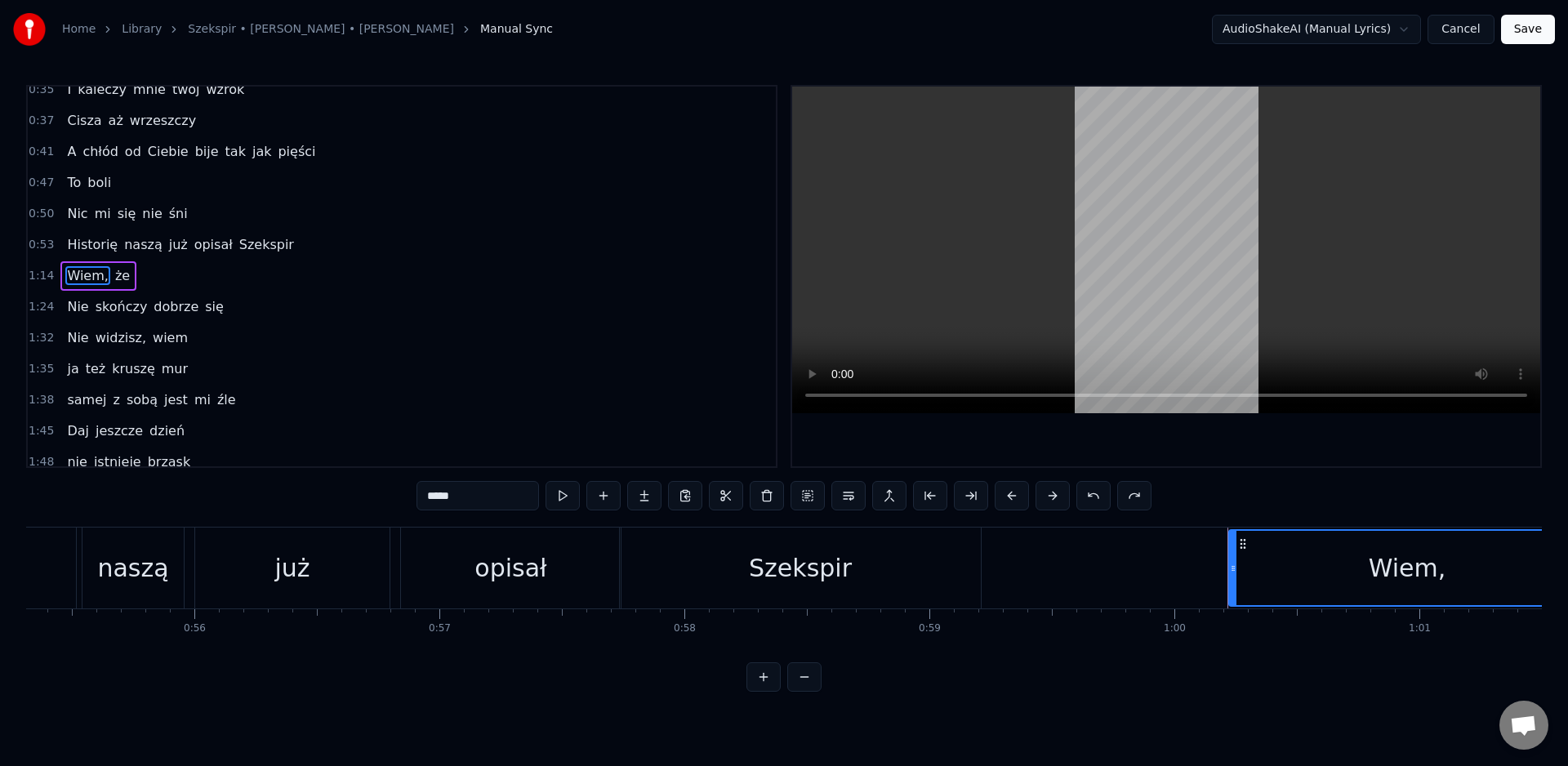
drag, startPoint x: 607, startPoint y: 542, endPoint x: 1243, endPoint y: 566, distance: 636.5
click at [1243, 566] on div "Wiem," at bounding box center [1406, 568] width 354 height 74
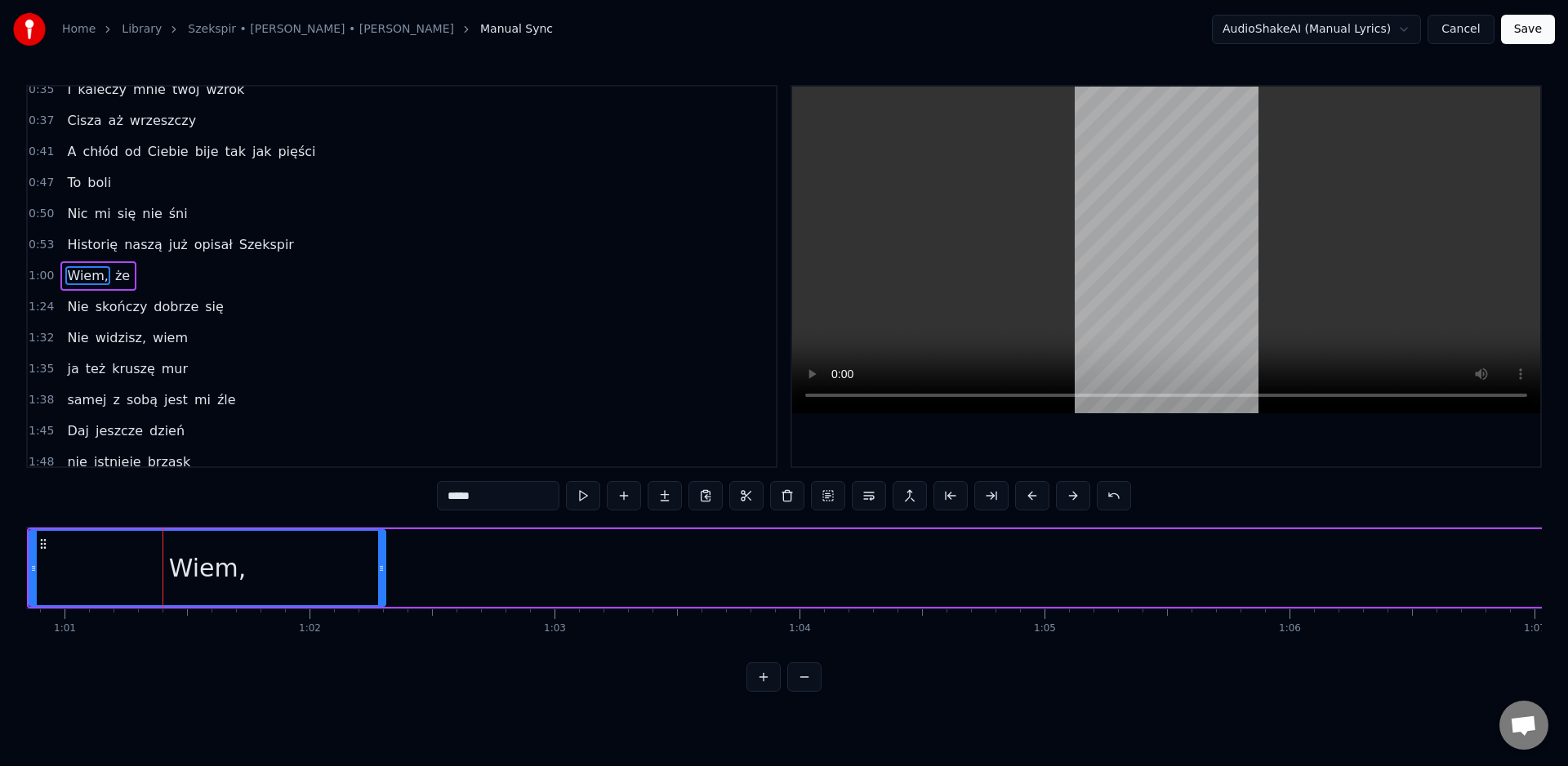
scroll to position [0, 14918]
click at [115, 570] on div "Wiem," at bounding box center [197, 568] width 354 height 74
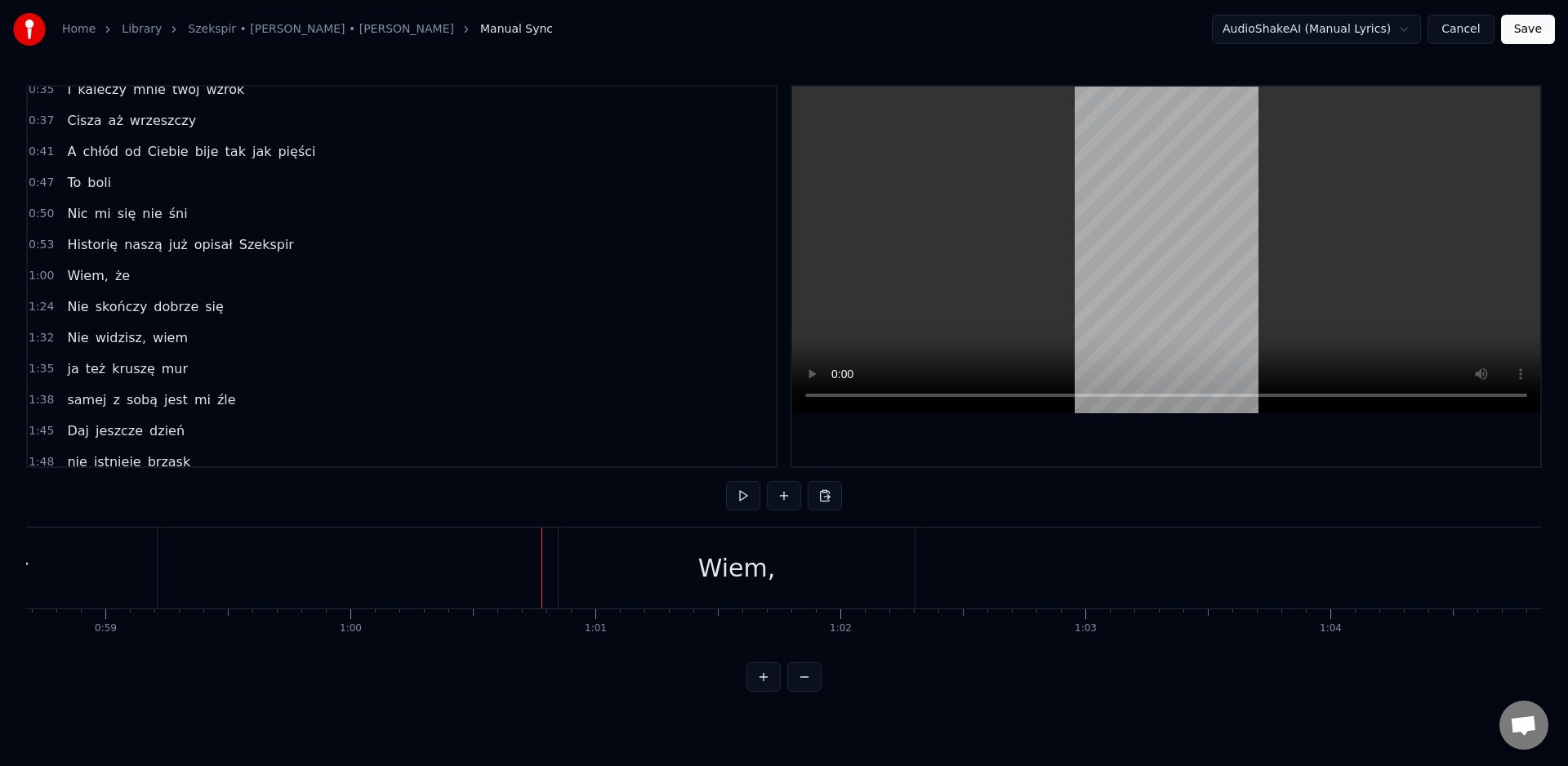
scroll to position [0, 14328]
click at [150, 586] on div "Szekspir" at bounding box center [25, 568] width 361 height 81
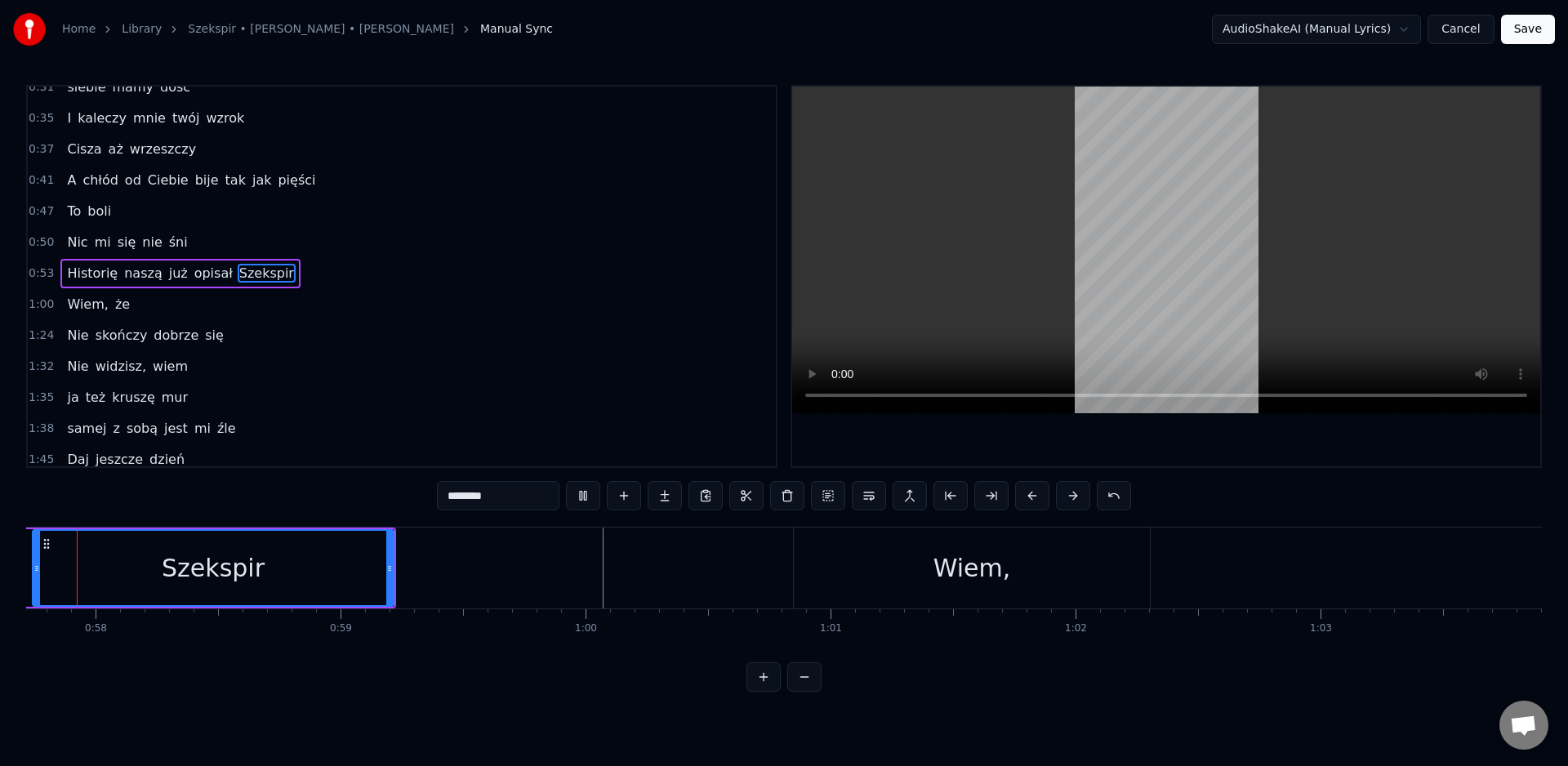
scroll to position [0, 14065]
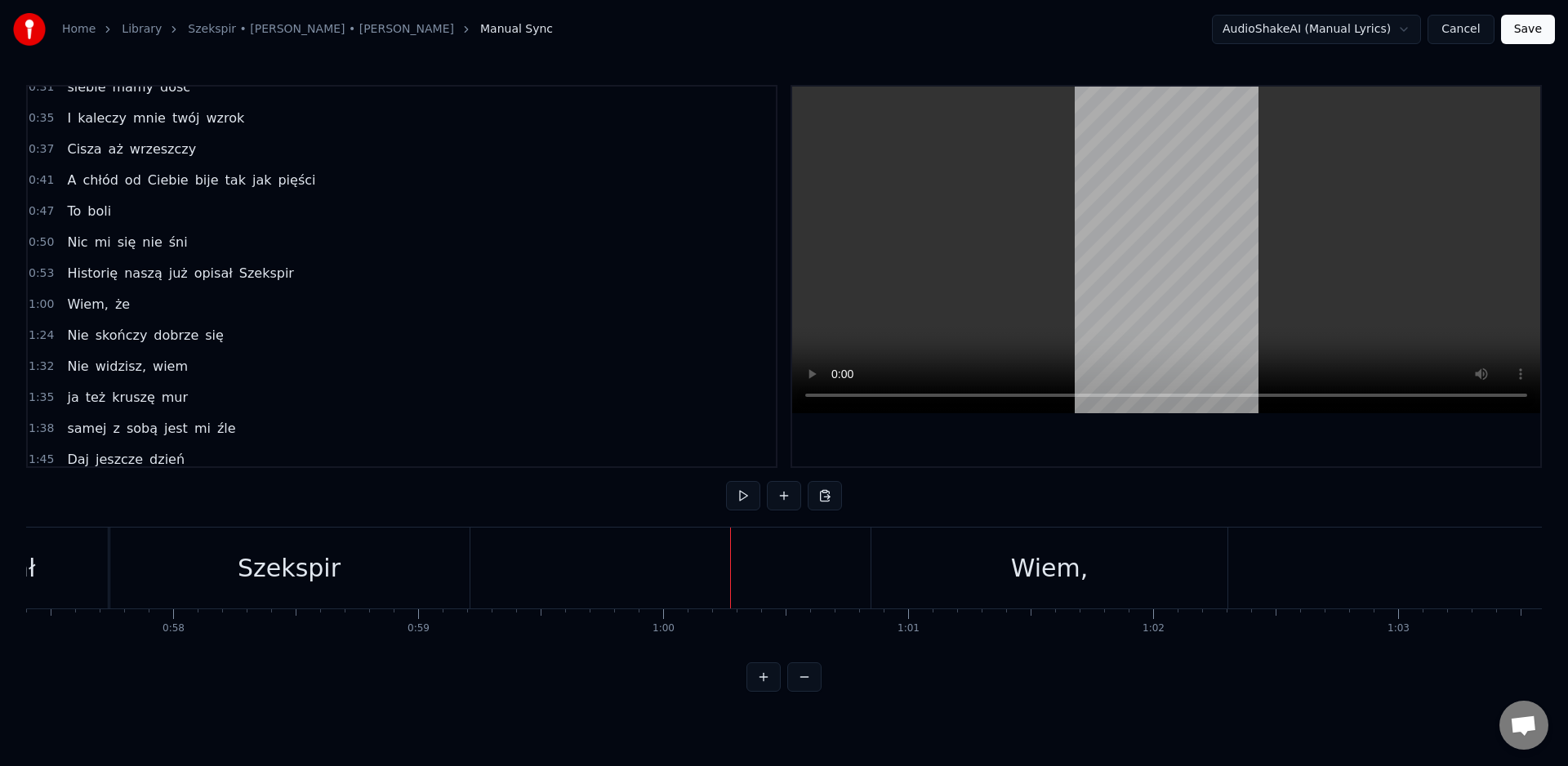
click at [880, 571] on div "Wiem," at bounding box center [1049, 568] width 356 height 81
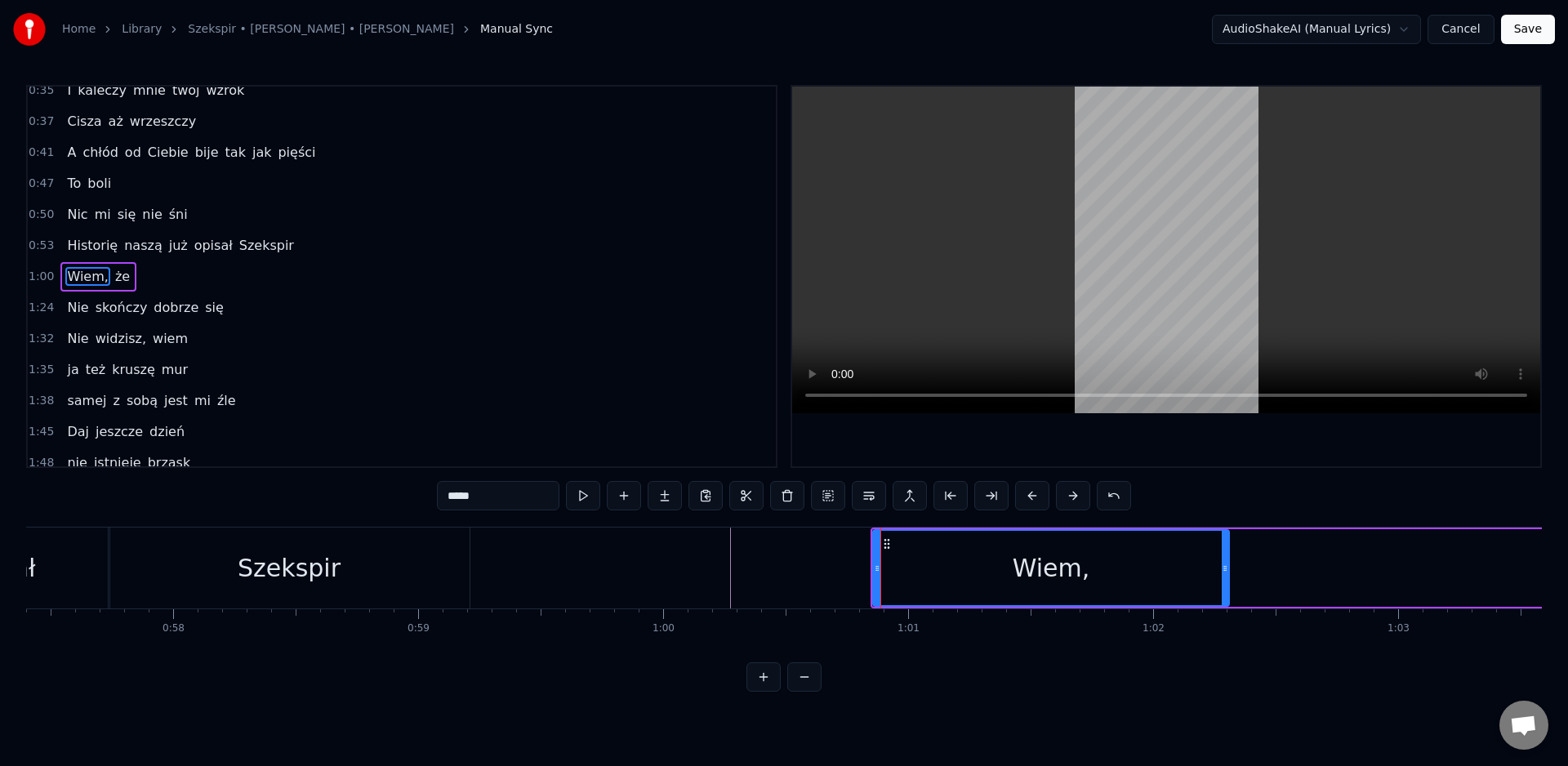
scroll to position [167, 0]
drag, startPoint x: 873, startPoint y: 575, endPoint x: 732, endPoint y: 578, distance: 141.0
click at [732, 578] on div at bounding box center [736, 568] width 7 height 74
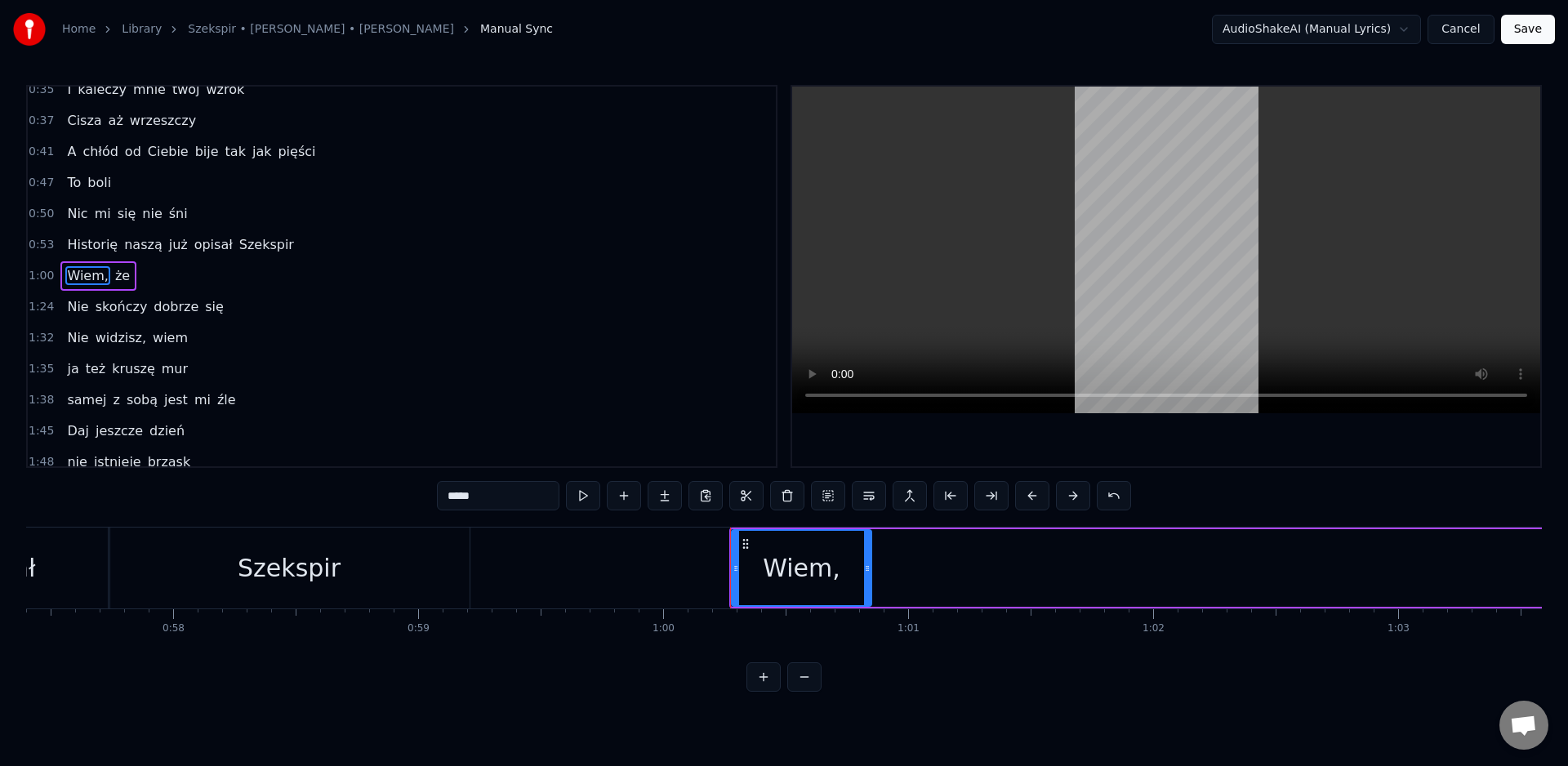
drag, startPoint x: 1222, startPoint y: 577, endPoint x: 869, endPoint y: 592, distance: 353.3
click at [869, 585] on div at bounding box center [868, 568] width 7 height 74
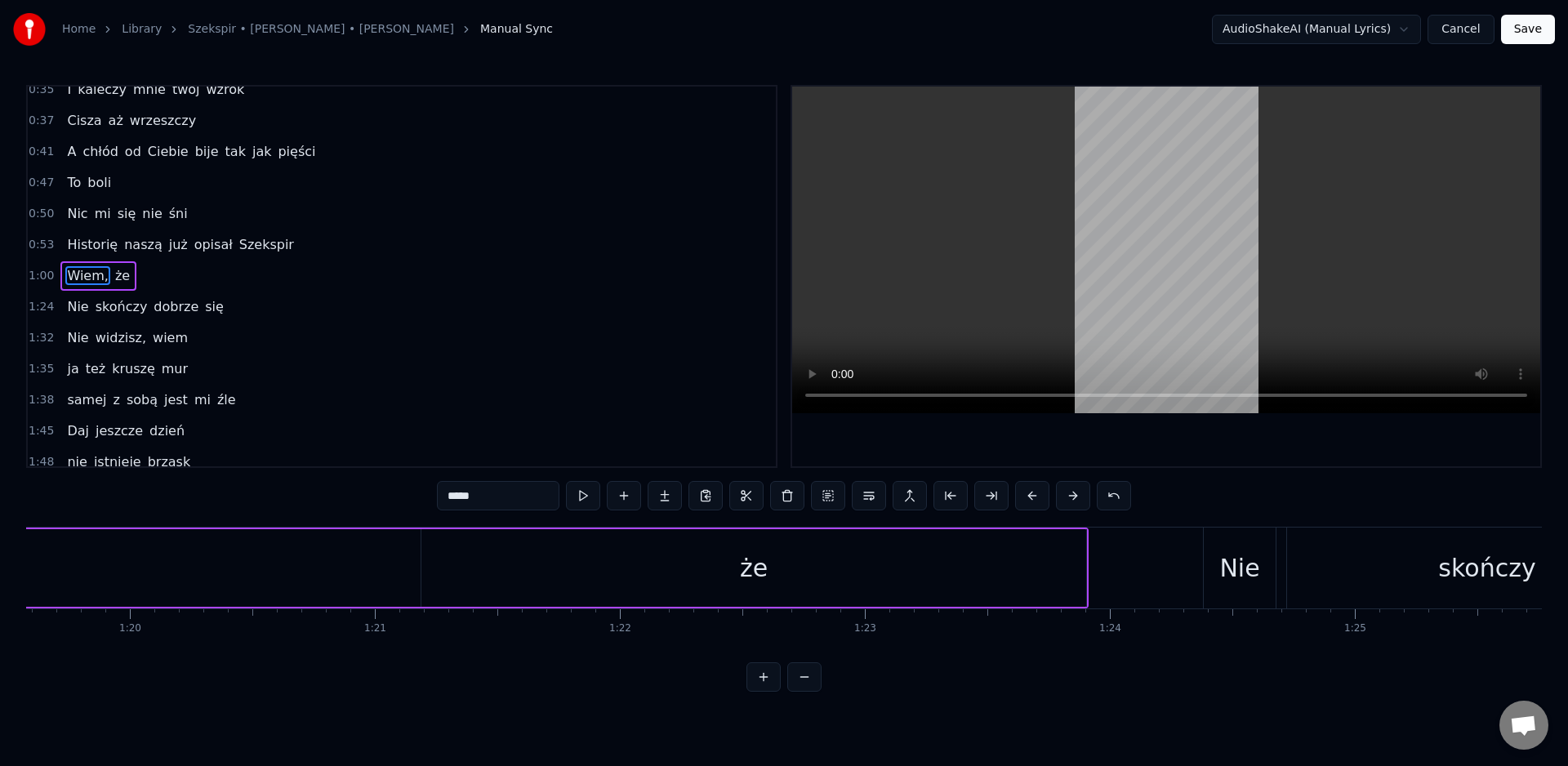
click at [754, 566] on div "że" at bounding box center [754, 567] width 28 height 36
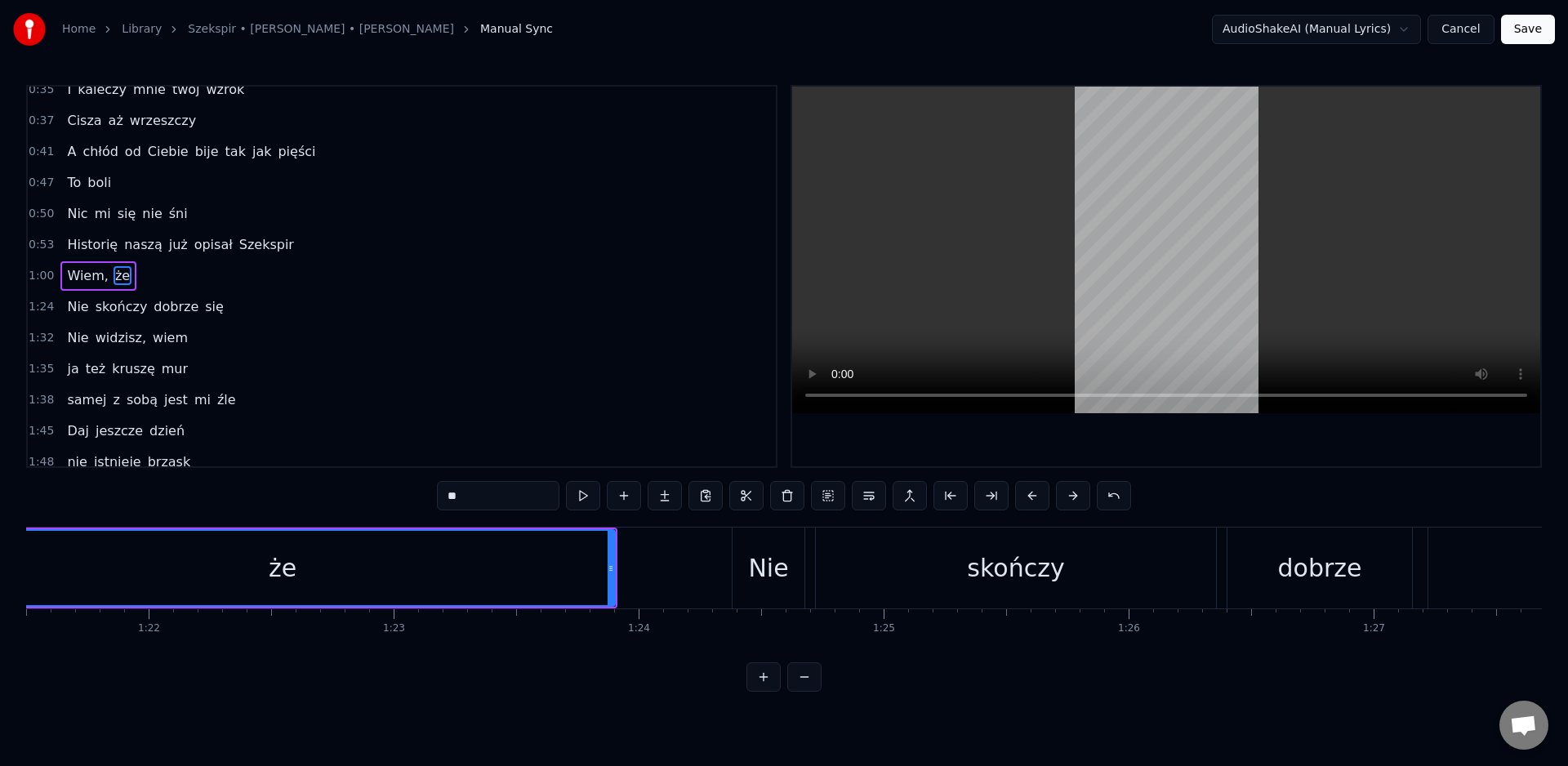
click at [328, 576] on div "że" at bounding box center [282, 568] width 663 height 74
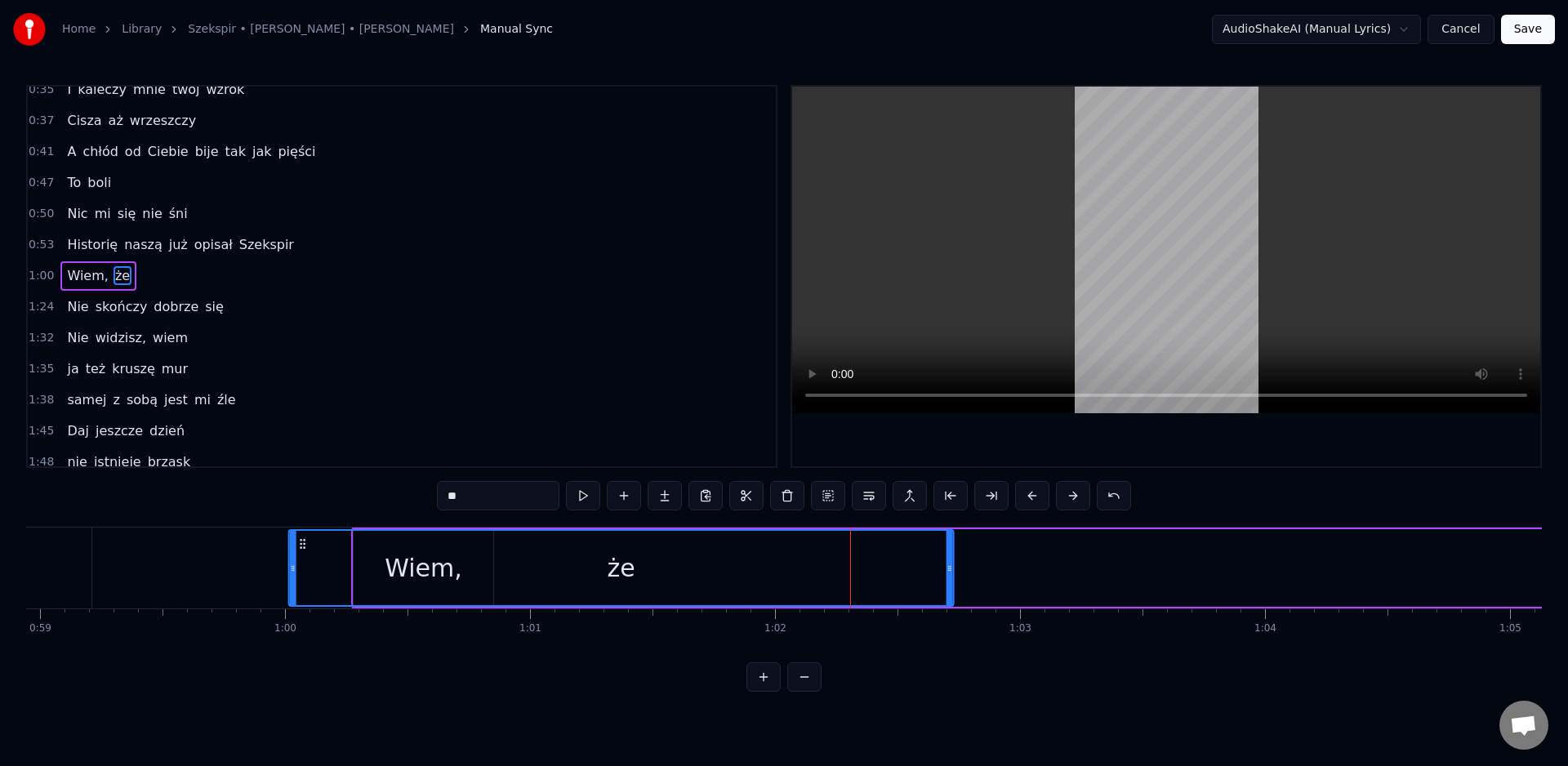
scroll to position [0, 14418]
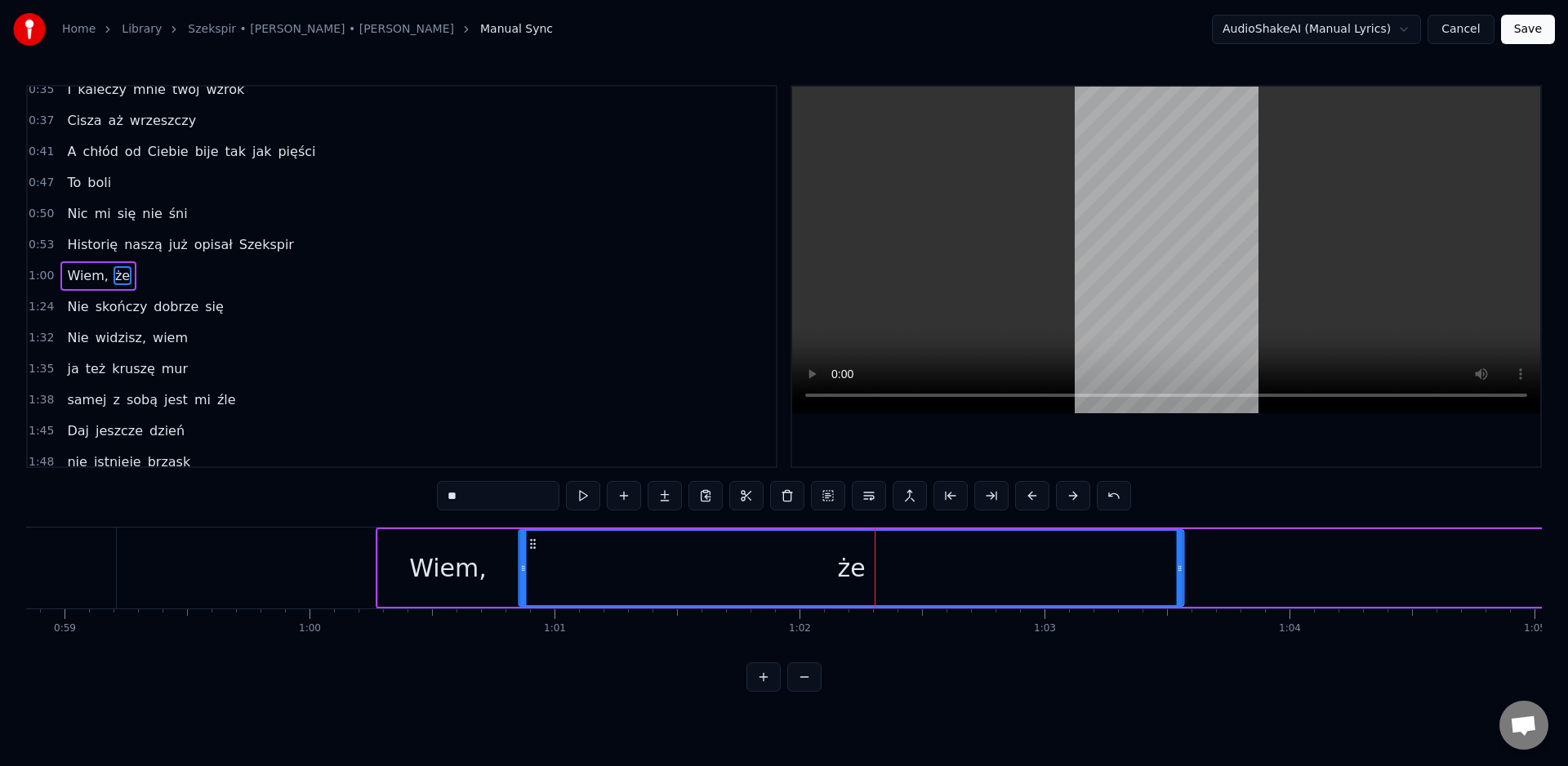
drag, startPoint x: 243, startPoint y: 545, endPoint x: 535, endPoint y: 555, distance: 292.2
click at [535, 555] on div "że" at bounding box center [852, 568] width 663 height 74
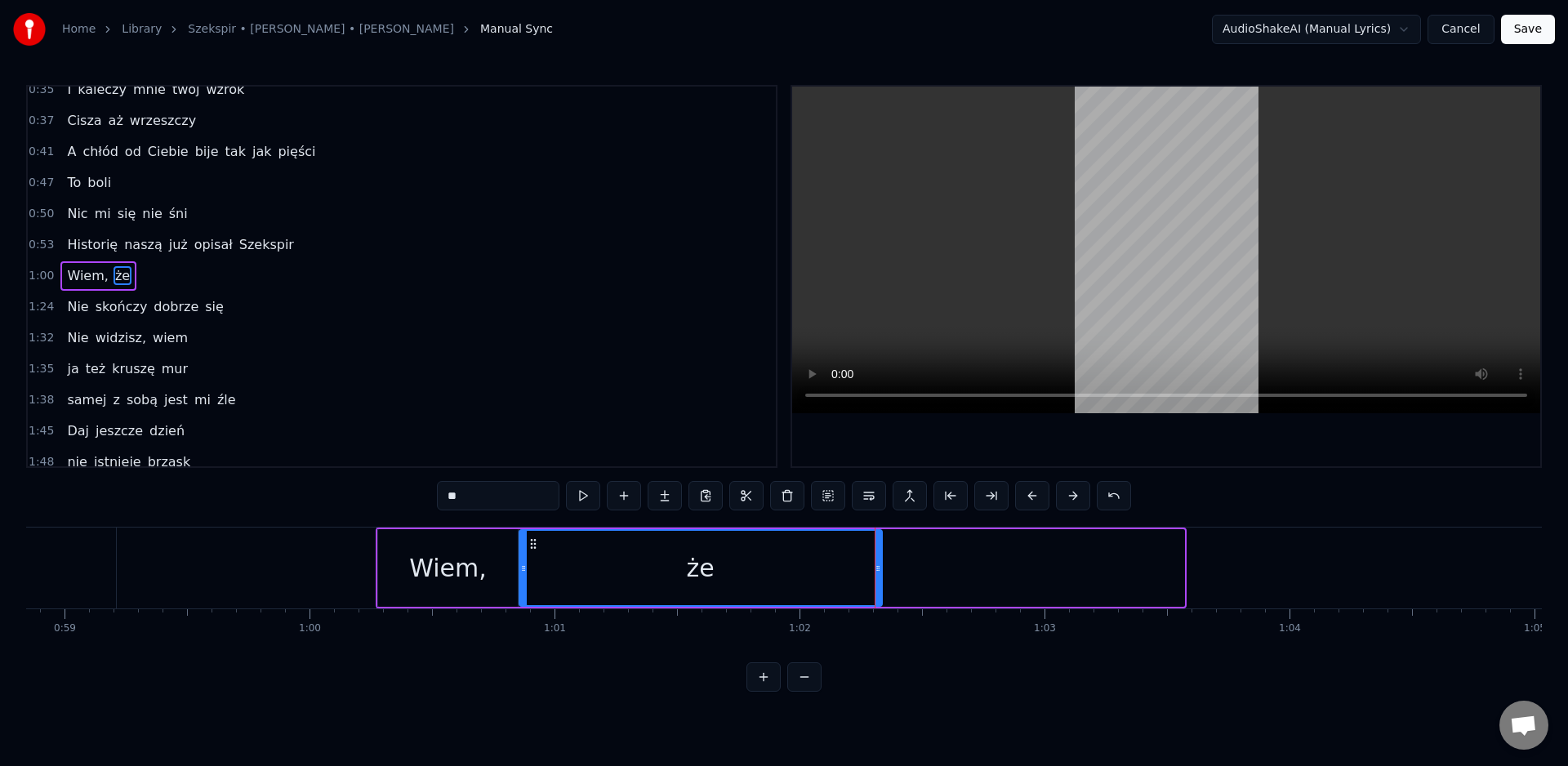
drag, startPoint x: 1180, startPoint y: 571, endPoint x: 852, endPoint y: 604, distance: 329.7
click at [881, 589] on div at bounding box center [878, 568] width 7 height 74
click at [390, 565] on div "Wiem," at bounding box center [447, 568] width 140 height 78
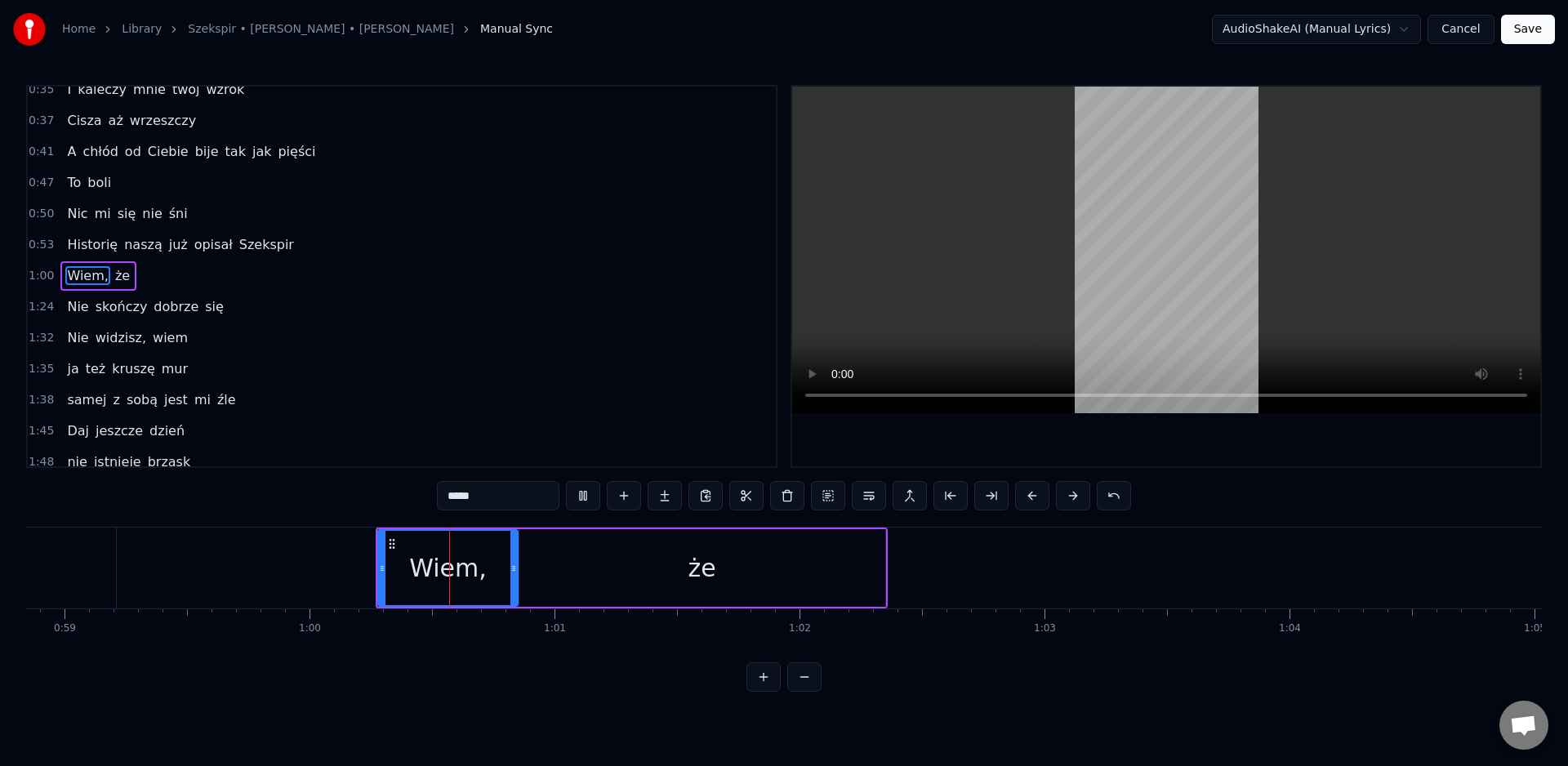
click at [562, 578] on div "że" at bounding box center [702, 568] width 366 height 78
type input "**"
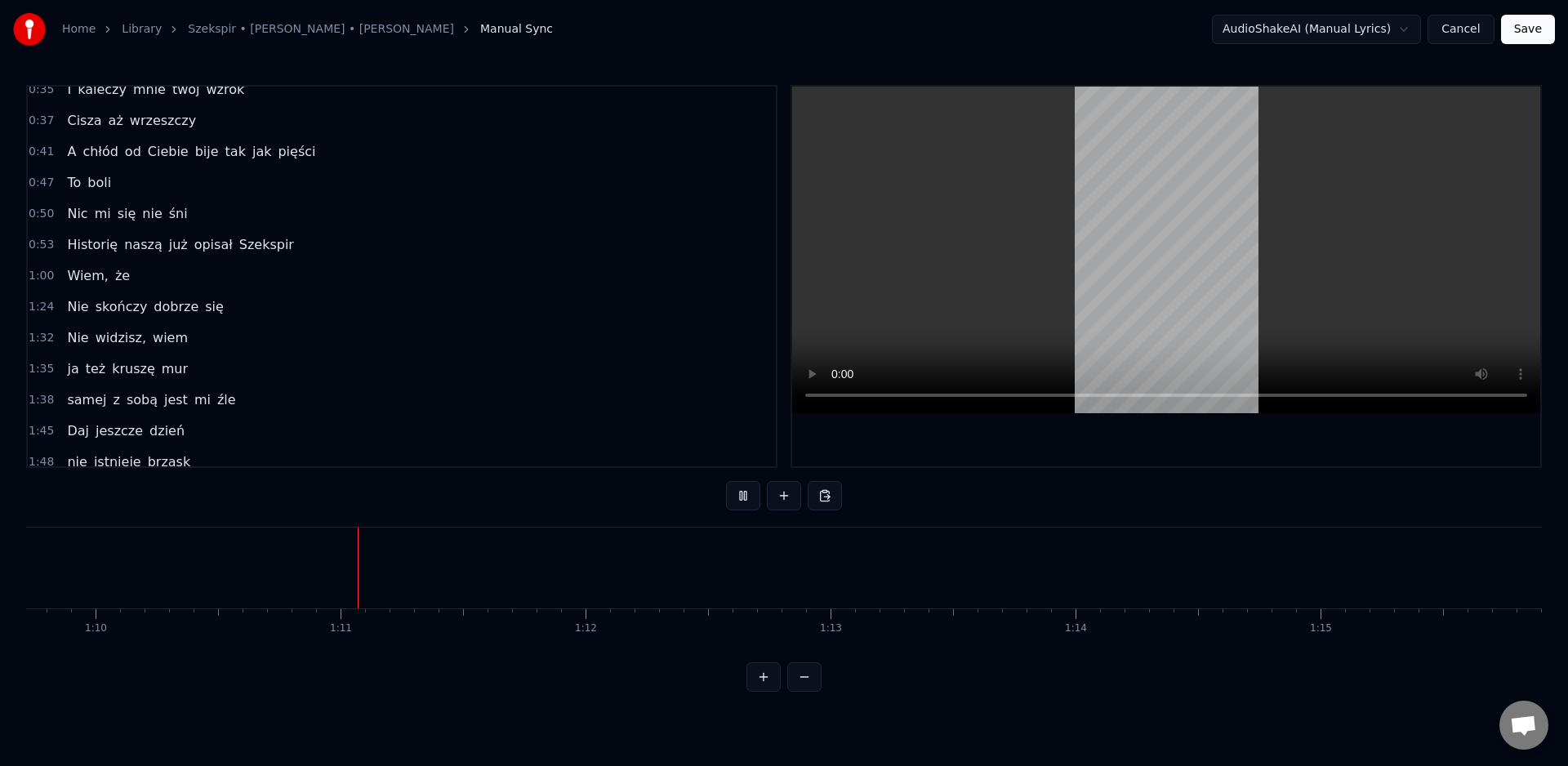
scroll to position [0, 17169]
click at [338, 578] on div "Nie" at bounding box center [337, 567] width 40 height 36
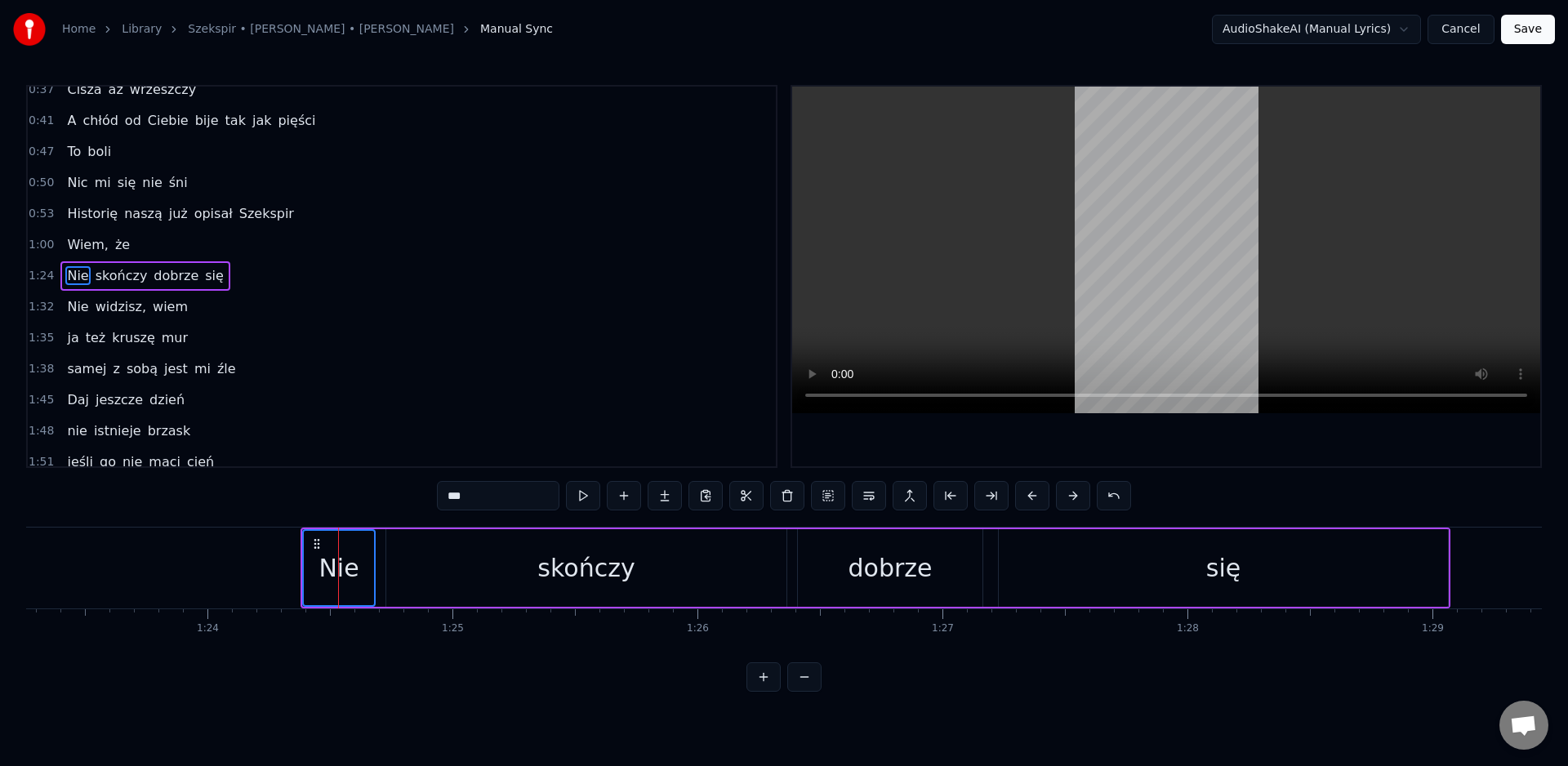
click at [1235, 582] on div "się" at bounding box center [1223, 567] width 35 height 36
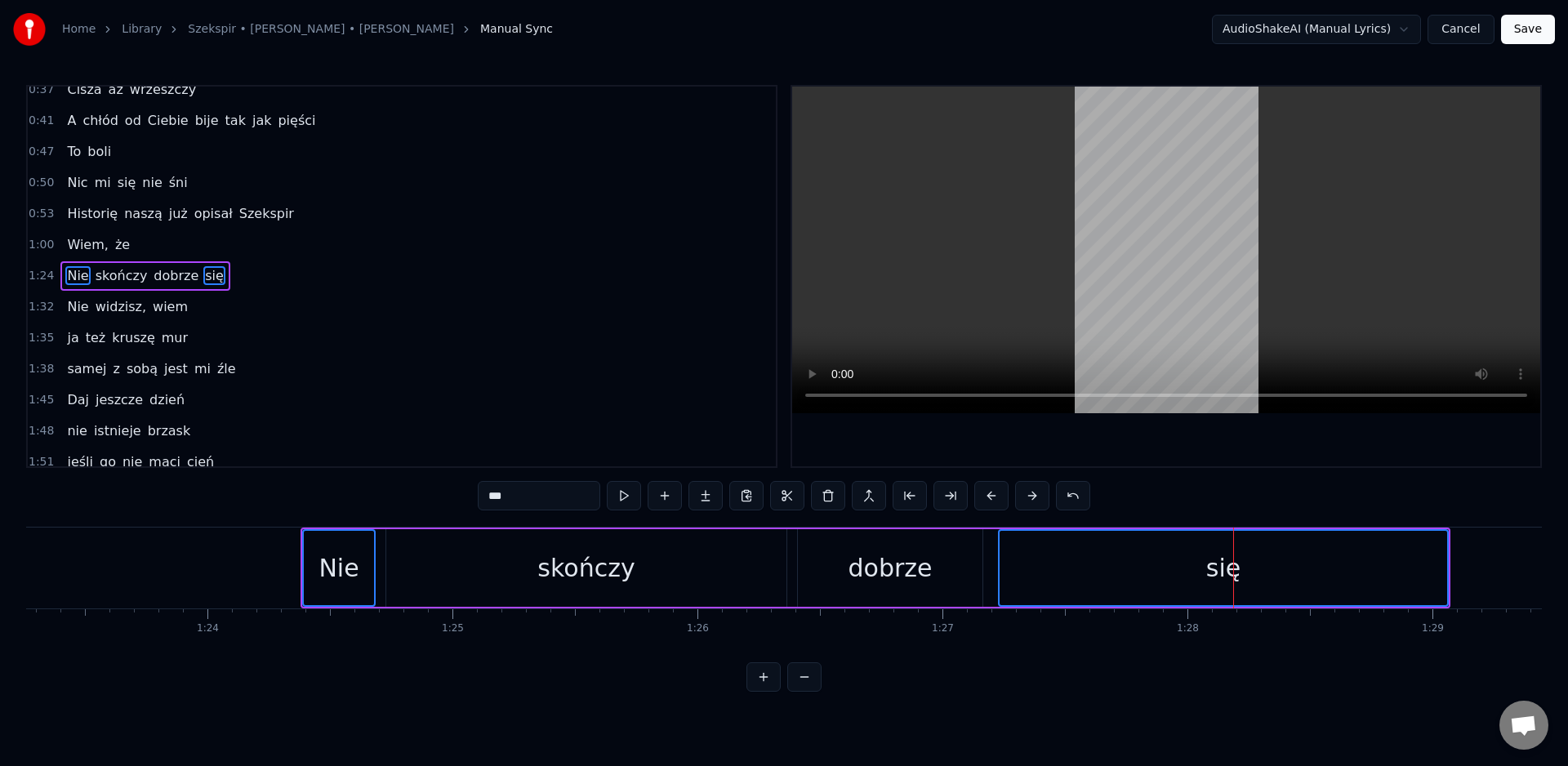
click at [872, 573] on div "dobrze" at bounding box center [890, 567] width 84 height 36
click at [633, 567] on div "skończy" at bounding box center [586, 568] width 400 height 78
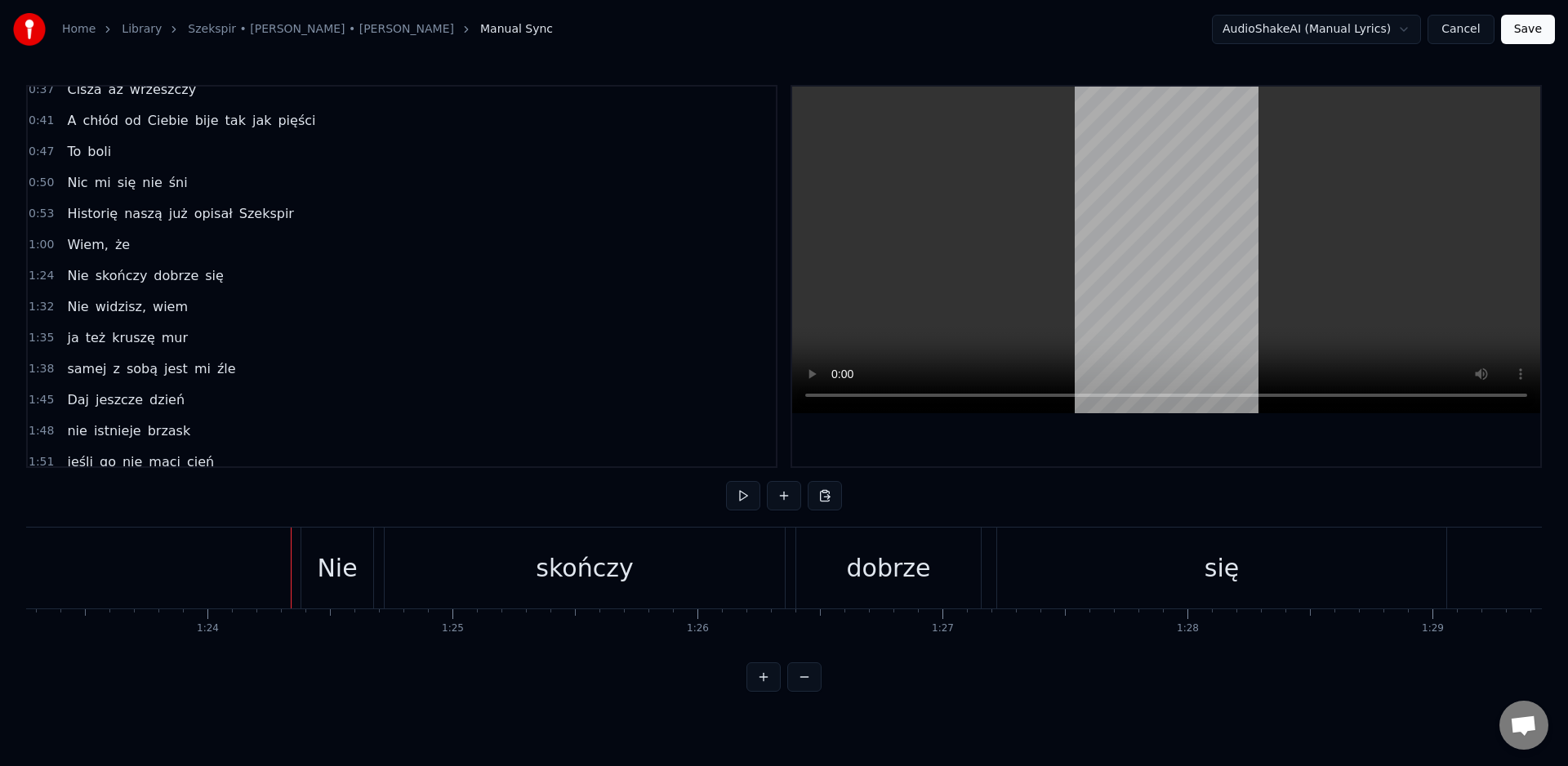
click at [304, 536] on div "Nie" at bounding box center [337, 568] width 72 height 81
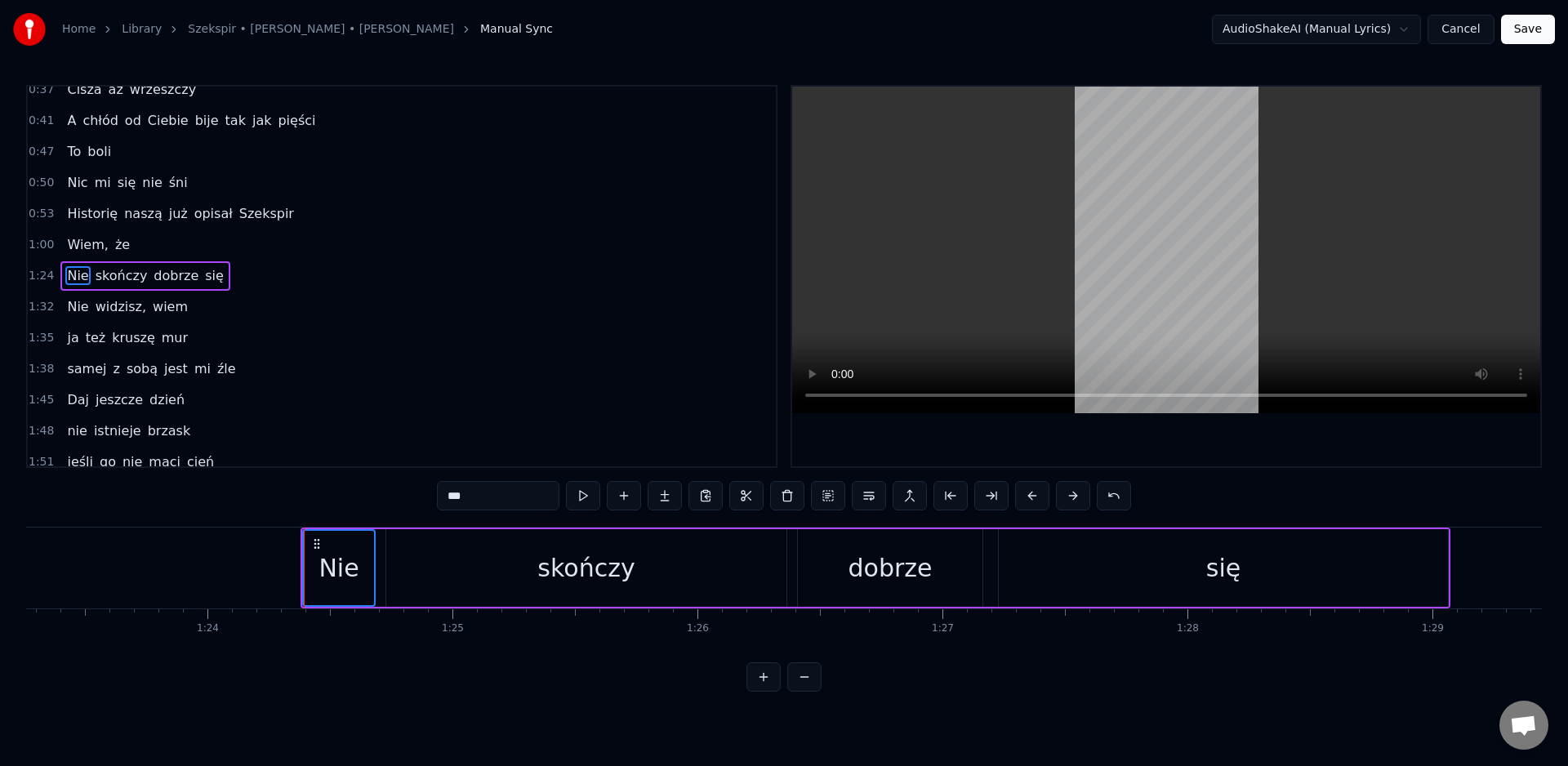
click at [387, 571] on div "skończy" at bounding box center [586, 568] width 400 height 78
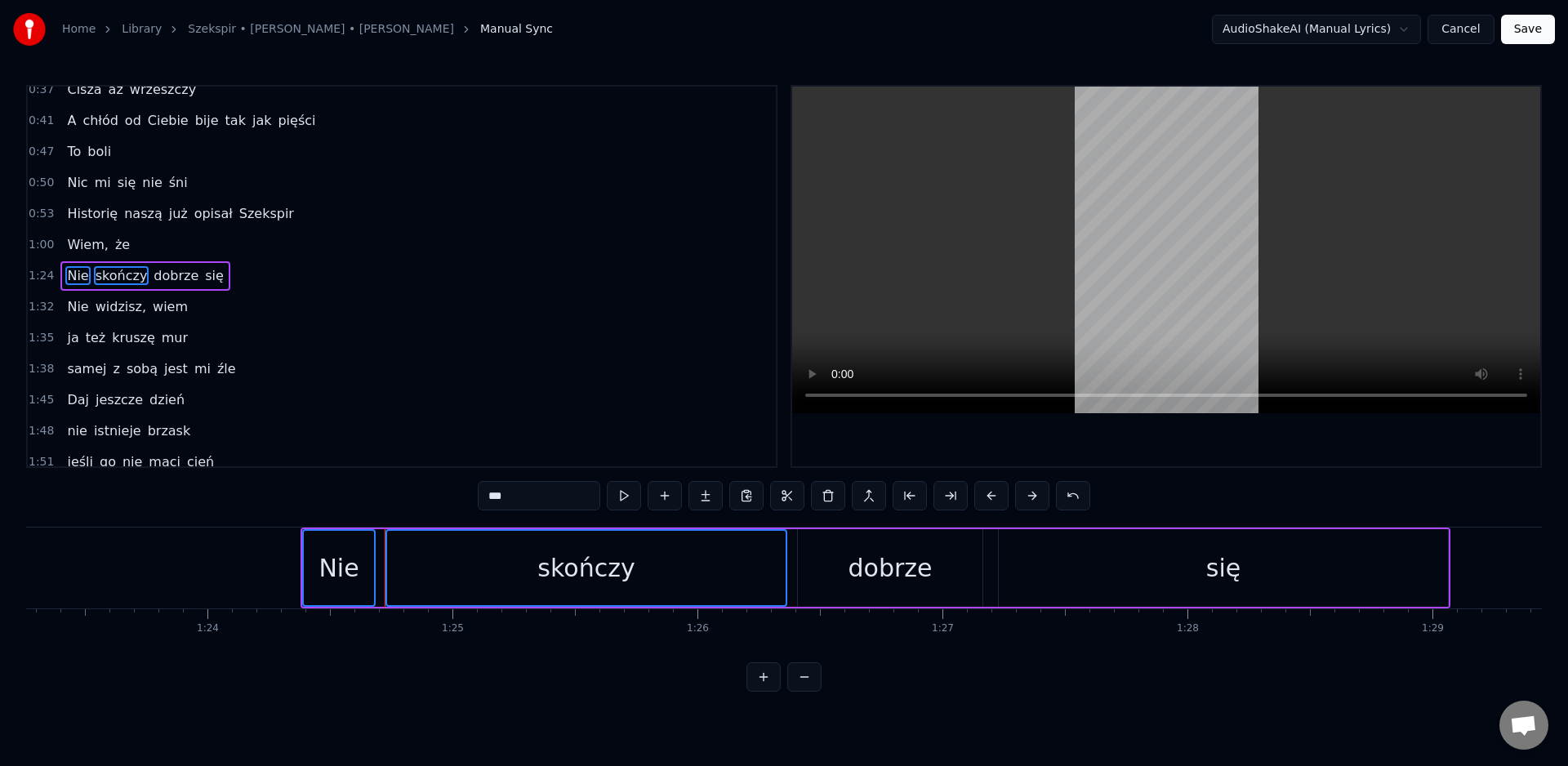
click at [321, 543] on div "Nie" at bounding box center [338, 568] width 70 height 74
click at [401, 546] on icon at bounding box center [399, 543] width 13 height 13
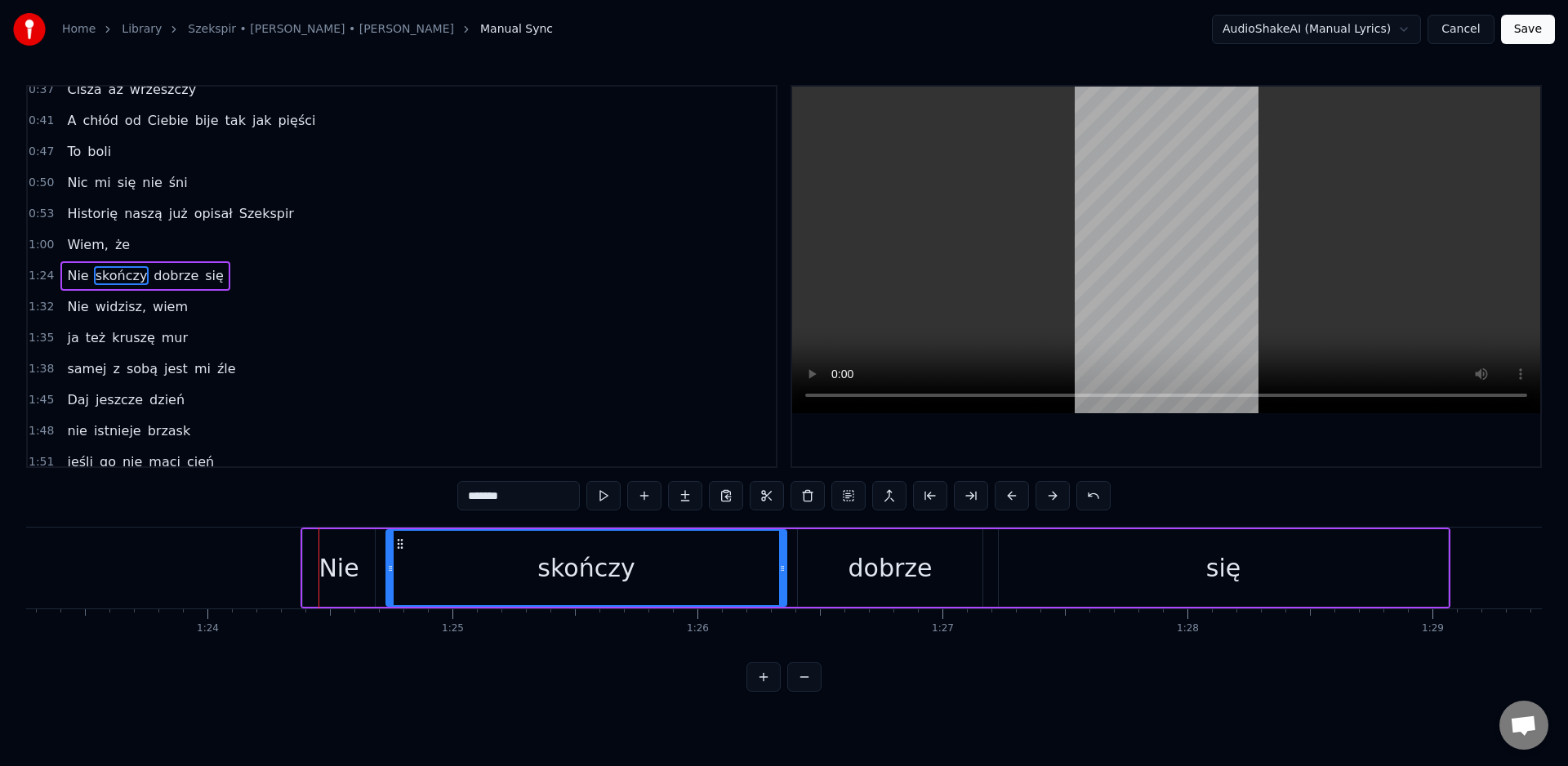
click at [1203, 564] on div "się" at bounding box center [1223, 568] width 449 height 78
type input "***"
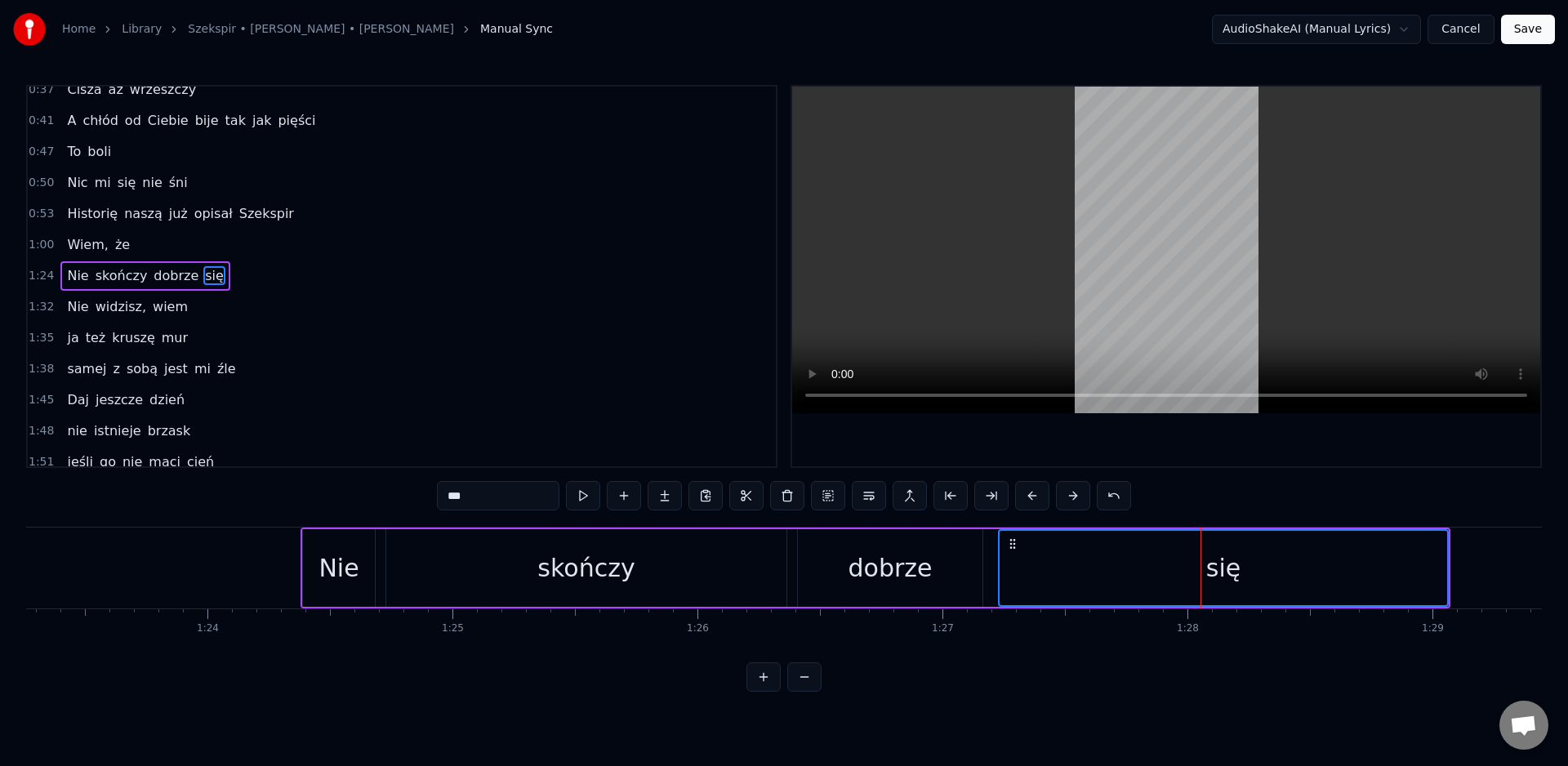
click at [913, 577] on div "dobrze" at bounding box center [890, 567] width 84 height 36
click at [704, 580] on div "skończy" at bounding box center [586, 568] width 400 height 78
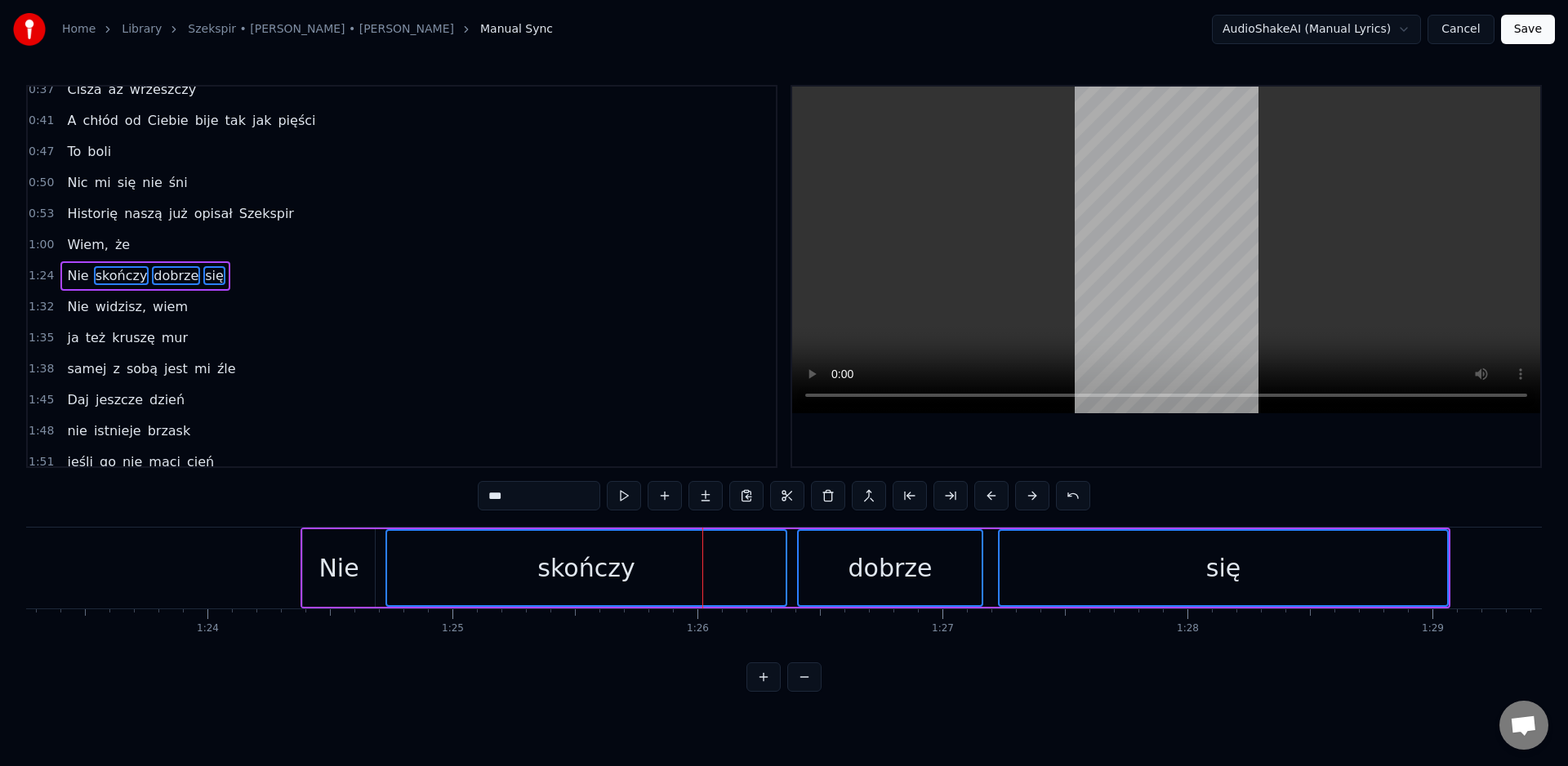
click at [338, 584] on div "Nie" at bounding box center [338, 567] width 40 height 36
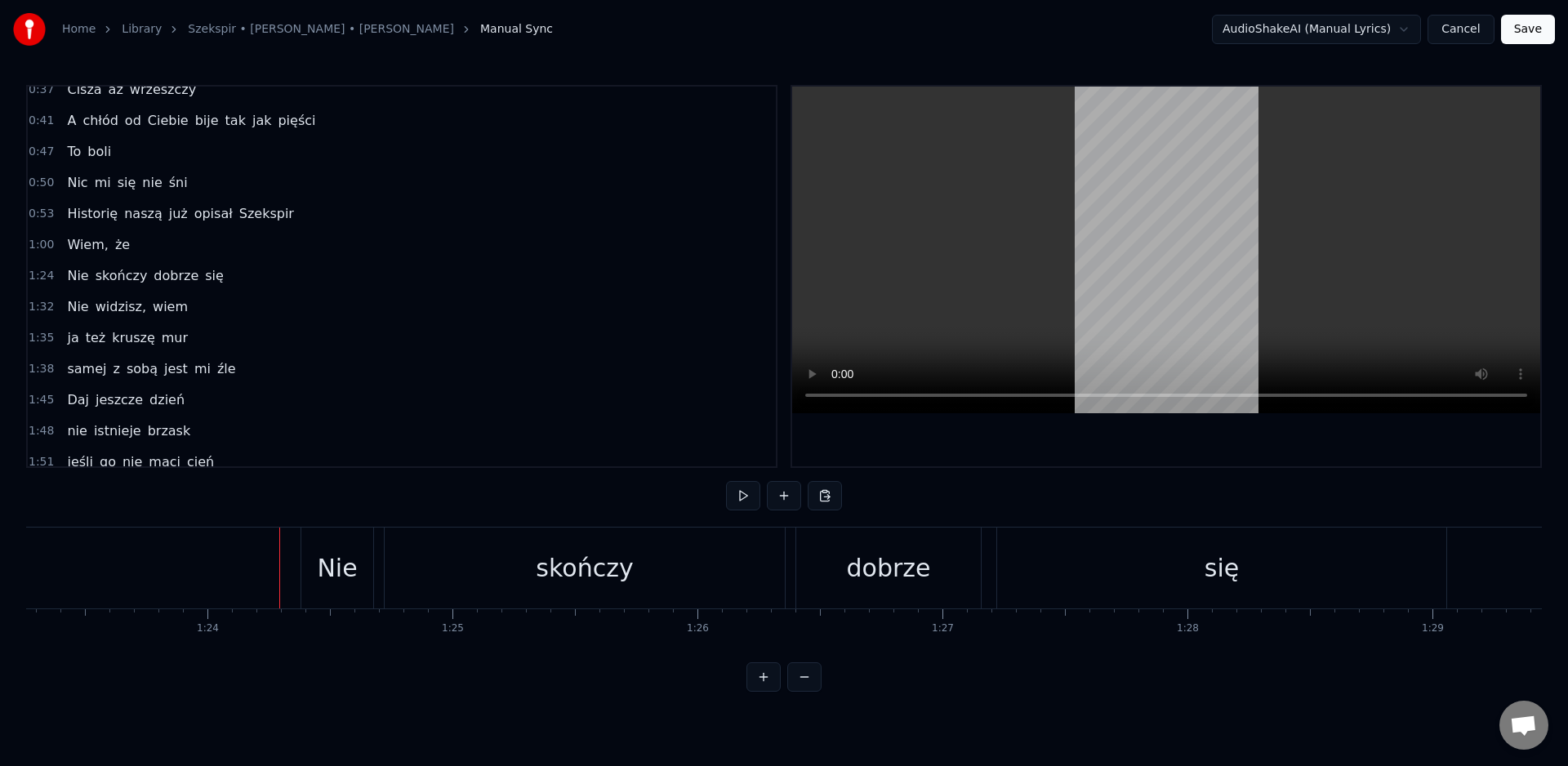
click at [304, 576] on div "Nie" at bounding box center [337, 568] width 72 height 81
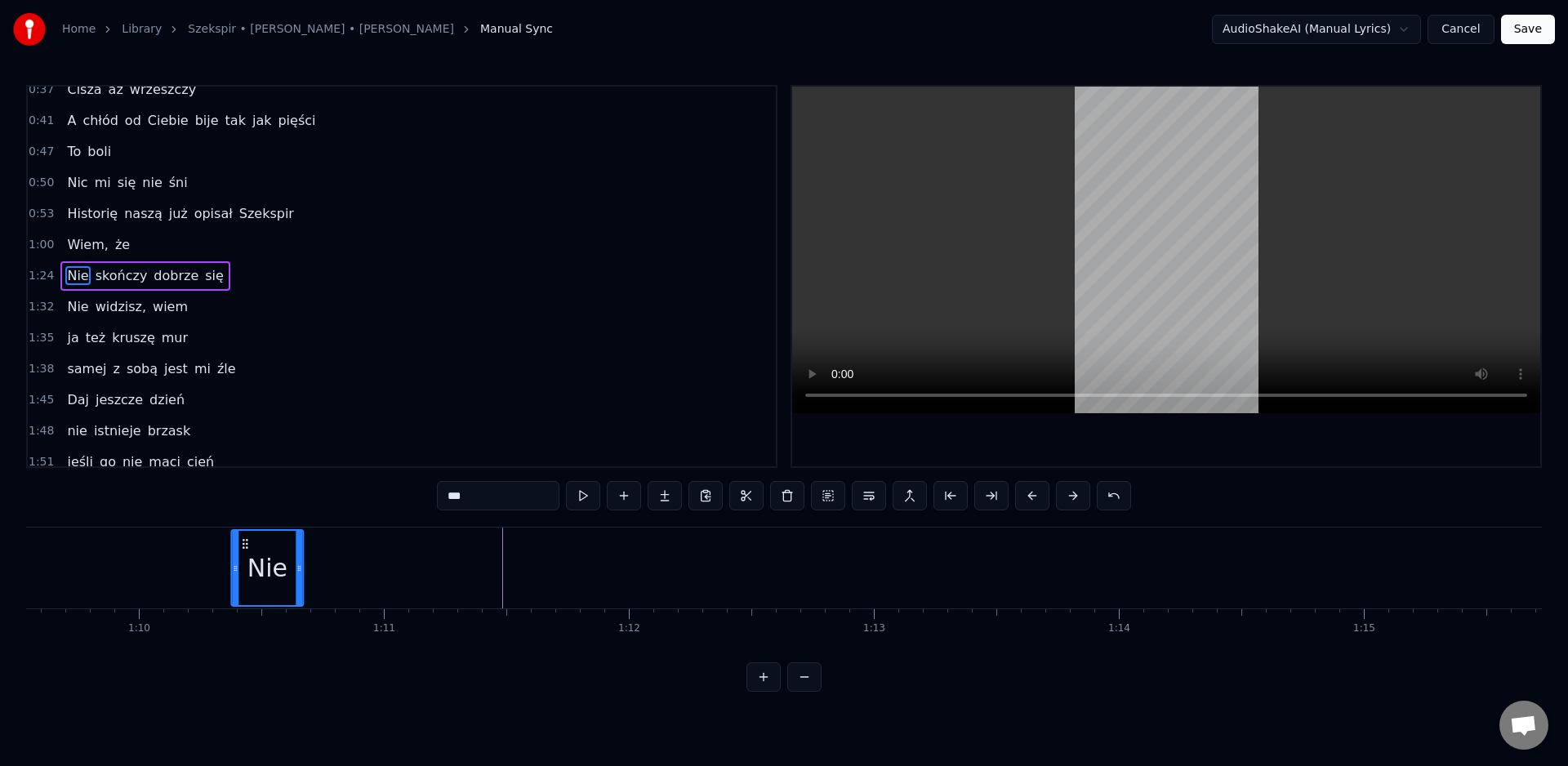
scroll to position [0, 17039]
drag, startPoint x: 315, startPoint y: 544, endPoint x: 513, endPoint y: 550, distance: 198.1
click at [513, 550] on icon at bounding box center [516, 543] width 13 height 13
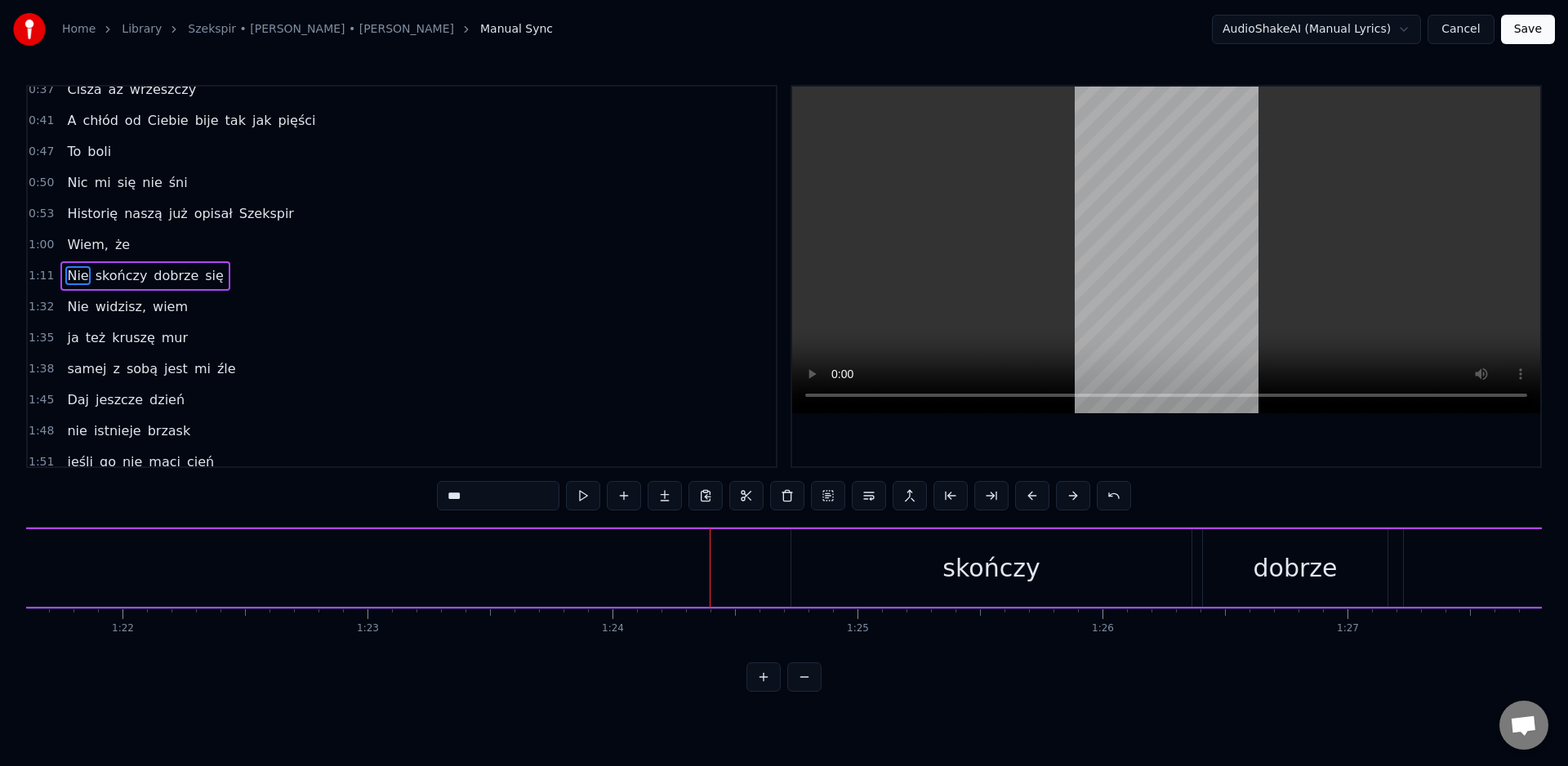
scroll to position [0, 20266]
click at [714, 566] on div "skończy" at bounding box center [721, 567] width 97 height 36
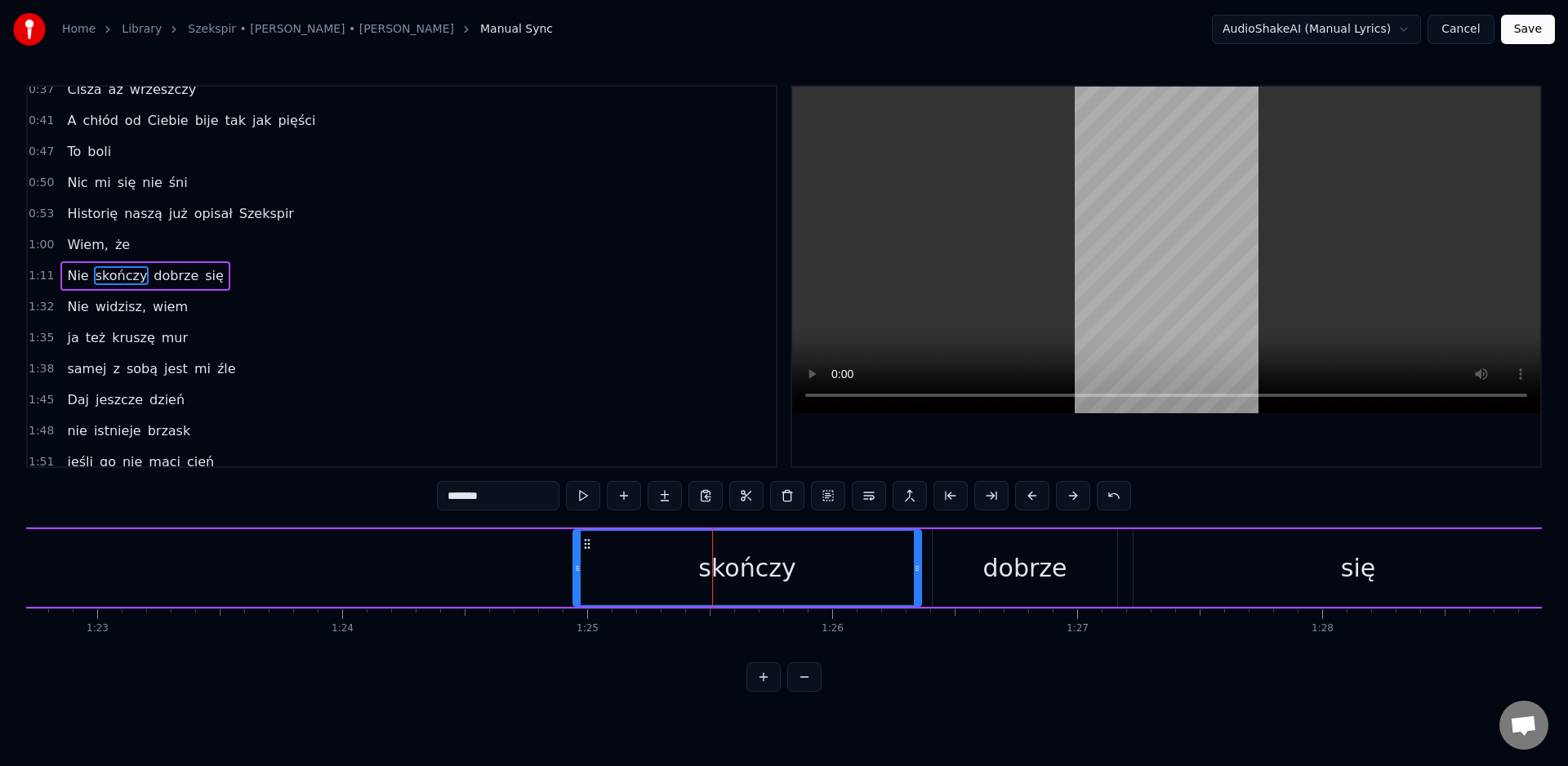
drag, startPoint x: 525, startPoint y: 566, endPoint x: 578, endPoint y: 564, distance: 53.0
click at [578, 564] on icon at bounding box center [578, 567] width 7 height 13
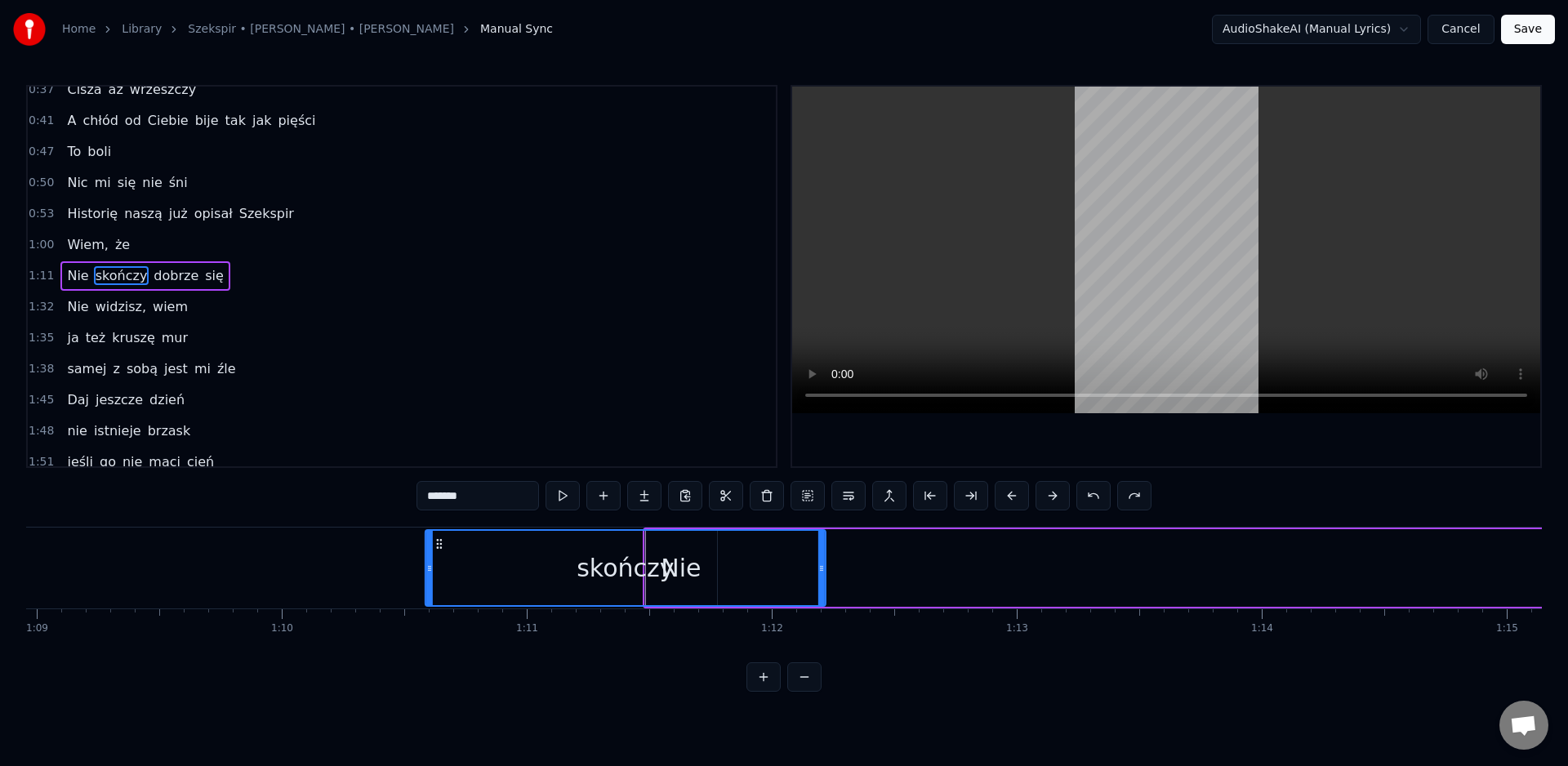
scroll to position [0, 16890]
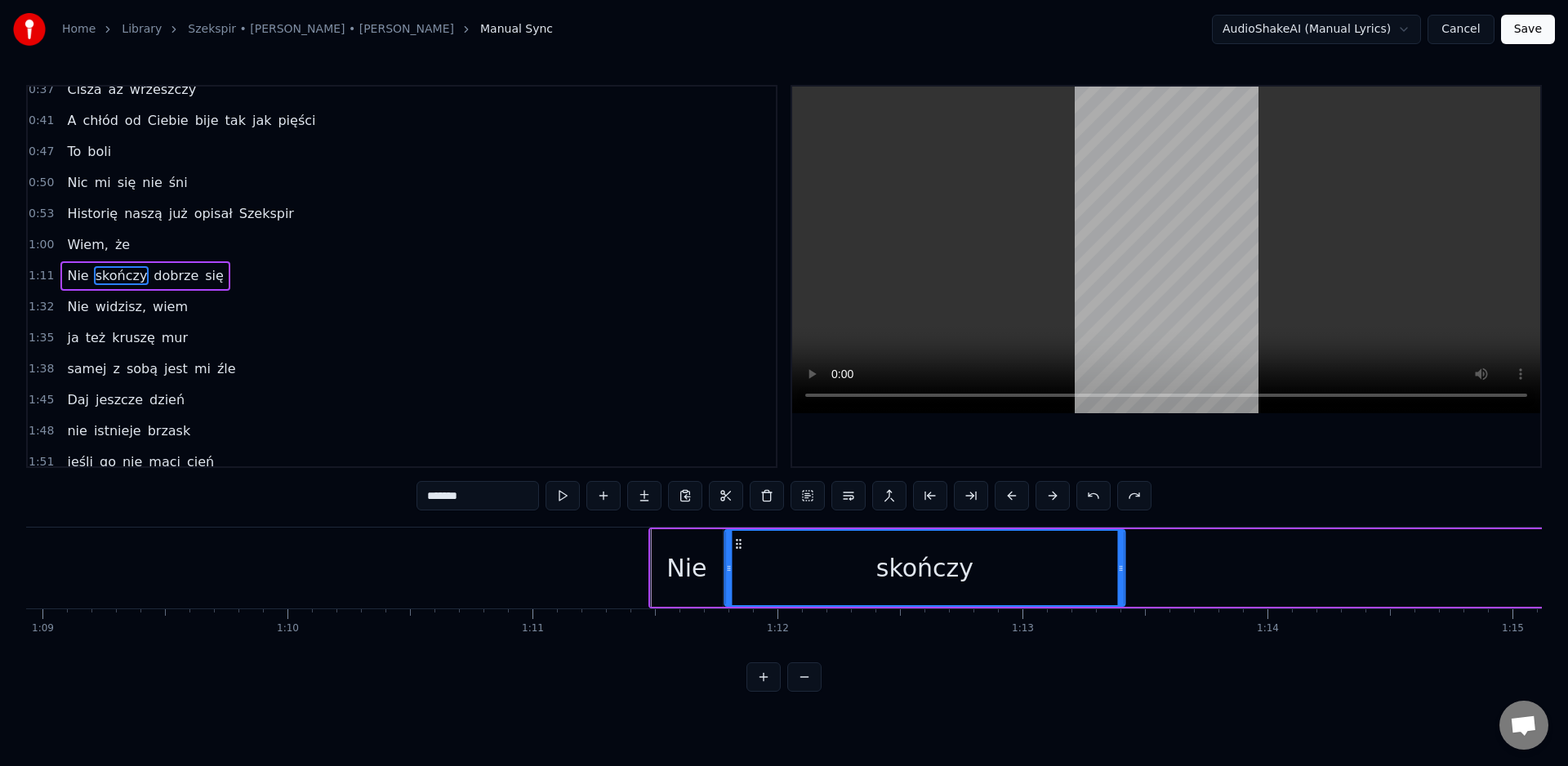
drag, startPoint x: 538, startPoint y: 546, endPoint x: 742, endPoint y: 538, distance: 204.2
click at [742, 538] on icon at bounding box center [737, 543] width 13 height 13
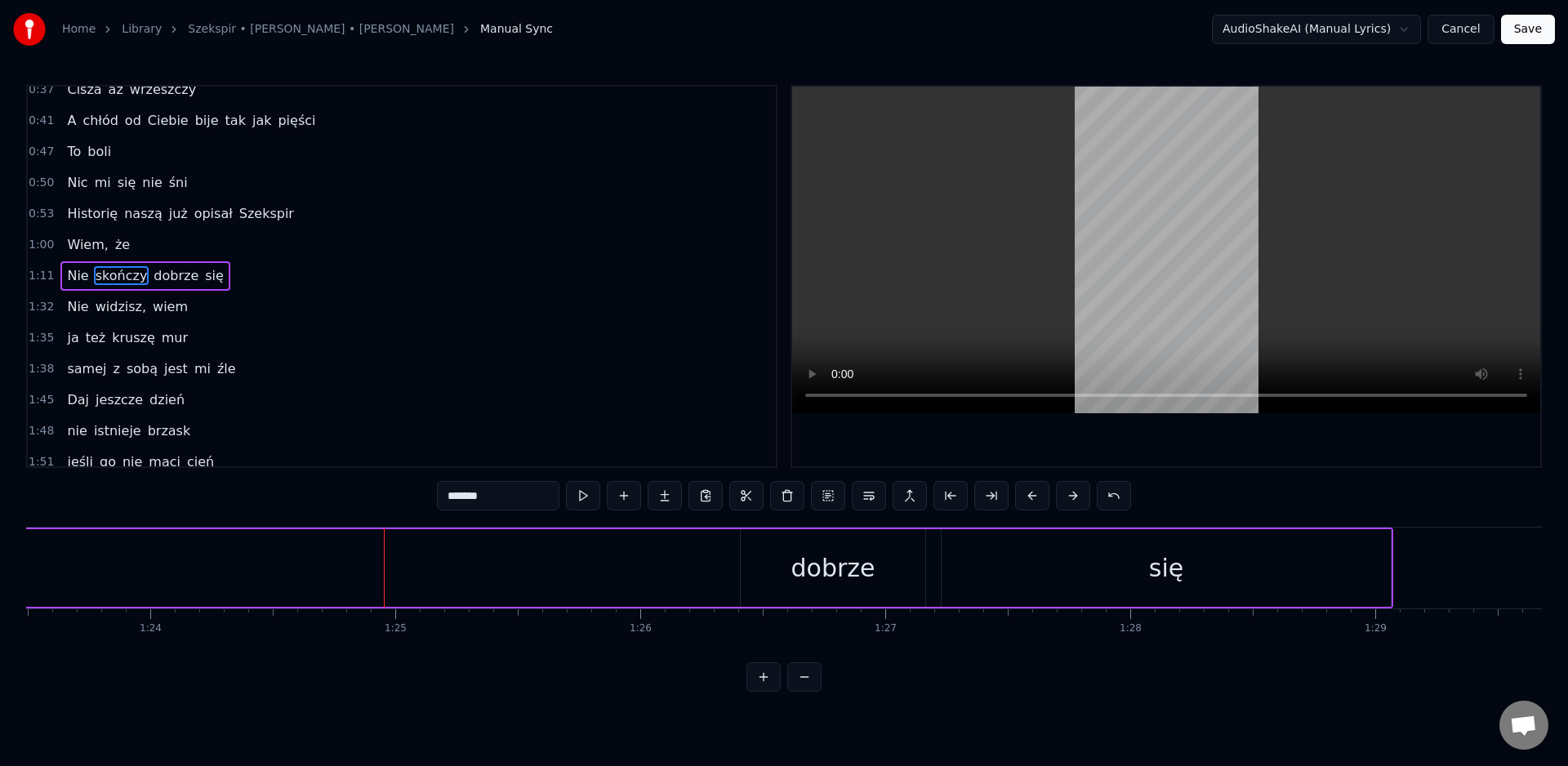
scroll to position [0, 20728]
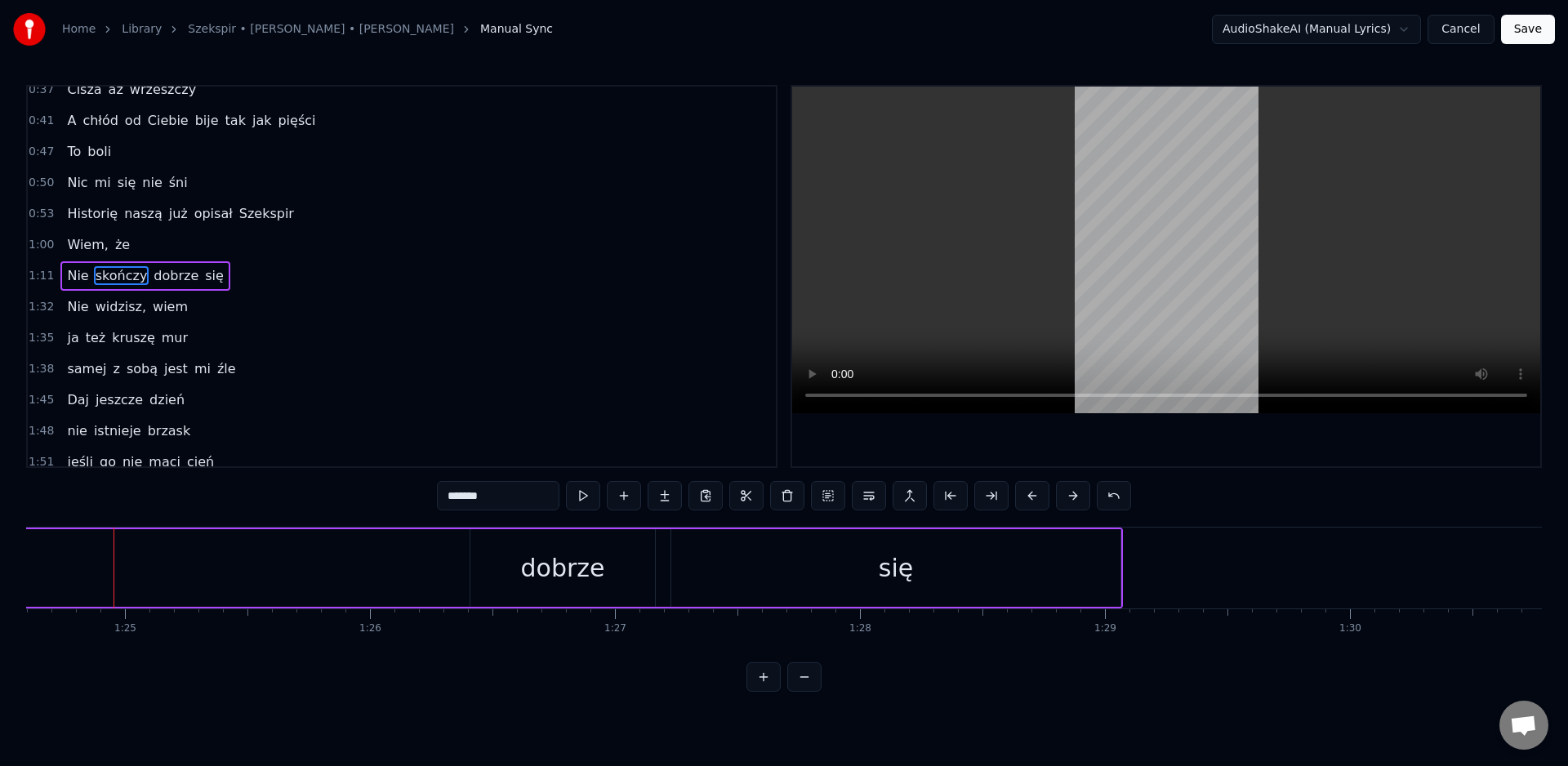
click at [546, 572] on div "dobrze" at bounding box center [562, 567] width 84 height 36
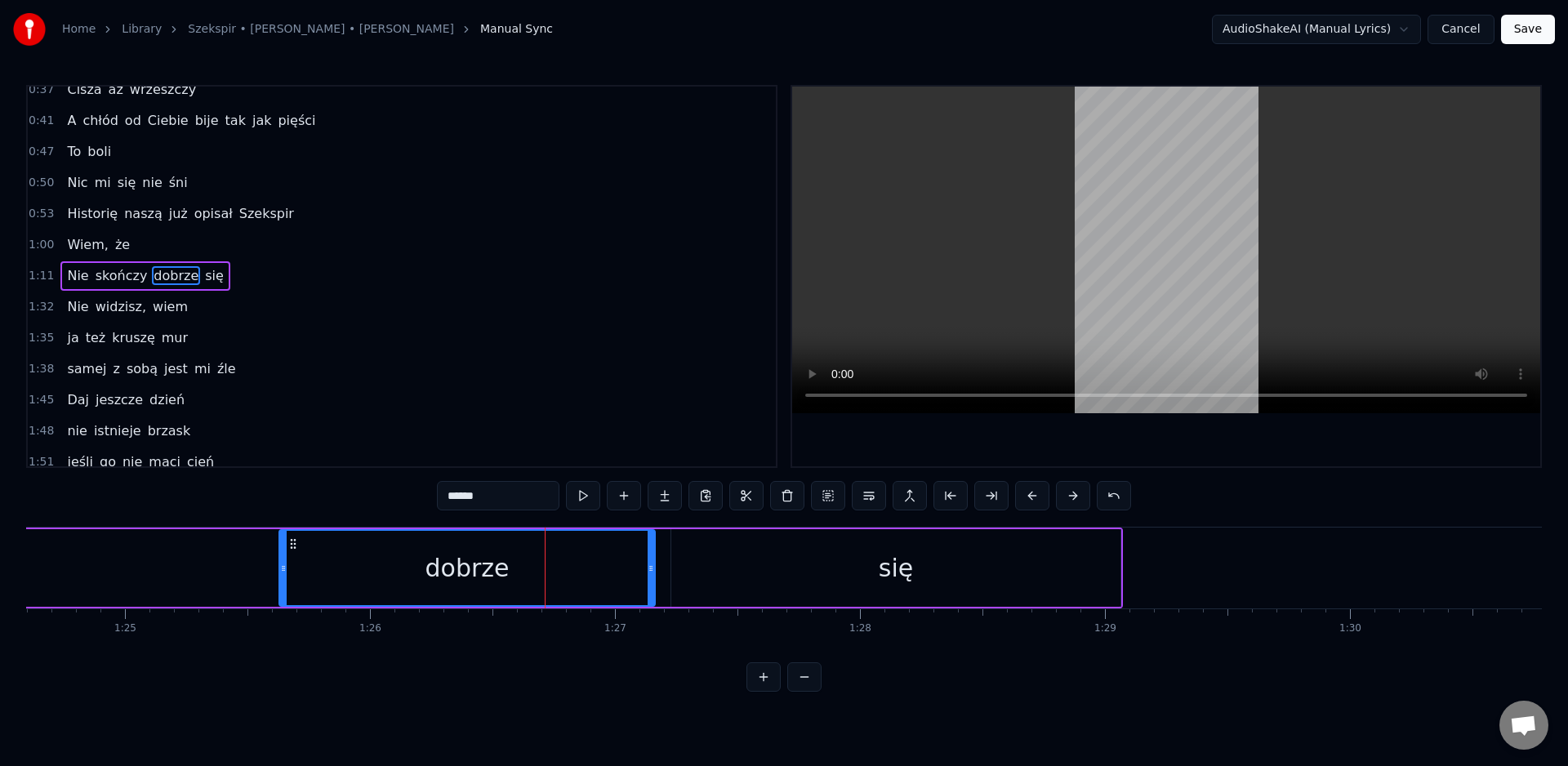
drag, startPoint x: 474, startPoint y: 560, endPoint x: 475, endPoint y: 577, distance: 17.0
click at [287, 576] on div at bounding box center [283, 568] width 7 height 74
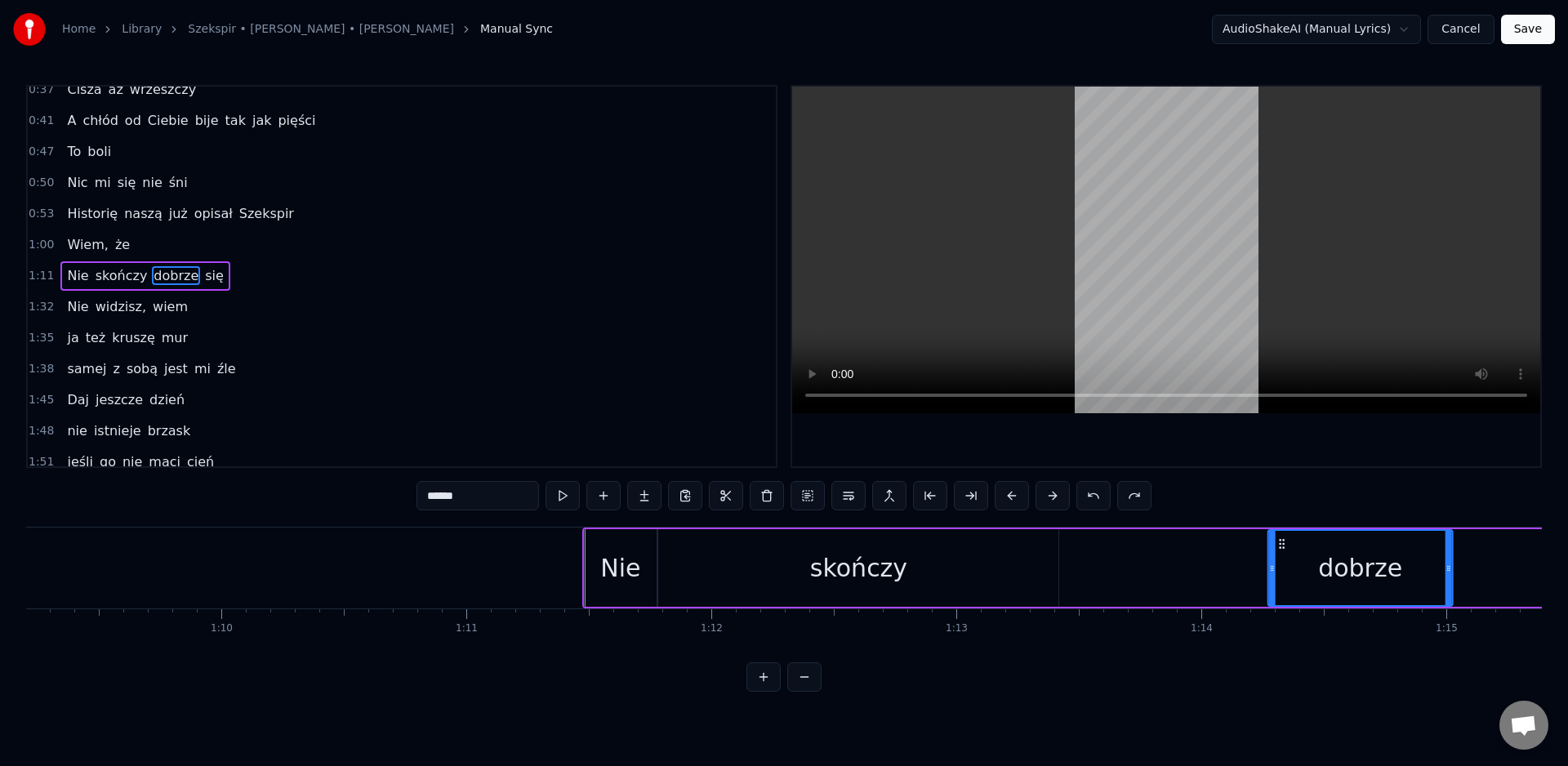
scroll to position [0, 16966]
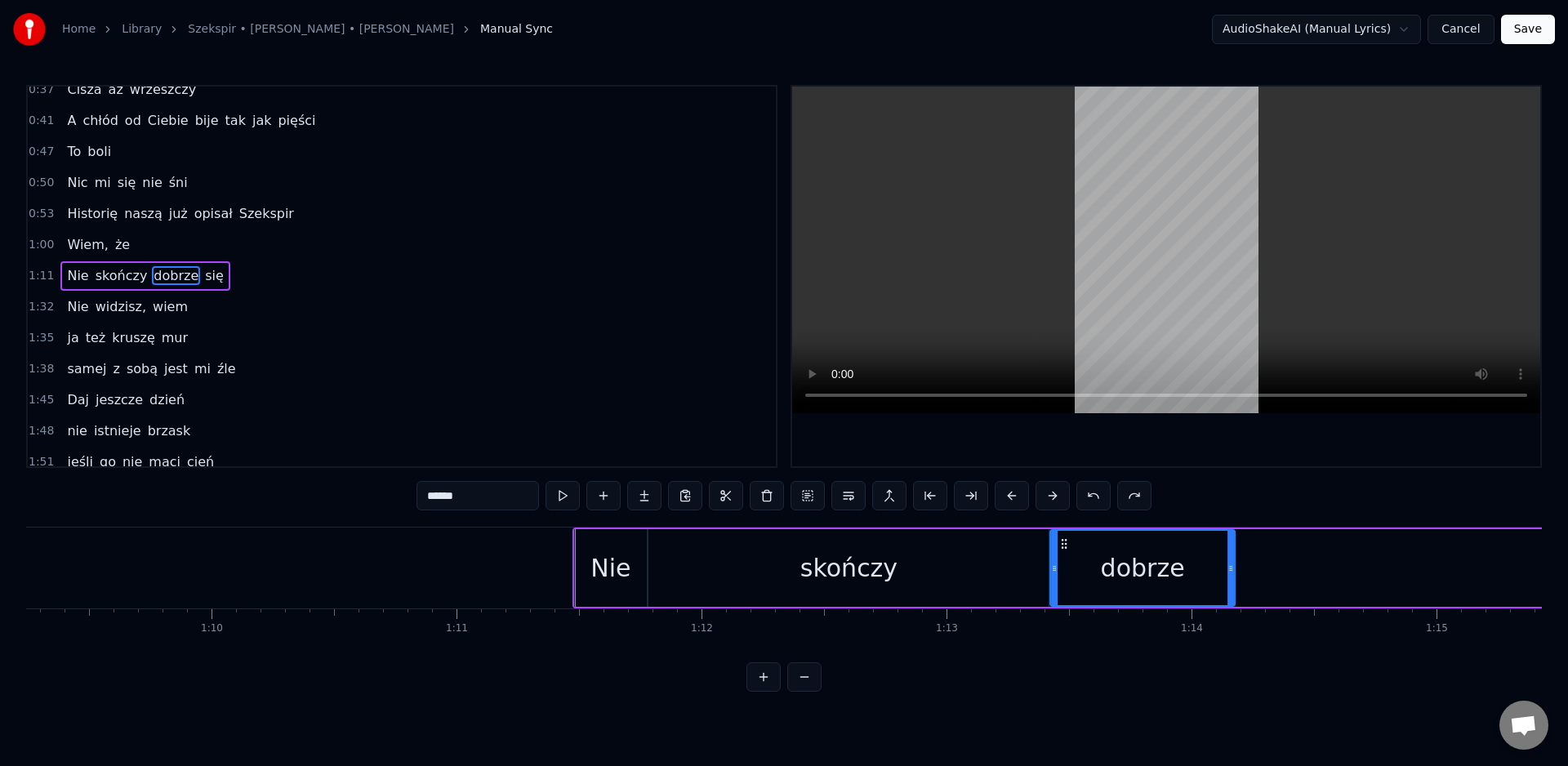
drag, startPoint x: 485, startPoint y: 544, endPoint x: 1062, endPoint y: 594, distance: 579.2
click at [1061, 571] on div "dobrze" at bounding box center [1143, 568] width 183 height 74
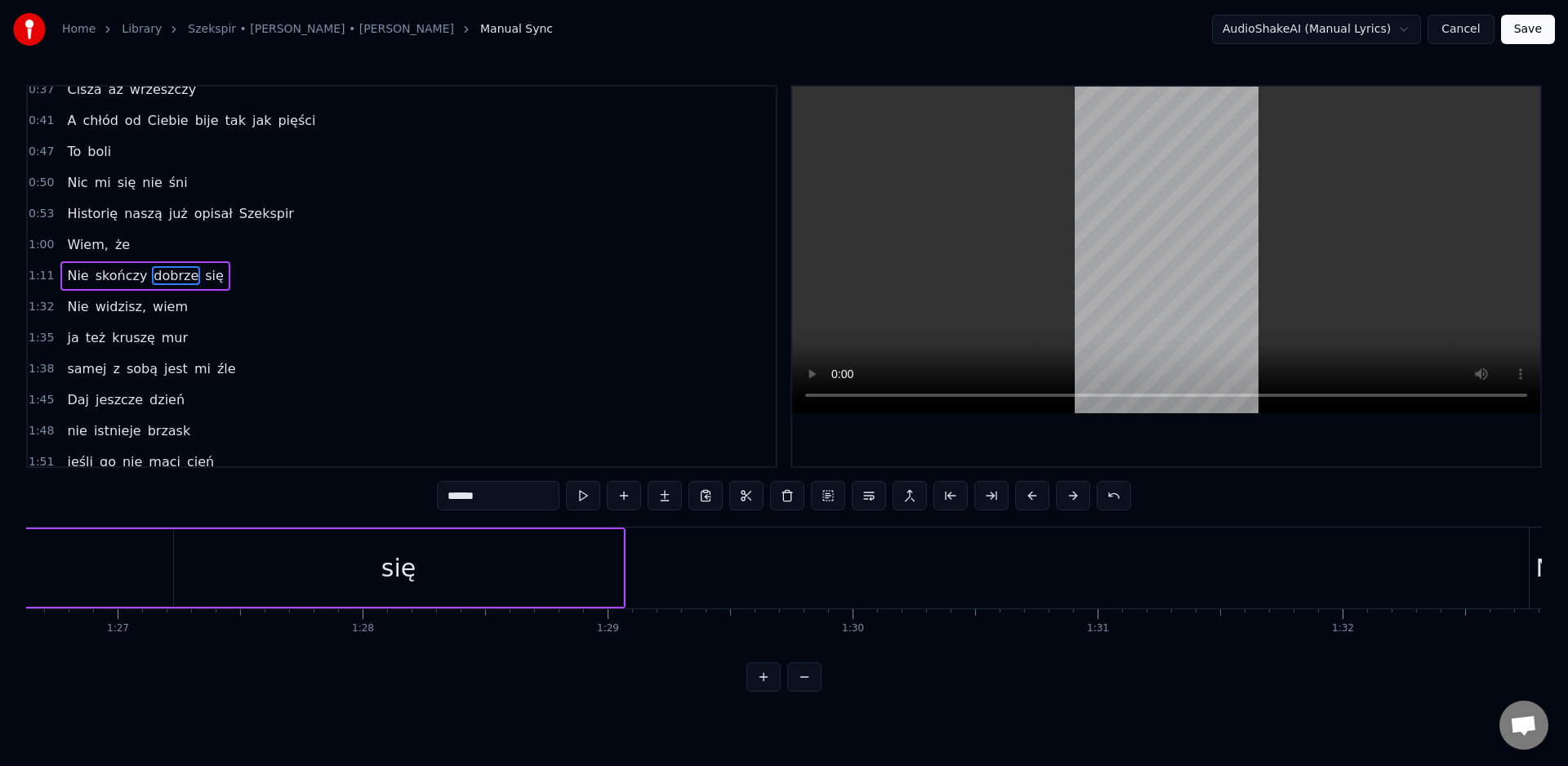
scroll to position [0, 20906]
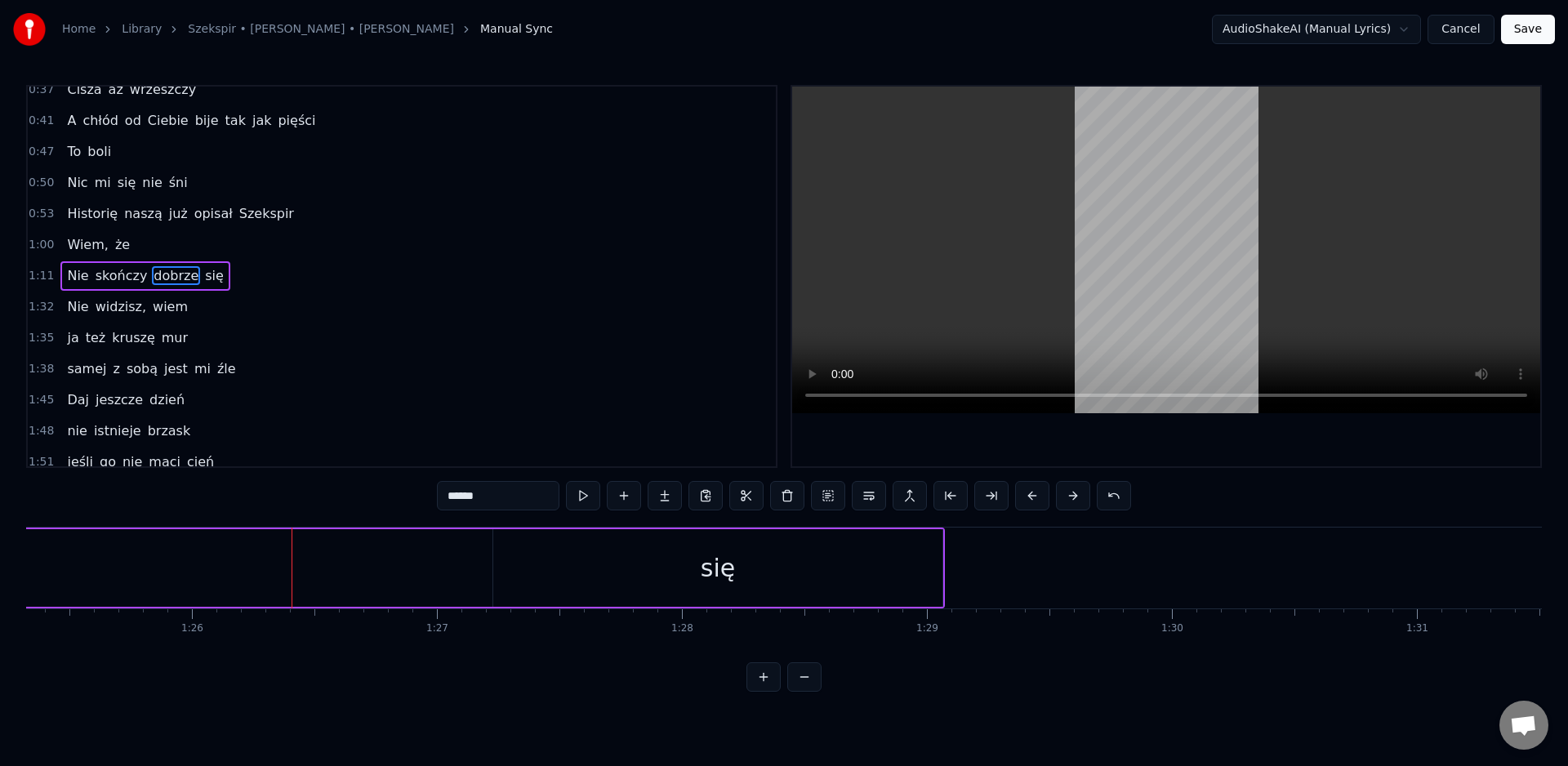
click at [729, 573] on div "się" at bounding box center [718, 567] width 35 height 36
type input "***"
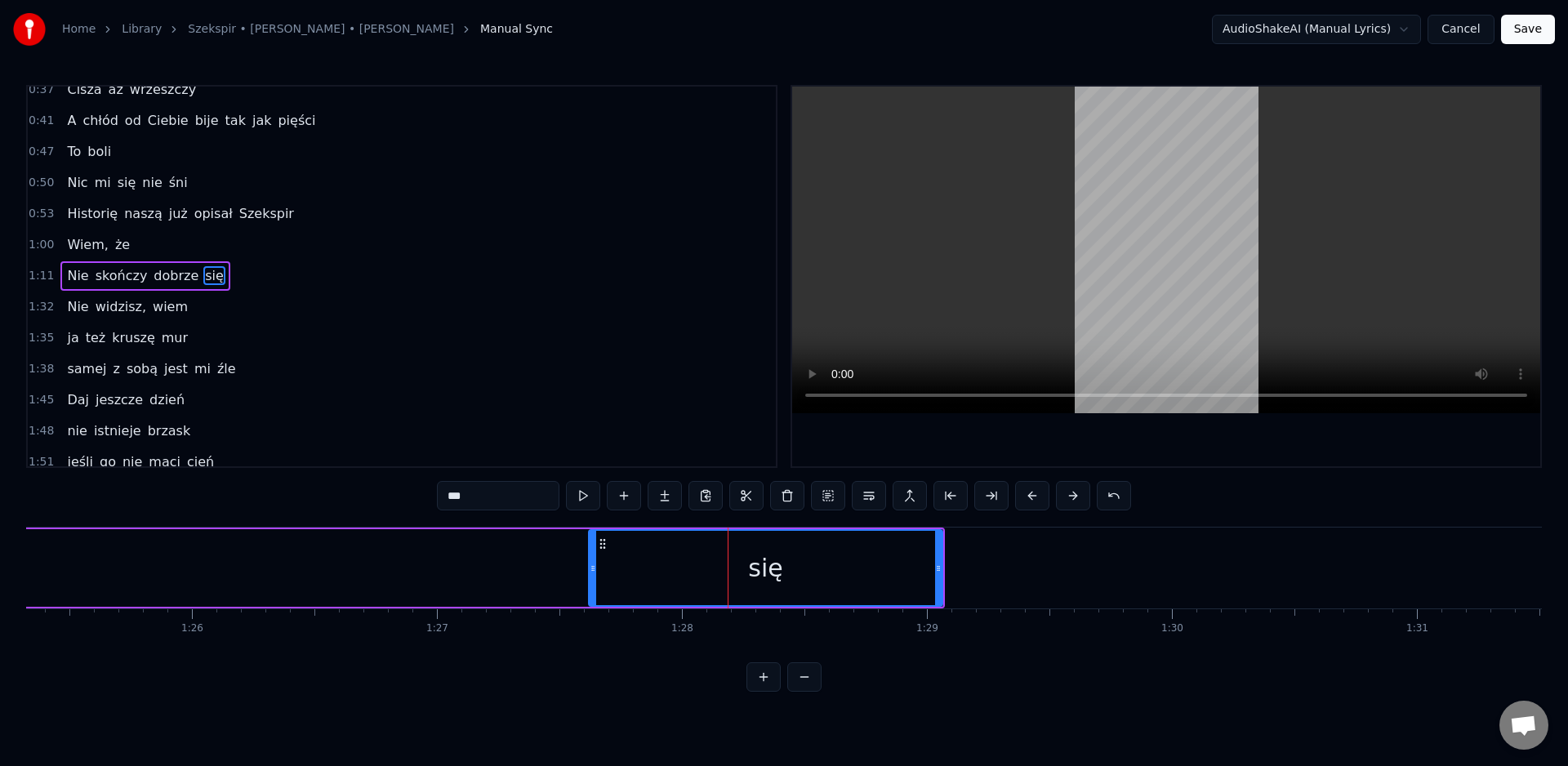
drag, startPoint x: 500, startPoint y: 545, endPoint x: 626, endPoint y: 555, distance: 126.4
click at [596, 555] on div at bounding box center [593, 568] width 7 height 74
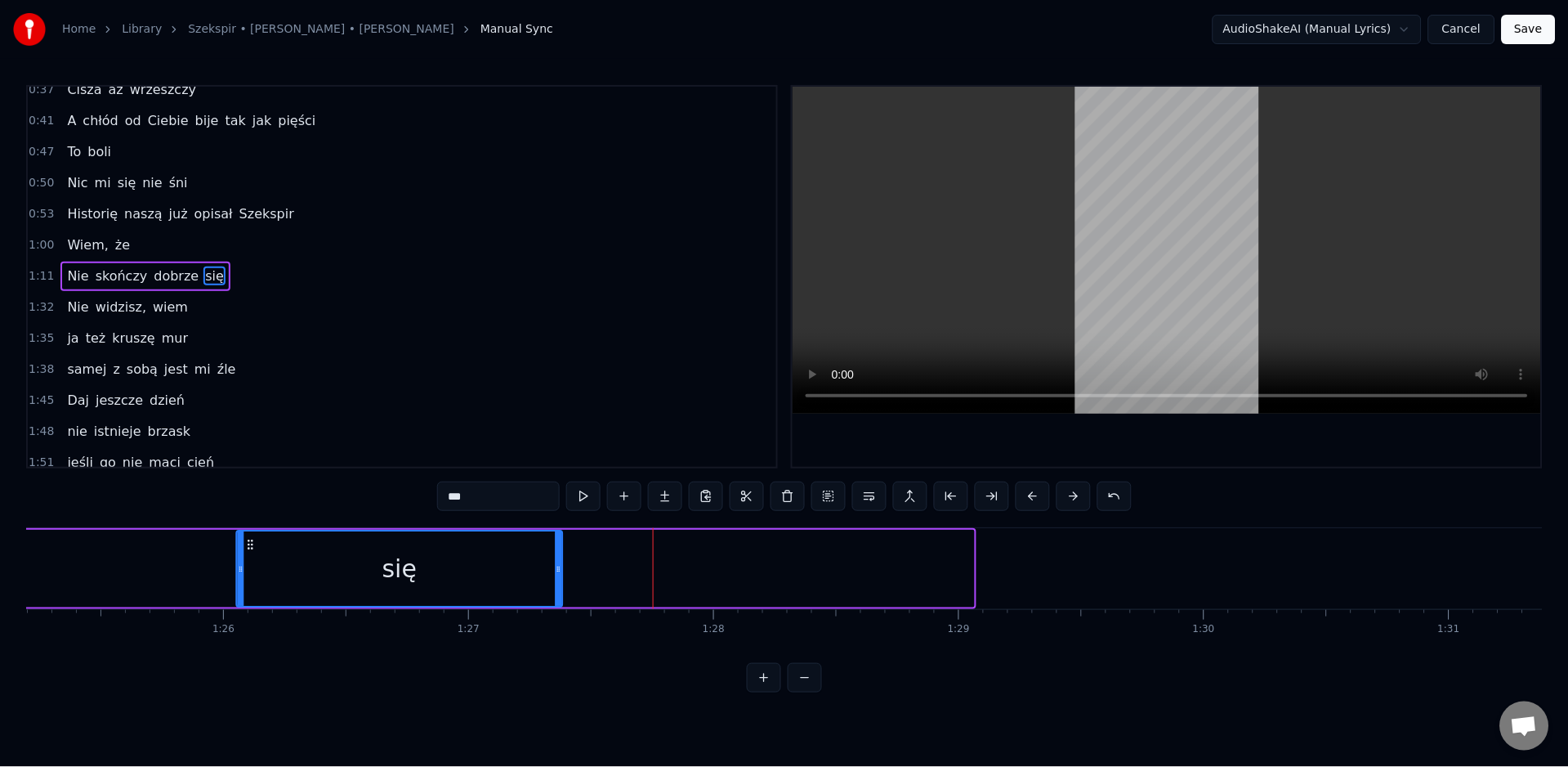
scroll to position [0, 20743]
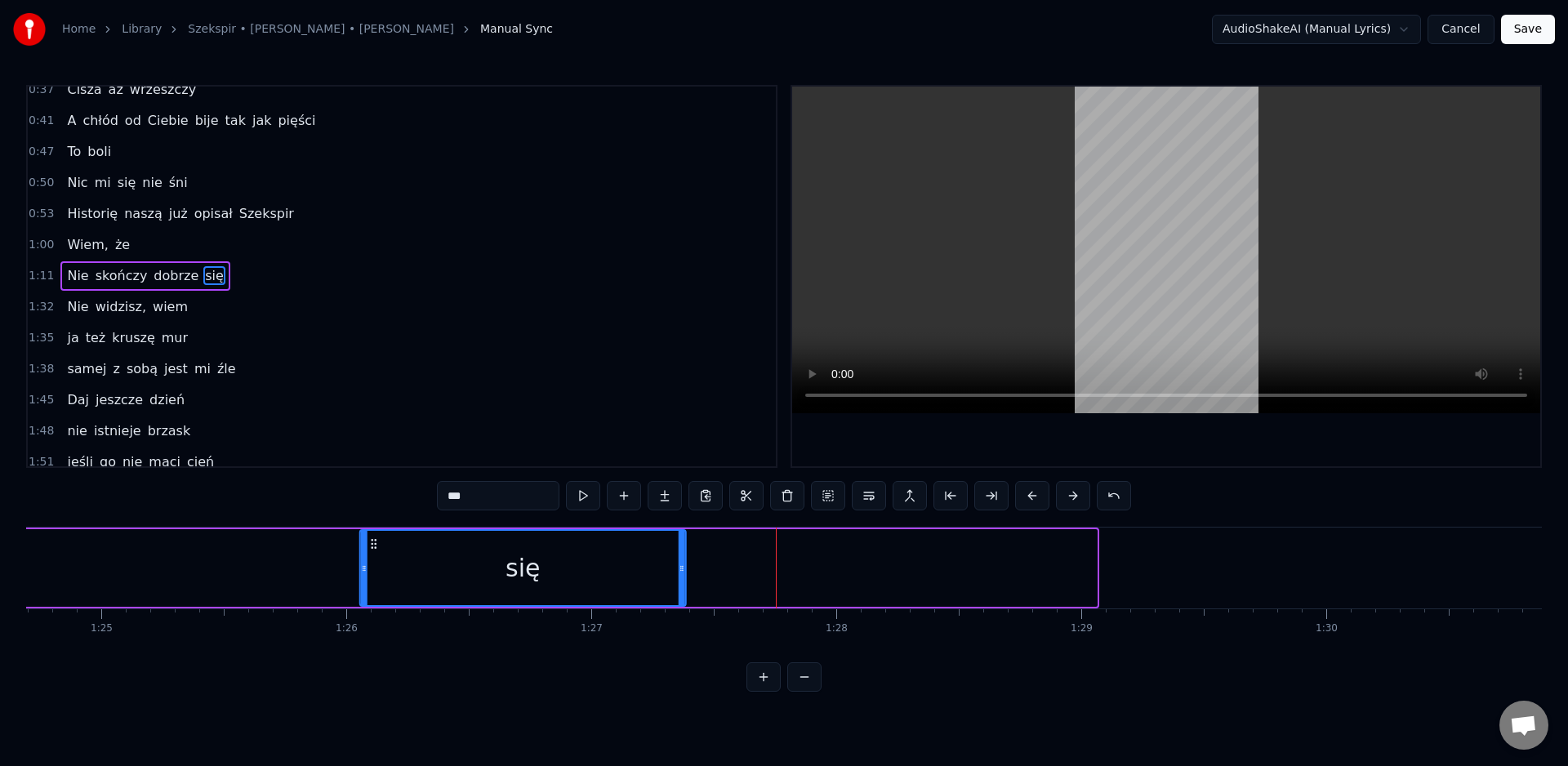
drag, startPoint x: 630, startPoint y: 546, endPoint x: 0, endPoint y: 555, distance: 630.1
click at [0, 555] on div "Home Library Szekspir • [PERSON_NAME] • [PERSON_NAME] Manual Sync AudioShakeAI …" at bounding box center [784, 346] width 1568 height 692
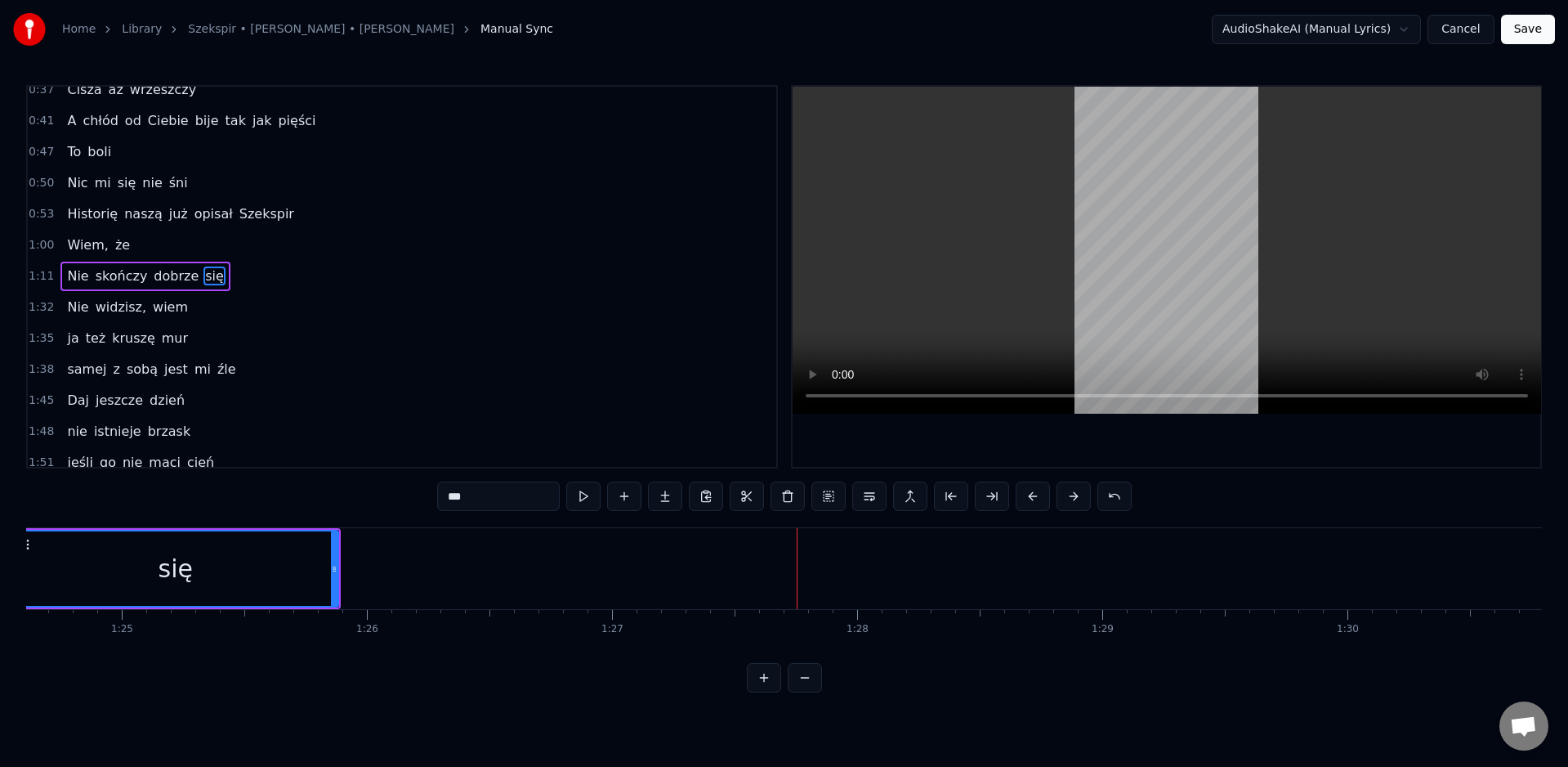
click at [36, 546] on div "się" at bounding box center [174, 569] width 324 height 74
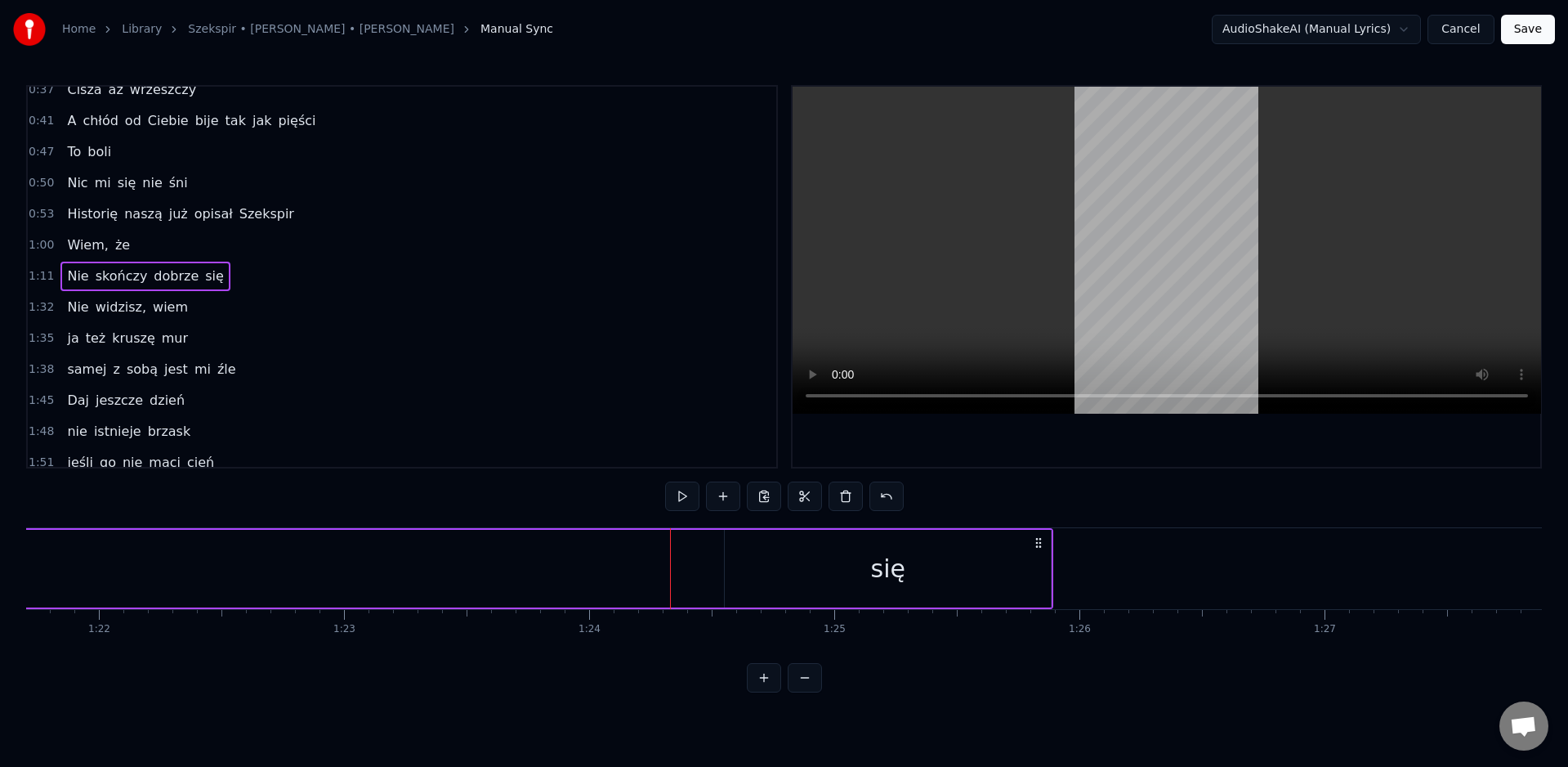
scroll to position [0, 20055]
click at [812, 582] on div "się" at bounding box center [863, 569] width 326 height 78
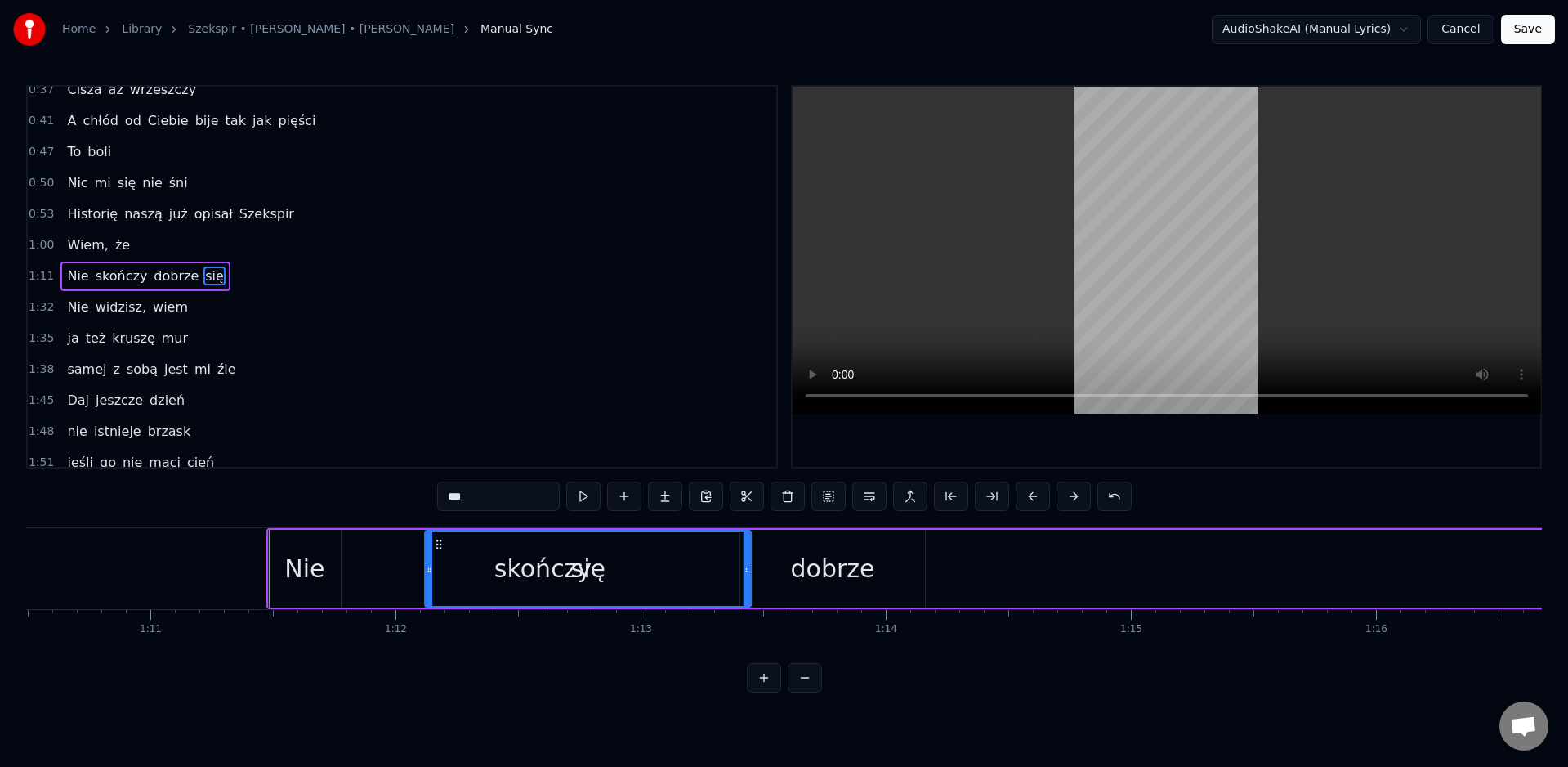
scroll to position [0, 17279]
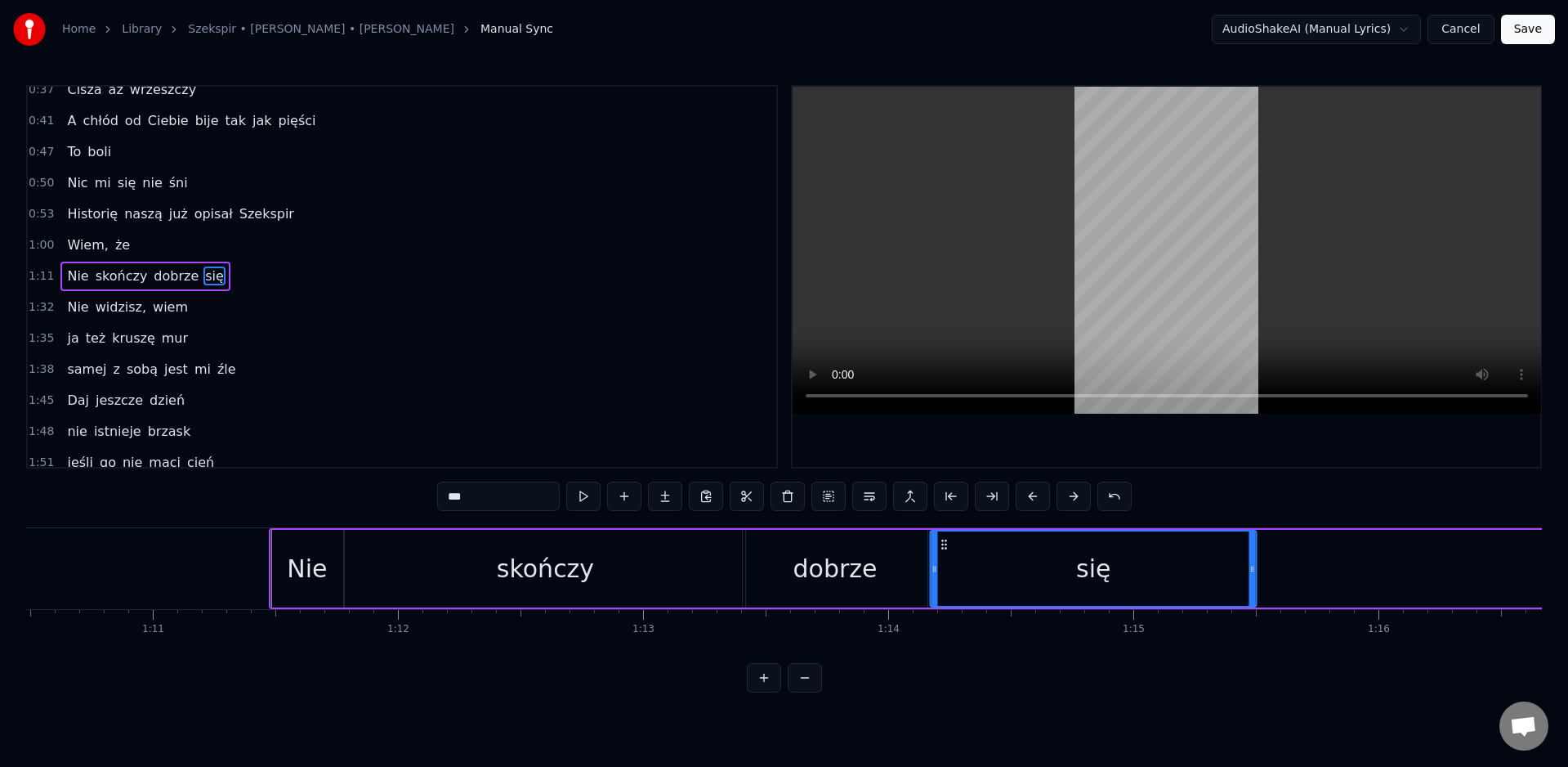
drag, startPoint x: 713, startPoint y: 544, endPoint x: 973, endPoint y: 569, distance: 261.2
click at [944, 555] on div "się" at bounding box center [1093, 569] width 324 height 74
drag, startPoint x: 277, startPoint y: 574, endPoint x: 315, endPoint y: 601, distance: 46.6
click at [278, 574] on div "Nie" at bounding box center [307, 569] width 72 height 78
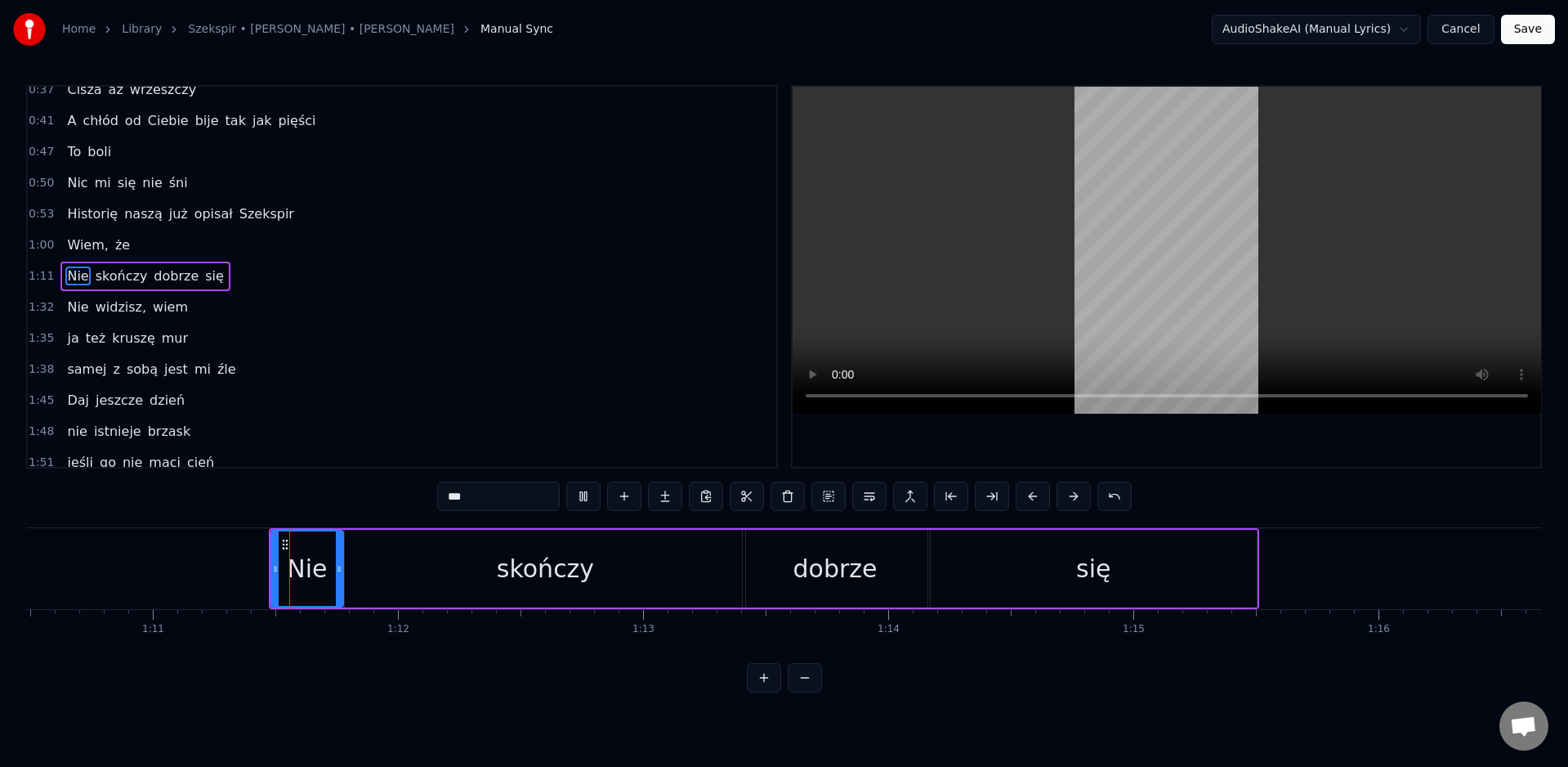
click at [396, 582] on div "skończy" at bounding box center [545, 569] width 400 height 78
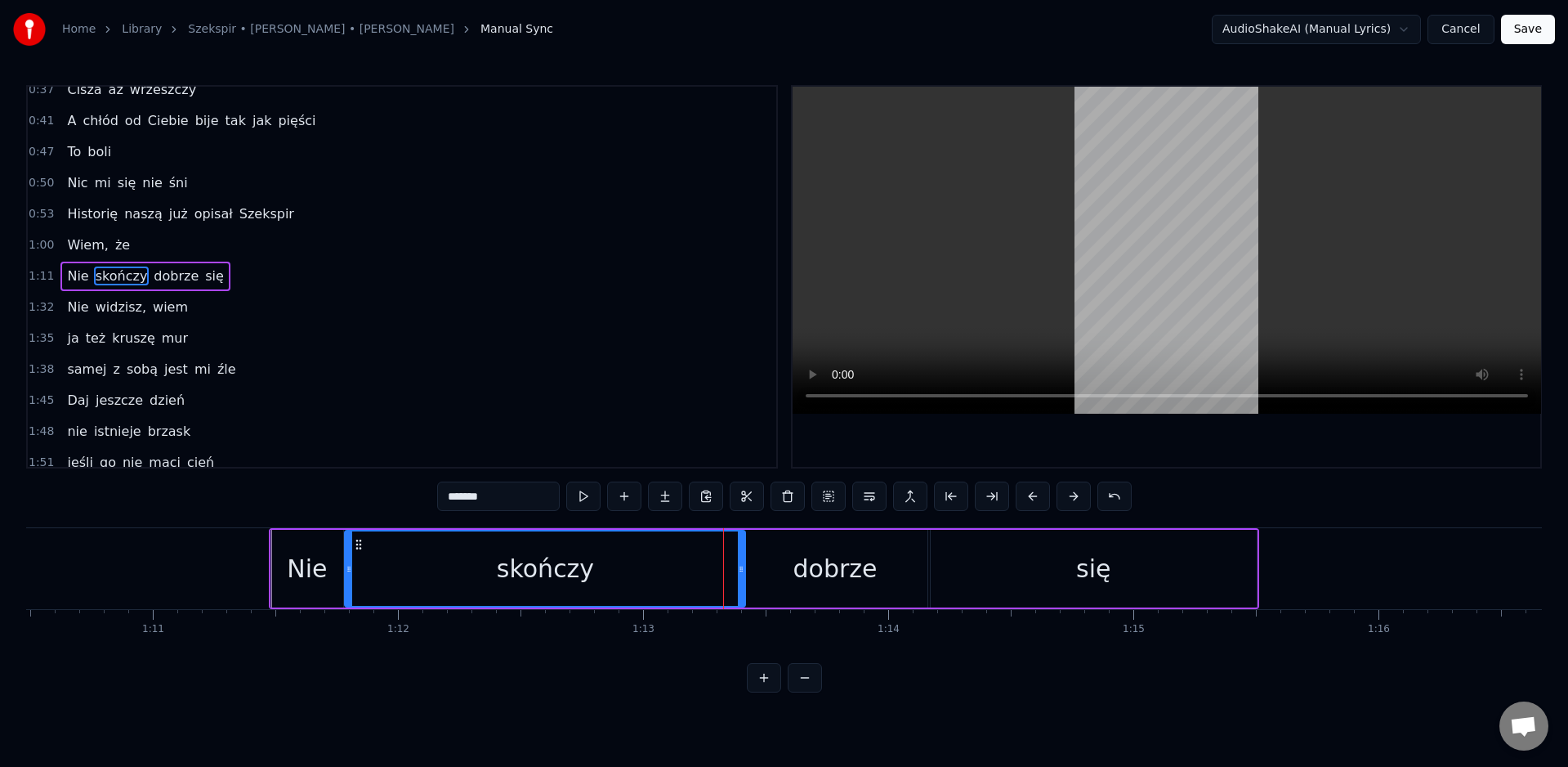
click at [771, 573] on div "dobrze" at bounding box center [835, 569] width 184 height 78
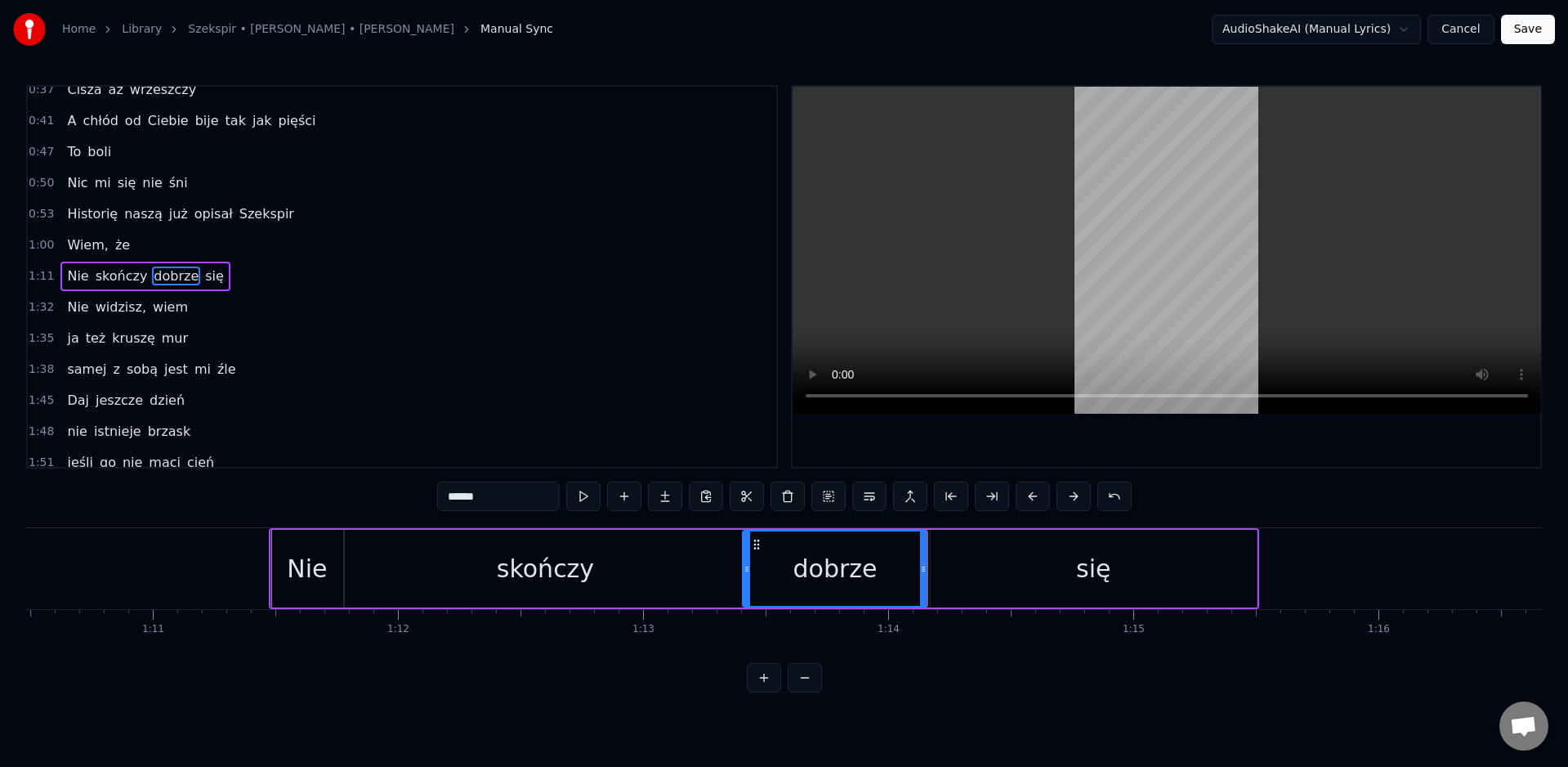
click at [970, 581] on div "się" at bounding box center [1093, 569] width 326 height 78
type input "***"
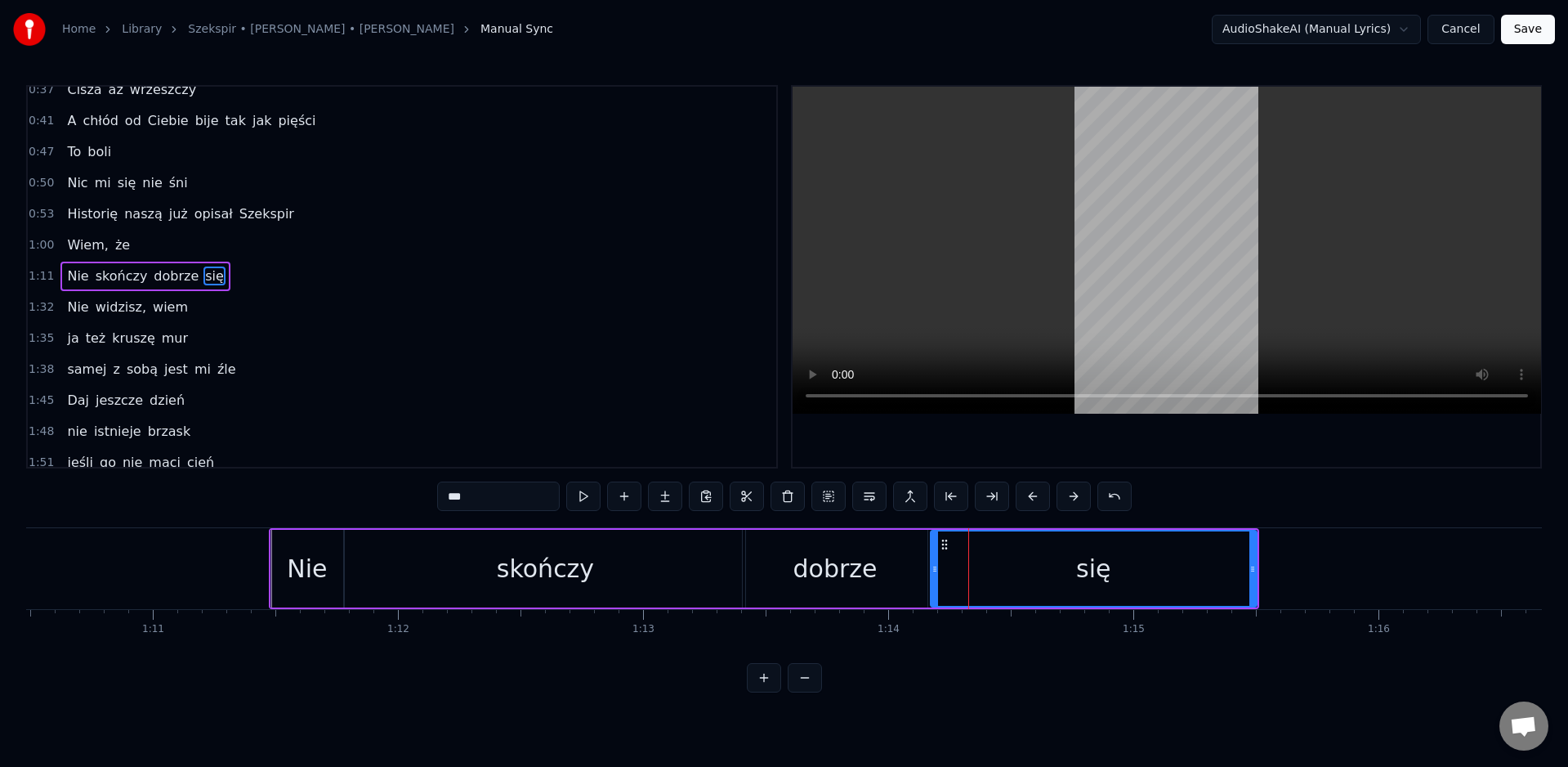
click at [946, 582] on div "się" at bounding box center [1093, 569] width 324 height 74
click at [939, 578] on div "się" at bounding box center [1093, 569] width 324 height 74
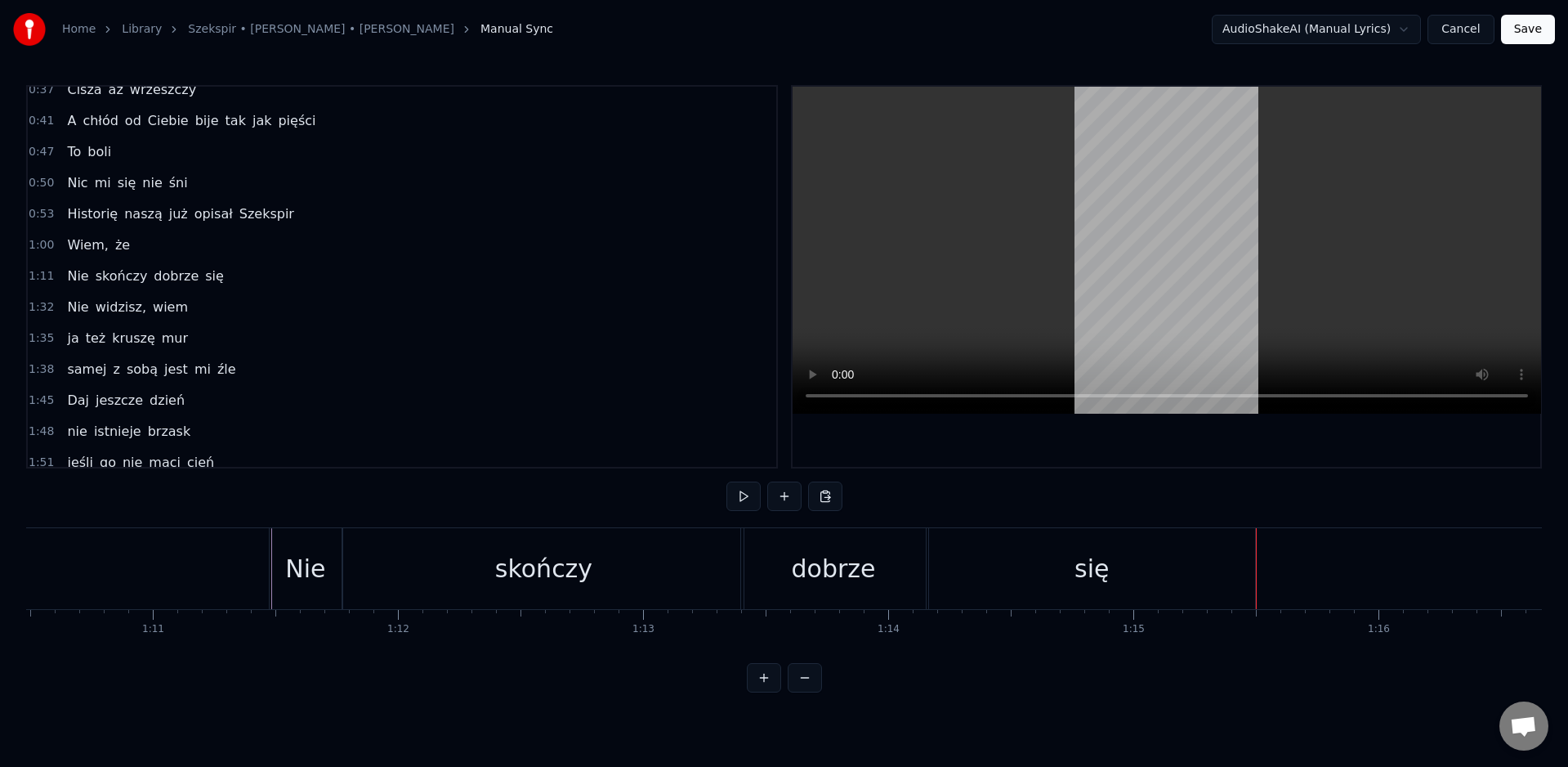
click at [1254, 569] on div "się" at bounding box center [1092, 569] width 327 height 81
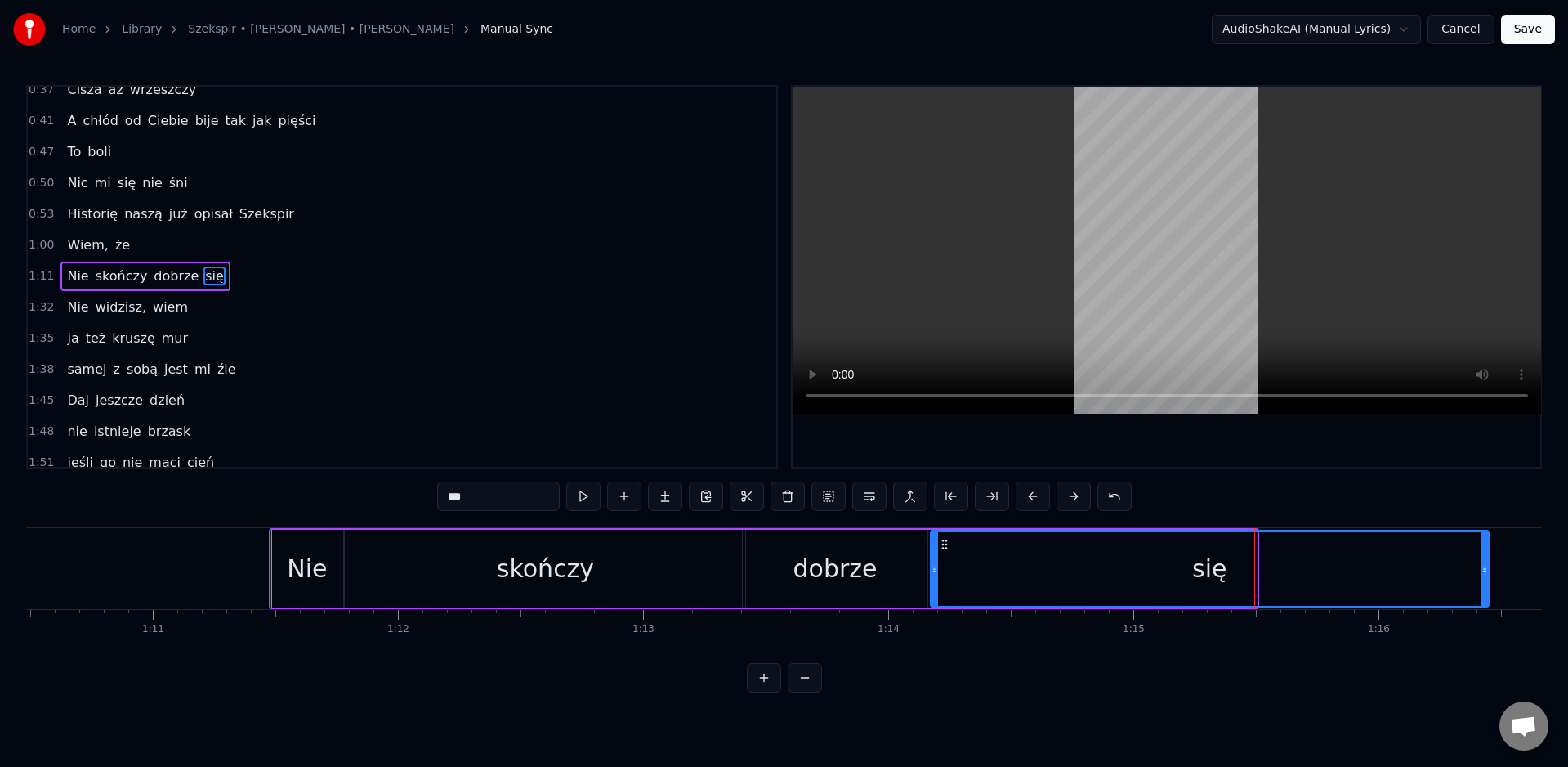
drag, startPoint x: 1257, startPoint y: 570, endPoint x: 1484, endPoint y: 583, distance: 227.4
click at [1488, 578] on div "się" at bounding box center [1210, 569] width 560 height 78
click at [1336, 588] on div "się" at bounding box center [1210, 569] width 557 height 74
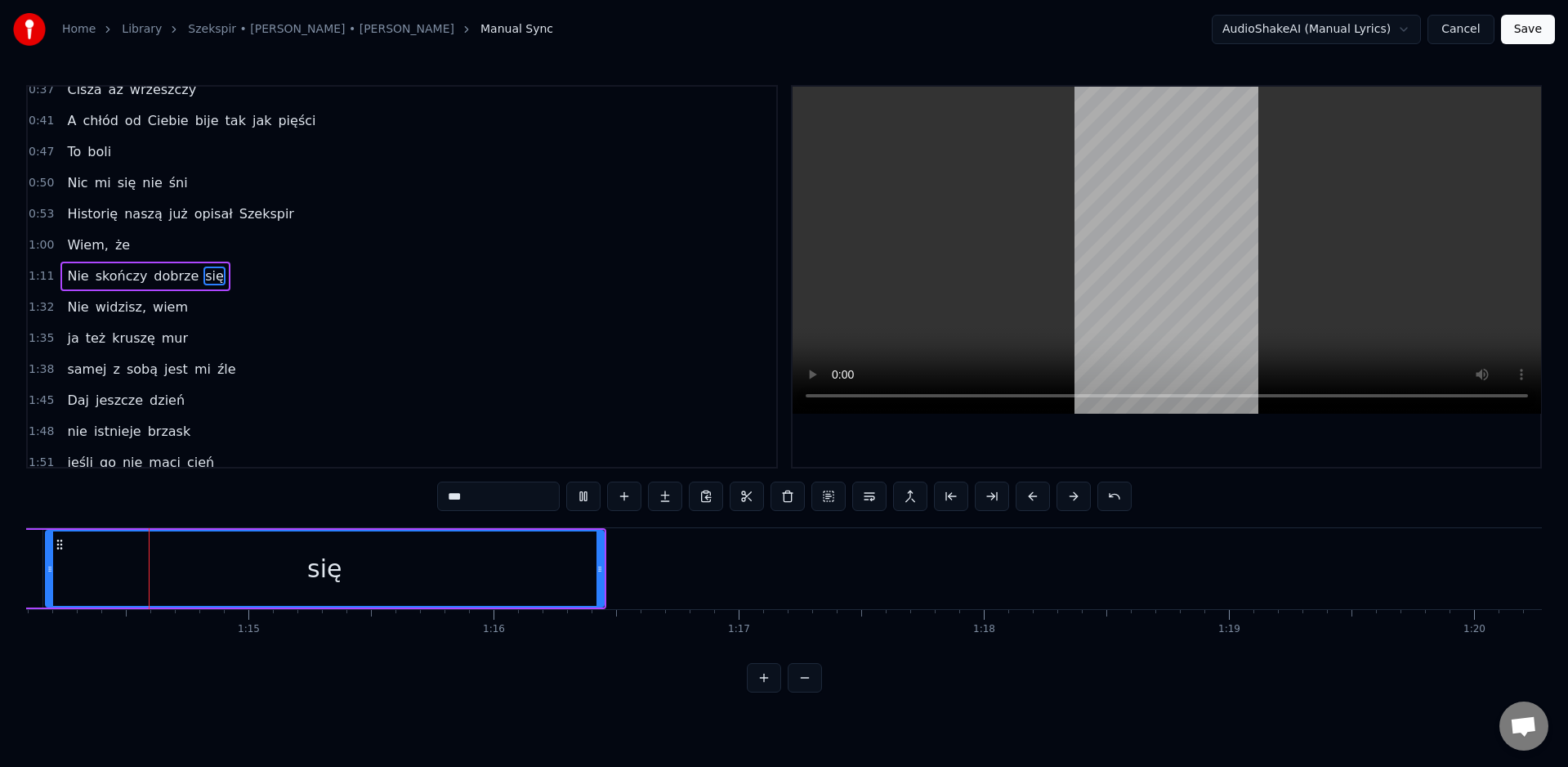
scroll to position [0, 18148]
click at [514, 568] on div "się" at bounding box center [341, 569] width 557 height 74
drag, startPoint x: 616, startPoint y: 570, endPoint x: 543, endPoint y: 571, distance: 73.0
click at [545, 569] on icon at bounding box center [548, 568] width 7 height 13
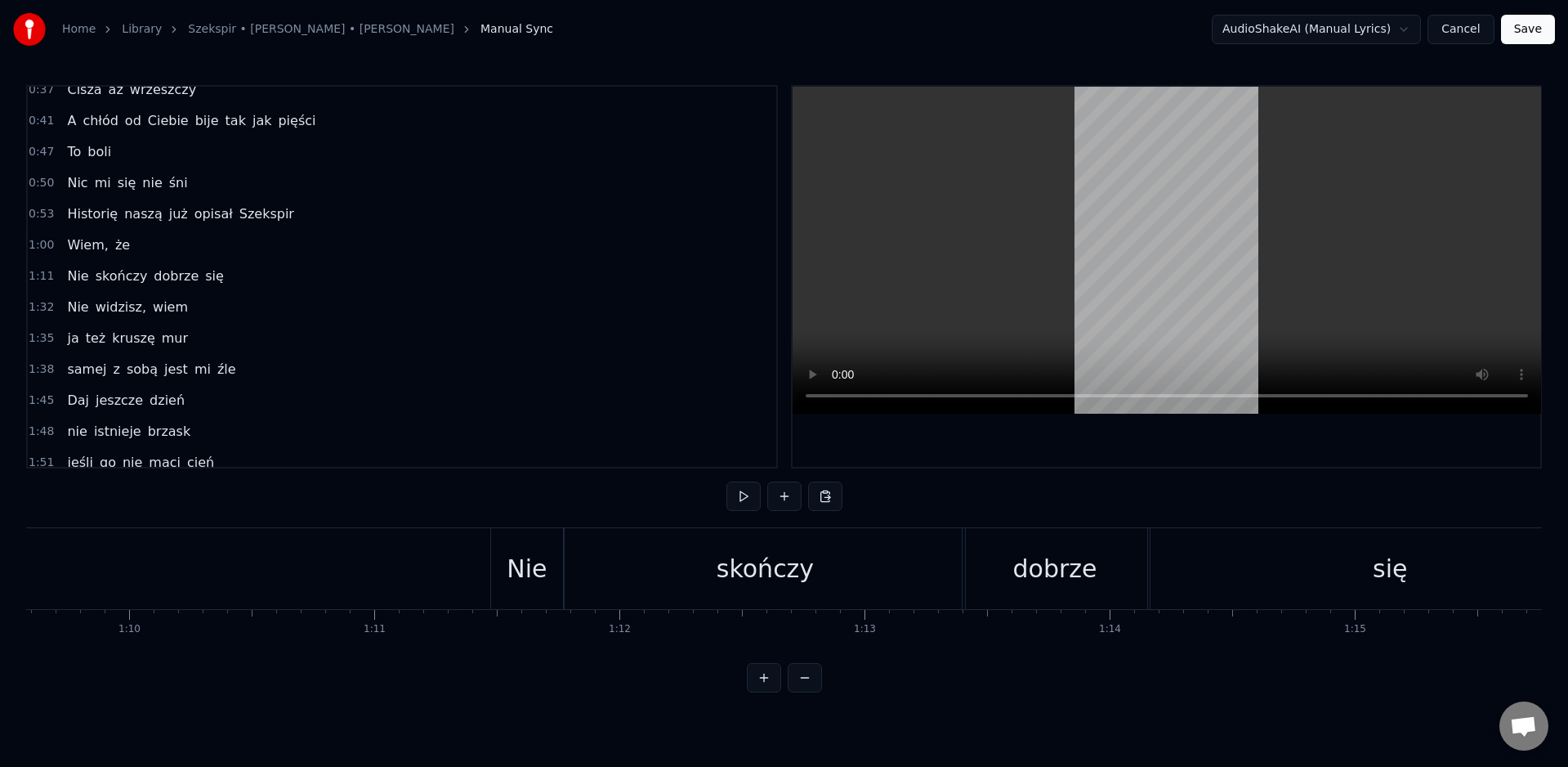
scroll to position [0, 17082]
click at [524, 573] on div "Nie" at bounding box center [502, 569] width 72 height 81
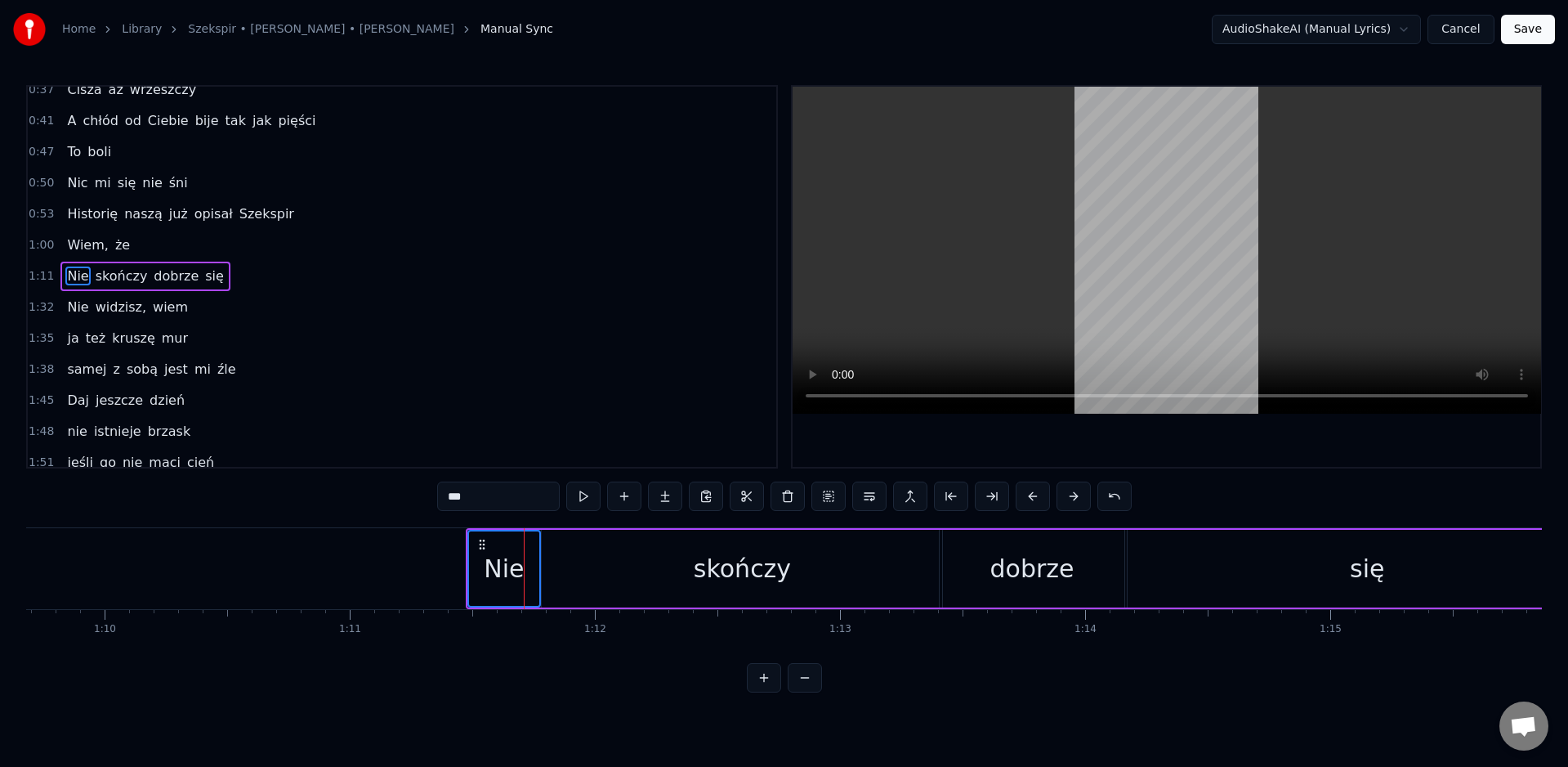
click at [1379, 572] on div "się" at bounding box center [1367, 568] width 35 height 36
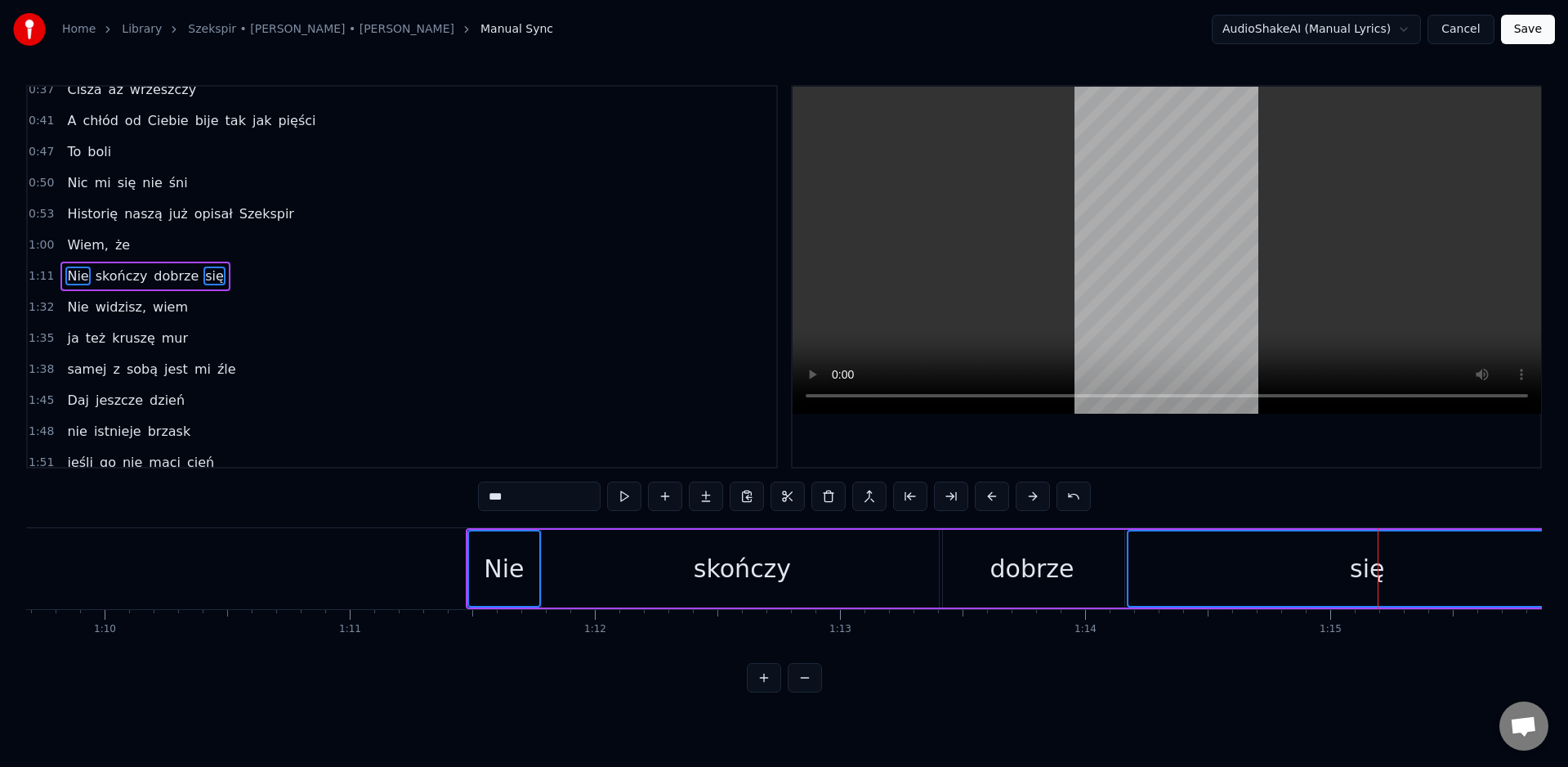
click at [152, 276] on span "dobrze" at bounding box center [176, 276] width 48 height 19
type input "******"
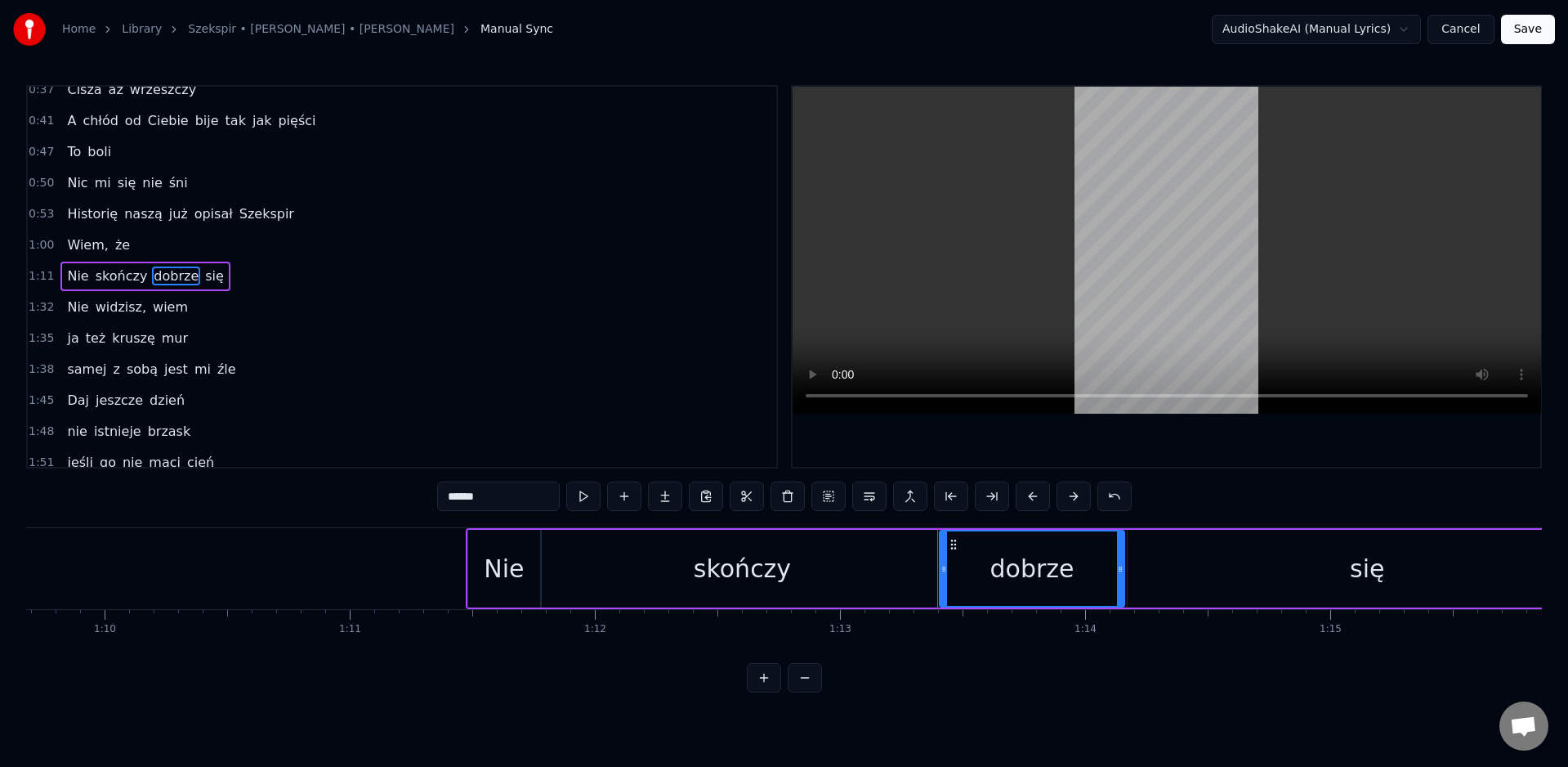
click at [238, 307] on div "1:32 Nie widzisz, wiem" at bounding box center [402, 307] width 749 height 31
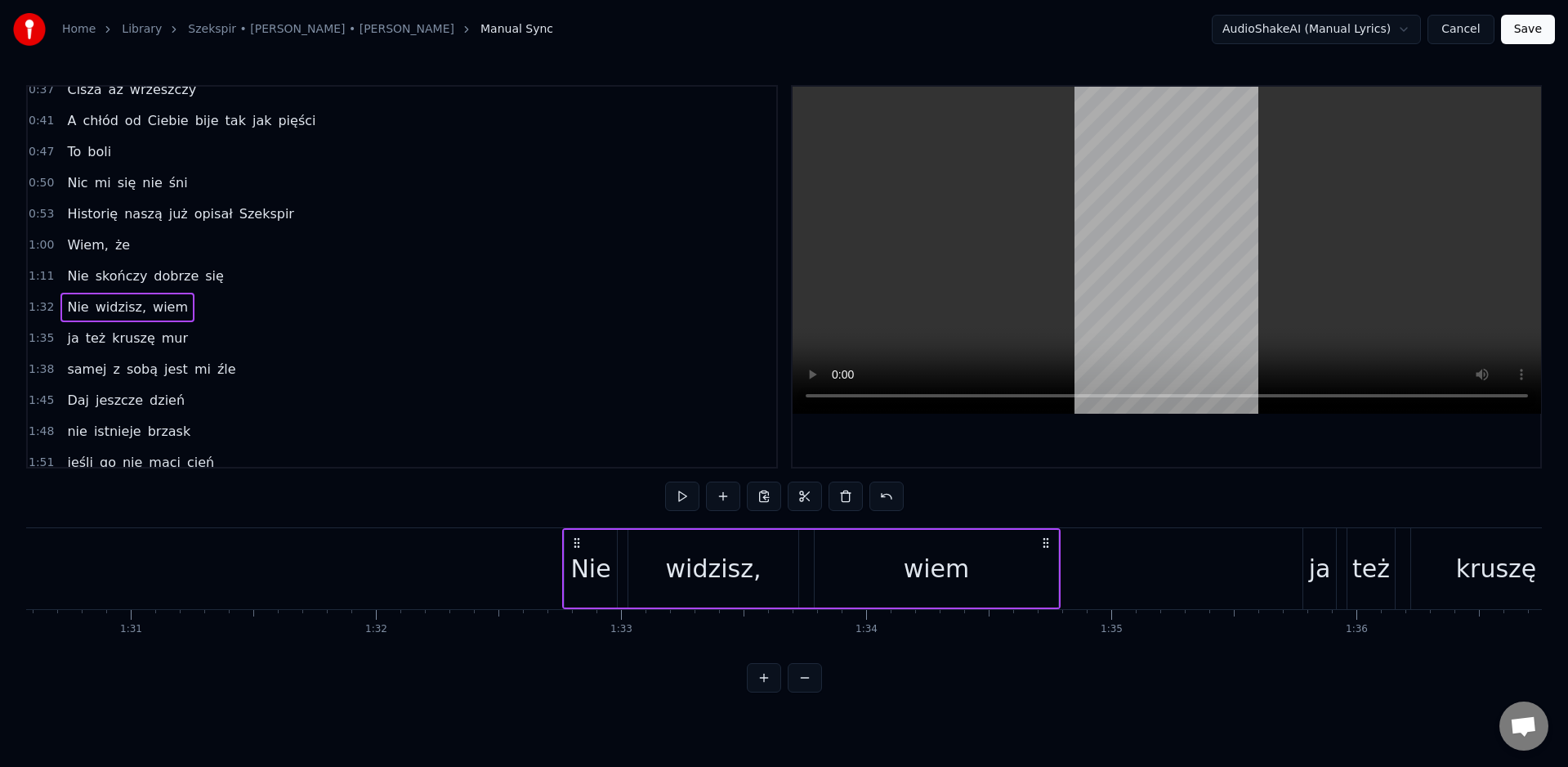
click at [203, 281] on span "się" at bounding box center [214, 276] width 22 height 19
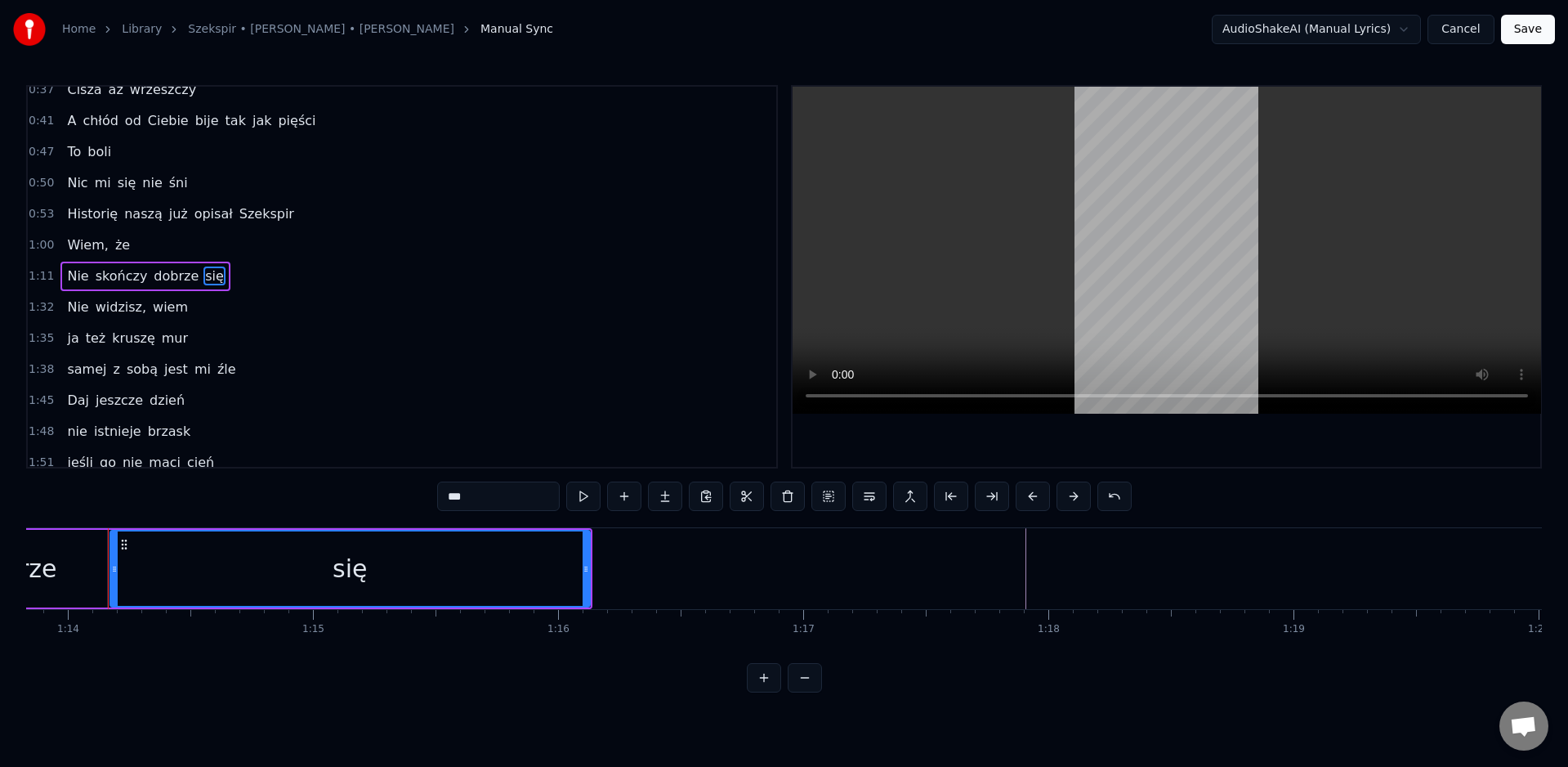
click at [78, 275] on span "Nie" at bounding box center [77, 276] width 25 height 19
type input "***"
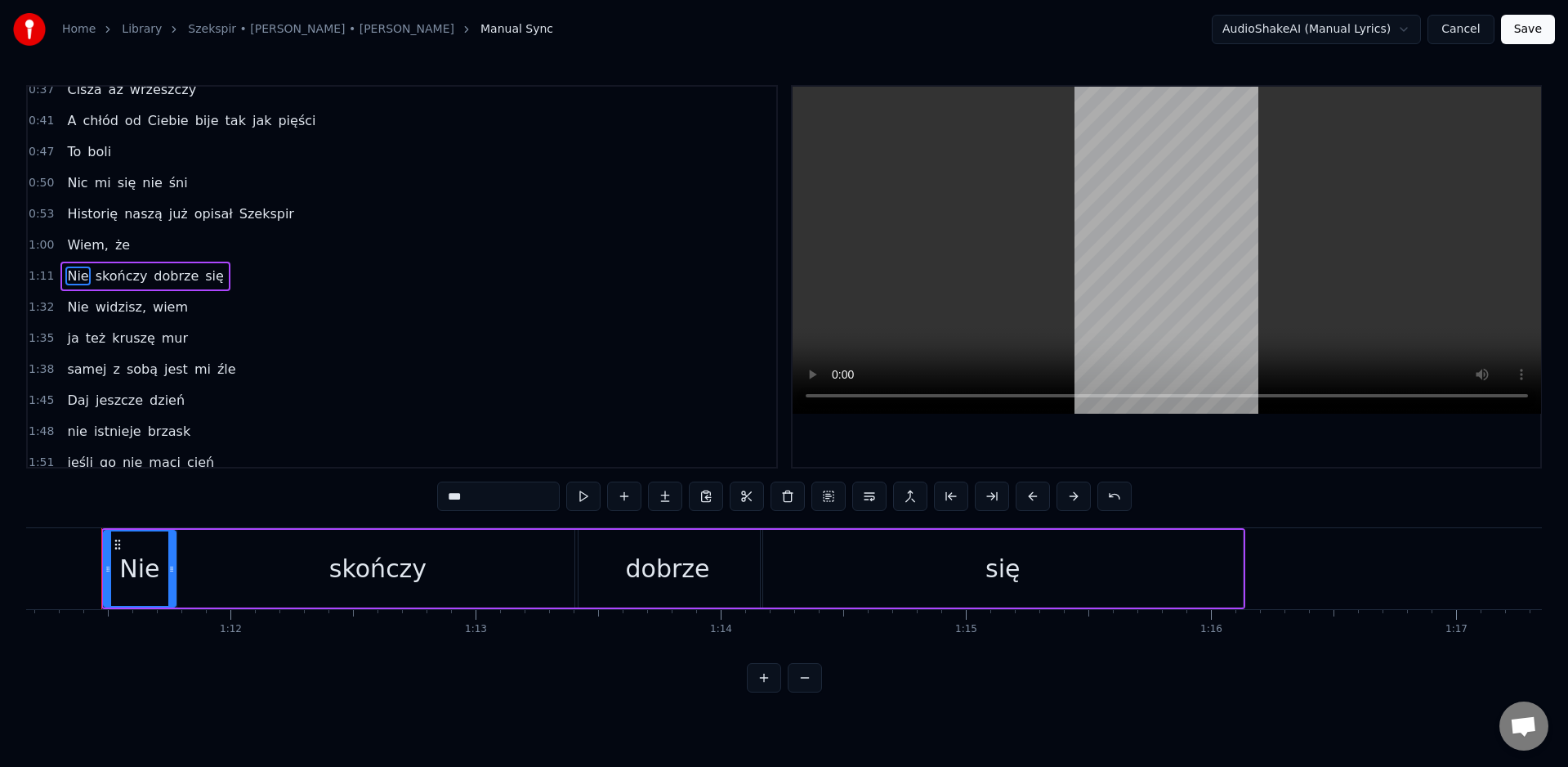
scroll to position [0, 17440]
click at [203, 276] on span "się" at bounding box center [214, 276] width 22 height 19
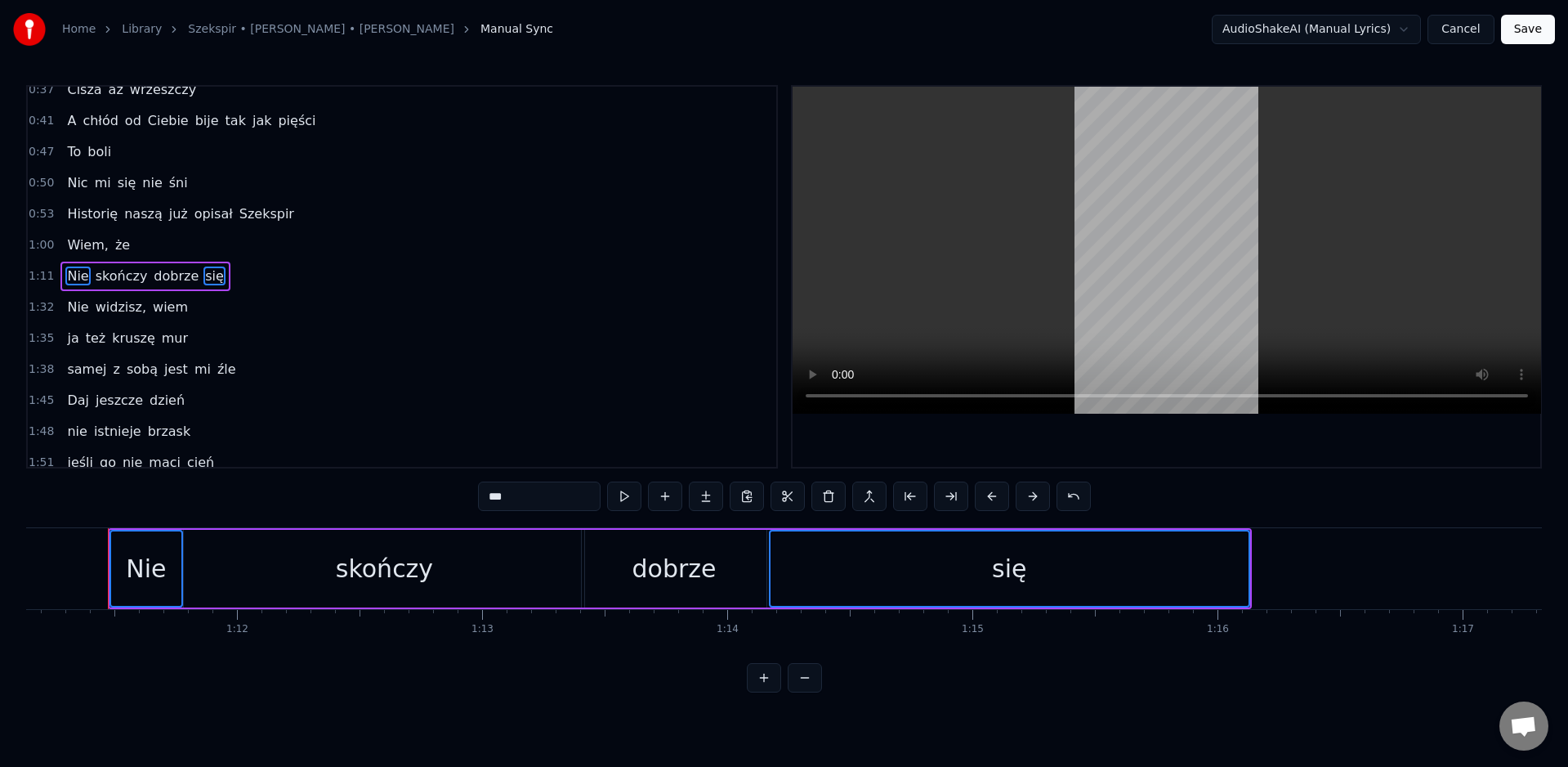
click at [166, 278] on span "dobrze" at bounding box center [176, 276] width 48 height 19
click at [116, 279] on span "skończy" at bounding box center [122, 276] width 56 height 19
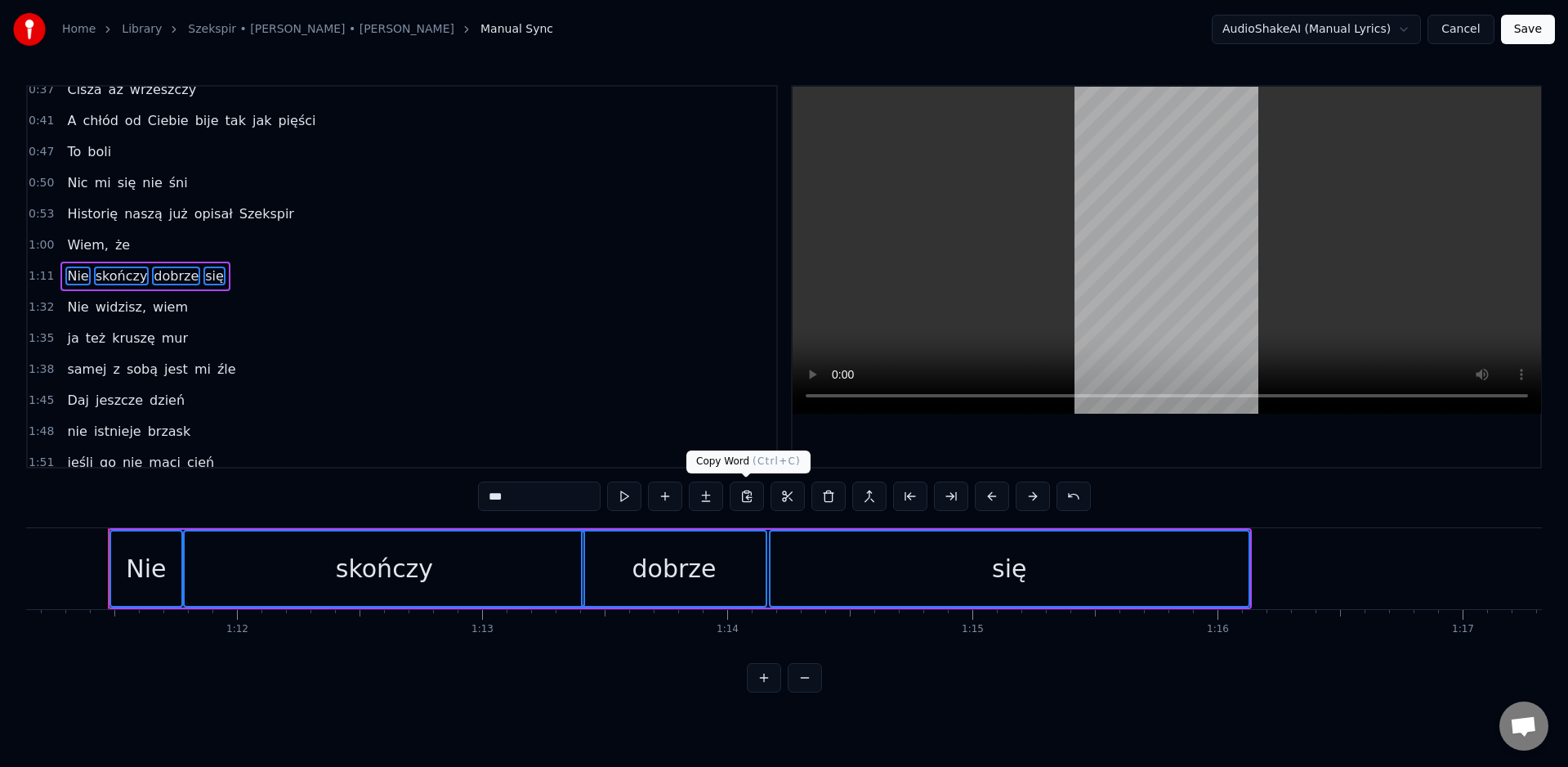
click at [747, 497] on button at bounding box center [746, 496] width 35 height 30
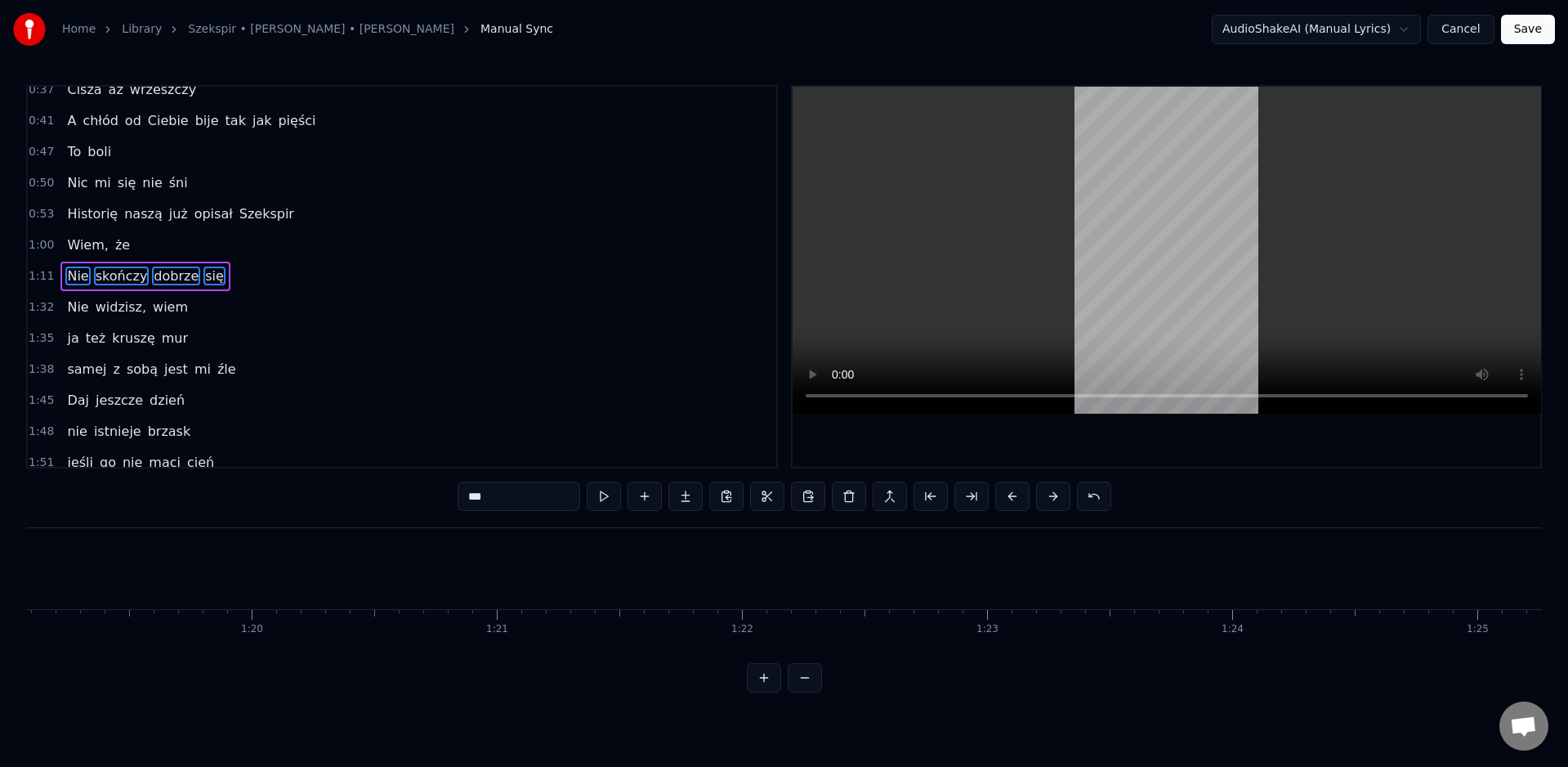
scroll to position [0, 19412]
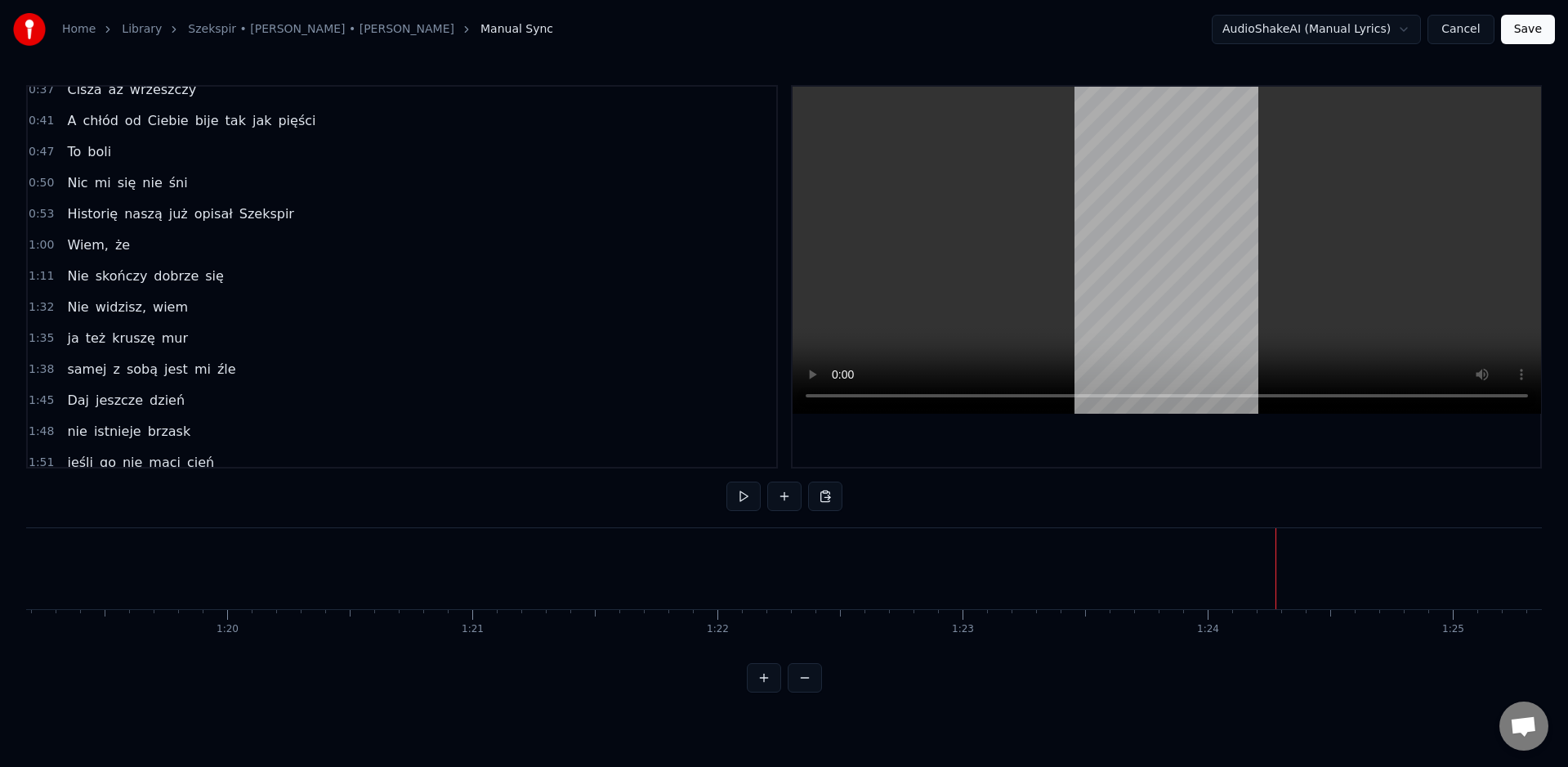
click at [827, 494] on button at bounding box center [825, 496] width 35 height 30
click at [823, 493] on button at bounding box center [825, 496] width 35 height 30
click at [827, 498] on button at bounding box center [825, 496] width 35 height 30
click at [826, 498] on button at bounding box center [825, 496] width 35 height 30
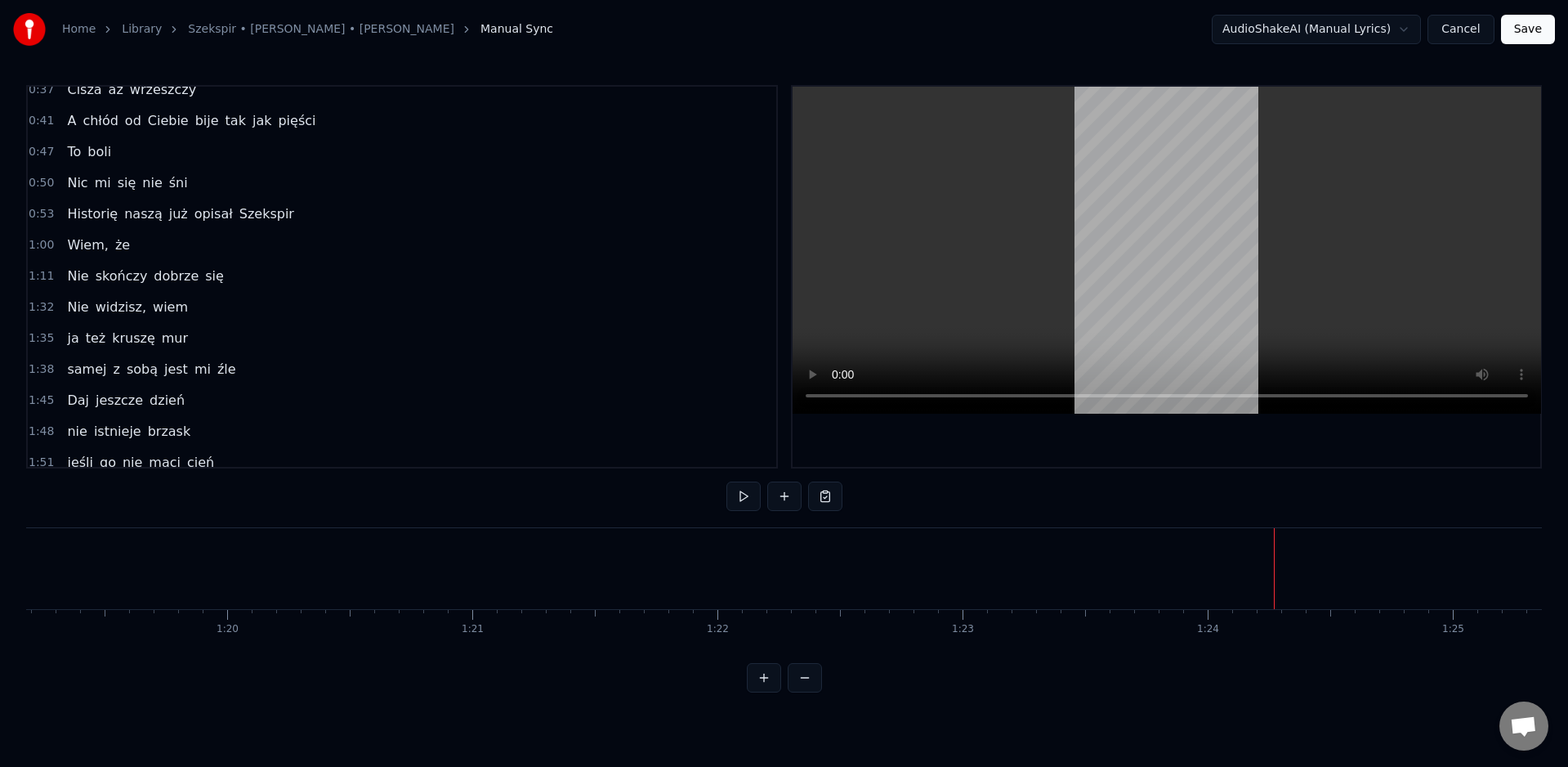
click at [826, 493] on button at bounding box center [825, 496] width 35 height 30
click at [746, 497] on button at bounding box center [744, 496] width 35 height 30
click at [727, 482] on button at bounding box center [744, 496] width 35 height 30
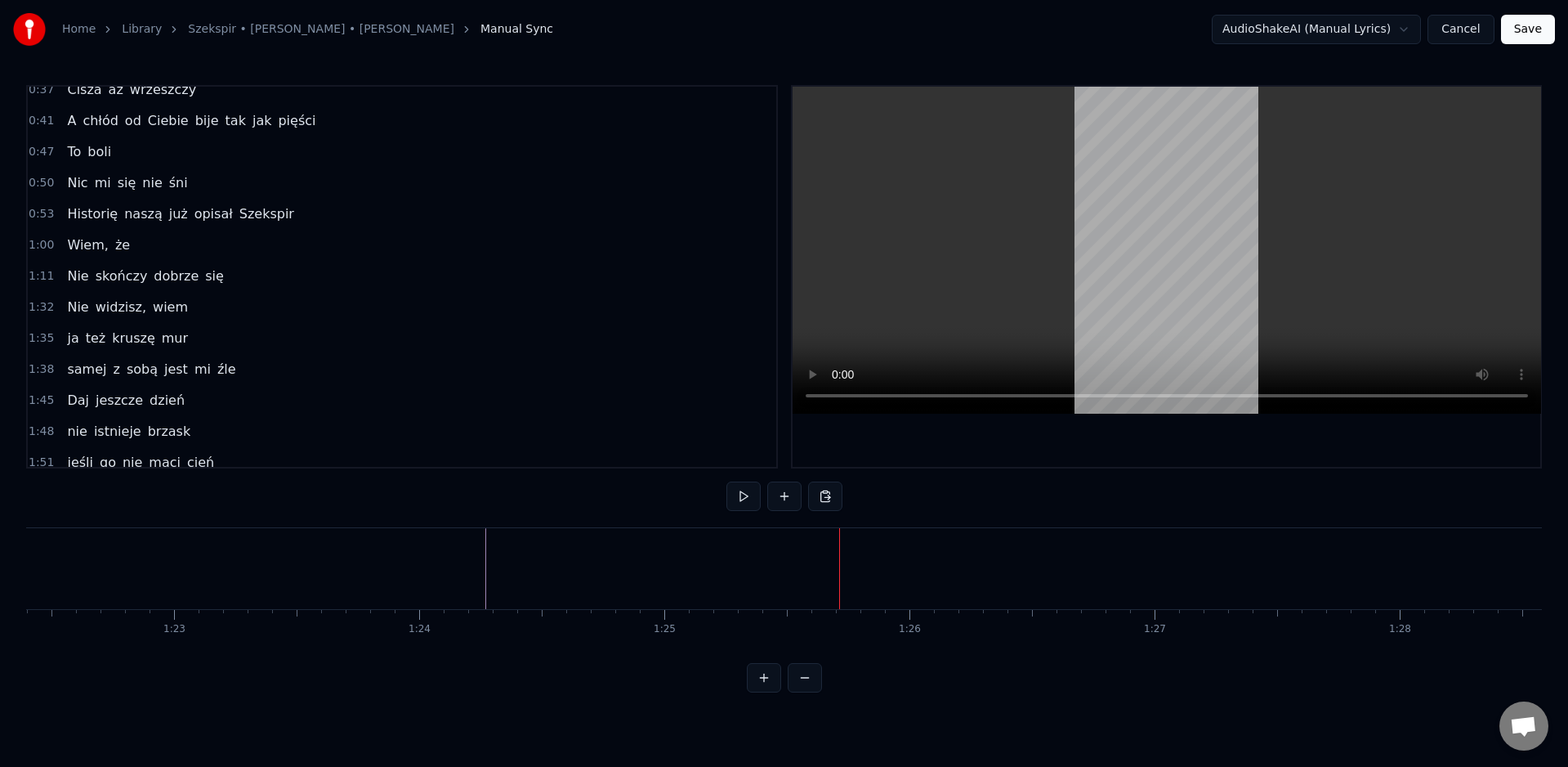
click at [727, 482] on button at bounding box center [744, 496] width 35 height 30
click at [739, 495] on button at bounding box center [744, 496] width 35 height 30
click at [830, 496] on button at bounding box center [825, 496] width 35 height 30
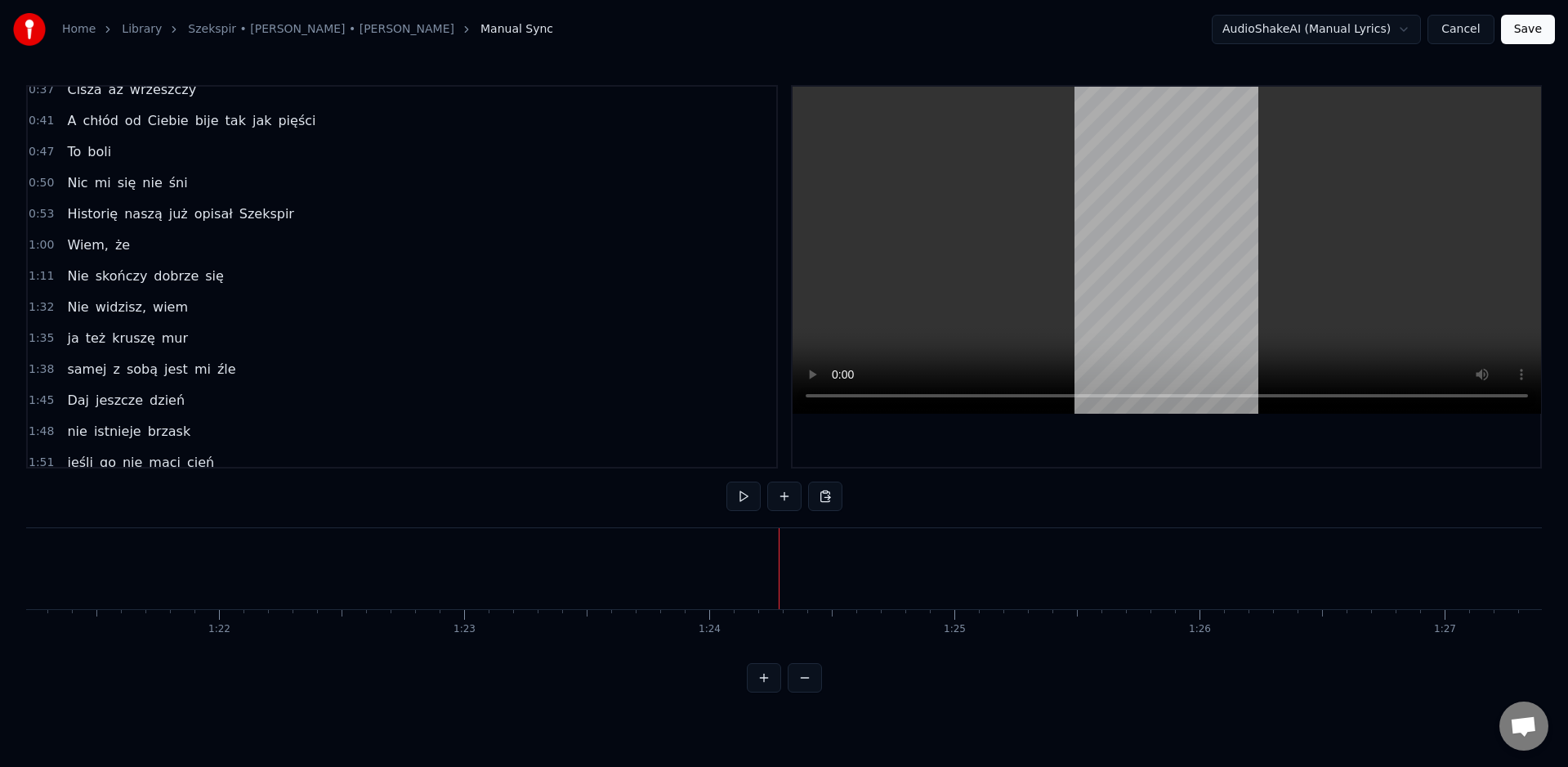
click at [172, 287] on div "Nie skończy dobrze się" at bounding box center [145, 276] width 169 height 30
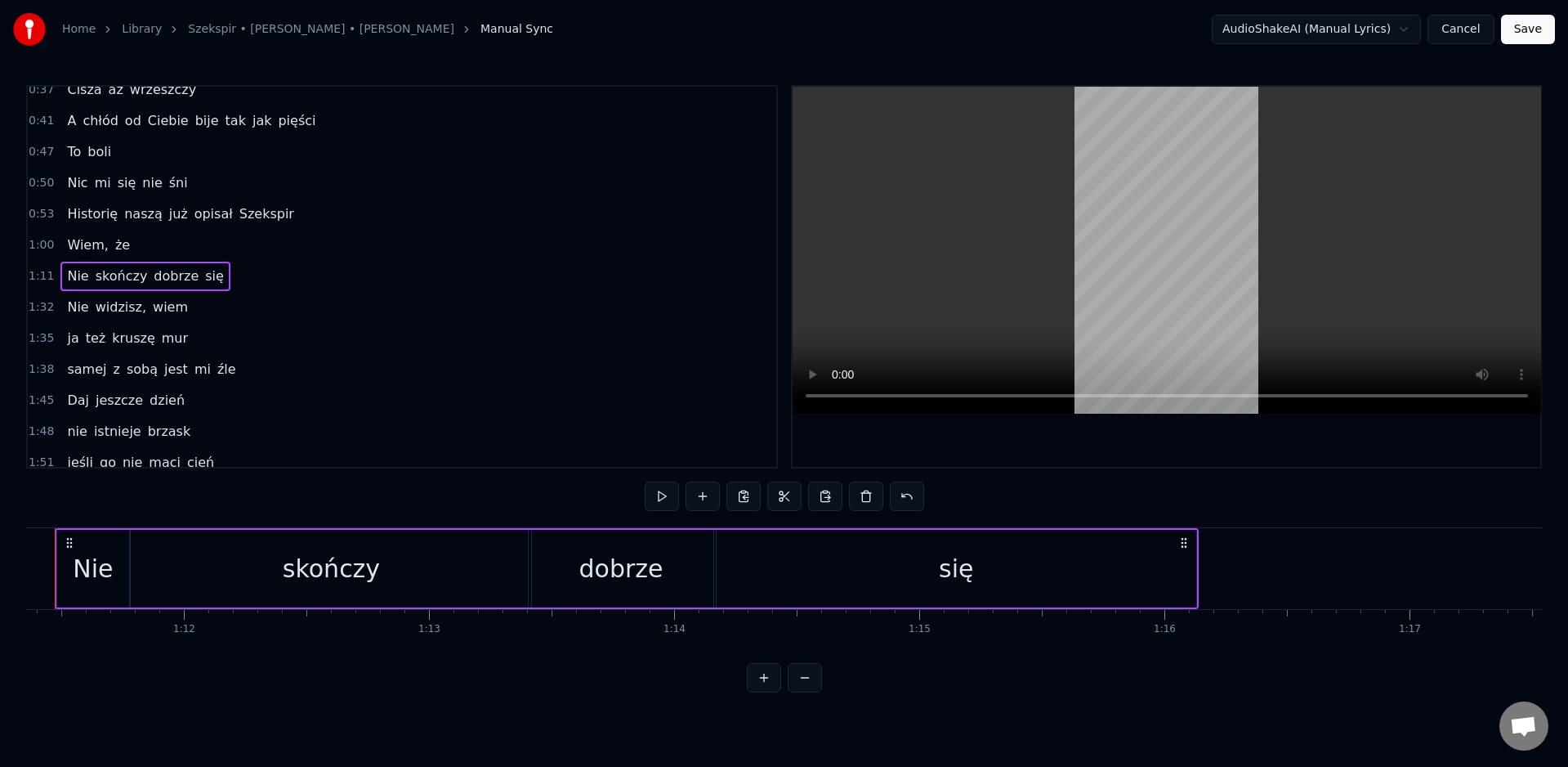
scroll to position [0, 17440]
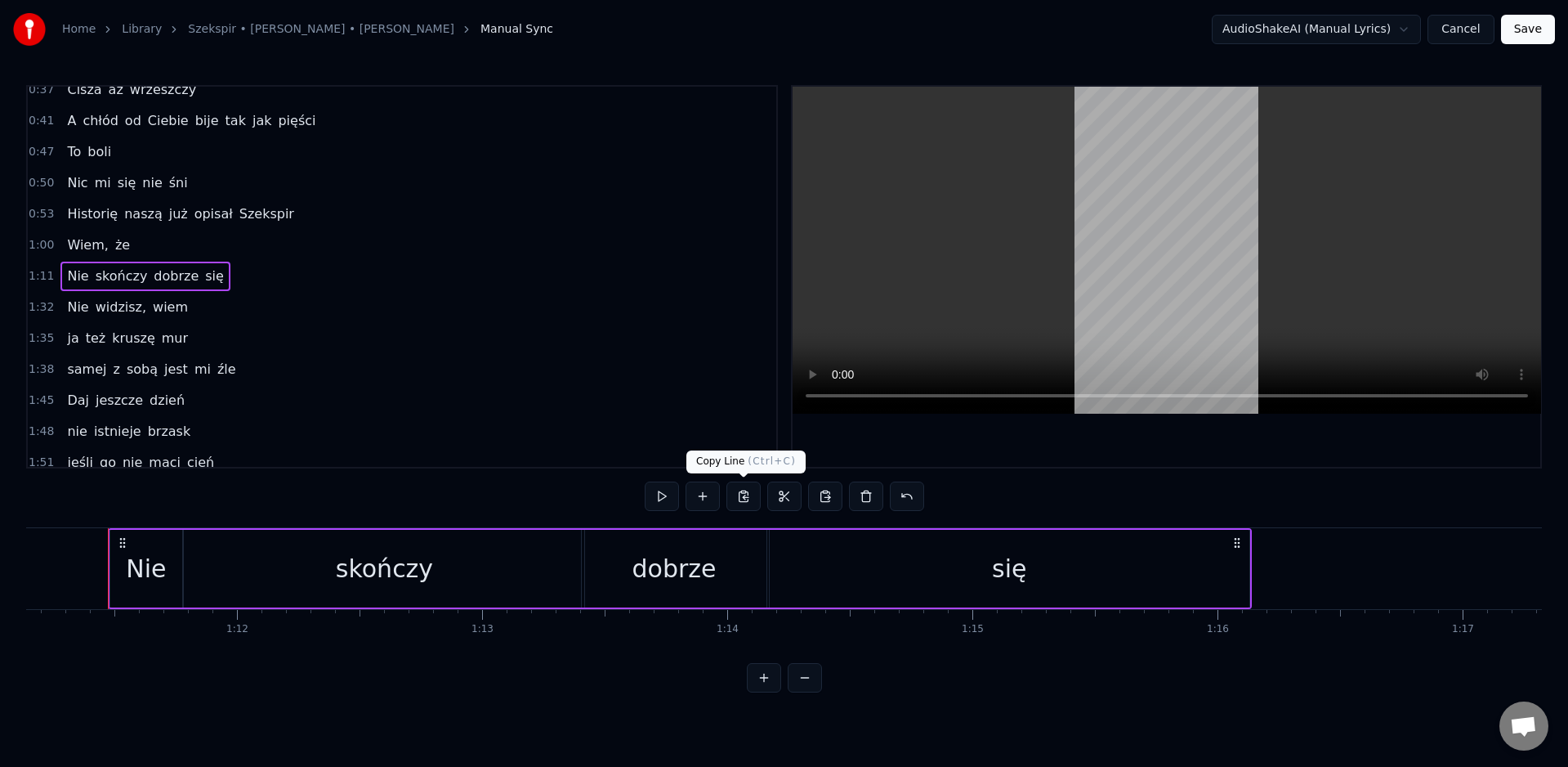
click at [741, 494] on button at bounding box center [744, 496] width 35 height 30
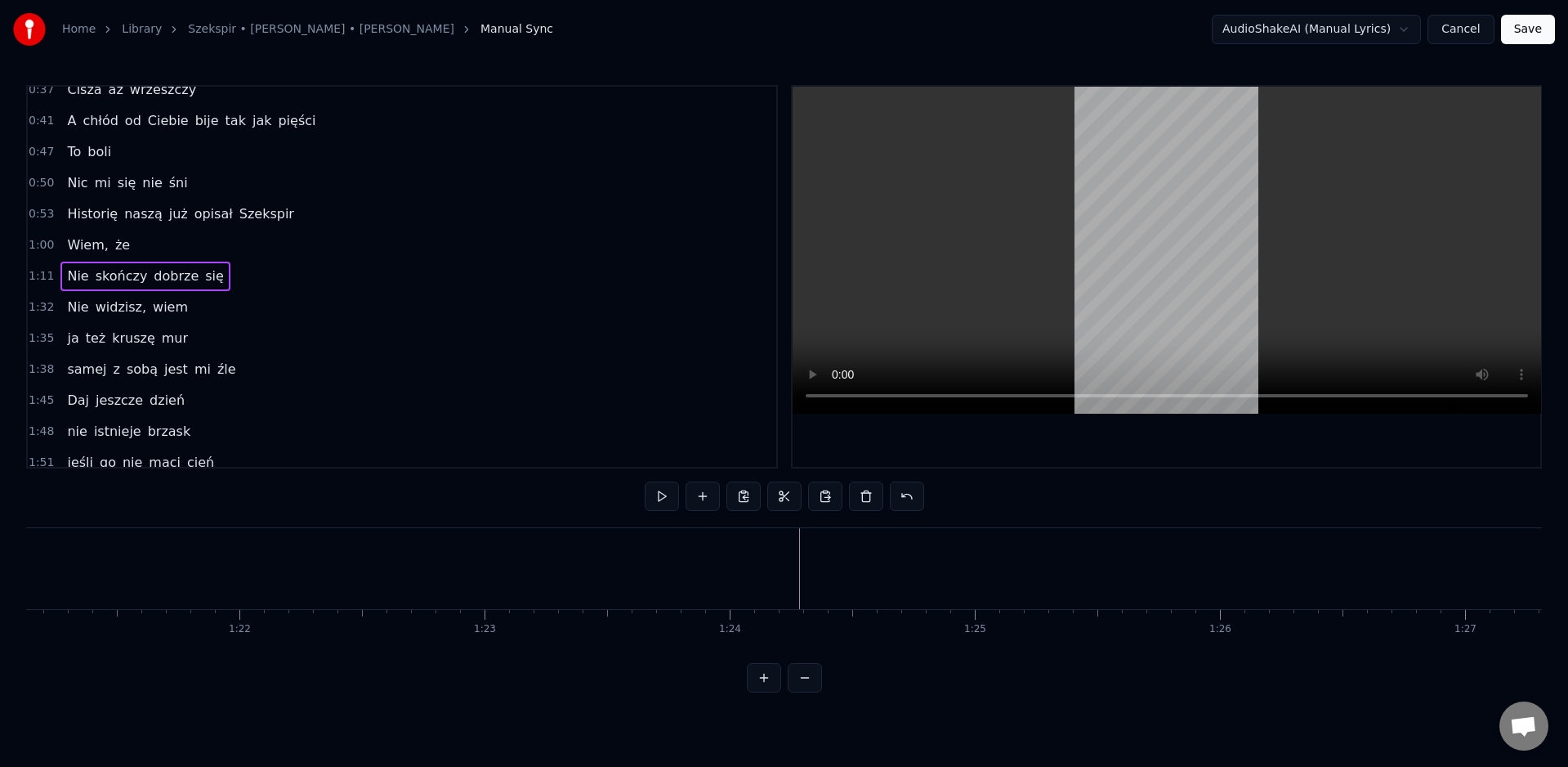
scroll to position [0, 19914]
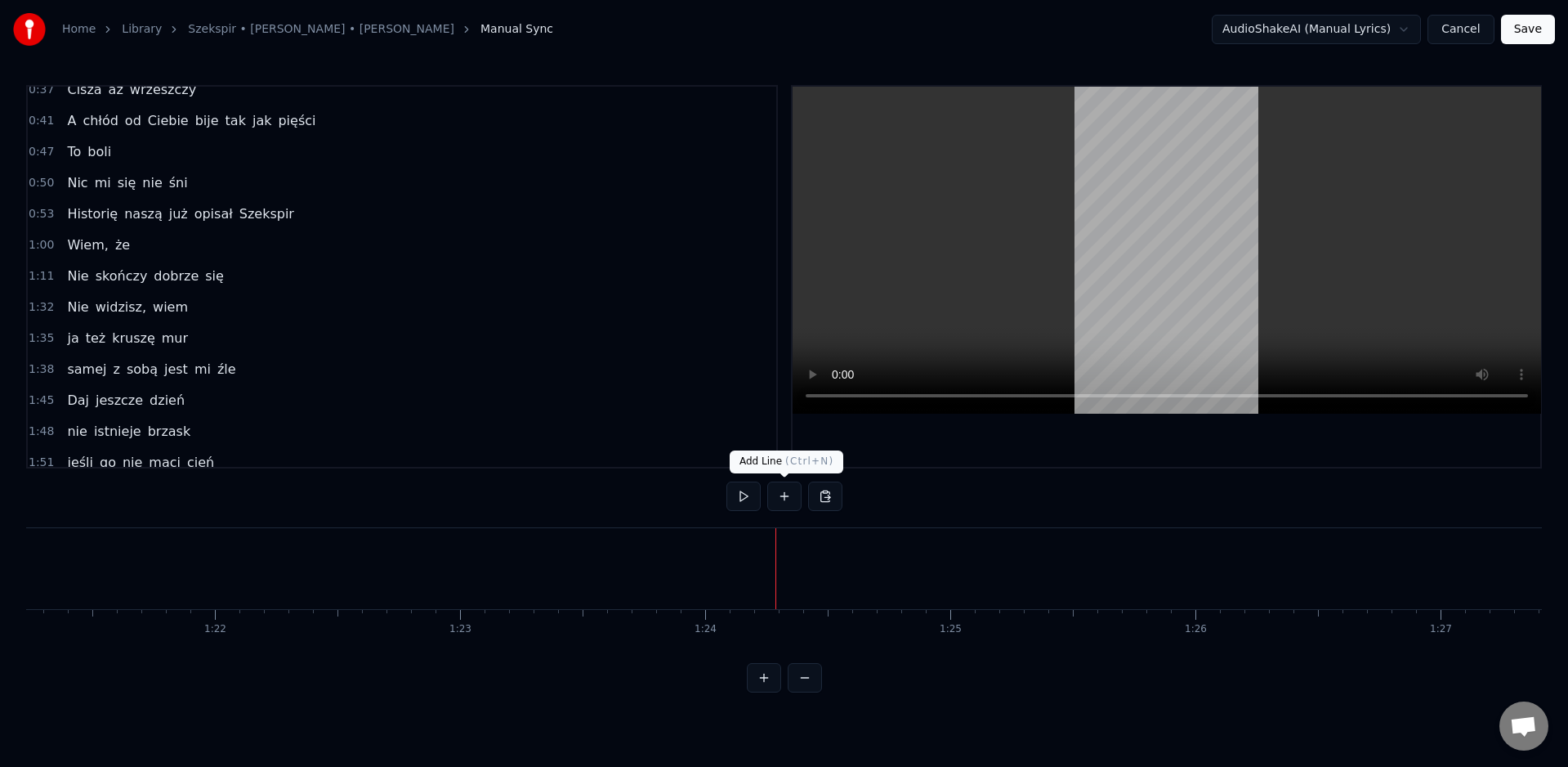
click at [786, 495] on button at bounding box center [784, 496] width 35 height 30
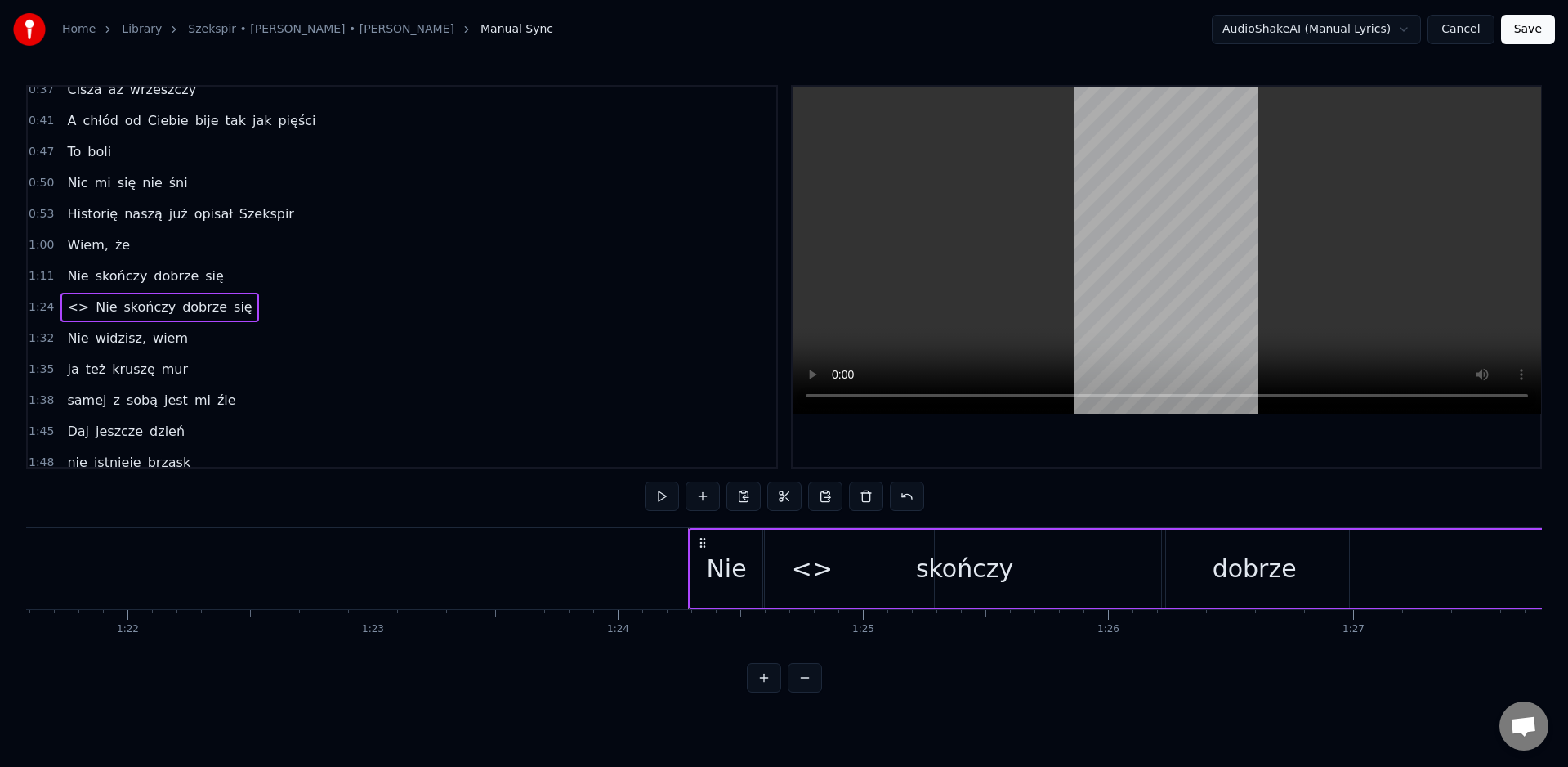
scroll to position [0, 19878]
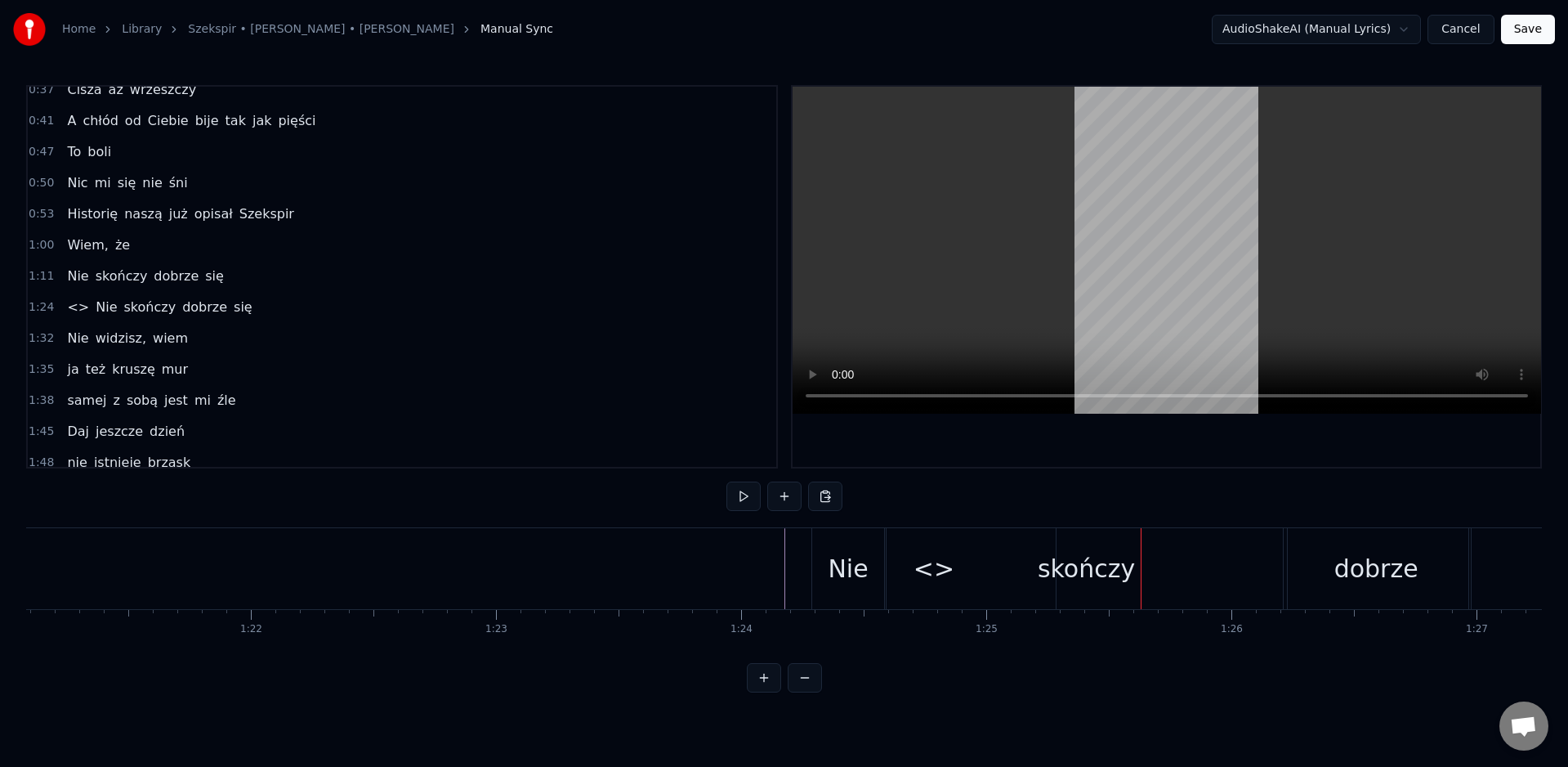
click at [853, 571] on div "Nie" at bounding box center [847, 568] width 40 height 36
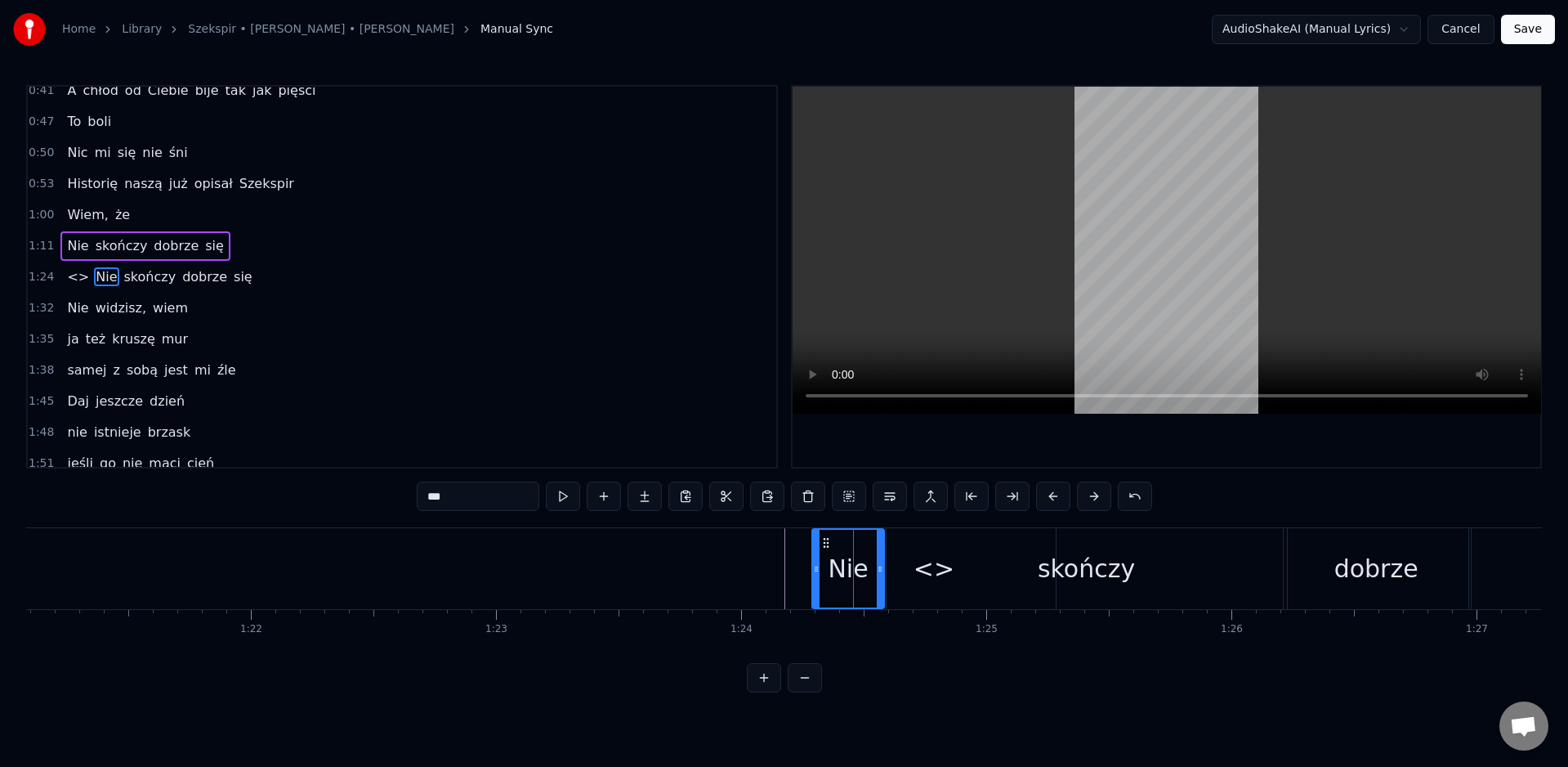
scroll to position [229, 0]
drag, startPoint x: 939, startPoint y: 568, endPoint x: 944, endPoint y: 577, distance: 10.3
click at [940, 569] on div "skończy" at bounding box center [1087, 569] width 400 height 81
type input "*******"
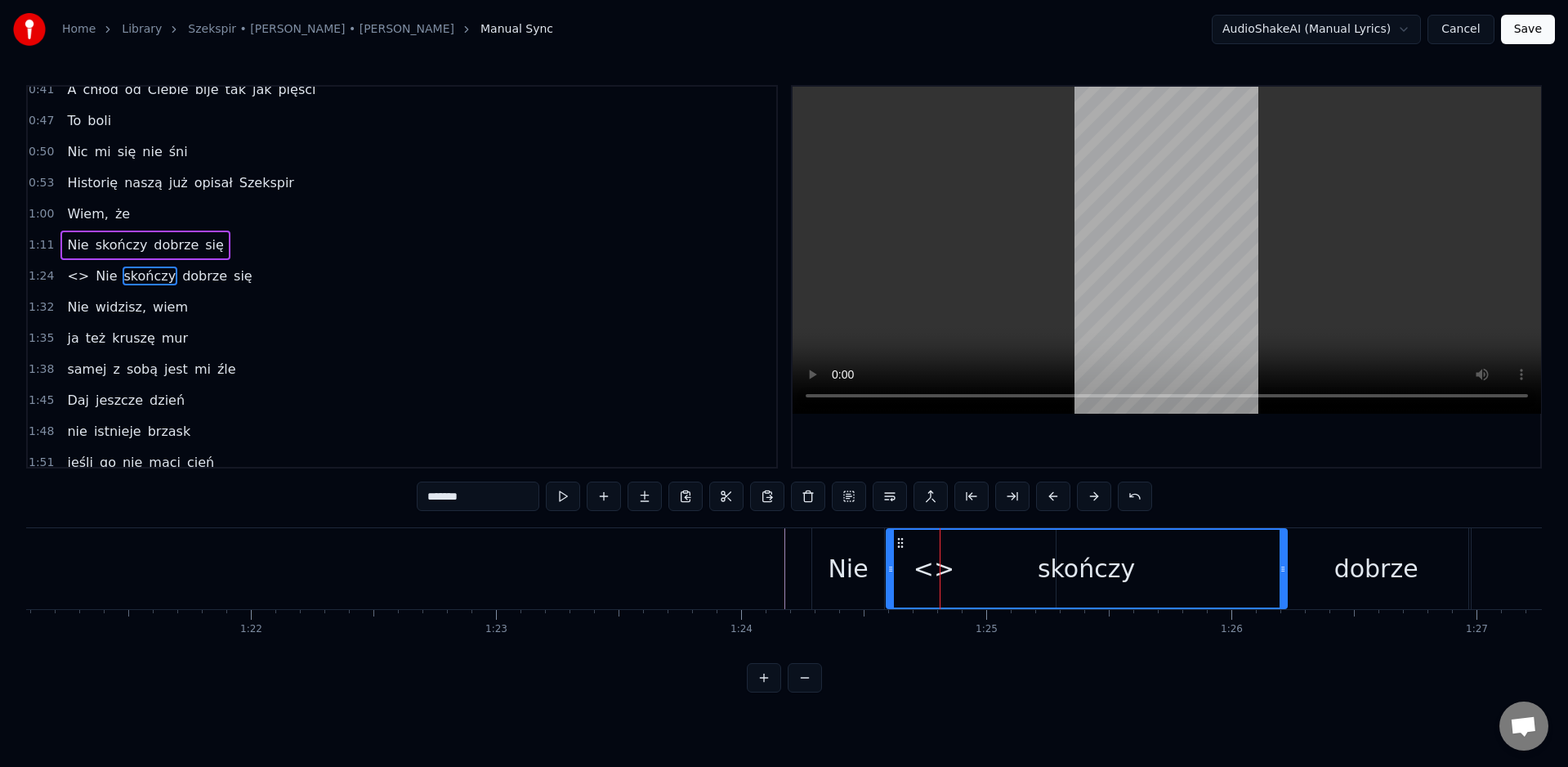
click at [942, 572] on div "skończy" at bounding box center [1087, 569] width 399 height 78
click at [933, 571] on div "skończy" at bounding box center [1087, 569] width 399 height 78
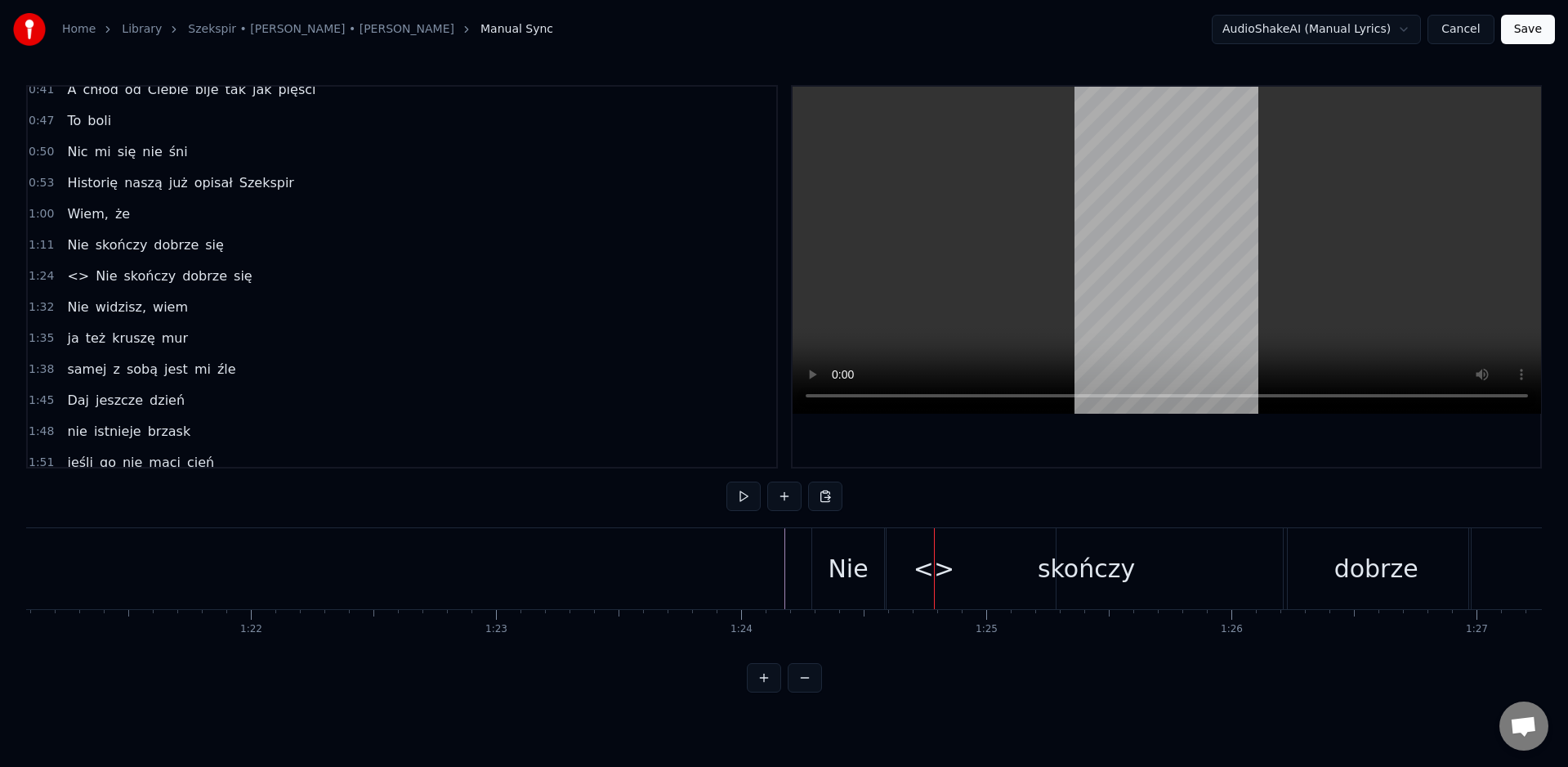
click at [945, 573] on div "skończy" at bounding box center [1087, 569] width 400 height 81
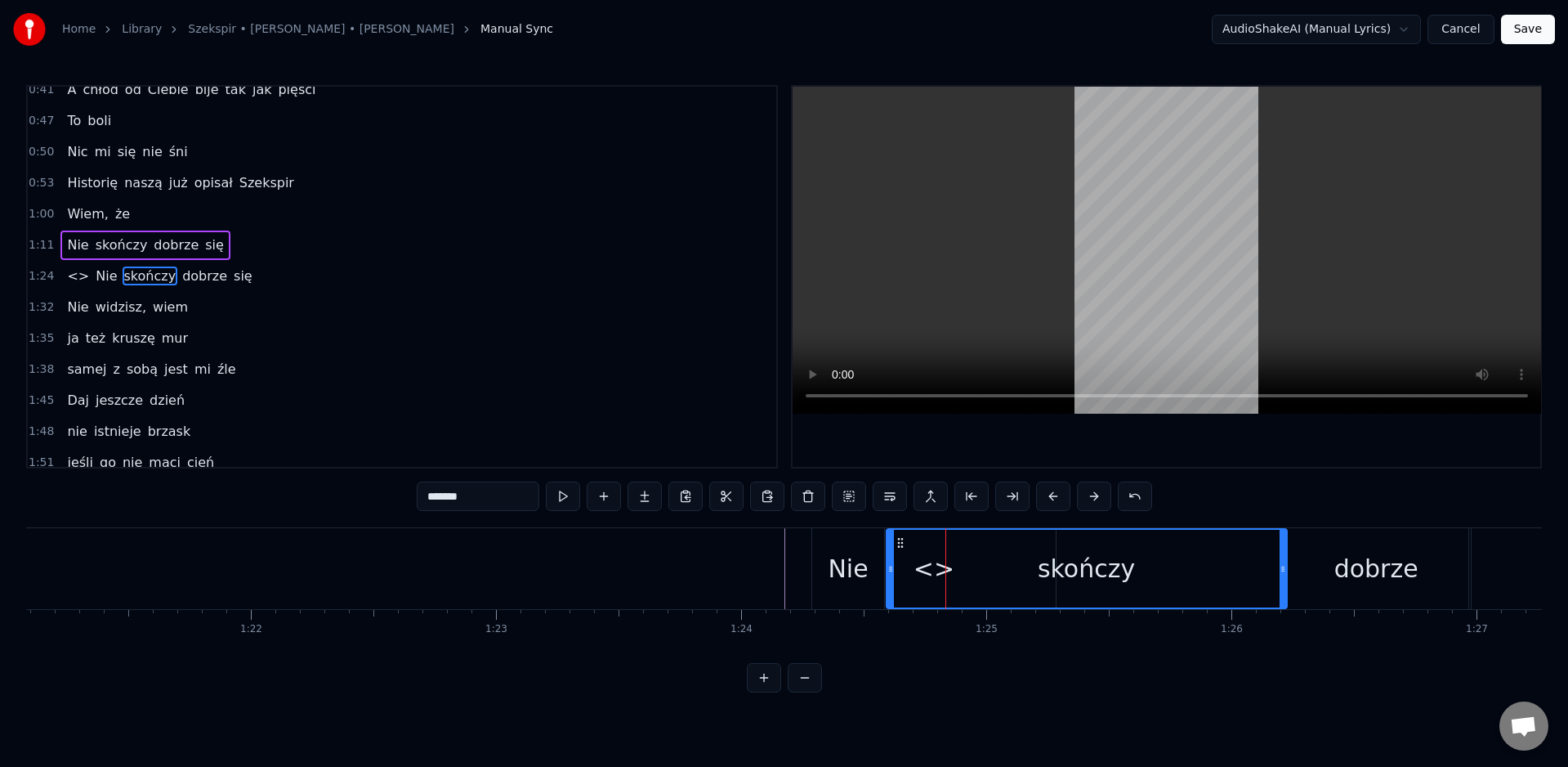
click at [850, 577] on div "Nie" at bounding box center [847, 568] width 40 height 36
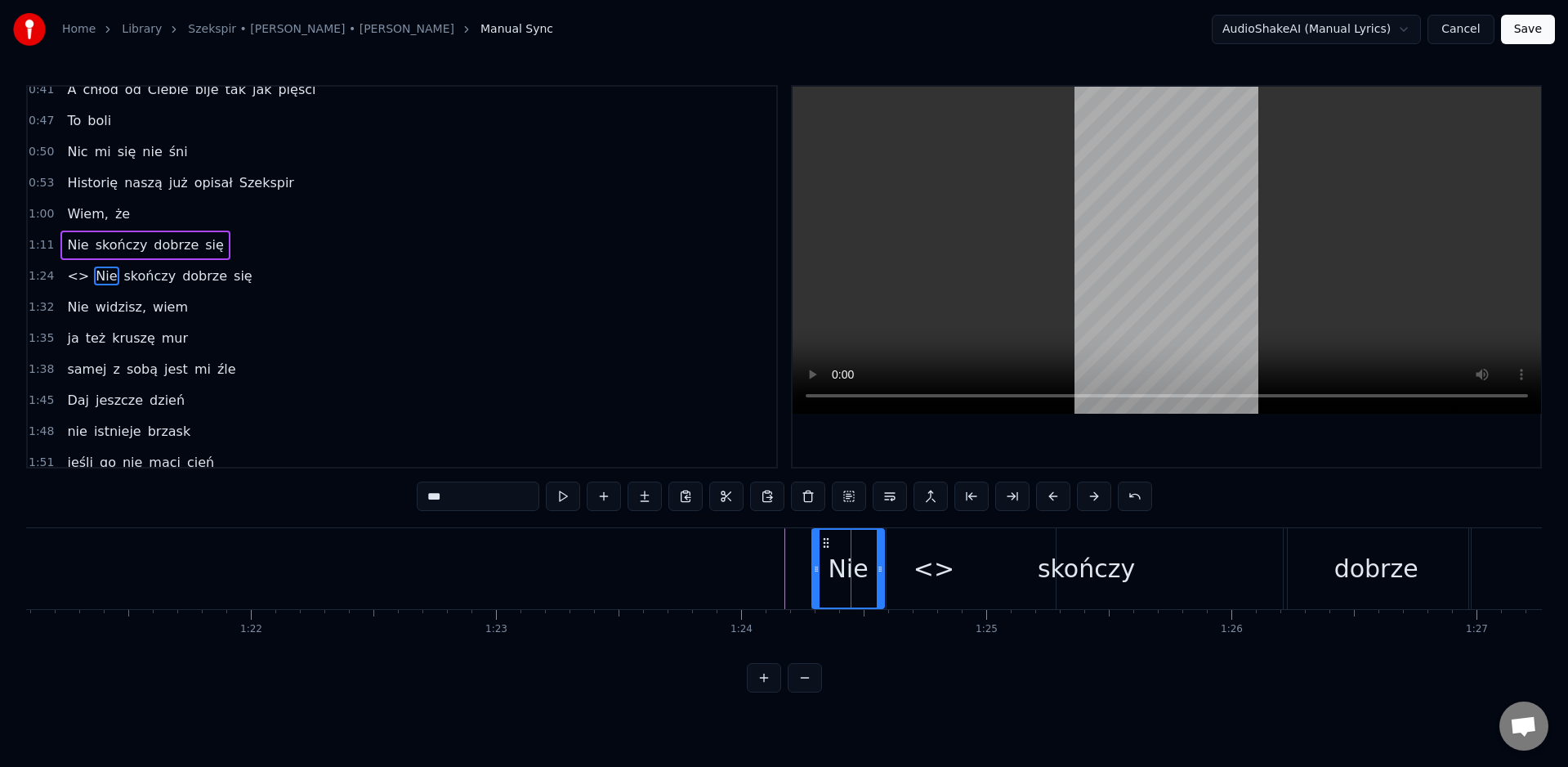
click at [816, 571] on circle at bounding box center [816, 571] width 1 height 1
click at [75, 274] on span "<>" at bounding box center [78, 276] width 25 height 19
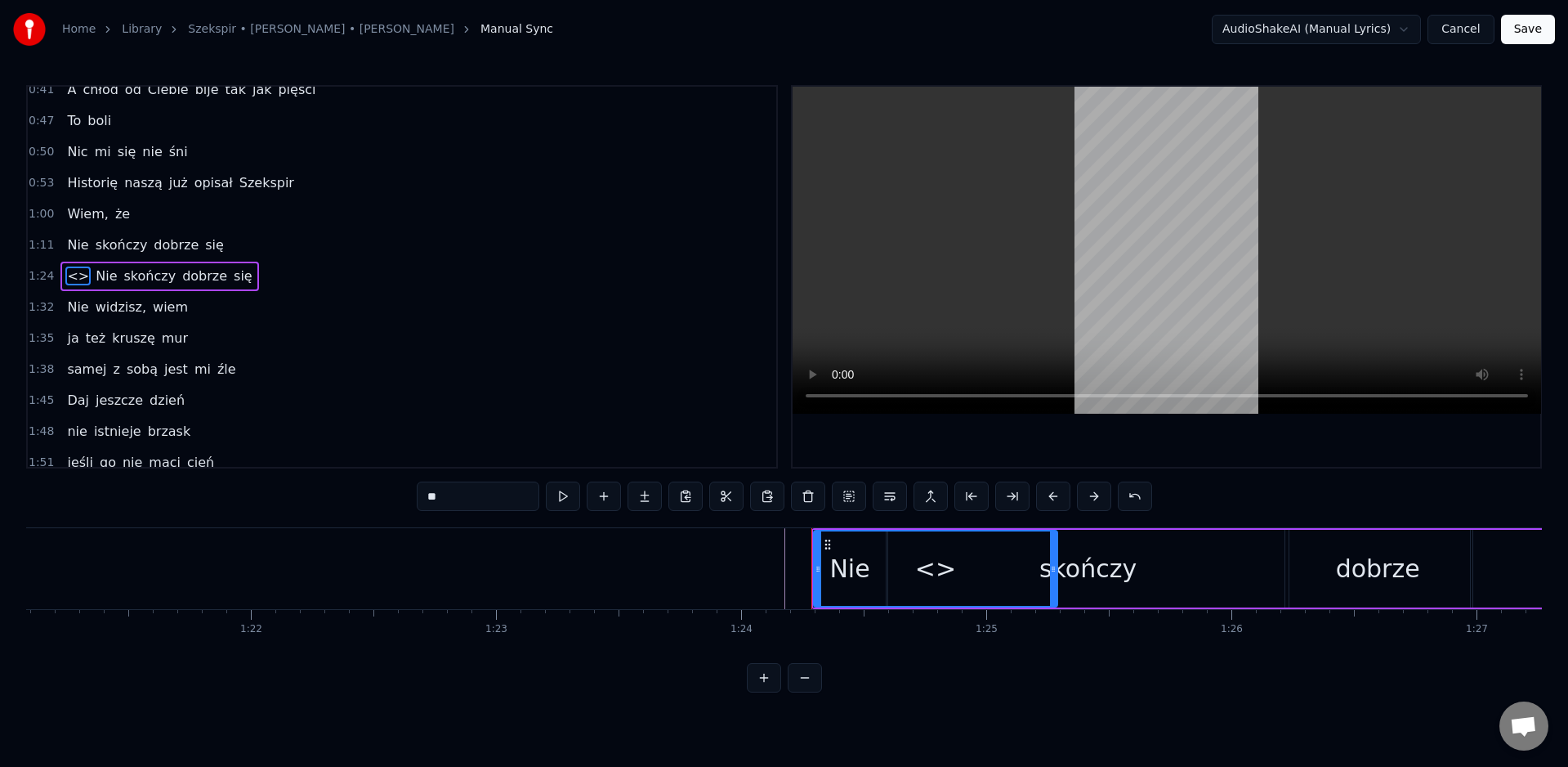
click at [75, 274] on span "<>" at bounding box center [78, 276] width 25 height 19
type input "*******"
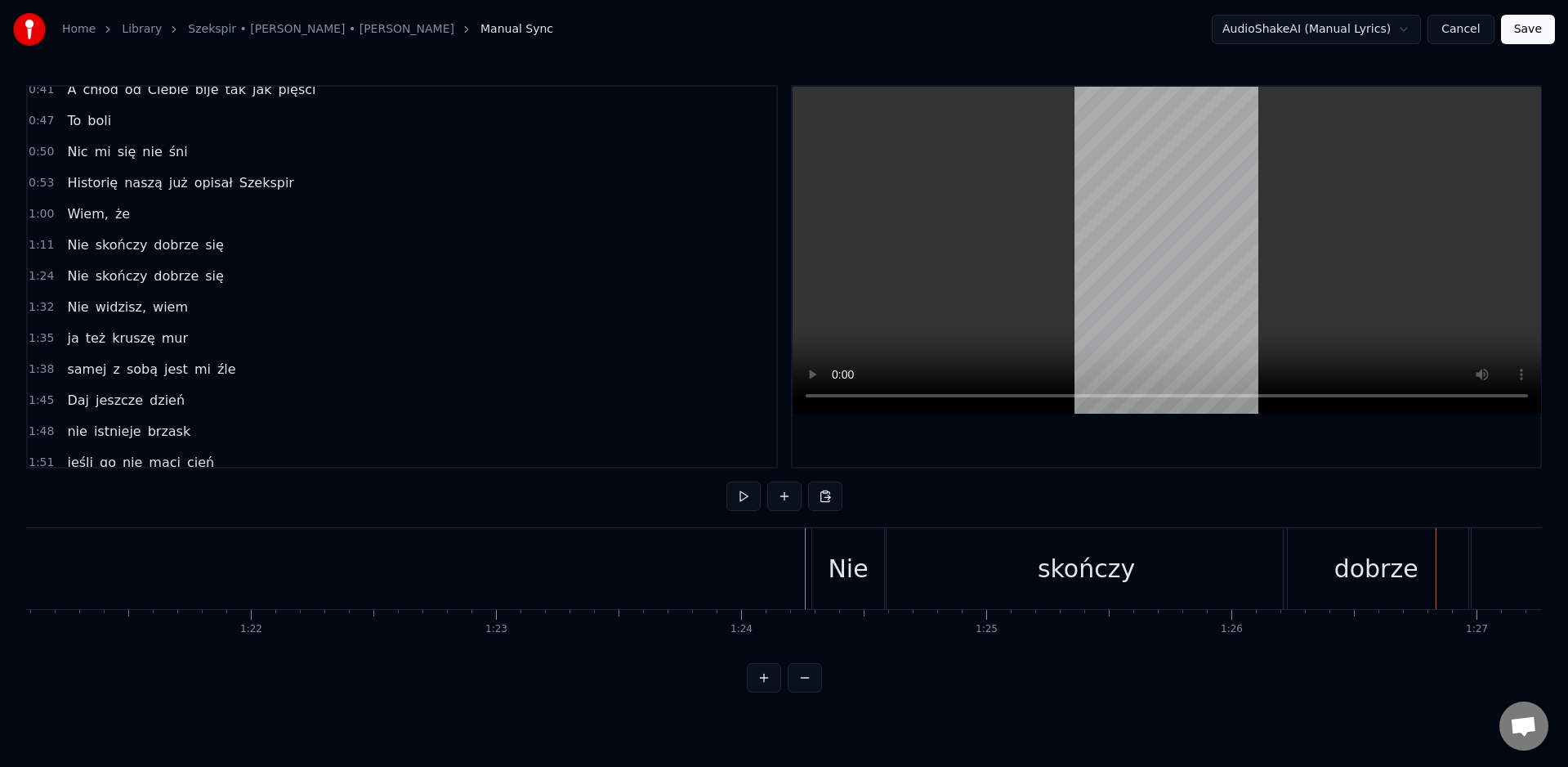
click at [1300, 570] on div "dobrze" at bounding box center [1376, 569] width 184 height 81
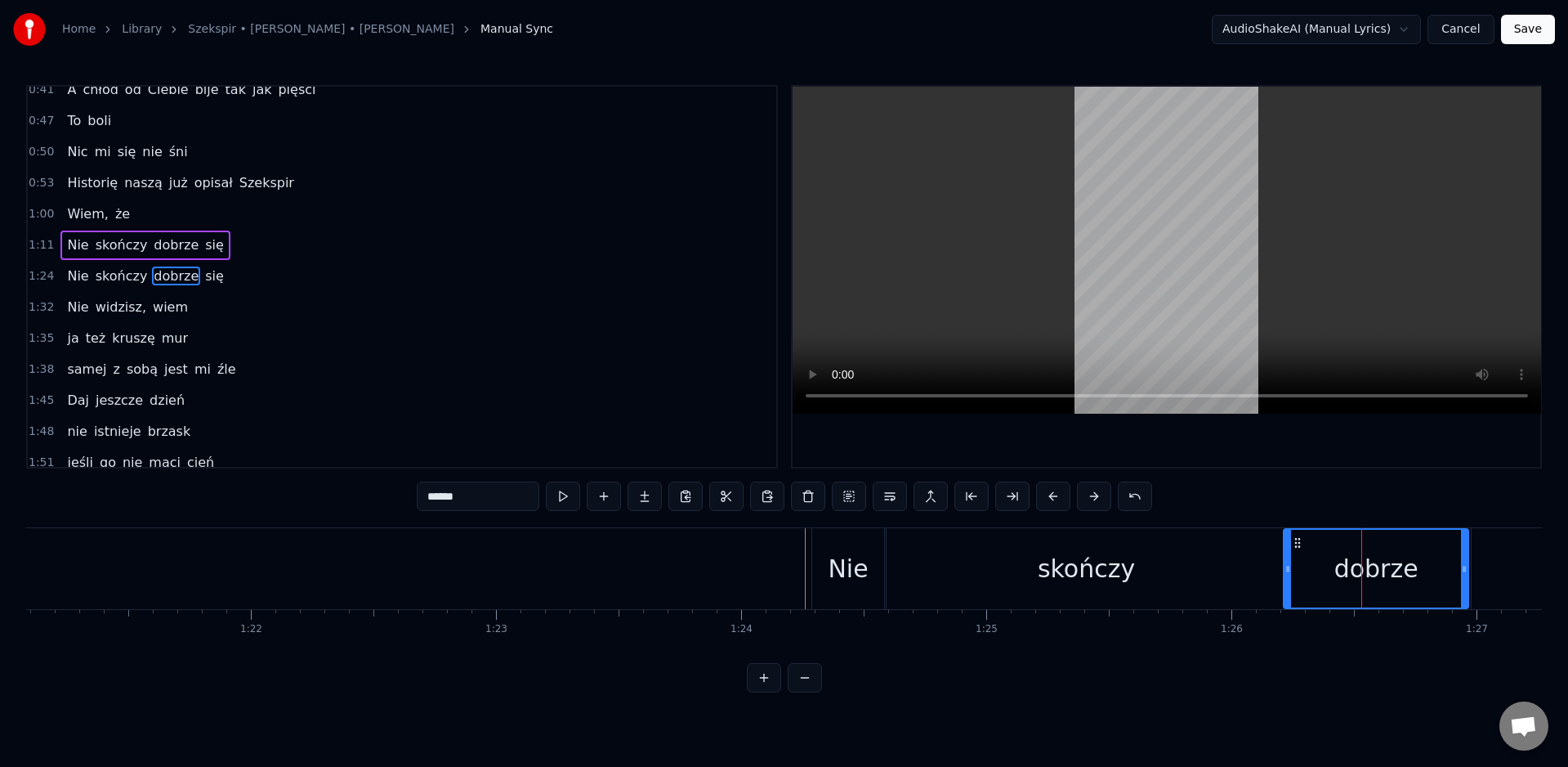
click at [1279, 572] on div "skończy" at bounding box center [1087, 569] width 400 height 81
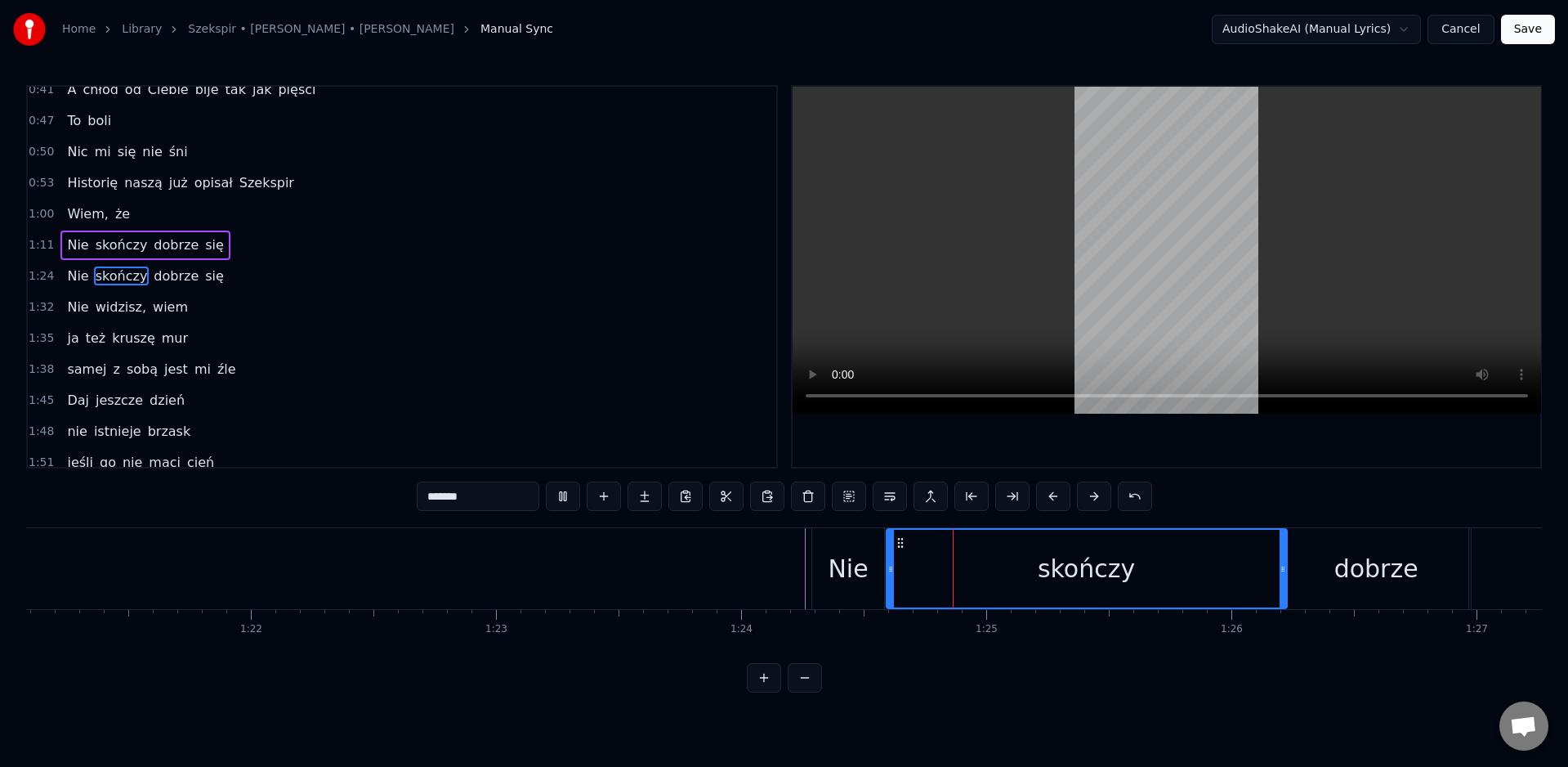
click at [1301, 578] on div "dobrze" at bounding box center [1376, 569] width 184 height 81
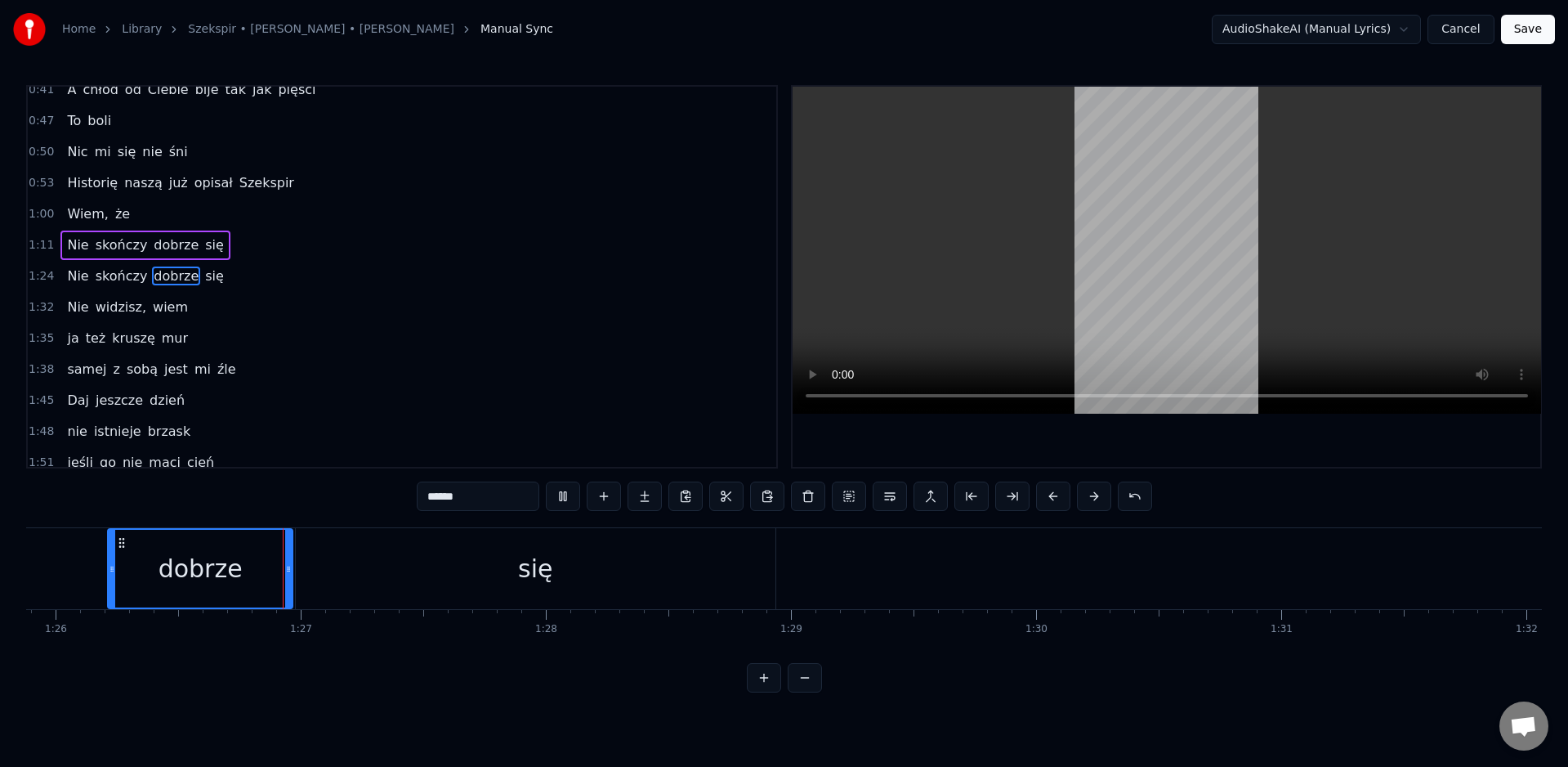
scroll to position [0, 21053]
click at [324, 573] on div "się" at bounding box center [536, 569] width 480 height 81
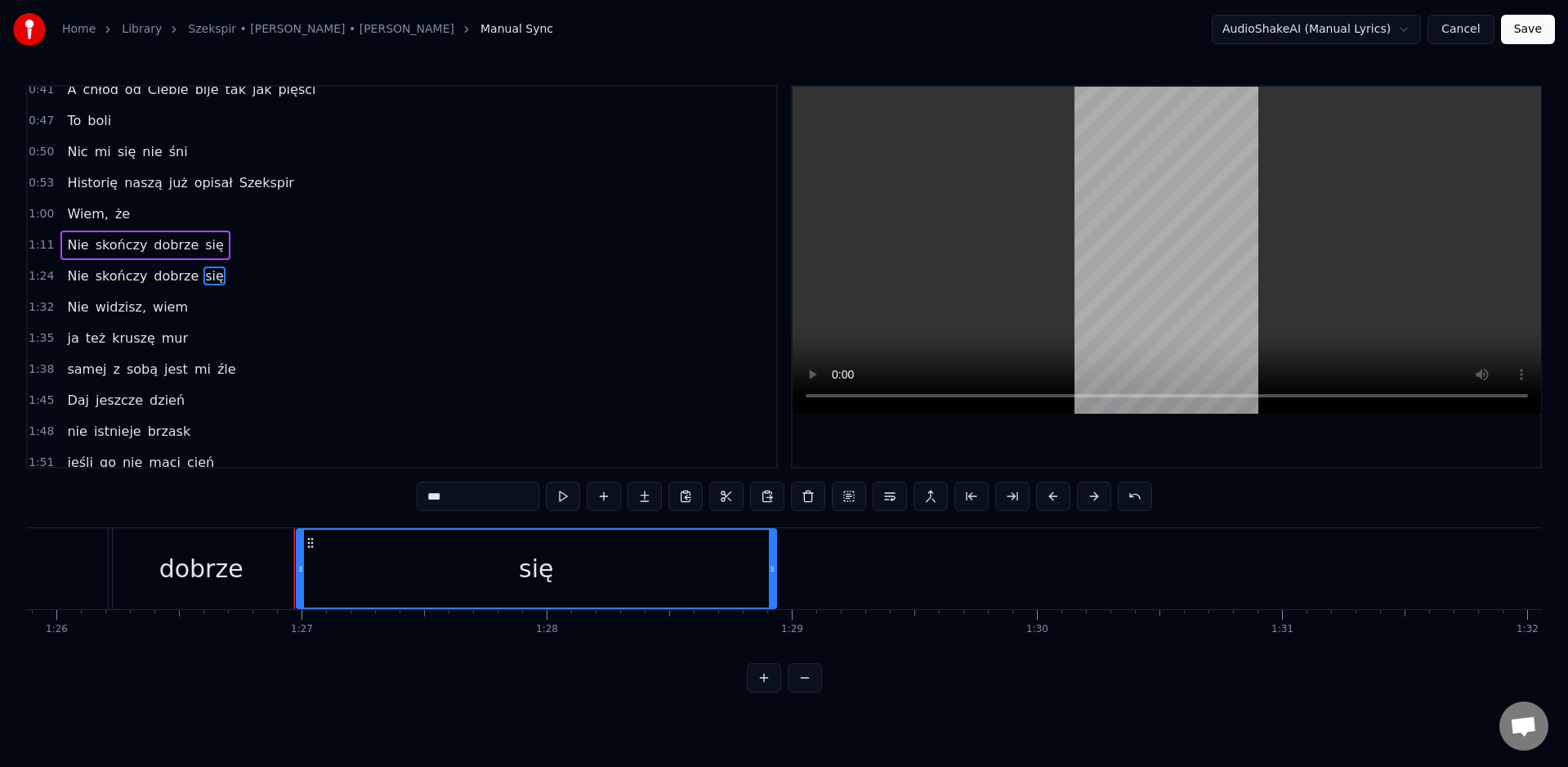
click at [338, 577] on div "się" at bounding box center [536, 569] width 478 height 78
click at [310, 577] on div "się" at bounding box center [536, 569] width 478 height 78
click at [370, 576] on div "się" at bounding box center [536, 569] width 478 height 78
click at [335, 572] on div "się" at bounding box center [536, 569] width 478 height 78
click at [322, 576] on div "się" at bounding box center [536, 569] width 478 height 78
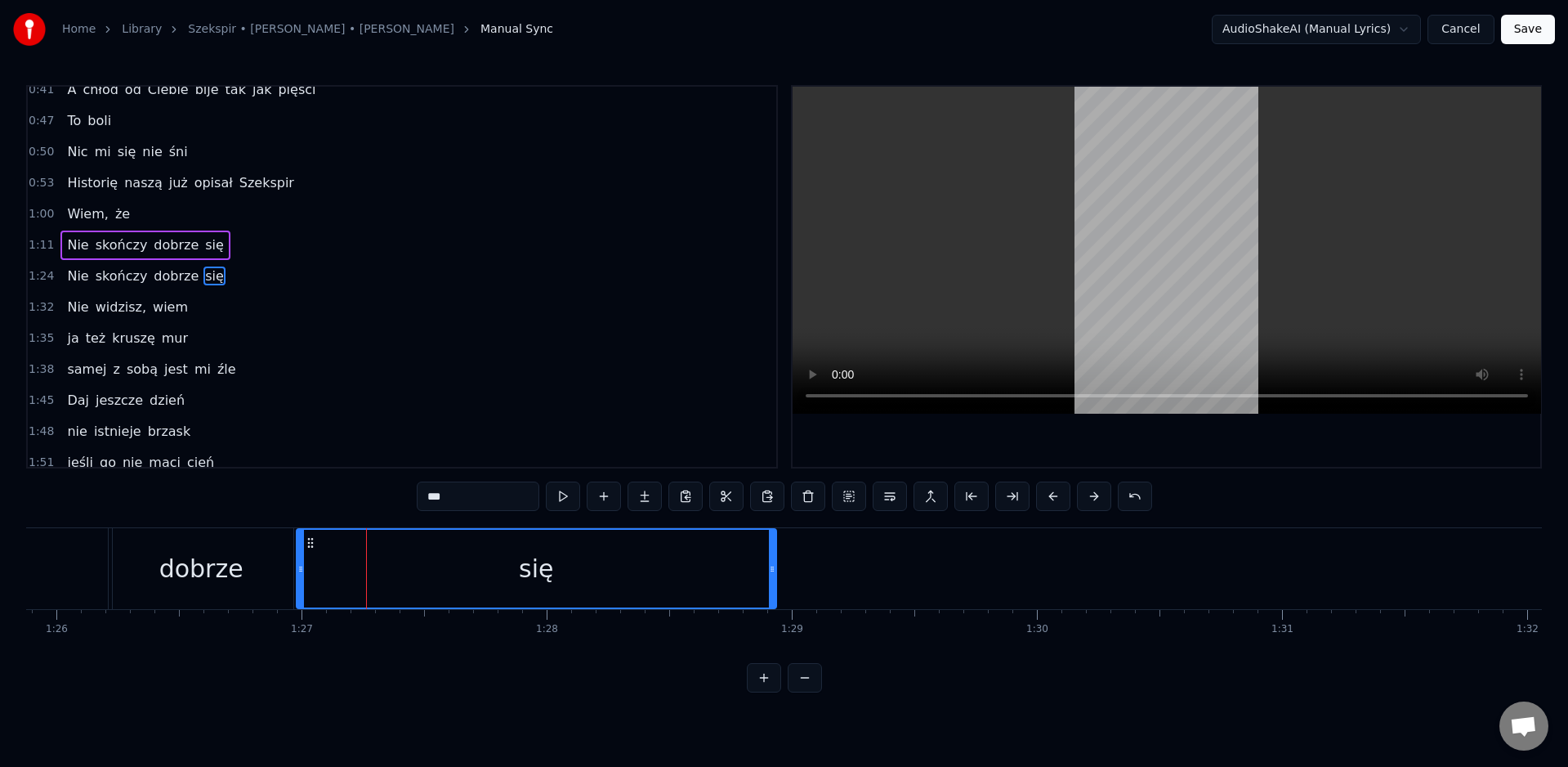
click at [347, 577] on div "się" at bounding box center [536, 569] width 478 height 78
drag, startPoint x: 298, startPoint y: 573, endPoint x: 341, endPoint y: 580, distance: 43.6
click at [345, 577] on div at bounding box center [345, 569] width 7 height 78
click at [281, 581] on div "dobrze" at bounding box center [201, 569] width 184 height 81
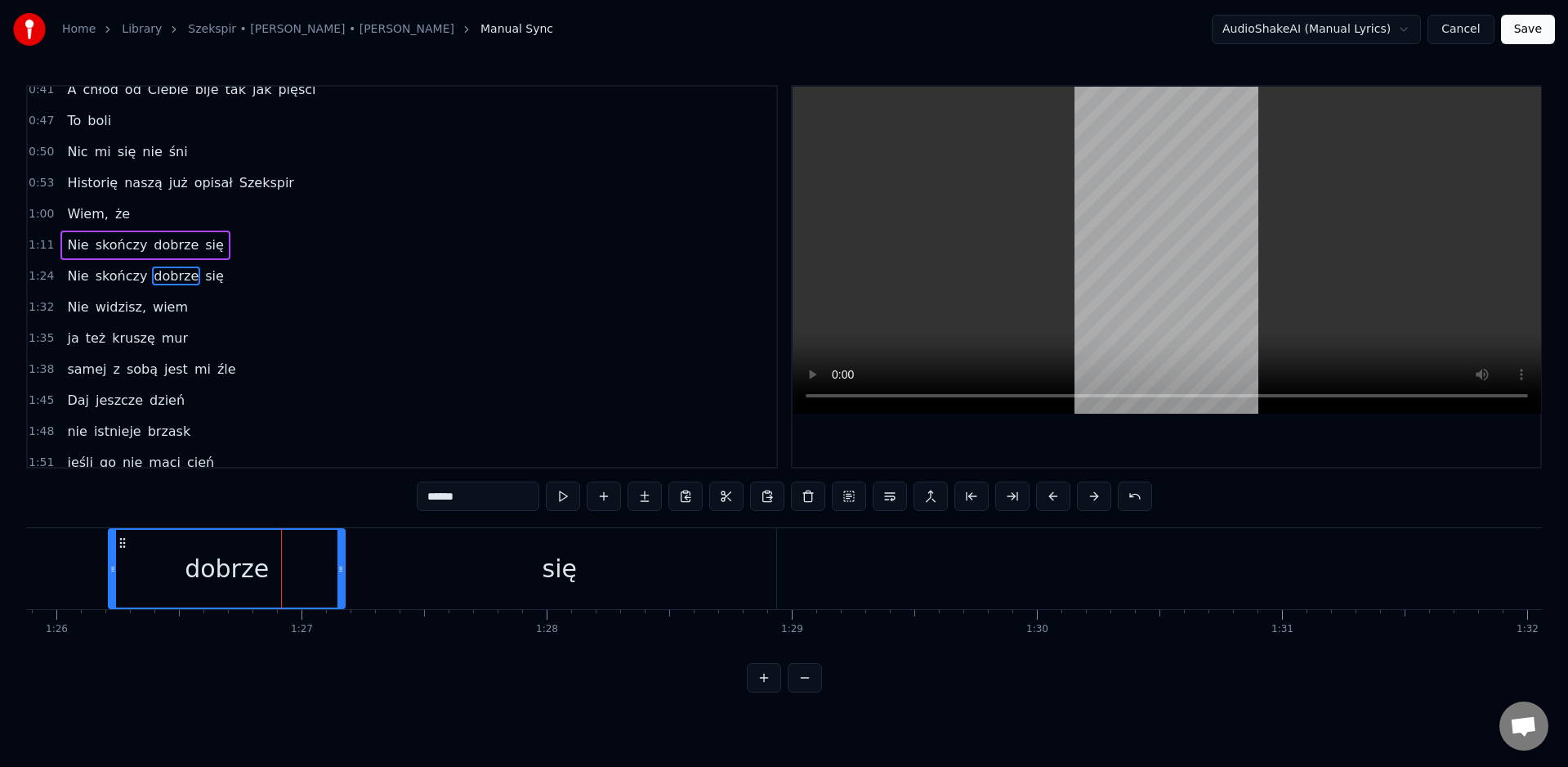
drag, startPoint x: 289, startPoint y: 572, endPoint x: 340, endPoint y: 582, distance: 52.0
click at [342, 581] on div at bounding box center [341, 569] width 7 height 78
click at [293, 574] on div "dobrze" at bounding box center [227, 569] width 236 height 78
click at [372, 577] on div "się" at bounding box center [560, 569] width 433 height 81
type input "***"
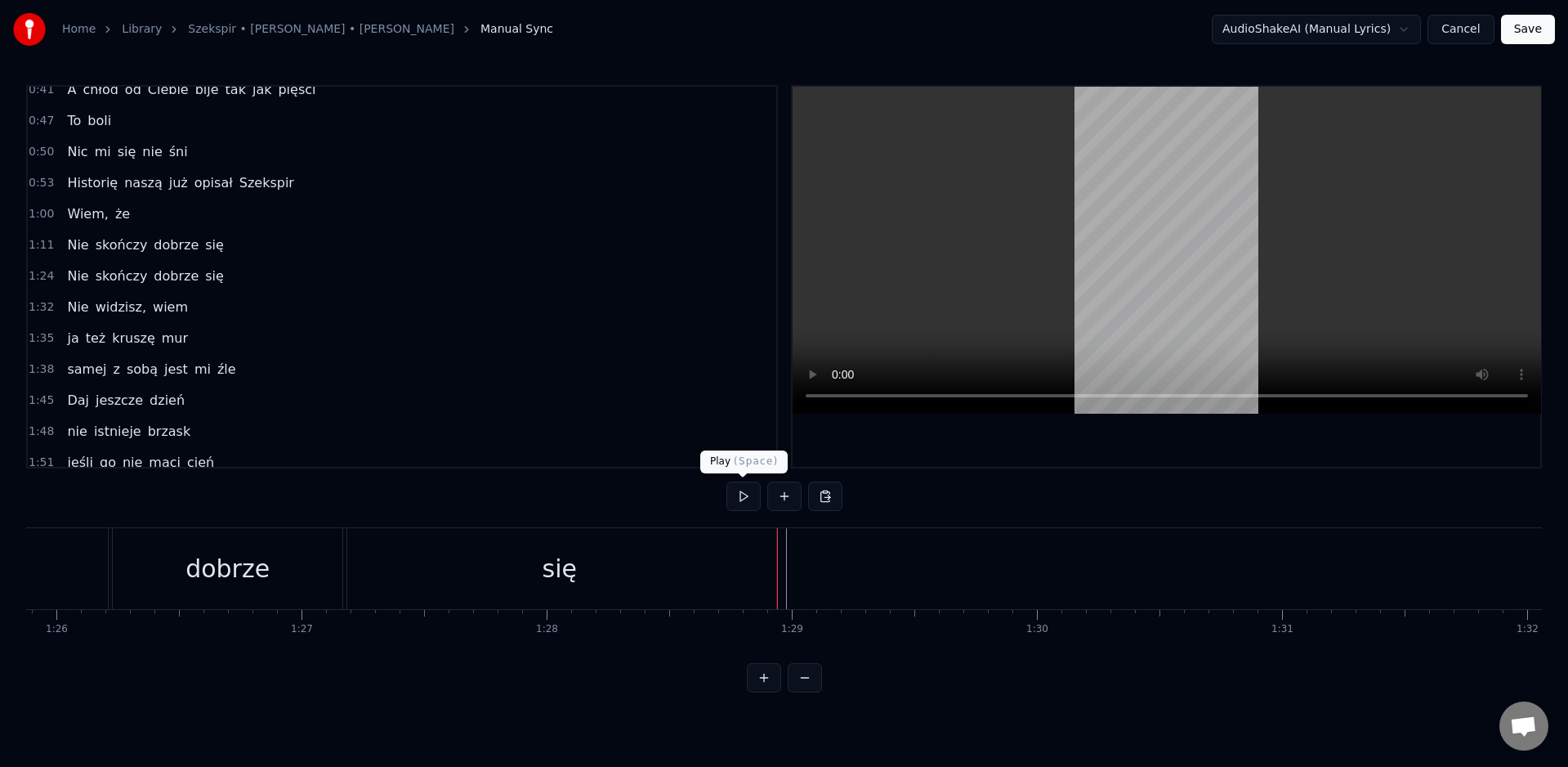
click at [739, 493] on button at bounding box center [744, 496] width 35 height 30
click at [743, 492] on button at bounding box center [744, 496] width 35 height 30
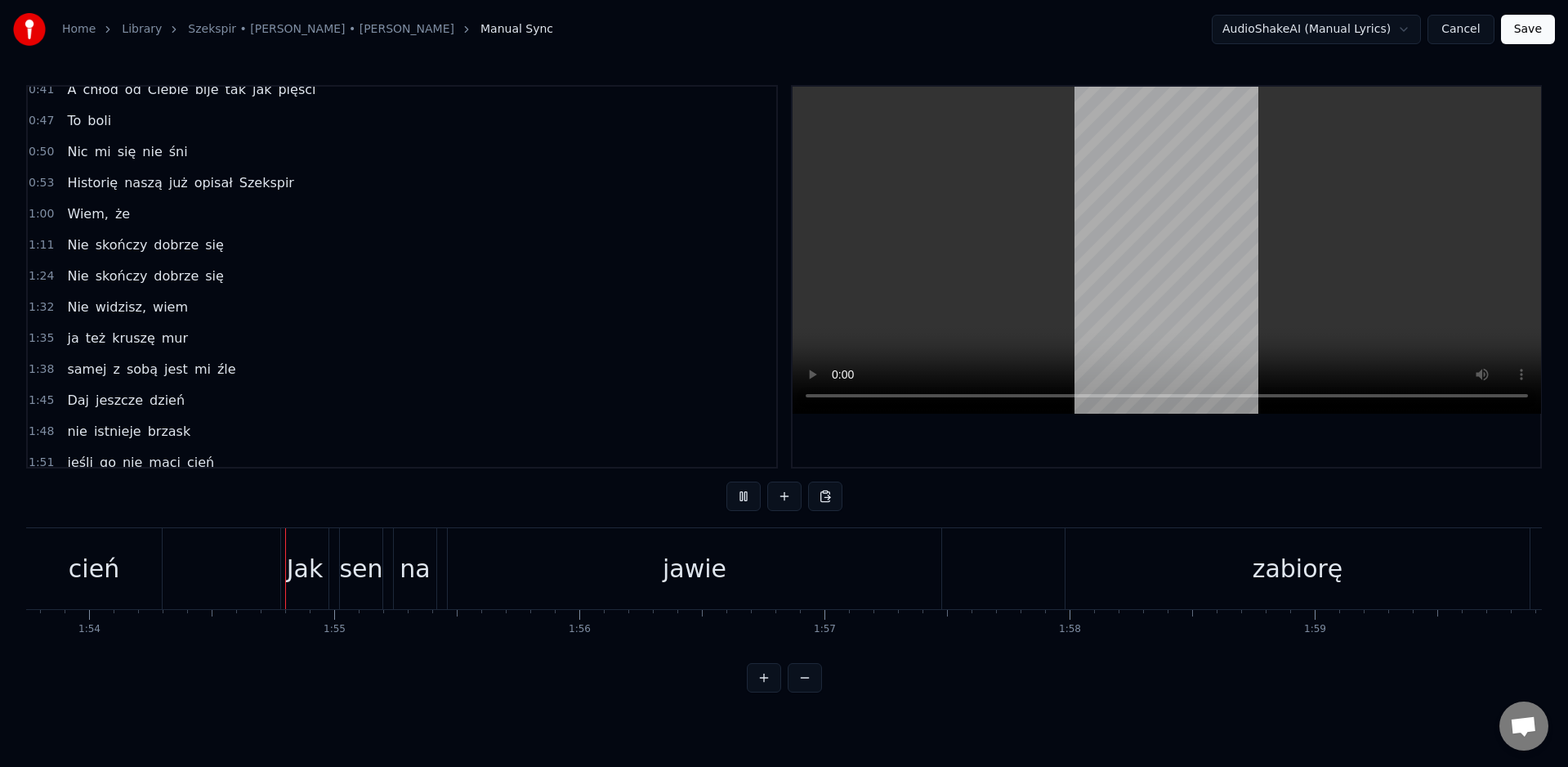
scroll to position [0, 27890]
click at [727, 482] on button at bounding box center [744, 496] width 35 height 30
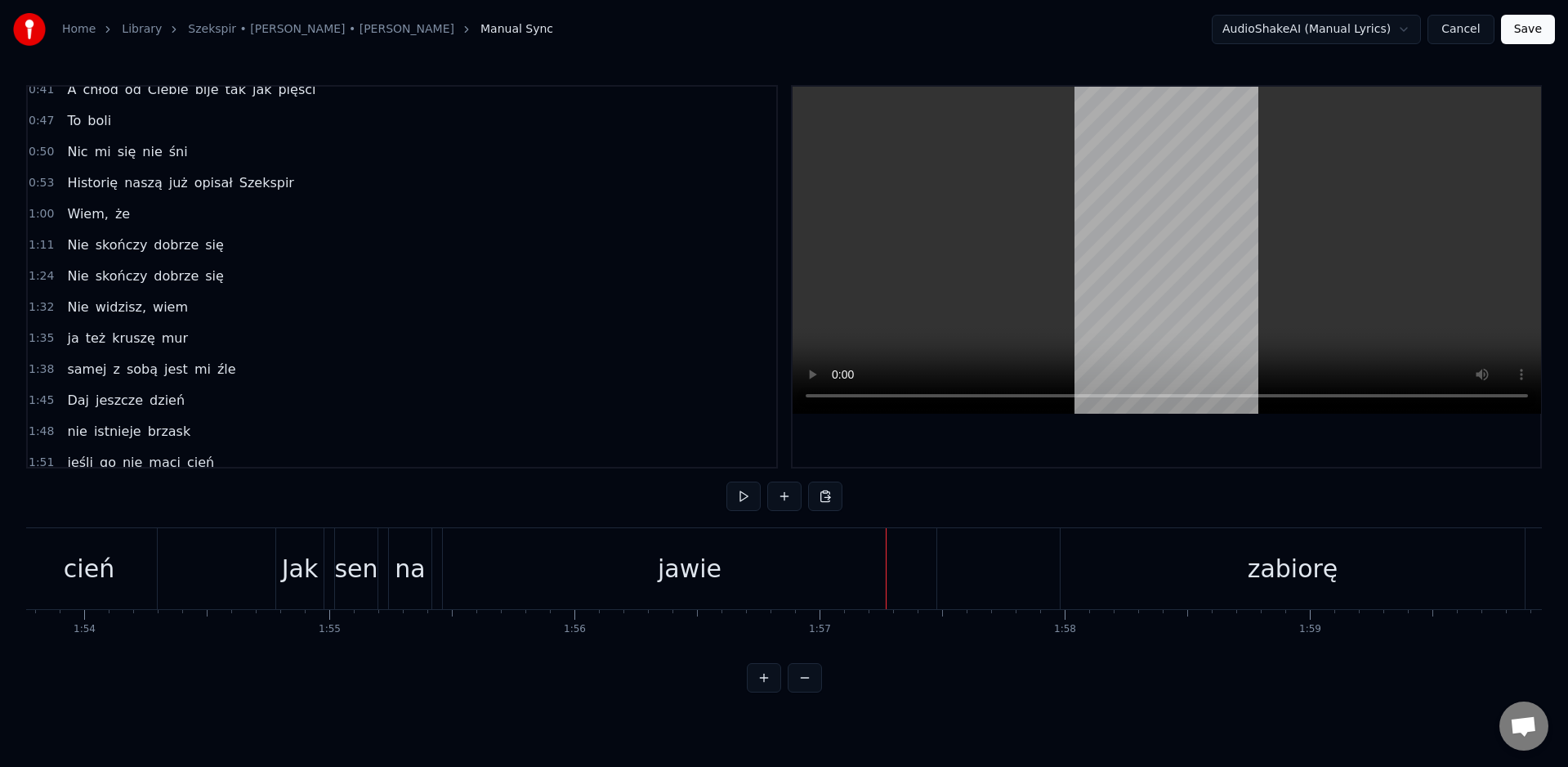
click at [727, 482] on button at bounding box center [744, 496] width 35 height 30
click at [745, 494] on button at bounding box center [744, 496] width 35 height 30
click at [727, 482] on button at bounding box center [744, 496] width 35 height 30
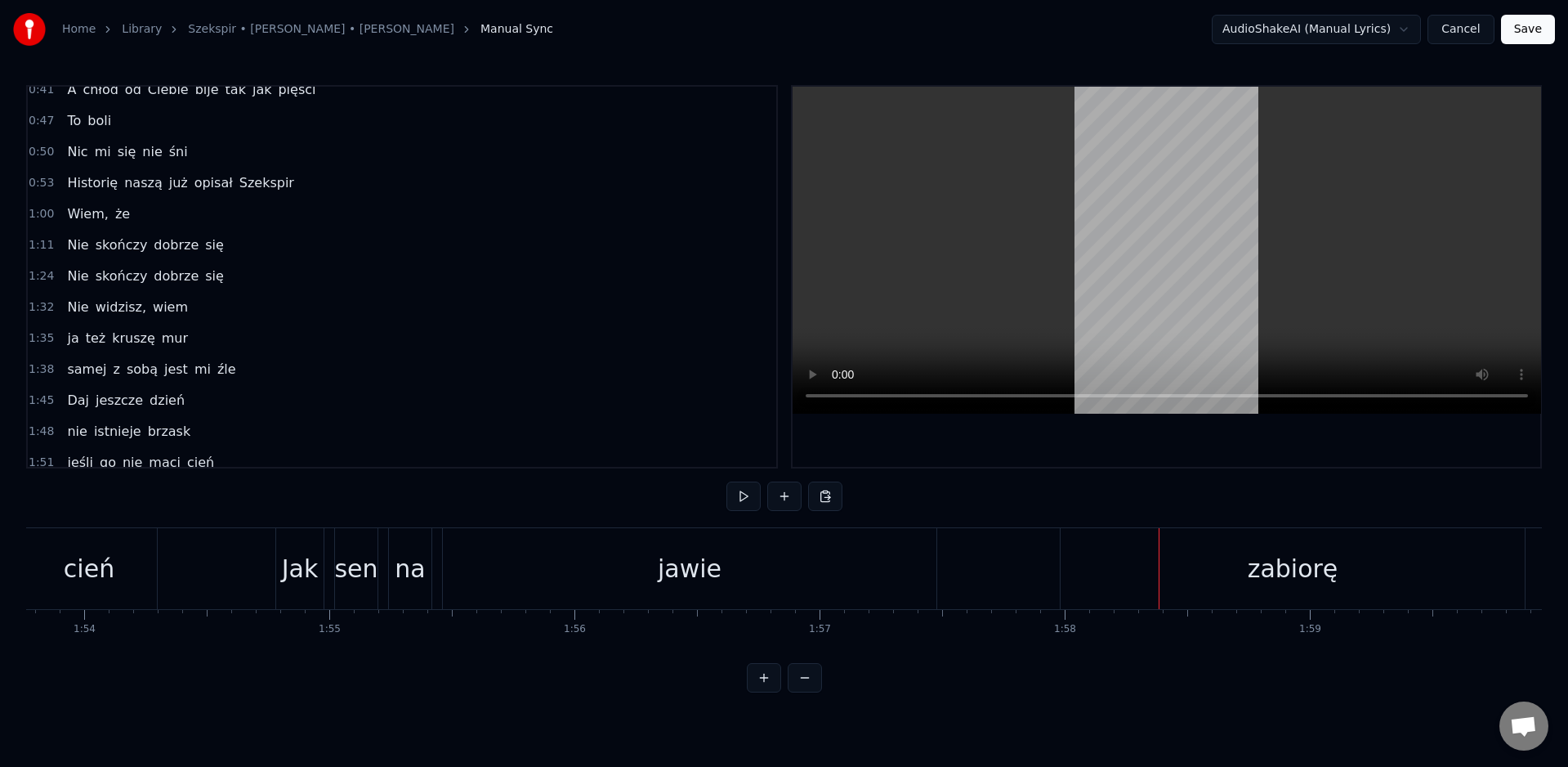
click at [727, 482] on button at bounding box center [744, 496] width 35 height 30
click at [745, 498] on button at bounding box center [744, 496] width 35 height 30
click at [727, 482] on button at bounding box center [744, 496] width 35 height 30
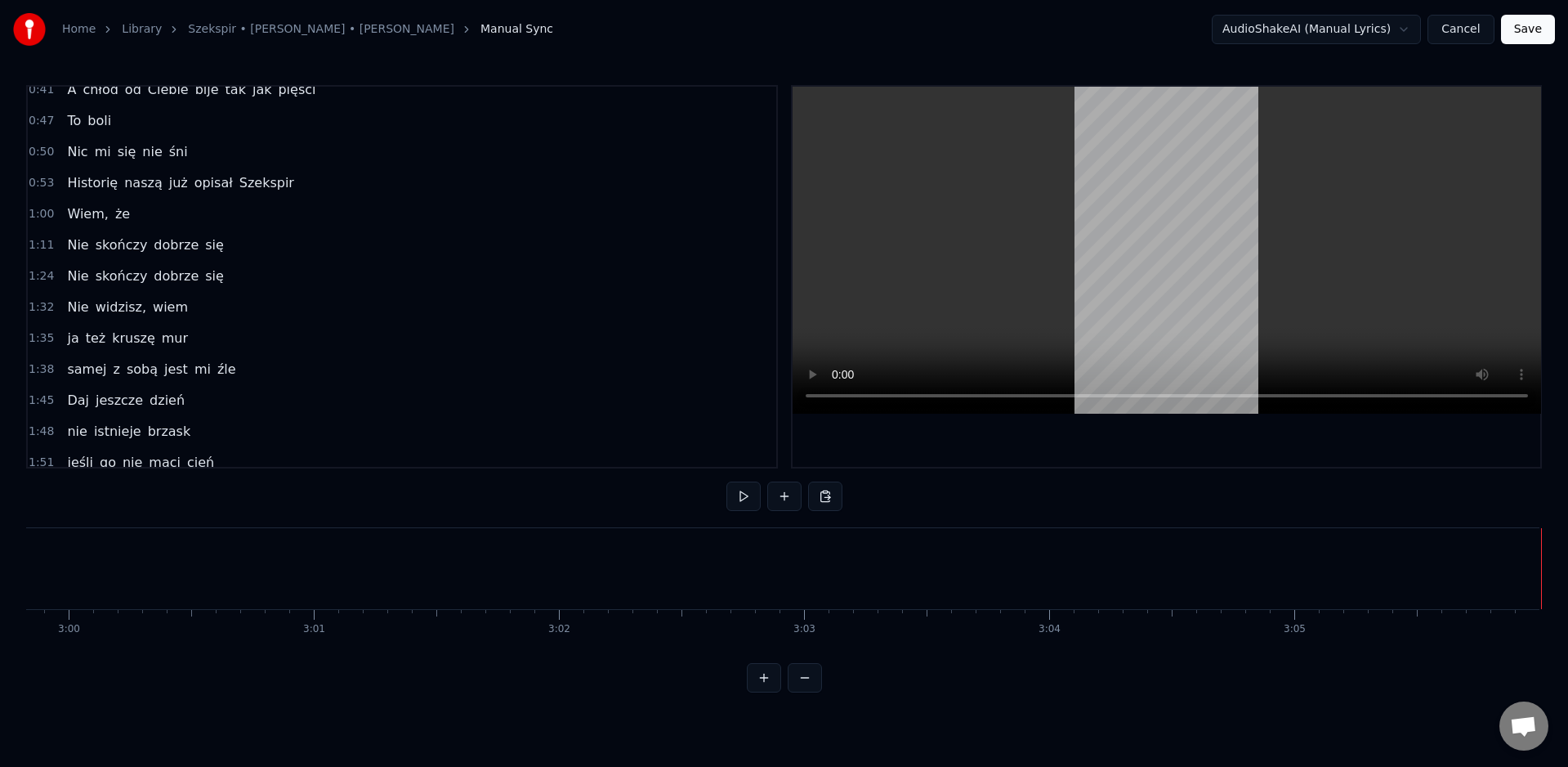
drag, startPoint x: 847, startPoint y: 572, endPoint x: 744, endPoint y: 582, distance: 103.5
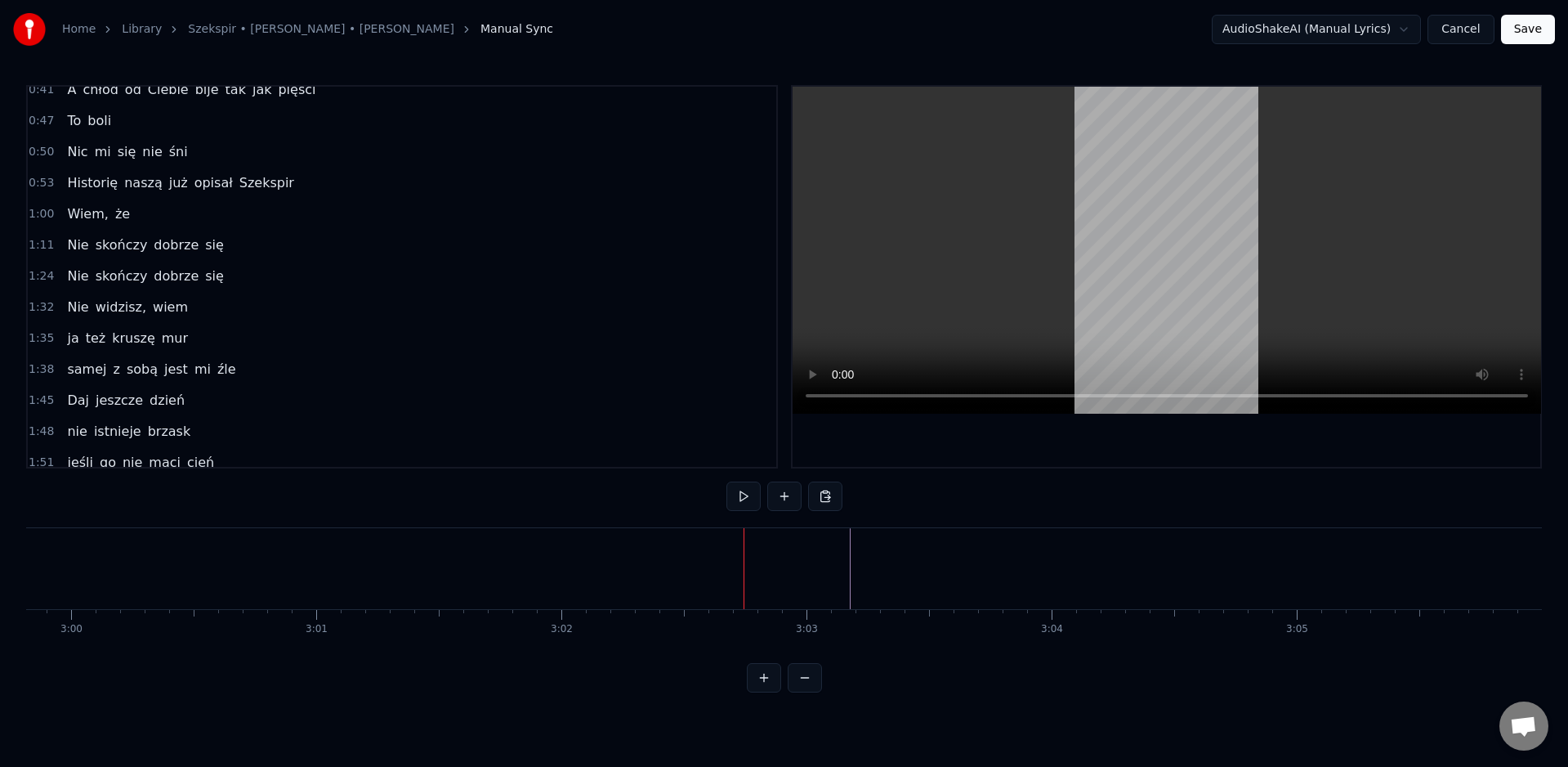
drag, startPoint x: 58, startPoint y: 554, endPoint x: 27, endPoint y: 558, distance: 31.3
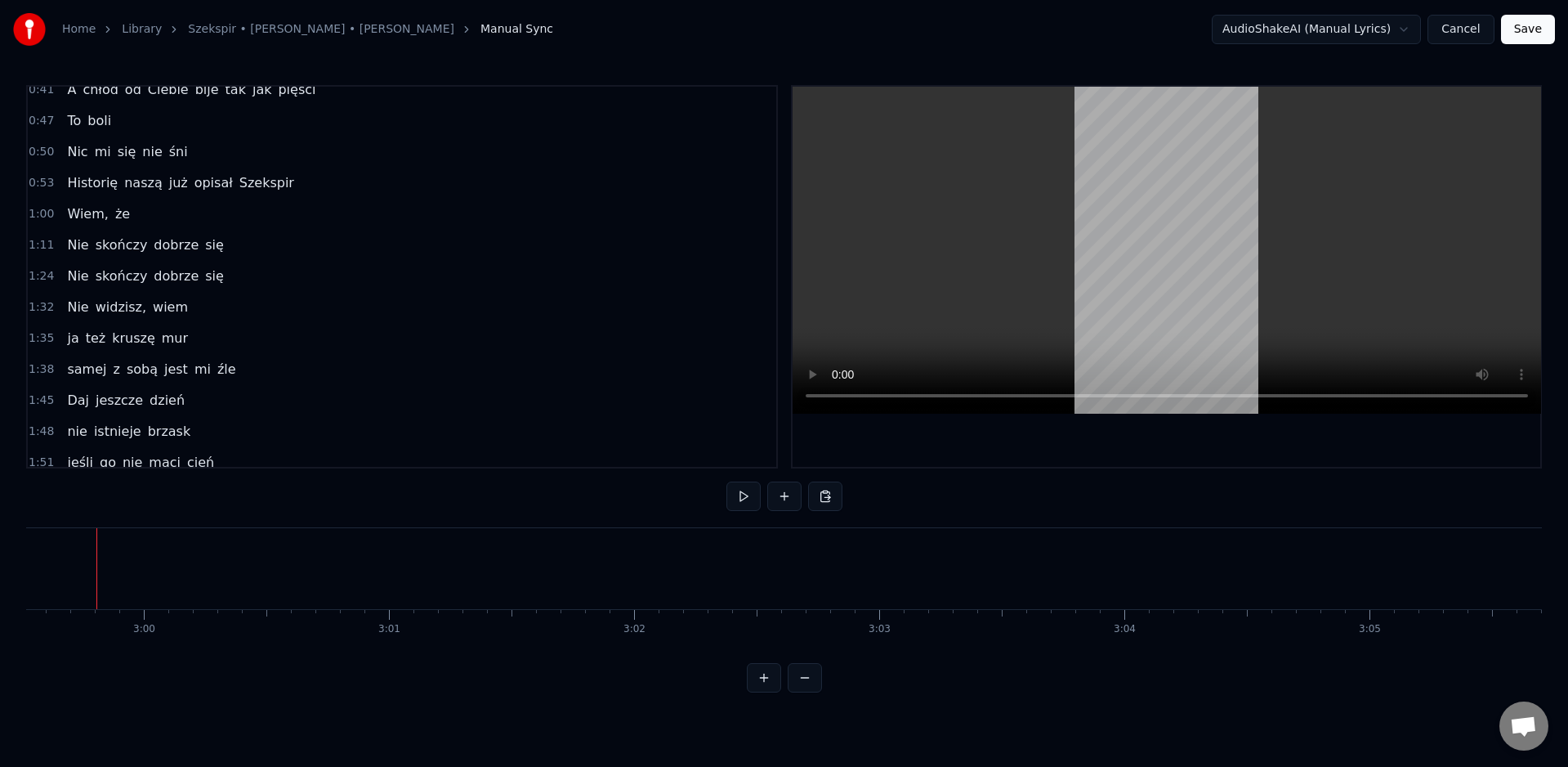
scroll to position [0, 43999]
click at [25, 553] on div "Home Library Szekspir • [PERSON_NAME] • [PERSON_NAME] Manual Sync AudioShakeAI …" at bounding box center [784, 346] width 1568 height 693
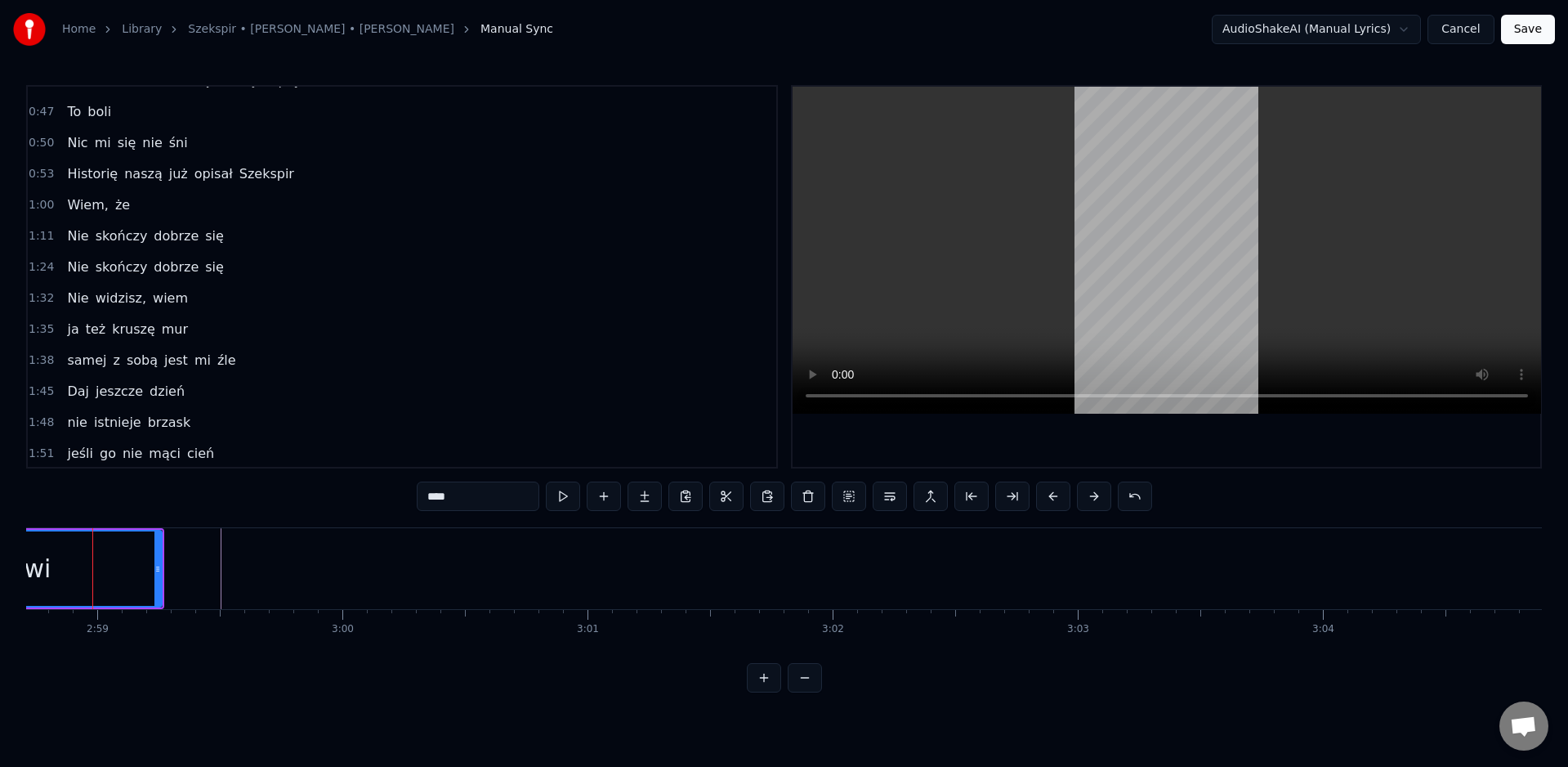
scroll to position [0, 43796]
click at [46, 551] on div "krwi" at bounding box center [41, 568] width 52 height 36
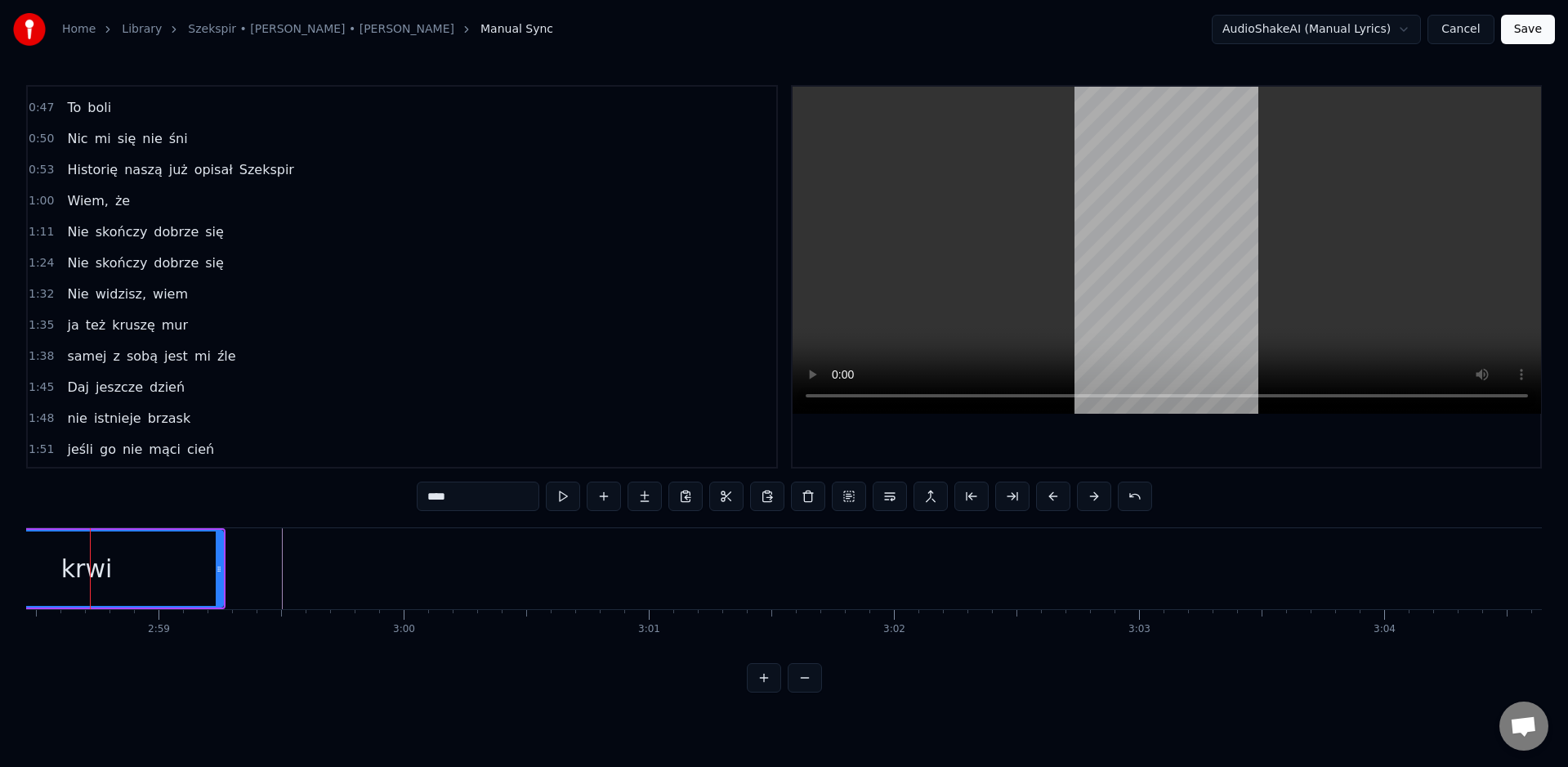
scroll to position [0, 43732]
click at [44, 553] on div "krwi" at bounding box center [104, 569] width 272 height 74
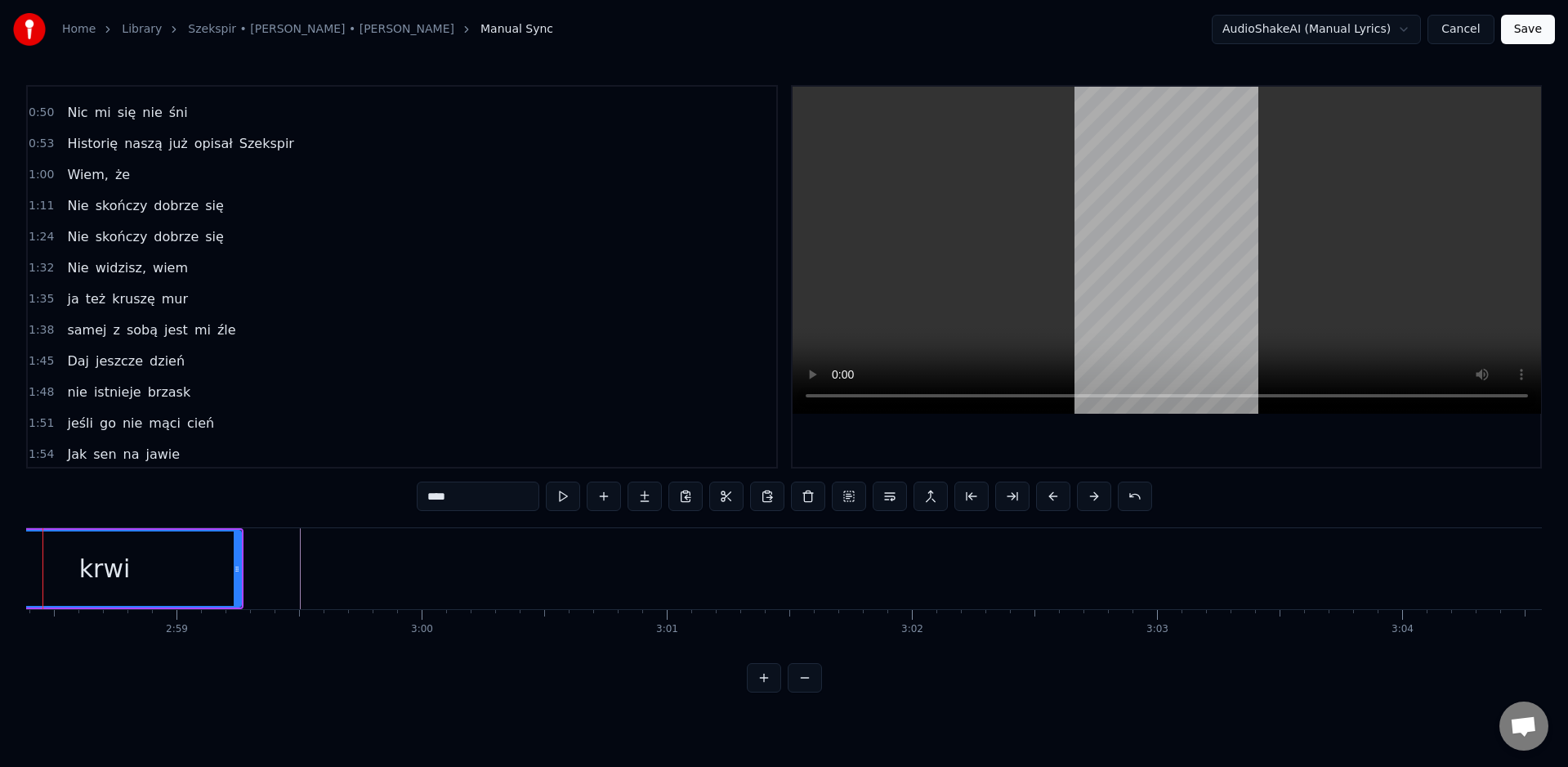
scroll to position [0, 43667]
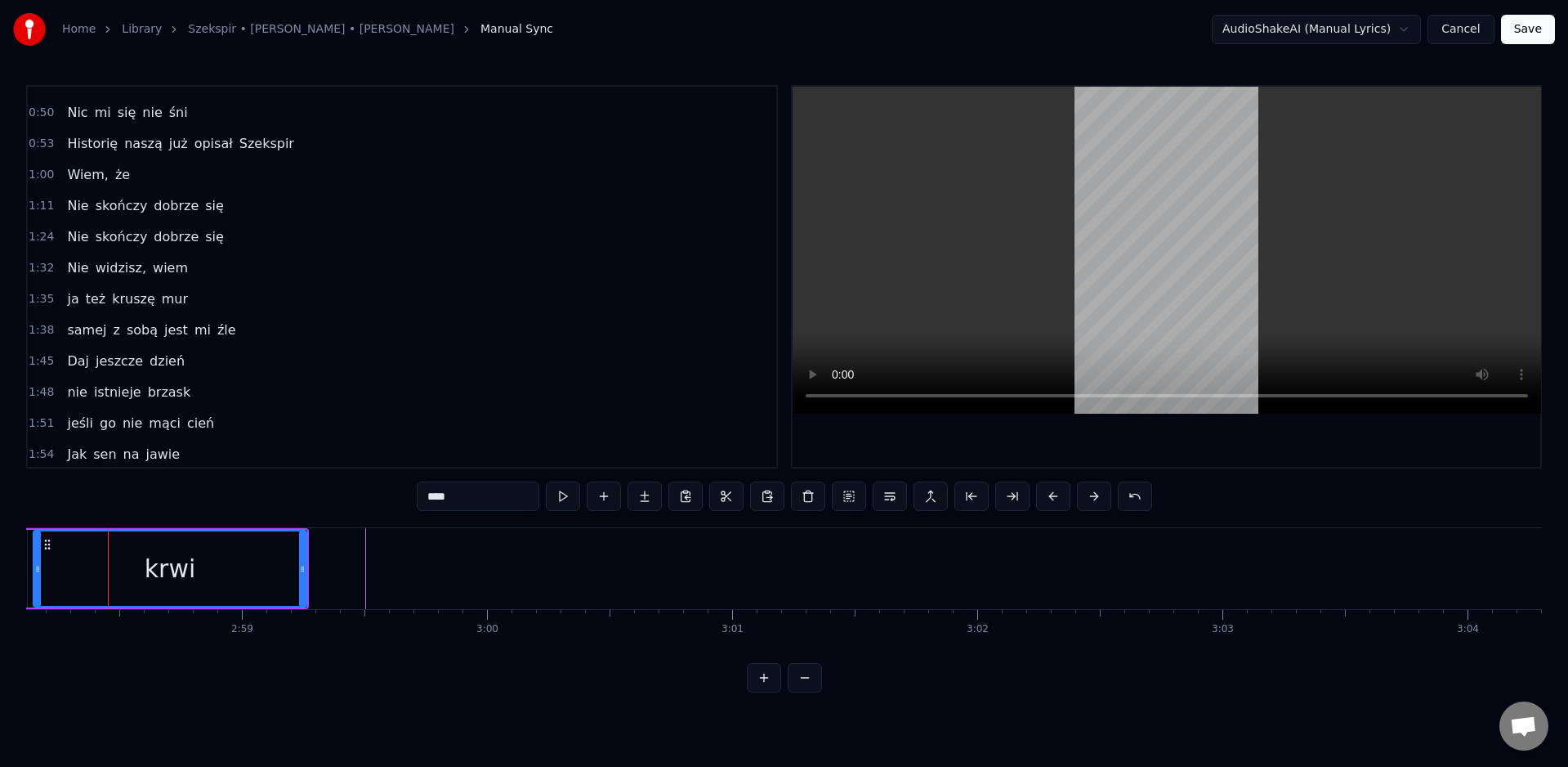
click at [44, 552] on div "krwi" at bounding box center [170, 569] width 272 height 74
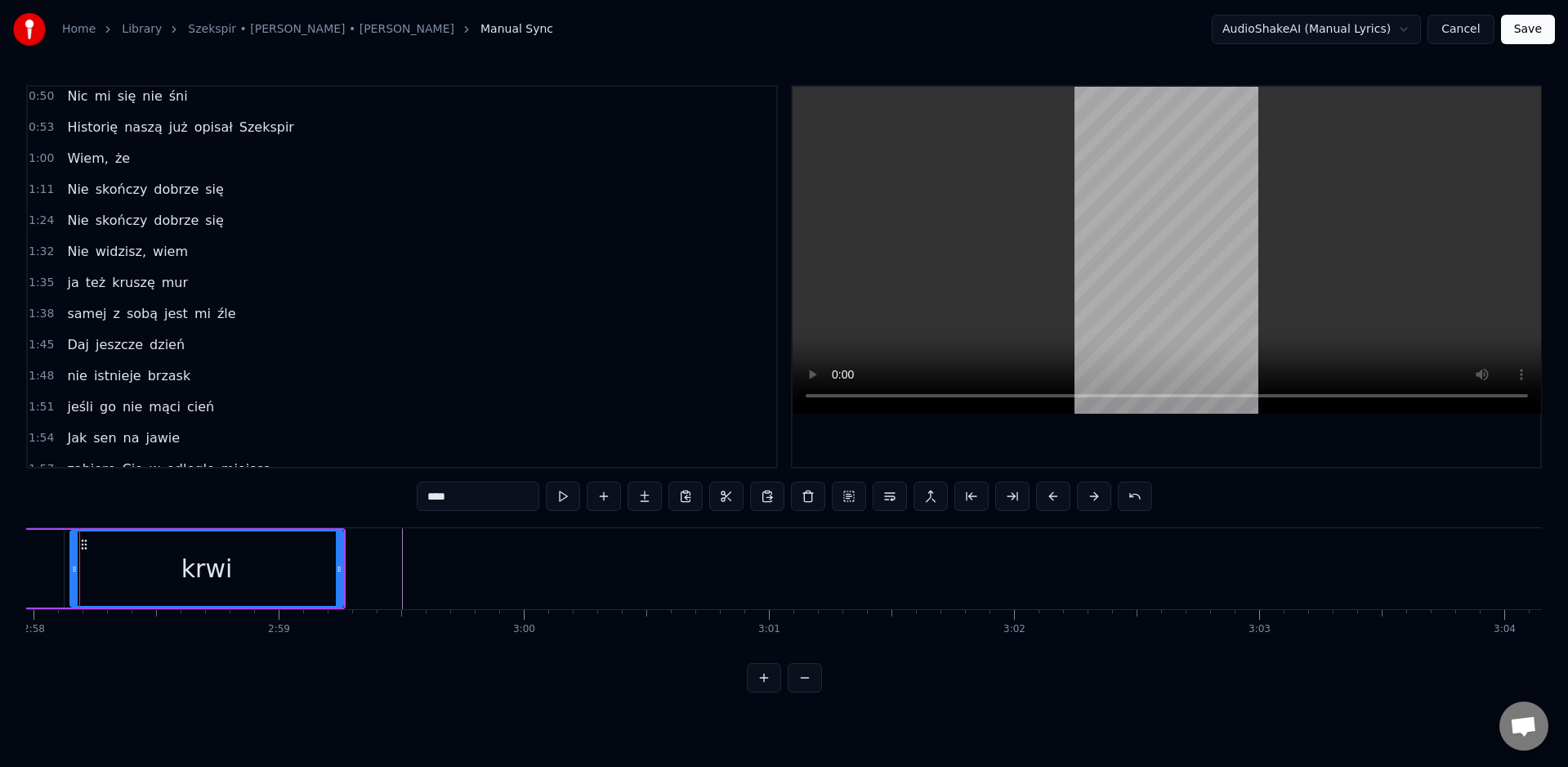
type input "******"
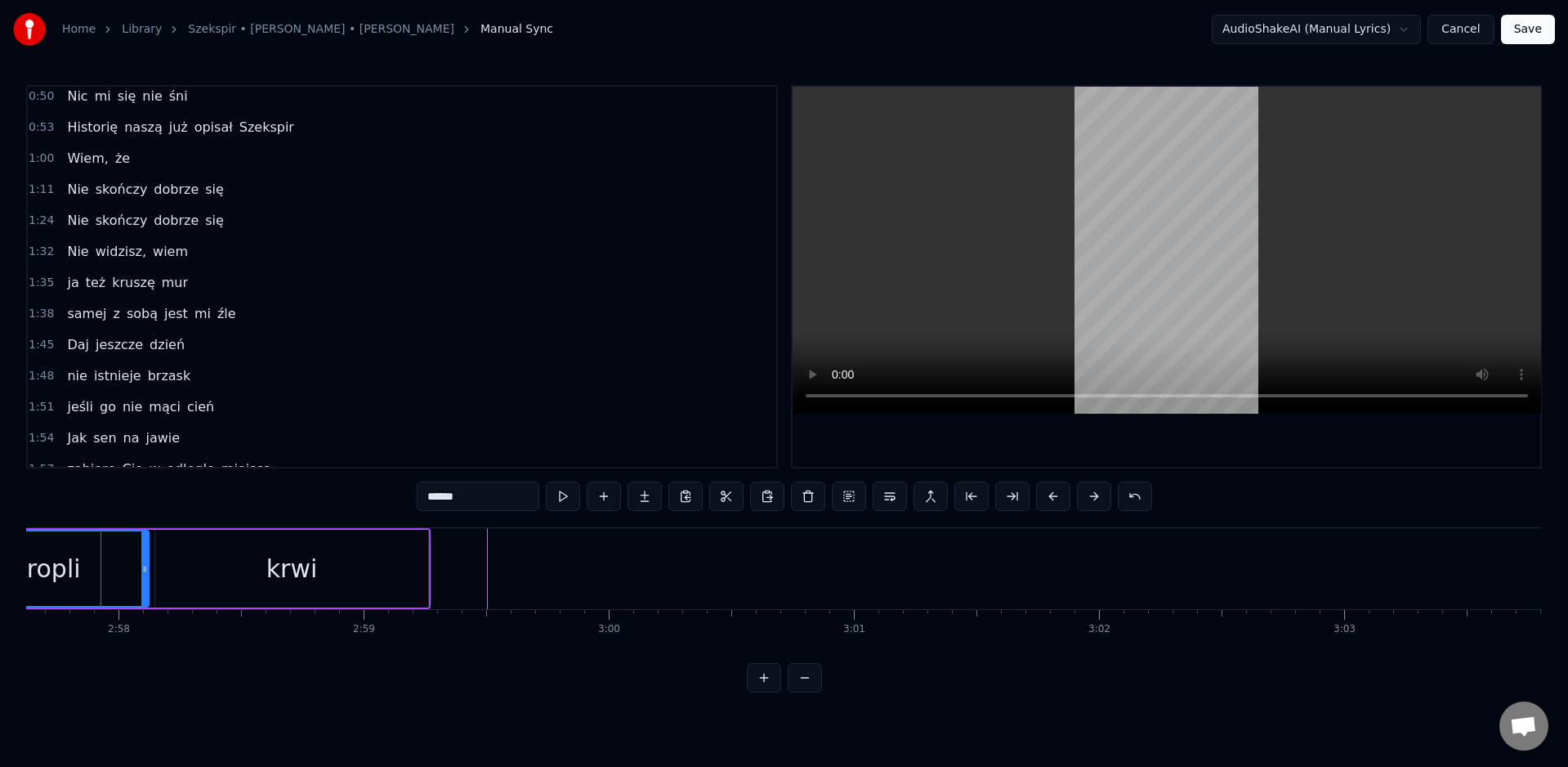
click at [44, 551] on div "kropli" at bounding box center [46, 568] width 68 height 36
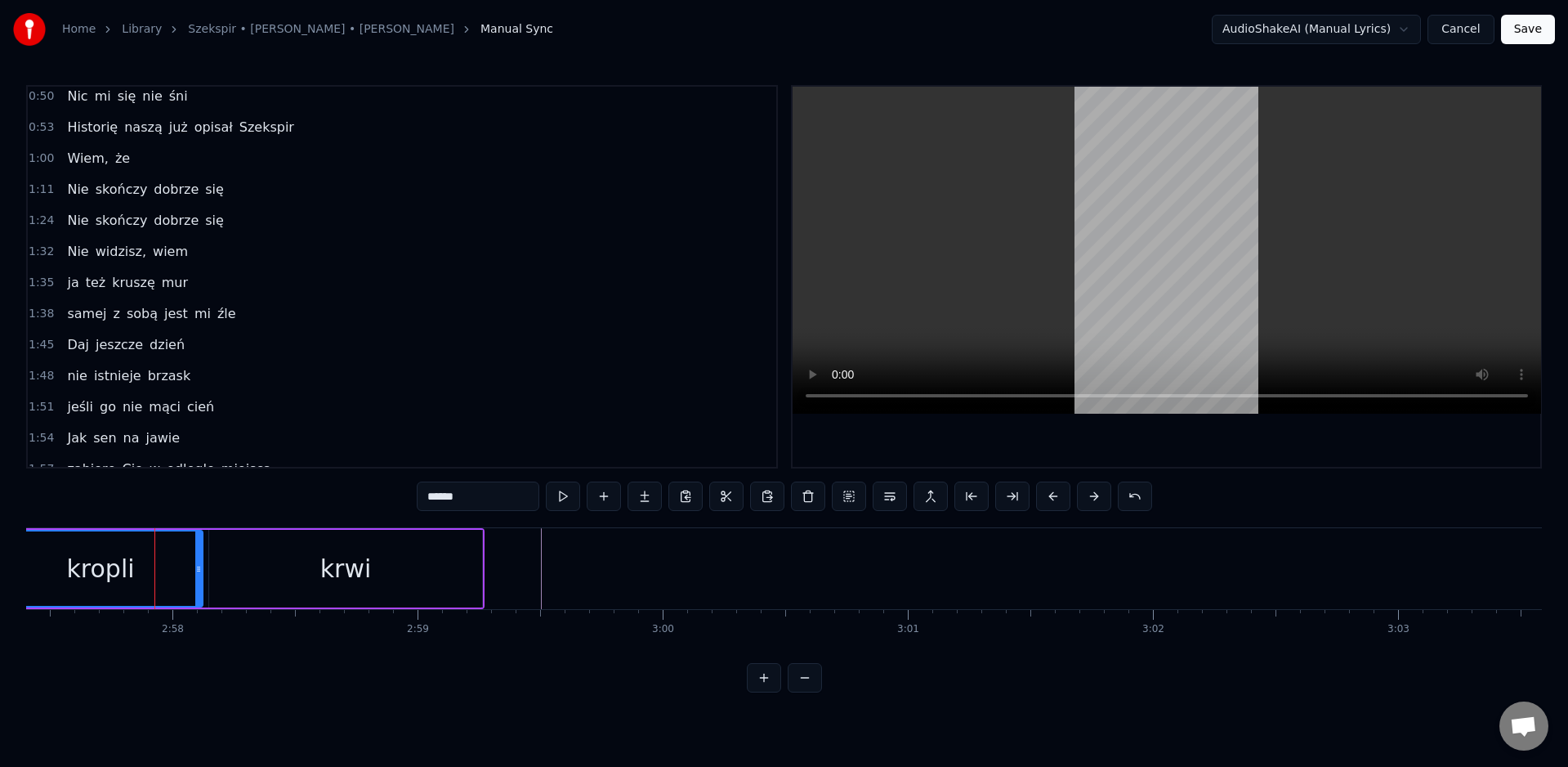
click at [44, 551] on div "kropli" at bounding box center [100, 569] width 202 height 74
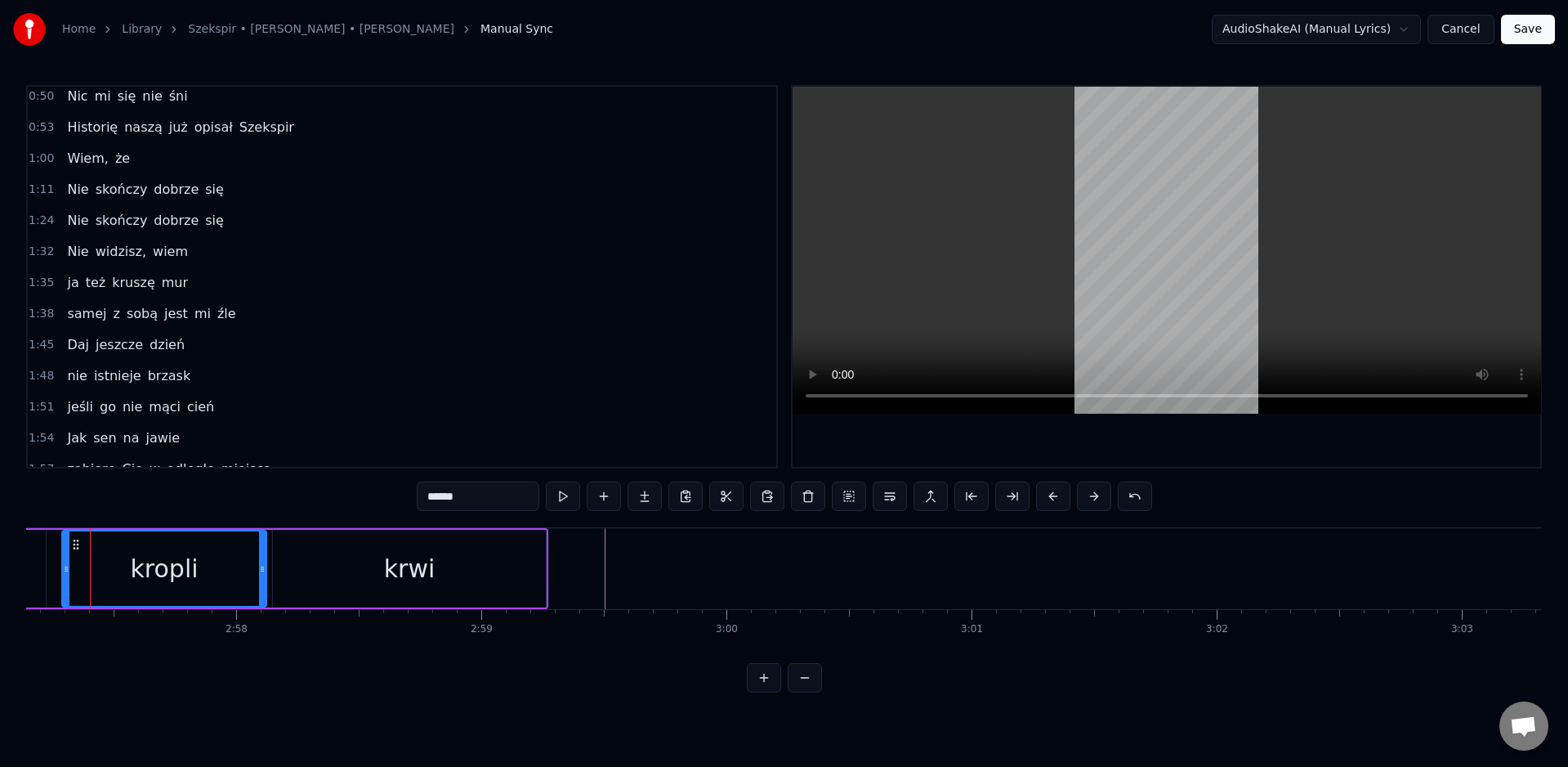
click at [44, 551] on div "do ostatniej kropli krwi" at bounding box center [142, 569] width 812 height 81
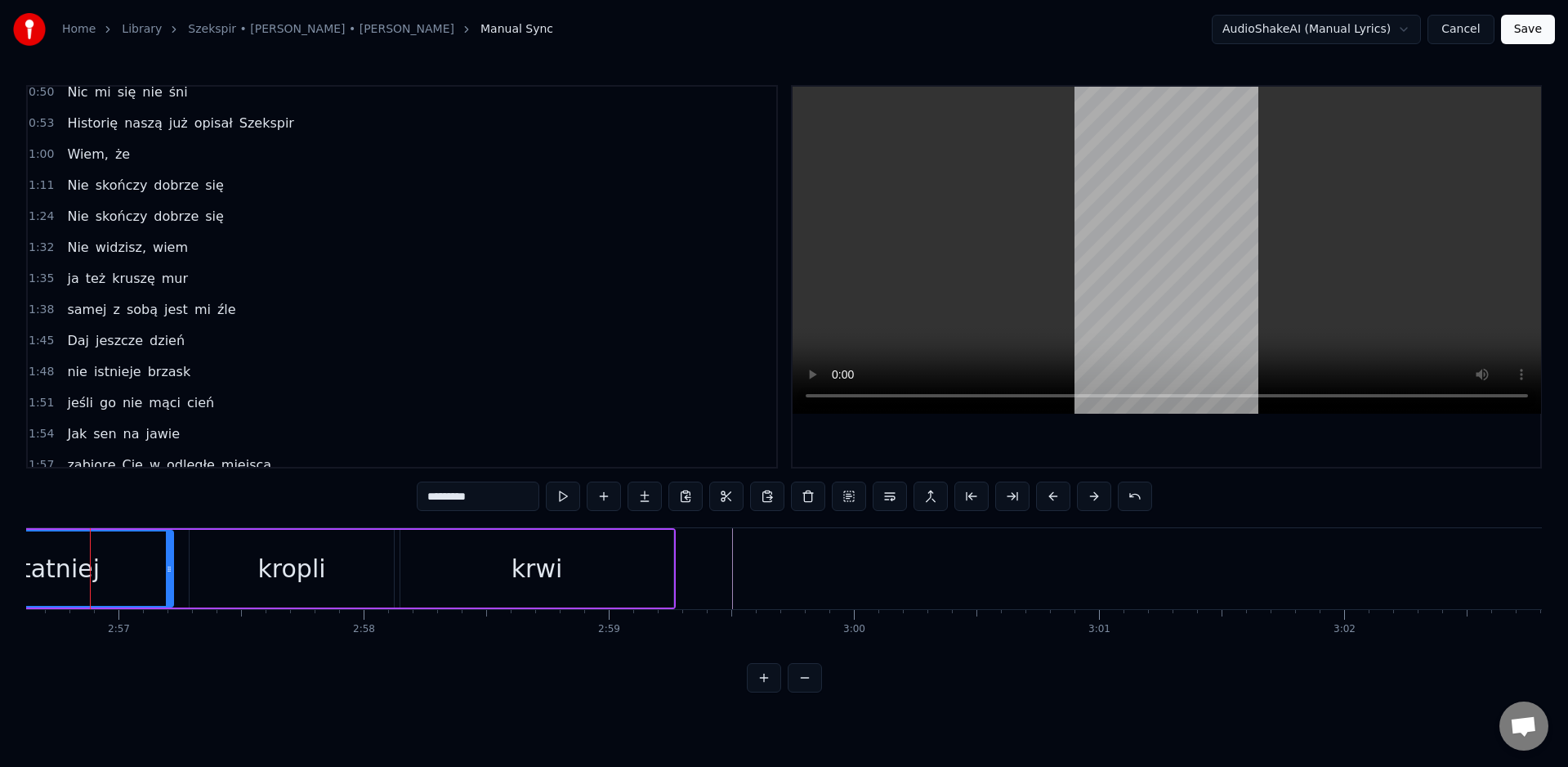
click at [45, 552] on div "ostatniej" at bounding box center [47, 568] width 107 height 36
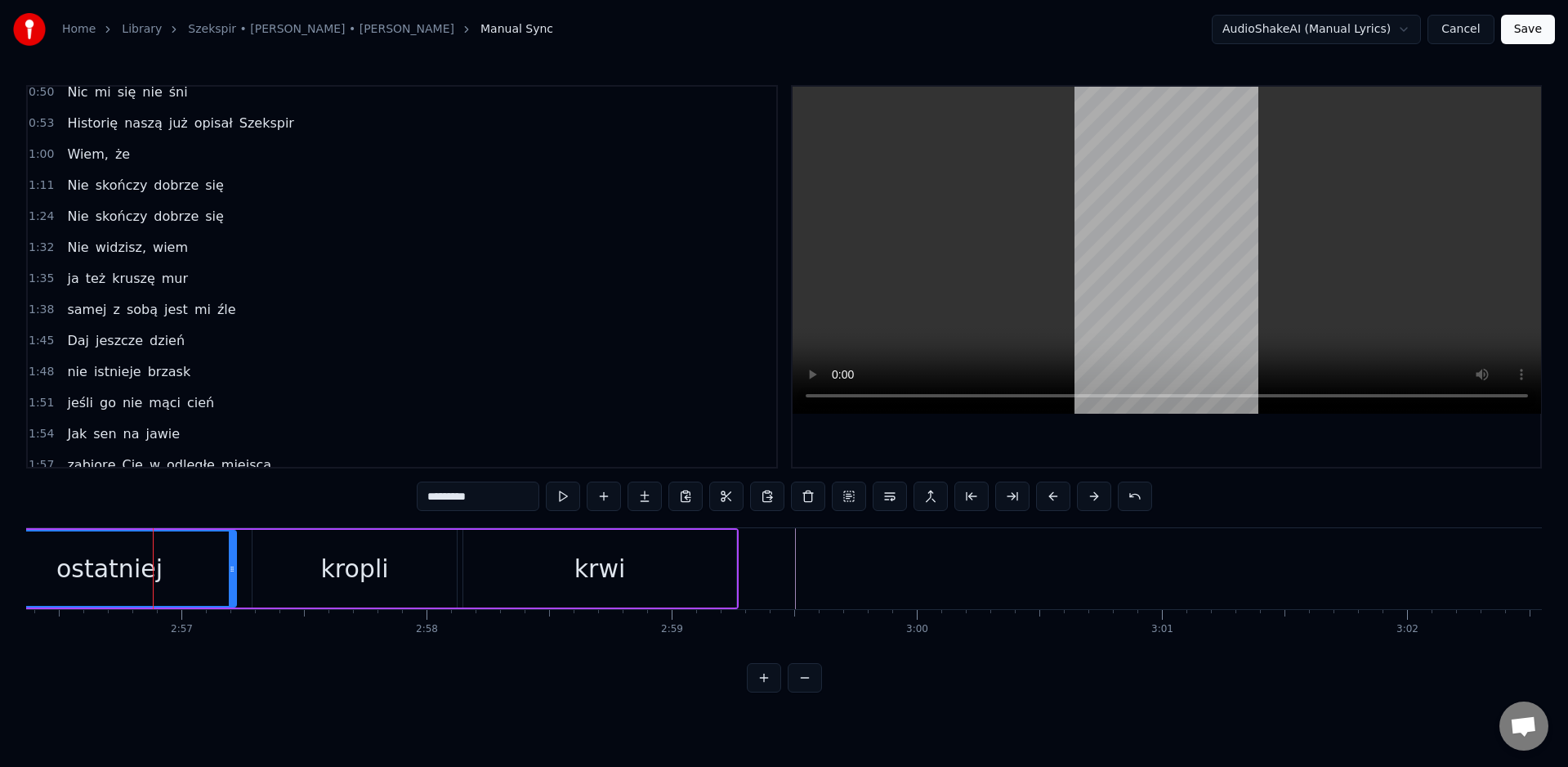
click at [44, 552] on div "ostatniej" at bounding box center [109, 569] width 251 height 74
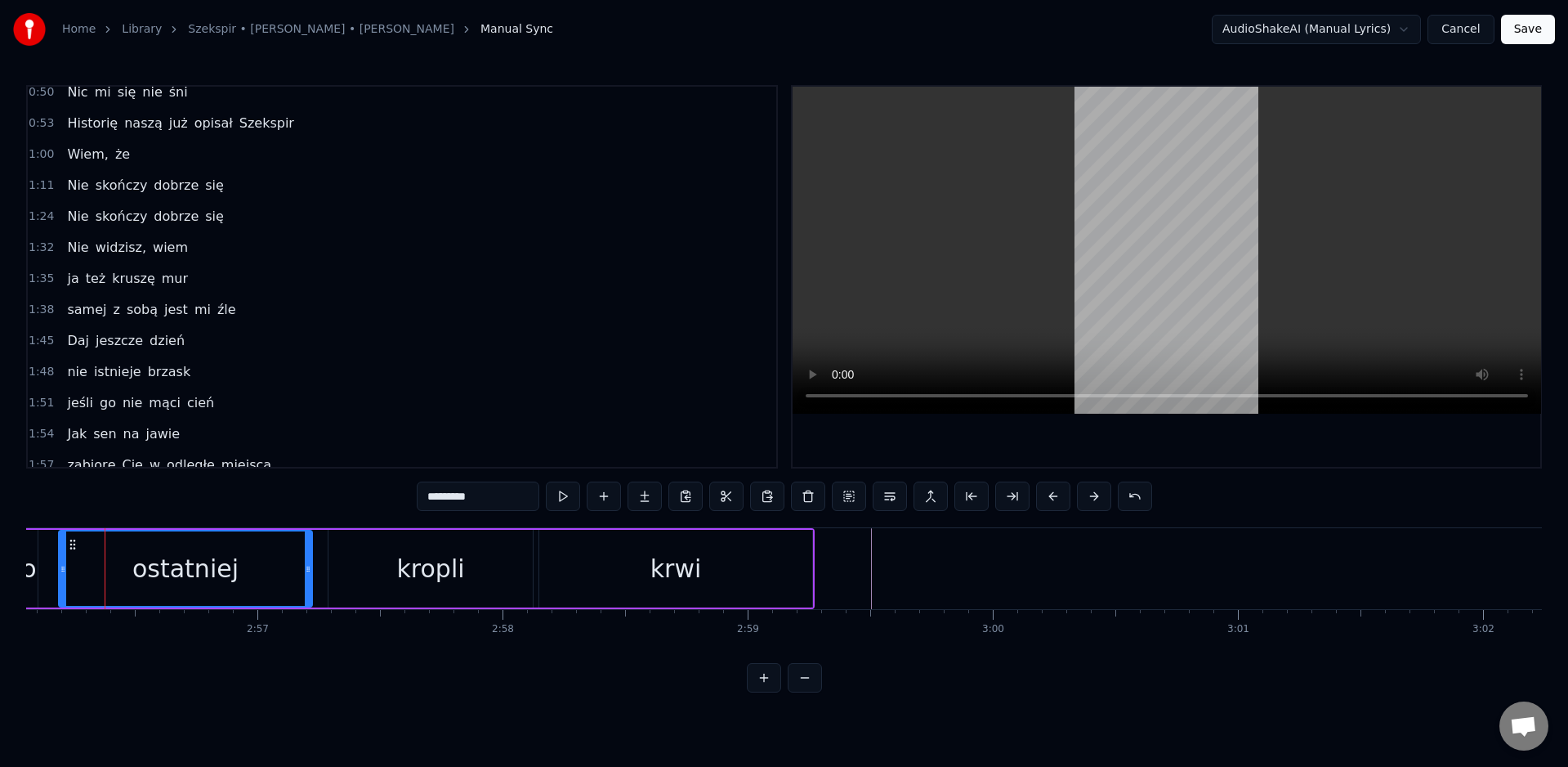
click at [44, 552] on div "do ostatniej kropli krwi" at bounding box center [409, 569] width 812 height 81
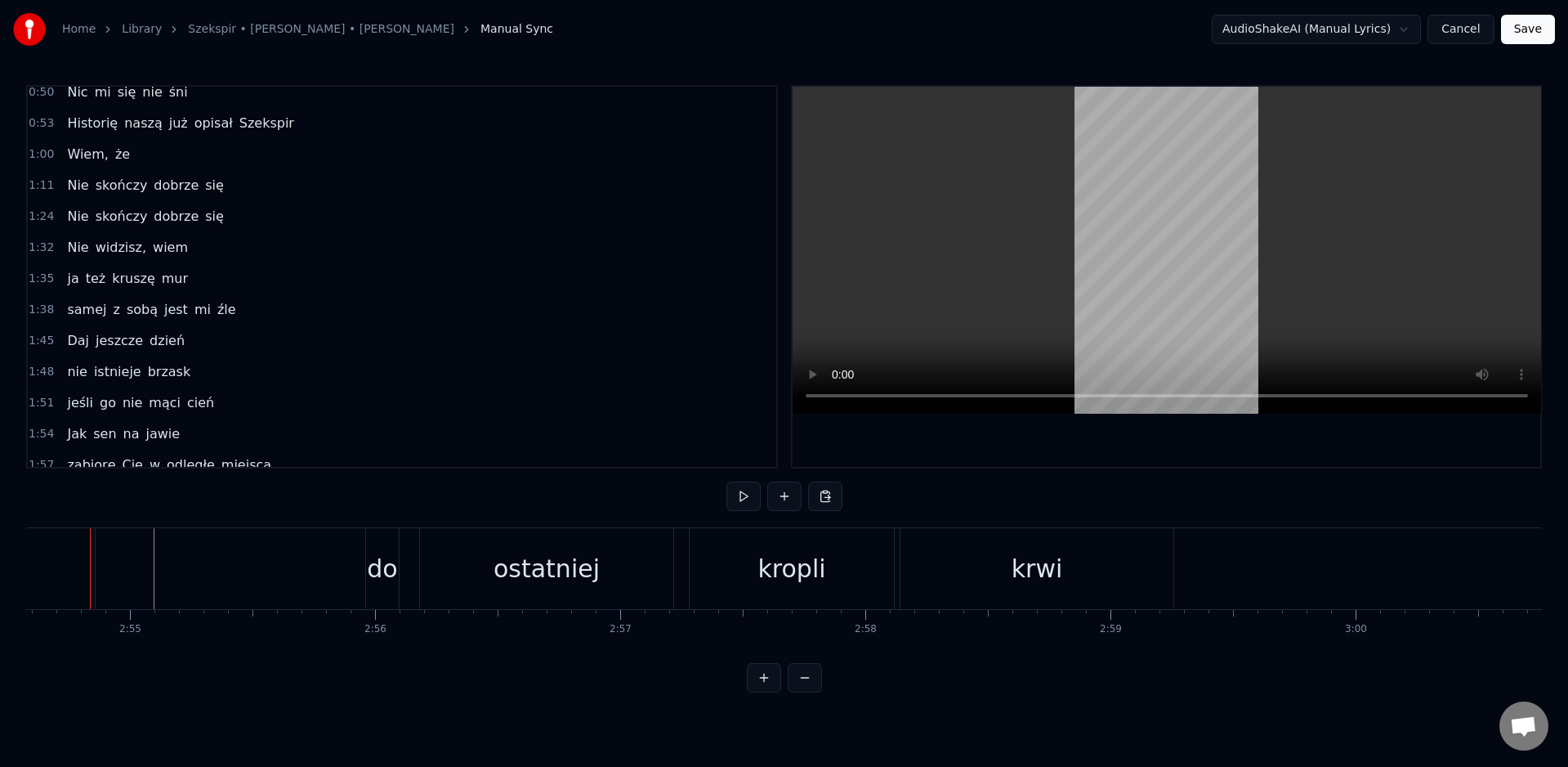
scroll to position [0, 42753]
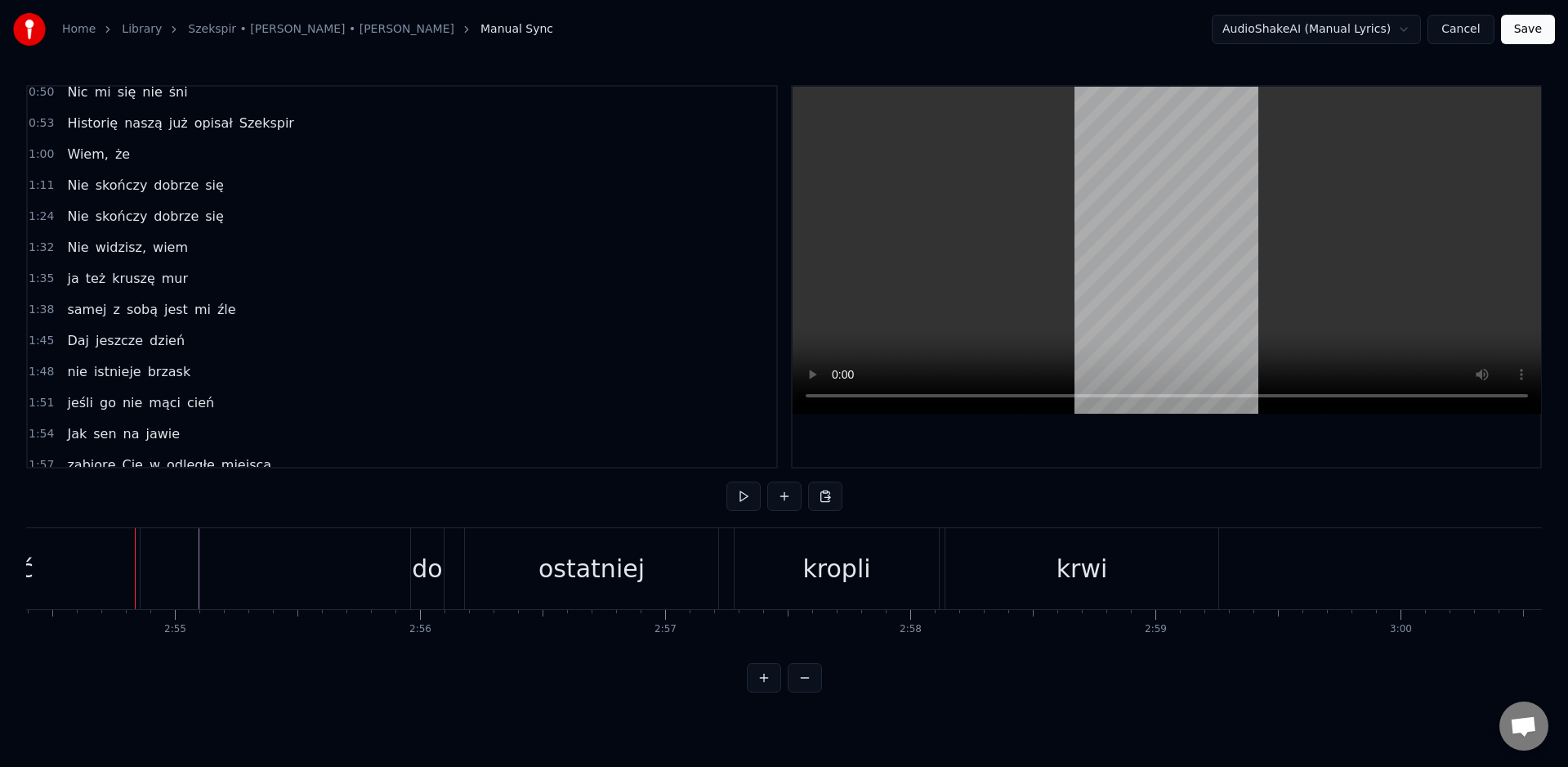
scroll to position [294, 0]
click at [34, 552] on div "bić" at bounding box center [15, 568] width 36 height 36
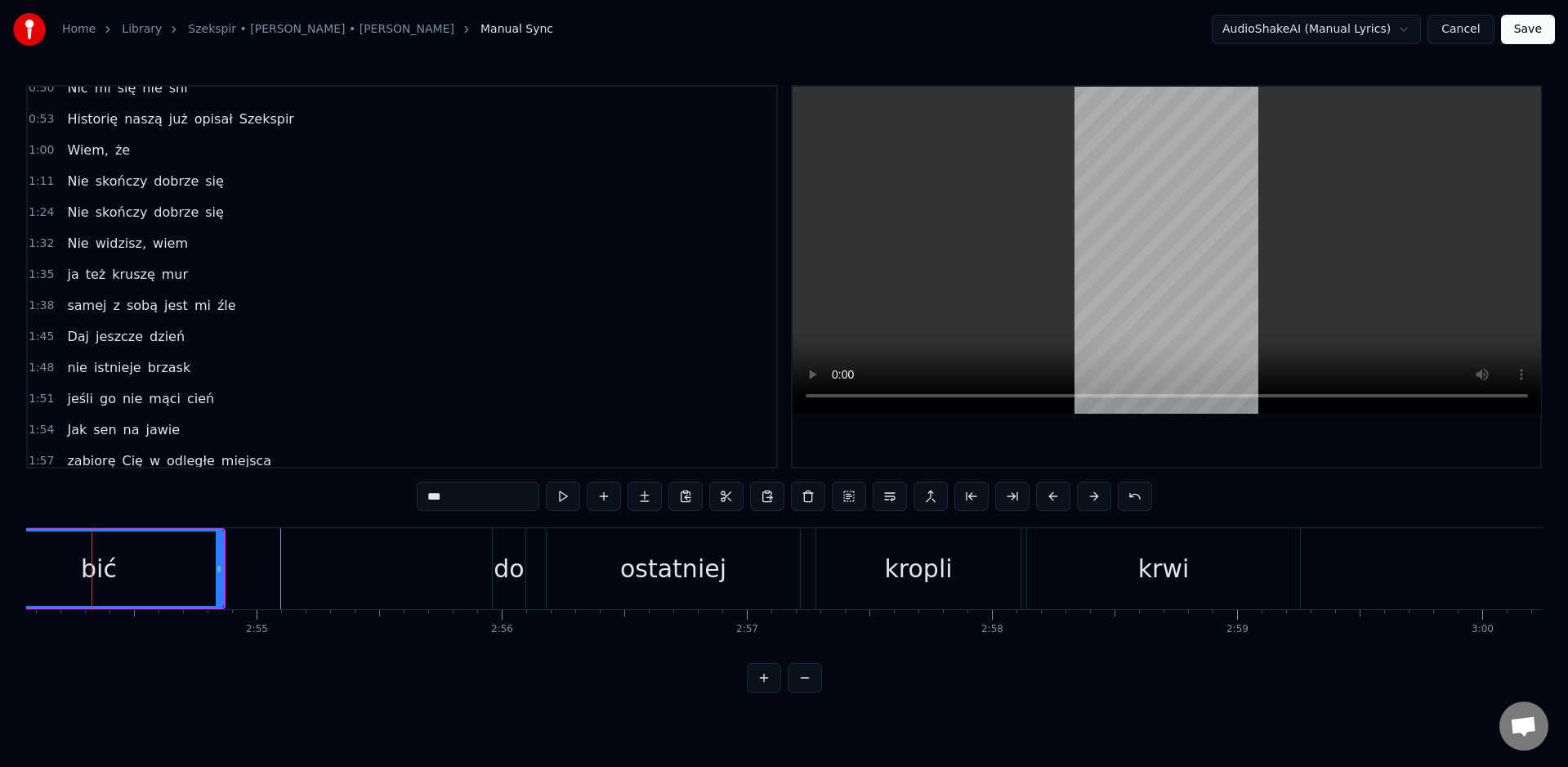
click at [44, 552] on div "bić" at bounding box center [99, 569] width 247 height 74
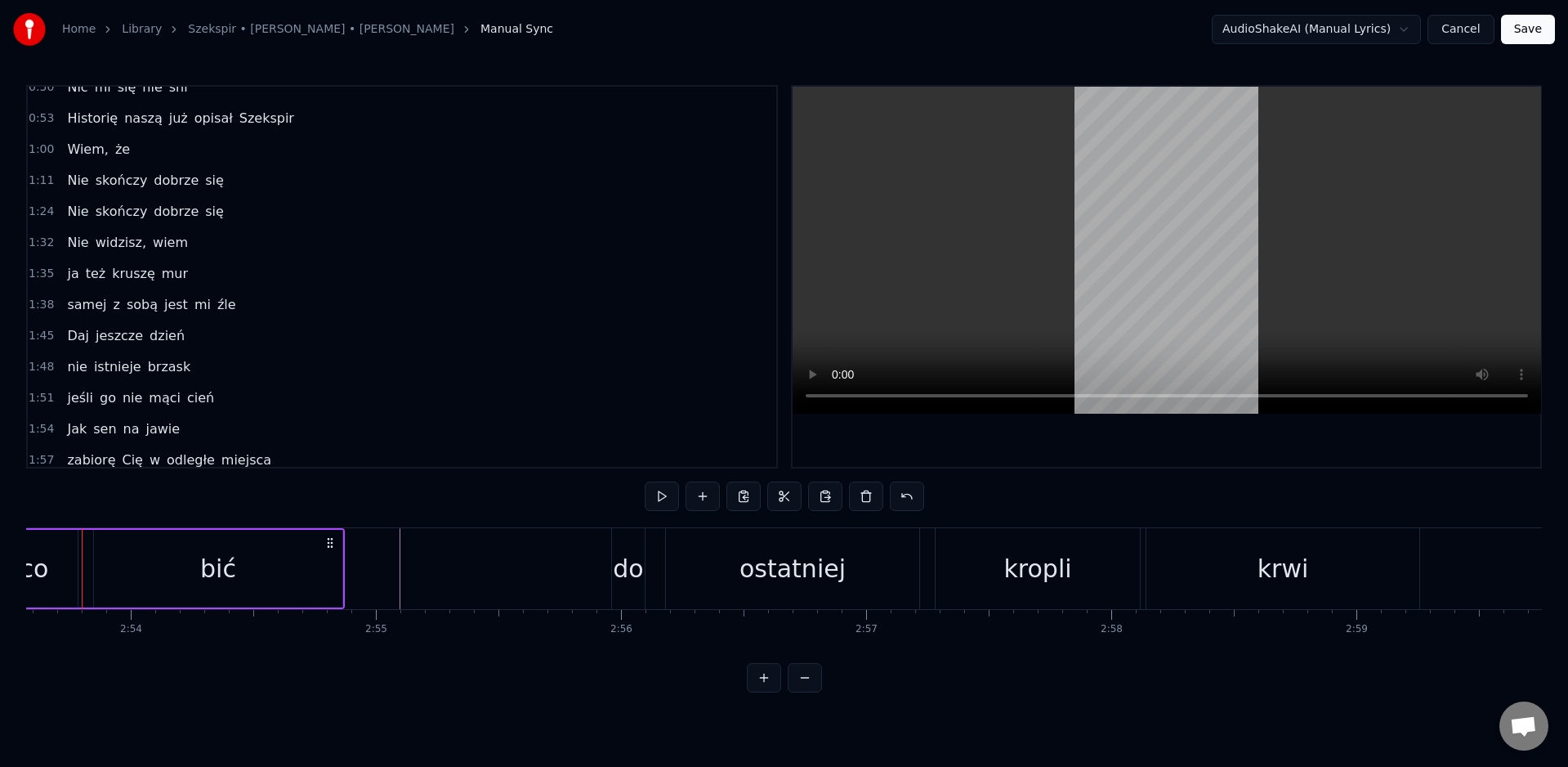
click at [44, 552] on div "co" at bounding box center [34, 569] width 86 height 78
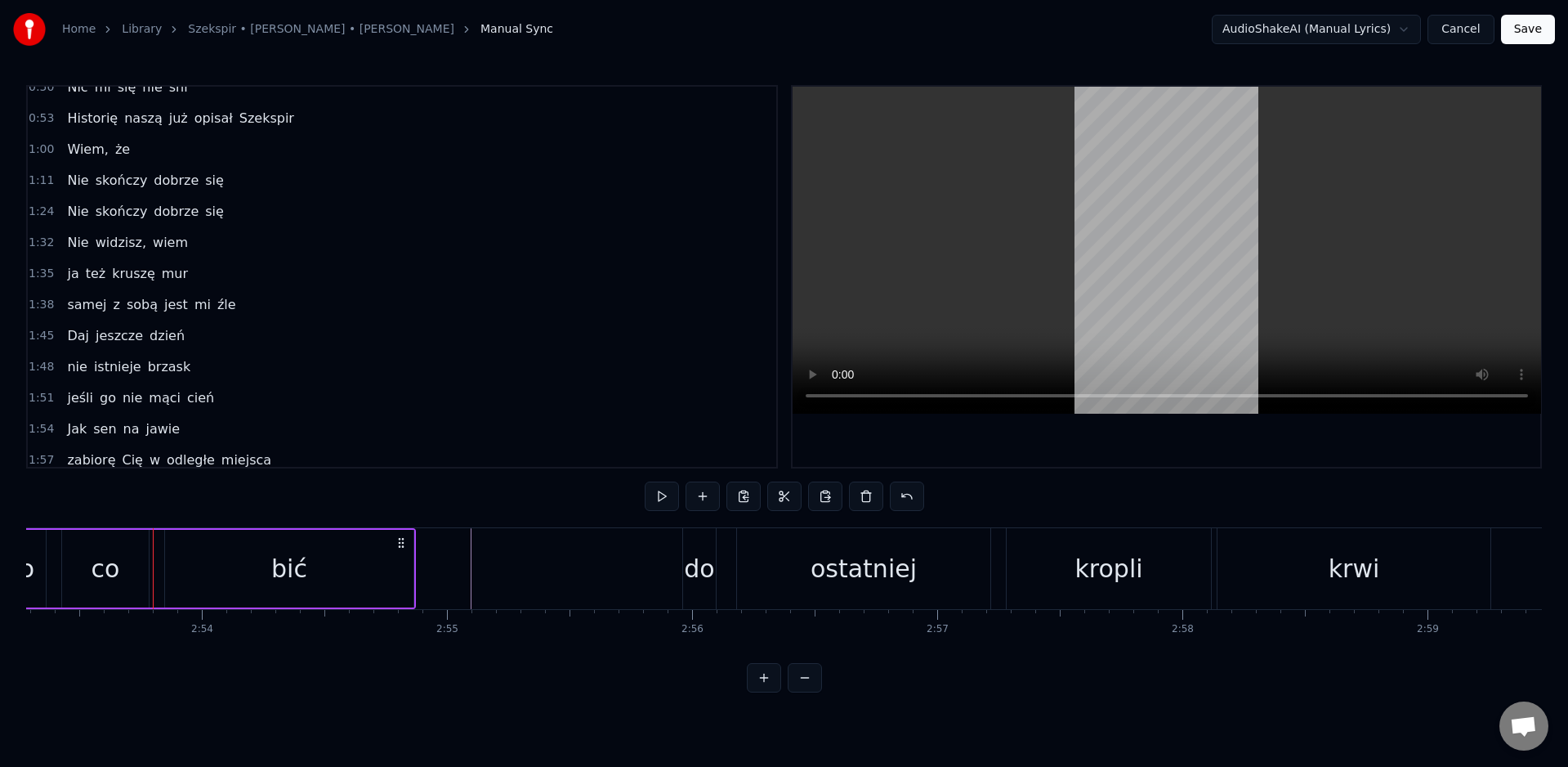
click at [44, 552] on div "o" at bounding box center [27, 569] width 37 height 78
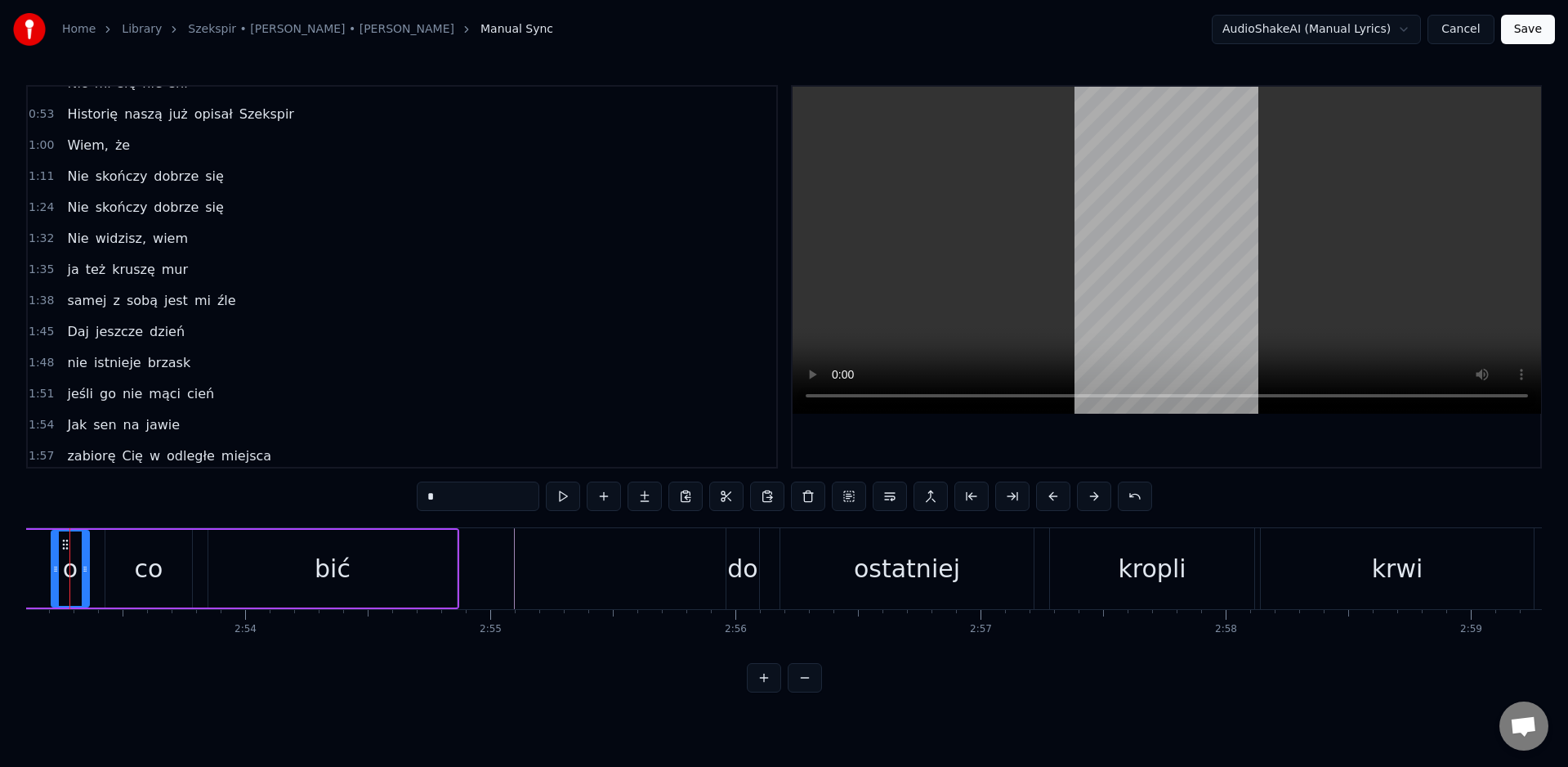
scroll to position [0, 42399]
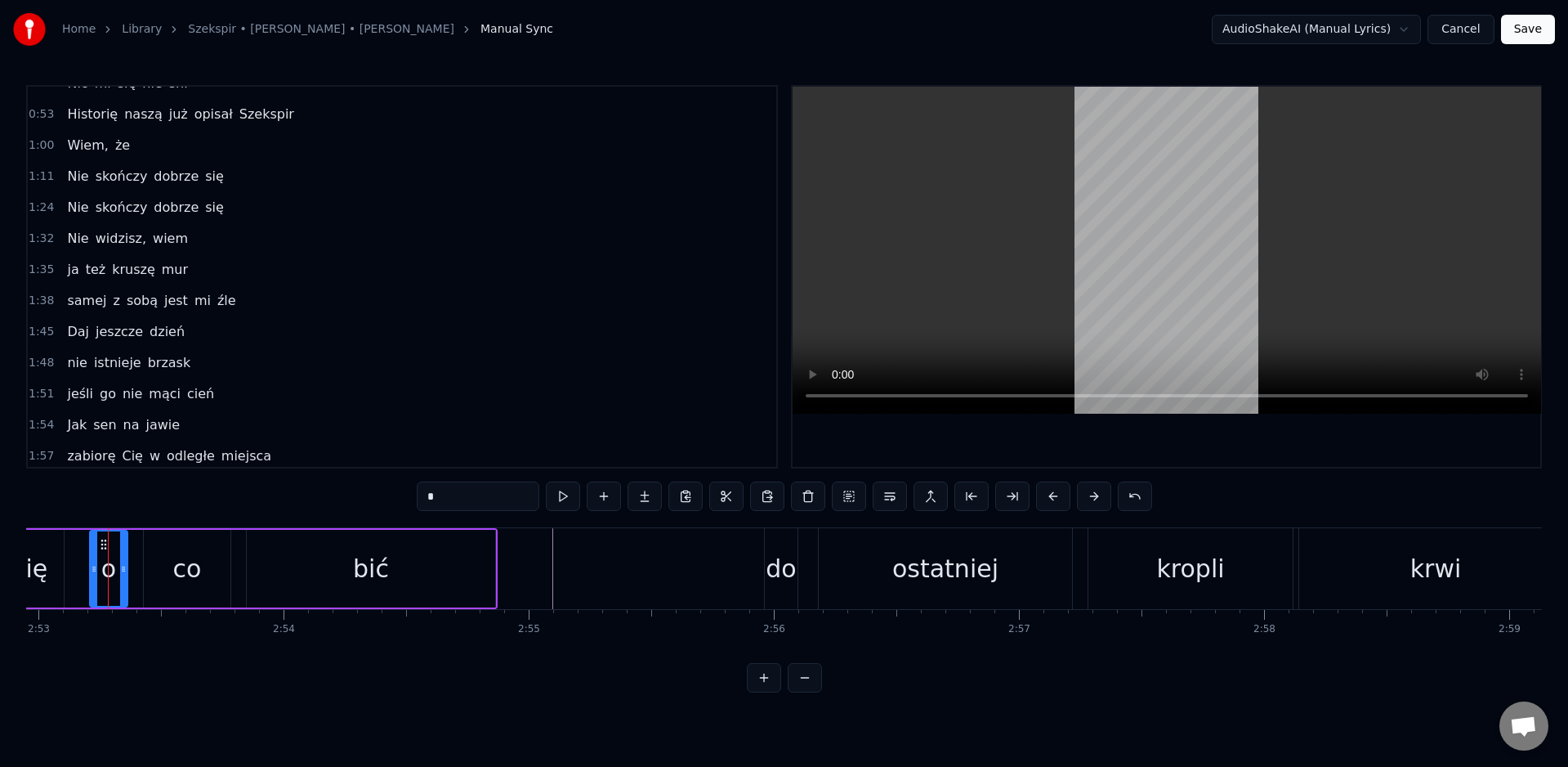
click at [44, 552] on div "się" at bounding box center [30, 569] width 67 height 78
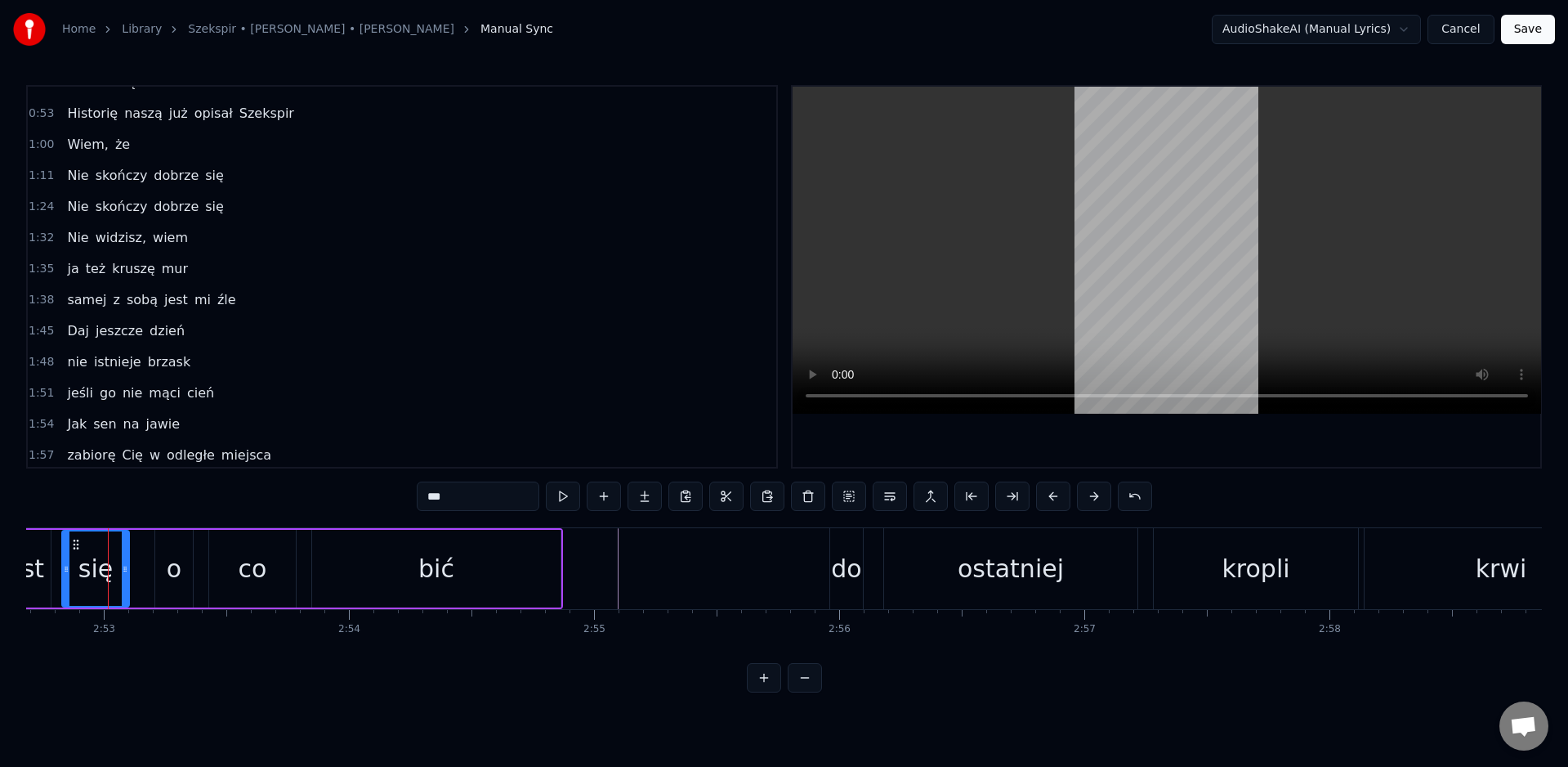
click at [44, 552] on div "jest" at bounding box center [22, 569] width 58 height 78
type input "****"
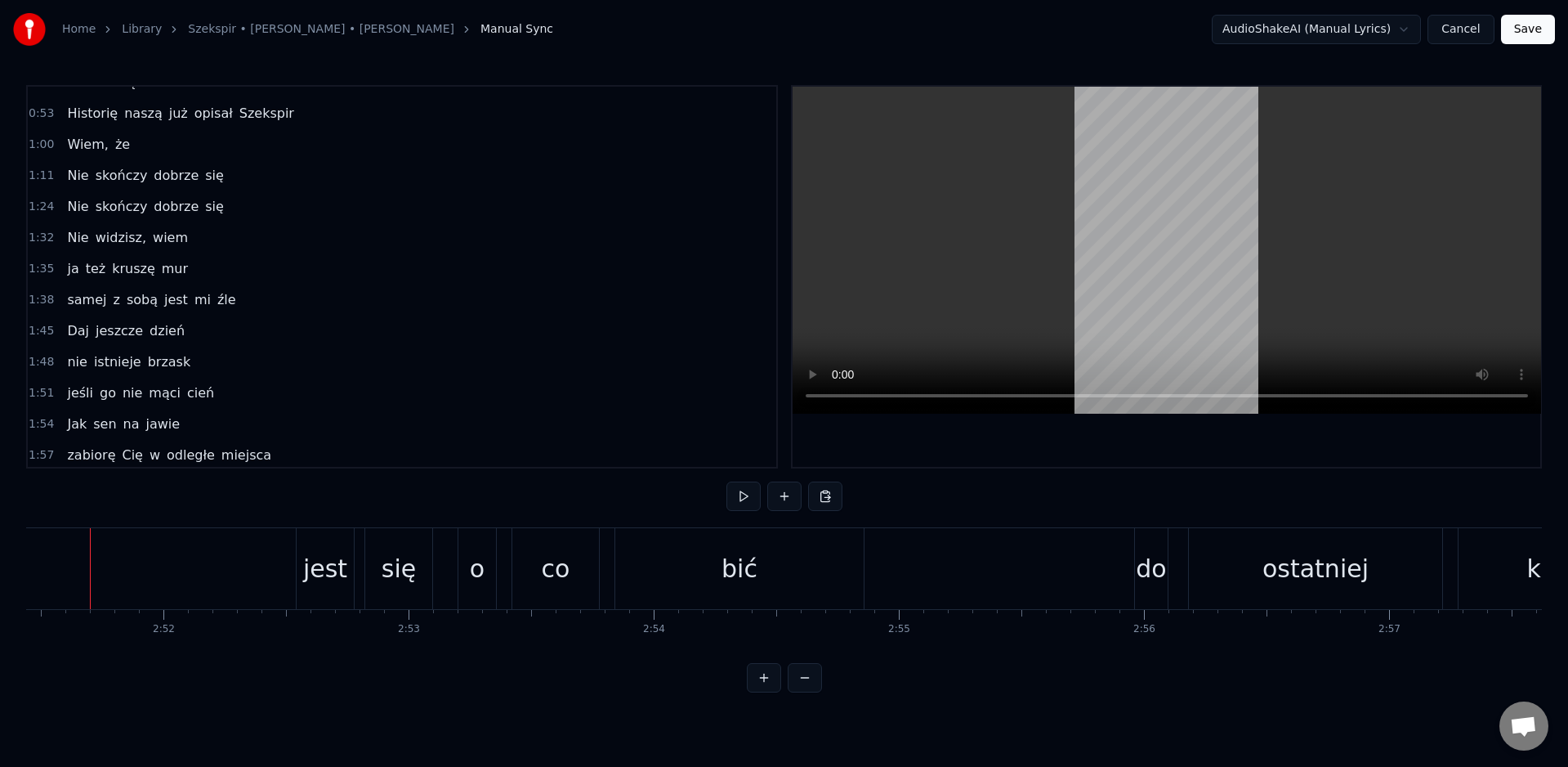
scroll to position [0, 0]
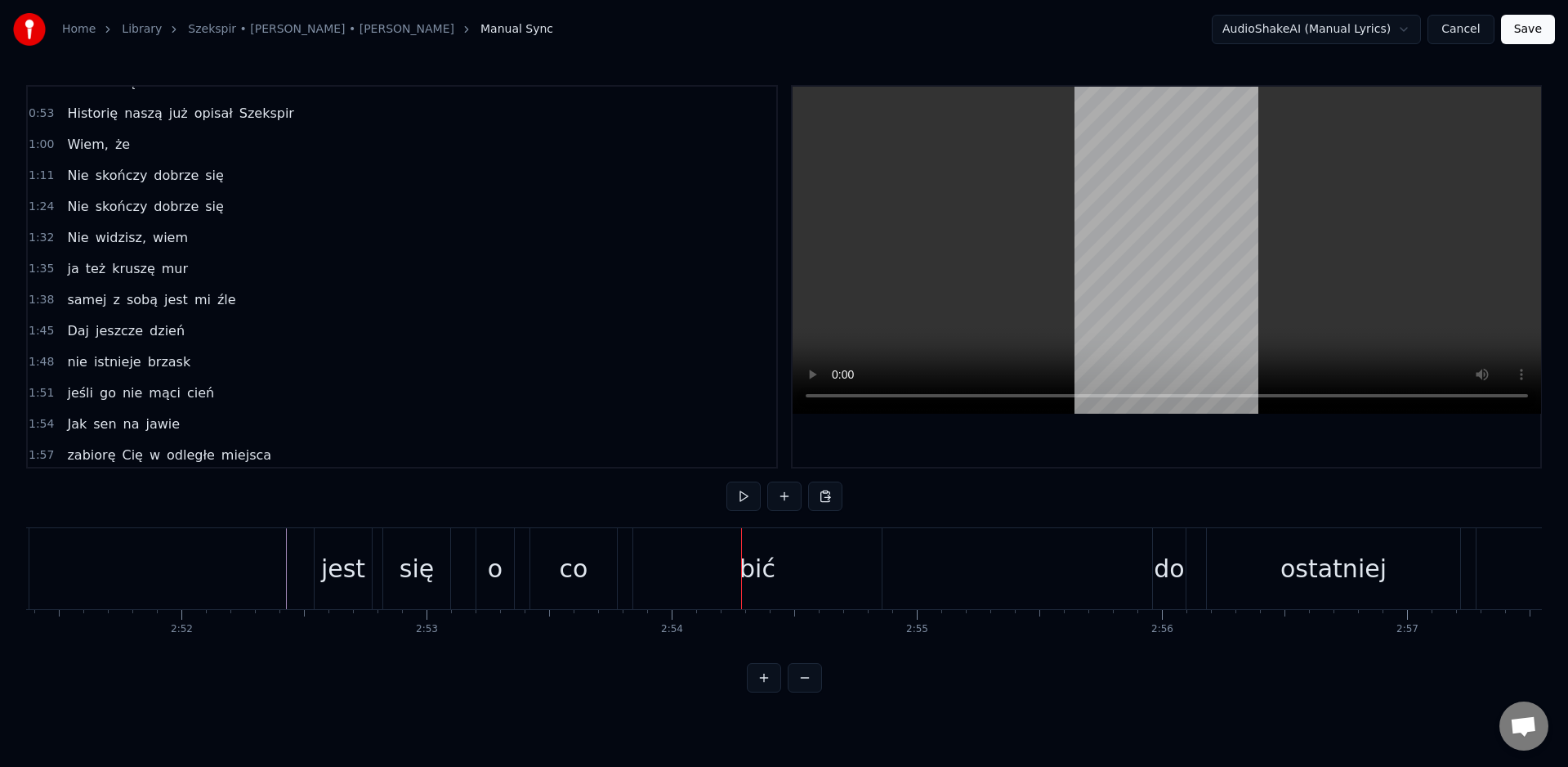
drag, startPoint x: 113, startPoint y: 583, endPoint x: 195, endPoint y: 599, distance: 83.5
drag, startPoint x: 163, startPoint y: 693, endPoint x: 226, endPoint y: 679, distance: 64.5
click at [235, 690] on div "0:15 Wiem, każde z nas 0:19 bez mrugnięcia okiem 0:22 rzuciłoby się w ogień 0:2…" at bounding box center [784, 389] width 1516 height 608
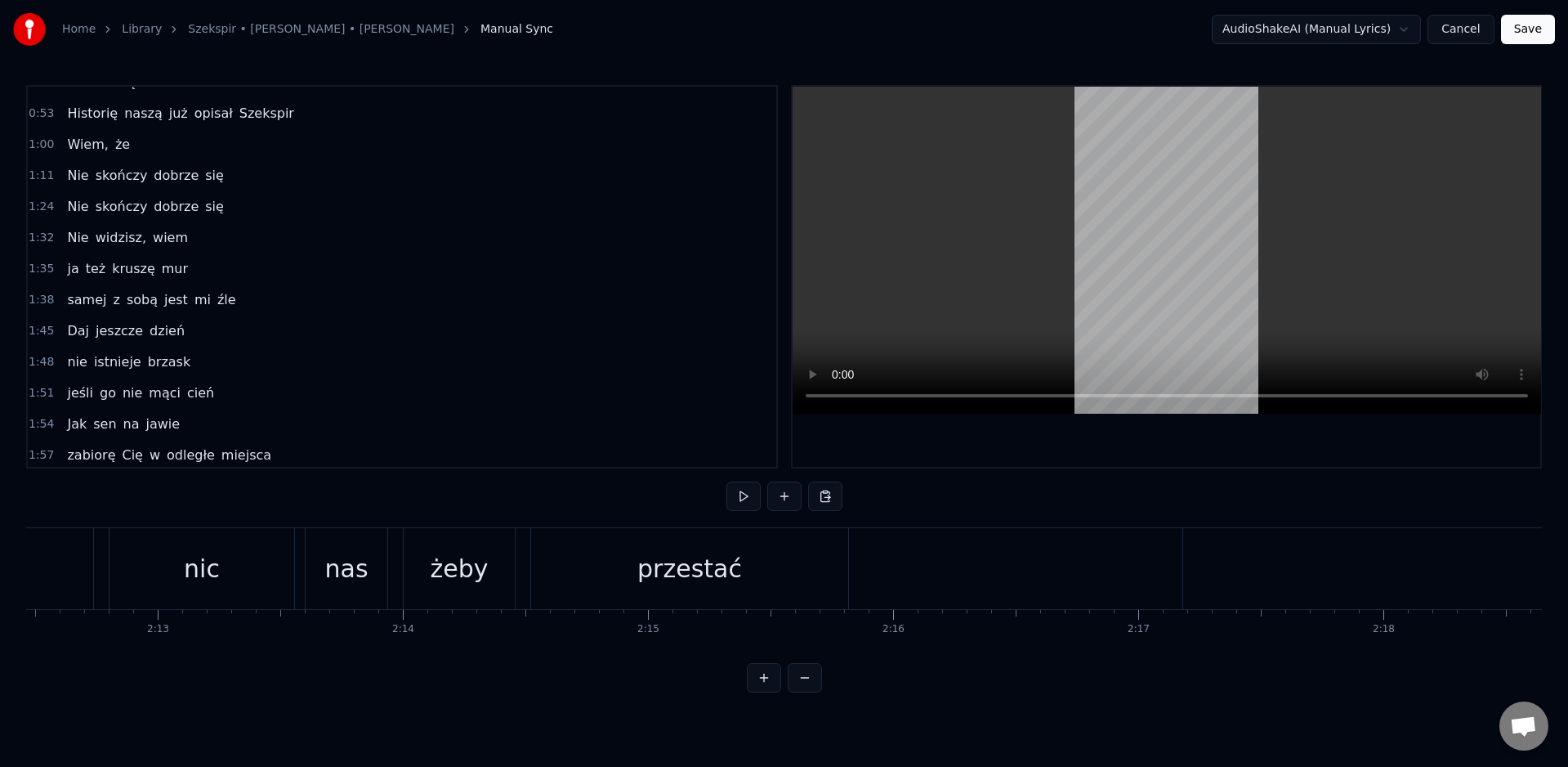
scroll to position [0, 32376]
click at [733, 570] on div "przestać" at bounding box center [788, 569] width 317 height 81
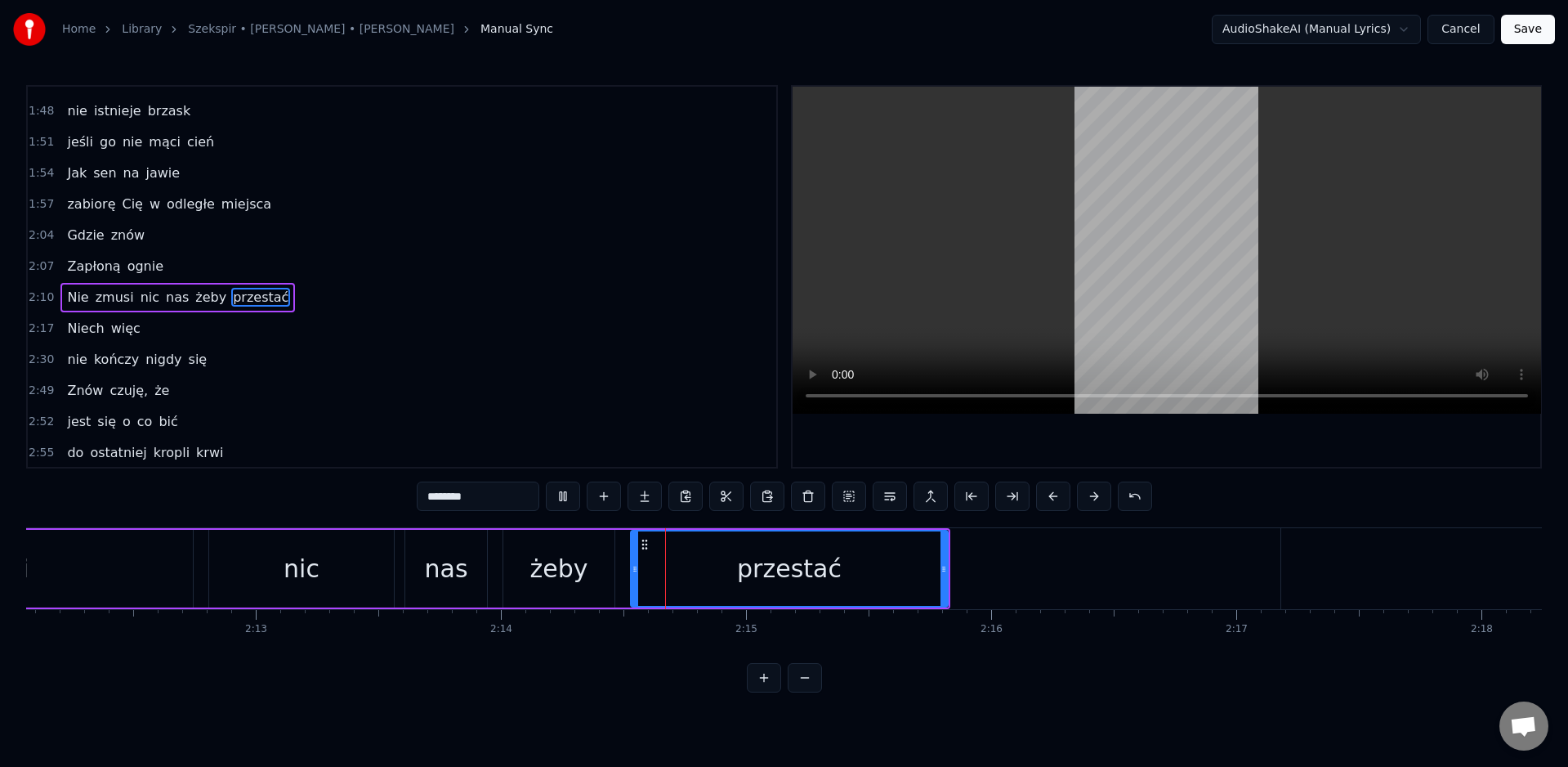
scroll to position [552, 0]
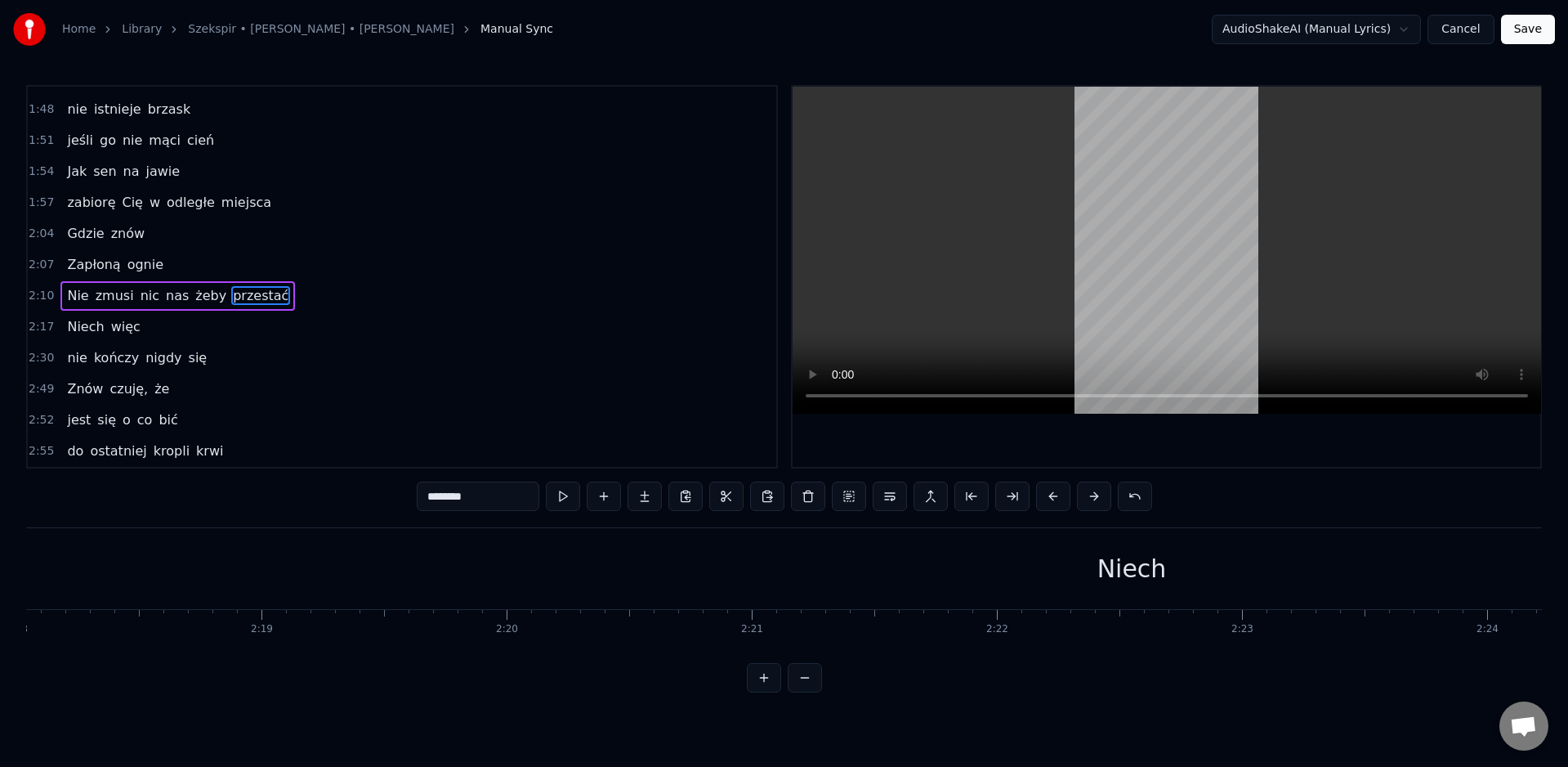
click at [887, 570] on div "Niech" at bounding box center [1132, 569] width 2632 height 81
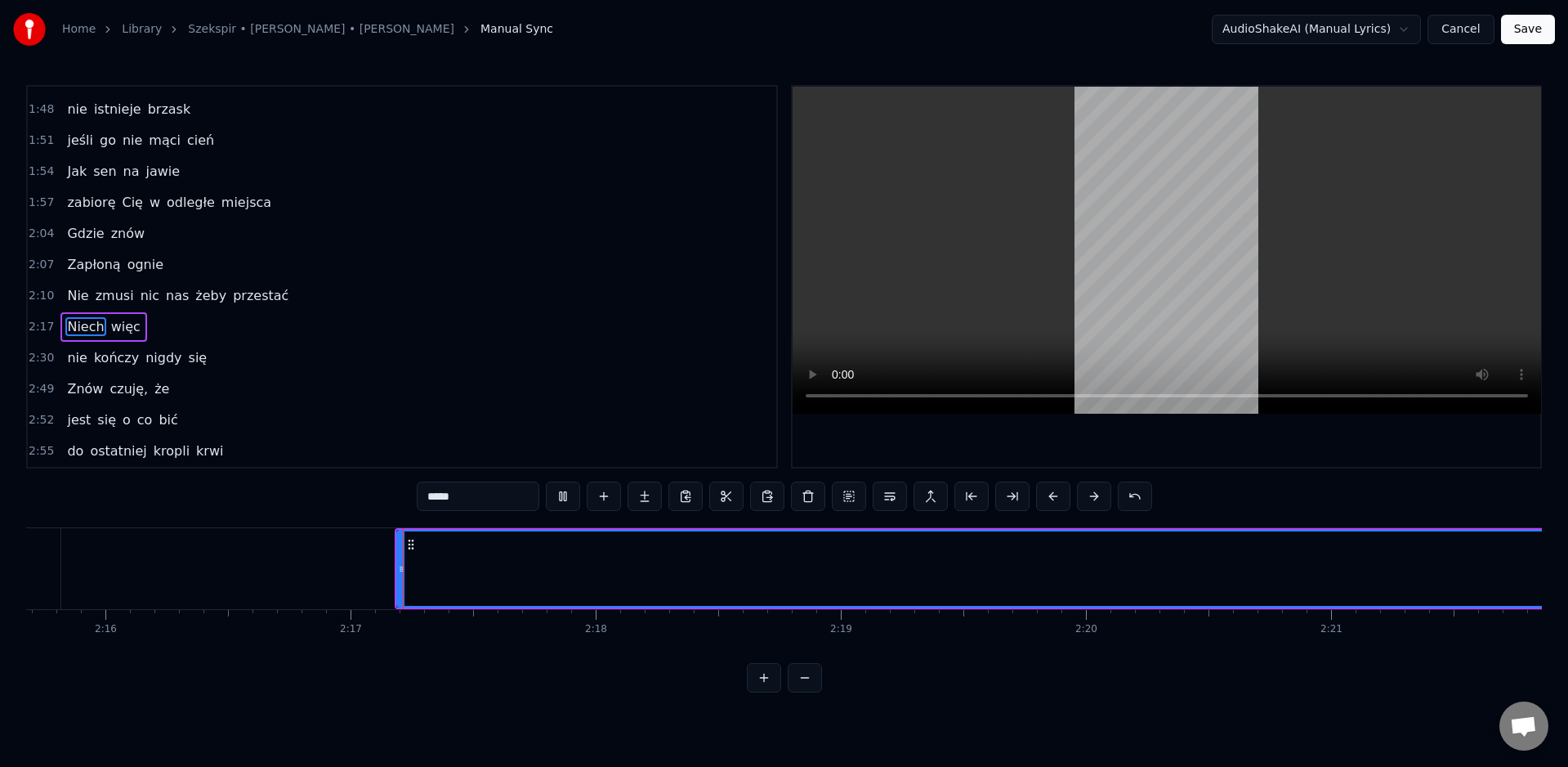
scroll to position [0, 33215]
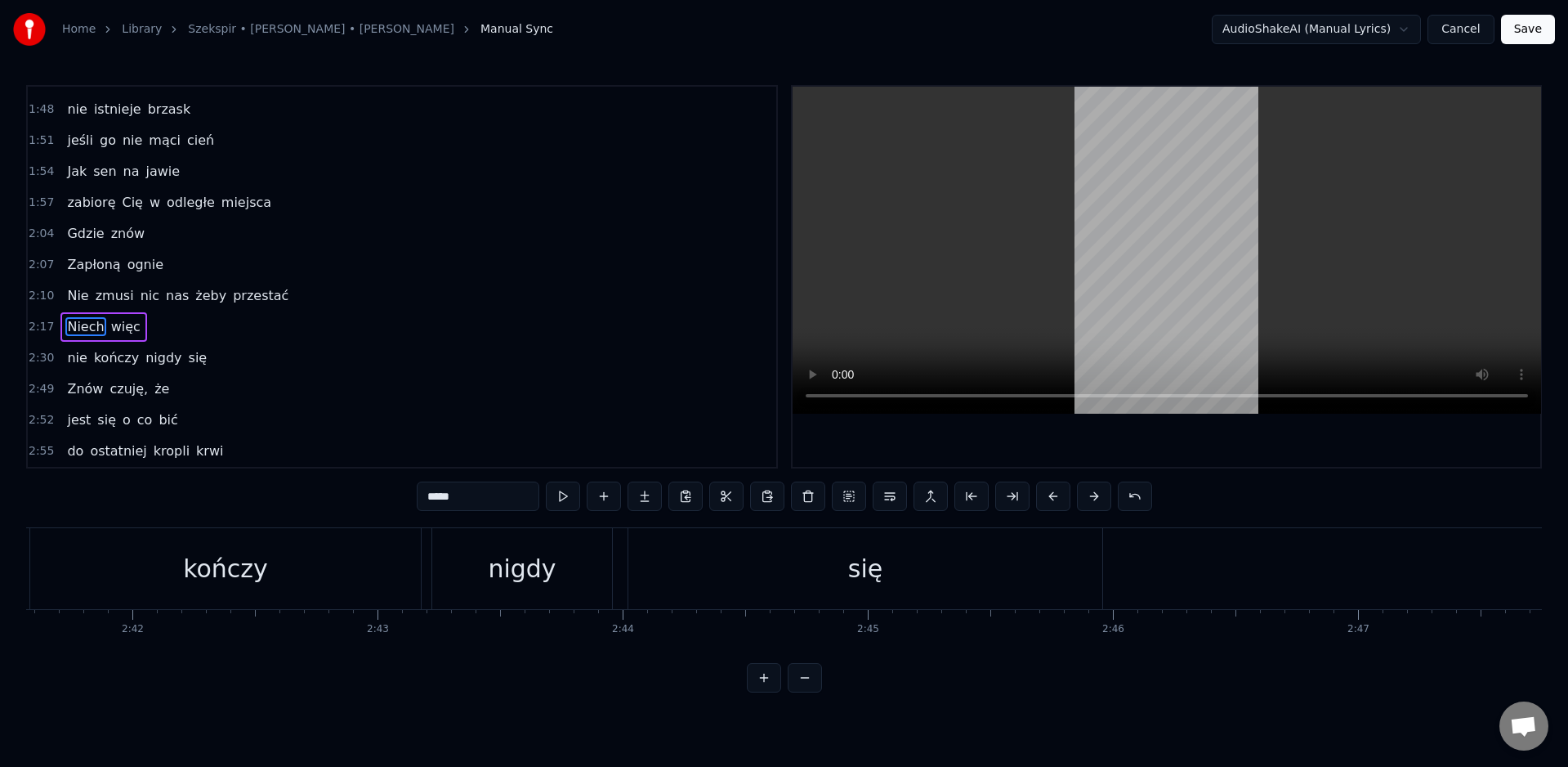
click at [850, 571] on div "się" at bounding box center [865, 568] width 35 height 36
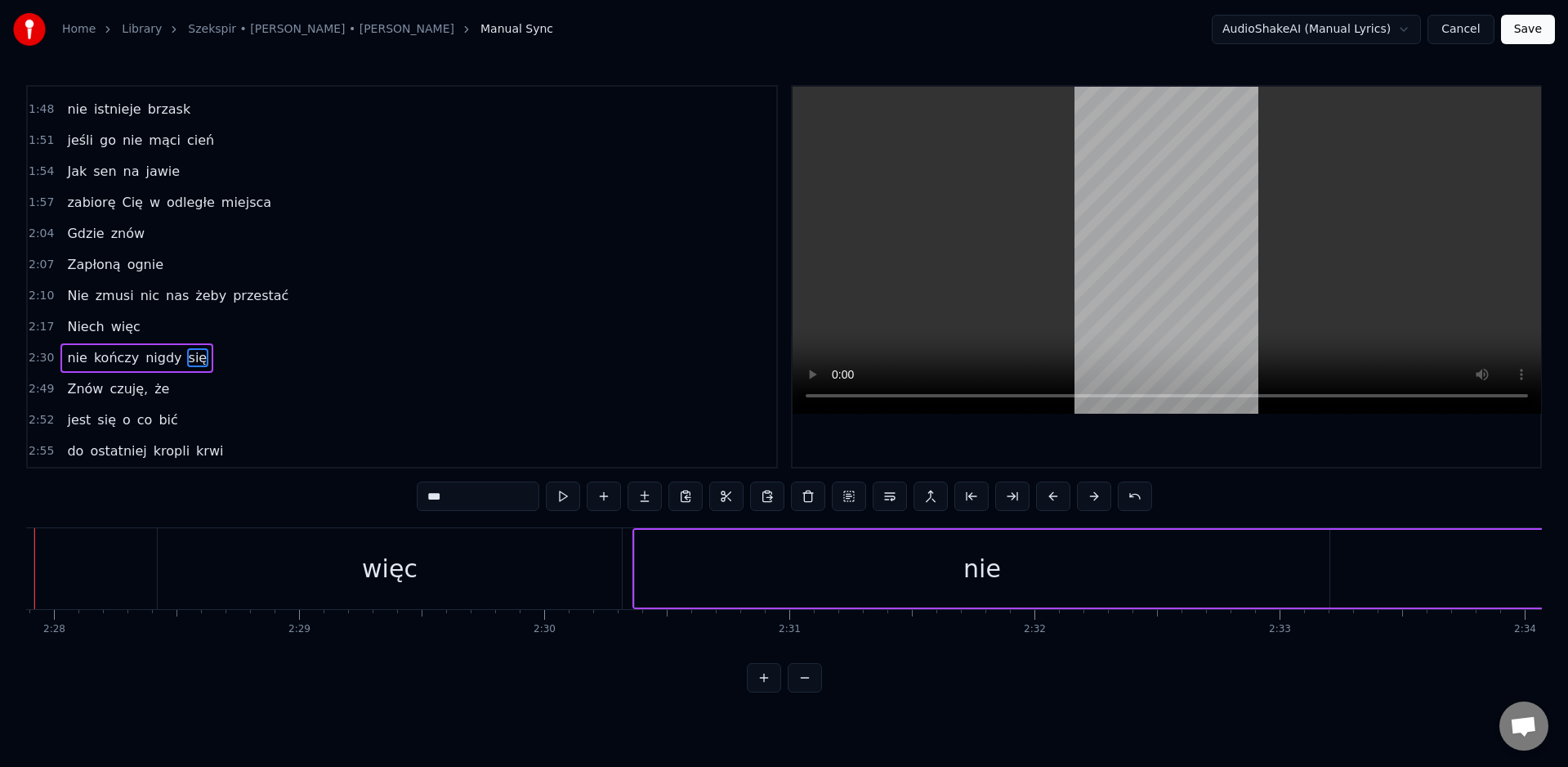
scroll to position [0, 36182]
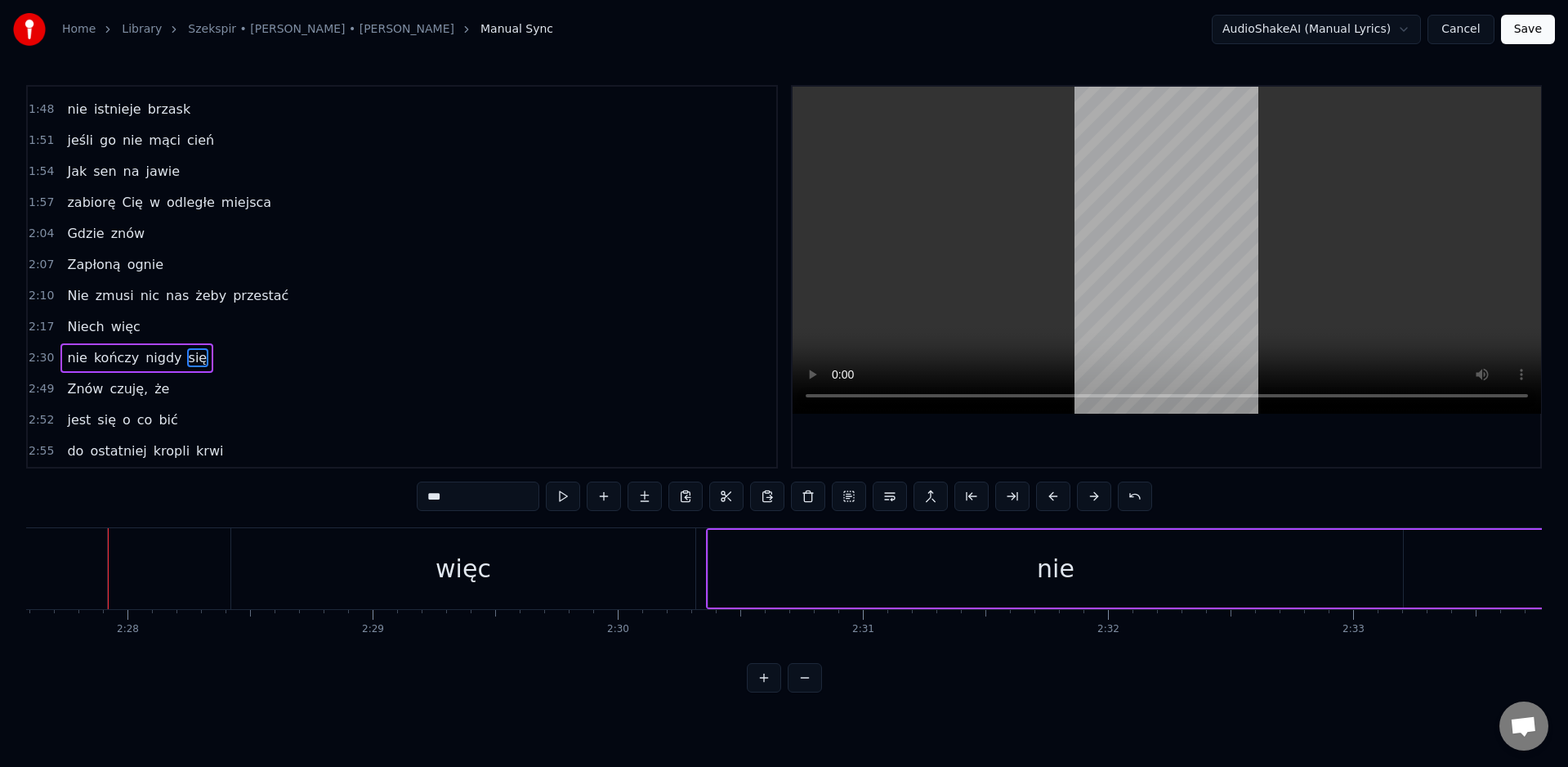
click at [570, 577] on div "więc" at bounding box center [463, 569] width 465 height 81
type input "****"
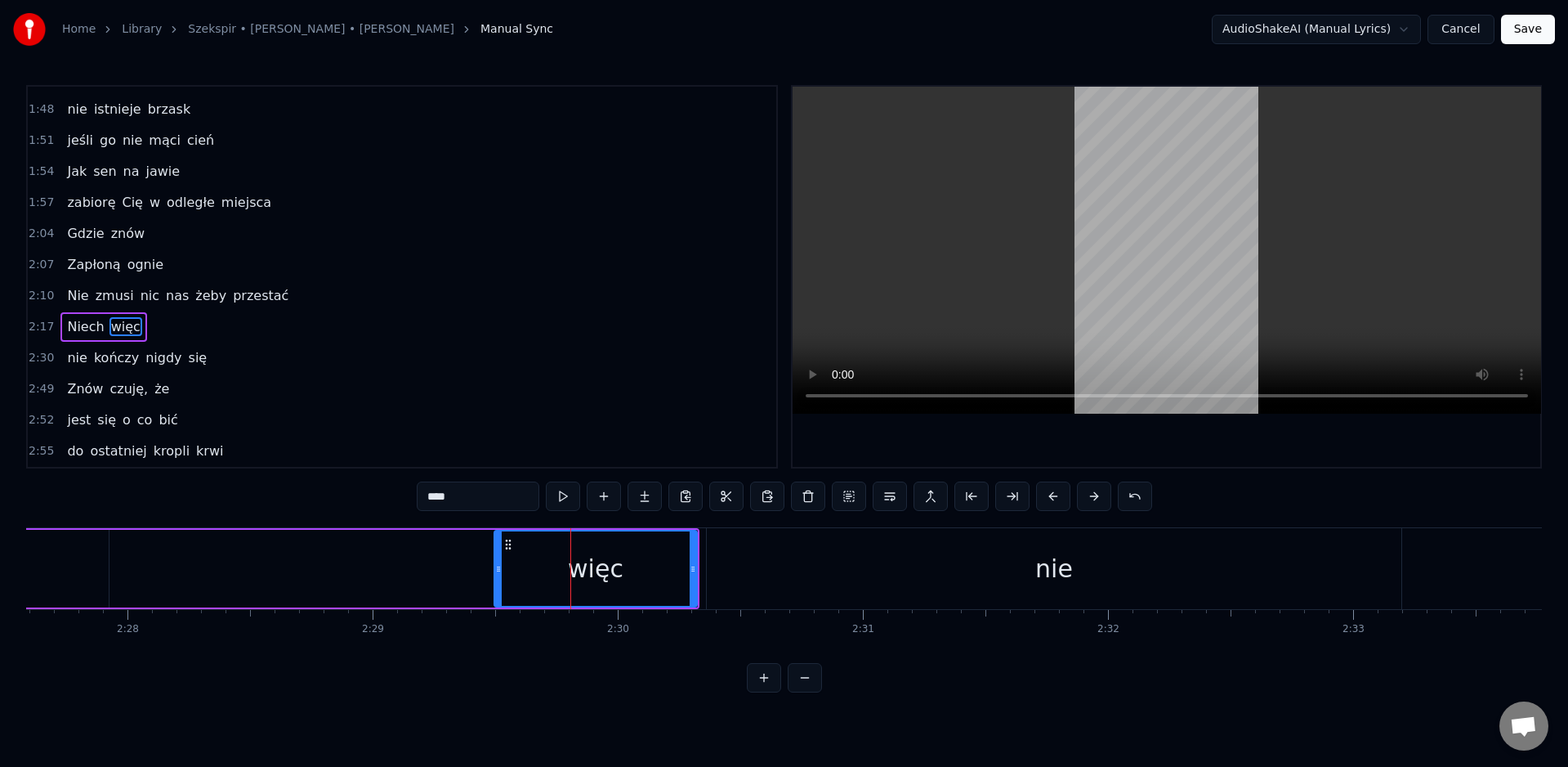
drag, startPoint x: 236, startPoint y: 570, endPoint x: 501, endPoint y: 571, distance: 265.0
click at [502, 571] on icon at bounding box center [498, 568] width 7 height 13
click at [716, 560] on div "nie" at bounding box center [1054, 569] width 695 height 81
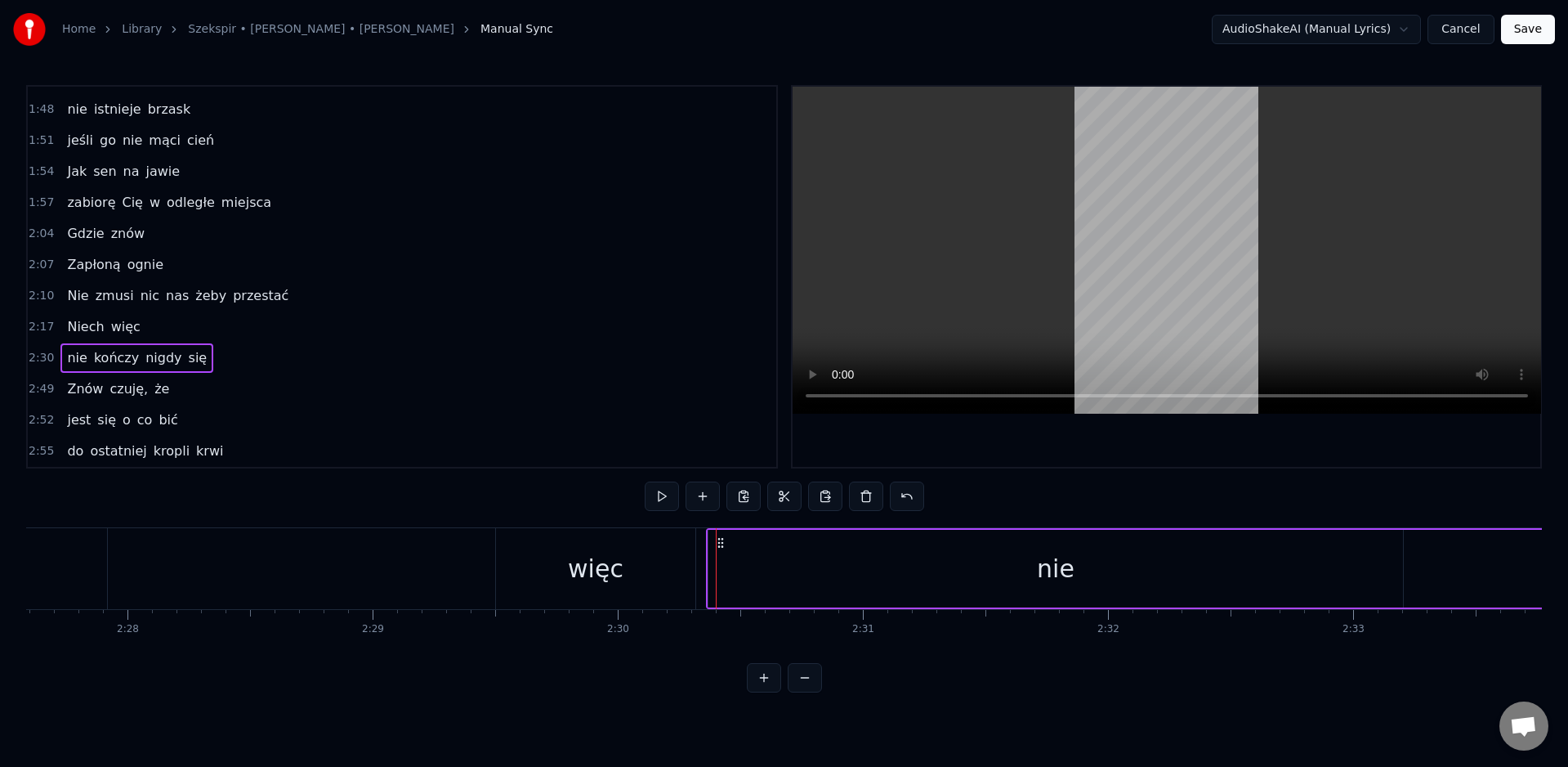
click at [105, 351] on span "kończy" at bounding box center [116, 357] width 48 height 19
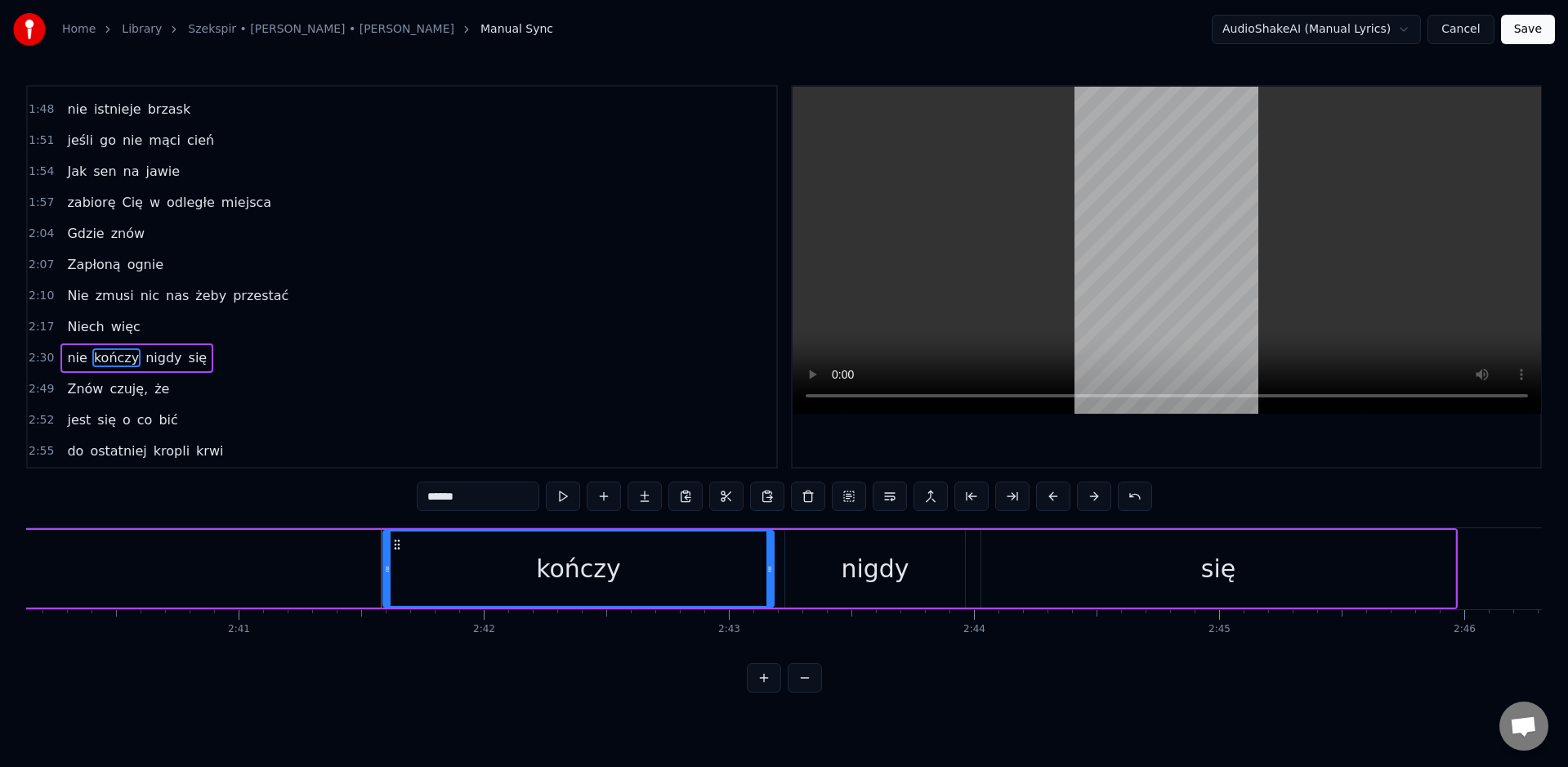
scroll to position [0, 39530]
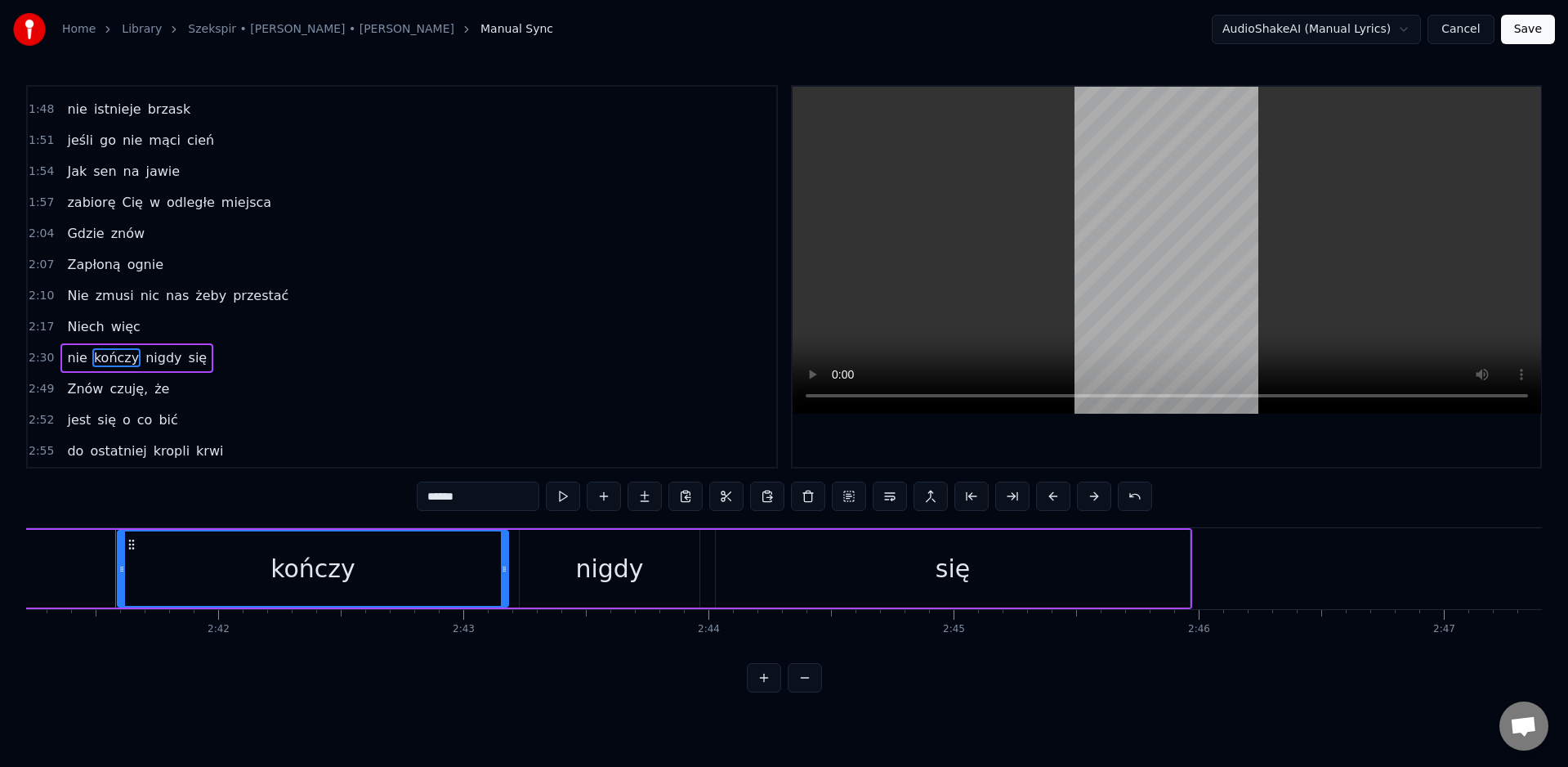
click at [187, 354] on span "się" at bounding box center [198, 357] width 22 height 19
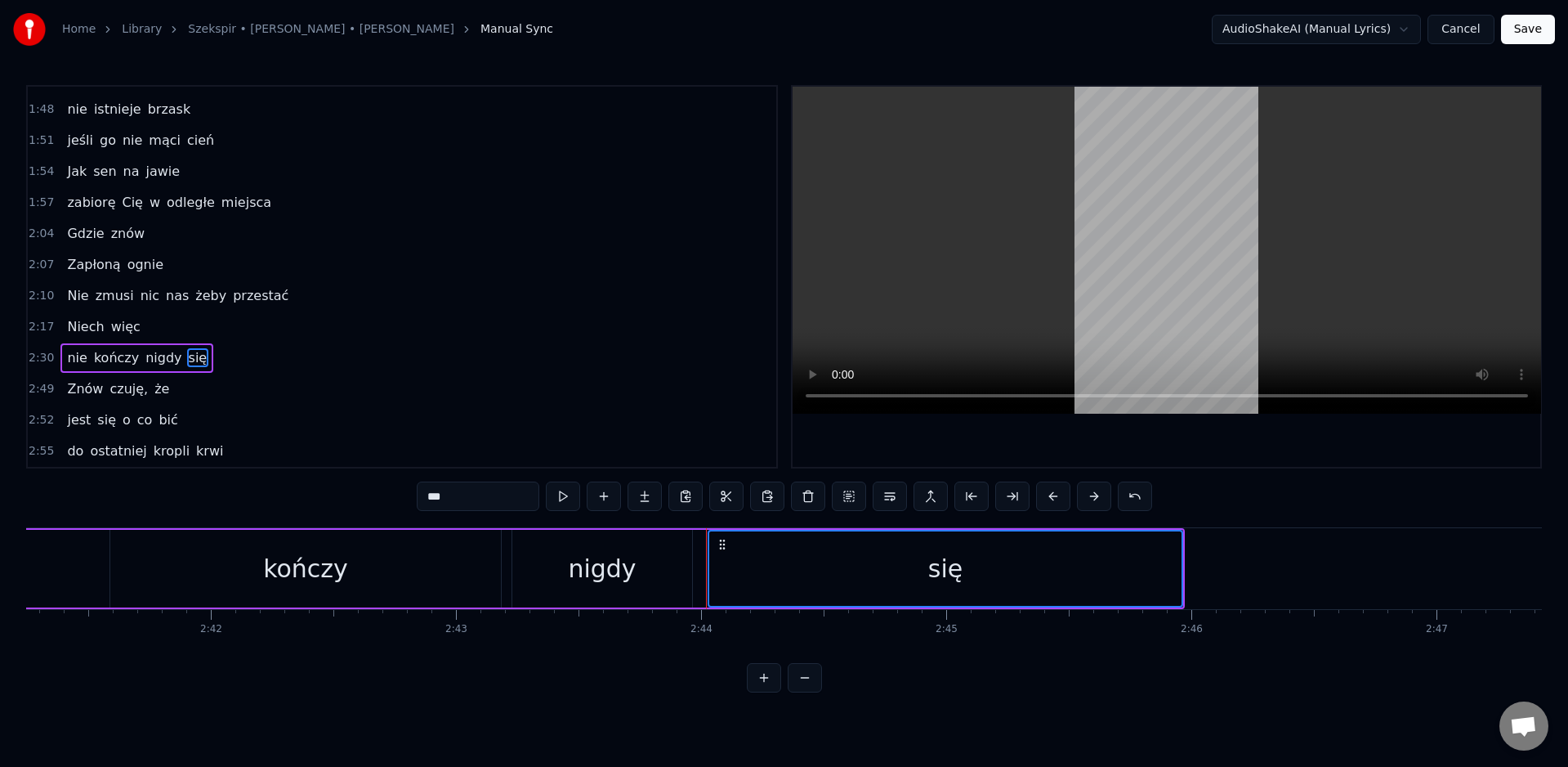
click at [80, 361] on span "nie" at bounding box center [76, 357] width 23 height 19
click at [117, 360] on span "kończy" at bounding box center [116, 357] width 48 height 19
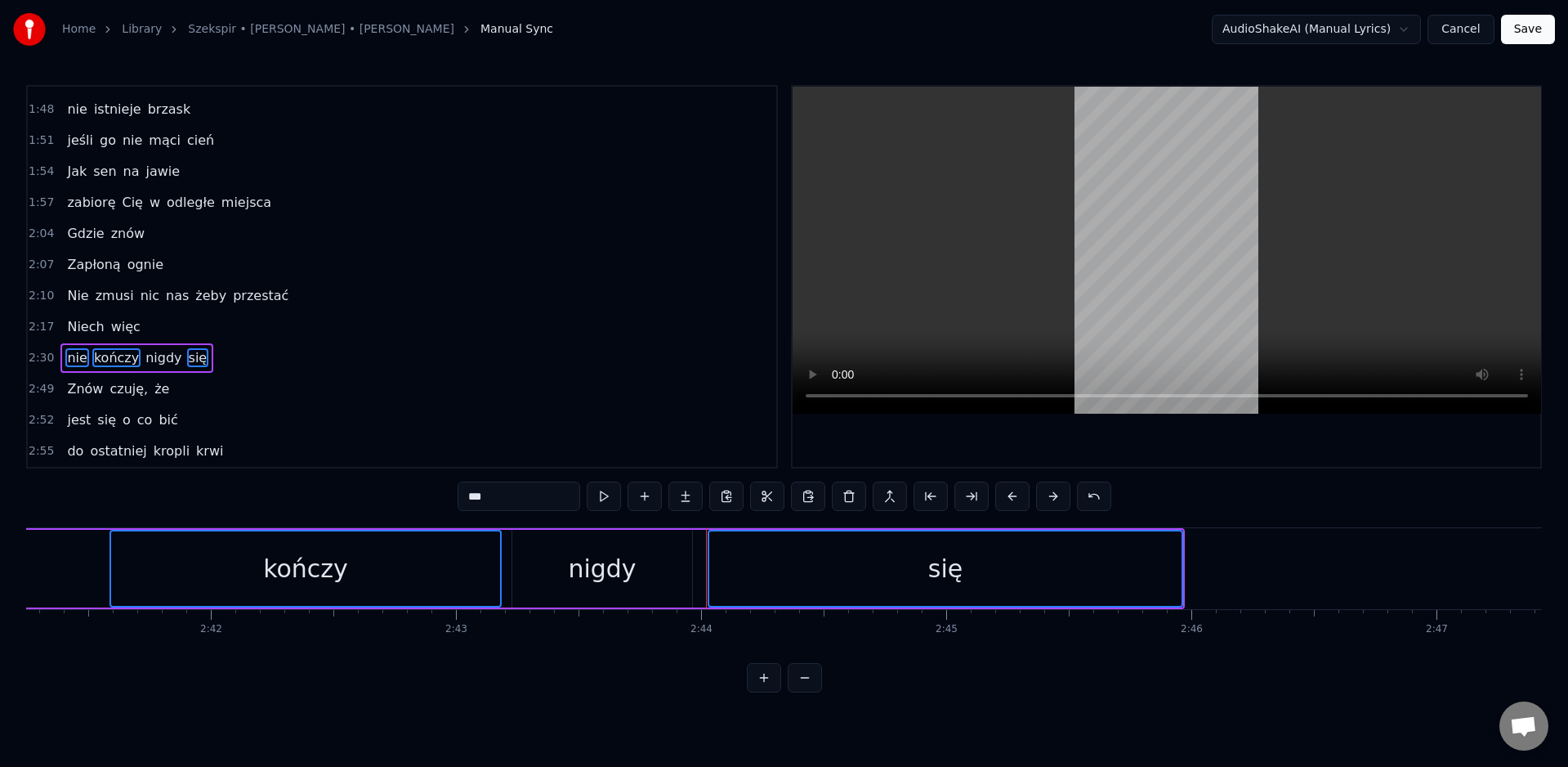
click at [152, 357] on span "nigdy" at bounding box center [163, 357] width 39 height 19
click at [113, 323] on span "więc" at bounding box center [125, 327] width 33 height 19
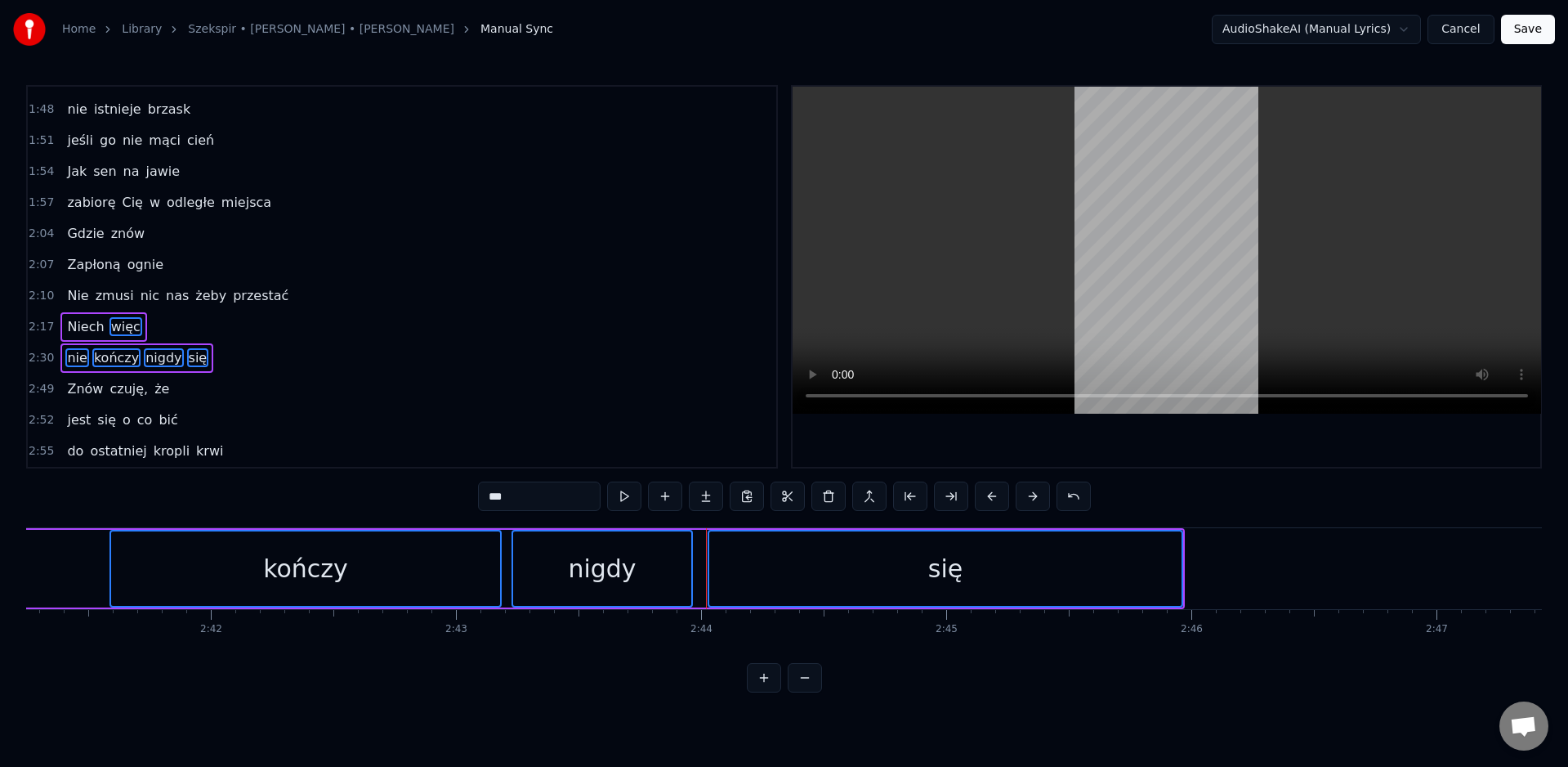
click at [82, 324] on span "Niech" at bounding box center [85, 327] width 40 height 19
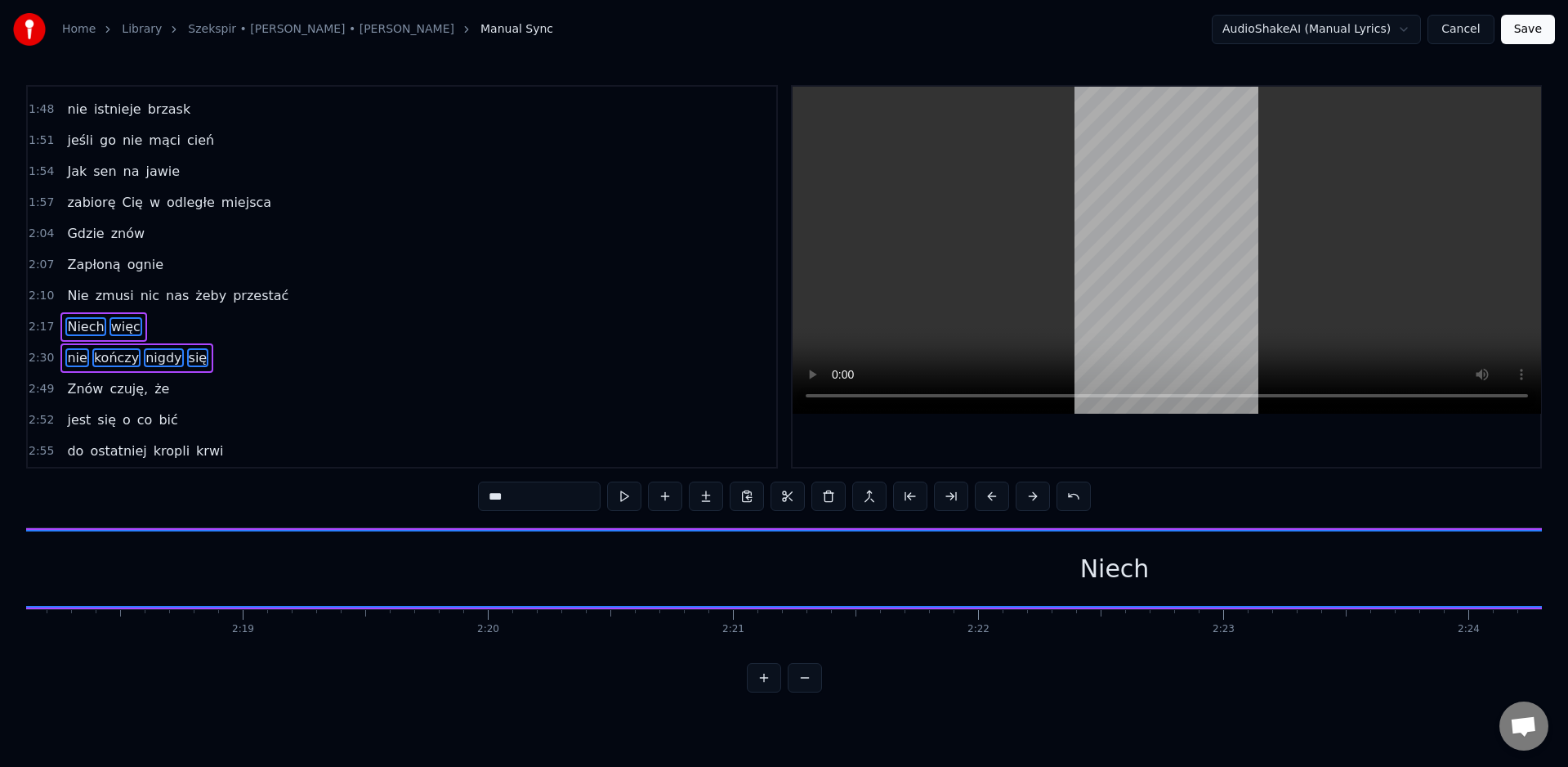
scroll to position [0, 33884]
click at [866, 564] on div "Niech" at bounding box center [1090, 569] width 2630 height 74
type input "*****"
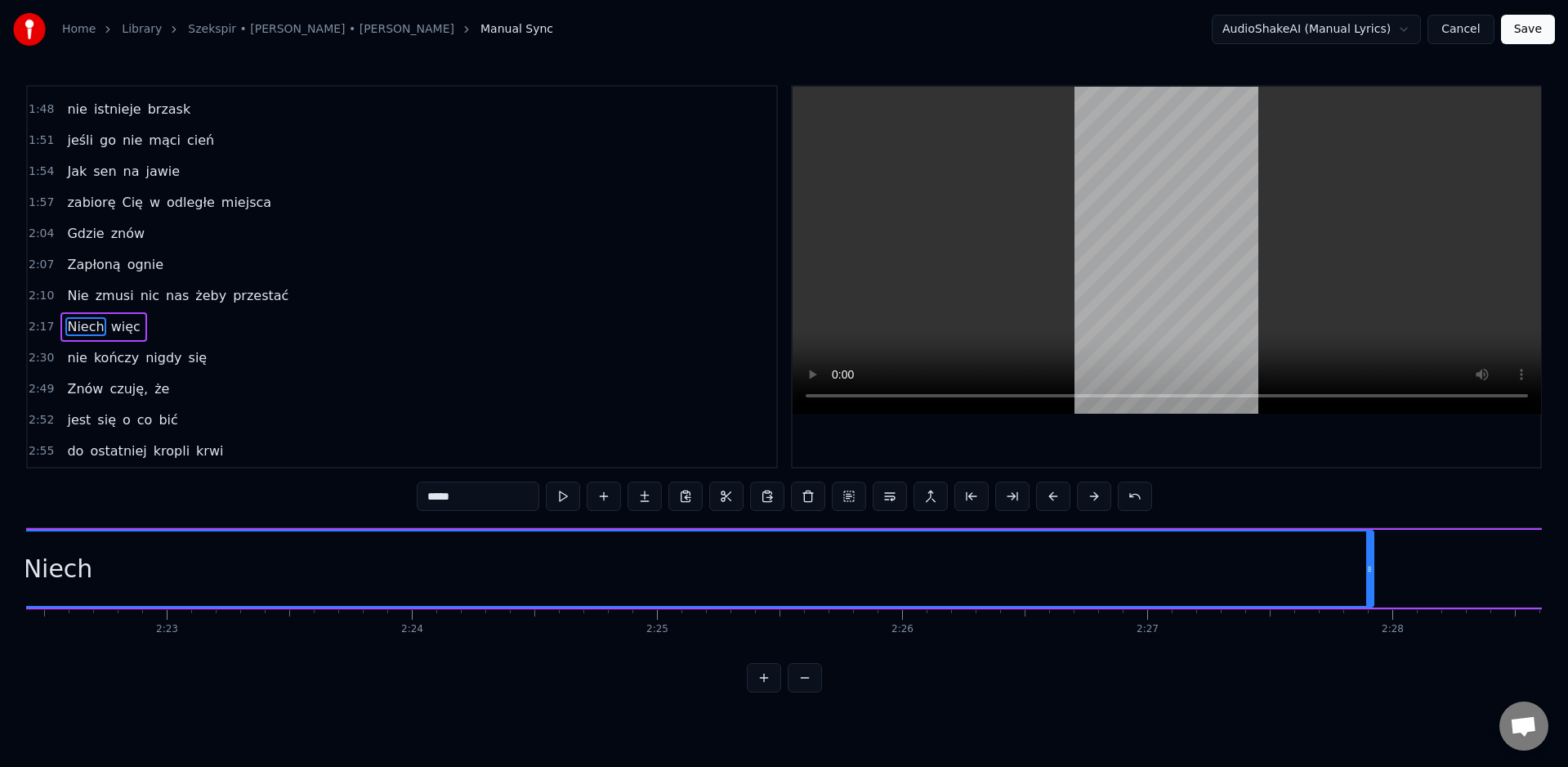
scroll to position [0, 35088]
click at [1169, 688] on div "0:15 Wiem, każde z nas 0:19 bez mrugnięcia okiem 0:22 rzuciłoby się w ogień 0:2…" at bounding box center [784, 389] width 1516 height 608
click at [1218, 578] on div "Niech więc" at bounding box center [180, 569] width 3225 height 81
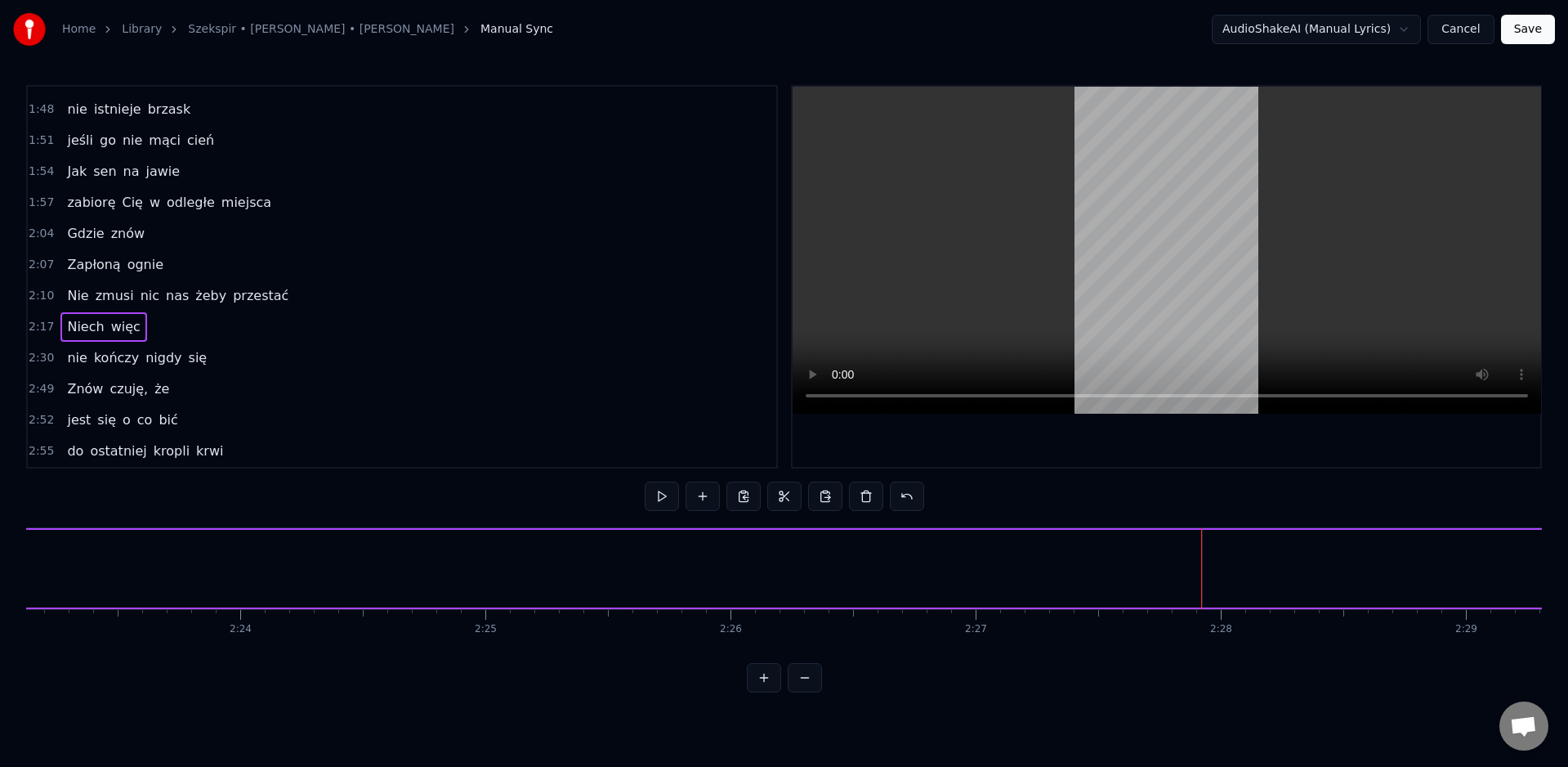
drag, startPoint x: 1187, startPoint y: 573, endPoint x: 43, endPoint y: 569, distance: 1144.0
click at [16, 566] on icon at bounding box center [14, 568] width 7 height 13
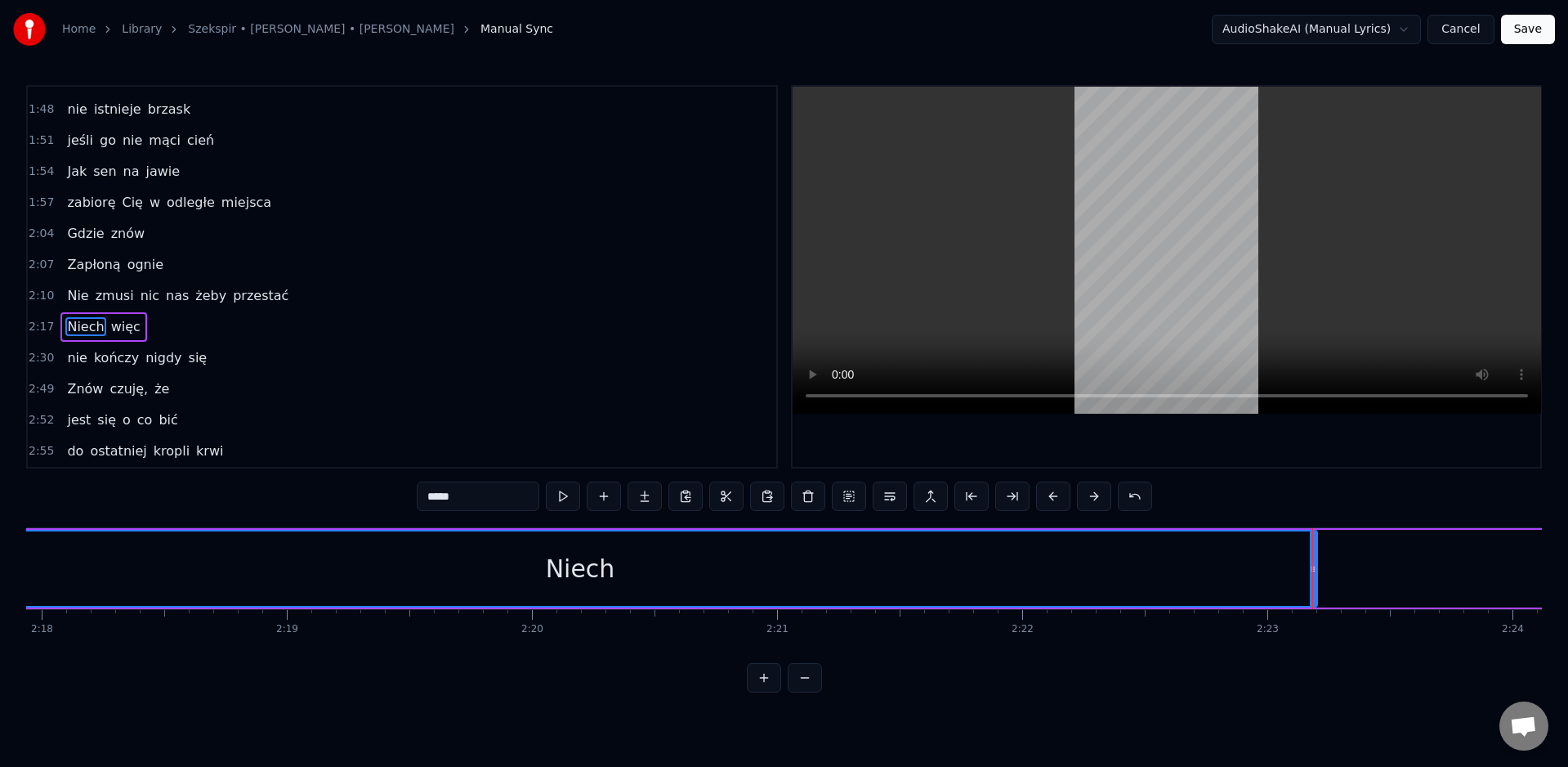
scroll to position [0, 33791]
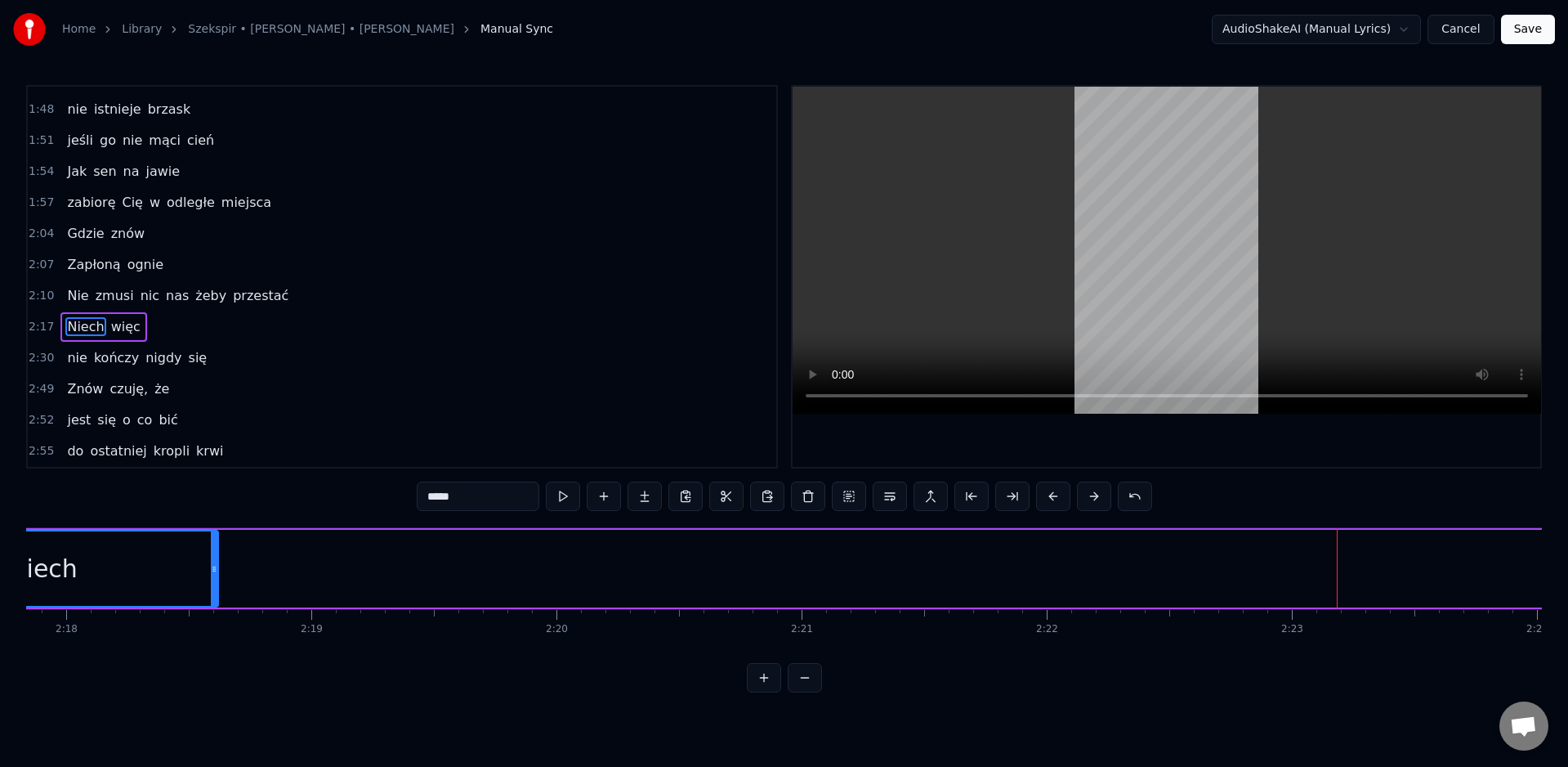
drag, startPoint x: 1339, startPoint y: 568, endPoint x: 143, endPoint y: 595, distance: 1196.3
click at [211, 593] on div at bounding box center [214, 569] width 7 height 74
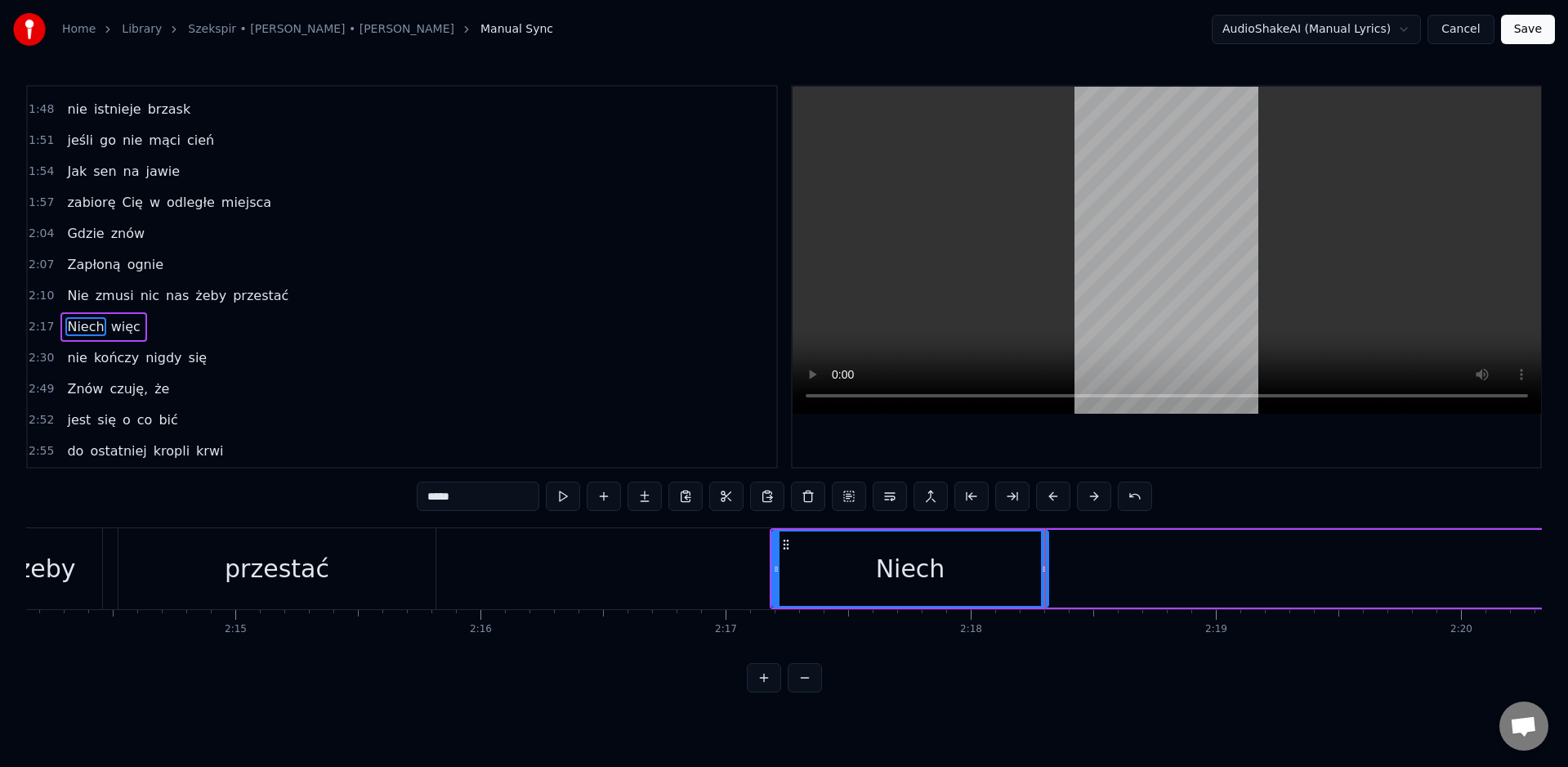
scroll to position [0, 32936]
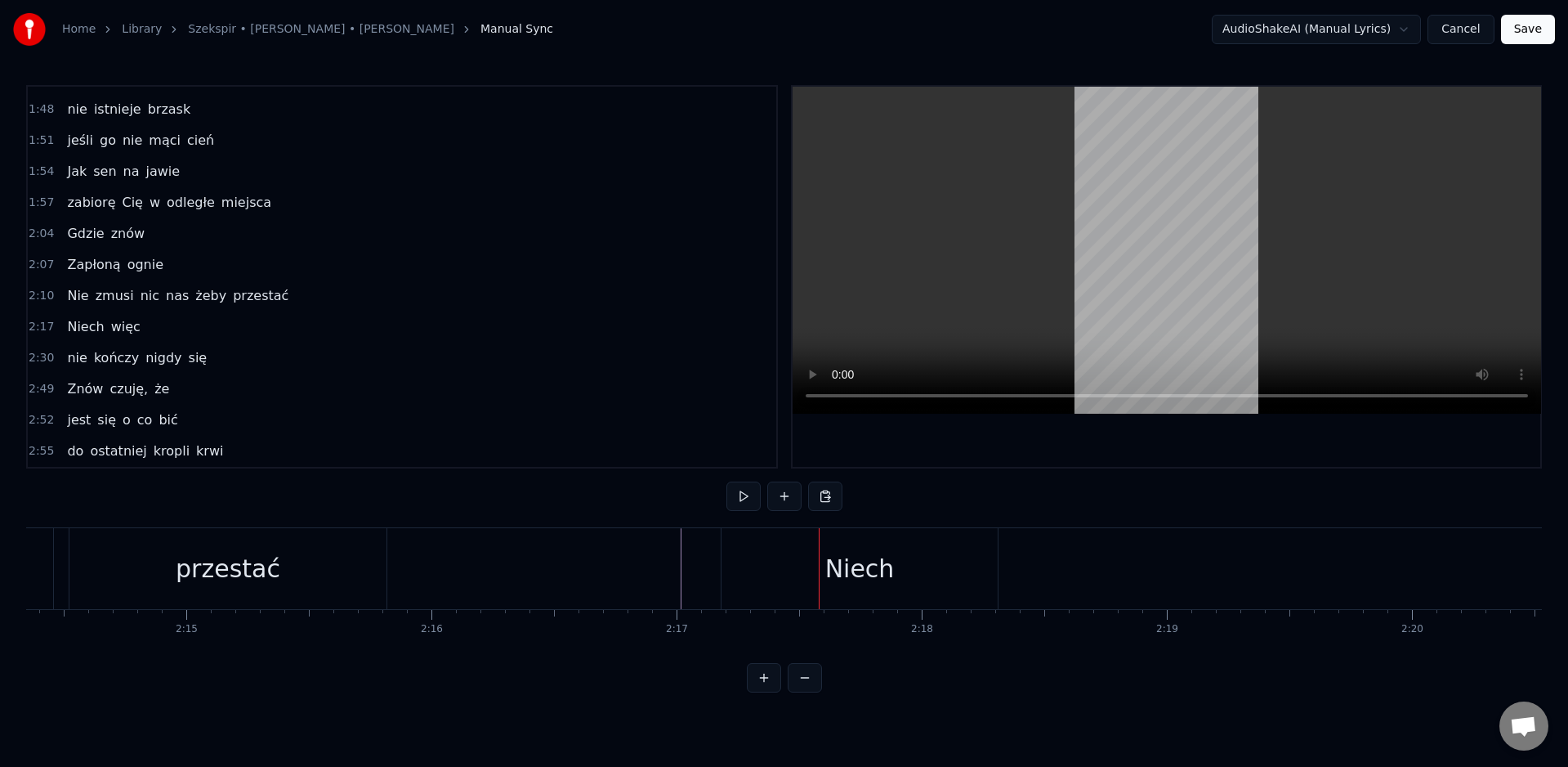
click at [723, 567] on div "Niech" at bounding box center [860, 569] width 276 height 81
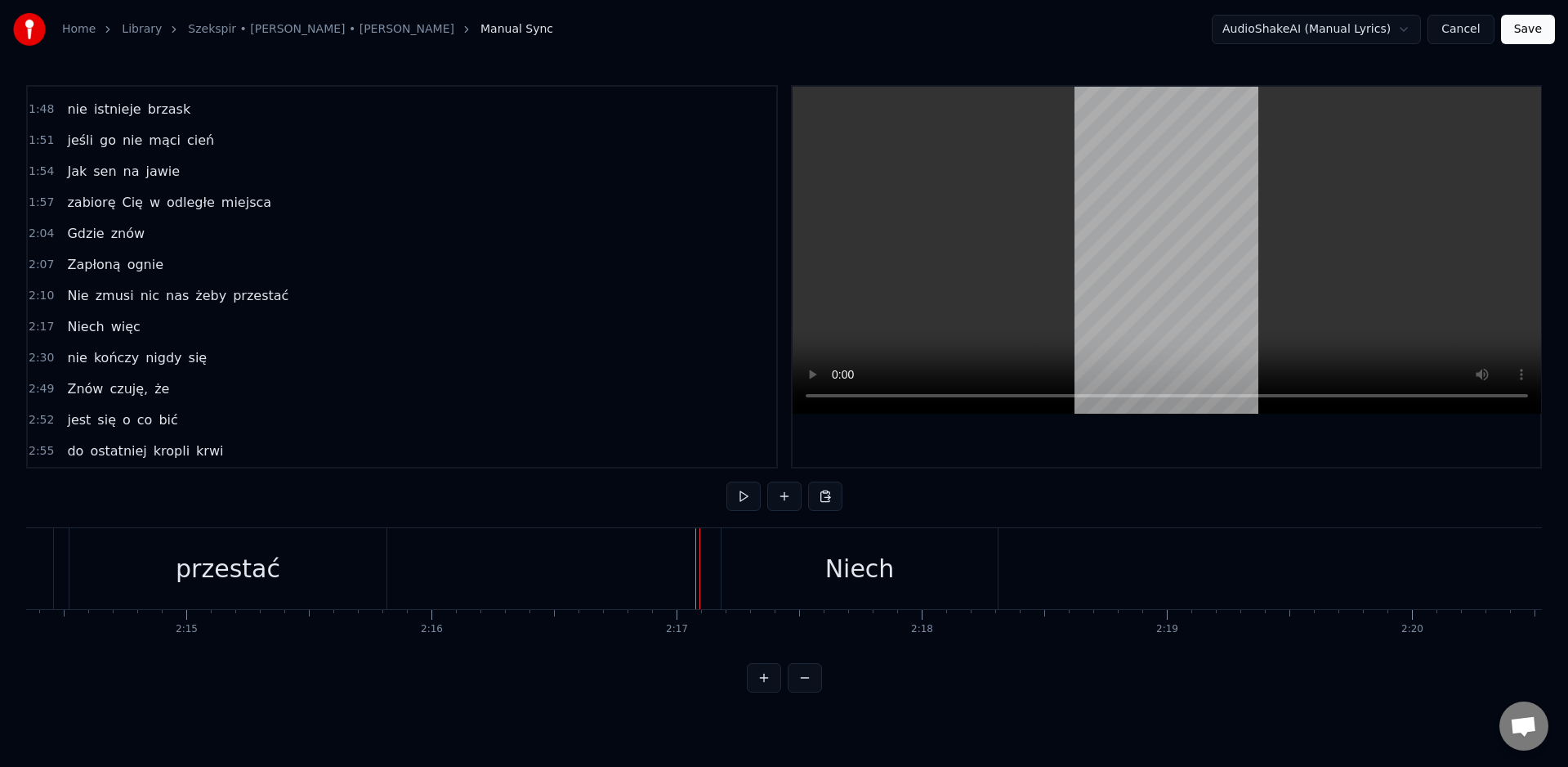
click at [727, 571] on div "Niech" at bounding box center [860, 569] width 276 height 81
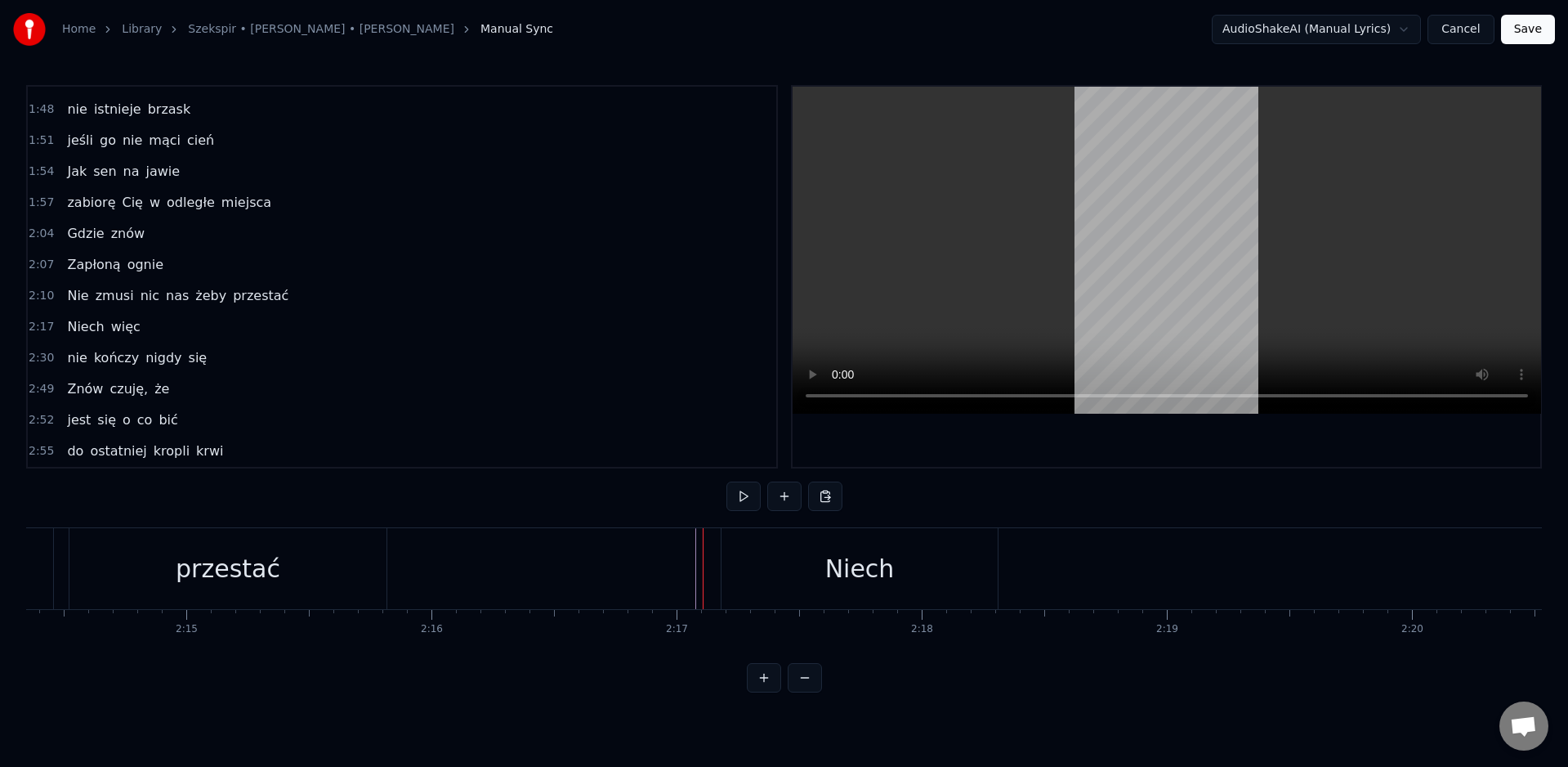
click at [726, 573] on div "Niech" at bounding box center [860, 569] width 276 height 81
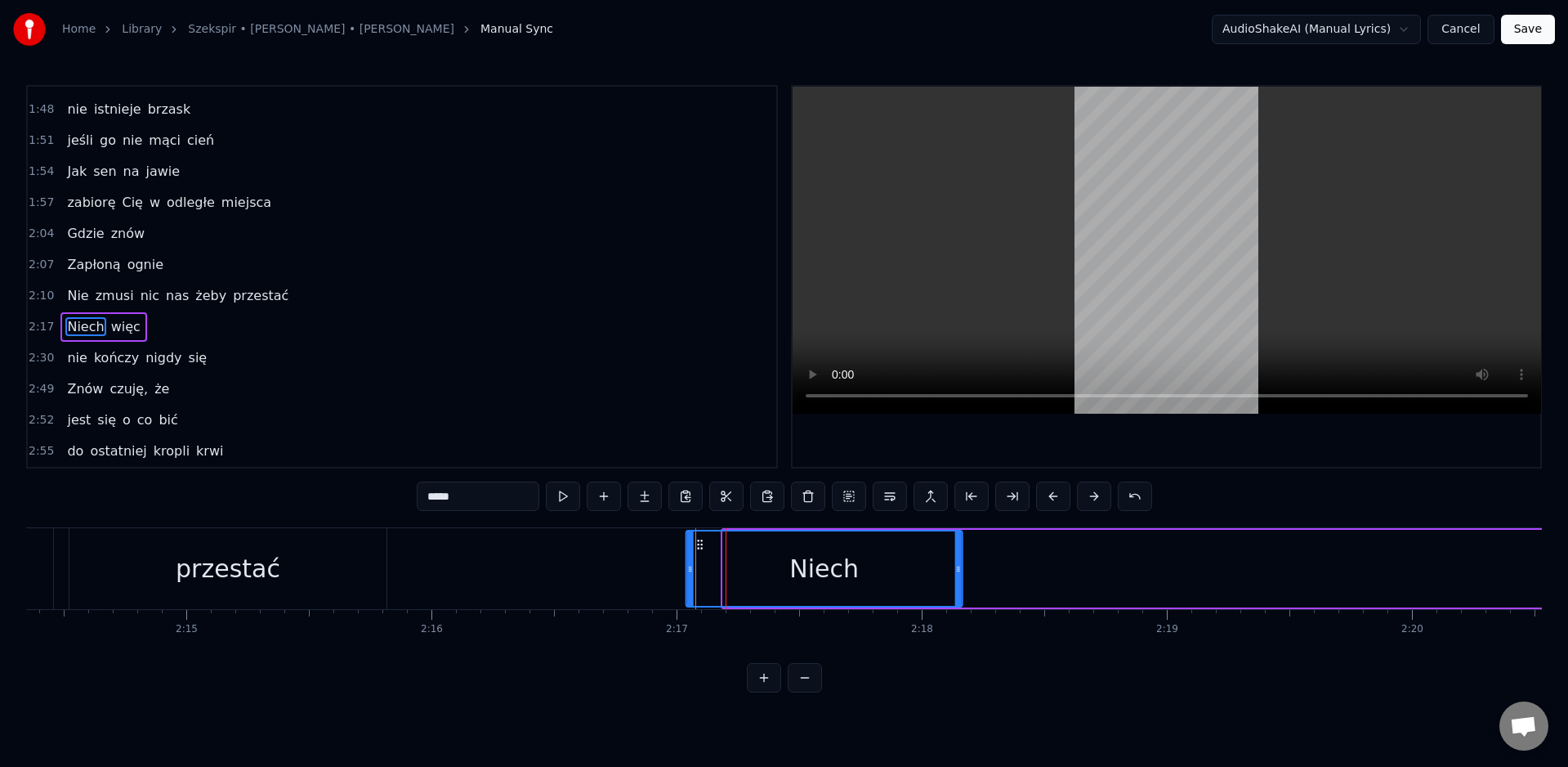
drag, startPoint x: 736, startPoint y: 545, endPoint x: 700, endPoint y: 549, distance: 36.2
click at [700, 549] on icon at bounding box center [700, 544] width 13 height 13
click at [791, 537] on div "Niech" at bounding box center [824, 569] width 274 height 74
click at [821, 544] on div "Niech" at bounding box center [824, 569] width 274 height 74
drag, startPoint x: 954, startPoint y: 573, endPoint x: 817, endPoint y: 579, distance: 137.1
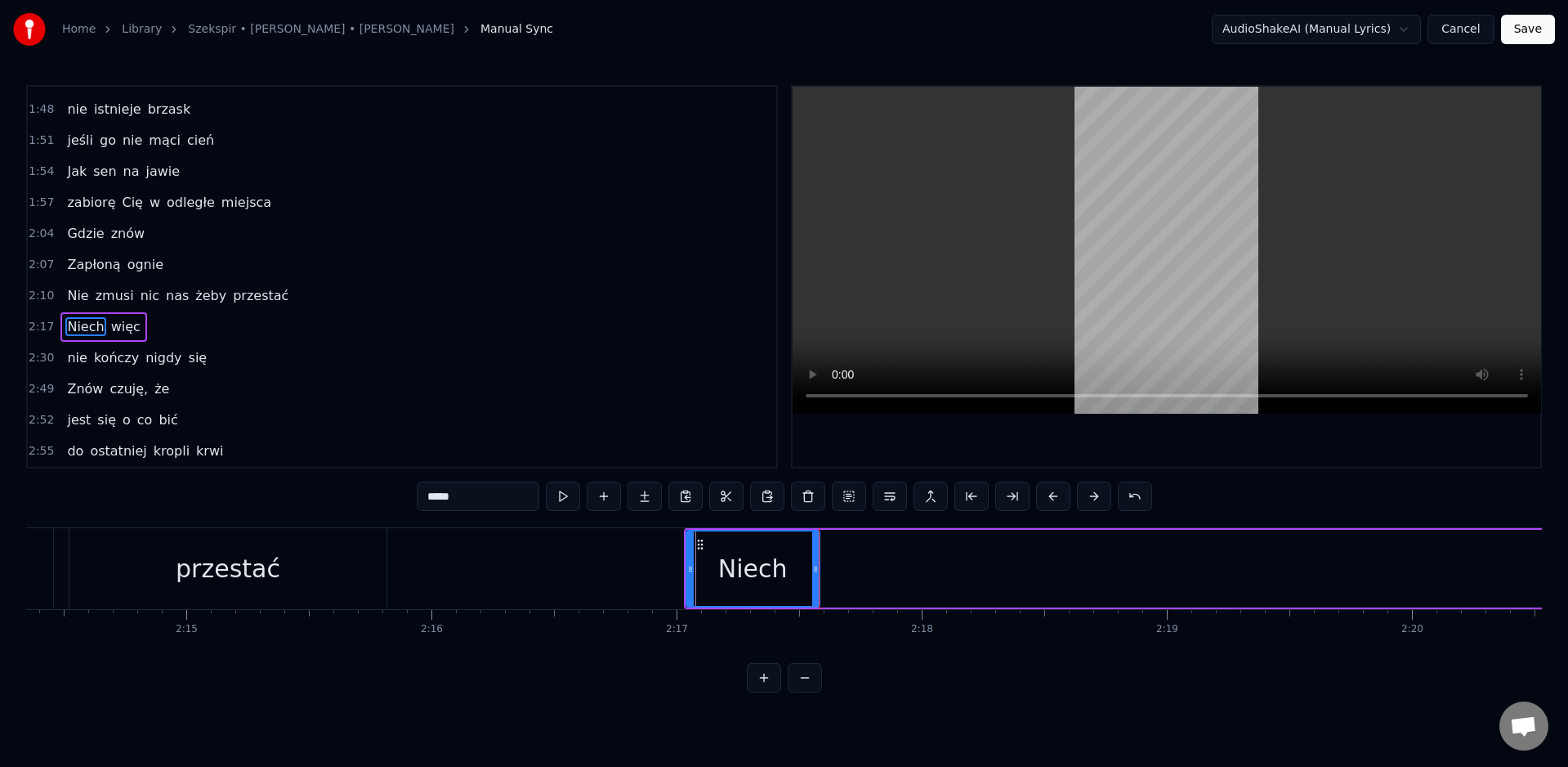
click at [817, 579] on div at bounding box center [816, 569] width 7 height 74
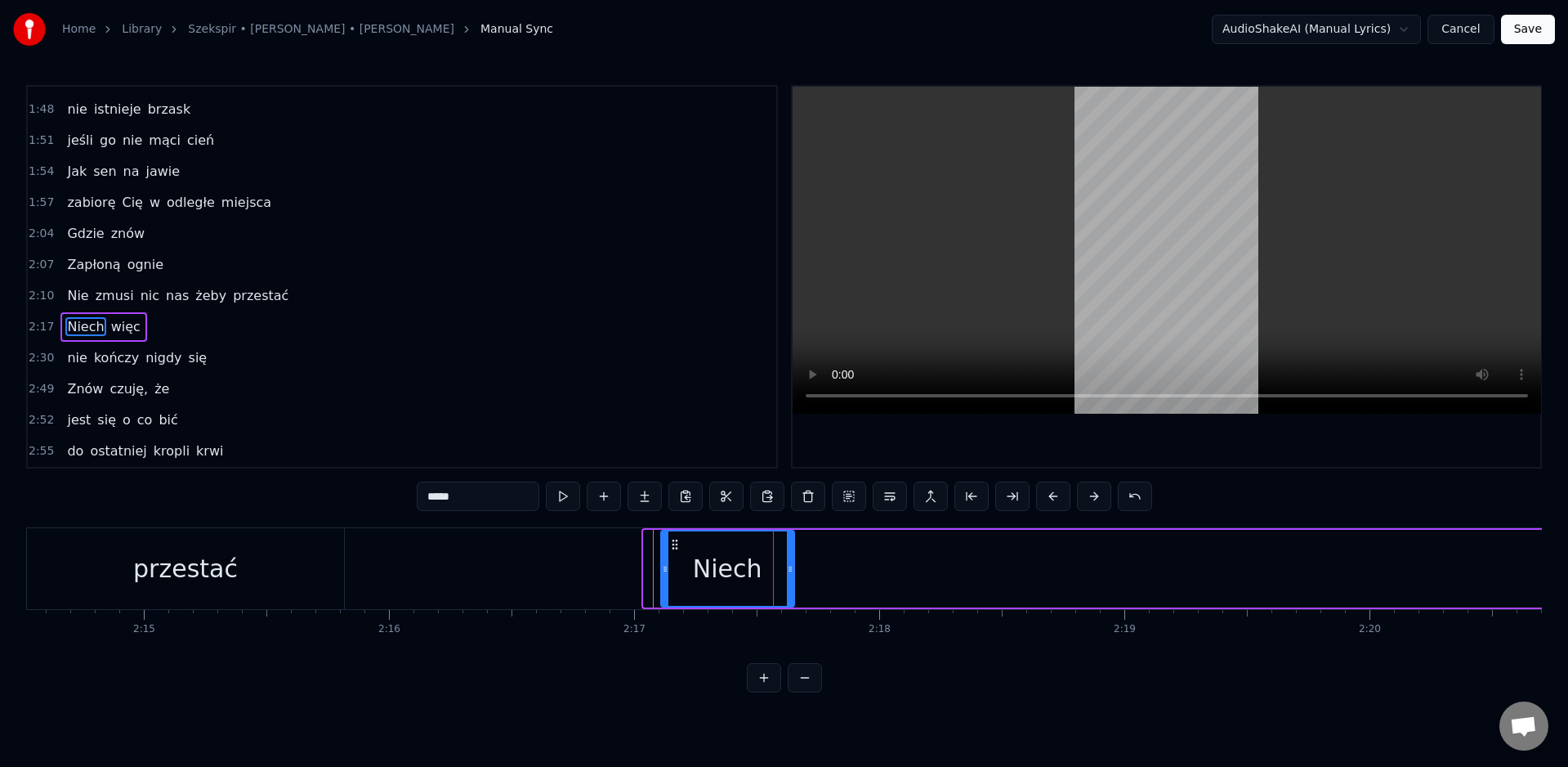
scroll to position [0, 32953]
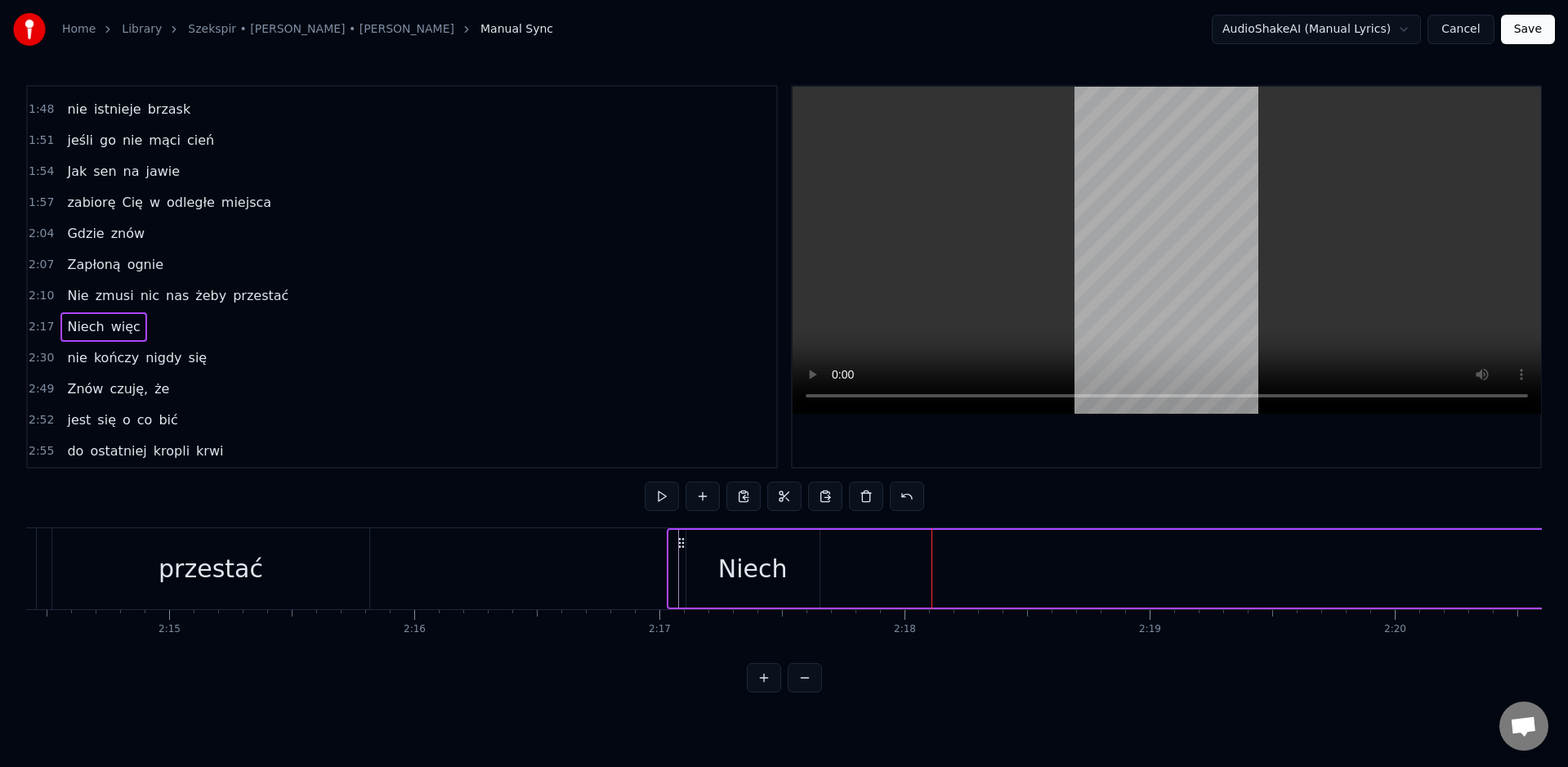
click at [723, 568] on div "Niech" at bounding box center [753, 568] width 69 height 36
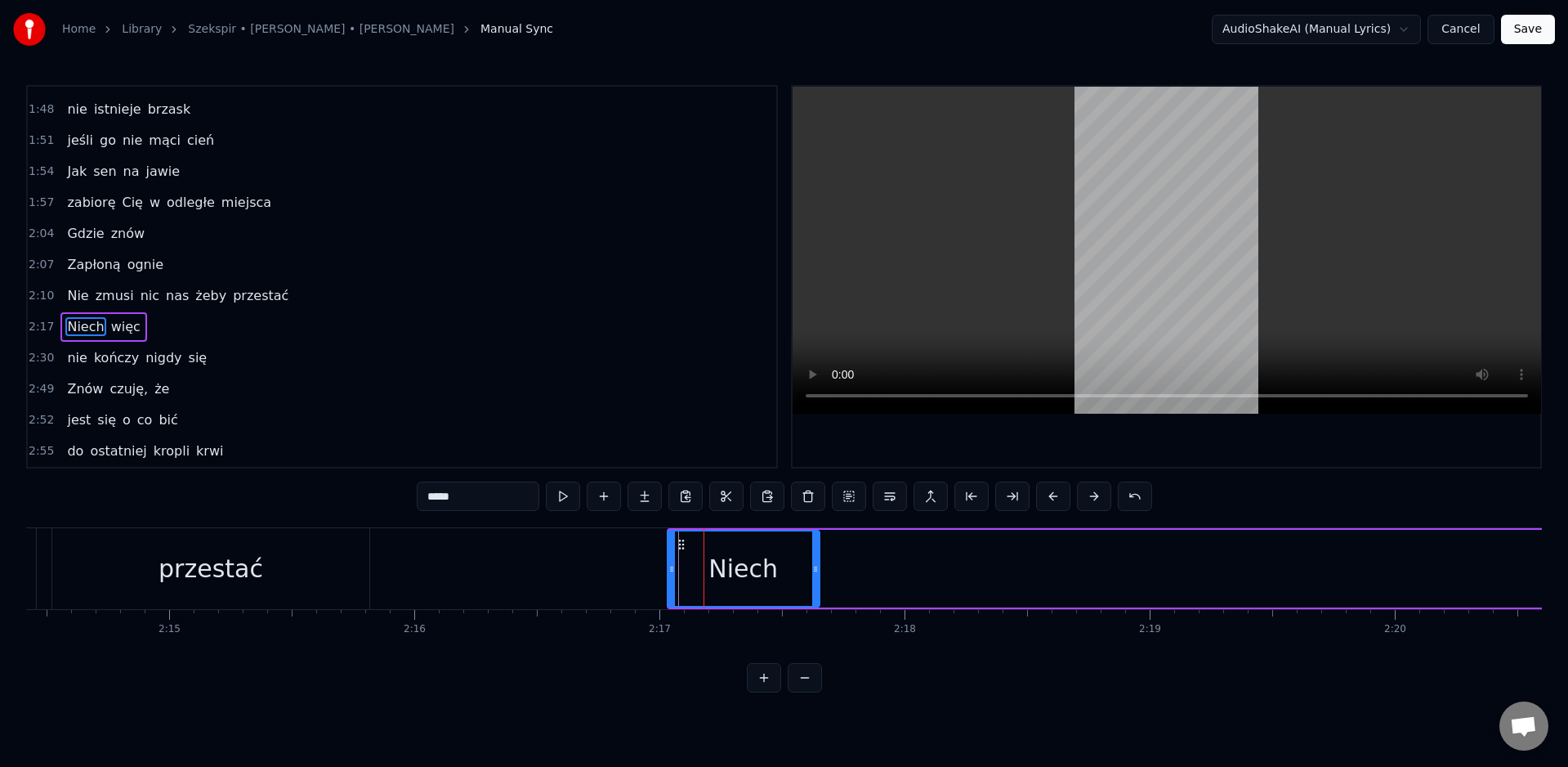
drag, startPoint x: 690, startPoint y: 571, endPoint x: 673, endPoint y: 572, distance: 17.0
click at [673, 572] on icon at bounding box center [672, 568] width 7 height 13
click at [800, 574] on div "Niech" at bounding box center [744, 569] width 153 height 78
drag, startPoint x: 815, startPoint y: 576, endPoint x: 768, endPoint y: 582, distance: 47.4
click at [774, 579] on div at bounding box center [775, 569] width 7 height 74
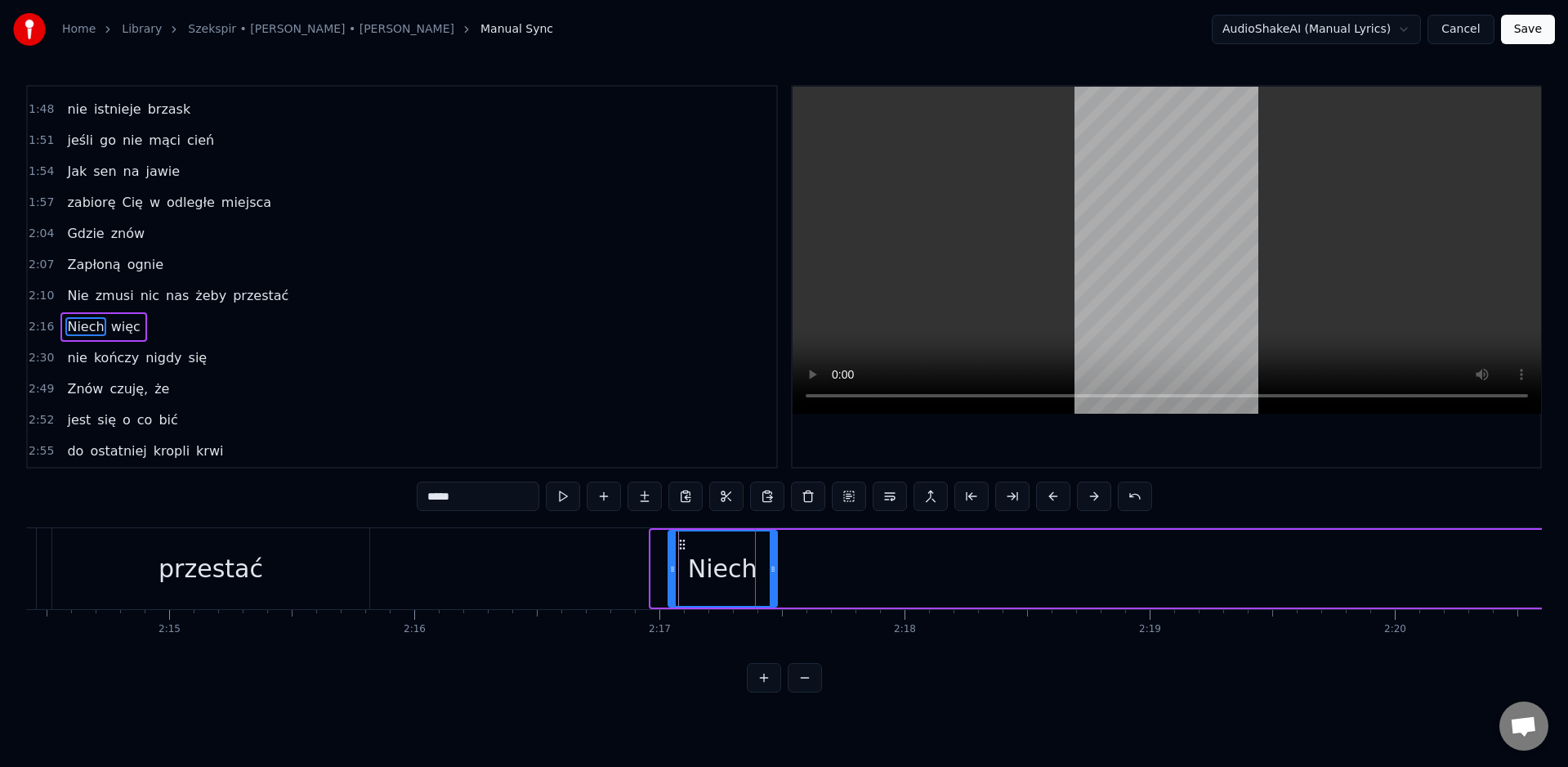
click at [669, 571] on icon at bounding box center [673, 568] width 7 height 13
drag, startPoint x: 668, startPoint y: 578, endPoint x: 647, endPoint y: 580, distance: 21.1
click at [648, 581] on div at bounding box center [652, 569] width 7 height 74
drag, startPoint x: 655, startPoint y: 584, endPoint x: 668, endPoint y: 601, distance: 21.4
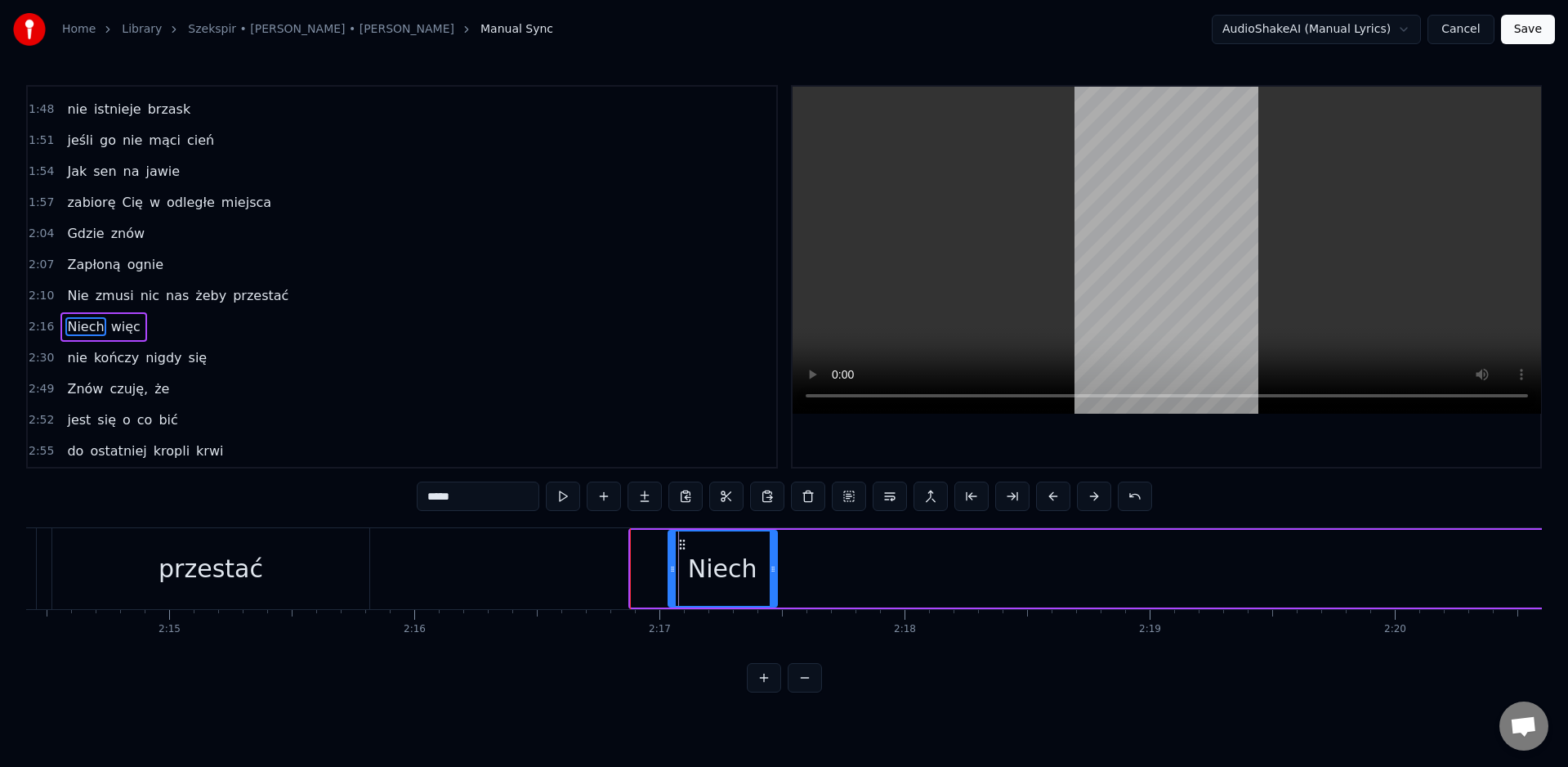
click at [674, 584] on div at bounding box center [673, 569] width 7 height 74
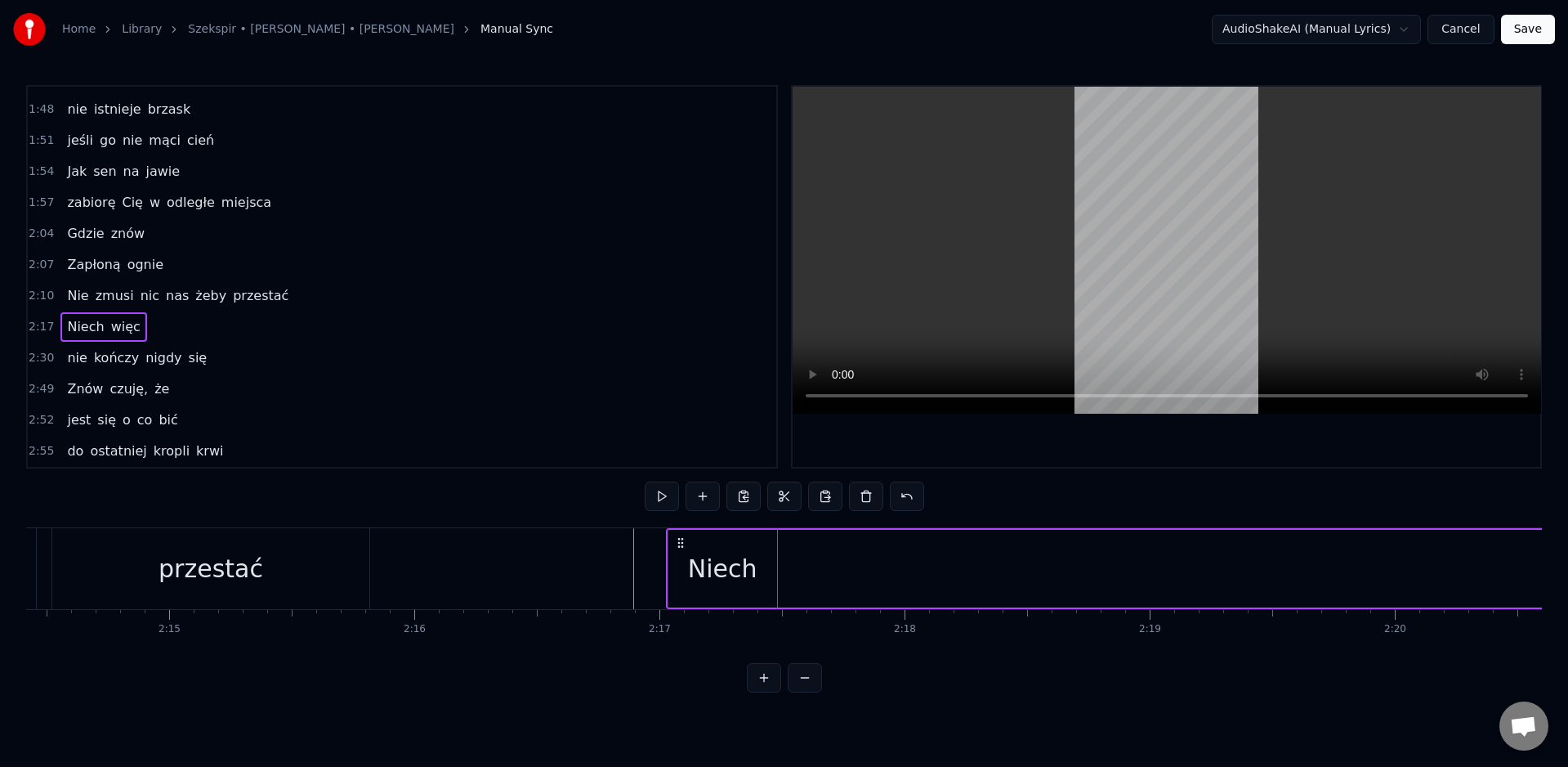
drag, startPoint x: 856, startPoint y: 603, endPoint x: 855, endPoint y: 619, distance: 16.0
click at [606, 472] on div "0:15 Wiem, każde z nas 0:19 bez mrugnięcia okiem 0:22 rzuciłoby się w ogień 0:2…" at bounding box center [784, 389] width 1516 height 608
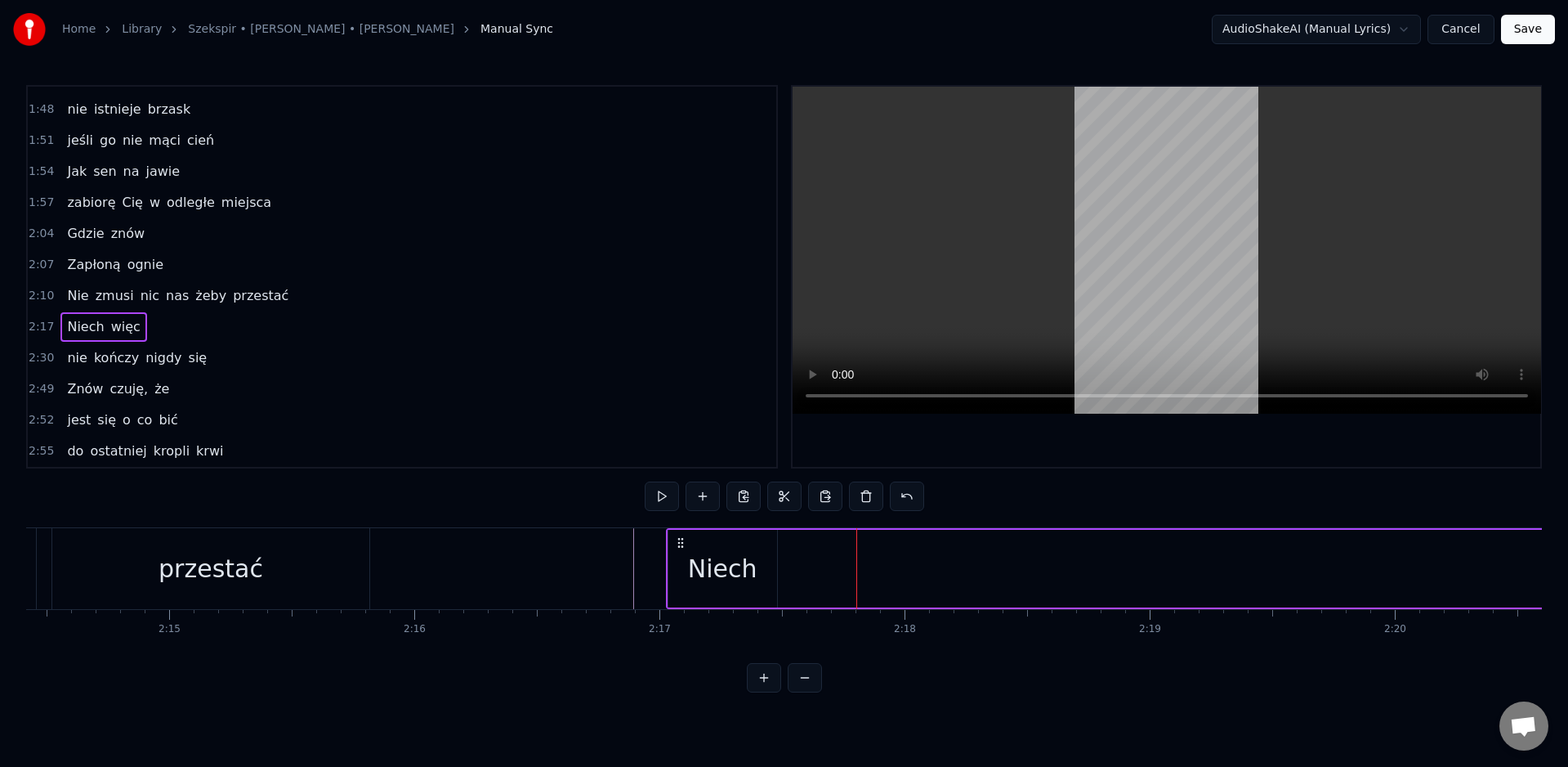
click at [699, 640] on div "Wiem, każde z nas bez mrugnięcia okiem rzuciłoby się w ogień Zabawne, że siebie…" at bounding box center [784, 588] width 1516 height 123
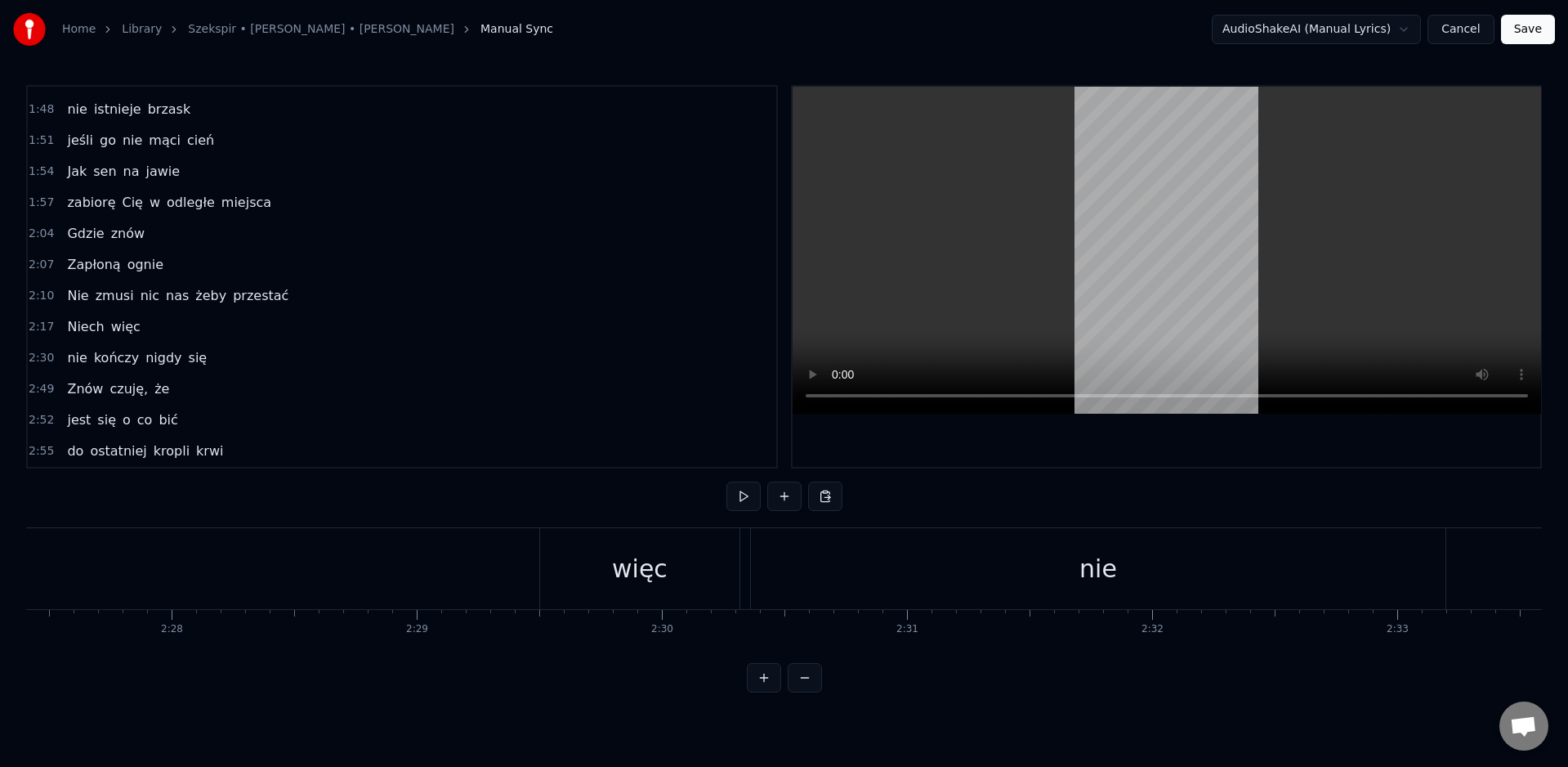
click at [641, 566] on div "więc" at bounding box center [640, 568] width 56 height 36
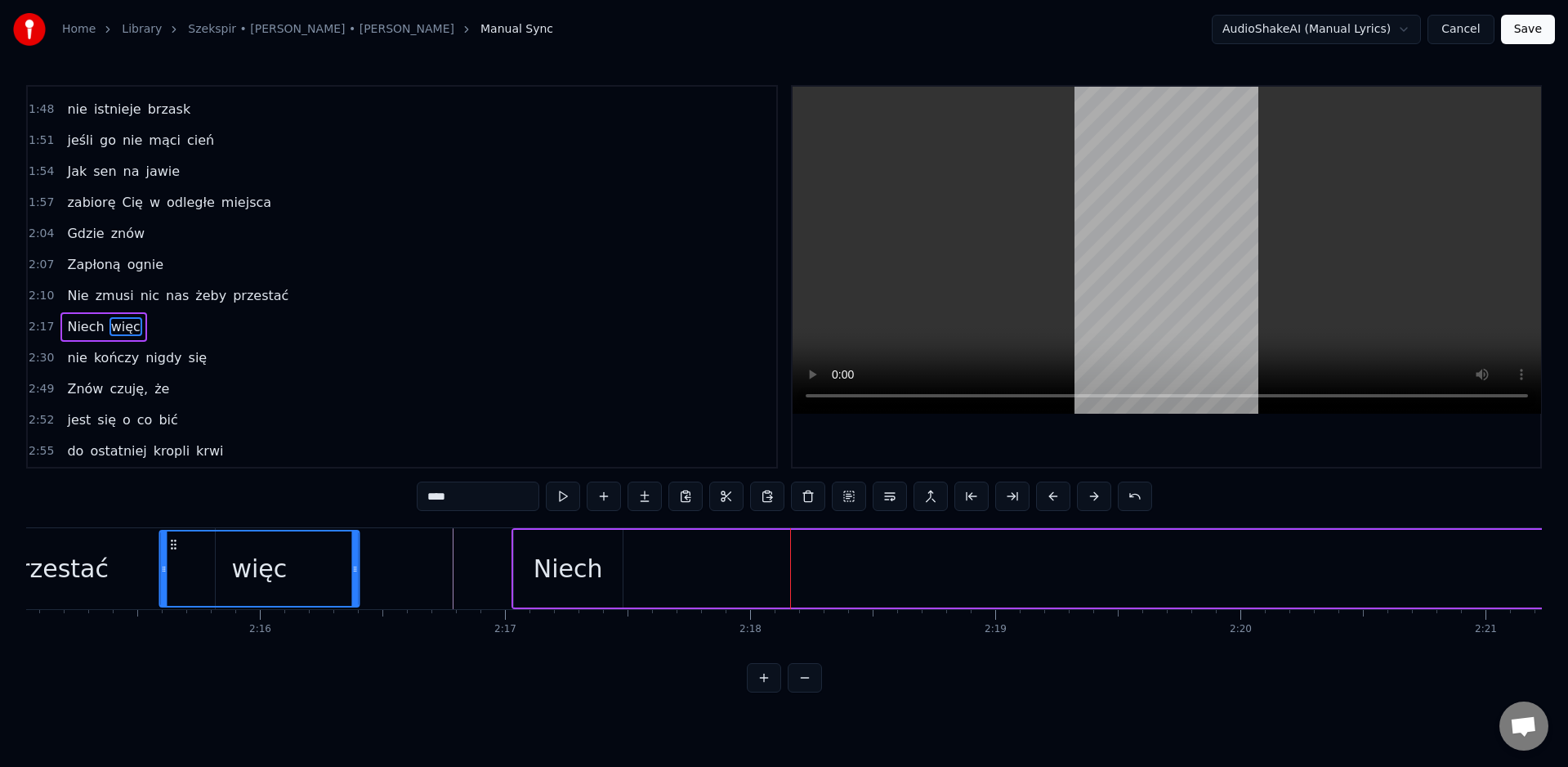
scroll to position [0, 33083]
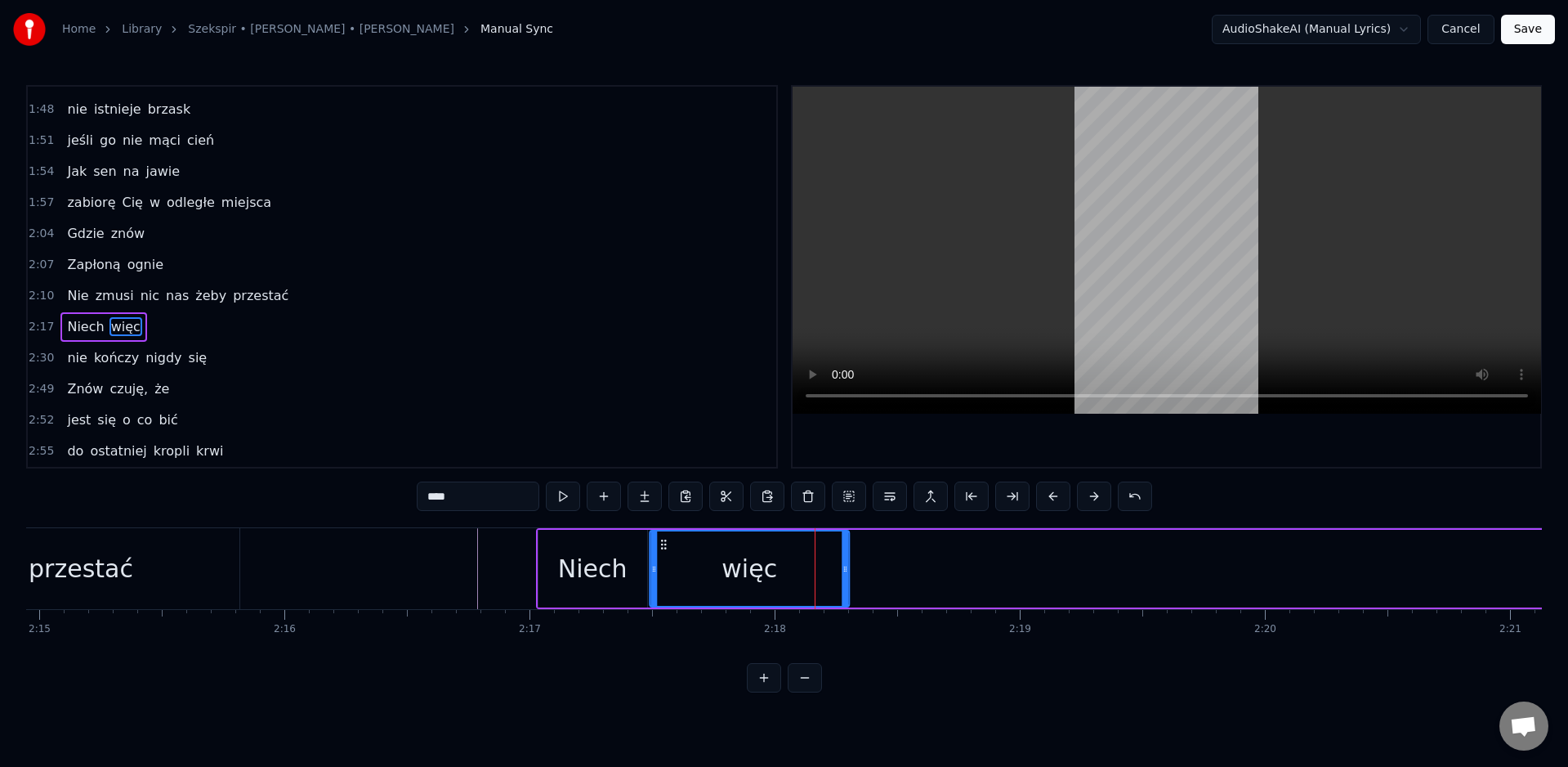
drag, startPoint x: 912, startPoint y: 545, endPoint x: 664, endPoint y: 570, distance: 249.3
click at [664, 570] on div "więc" at bounding box center [750, 569] width 198 height 74
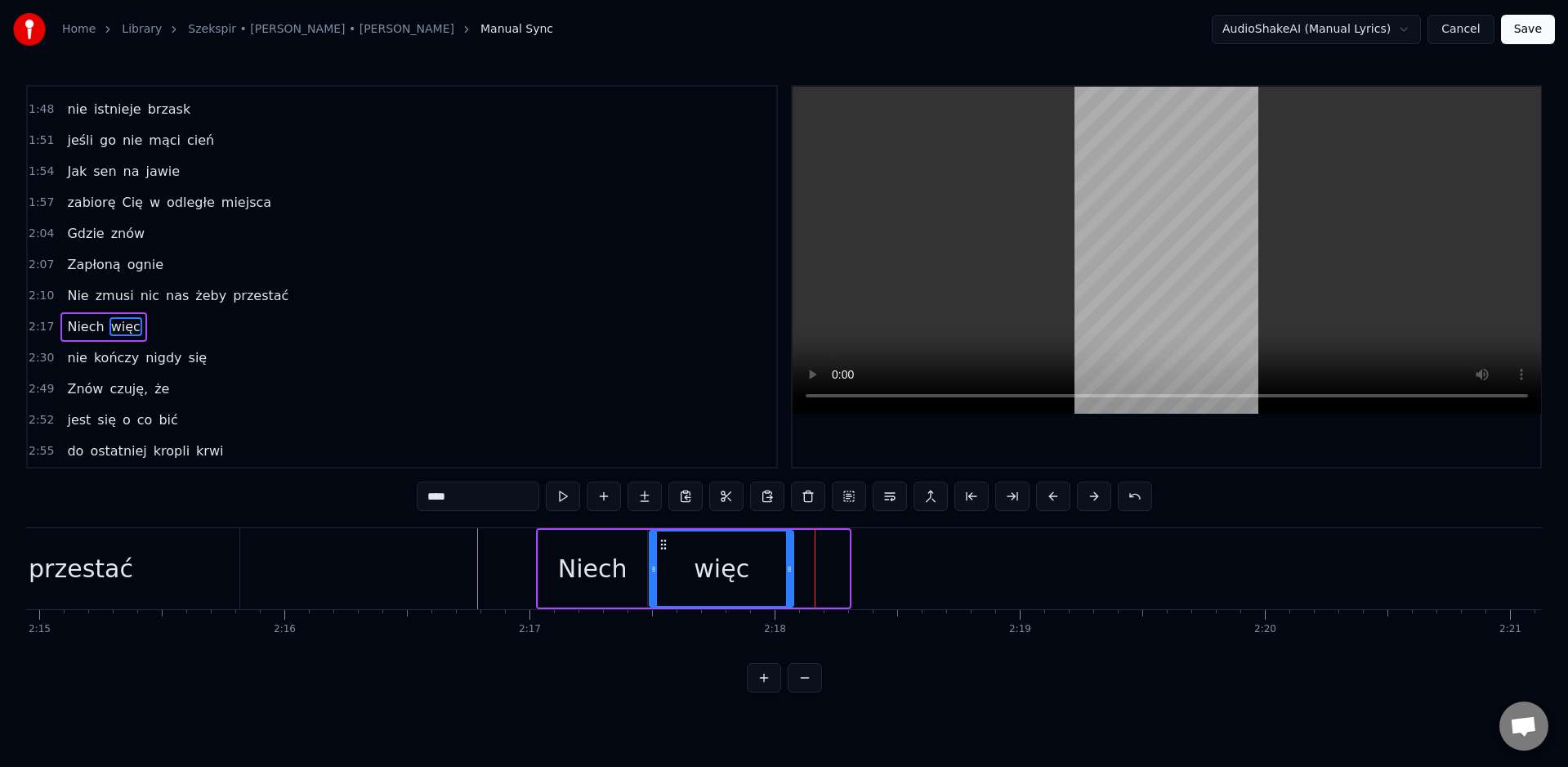
drag, startPoint x: 846, startPoint y: 578, endPoint x: 793, endPoint y: 580, distance: 53.0
click at [793, 580] on div at bounding box center [790, 569] width 7 height 74
click at [659, 569] on div "więc" at bounding box center [723, 569] width 145 height 74
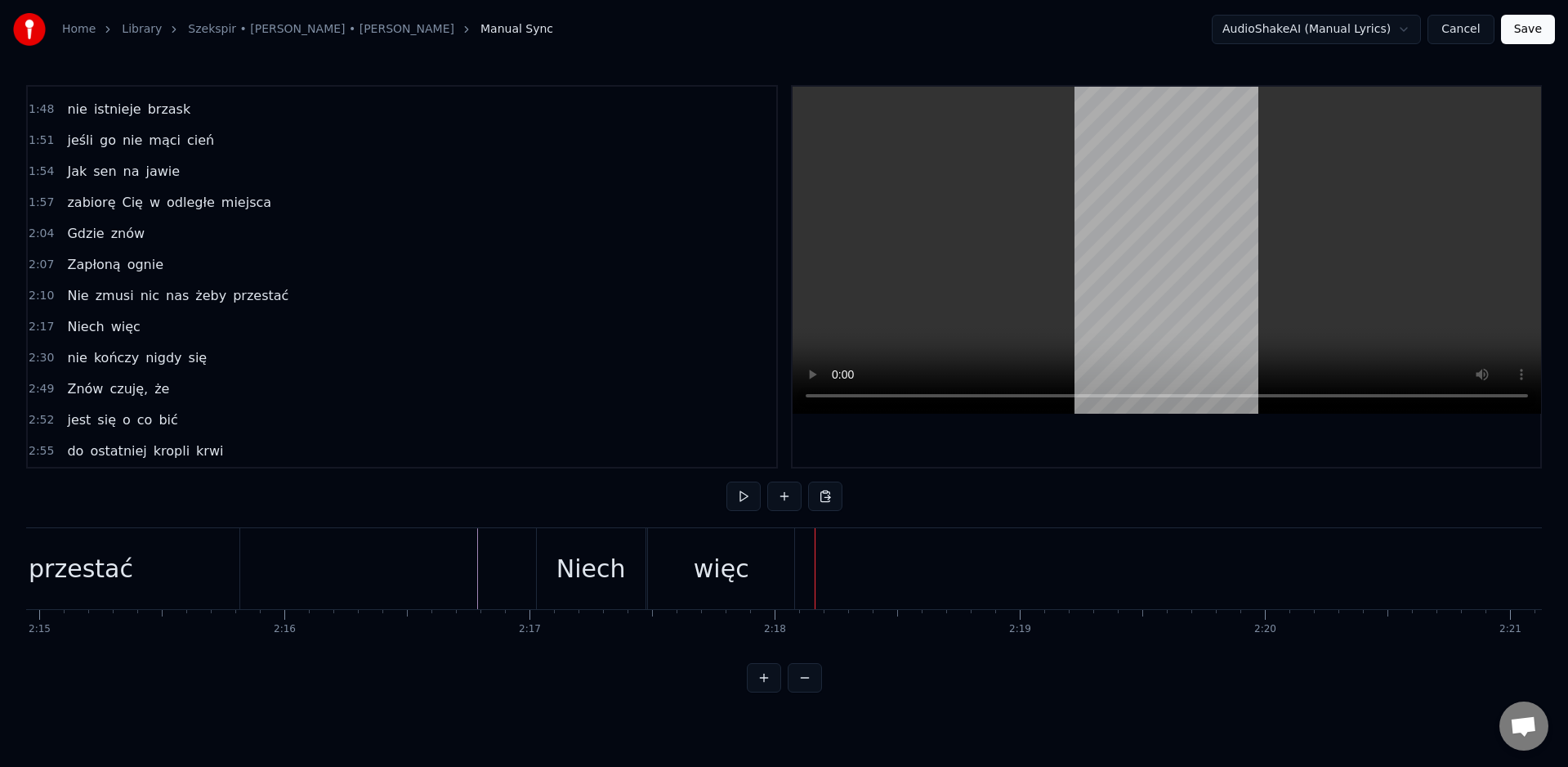
click at [797, 575] on div "Niech więc" at bounding box center [668, 569] width 263 height 81
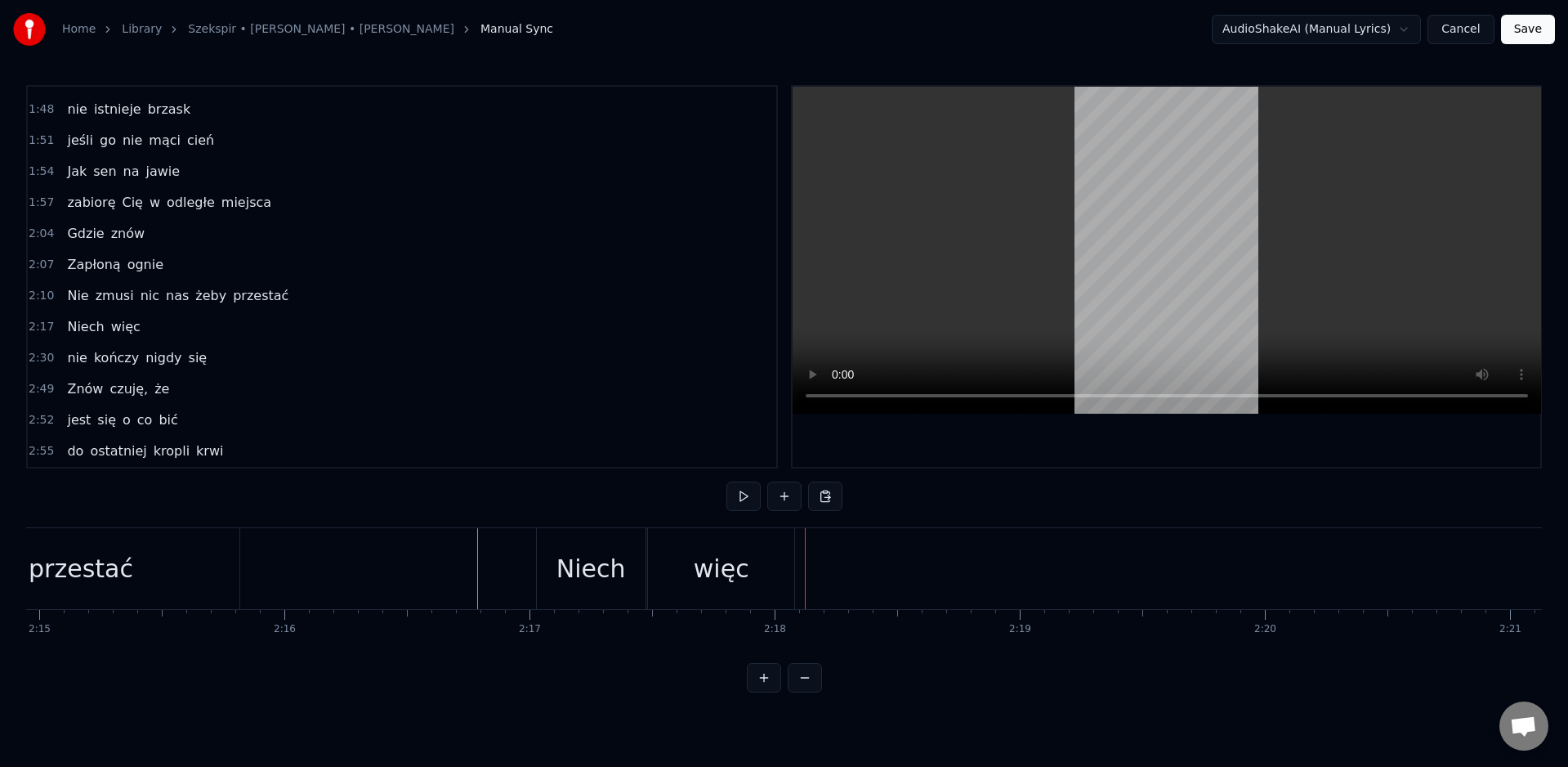
click at [789, 575] on div "więc" at bounding box center [721, 569] width 146 height 81
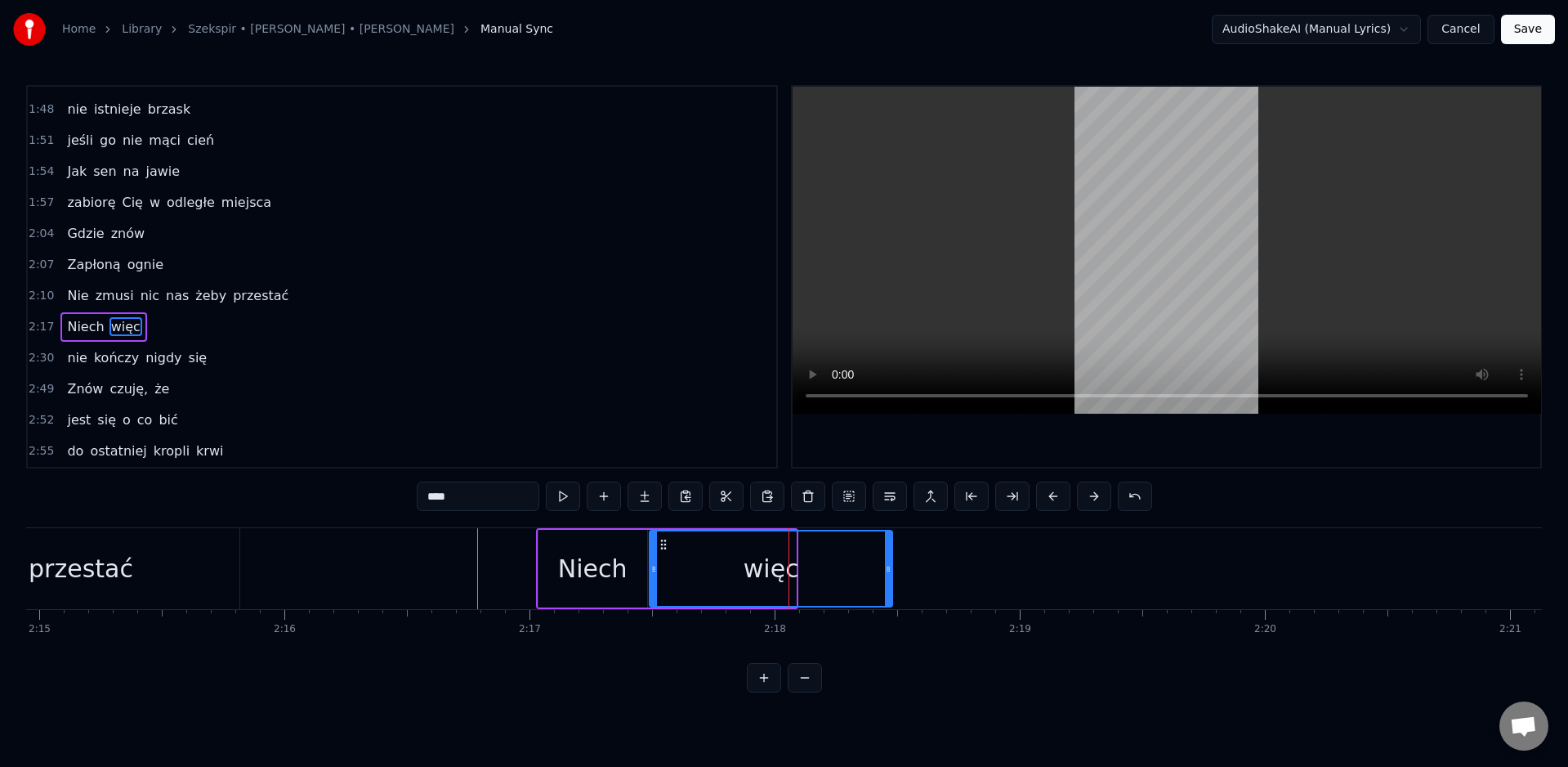
drag, startPoint x: 795, startPoint y: 573, endPoint x: 902, endPoint y: 574, distance: 107.0
click at [892, 569] on icon at bounding box center [889, 568] width 7 height 13
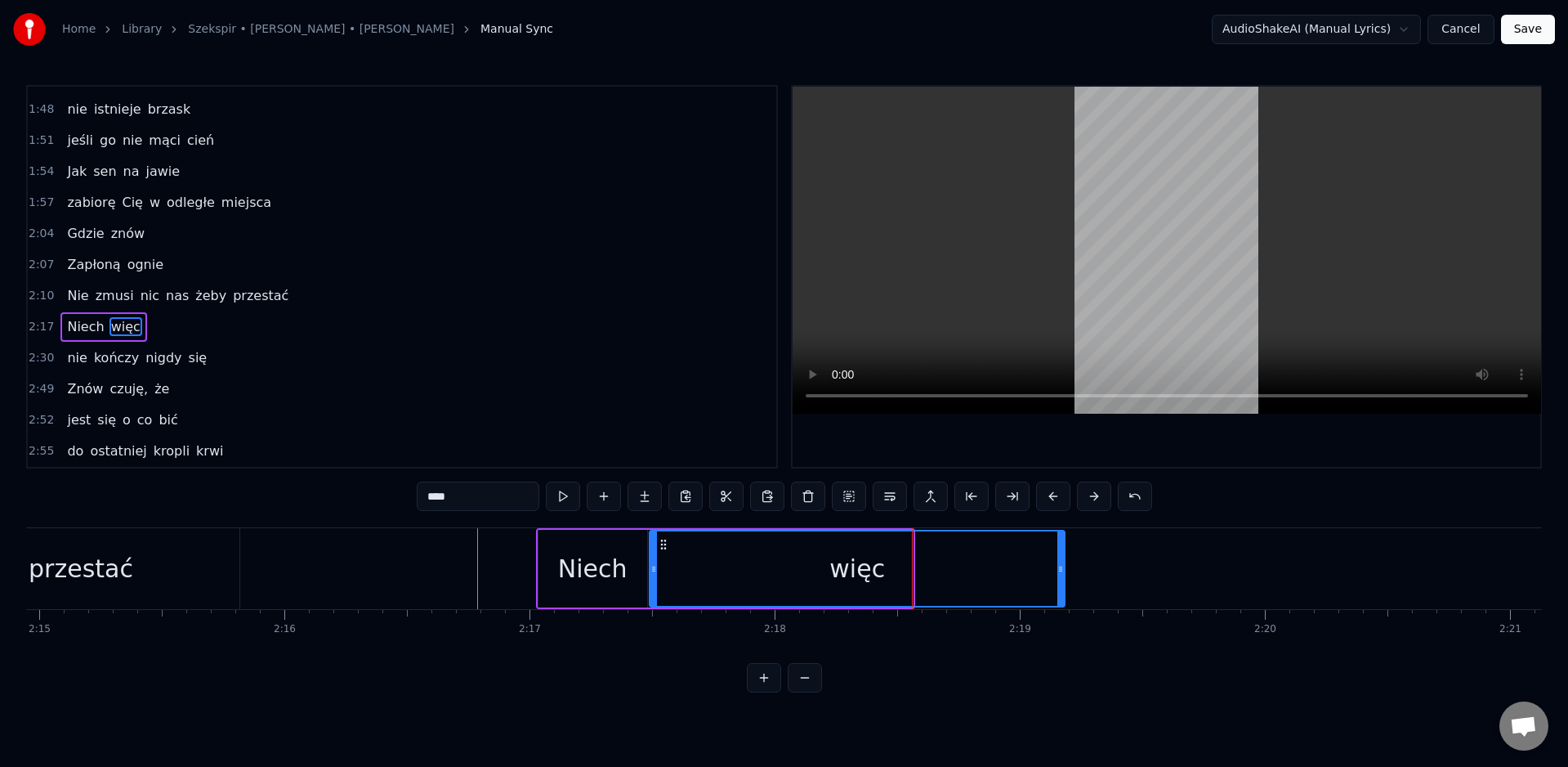
drag, startPoint x: 910, startPoint y: 571, endPoint x: 1168, endPoint y: 572, distance: 258.0
click at [1064, 572] on icon at bounding box center [1061, 568] width 7 height 13
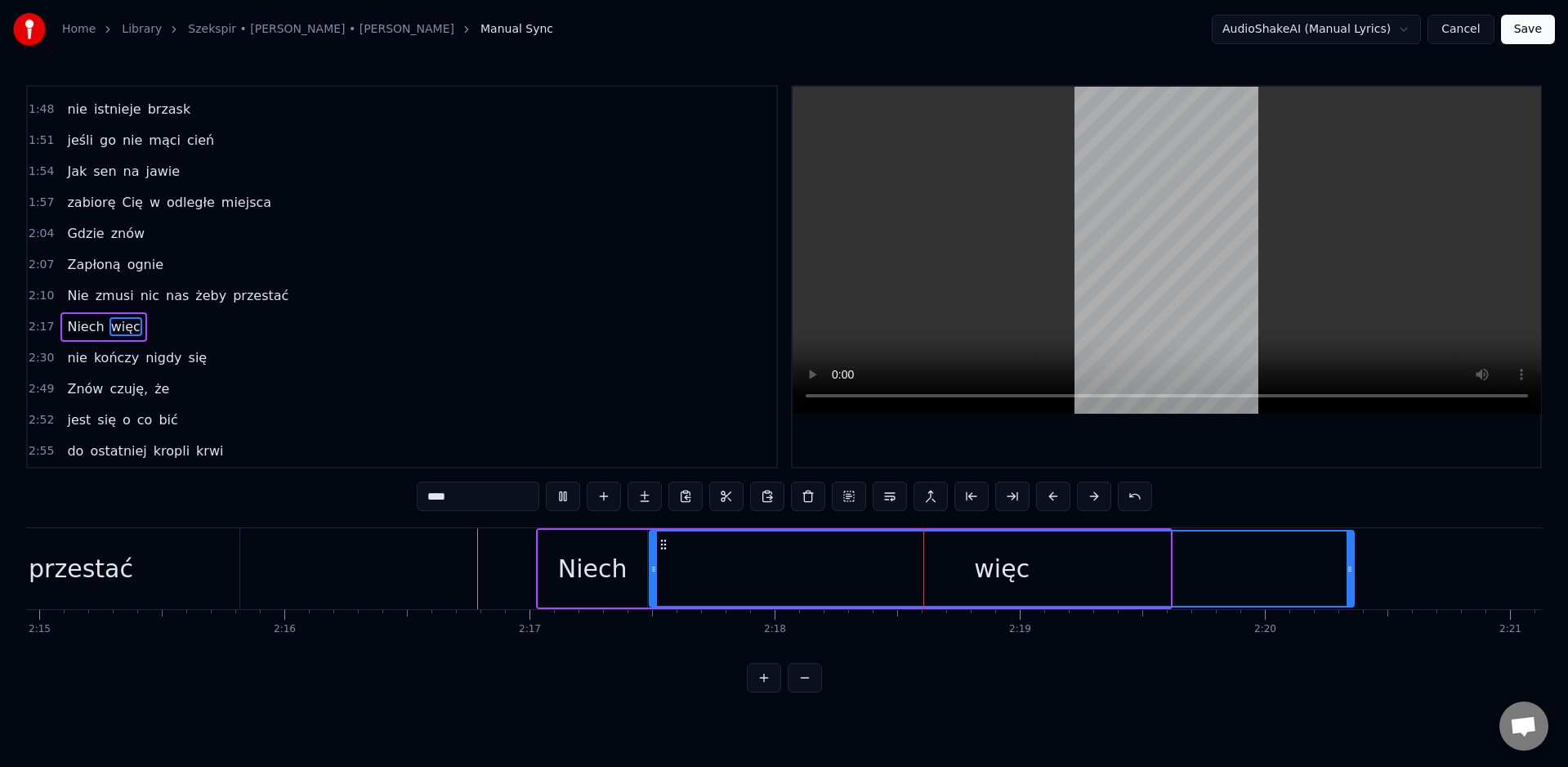
drag, startPoint x: 1169, startPoint y: 571, endPoint x: 1362, endPoint y: 586, distance: 193.6
click at [1353, 584] on div at bounding box center [1350, 569] width 7 height 74
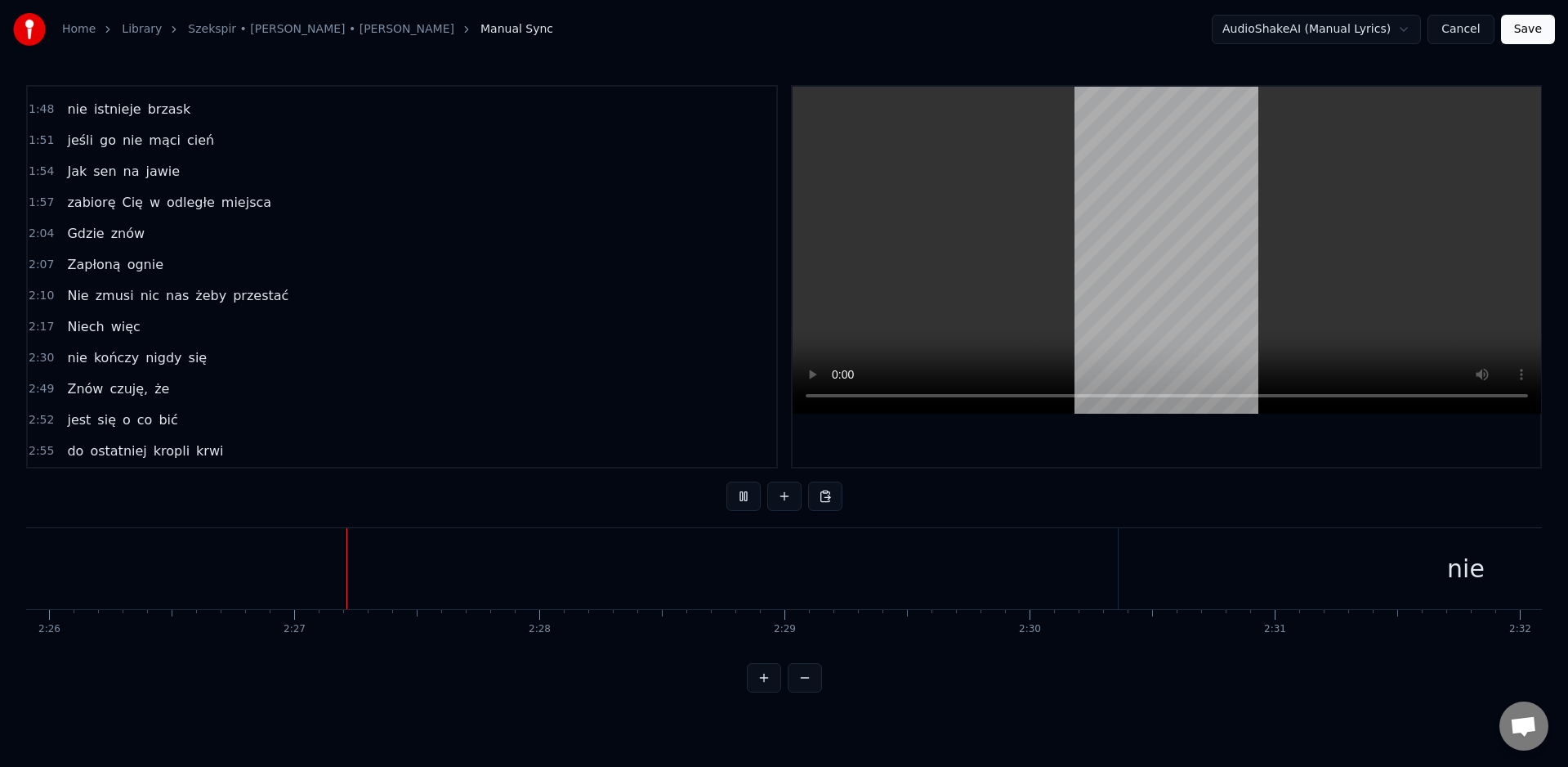
scroll to position [0, 35878]
click at [1294, 566] on div "nie" at bounding box center [1358, 569] width 695 height 81
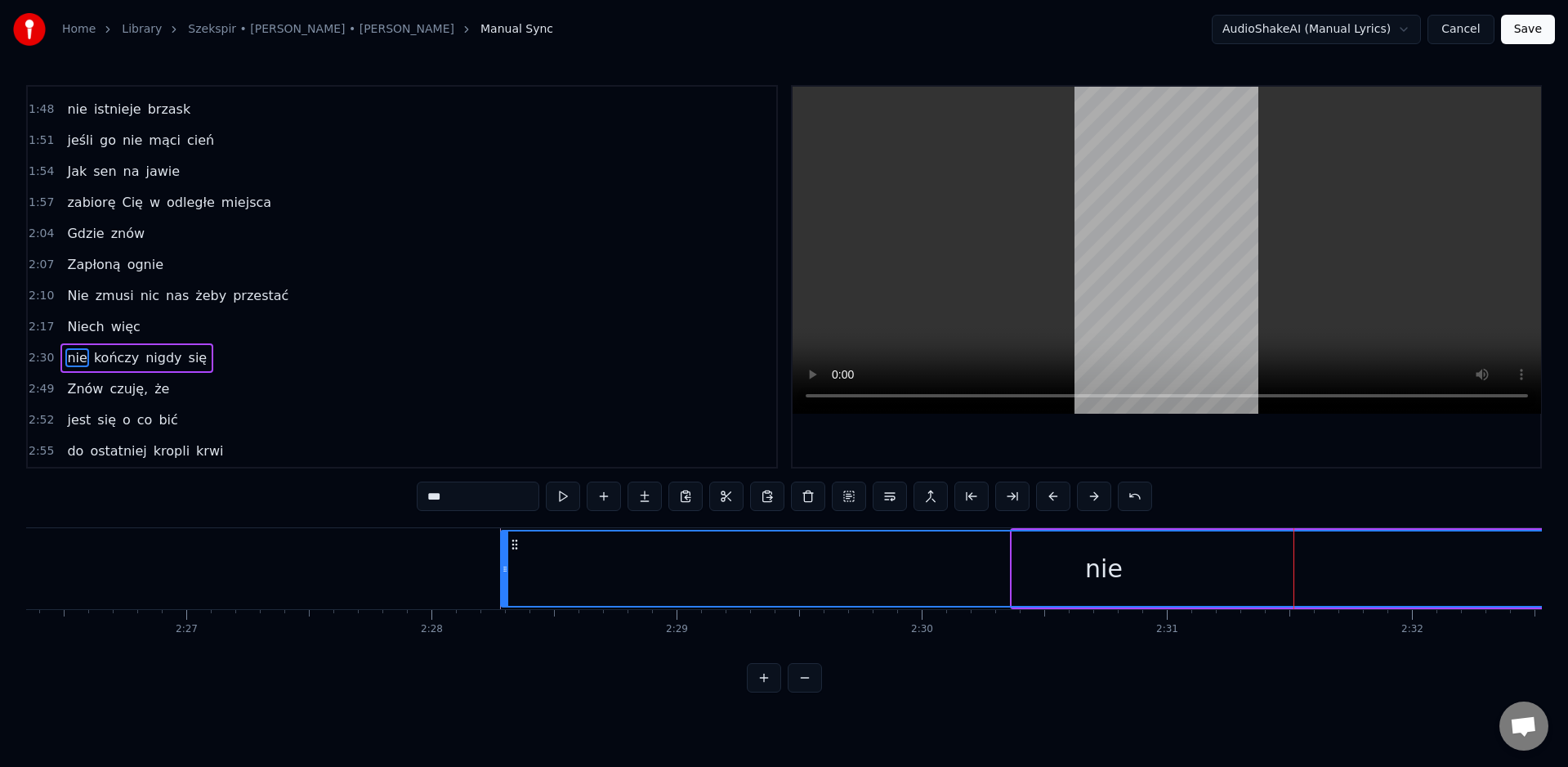
drag, startPoint x: 1018, startPoint y: 563, endPoint x: 507, endPoint y: 590, distance: 511.7
click at [507, 590] on div at bounding box center [505, 569] width 7 height 74
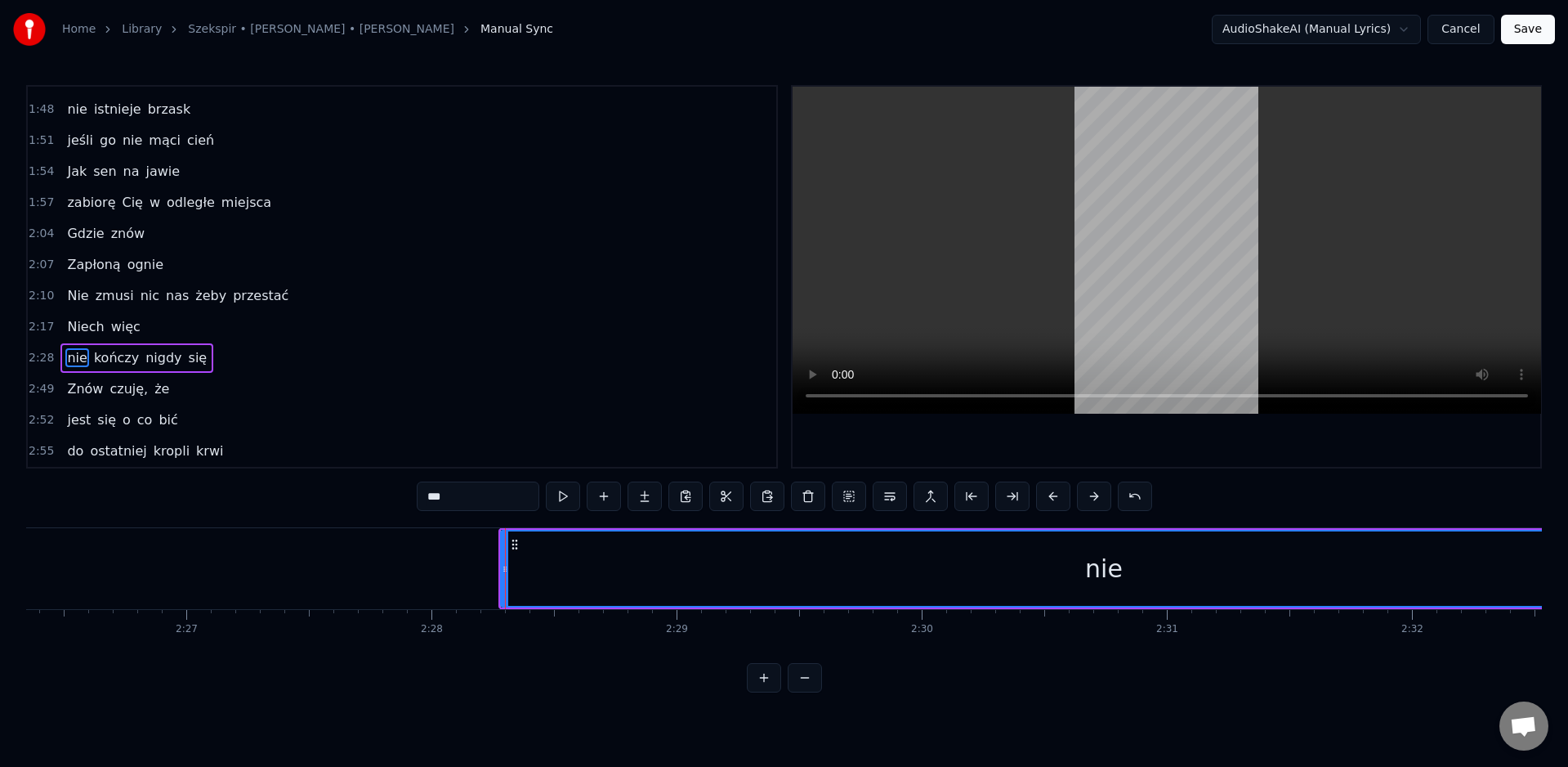
click at [560, 577] on div "nie" at bounding box center [1103, 569] width 1204 height 74
click at [609, 560] on div "nie" at bounding box center [1103, 569] width 1204 height 74
click at [626, 573] on div "nie" at bounding box center [1103, 569] width 1204 height 74
click at [613, 570] on div "nie" at bounding box center [1103, 569] width 1204 height 74
click at [614, 574] on div "nie" at bounding box center [1103, 569] width 1204 height 74
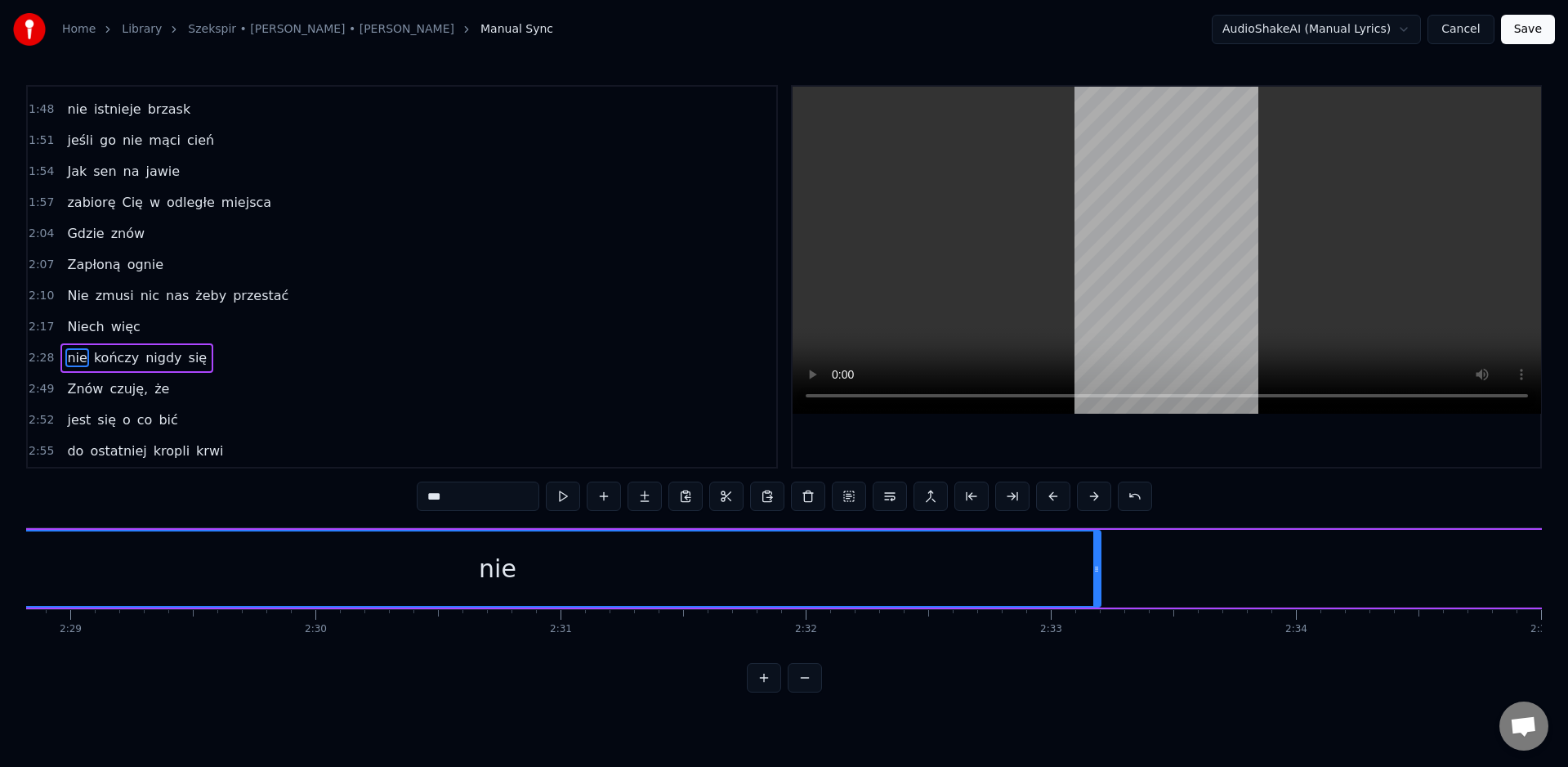
scroll to position [0, 36459]
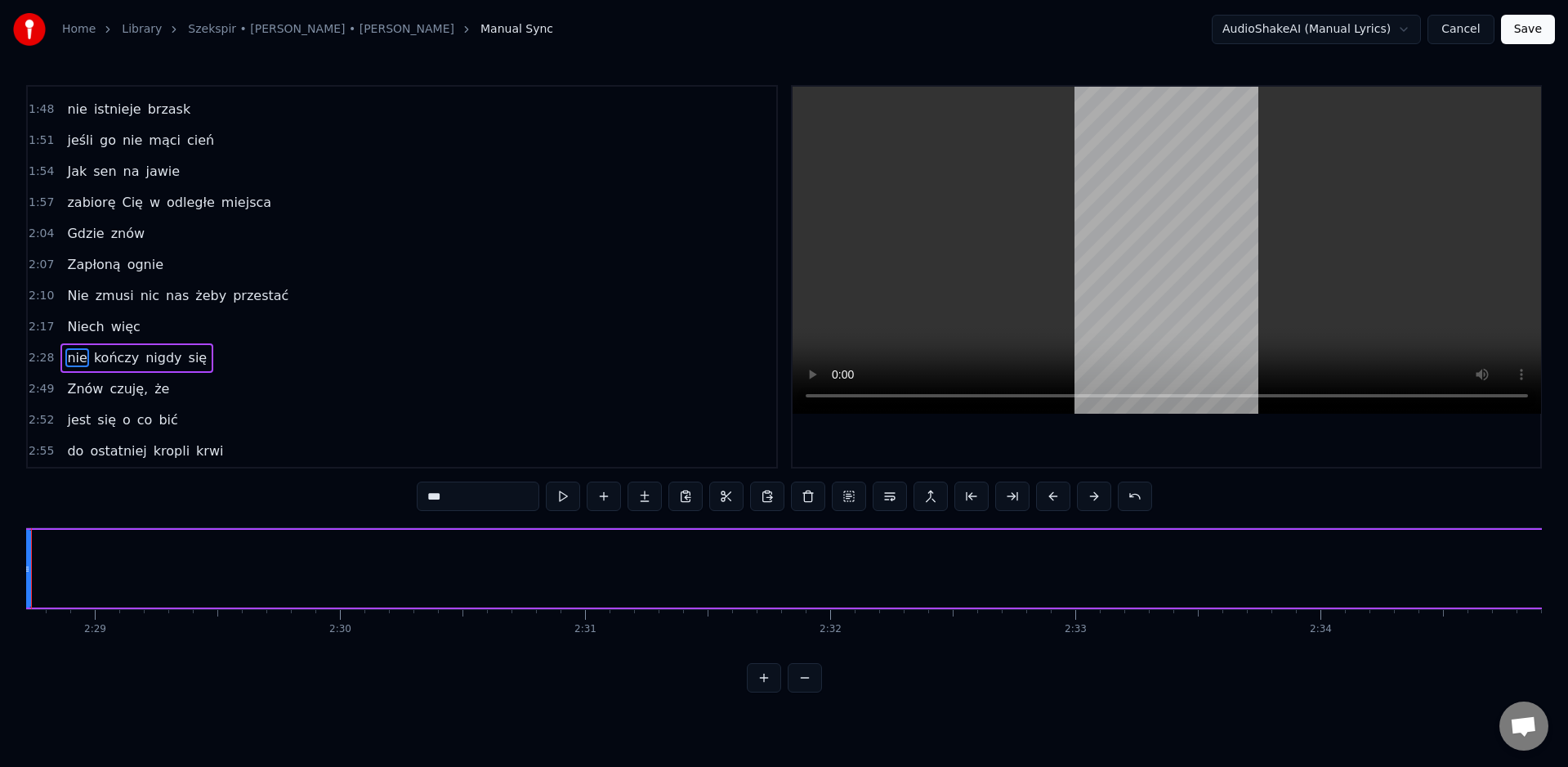
drag, startPoint x: 1121, startPoint y: 563, endPoint x: 27, endPoint y: 599, distance: 1094.6
click at [29, 597] on div at bounding box center [27, 569] width 7 height 74
click at [1142, 572] on div "kończy" at bounding box center [1143, 568] width 85 height 36
type input "******"
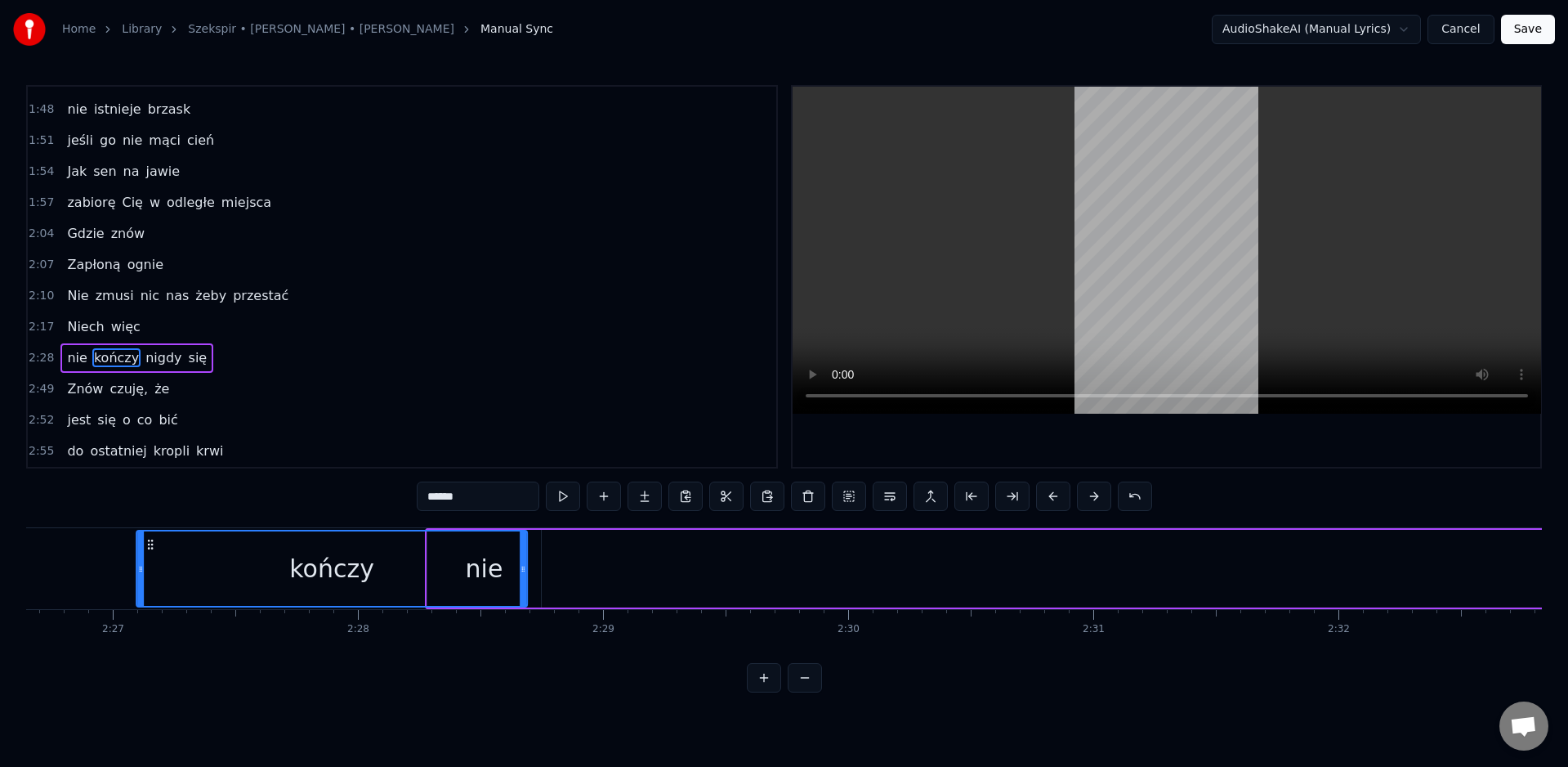
scroll to position [0, 35903]
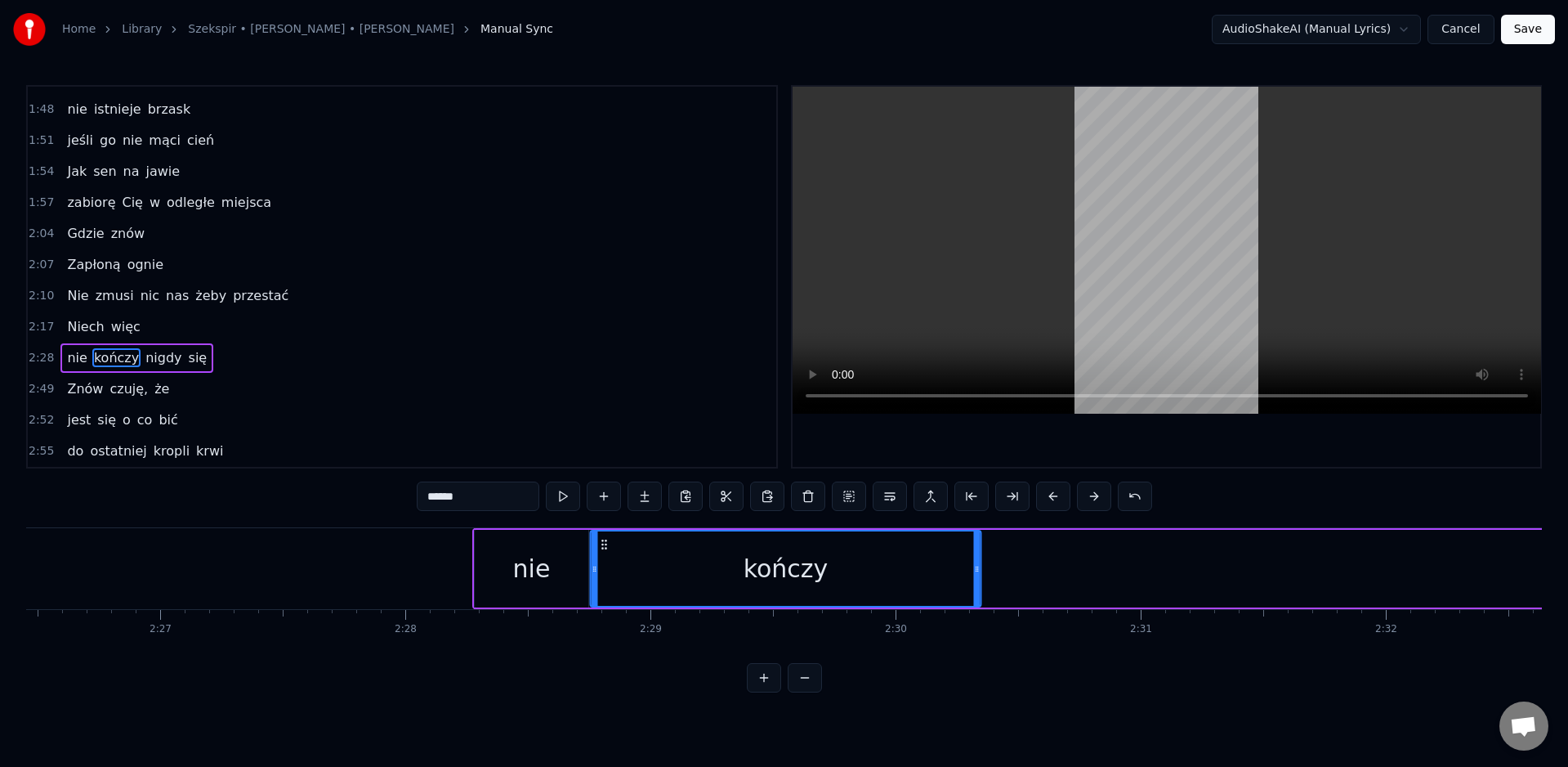
drag, startPoint x: 1125, startPoint y: 544, endPoint x: 606, endPoint y: 577, distance: 520.0
click at [606, 577] on div "kończy" at bounding box center [785, 569] width 389 height 74
click at [977, 572] on icon at bounding box center [977, 568] width 7 height 13
drag, startPoint x: 977, startPoint y: 571, endPoint x: 807, endPoint y: 585, distance: 170.6
click at [794, 574] on icon at bounding box center [790, 568] width 7 height 13
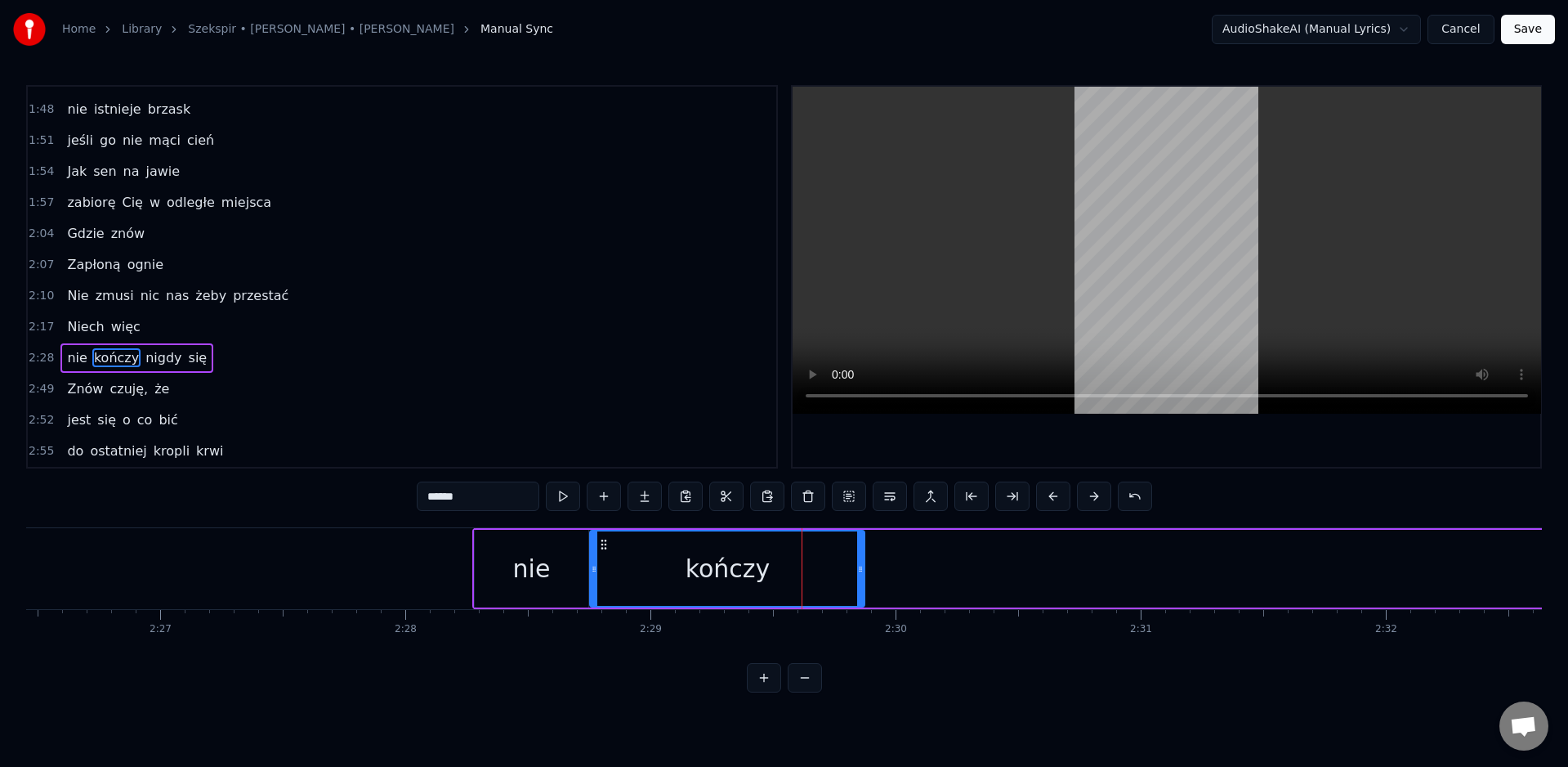
drag, startPoint x: 800, startPoint y: 571, endPoint x: 867, endPoint y: 581, distance: 67.7
click at [860, 571] on icon at bounding box center [861, 568] width 7 height 13
drag, startPoint x: 861, startPoint y: 572, endPoint x: 888, endPoint y: 574, distance: 27.1
click at [880, 572] on icon at bounding box center [877, 568] width 7 height 13
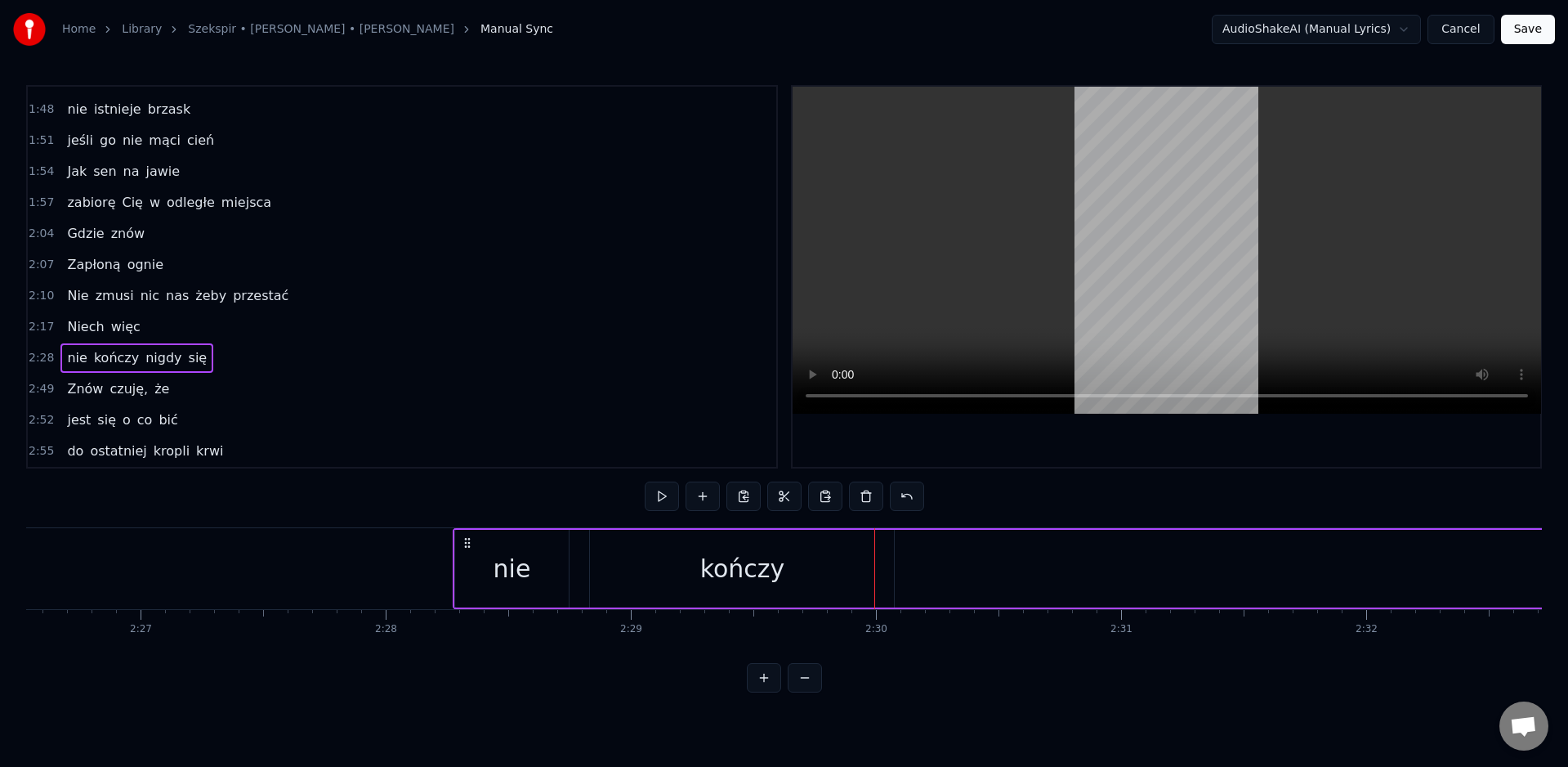
scroll to position [0, 35948]
click at [759, 566] on div "kończy" at bounding box center [743, 568] width 85 height 36
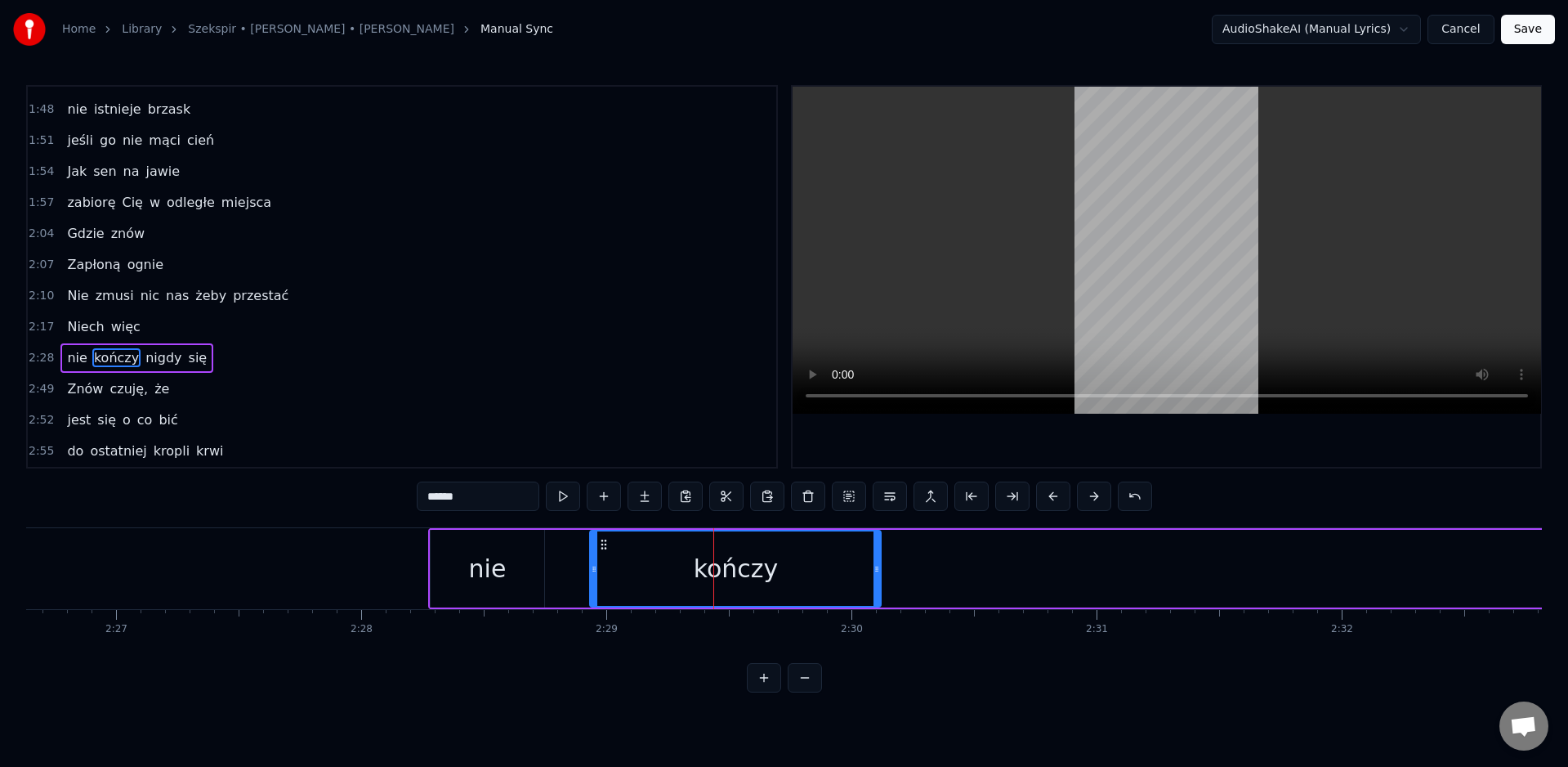
drag, startPoint x: 890, startPoint y: 574, endPoint x: 874, endPoint y: 580, distance: 17.1
click at [880, 577] on div at bounding box center [877, 569] width 7 height 74
drag, startPoint x: 596, startPoint y: 578, endPoint x: 552, endPoint y: 584, distance: 44.4
click at [552, 584] on div at bounding box center [550, 569] width 7 height 74
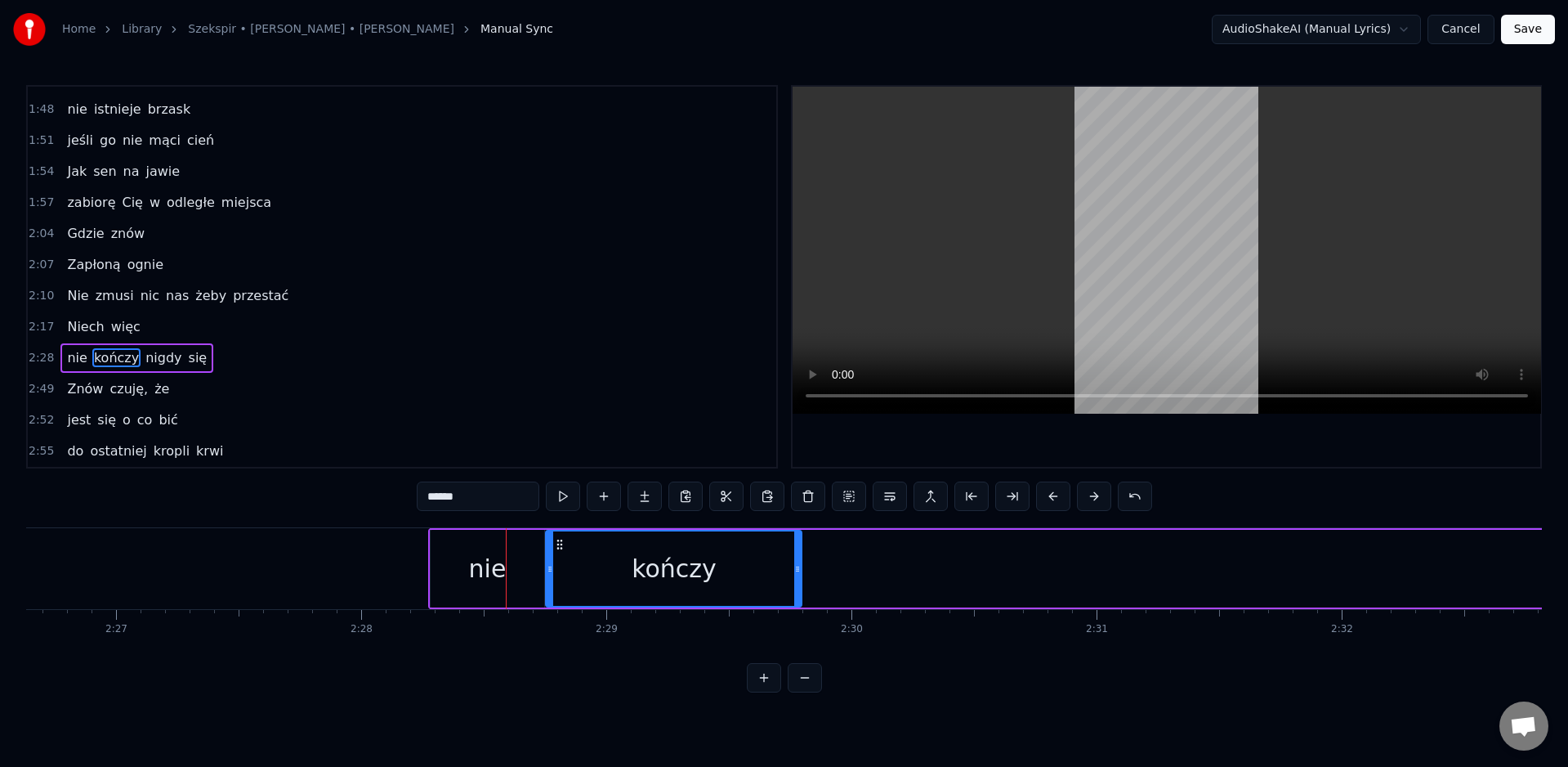
drag, startPoint x: 880, startPoint y: 577, endPoint x: 799, endPoint y: 579, distance: 81.0
click at [799, 579] on div "kończy" at bounding box center [674, 569] width 257 height 78
click at [797, 586] on div at bounding box center [796, 569] width 7 height 74
drag, startPoint x: 795, startPoint y: 581, endPoint x: 763, endPoint y: 582, distance: 32.0
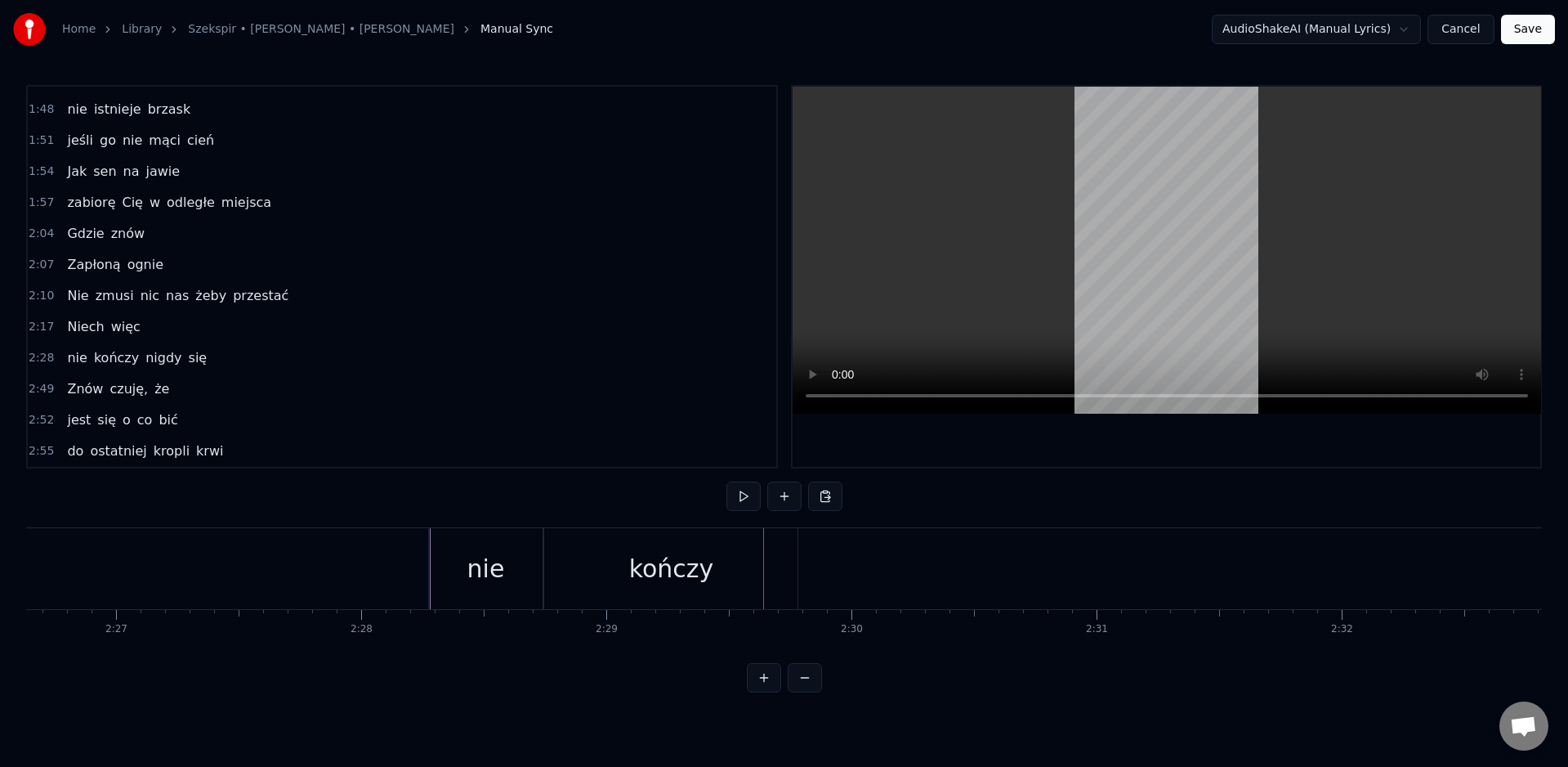
click at [746, 579] on div "kończy" at bounding box center [670, 569] width 253 height 81
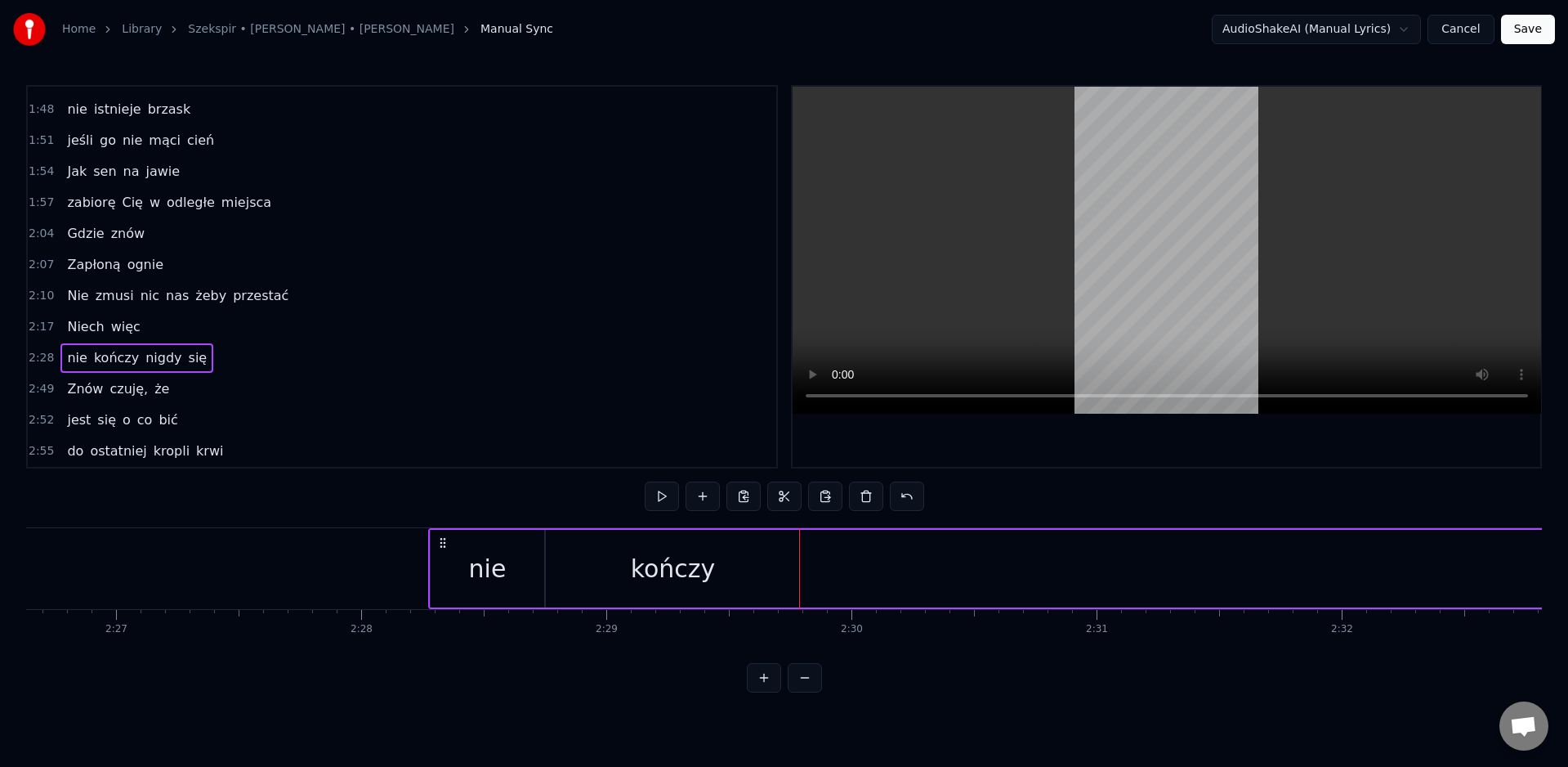
click at [1169, 693] on div "0:15 Wiem, każde z nas 0:19 bez mrugnięcia okiem 0:22 rzuciłoby się w ogień 0:2…" at bounding box center [784, 389] width 1516 height 608
click at [1115, 648] on div "Wiem, każde z nas bez mrugnięcia okiem rzuciłoby się w ogień Zabawne, że siebie…" at bounding box center [784, 588] width 1516 height 123
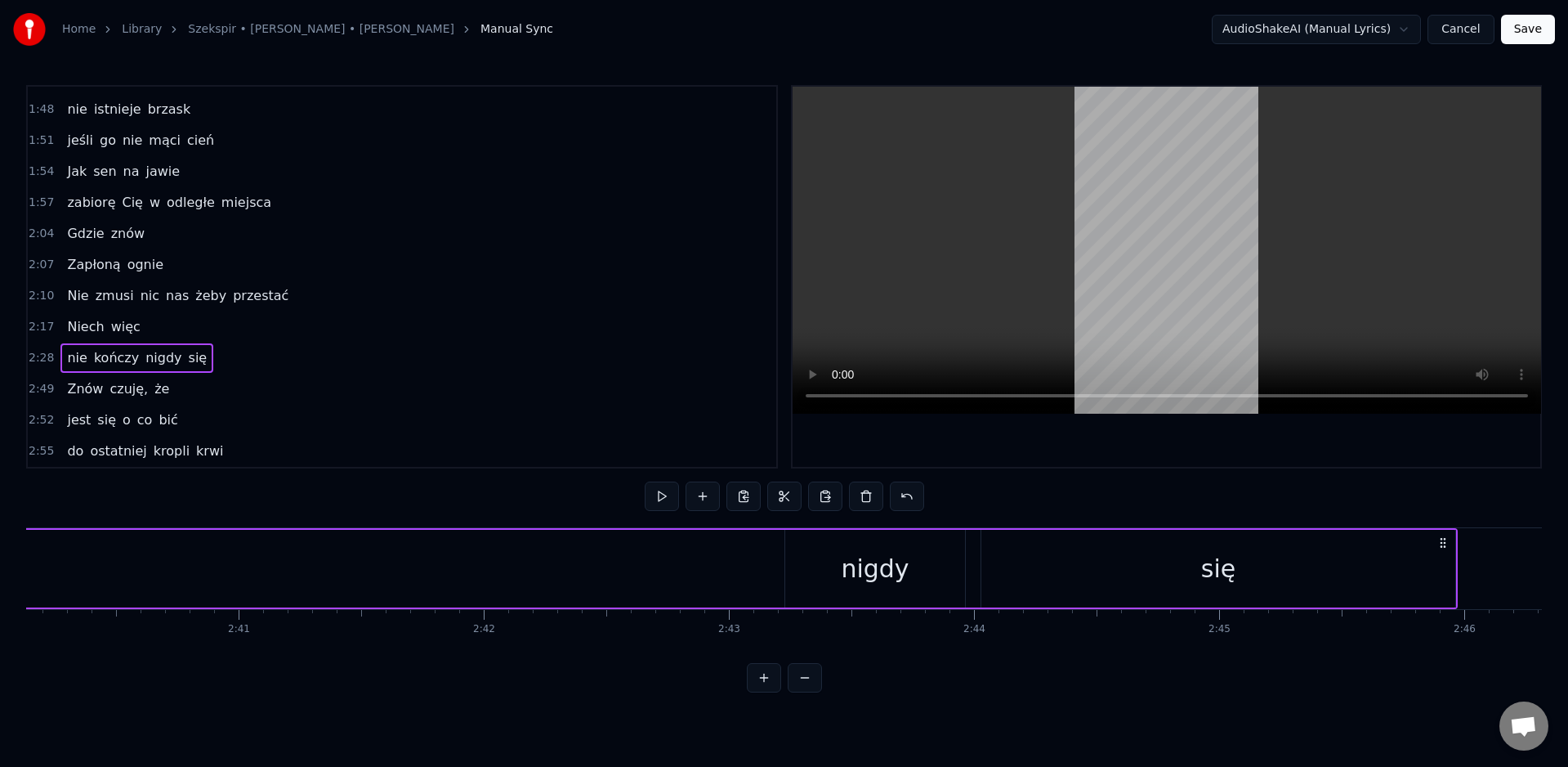
scroll to position [0, 39331]
click at [798, 579] on div "nigdy" at bounding box center [801, 568] width 68 height 36
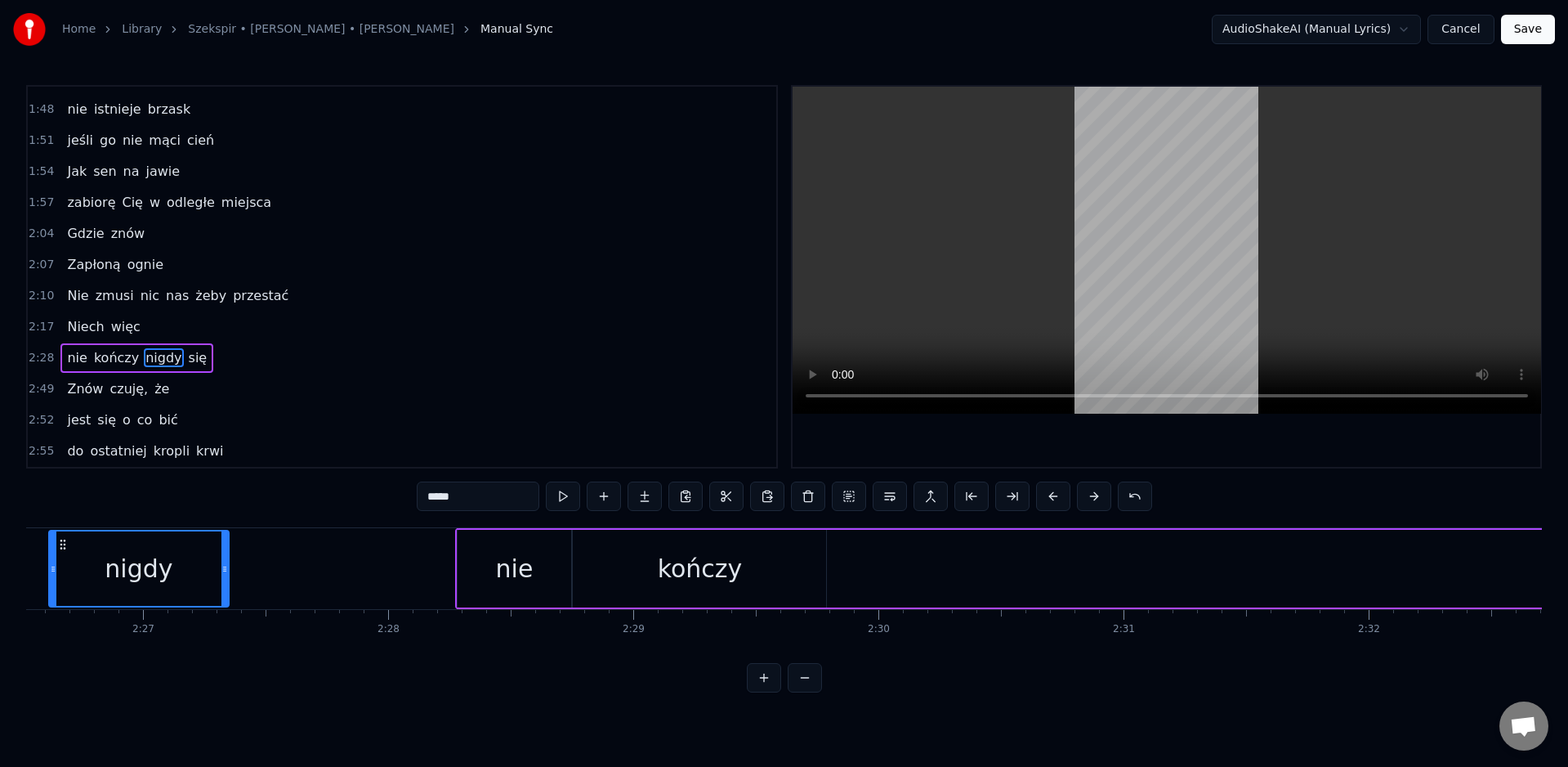
scroll to position [0, 35807]
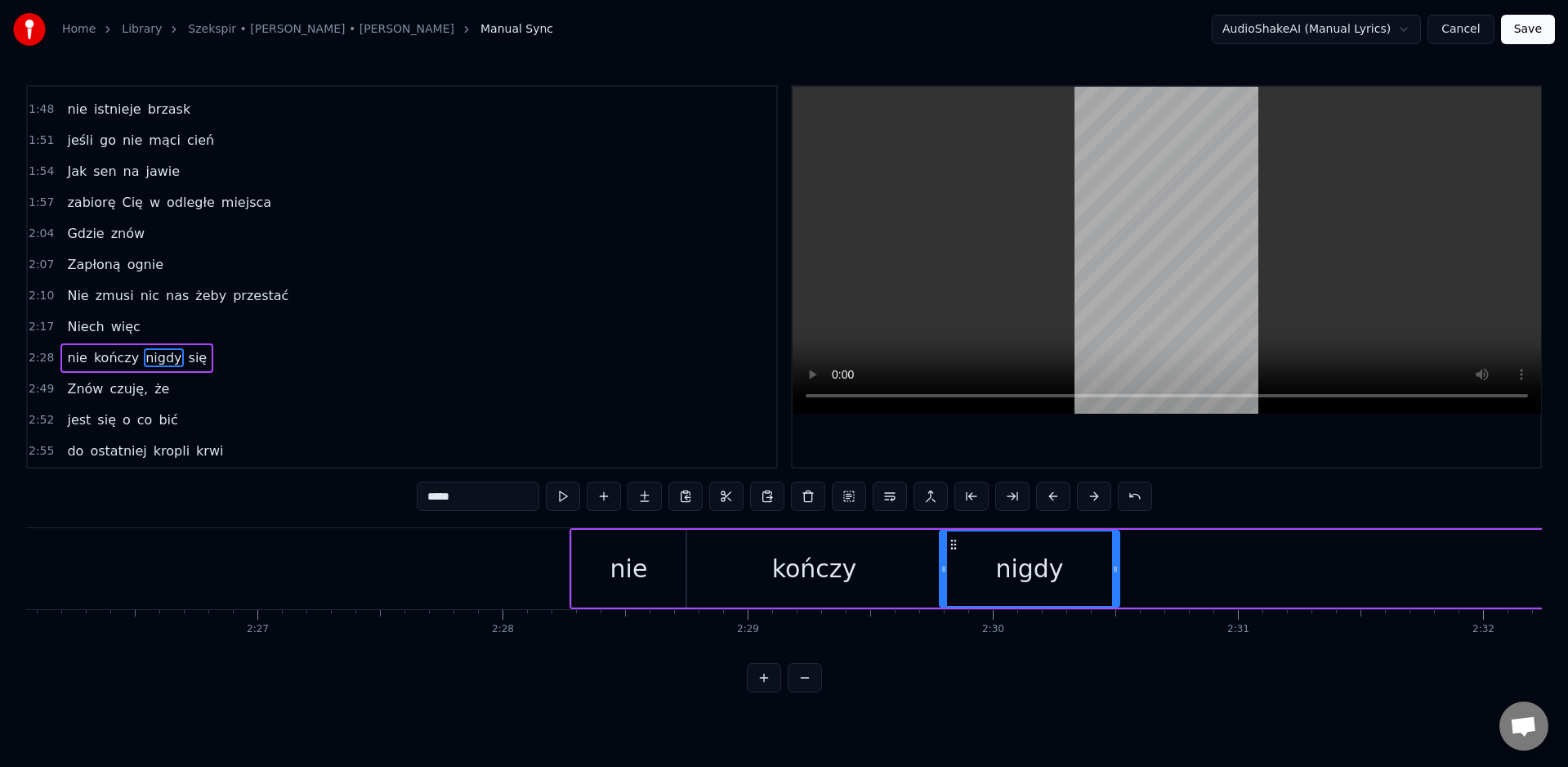
drag, startPoint x: 726, startPoint y: 546, endPoint x: 954, endPoint y: 584, distance: 231.1
click at [954, 584] on div "nigdy" at bounding box center [1030, 569] width 179 height 74
click at [1013, 577] on div "nigdy" at bounding box center [1029, 568] width 68 height 36
click at [1061, 571] on div "nigdy" at bounding box center [1030, 569] width 179 height 74
drag, startPoint x: 944, startPoint y: 572, endPoint x: 1062, endPoint y: 577, distance: 118.1
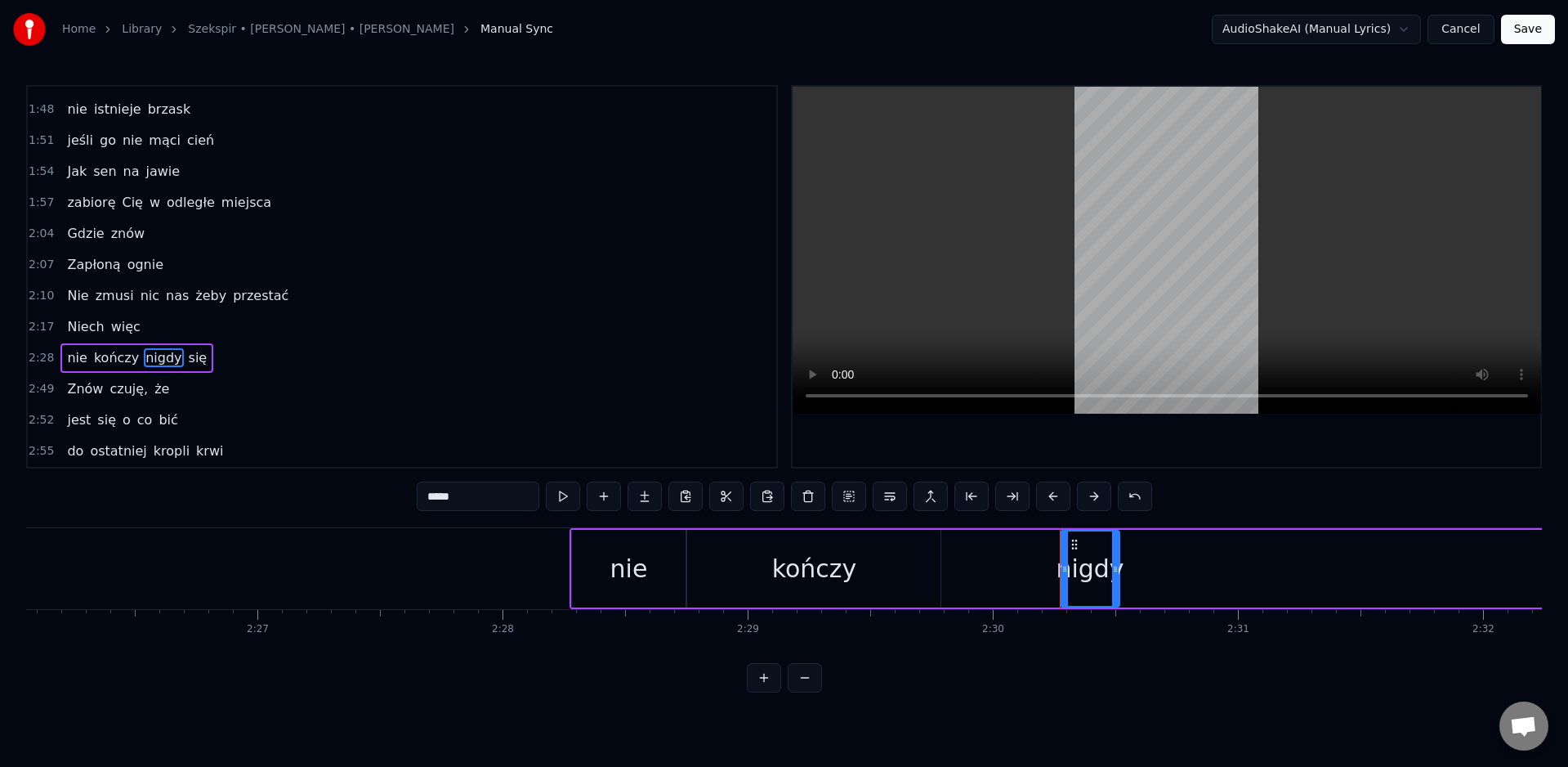
click at [1064, 577] on div at bounding box center [1065, 569] width 7 height 74
drag, startPoint x: 1117, startPoint y: 572, endPoint x: 1241, endPoint y: 593, distance: 125.8
click at [1282, 584] on div at bounding box center [1280, 569] width 7 height 74
click at [940, 576] on div "kończy" at bounding box center [813, 569] width 253 height 78
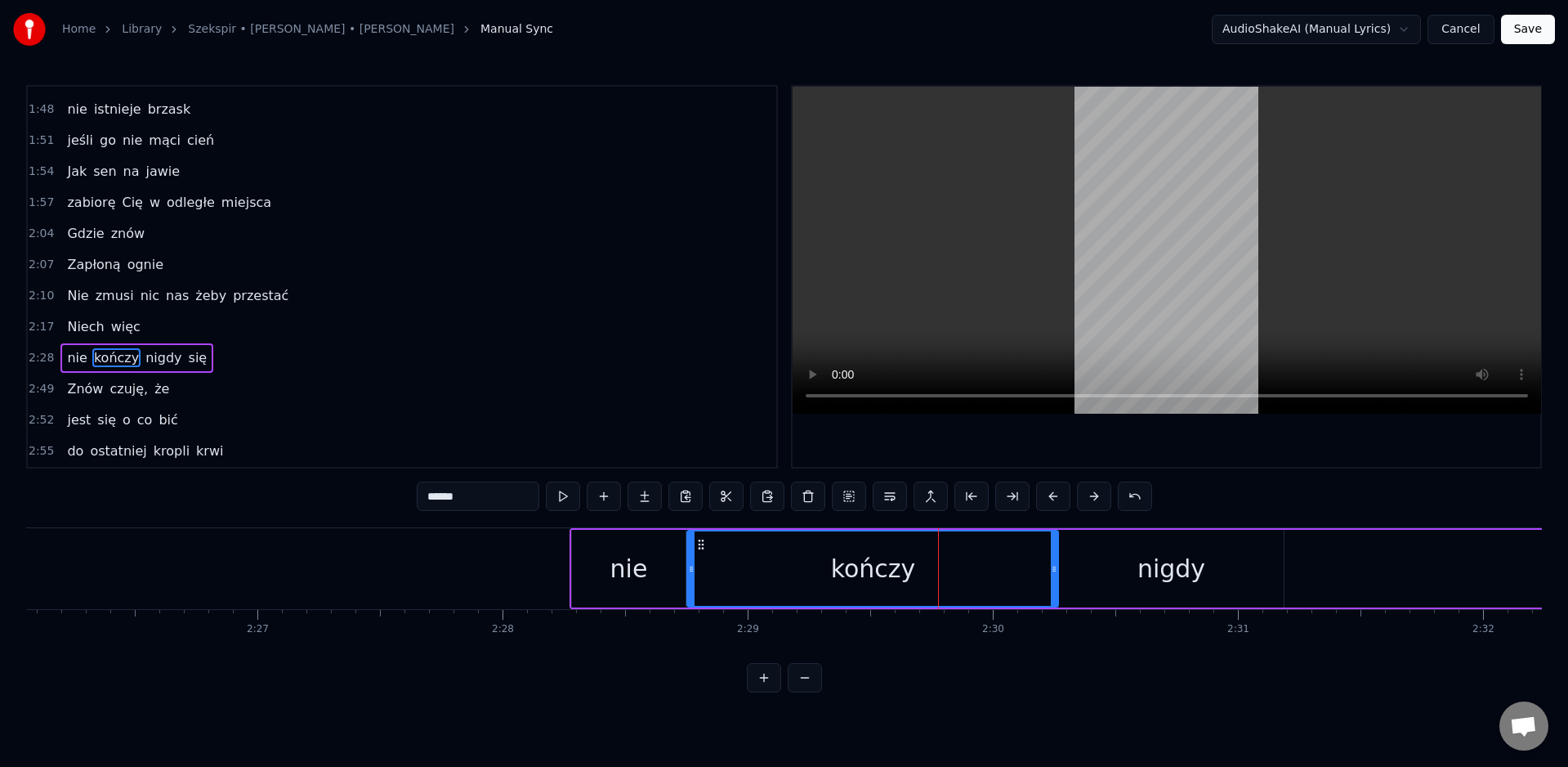
drag, startPoint x: 940, startPoint y: 573, endPoint x: 1054, endPoint y: 582, distance: 114.4
click at [1054, 582] on div at bounding box center [1054, 569] width 7 height 74
click at [935, 571] on div "kończy" at bounding box center [872, 569] width 370 height 74
click at [1073, 577] on div "nigdy" at bounding box center [1172, 569] width 225 height 78
type input "*****"
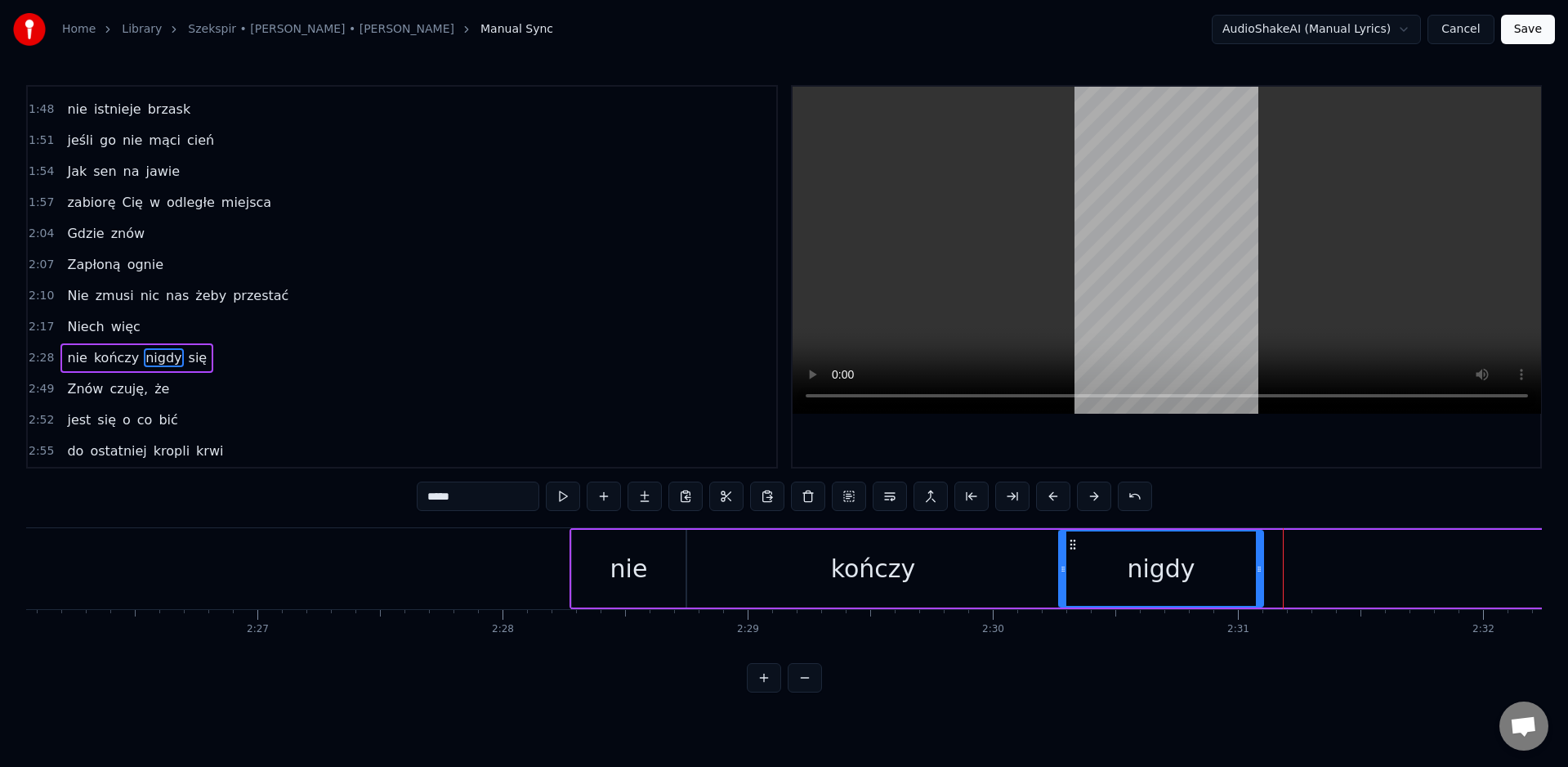
drag, startPoint x: 1280, startPoint y: 568, endPoint x: 1261, endPoint y: 571, distance: 19.2
click at [1261, 571] on icon at bounding box center [1259, 568] width 7 height 13
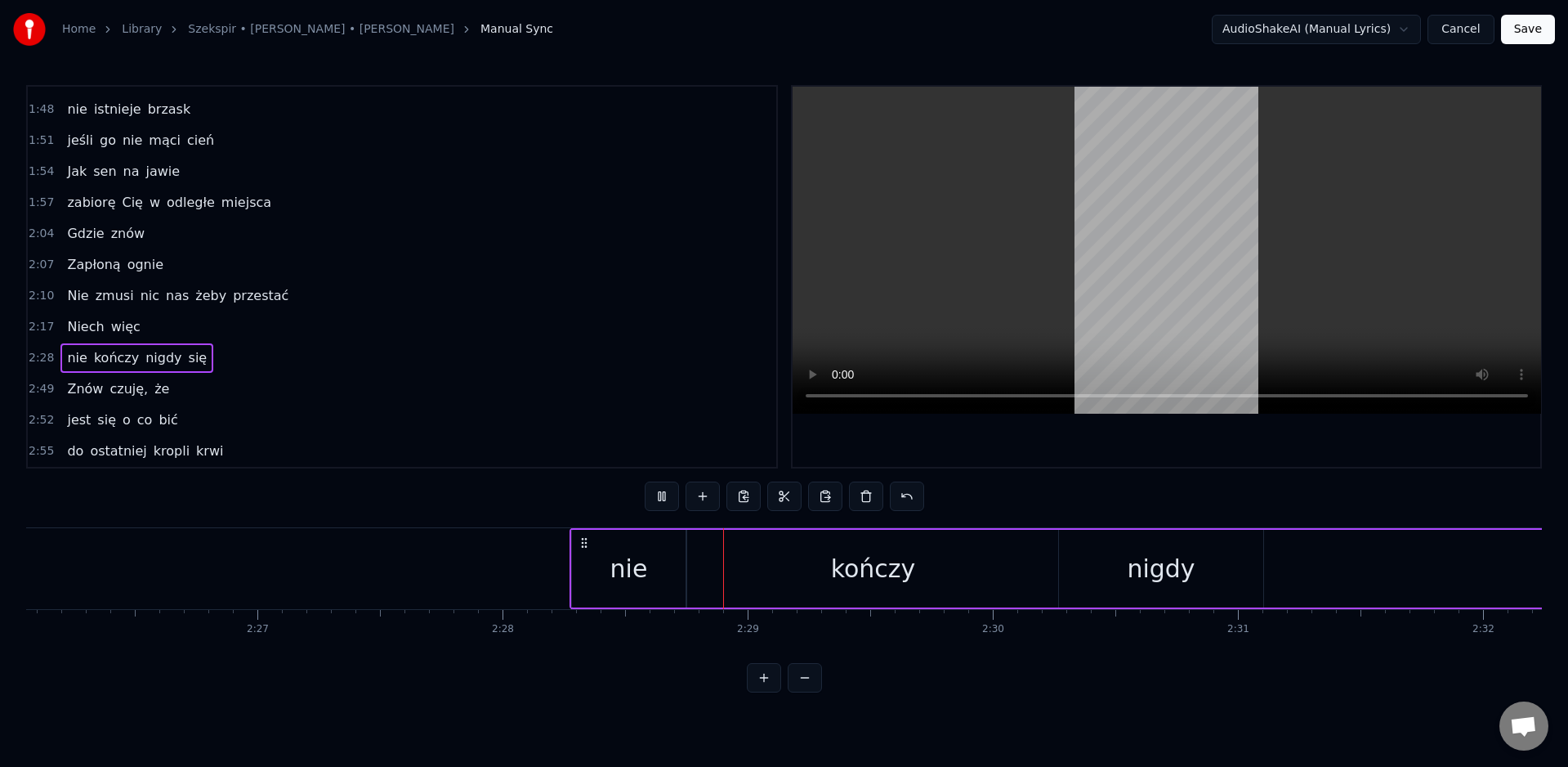
click at [1153, 639] on div "Wiem, każde z nas bez mrugnięcia okiem rzuciłoby się w ogień Zabawne, że siebie…" at bounding box center [784, 588] width 1516 height 123
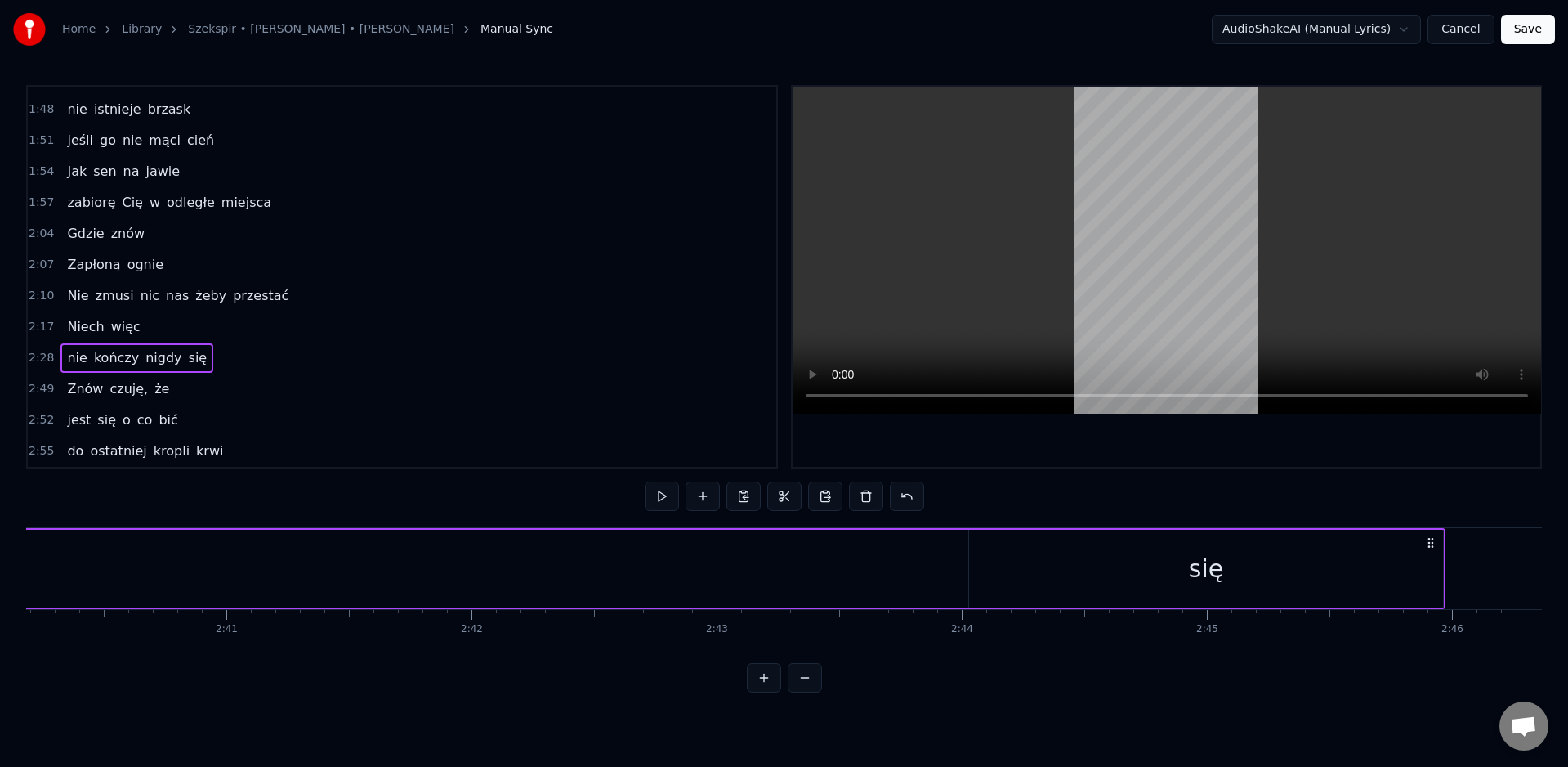
scroll to position [0, 39318]
click at [1165, 568] on div "się" at bounding box center [1157, 568] width 35 height 36
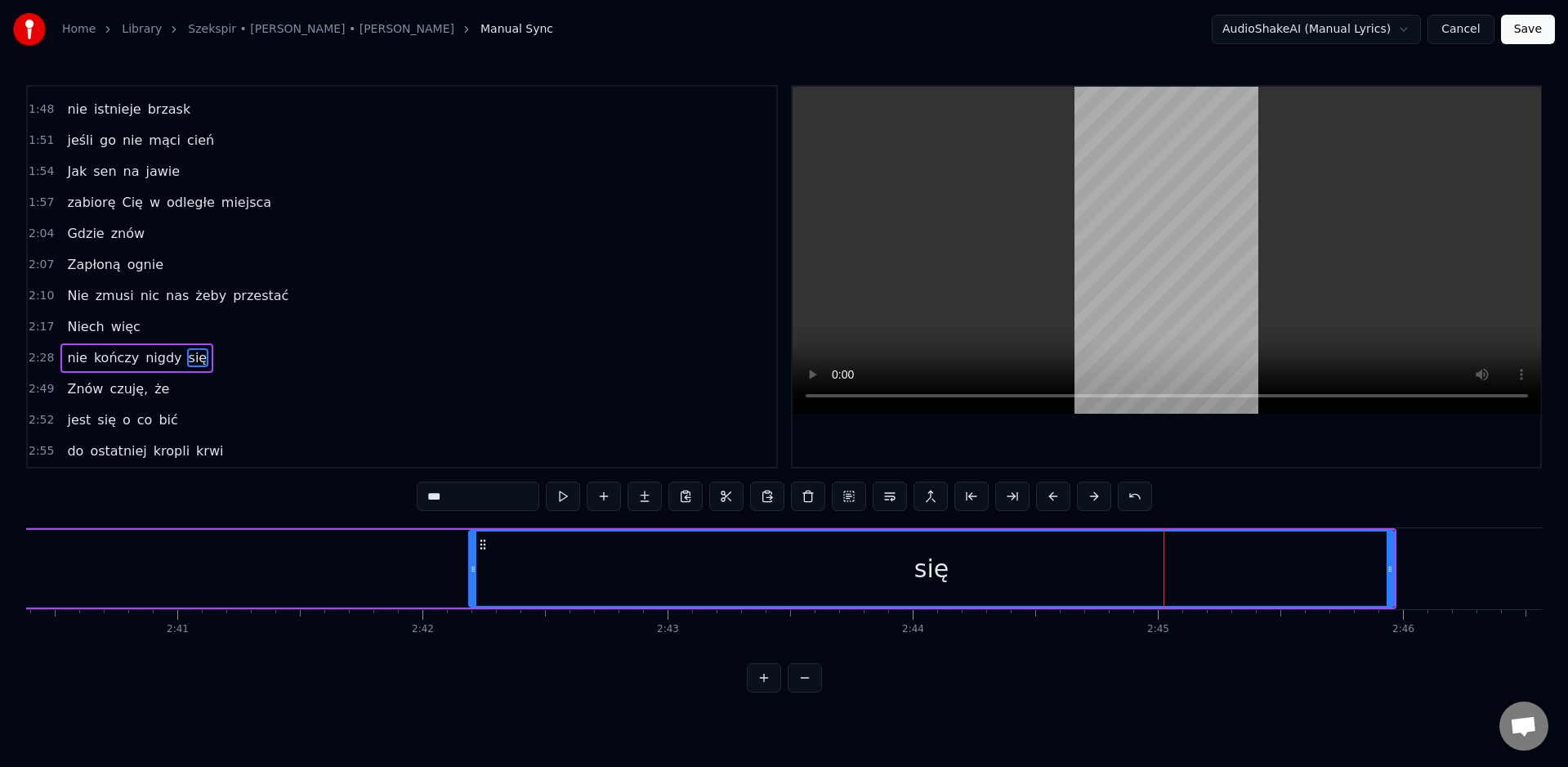
drag, startPoint x: 925, startPoint y: 555, endPoint x: 499, endPoint y: 570, distance: 426.3
click at [476, 574] on div at bounding box center [473, 569] width 7 height 74
click at [1387, 574] on div "się" at bounding box center [937, 569] width 913 height 74
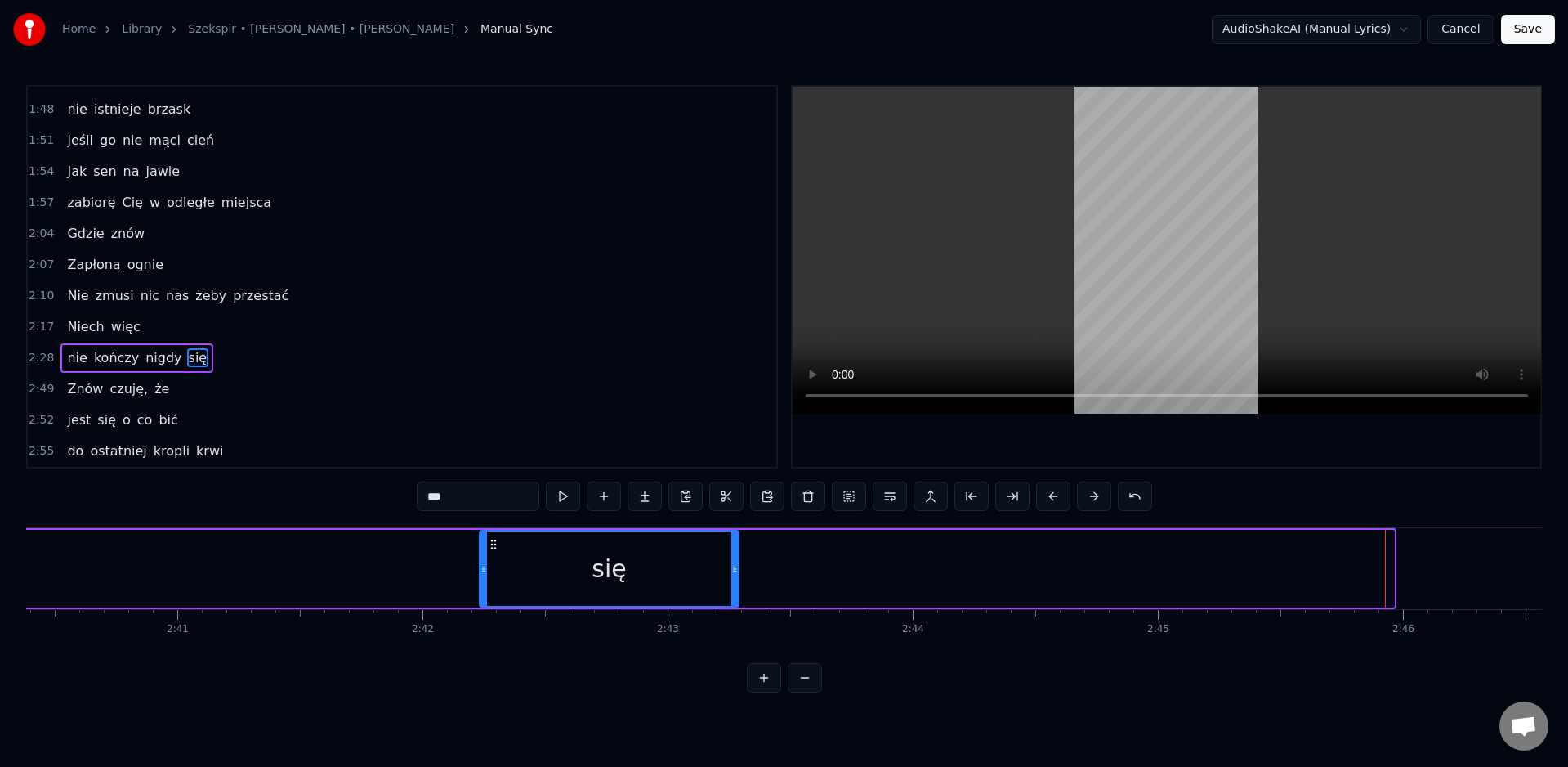
drag, startPoint x: 1388, startPoint y: 575, endPoint x: 646, endPoint y: 580, distance: 742.0
click at [731, 579] on div at bounding box center [734, 569] width 7 height 74
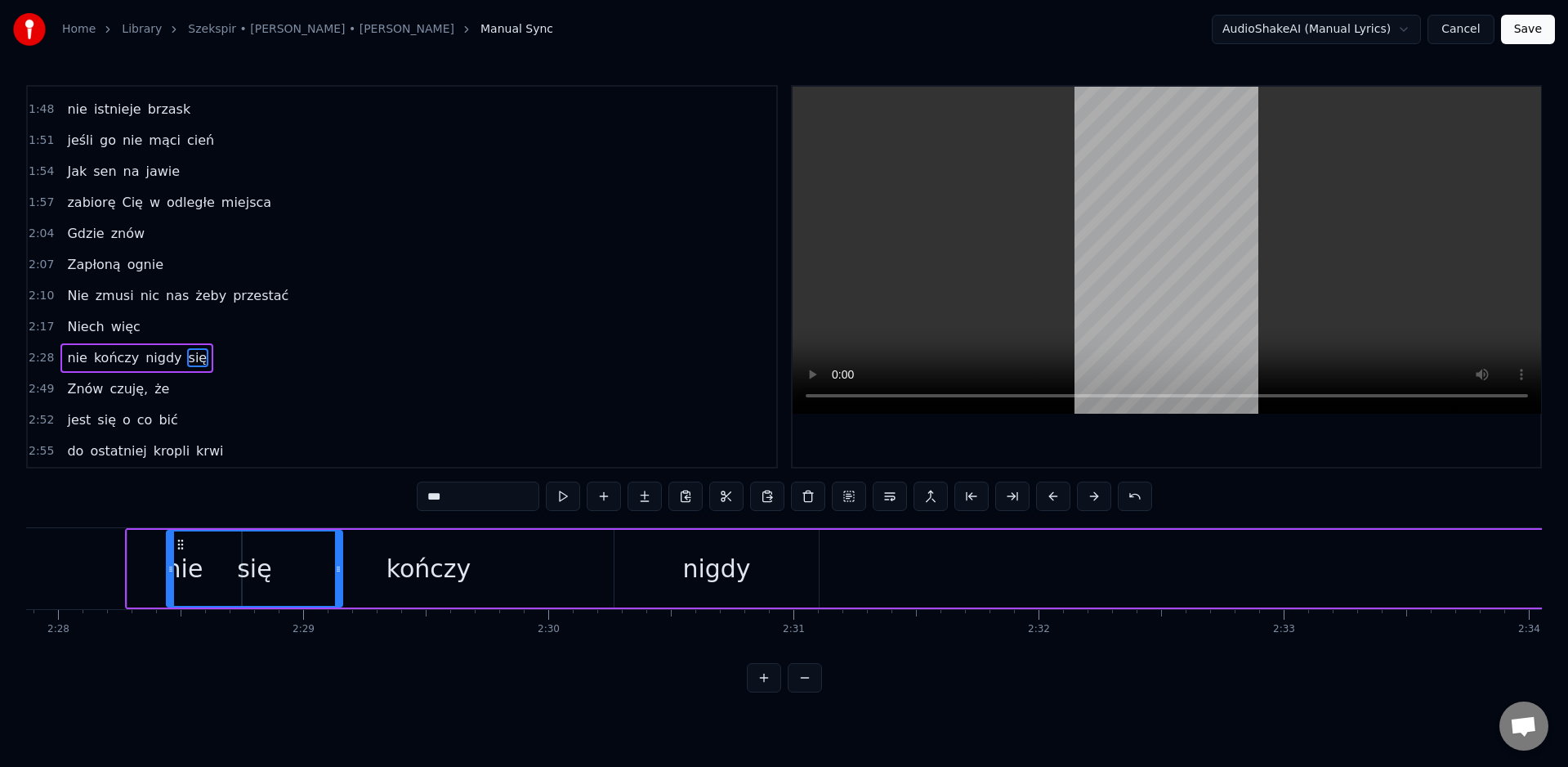
scroll to position [0, 36246]
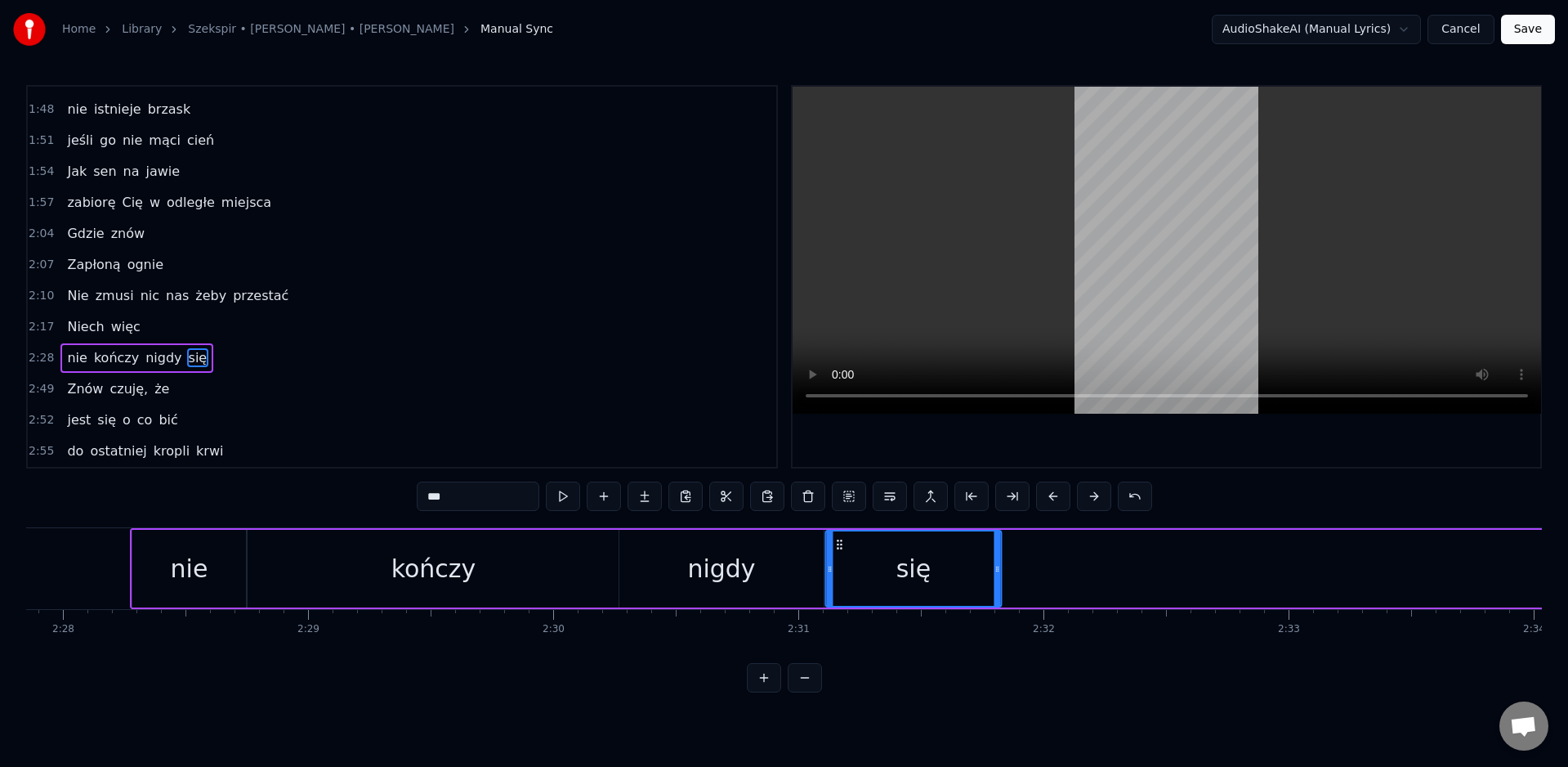
drag, startPoint x: 493, startPoint y: 543, endPoint x: 859, endPoint y: 574, distance: 367.3
click at [839, 561] on div "się" at bounding box center [913, 569] width 174 height 74
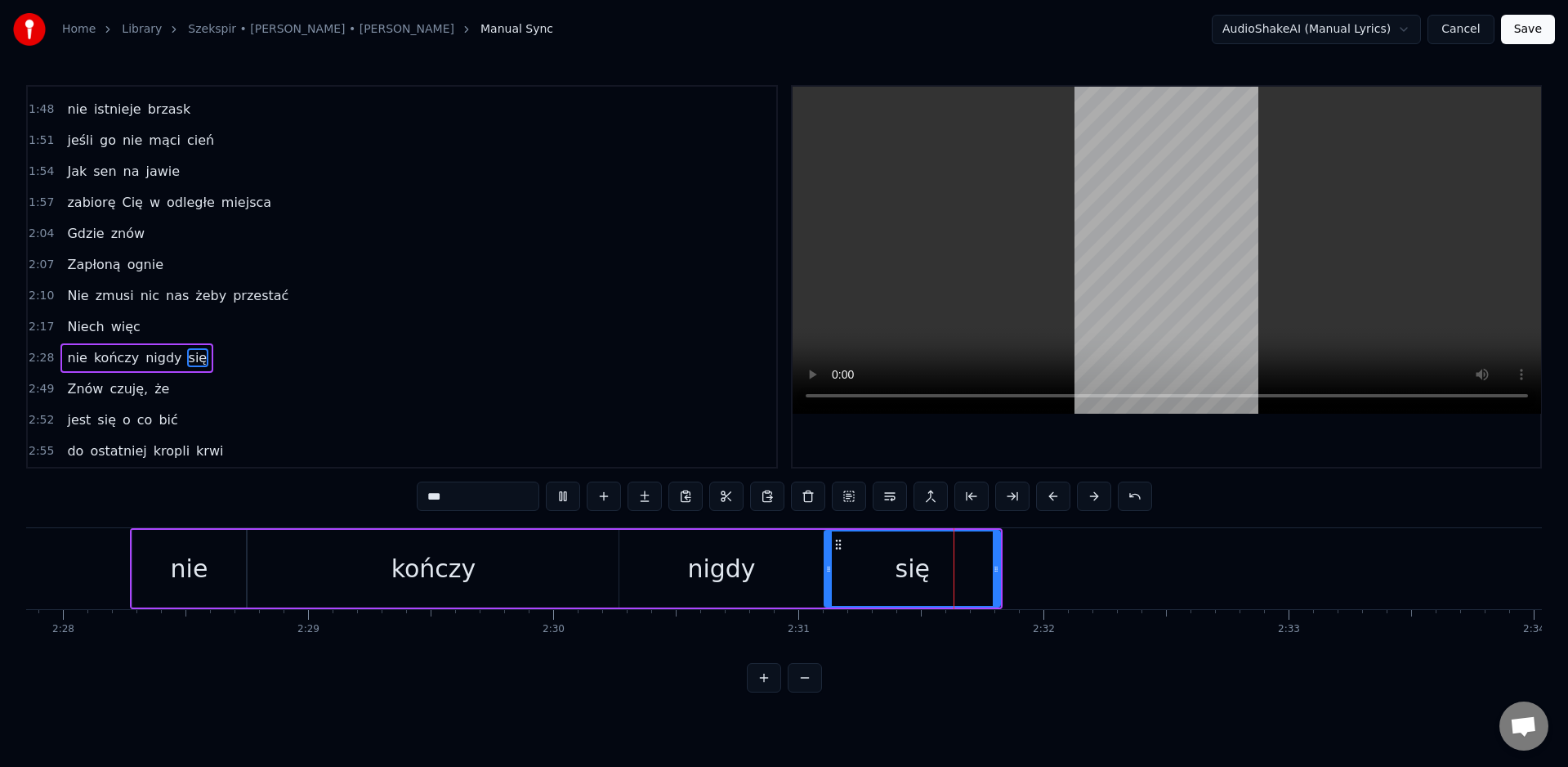
click at [999, 571] on div "się" at bounding box center [912, 569] width 178 height 78
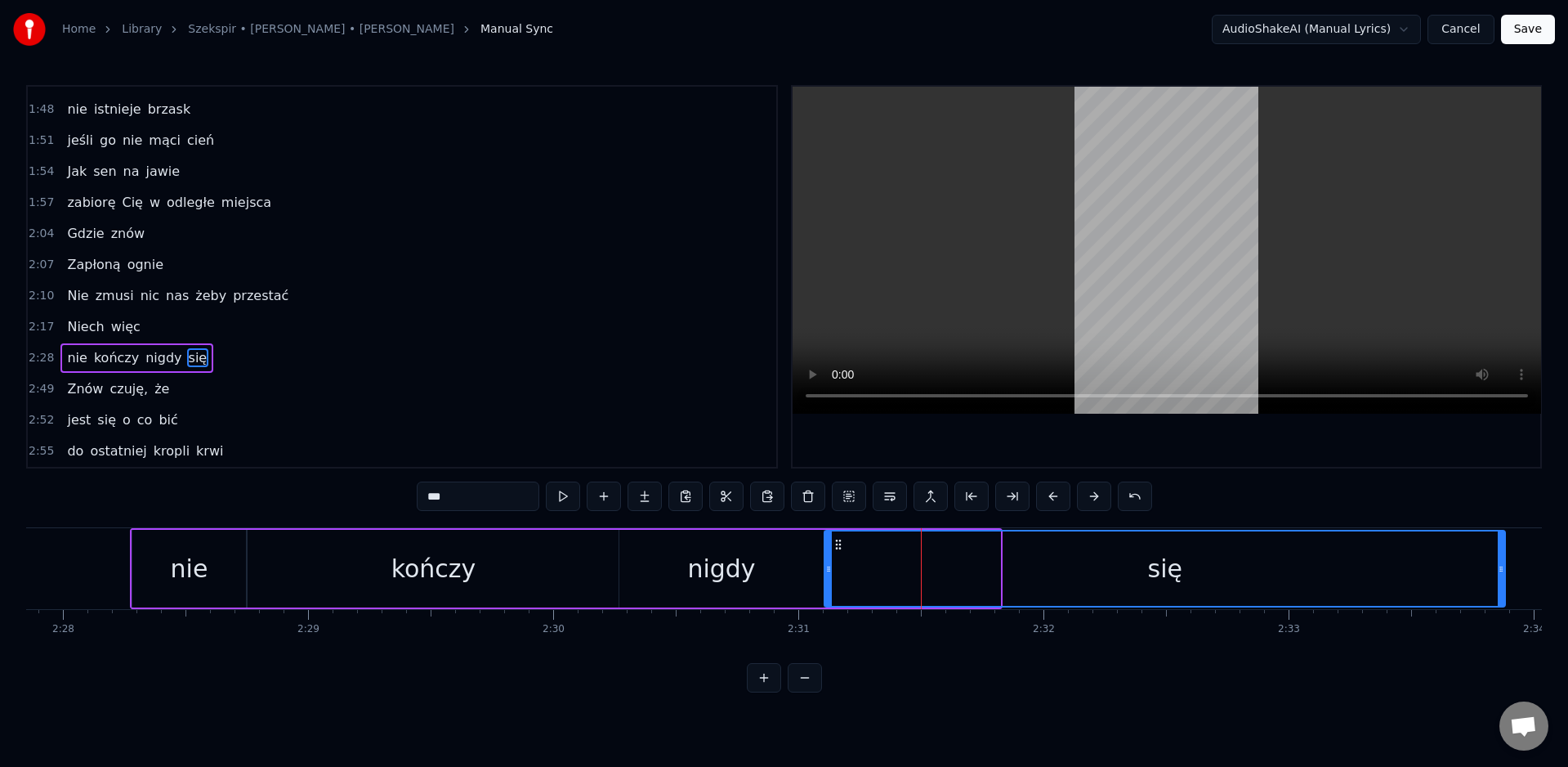
drag, startPoint x: 999, startPoint y: 573, endPoint x: 1487, endPoint y: 578, distance: 488.0
click at [1498, 578] on div at bounding box center [1501, 569] width 7 height 74
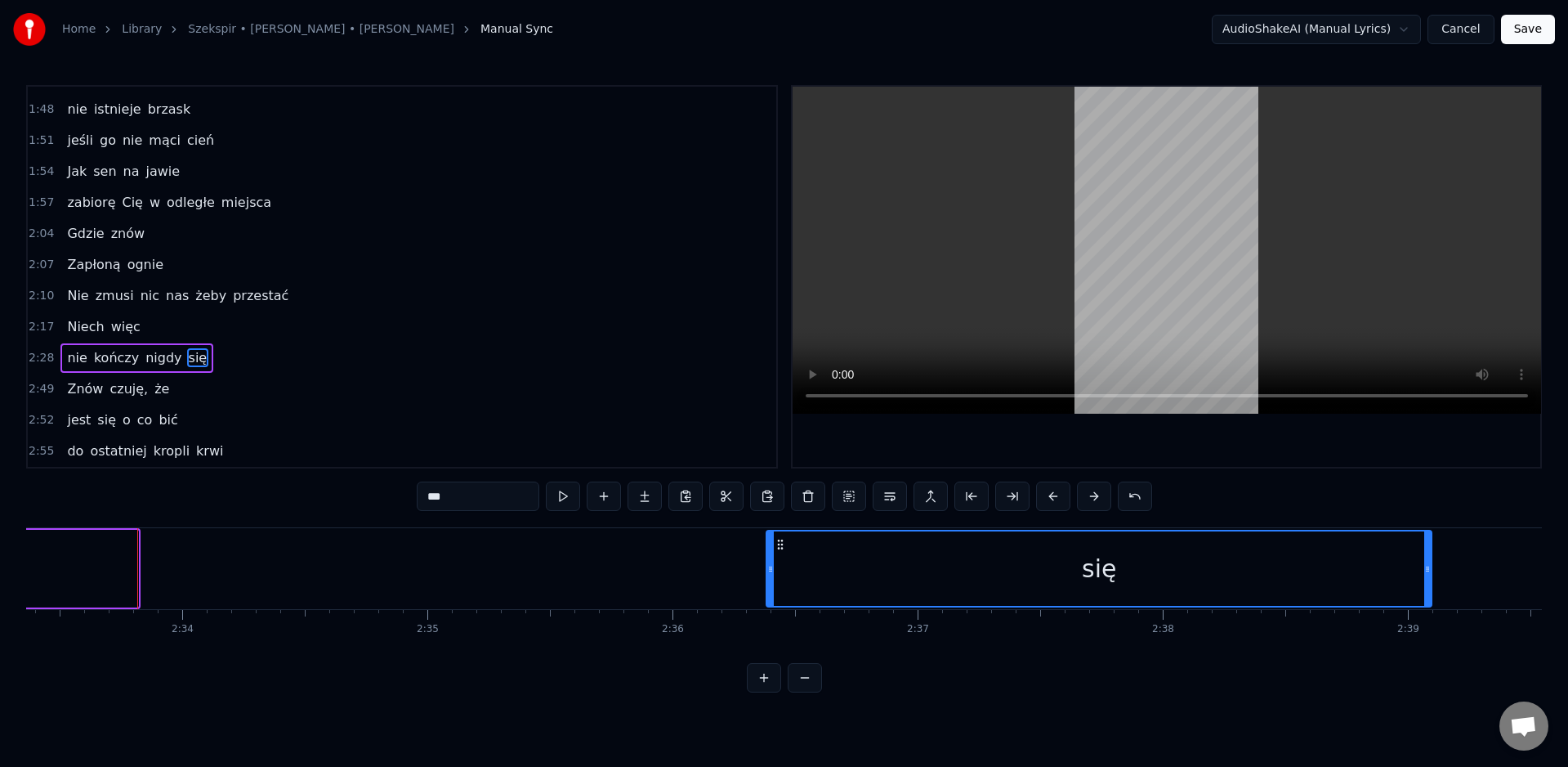
scroll to position [0, 37602]
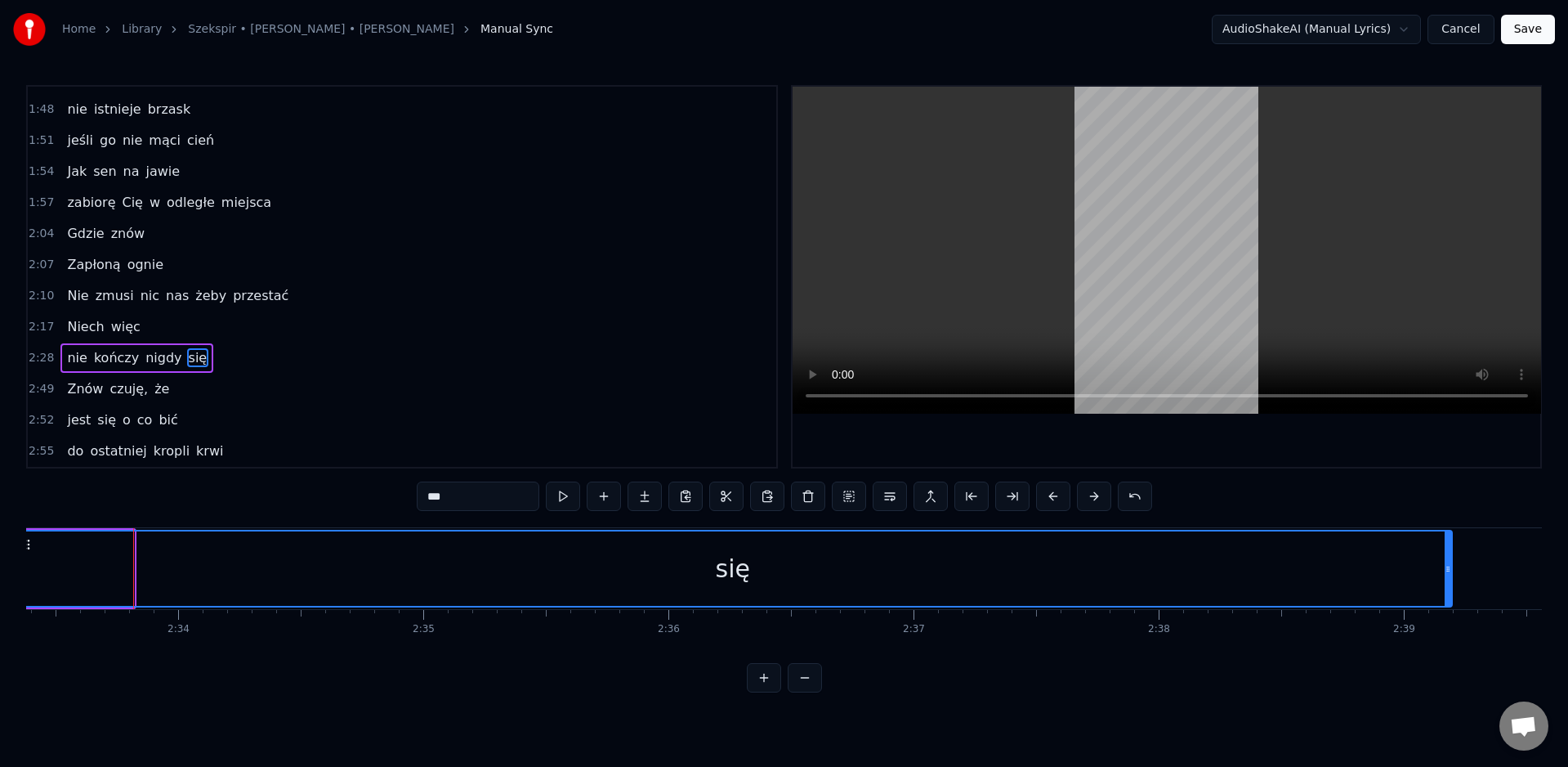
drag, startPoint x: 790, startPoint y: 568, endPoint x: 156, endPoint y: 602, distance: 634.9
click at [20, 584] on div at bounding box center [17, 569] width 7 height 74
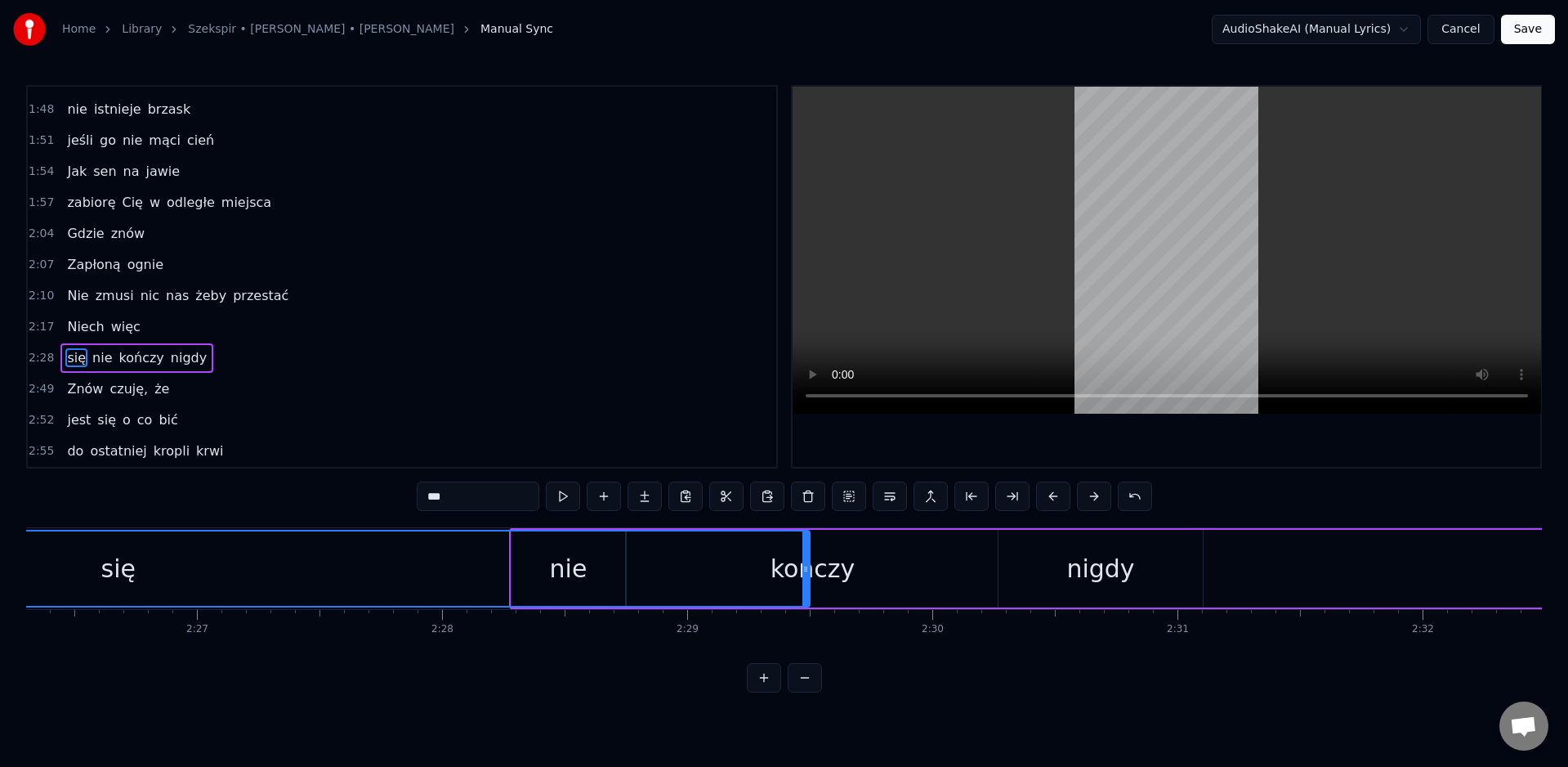
scroll to position [0, 35541]
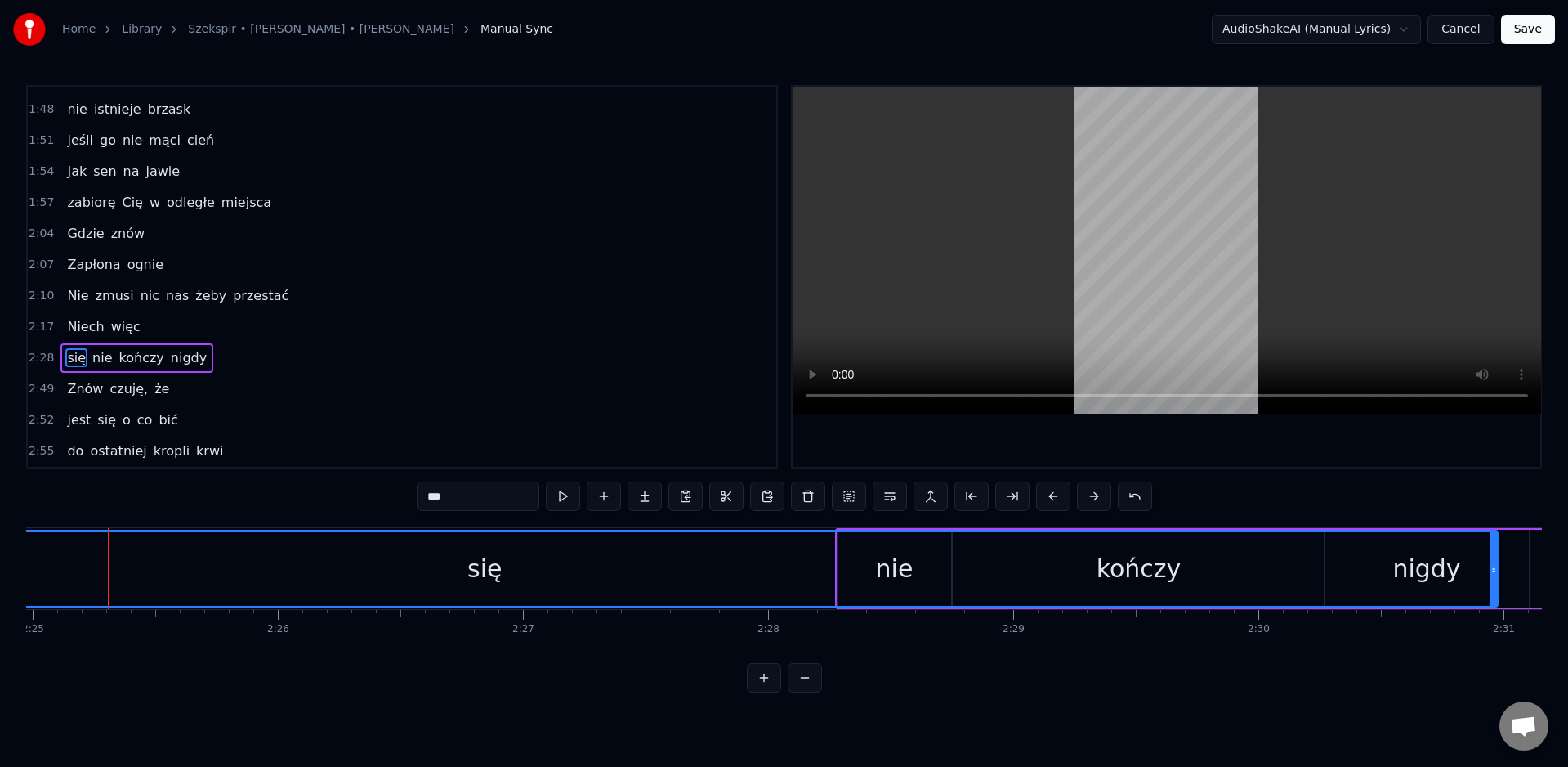
drag, startPoint x: 847, startPoint y: 585, endPoint x: 1490, endPoint y: 588, distance: 643.0
click at [1490, 588] on div at bounding box center [1494, 569] width 7 height 74
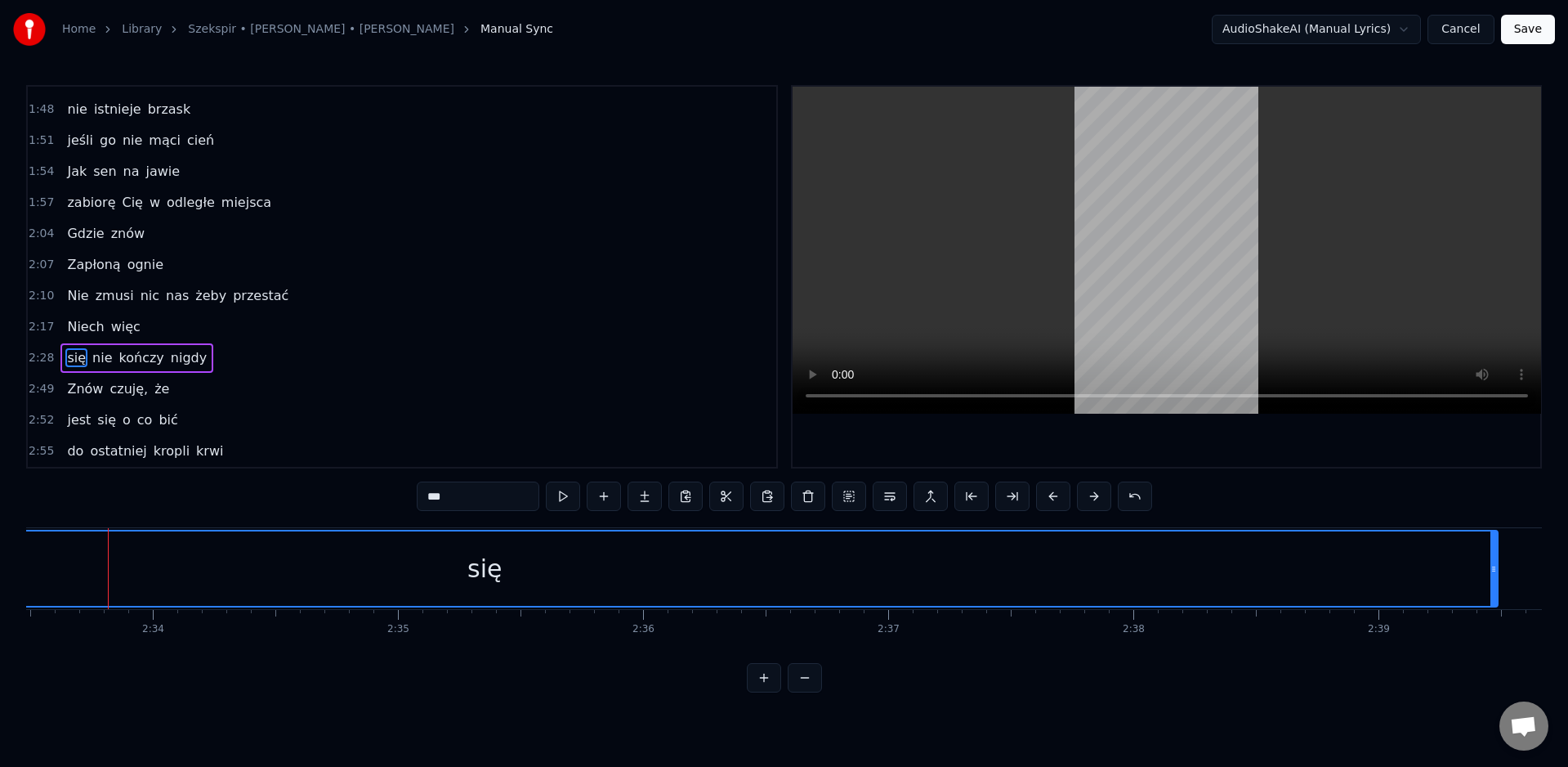
click at [760, 588] on div "się" at bounding box center [484, 569] width 2025 height 74
drag, startPoint x: 1496, startPoint y: 568, endPoint x: 943, endPoint y: 596, distance: 553.7
click at [878, 595] on div "się" at bounding box center [484, 569] width 2028 height 78
click at [1488, 570] on div "się" at bounding box center [484, 569] width 2025 height 74
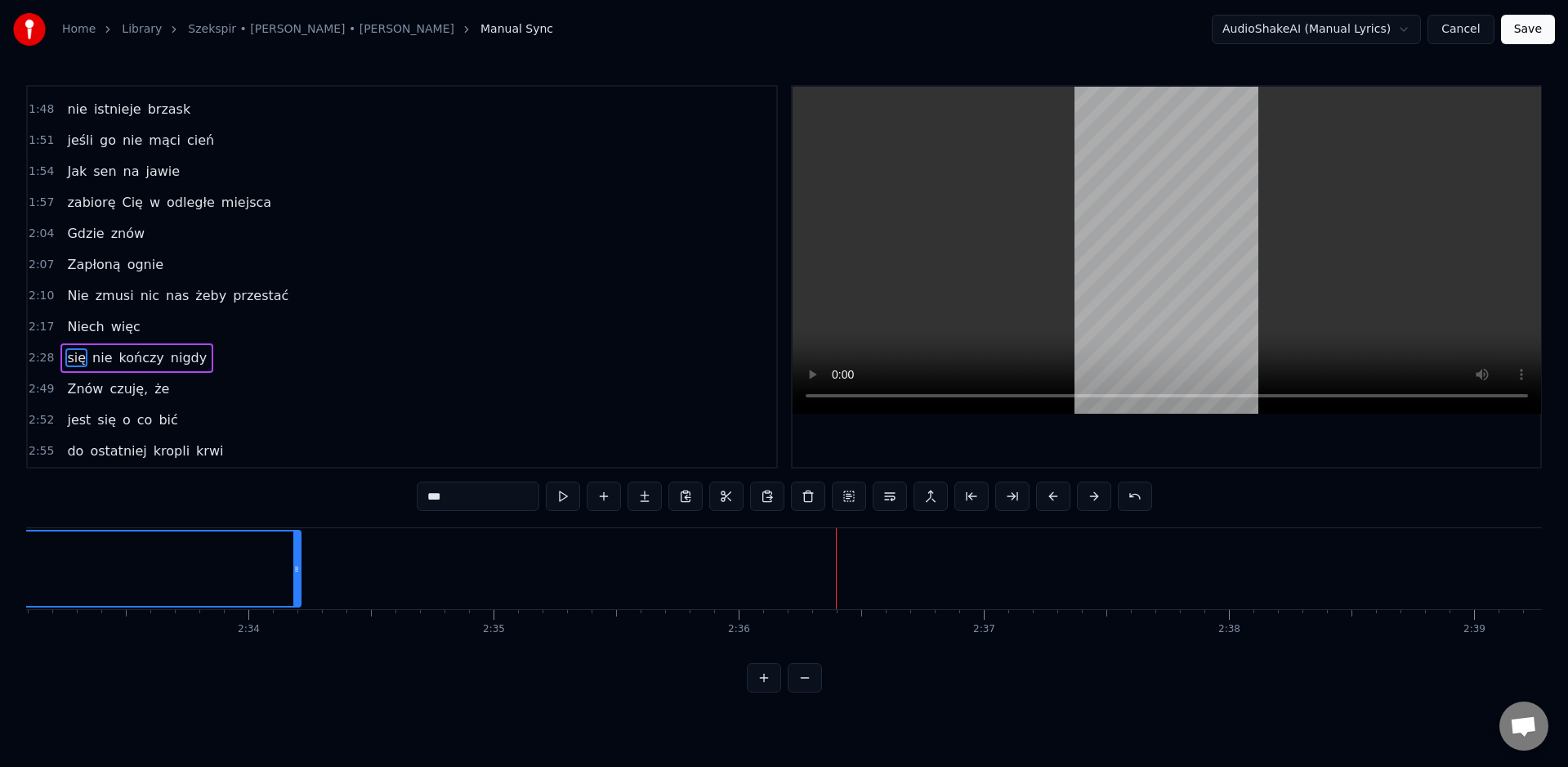
drag, startPoint x: 1495, startPoint y: 571, endPoint x: 298, endPoint y: 599, distance: 1197.3
click at [298, 599] on div at bounding box center [297, 569] width 7 height 74
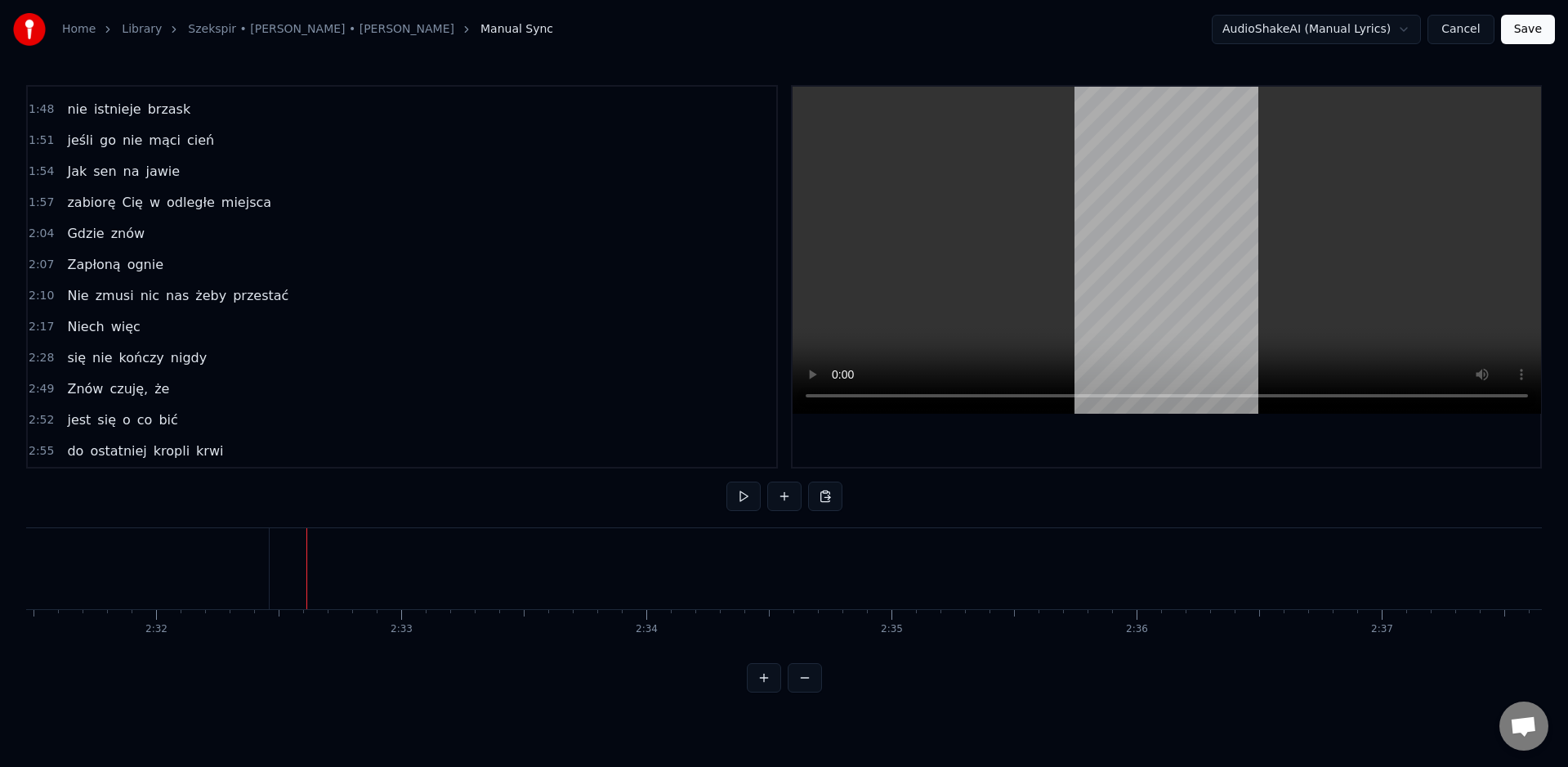
scroll to position [0, 37069]
click at [789, 577] on div "się" at bounding box center [776, 568] width 35 height 36
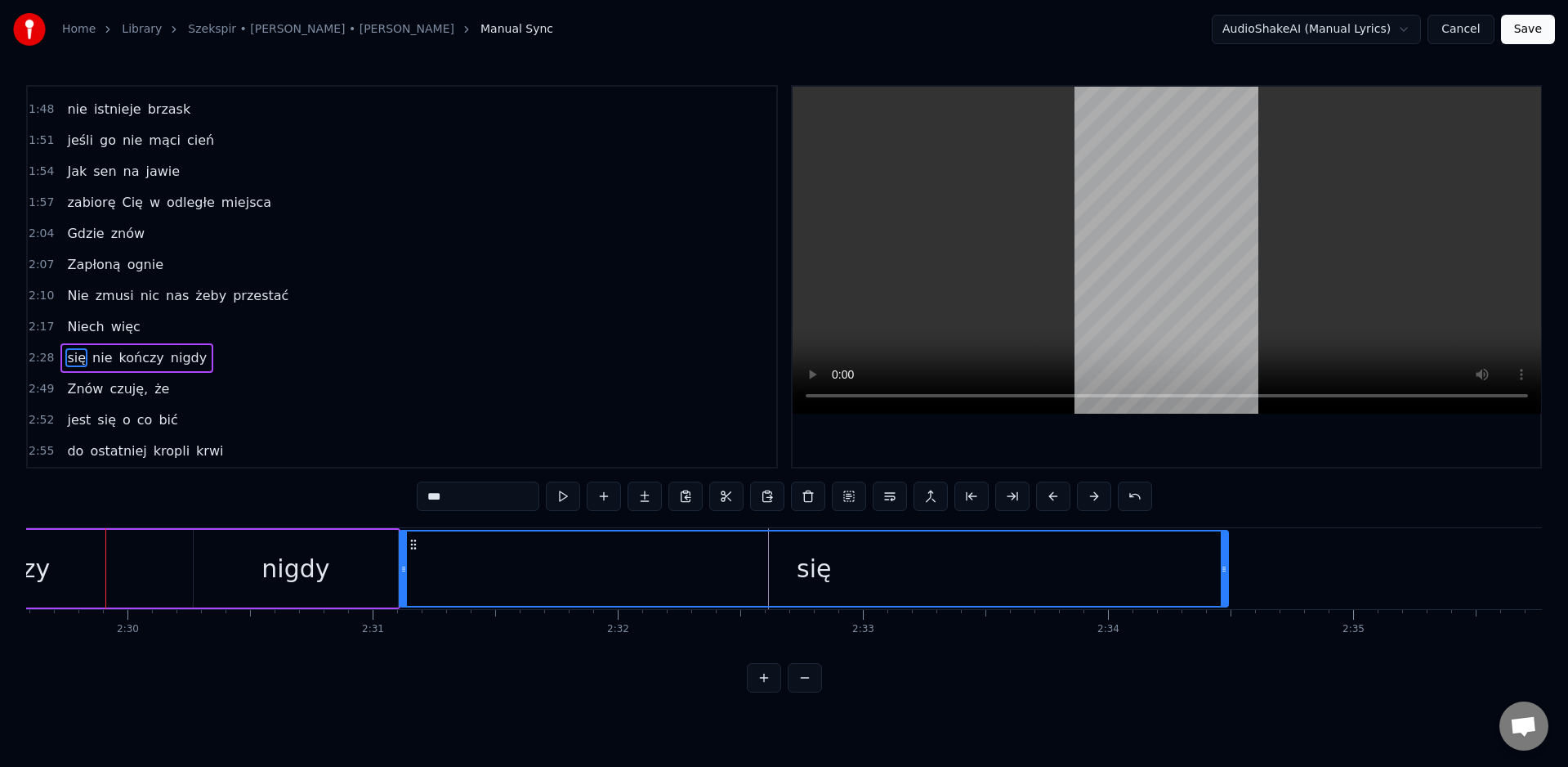
scroll to position [0, 36669]
drag, startPoint x: 367, startPoint y: 581, endPoint x: 404, endPoint y: 584, distance: 37.1
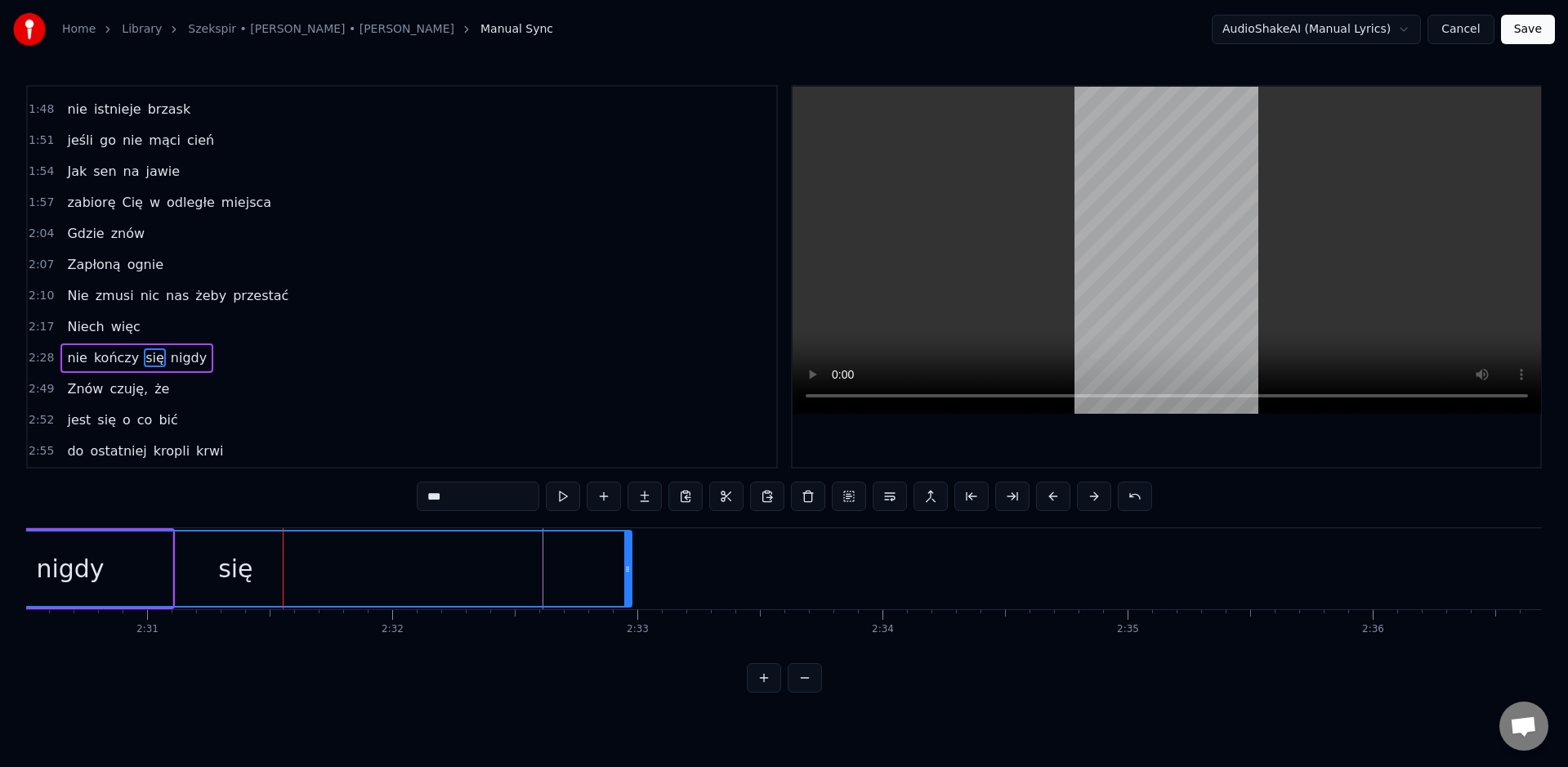
scroll to position [0, 35980]
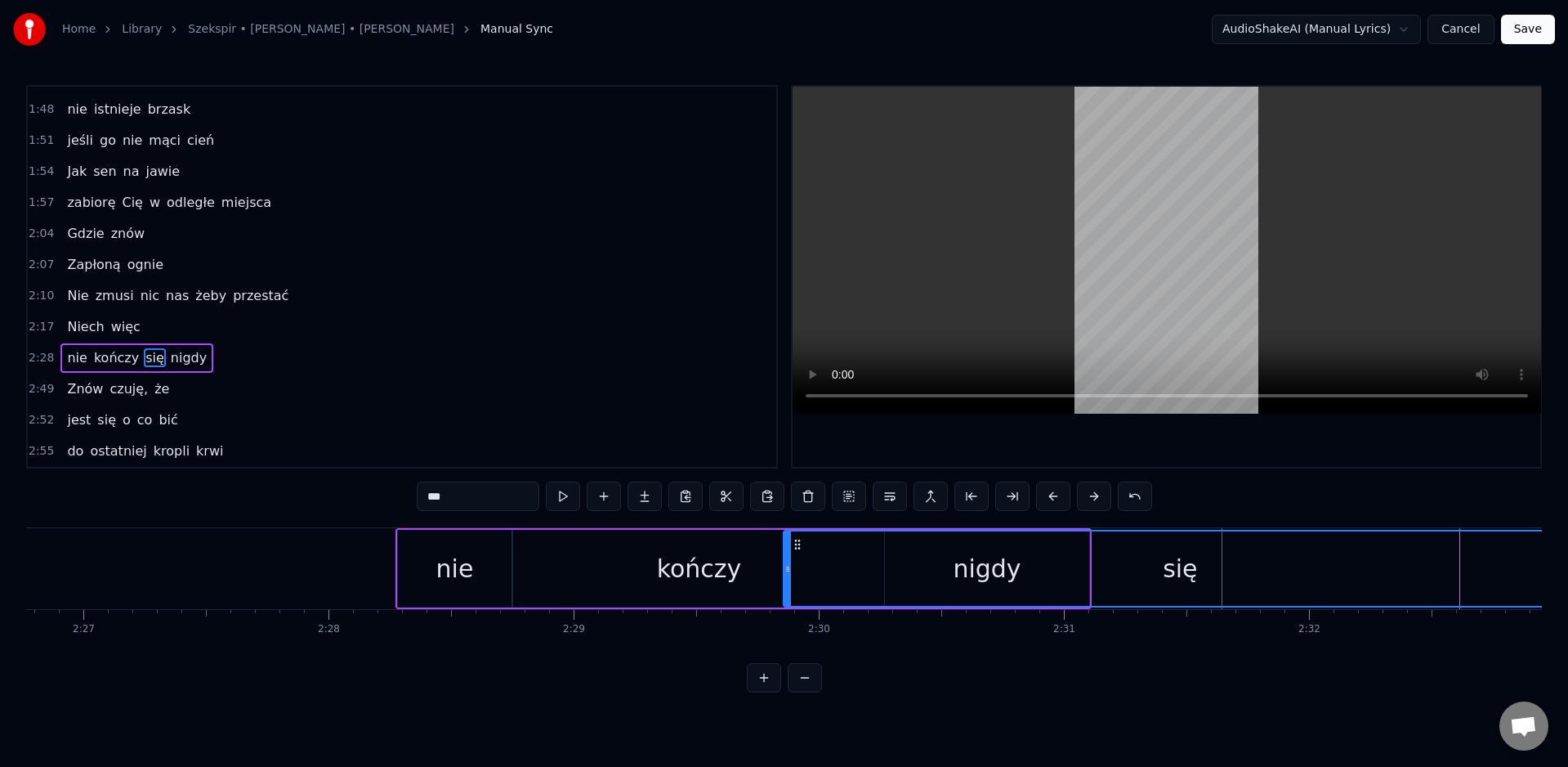
click at [667, 588] on div "kończy" at bounding box center [698, 569] width 371 height 78
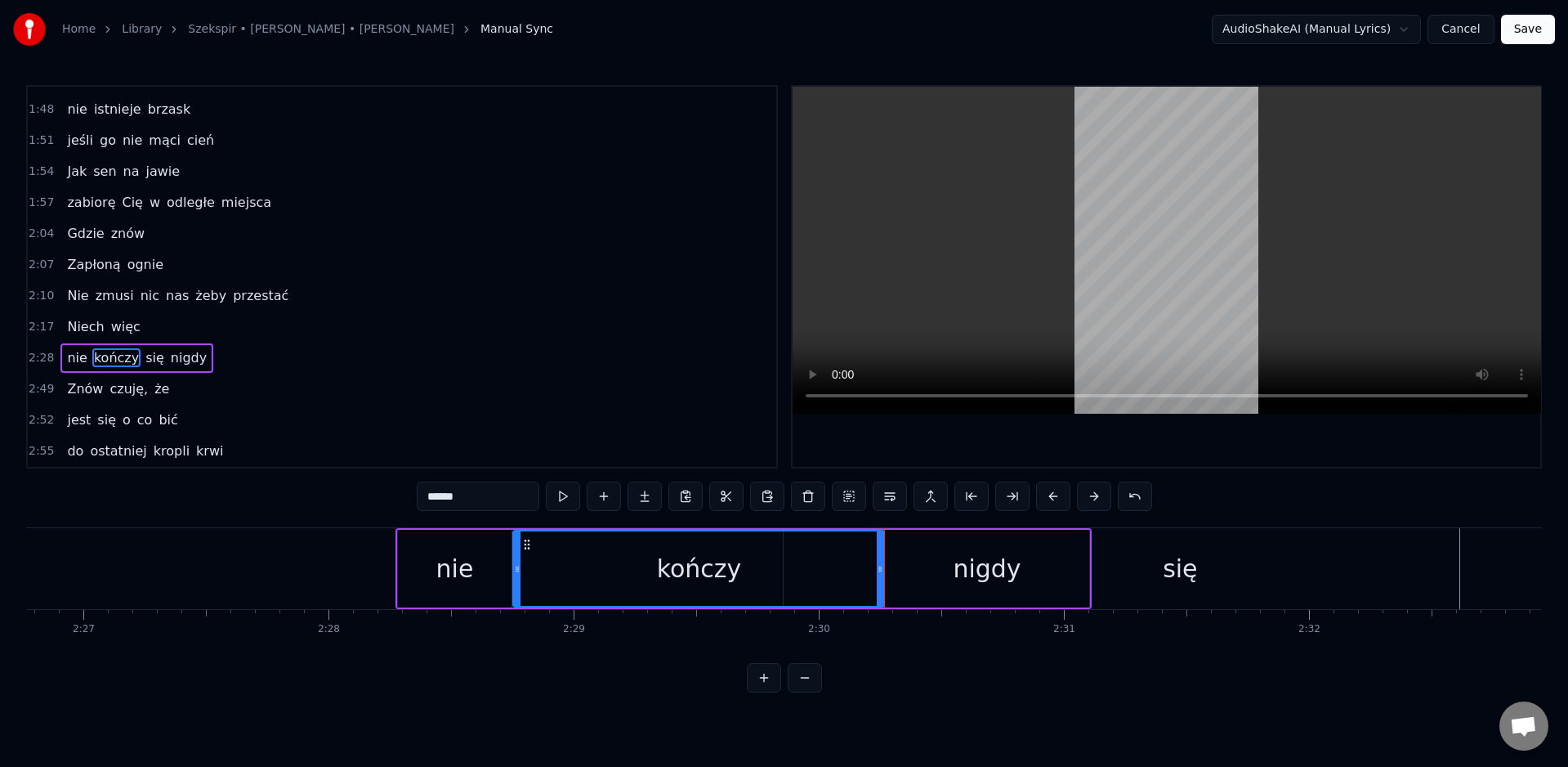
drag, startPoint x: 949, startPoint y: 577, endPoint x: 975, endPoint y: 593, distance: 30.5
click at [949, 578] on div "nigdy" at bounding box center [987, 569] width 204 height 78
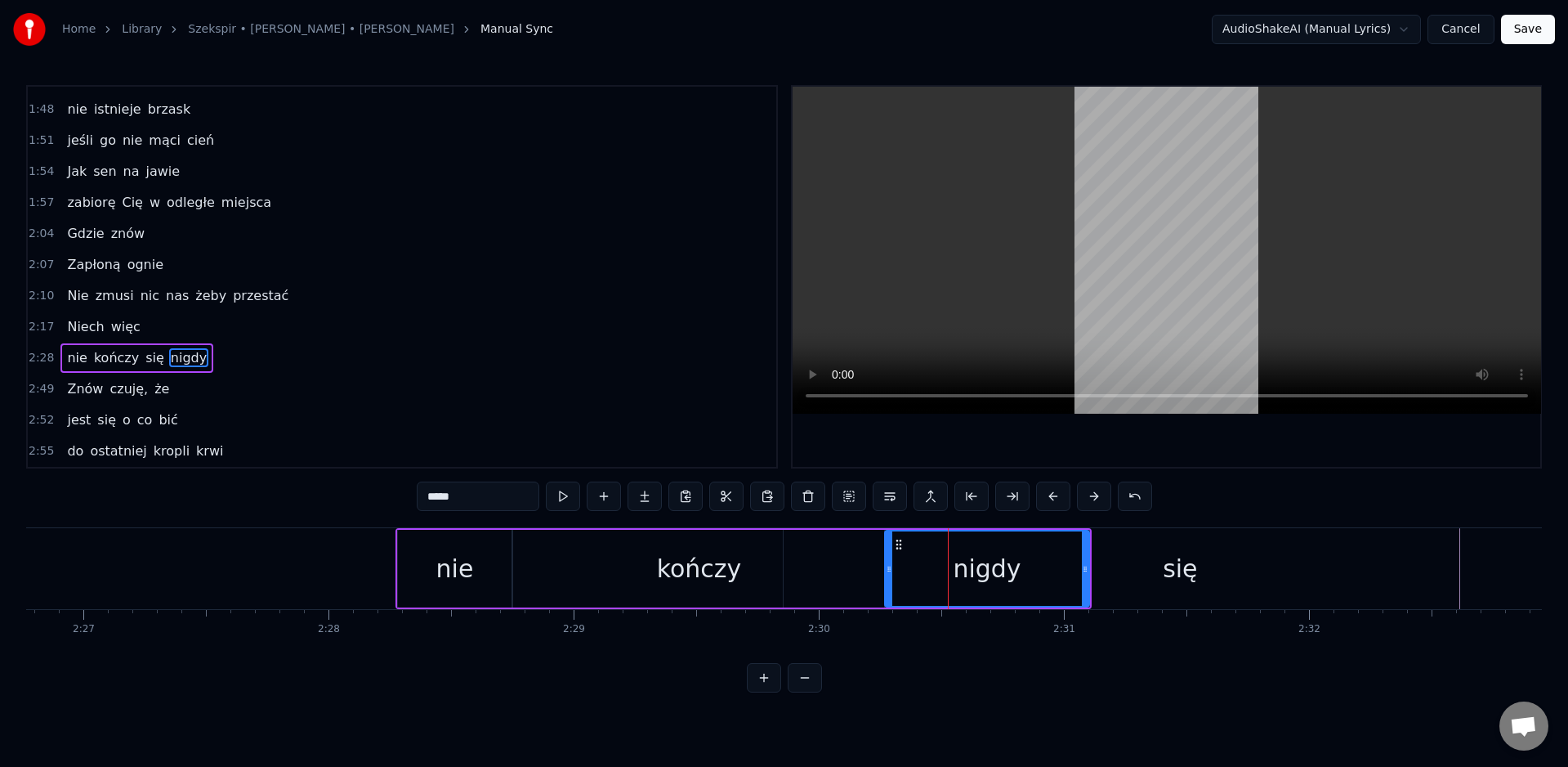
click at [1164, 591] on div "się" at bounding box center [1180, 569] width 793 height 78
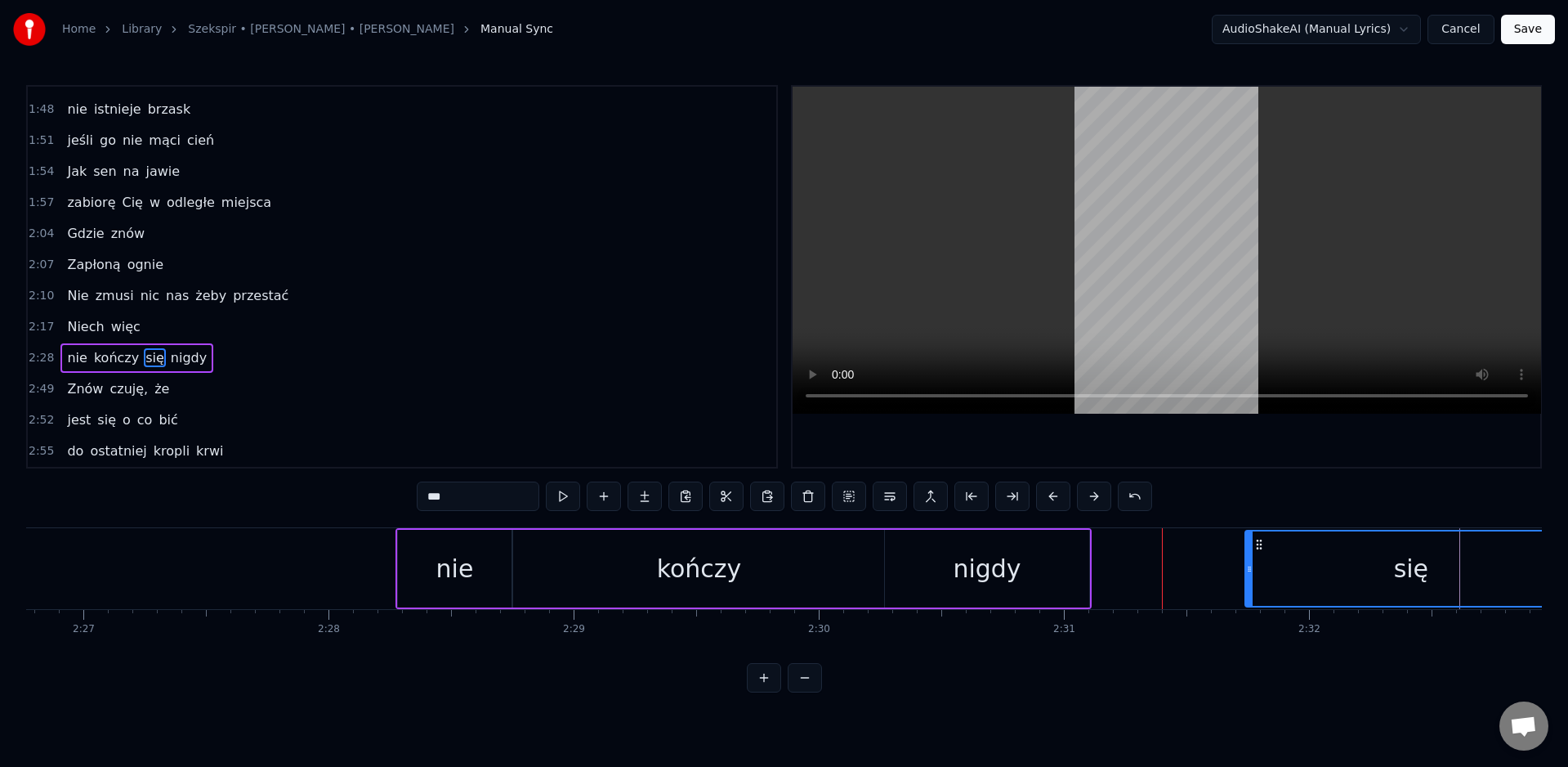
drag, startPoint x: 796, startPoint y: 574, endPoint x: 1252, endPoint y: 566, distance: 456.1
click at [1010, 564] on div "nigdy" at bounding box center [987, 568] width 68 height 36
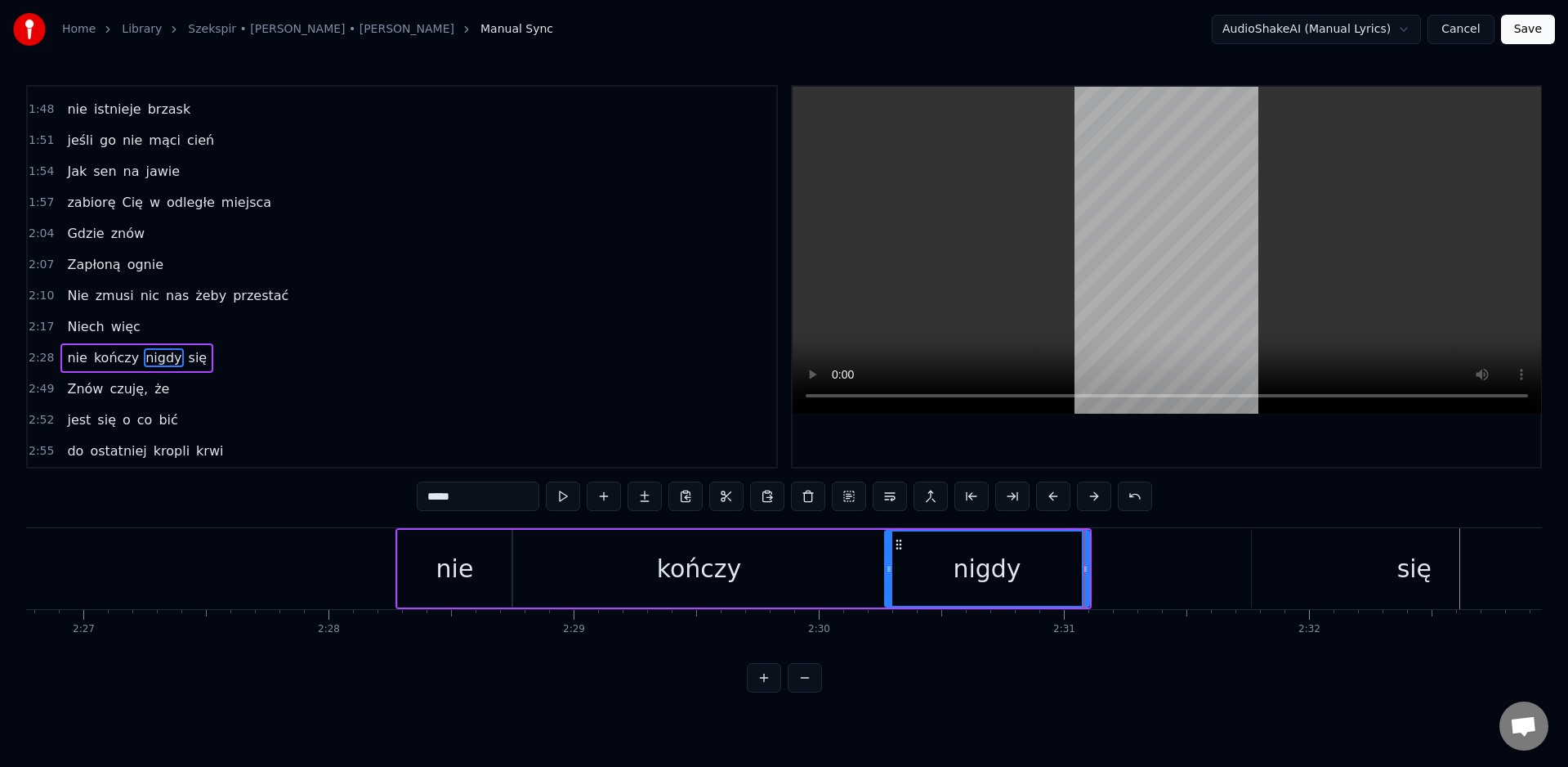
click at [1252, 578] on div "się" at bounding box center [1413, 569] width 324 height 78
type input "***"
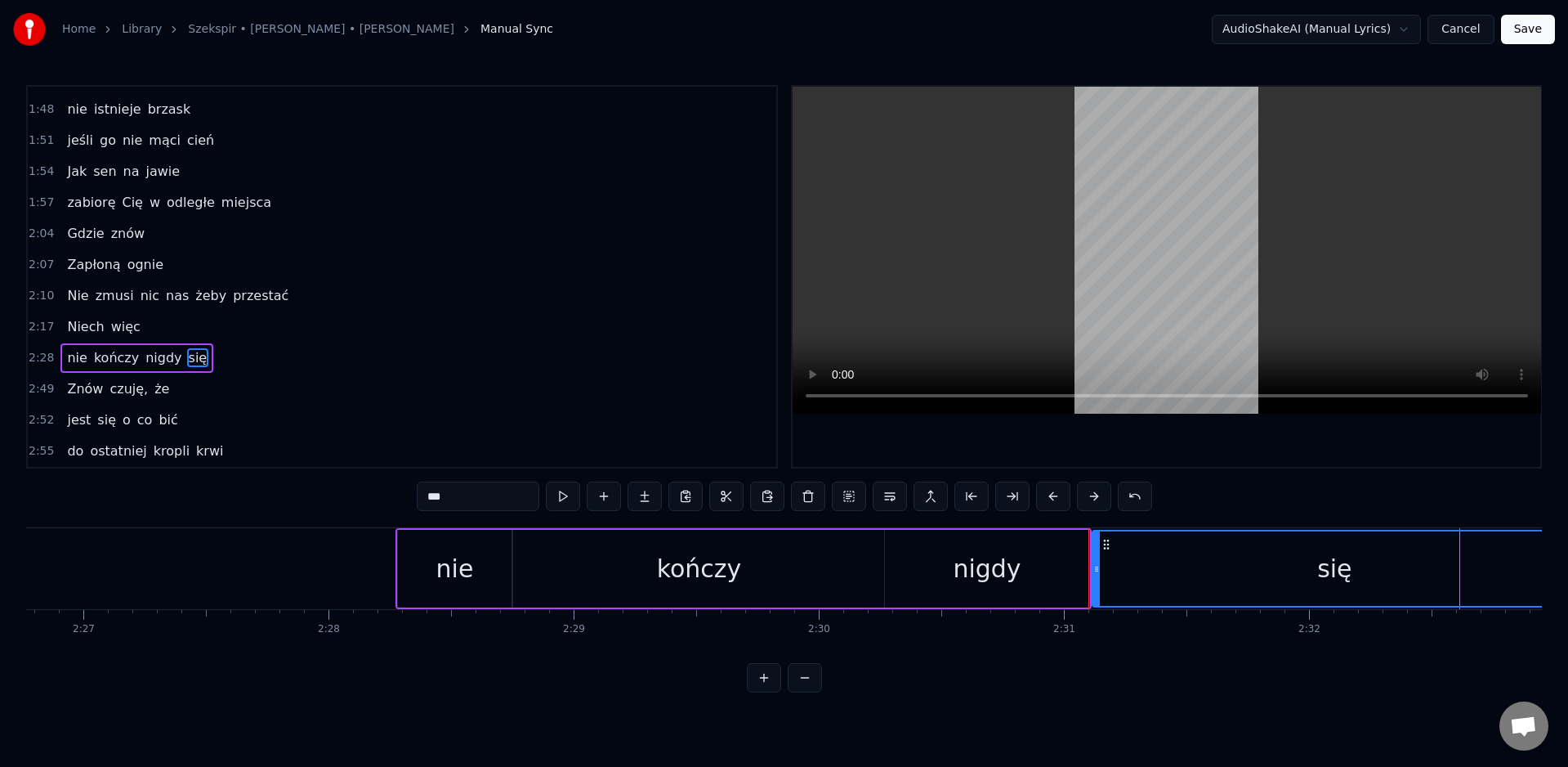
drag, startPoint x: 1256, startPoint y: 574, endPoint x: 1106, endPoint y: 582, distance: 150.2
click at [1096, 578] on div at bounding box center [1097, 569] width 7 height 74
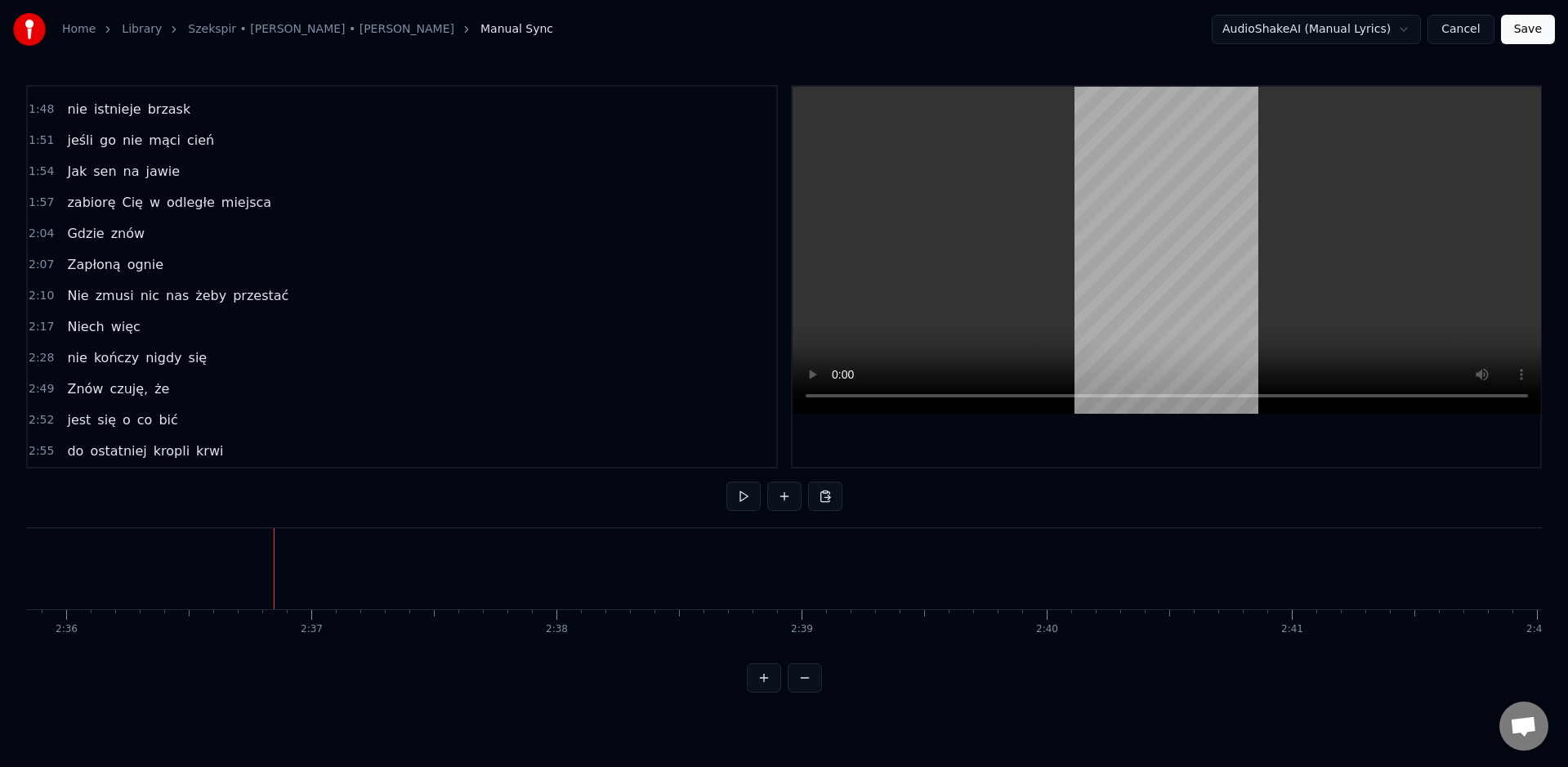
scroll to position [0, 38343]
click at [1543, 35] on button "Save" at bounding box center [1528, 29] width 54 height 30
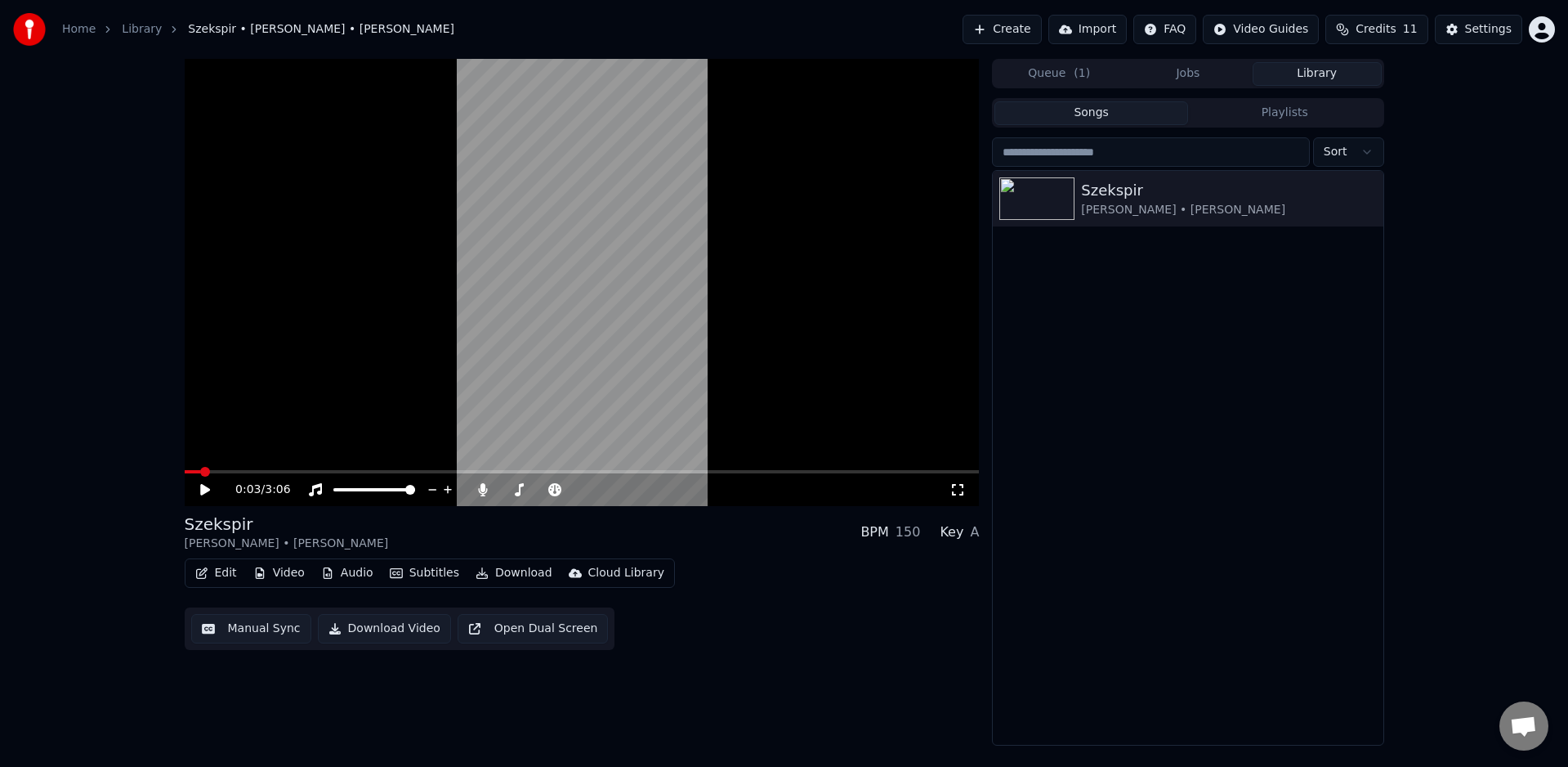
click at [566, 219] on video at bounding box center [582, 283] width 795 height 447
click at [222, 574] on button "Edit" at bounding box center [216, 572] width 55 height 23
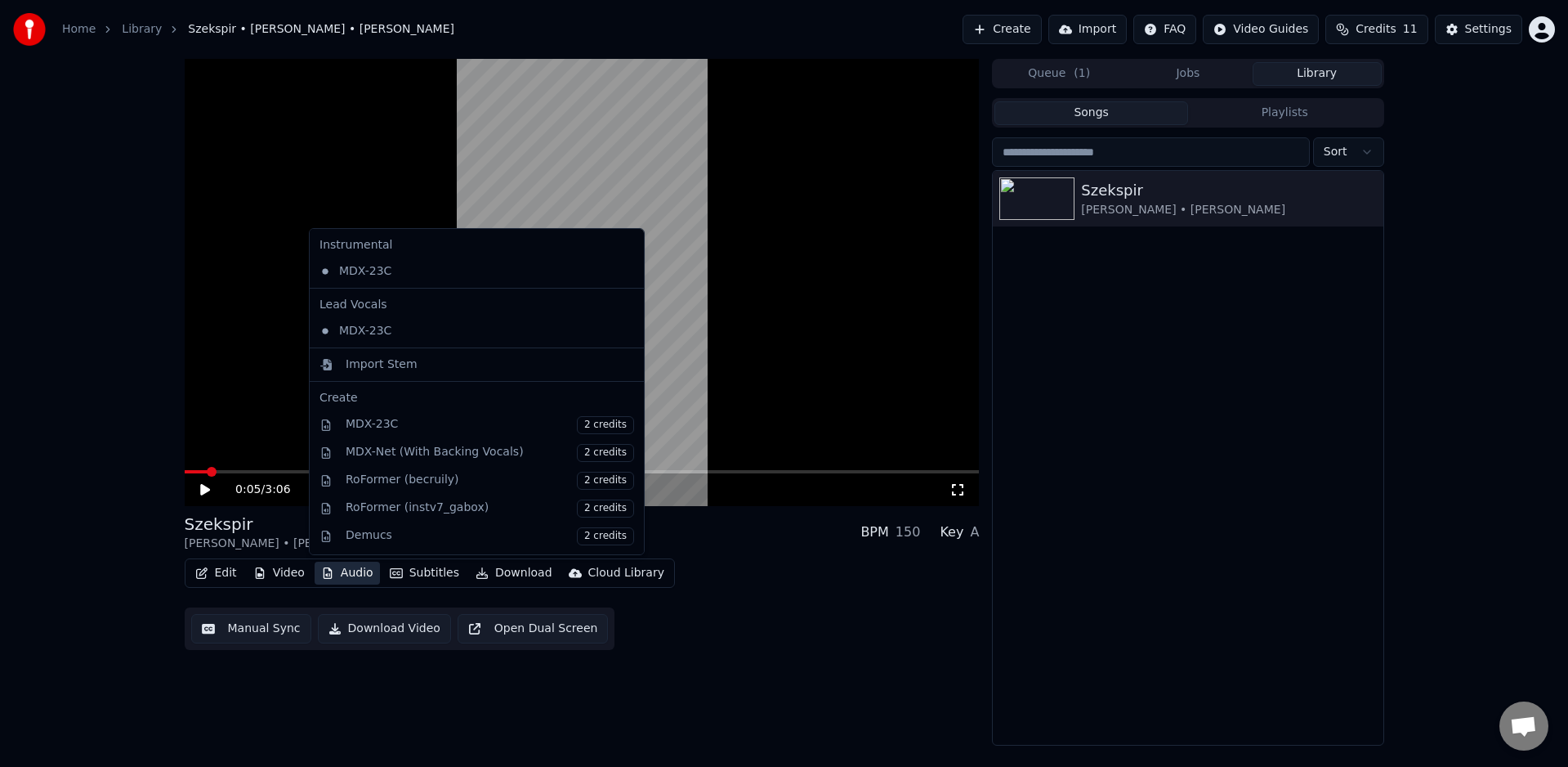
click at [674, 698] on div "0:05 / 3:06 Szekspir [PERSON_NAME] • [PERSON_NAME] BPM 150 Key A Edit Video Aud…" at bounding box center [582, 402] width 795 height 687
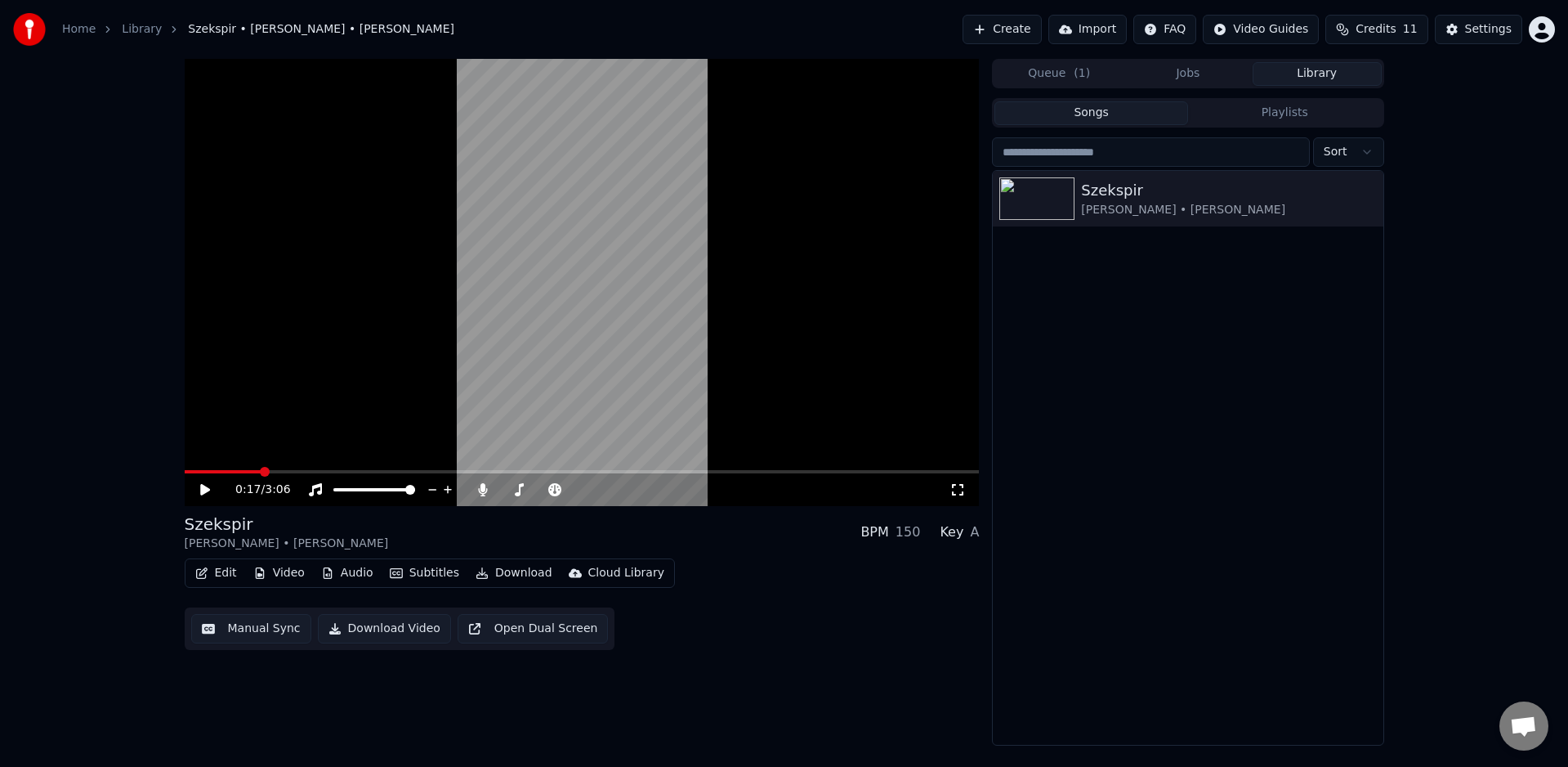
click at [222, 571] on button "Edit" at bounding box center [216, 572] width 55 height 23
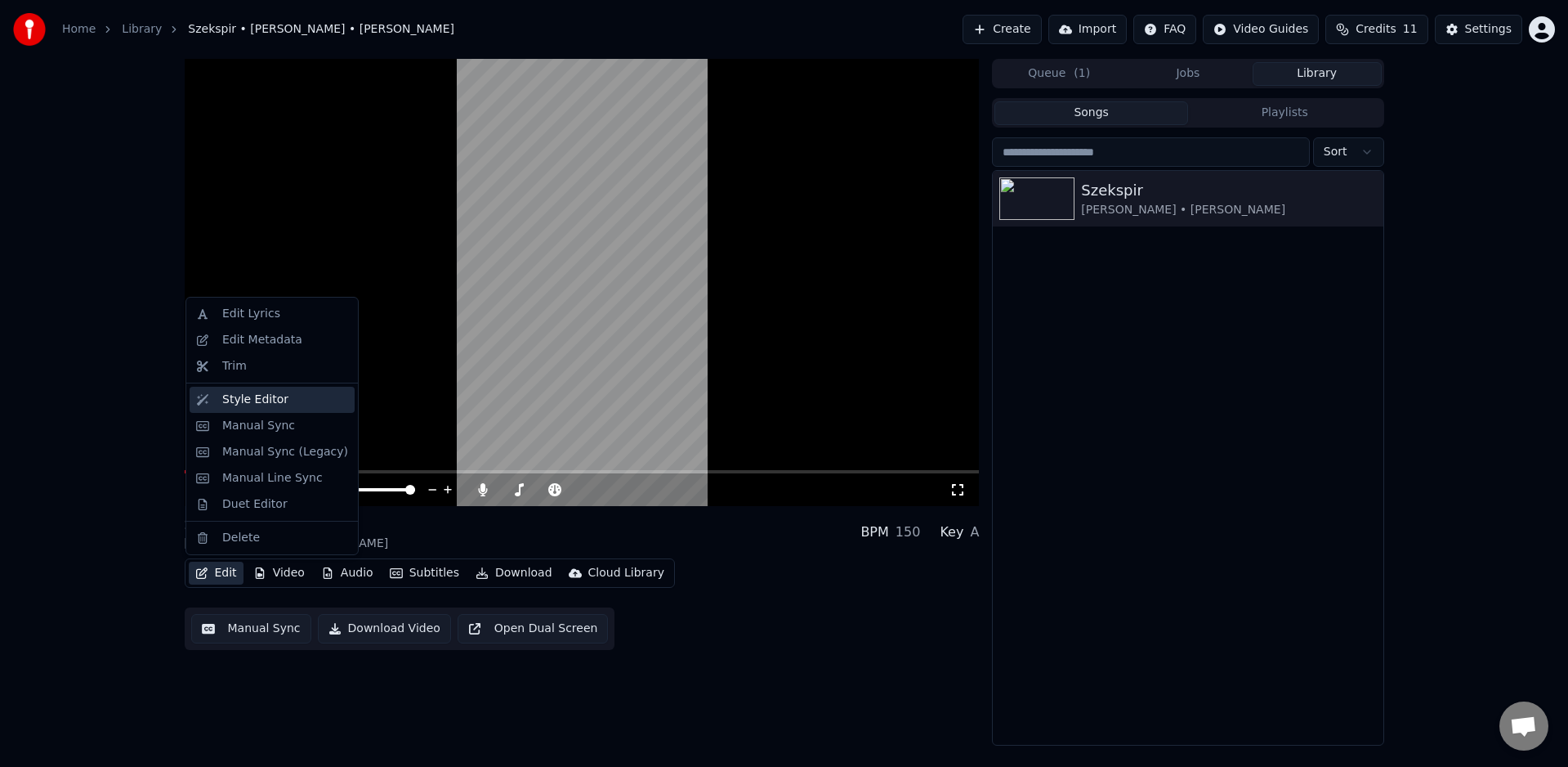
click at [259, 398] on div "Style Editor" at bounding box center [256, 400] width 66 height 16
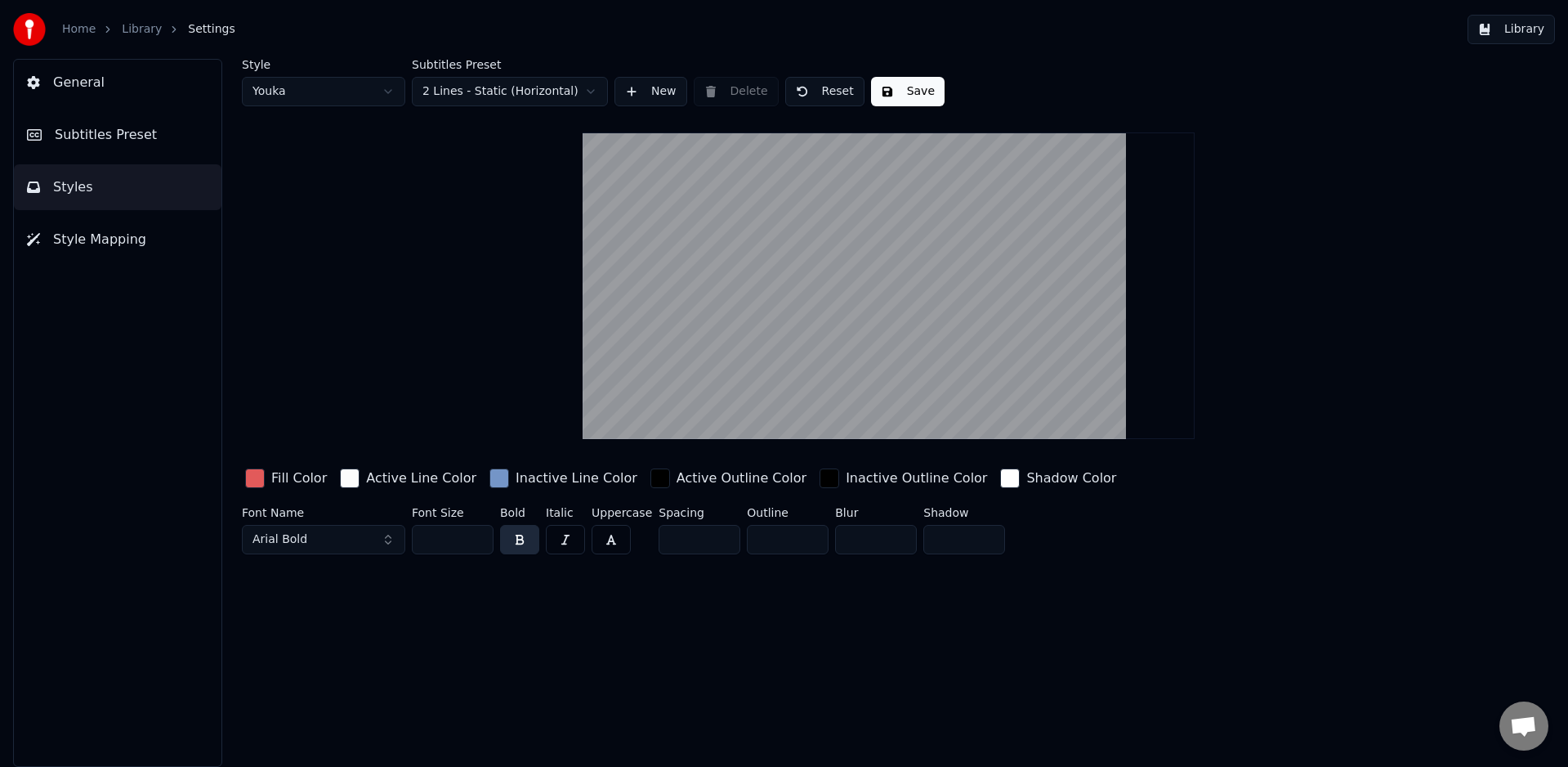
click at [341, 599] on div "Style Youka Subtitles Preset 2 Lines - Static (Horizontal) New Delete Reset Sav…" at bounding box center [889, 413] width 1359 height 708
click at [674, 539] on input "*" at bounding box center [699, 539] width 82 height 30
click at [719, 544] on input "**" at bounding box center [699, 539] width 82 height 30
click at [723, 543] on input "**" at bounding box center [699, 539] width 82 height 30
click at [723, 544] on input "**" at bounding box center [699, 539] width 82 height 30
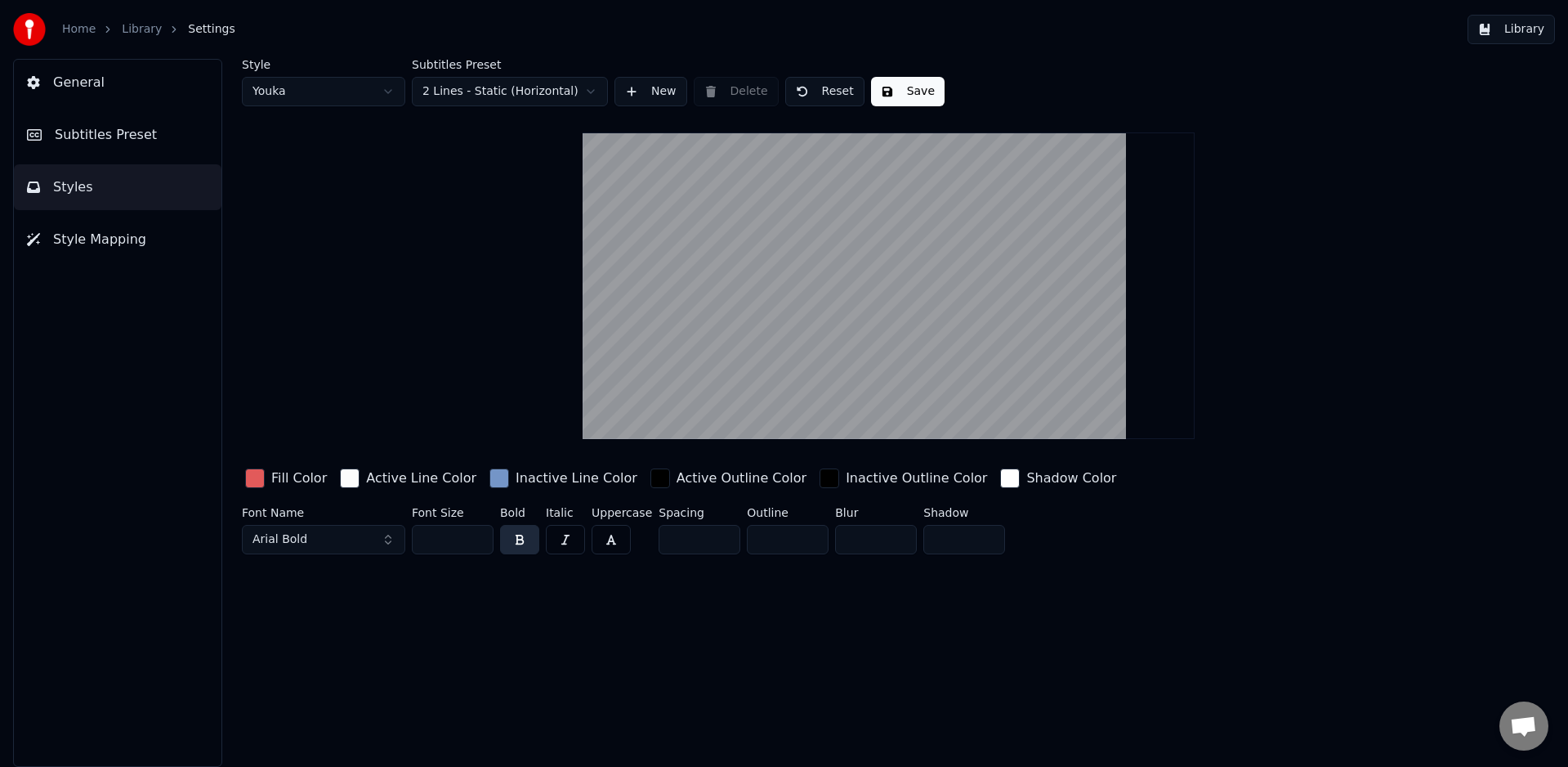
click at [725, 545] on input "**" at bounding box center [699, 539] width 82 height 30
click at [725, 546] on input "**" at bounding box center [699, 539] width 82 height 30
click at [726, 547] on input "**" at bounding box center [699, 539] width 82 height 30
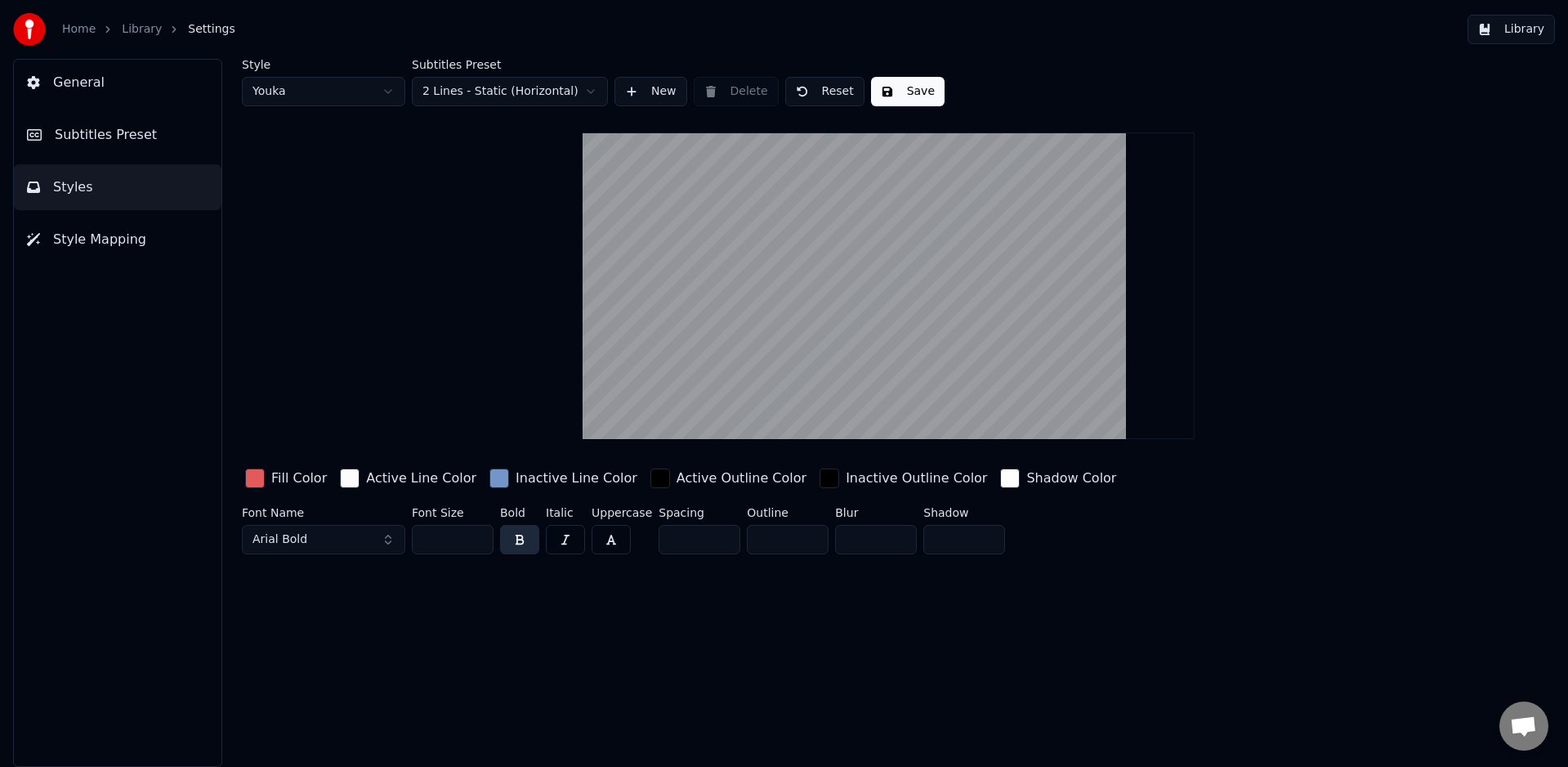
click at [727, 547] on input "**" at bounding box center [699, 539] width 82 height 30
click at [724, 539] on input "**" at bounding box center [699, 539] width 82 height 30
click at [723, 538] on input "**" at bounding box center [699, 539] width 82 height 30
click at [723, 537] on input "**" at bounding box center [699, 539] width 82 height 30
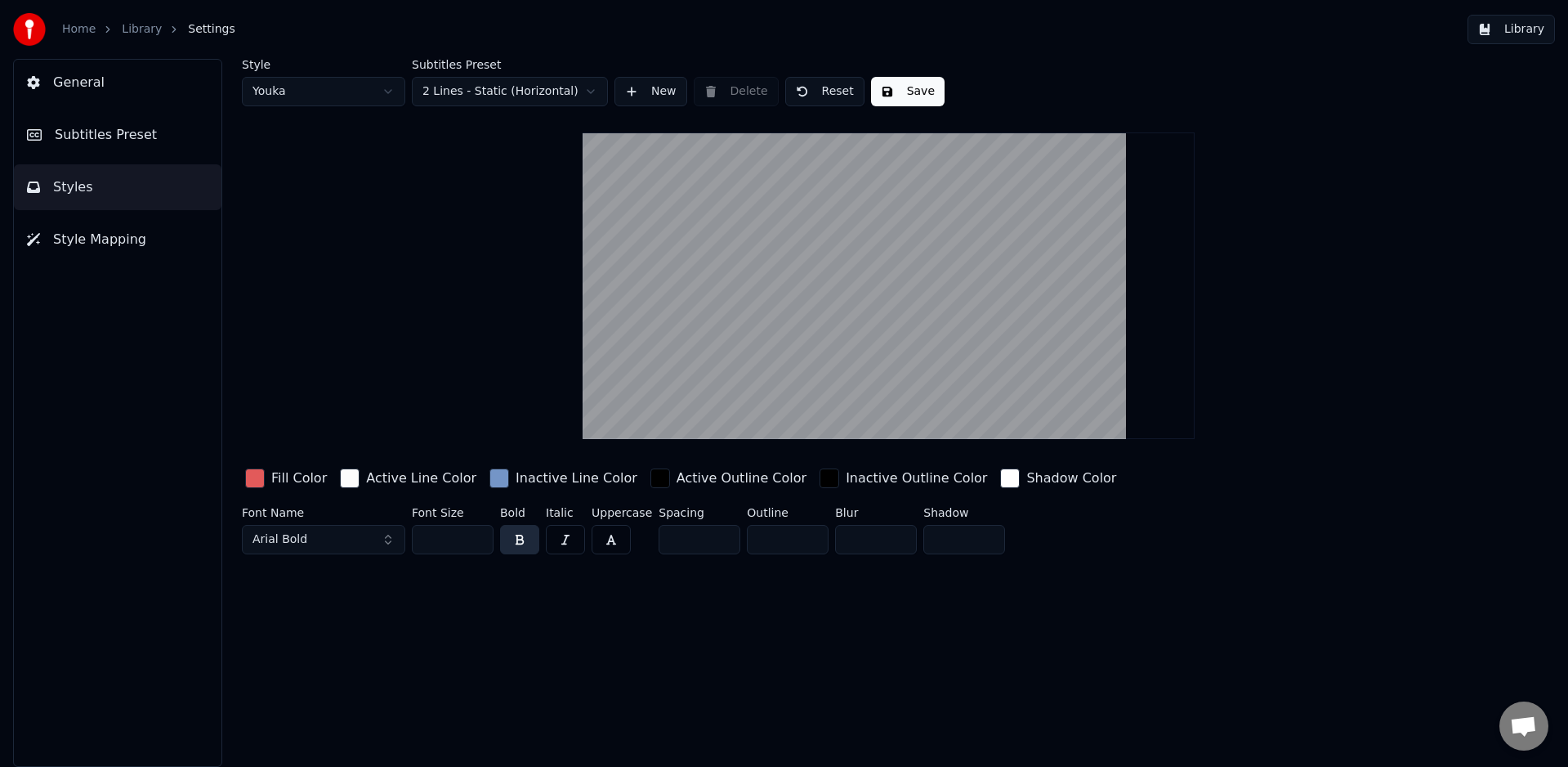
click at [723, 537] on input "**" at bounding box center [699, 539] width 82 height 30
click at [723, 537] on input "*" at bounding box center [699, 539] width 82 height 30
click at [724, 538] on input "*" at bounding box center [699, 539] width 82 height 30
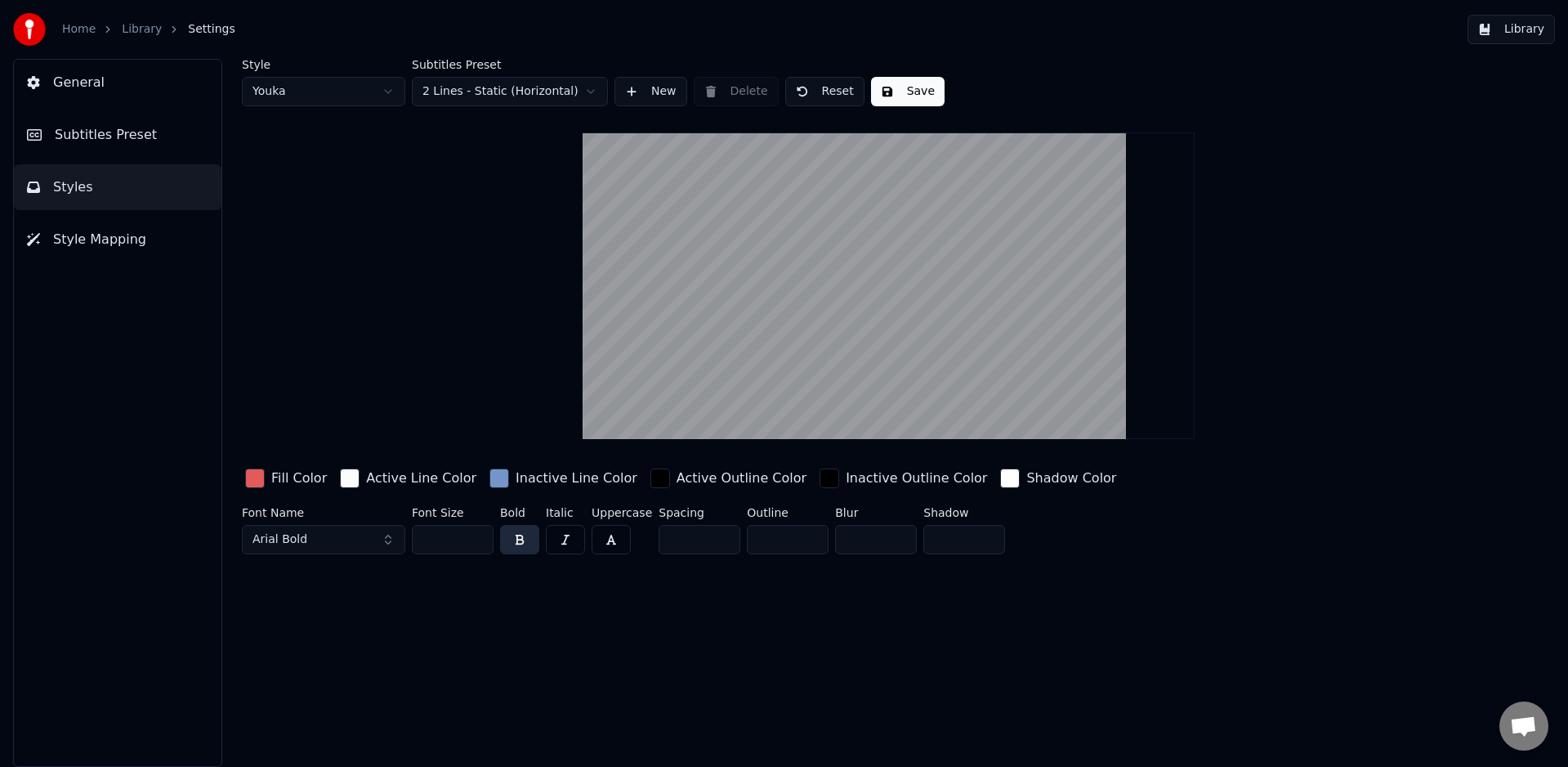
click at [724, 538] on input "*" at bounding box center [699, 539] width 82 height 30
click at [723, 538] on input "*" at bounding box center [699, 539] width 82 height 30
click at [723, 538] on input "*" at bounding box center [699, 539] width 82 height 30
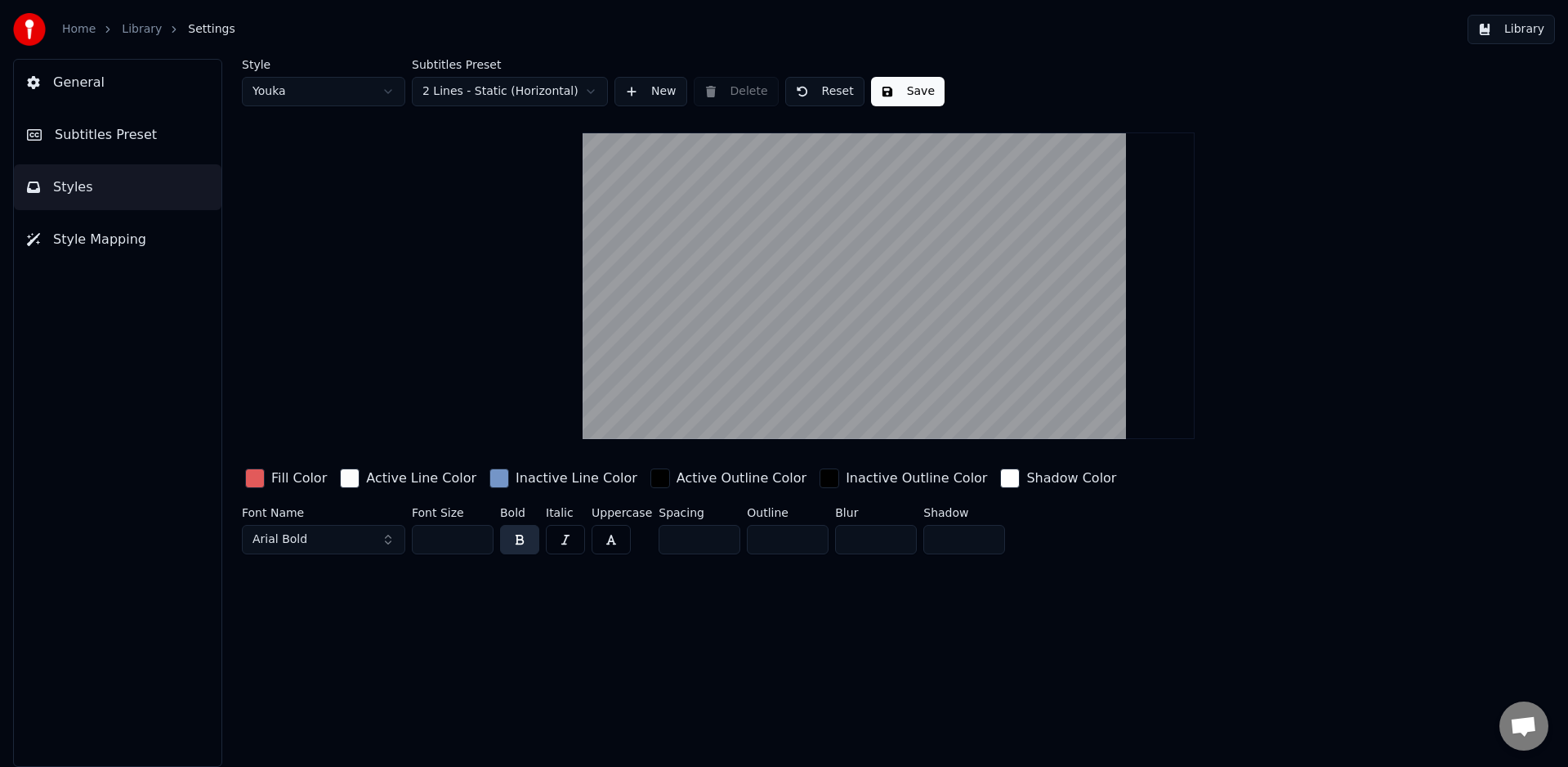
click at [722, 578] on div "Style Youka Subtitles Preset 2 Lines - Static (Horizontal) New Delete Reset Sav…" at bounding box center [889, 413] width 1359 height 708
drag, startPoint x: 687, startPoint y: 537, endPoint x: 650, endPoint y: 537, distance: 37.0
click at [646, 538] on div "Font Name Arial Bold Font Size ** Bold Italic Uppercase Spacing * Outline * Blu…" at bounding box center [790, 534] width 1098 height 54
type input "*"
click at [507, 625] on div "Style Youka Subtitles Preset 2 Lines - Static (Horizontal) New Delete Reset Sav…" at bounding box center [889, 413] width 1359 height 708
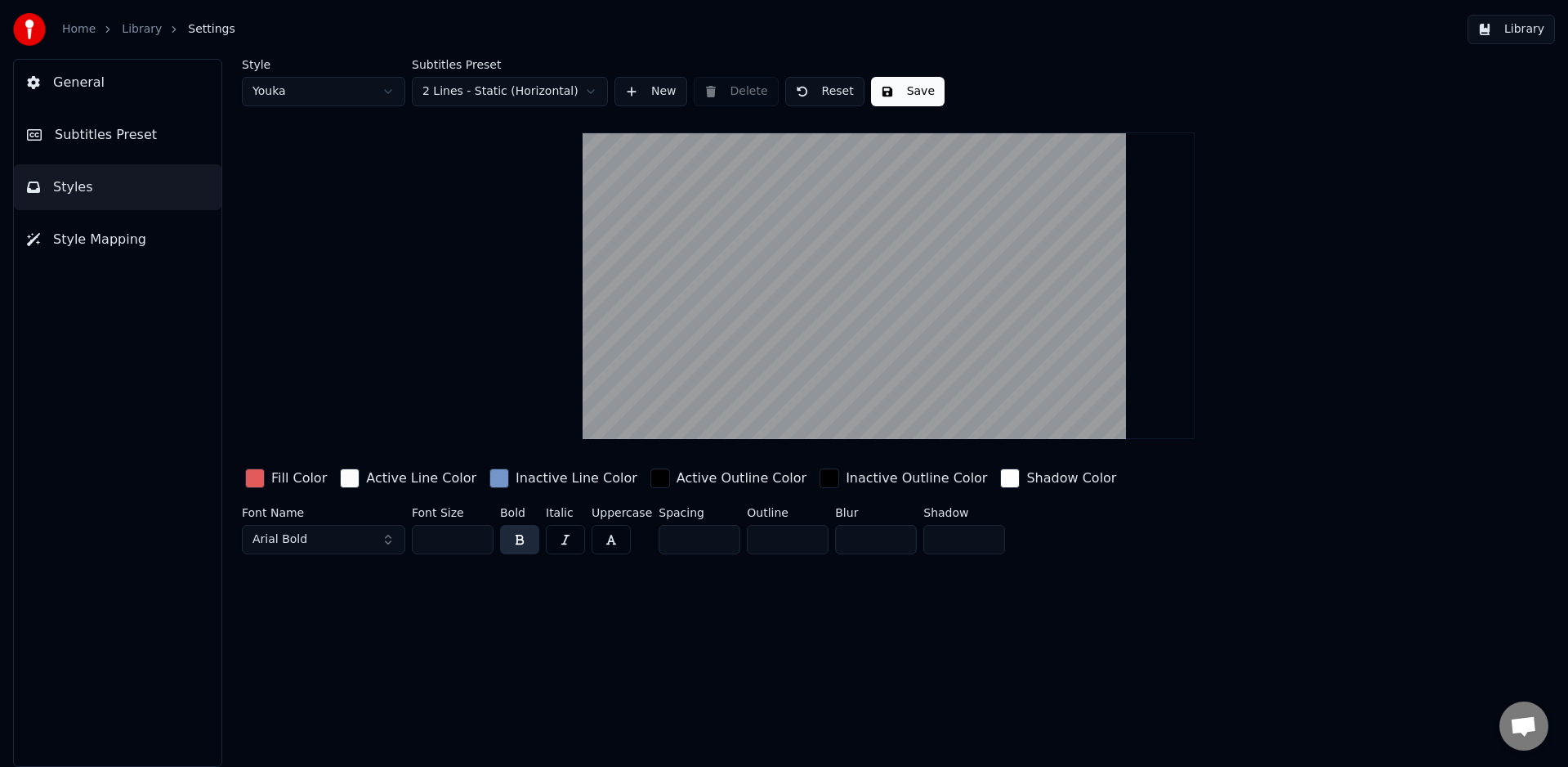
click at [785, 591] on div "Style Youka Subtitles Preset 2 Lines - Static (Horizontal) New Delete Reset Sav…" at bounding box center [889, 413] width 1359 height 708
click at [715, 626] on div "Style Youka Subtitles Preset 2 Lines - Static (Horizontal) New Delete Reset Sav…" at bounding box center [889, 413] width 1359 height 708
drag, startPoint x: 524, startPoint y: 659, endPoint x: 542, endPoint y: 663, distance: 18.4
click at [528, 666] on div "Style Youka Subtitles Preset 2 Lines - Static (Horizontal) New Delete Reset Sav…" at bounding box center [889, 413] width 1359 height 708
click at [434, 328] on div "Style Youka Subtitles Preset 2 Lines - Static (Horizontal) New Delete Reset Sav…" at bounding box center [889, 310] width 1294 height 502
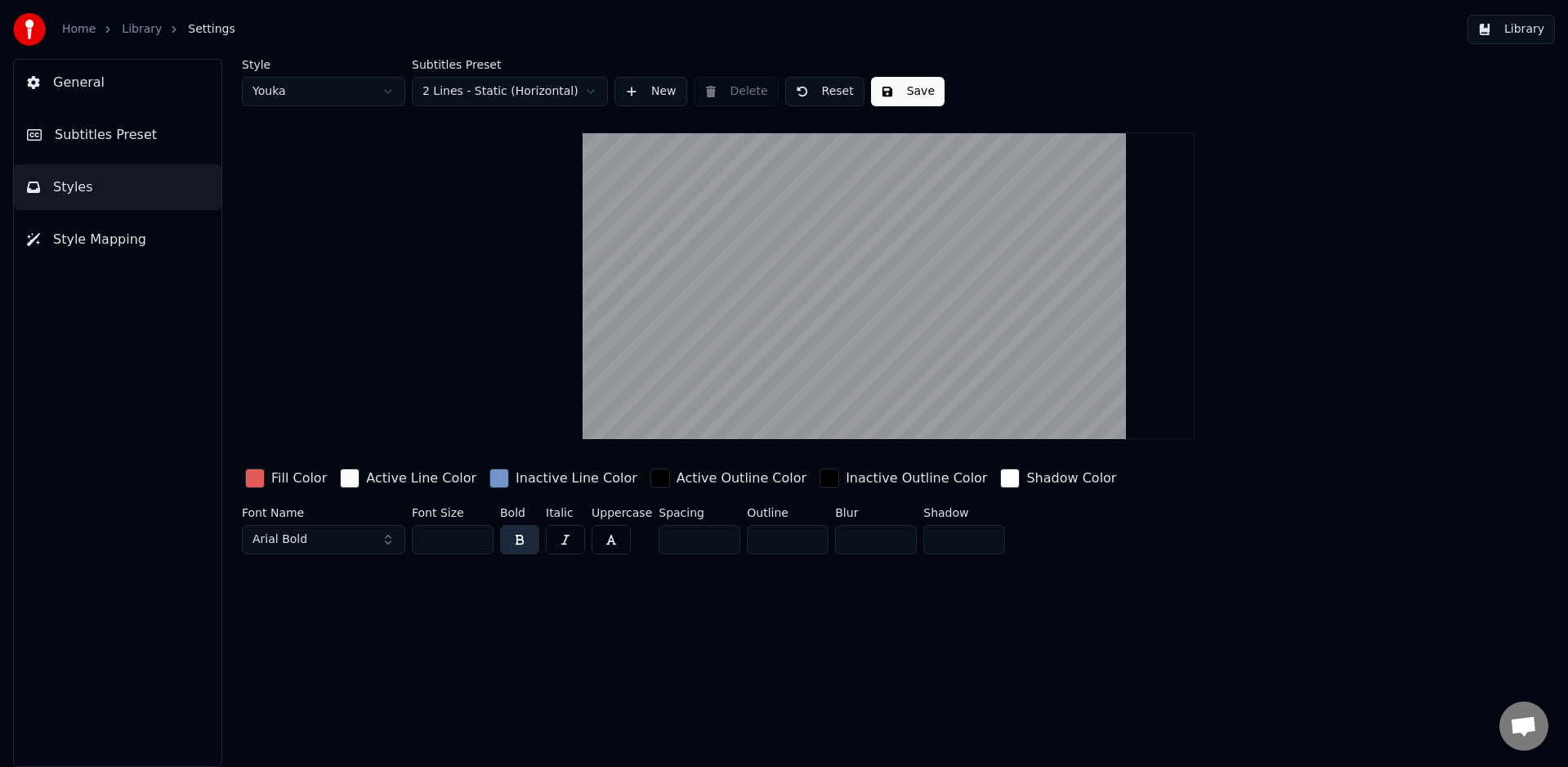
click at [851, 608] on div "Style Youka Subtitles Preset 2 Lines - Static (Horizontal) New Delete Reset Sav…" at bounding box center [889, 413] width 1359 height 708
click at [912, 92] on button "Save" at bounding box center [907, 91] width 74 height 30
click at [1504, 30] on button "Library" at bounding box center [1510, 29] width 87 height 30
